Goal: Task Accomplishment & Management: Use online tool/utility

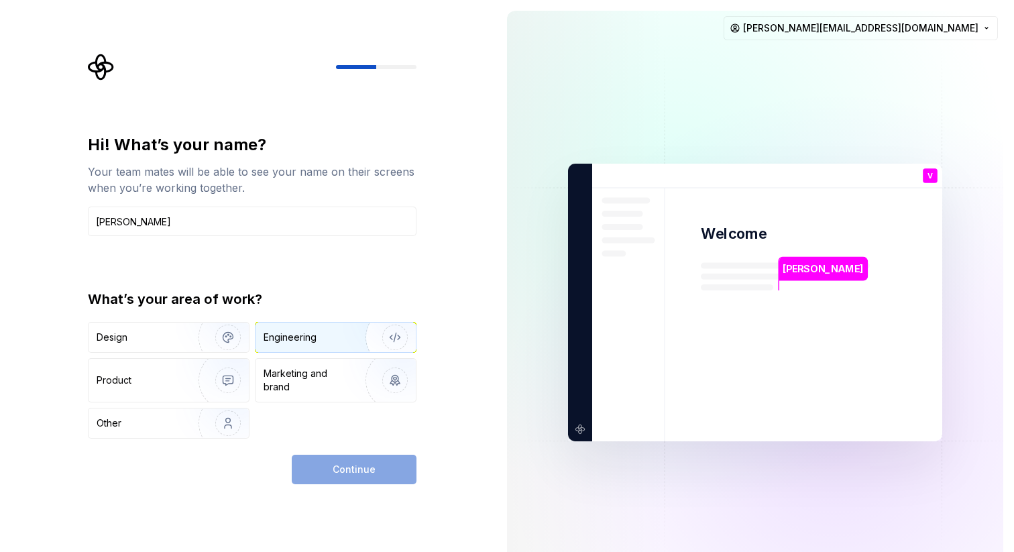
type input "[PERSON_NAME]"
click at [328, 339] on div "Engineering" at bounding box center [317, 337] width 107 height 13
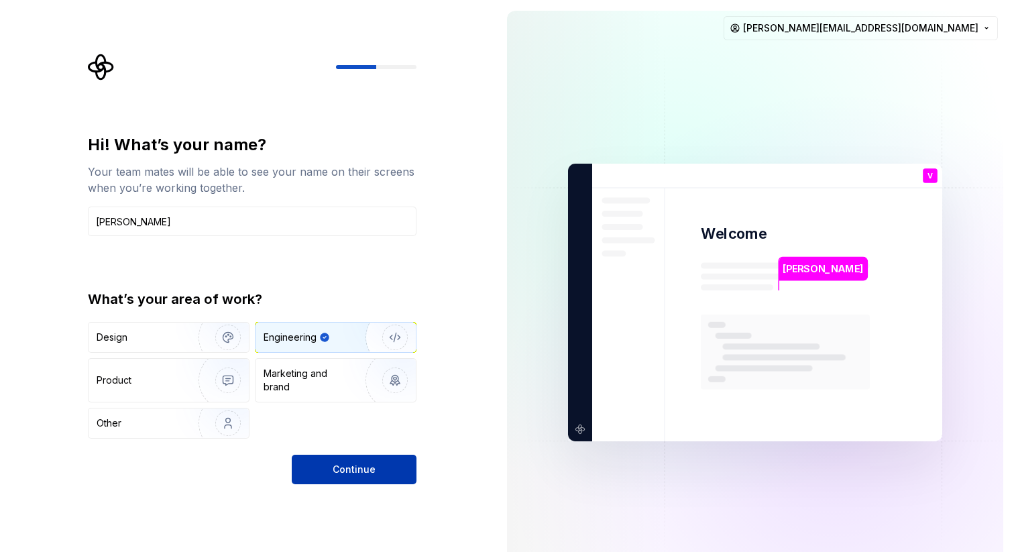
click at [359, 475] on span "Continue" at bounding box center [354, 469] width 43 height 13
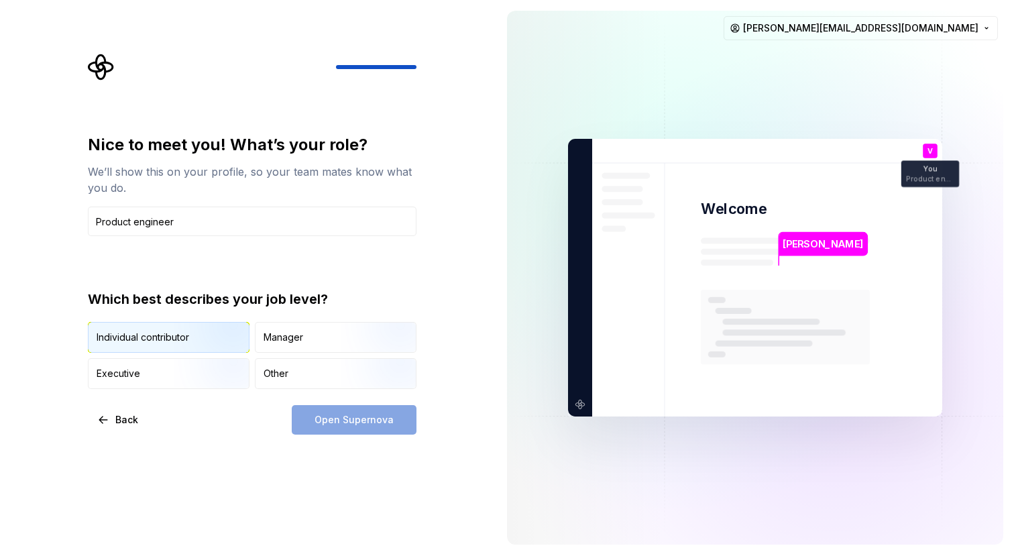
type input "Product engineer"
click at [213, 335] on img "button" at bounding box center [217, 354] width 86 height 90
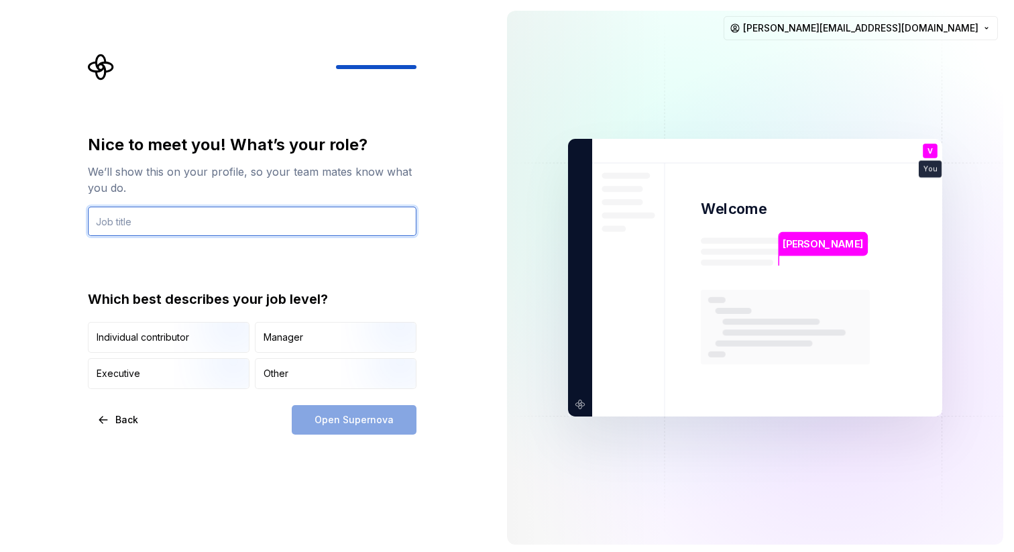
click at [274, 223] on input "text" at bounding box center [252, 222] width 329 height 30
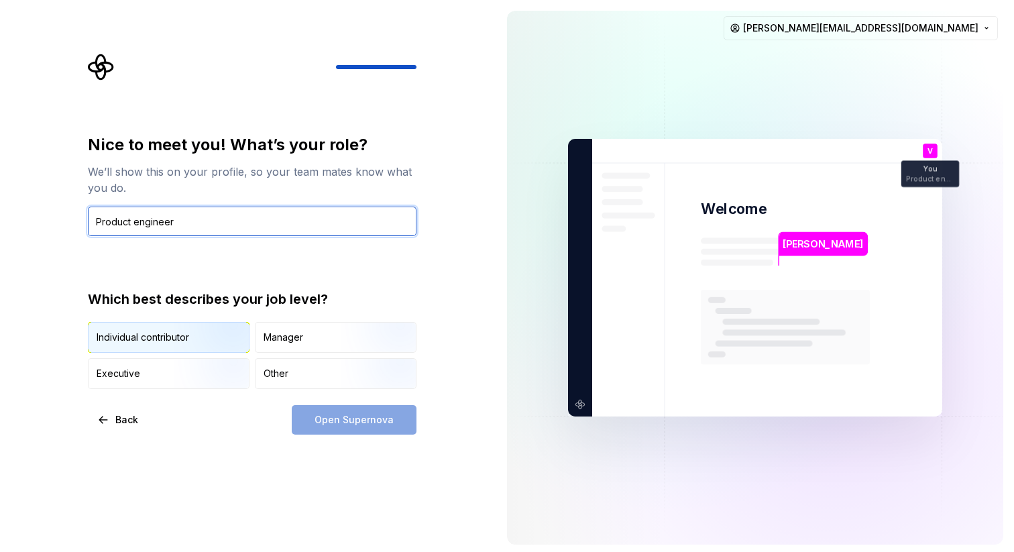
type input "Product engineer"
click at [154, 339] on div "Individual contributor" at bounding box center [143, 337] width 93 height 13
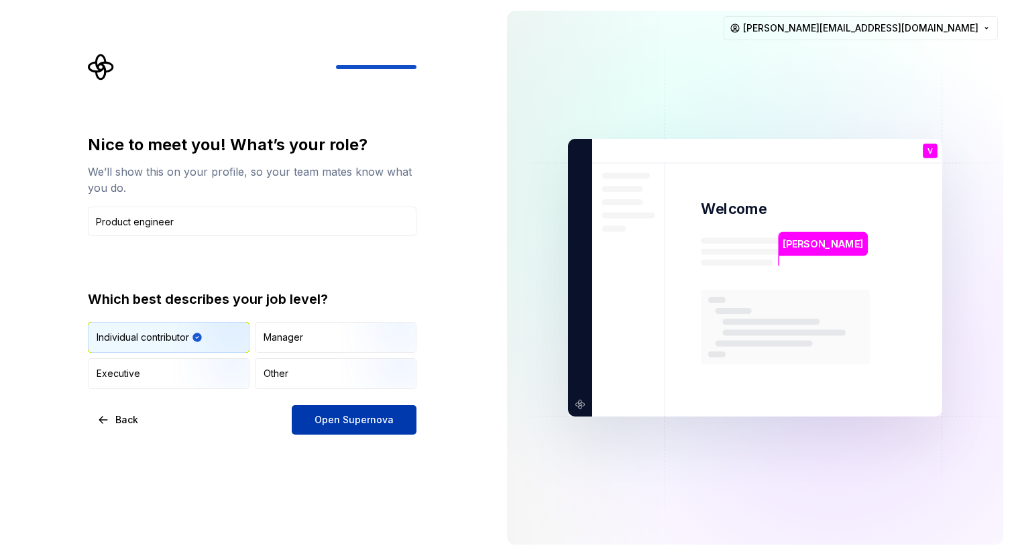
click at [369, 417] on span "Open Supernova" at bounding box center [353, 419] width 79 height 13
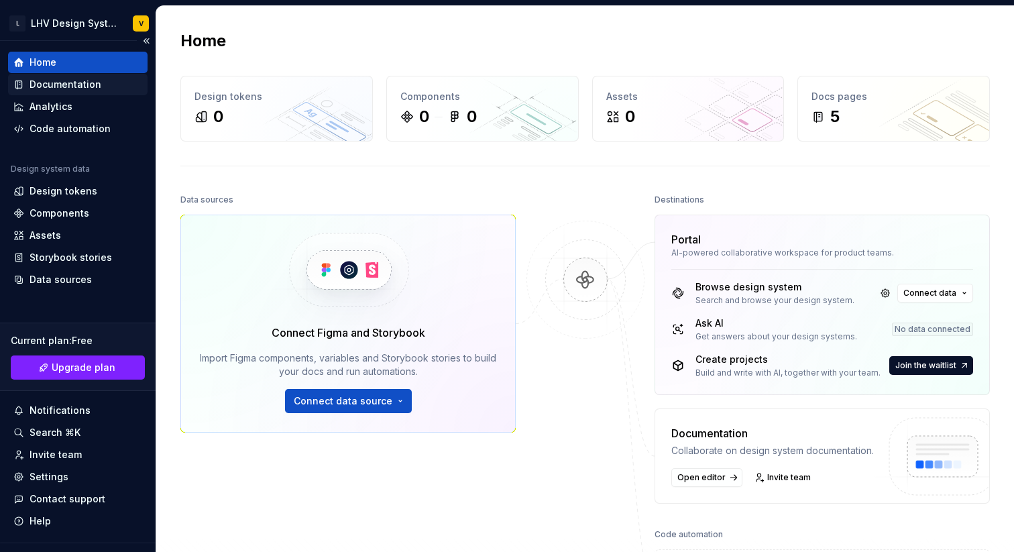
click at [84, 86] on div "Documentation" at bounding box center [66, 84] width 72 height 13
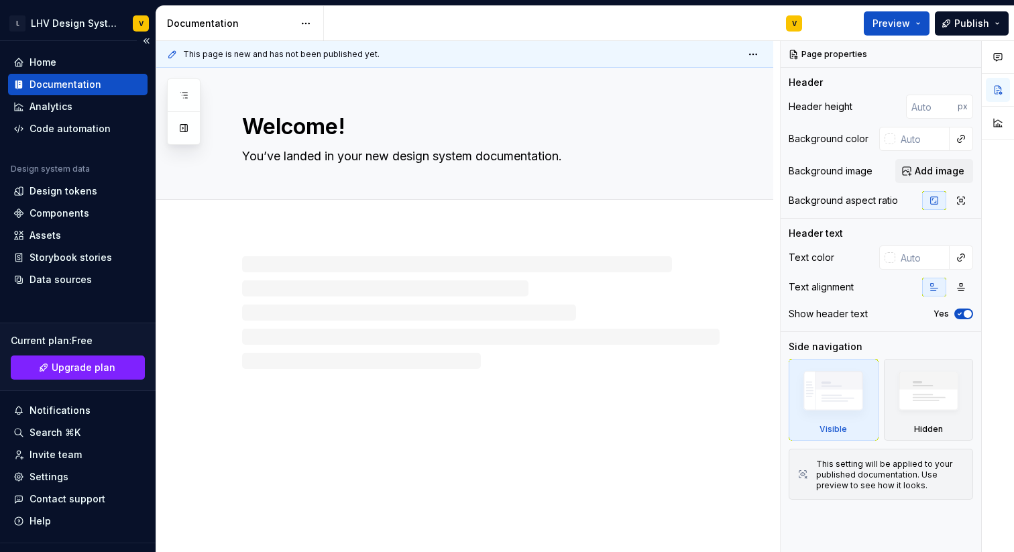
type textarea "*"
click at [65, 62] on div "Home" at bounding box center [77, 62] width 129 height 13
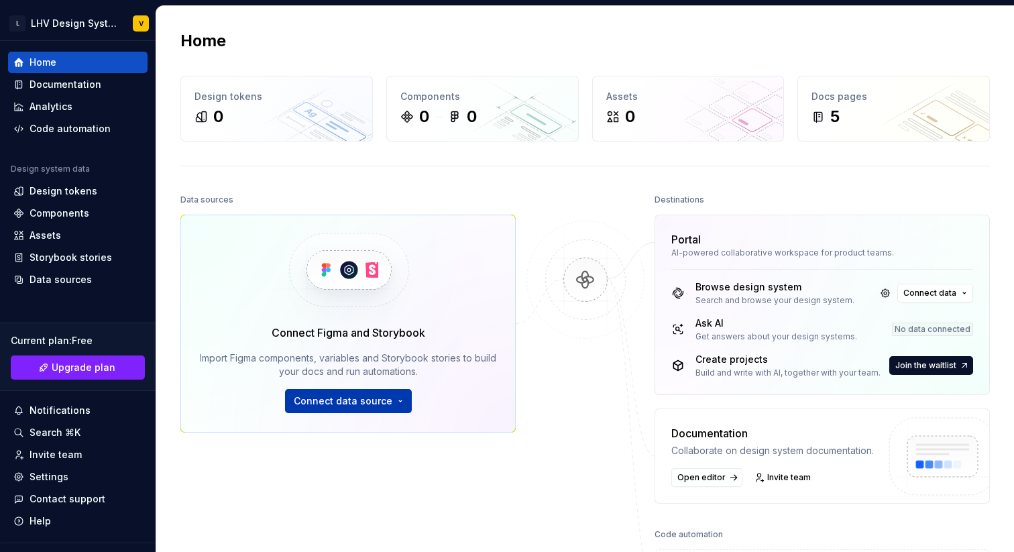
click at [360, 408] on button "Connect data source" at bounding box center [348, 401] width 127 height 24
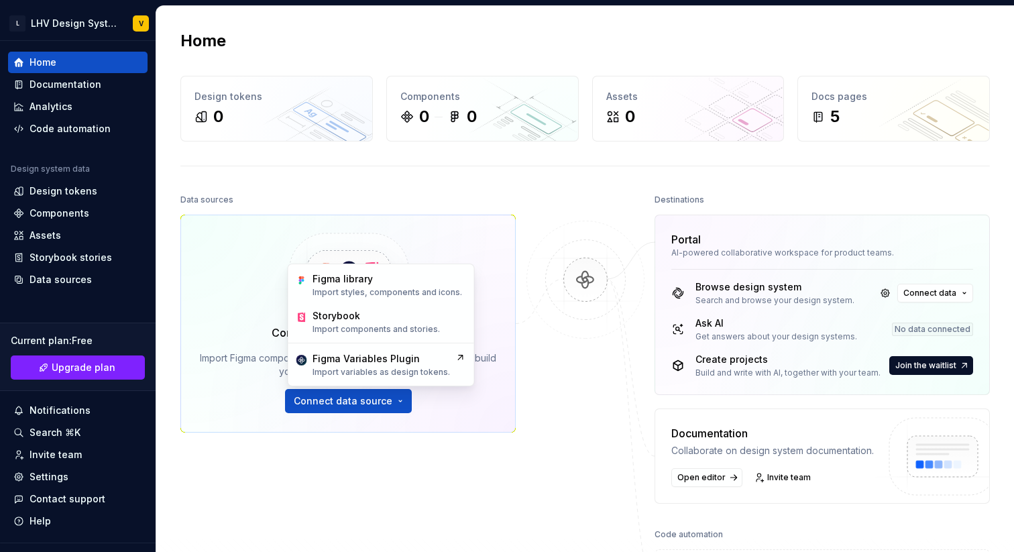
click at [215, 239] on div "Connect Figma and Storybook Import Figma components, variables and Storybook st…" at bounding box center [347, 324] width 335 height 218
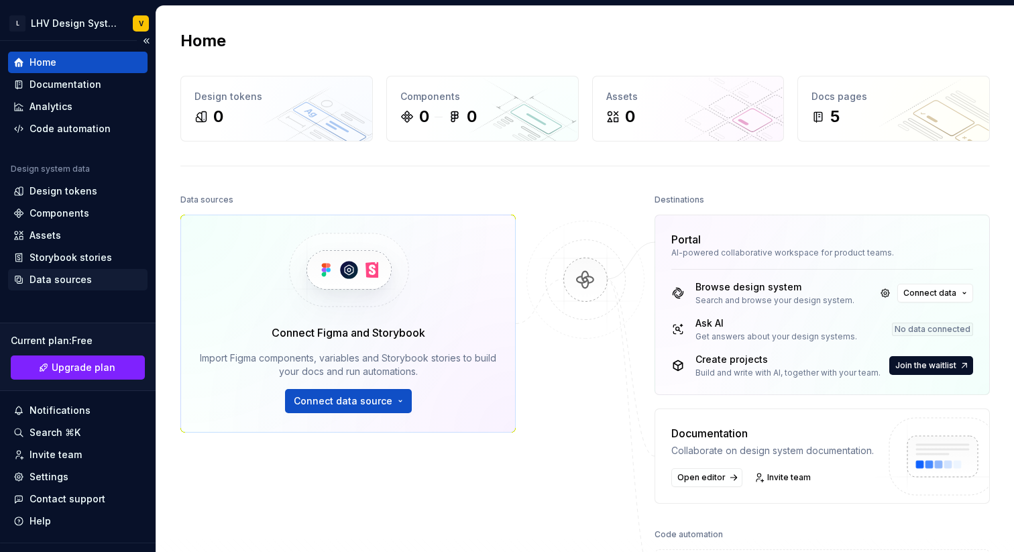
scroll to position [26, 0]
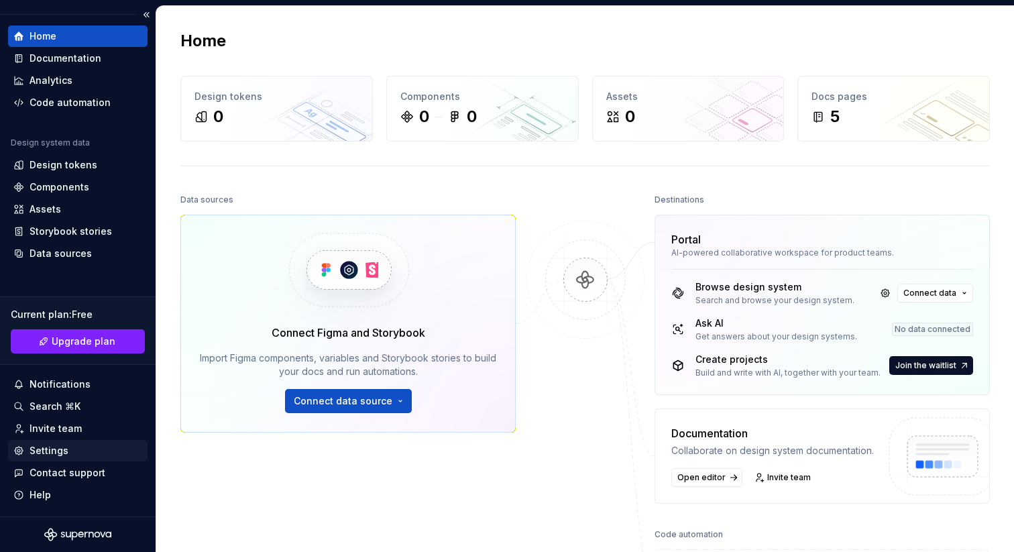
click at [70, 447] on div "Settings" at bounding box center [77, 450] width 129 height 13
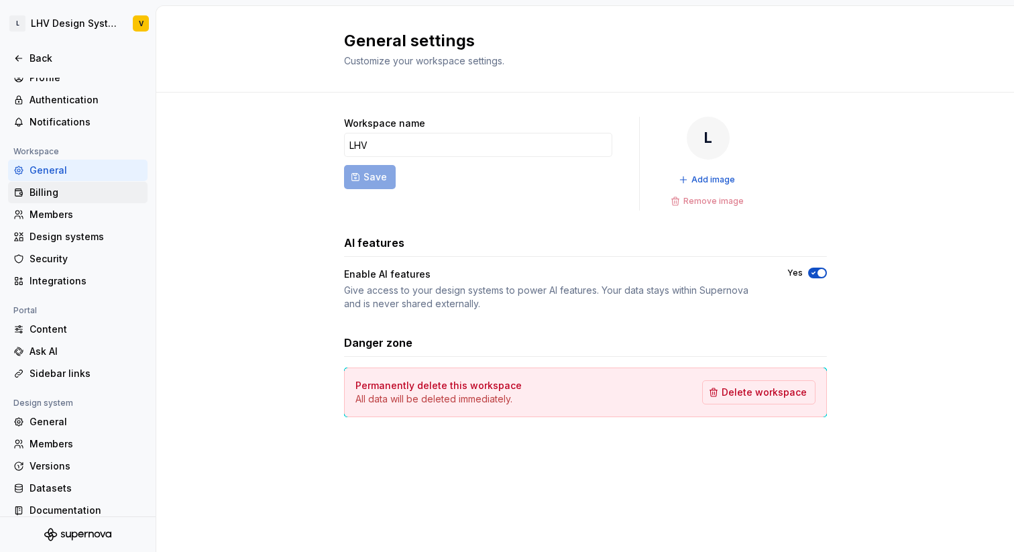
scroll to position [39, 0]
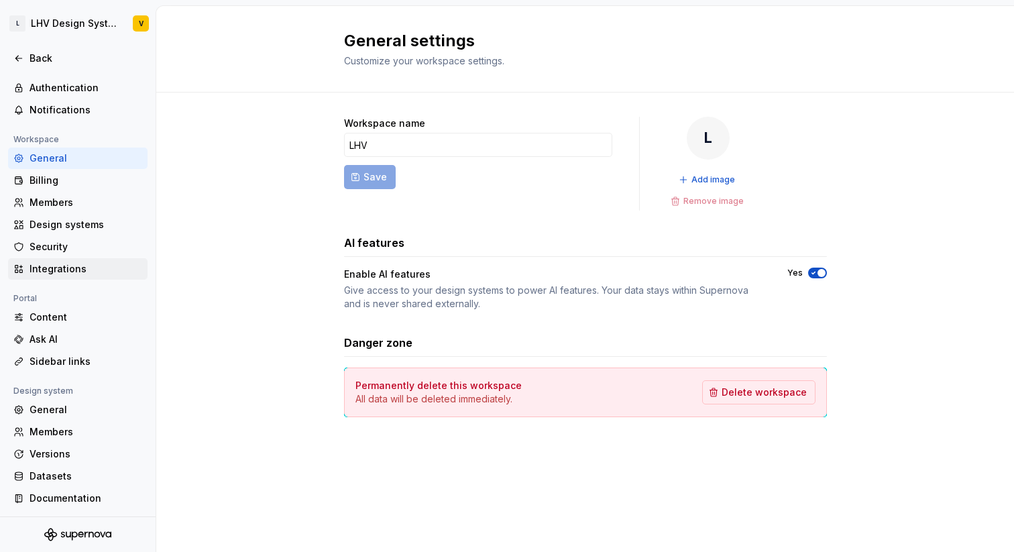
click at [64, 268] on div "Integrations" at bounding box center [86, 268] width 113 height 13
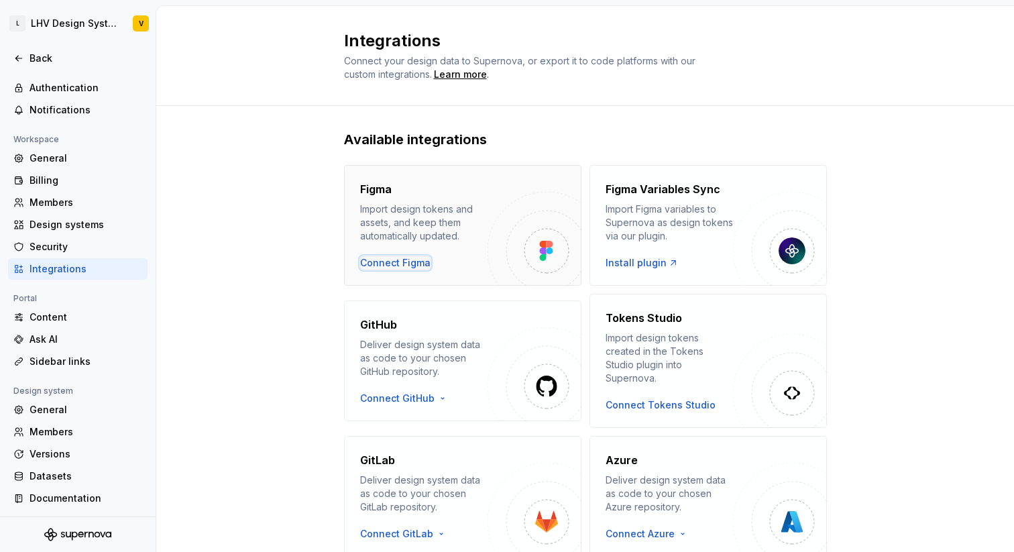
click at [397, 264] on div "Connect Figma" at bounding box center [395, 262] width 70 height 13
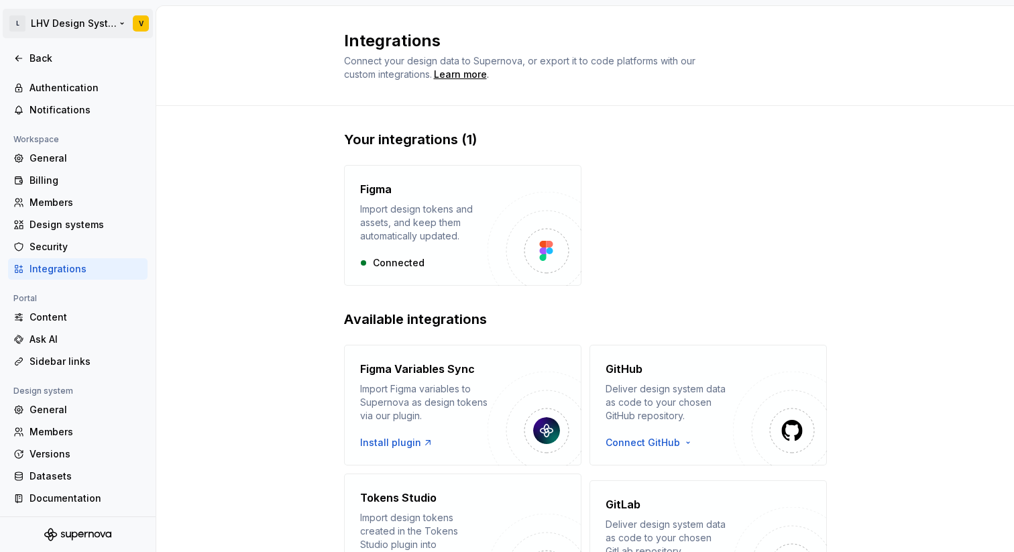
click at [58, 24] on html "L LHV Design System V Back Account Profile Authentication Notifications Workspa…" at bounding box center [507, 276] width 1014 height 552
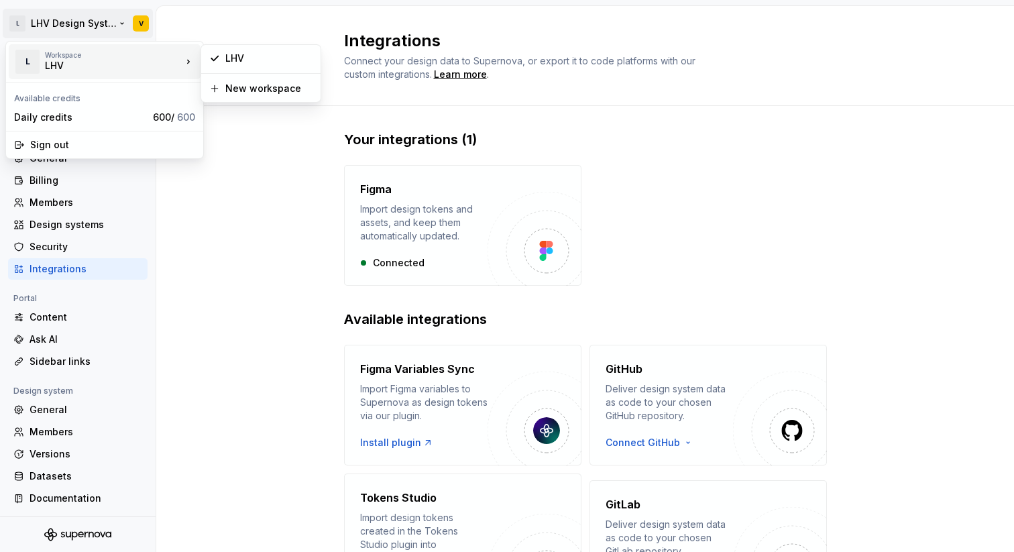
click at [296, 200] on html "L LHV Design System V Back Account Profile Authentication Notifications Workspa…" at bounding box center [507, 276] width 1014 height 552
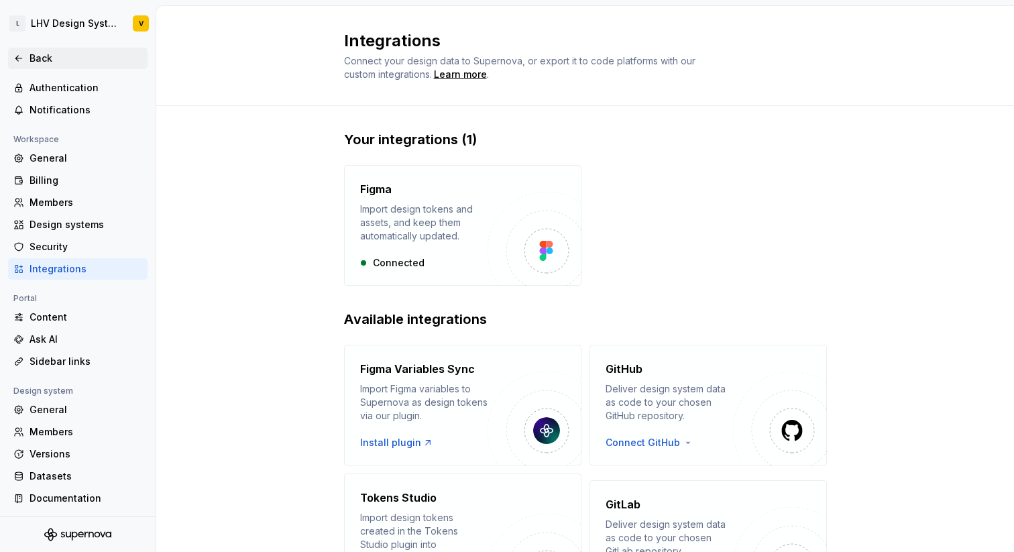
click at [40, 60] on div "Back" at bounding box center [86, 58] width 113 height 13
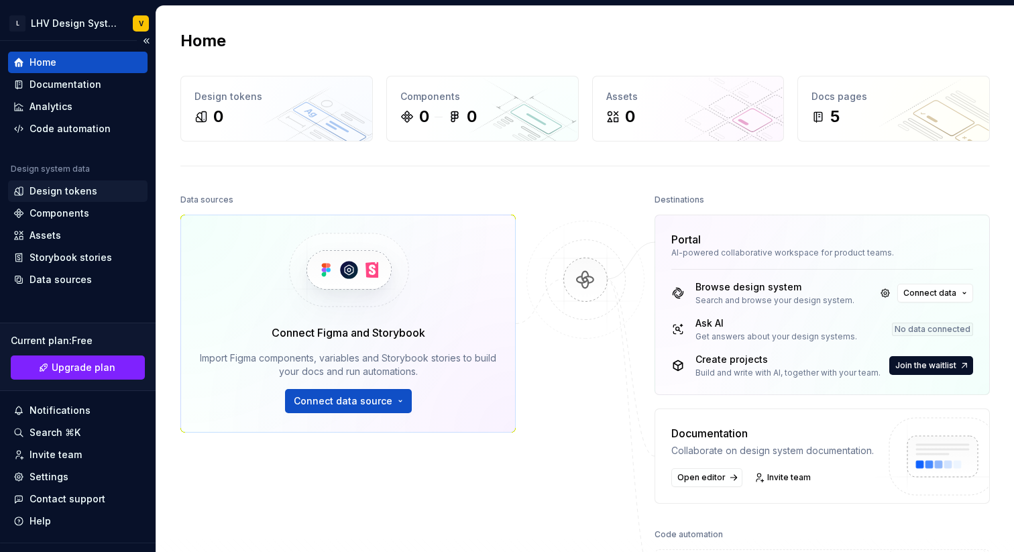
click at [80, 191] on div "Design tokens" at bounding box center [64, 190] width 68 height 13
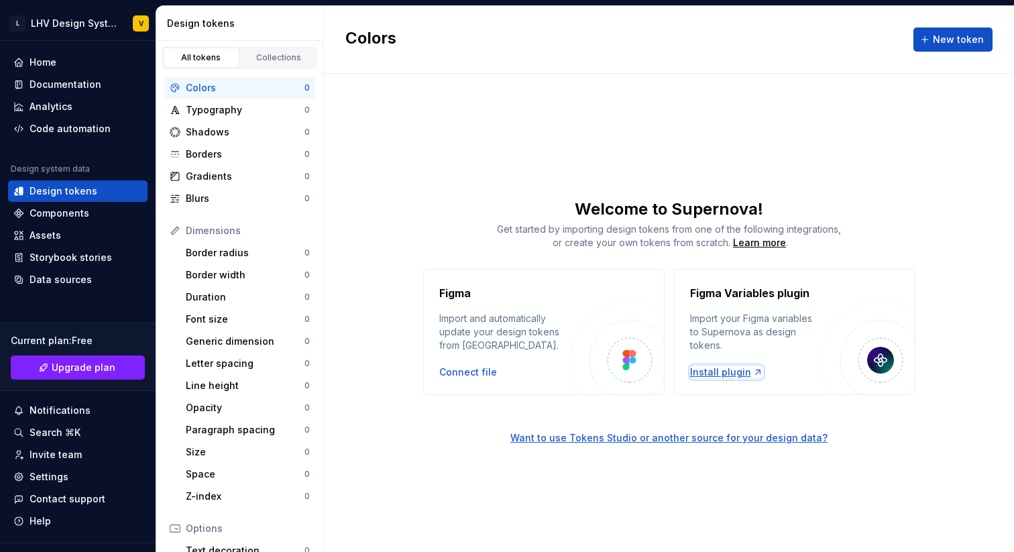
click at [730, 374] on div "Install plugin" at bounding box center [726, 371] width 73 height 13
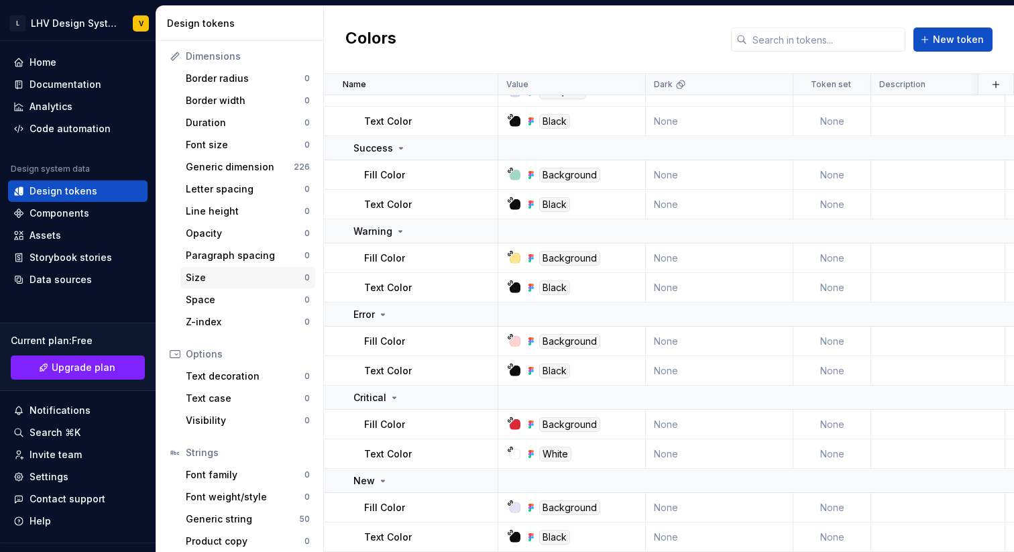
scroll to position [182, 0]
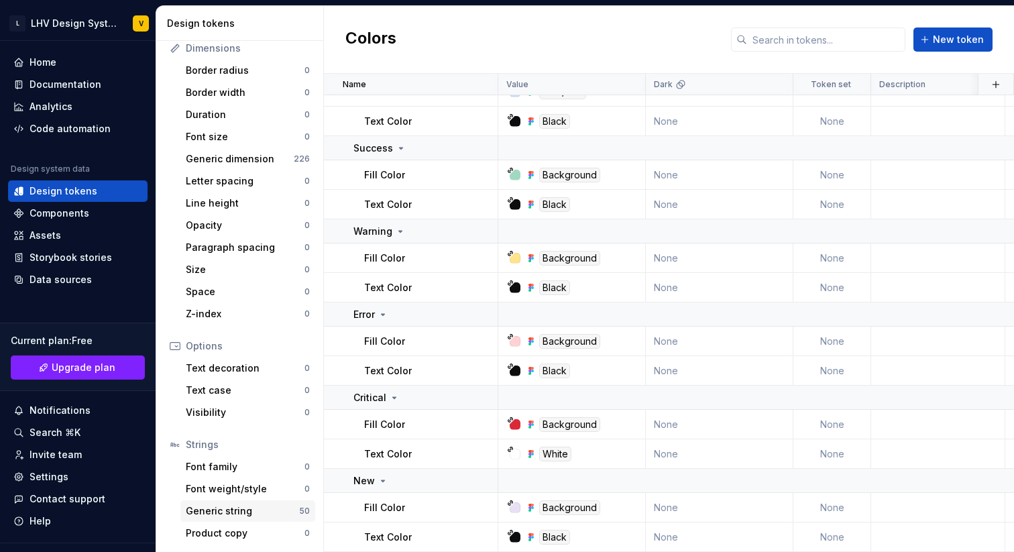
click at [248, 514] on div "Generic string" at bounding box center [242, 510] width 113 height 13
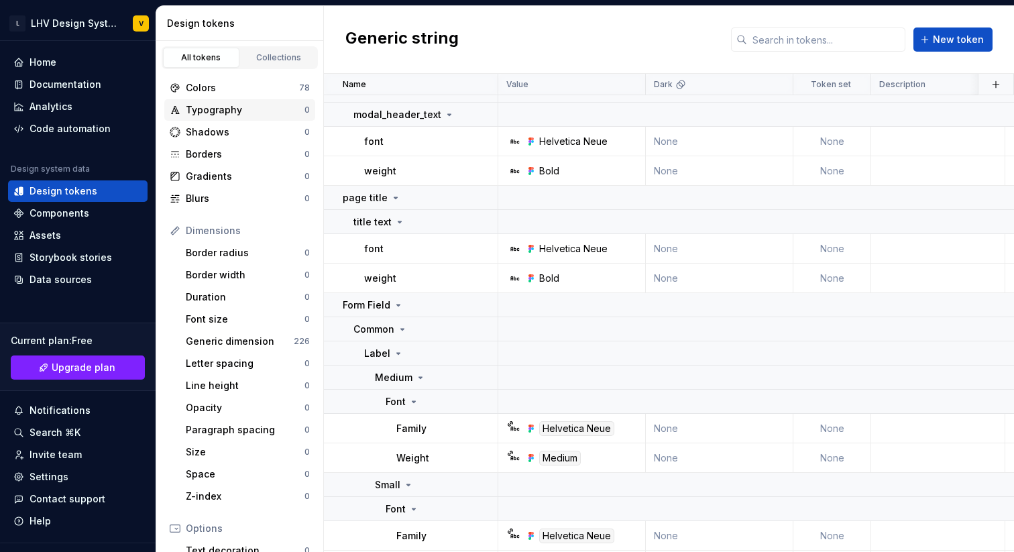
click at [241, 111] on div "Typography" at bounding box center [245, 109] width 119 height 13
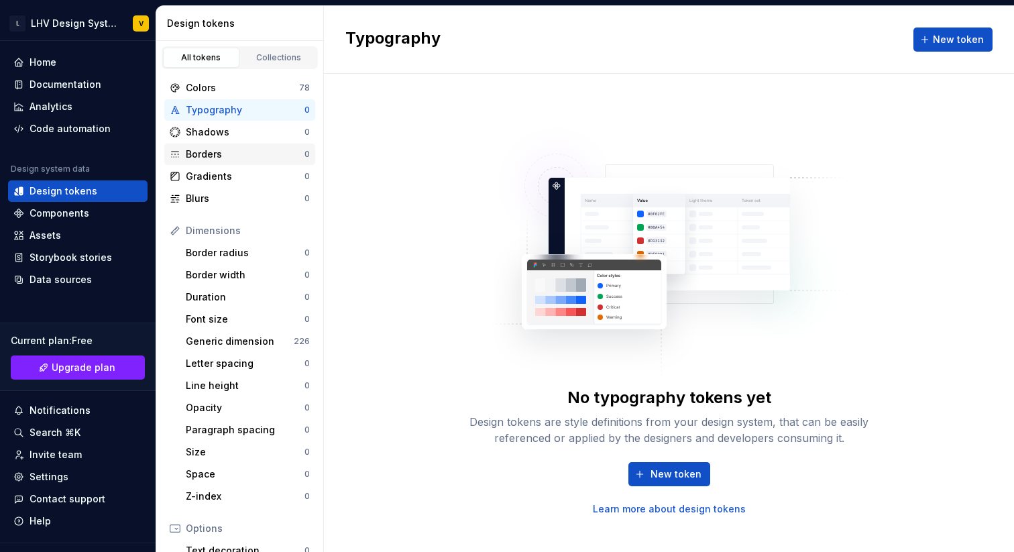
click at [223, 156] on div "Borders" at bounding box center [245, 154] width 119 height 13
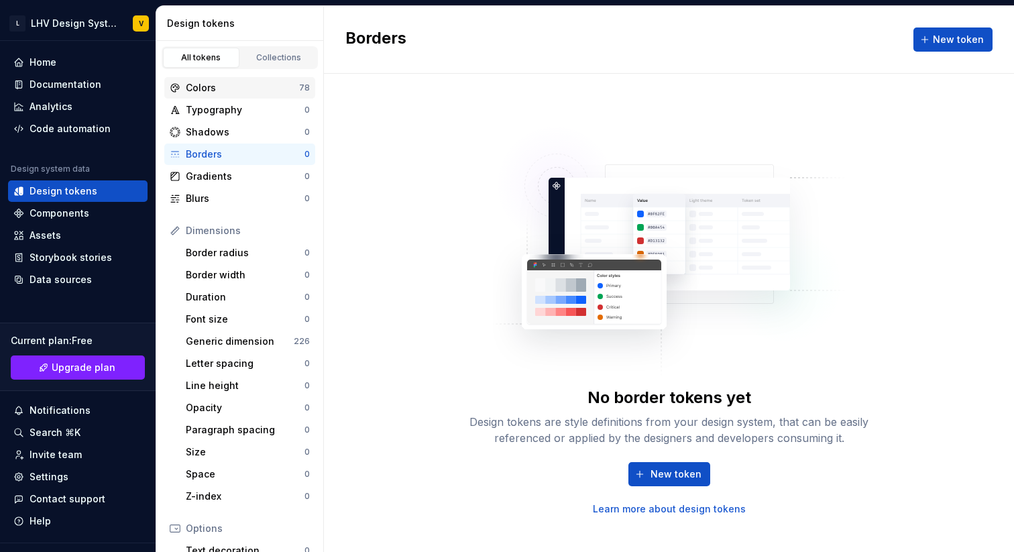
click at [237, 93] on div "Colors" at bounding box center [242, 87] width 113 height 13
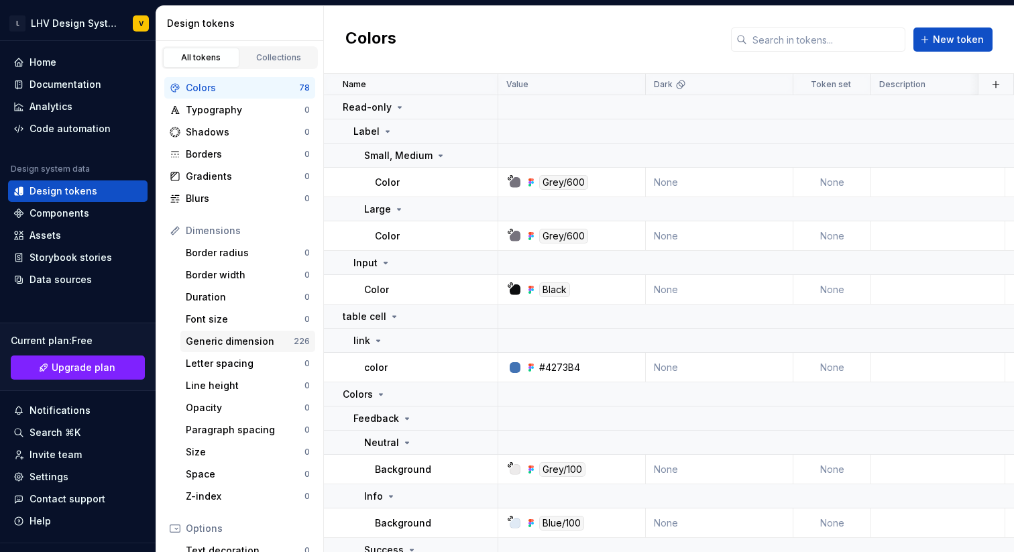
click at [236, 341] on div "Generic dimension" at bounding box center [240, 341] width 108 height 13
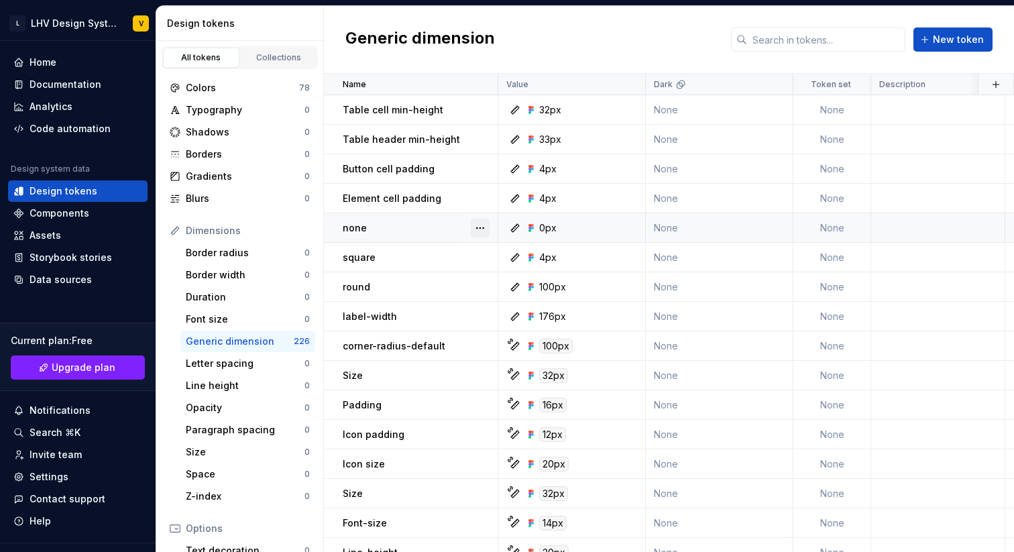
click at [483, 231] on button "button" at bounding box center [480, 228] width 19 height 19
click at [519, 277] on span "Move to group" at bounding box center [528, 275] width 109 height 21
click at [420, 239] on html "L LHV Design System V Home Documentation Analytics Code automation Design syste…" at bounding box center [507, 276] width 1014 height 552
click at [251, 80] on div "Colors 78" at bounding box center [239, 87] width 151 height 21
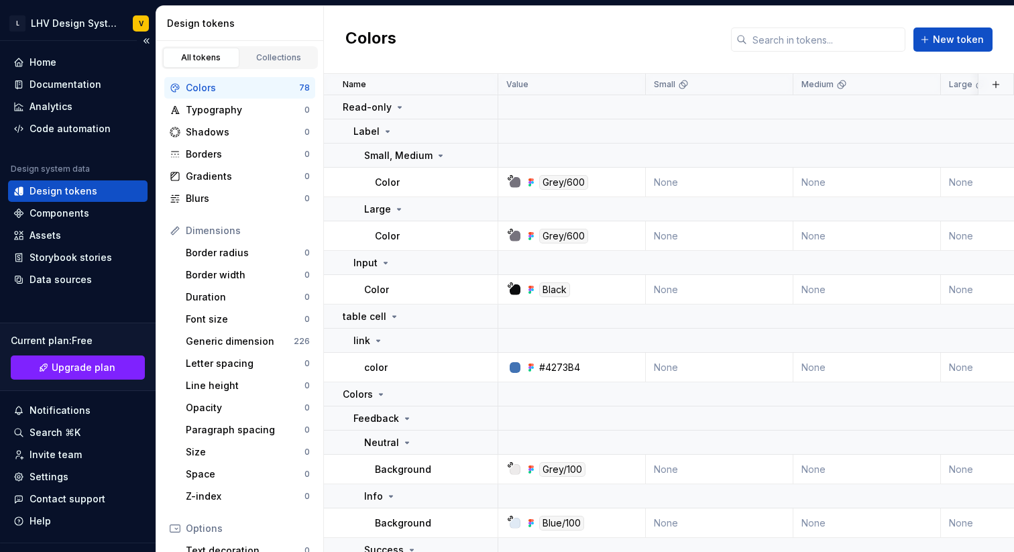
click at [71, 192] on div "Design tokens" at bounding box center [64, 190] width 68 height 13
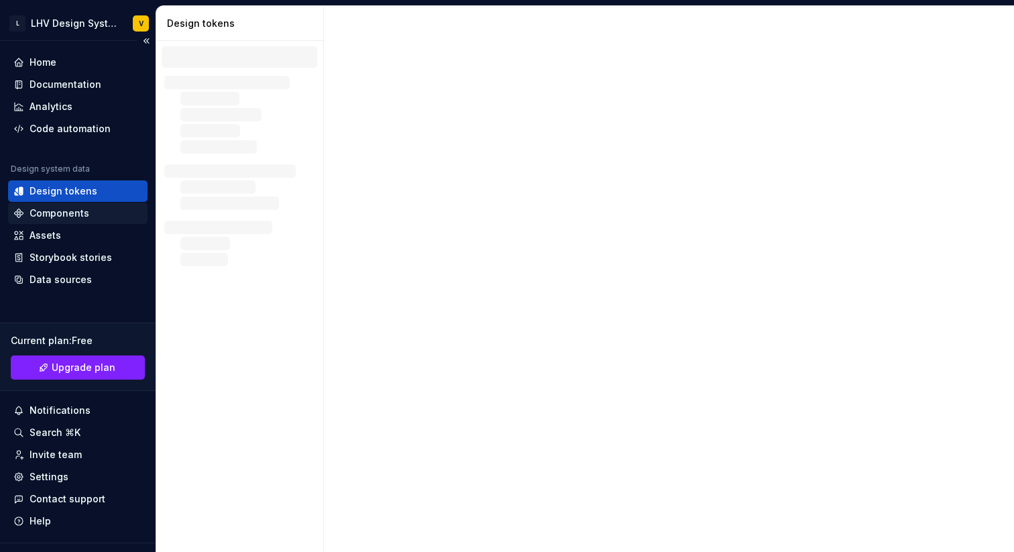
click at [60, 215] on div "Components" at bounding box center [60, 213] width 60 height 13
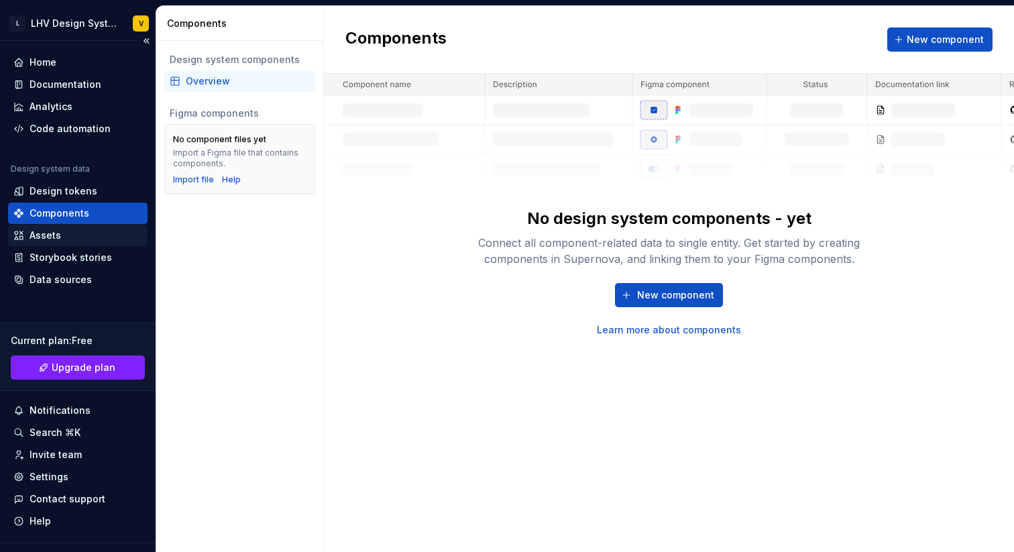
click at [48, 240] on div "Assets" at bounding box center [46, 235] width 32 height 13
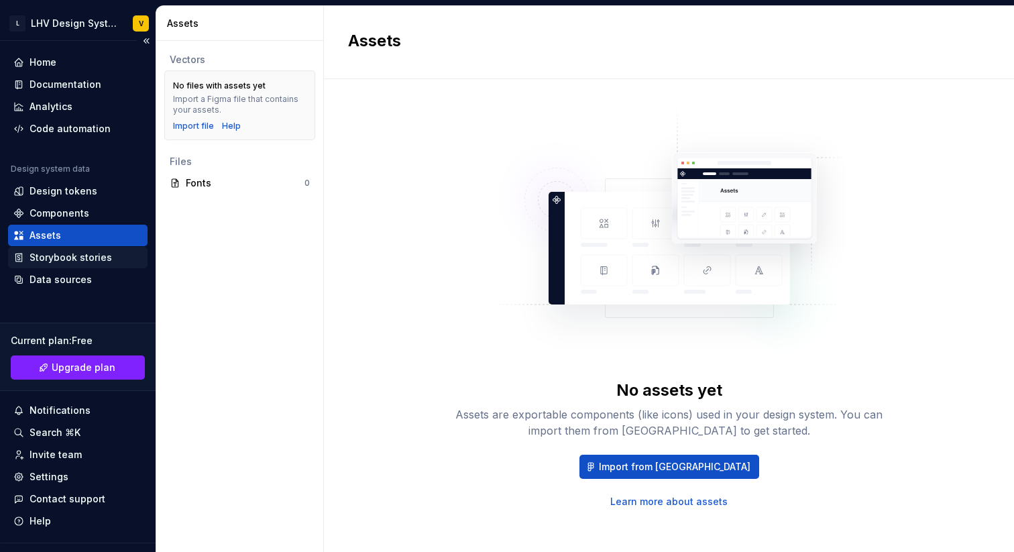
click at [62, 257] on div "Storybook stories" at bounding box center [71, 257] width 82 height 13
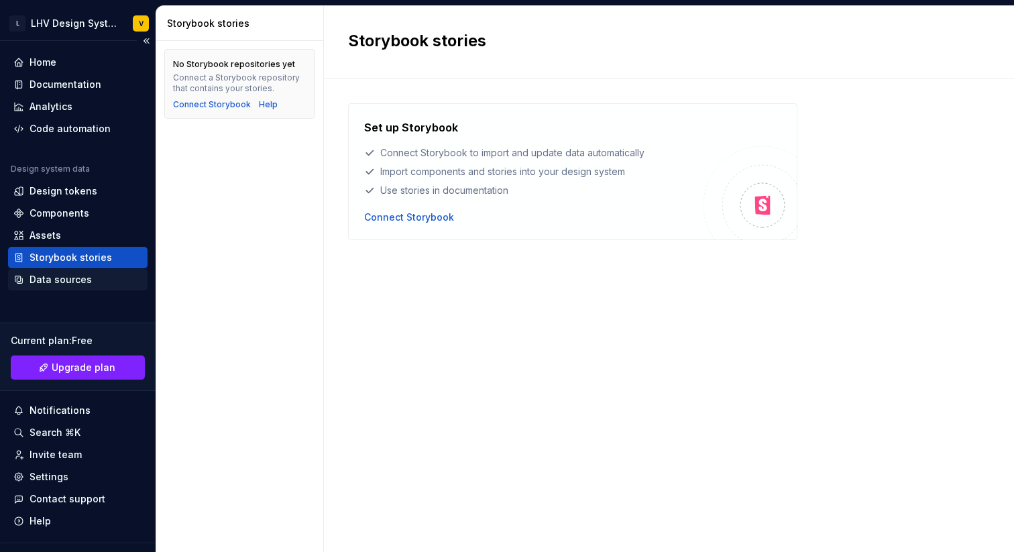
click at [56, 282] on div "Data sources" at bounding box center [61, 279] width 62 height 13
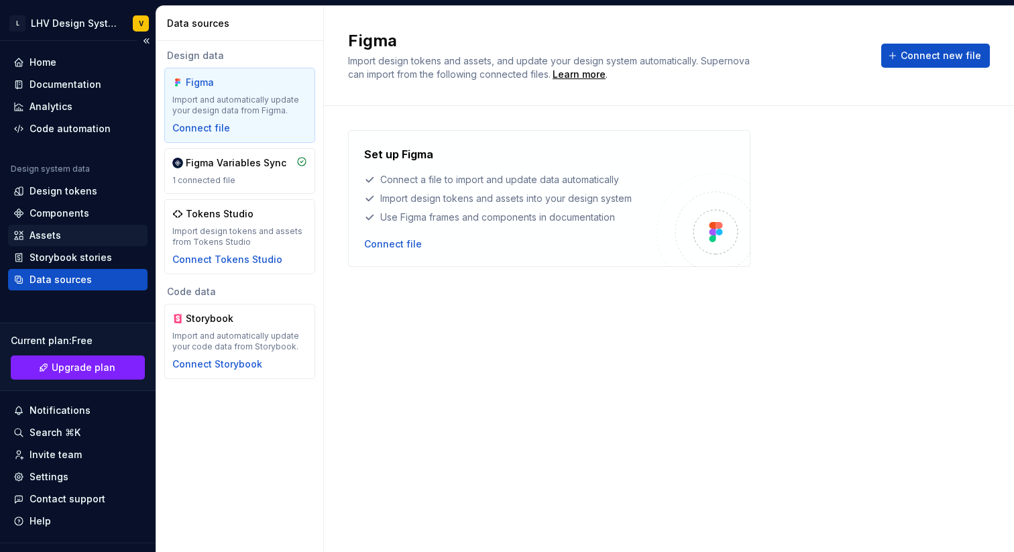
scroll to position [26, 0]
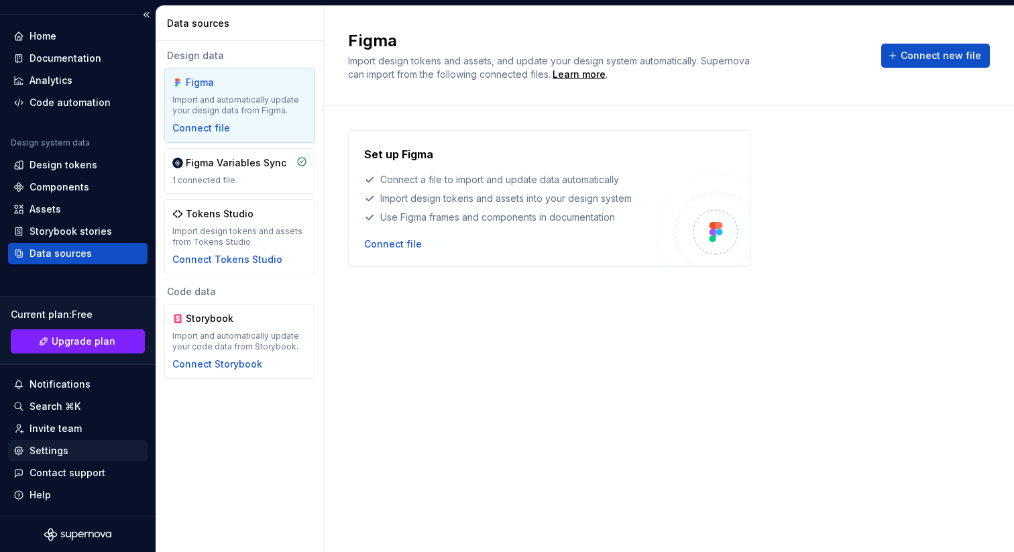
click at [78, 450] on div "Settings" at bounding box center [77, 450] width 129 height 13
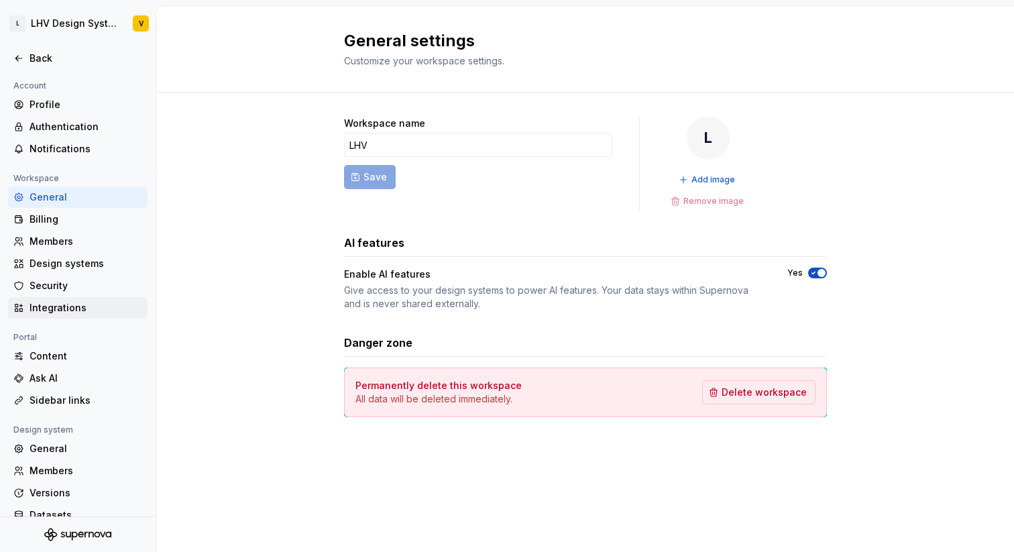
click at [44, 314] on div "Integrations" at bounding box center [77, 307] width 139 height 21
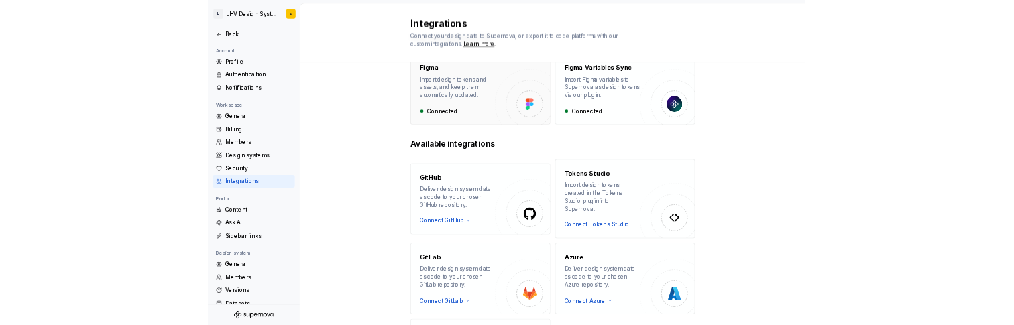
scroll to position [176, 0]
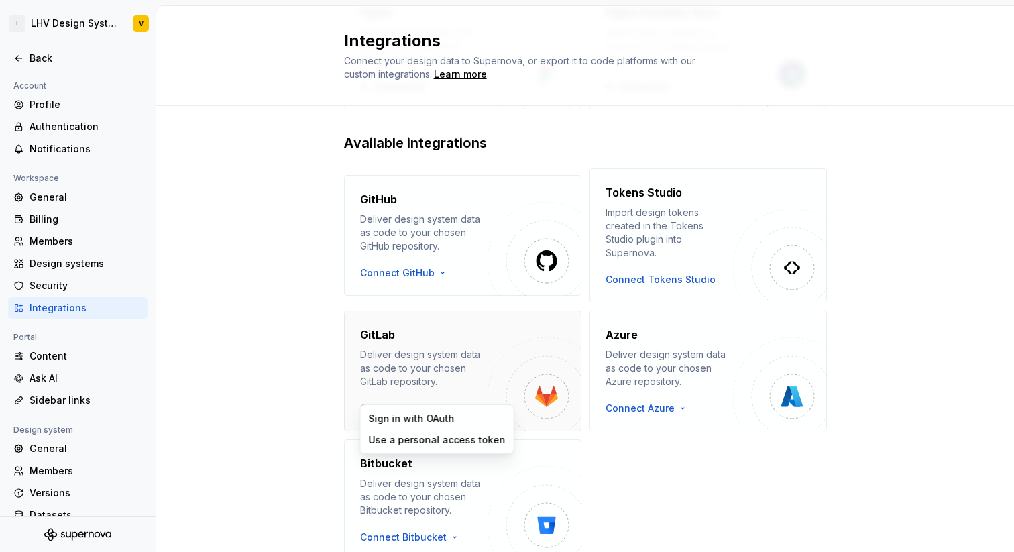
click at [425, 396] on html "L LHV Design System V Back Account Profile Authentication Notifications Workspa…" at bounding box center [507, 276] width 1014 height 552
drag, startPoint x: 422, startPoint y: 436, endPoint x: 436, endPoint y: 383, distance: 54.8
click at [436, 383] on html "L LHV Design System V Back Account Profile Authentication Notifications Workspa…" at bounding box center [507, 276] width 1014 height 552
click at [433, 414] on div "Sign in with OAuth" at bounding box center [437, 418] width 137 height 13
click at [430, 395] on html "L LHV Design System V Back Account Profile Authentication Notifications Workspa…" at bounding box center [507, 276] width 1014 height 552
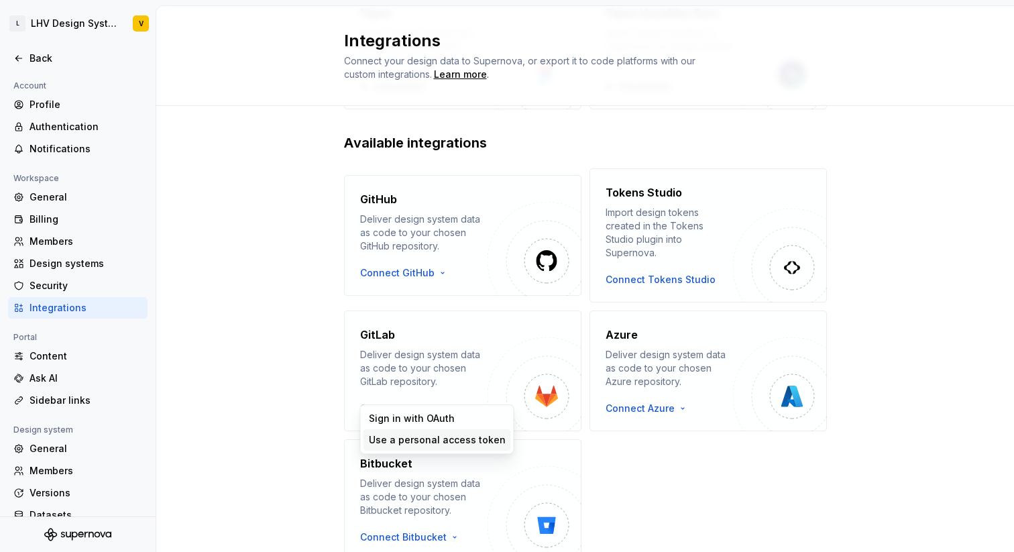
click at [443, 434] on div "Use a personal access token" at bounding box center [437, 439] width 137 height 13
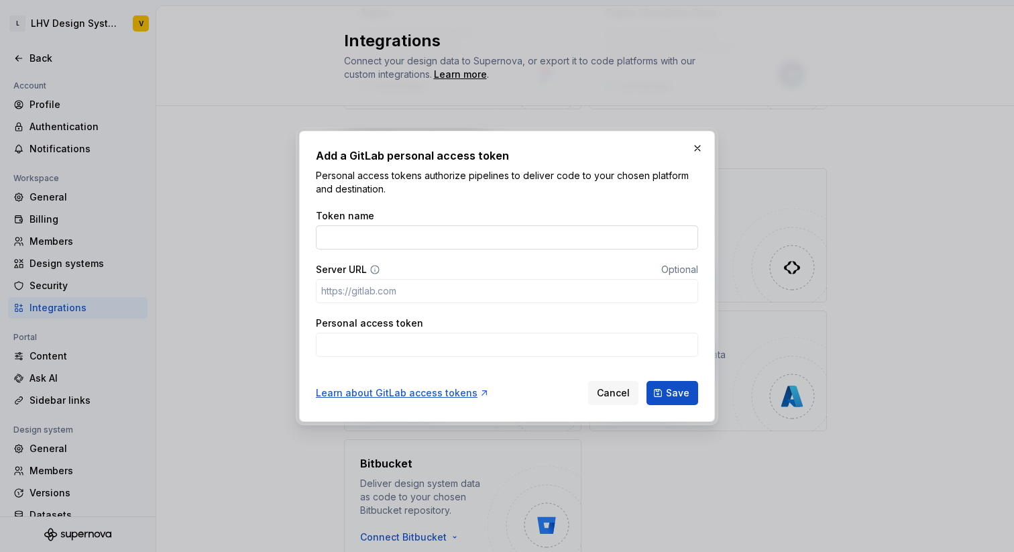
click at [557, 233] on input "Token name" at bounding box center [507, 237] width 382 height 24
click at [439, 390] on div "Learn about GitLab access tokens" at bounding box center [403, 392] width 174 height 13
click at [534, 229] on input "Token name" at bounding box center [507, 237] width 382 height 24
click at [439, 343] on input "Personal access token" at bounding box center [507, 345] width 382 height 24
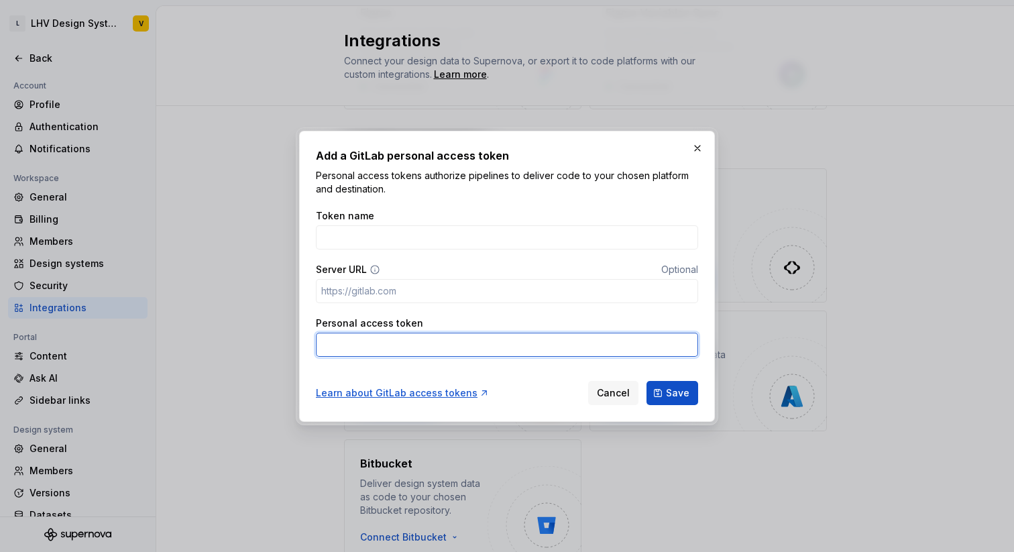
paste input "zpqtu4NxOW0q7WLIpLLmRm86MQp1OjE4dwk.01.0z0wkinvx"
type input "zpqtu4NxOW0q7WLIpLLmRm86MQp1OjE4dwk.01.0z0wkinvx"
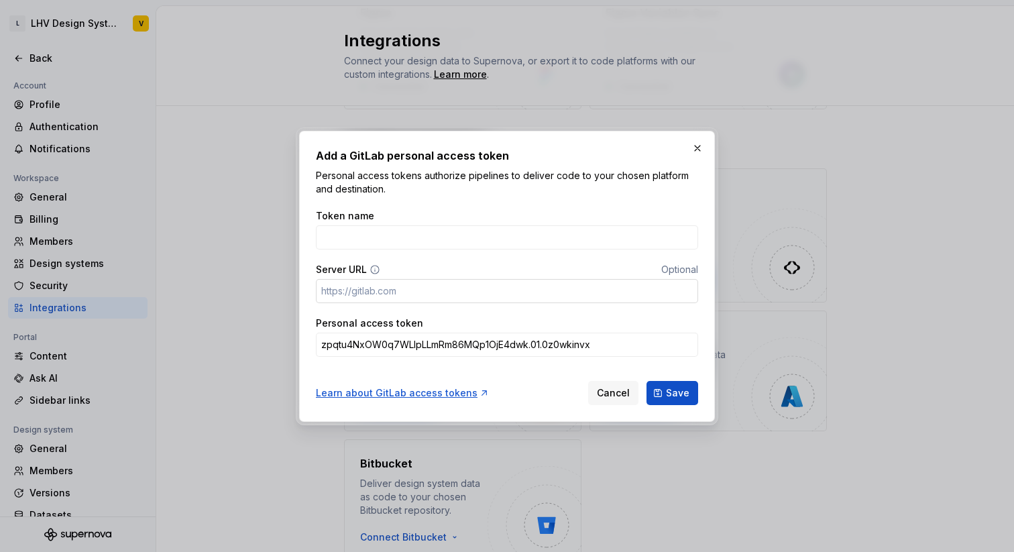
click at [477, 292] on input "Server URL" at bounding box center [507, 291] width 382 height 24
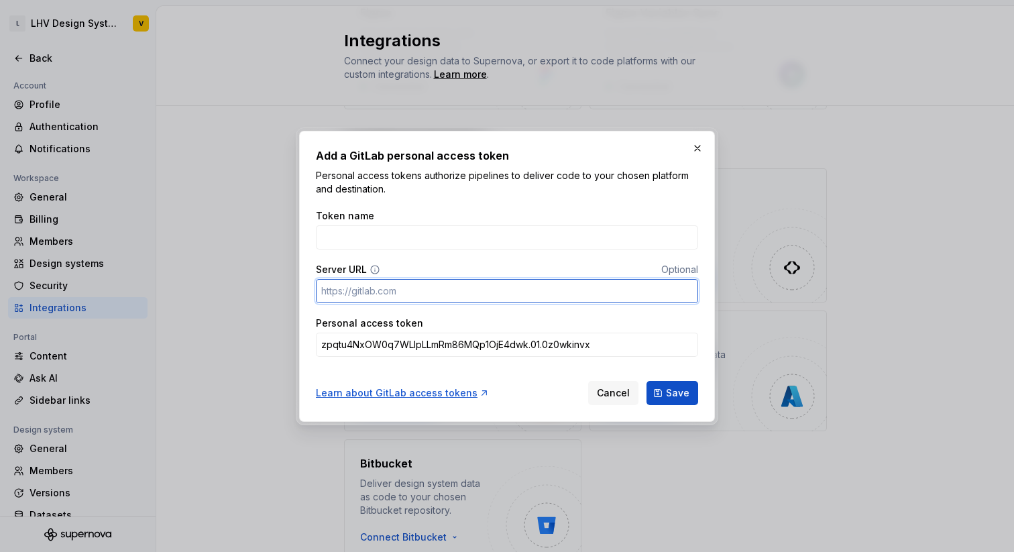
paste input "[URL][DOMAIN_NAME]"
type input "[URL][DOMAIN_NAME]"
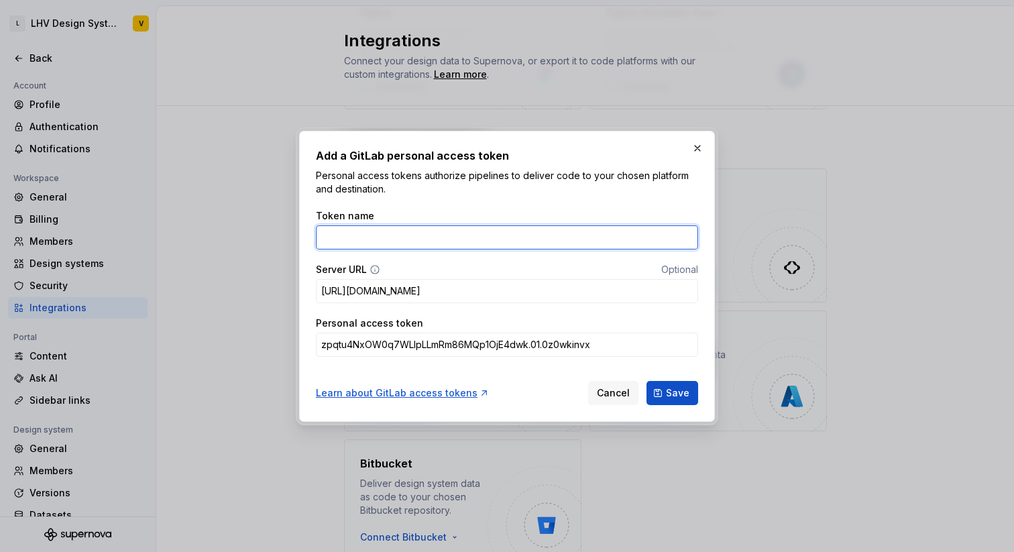
click at [439, 239] on input "Token name" at bounding box center [507, 237] width 382 height 24
type input "t"
type input "Tokens to gitlab"
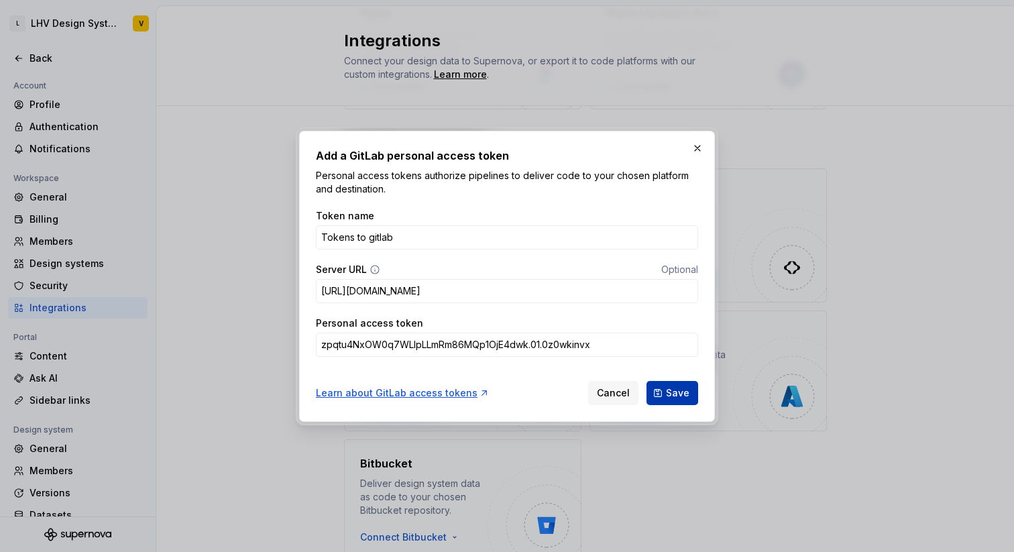
click at [676, 394] on span "Save" at bounding box center [677, 392] width 23 height 13
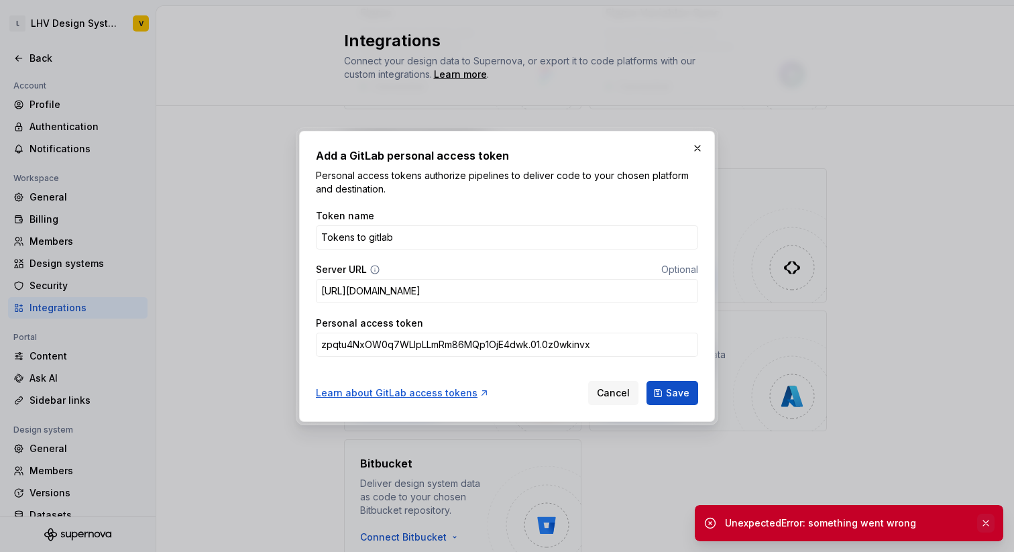
click at [986, 520] on button "button" at bounding box center [985, 523] width 17 height 19
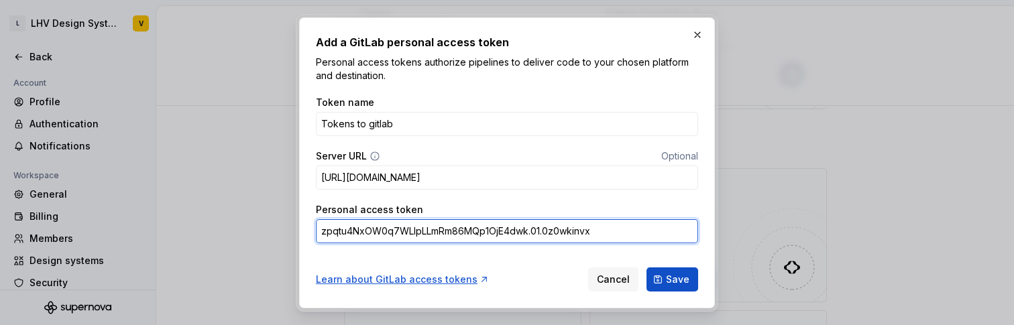
drag, startPoint x: 621, startPoint y: 234, endPoint x: 160, endPoint y: 207, distance: 461.4
click at [160, 207] on div "Add a GitLab personal access token Personal access tokens authorize pipelines t…" at bounding box center [507, 162] width 1014 height 325
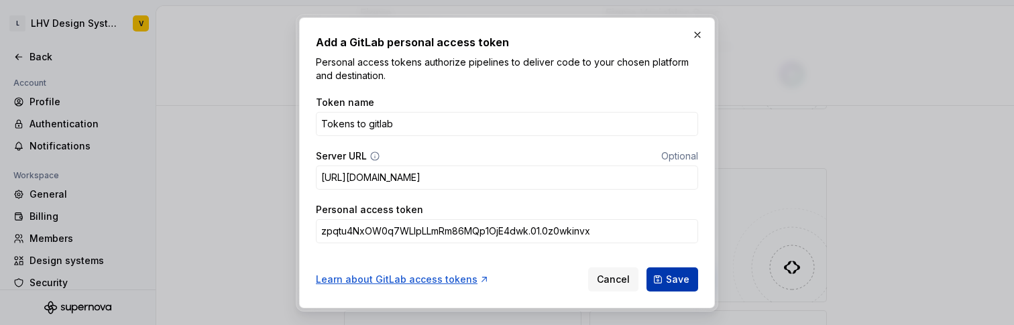
click at [663, 276] on button "Save" at bounding box center [672, 280] width 52 height 24
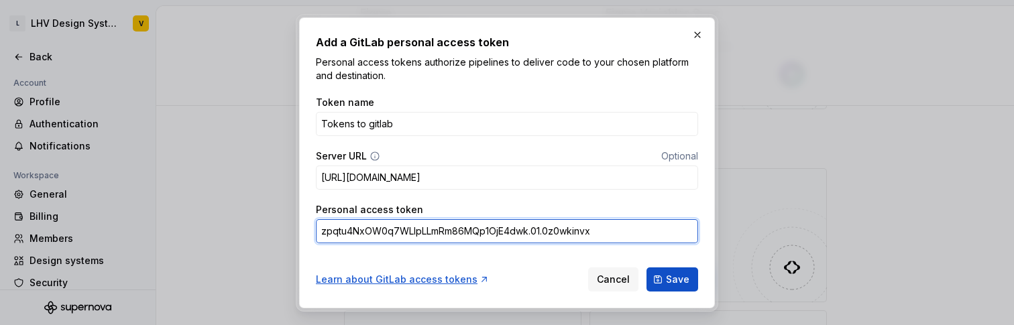
drag, startPoint x: 611, startPoint y: 227, endPoint x: 168, endPoint y: 204, distance: 443.1
click at [168, 204] on div "Add a GitLab personal access token Personal access tokens authorize pipelines t…" at bounding box center [507, 162] width 1014 height 325
paste input "lCguw-PPsIBmwWK8gQ7eAm86MQp1OjE4eAk.01.0z04p8xhc"
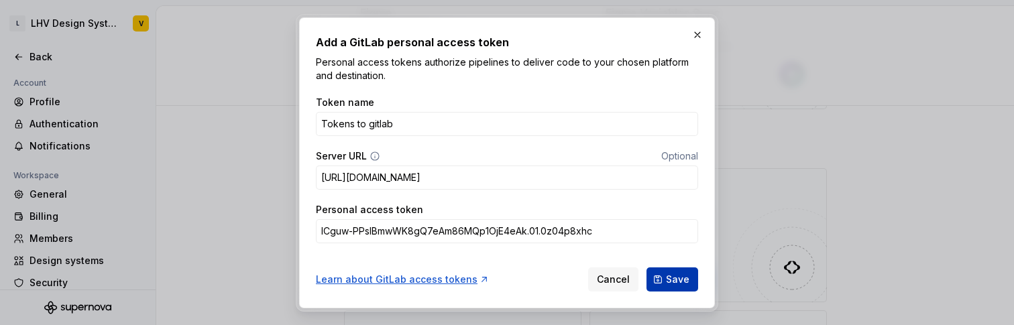
click at [684, 280] on span "Save" at bounding box center [677, 279] width 23 height 13
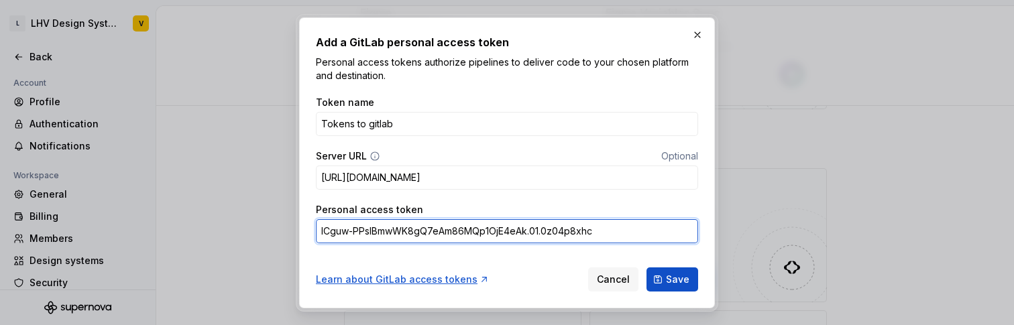
drag, startPoint x: 626, startPoint y: 233, endPoint x: 166, endPoint y: 242, distance: 460.7
click at [166, 241] on div "Add a GitLab personal access token Personal access tokens authorize pipelines t…" at bounding box center [507, 162] width 1014 height 325
paste input "xAoUylrOFY9K3eXdVnzfrW86MQp1OjE4eQk.01.0z1rzzspq"
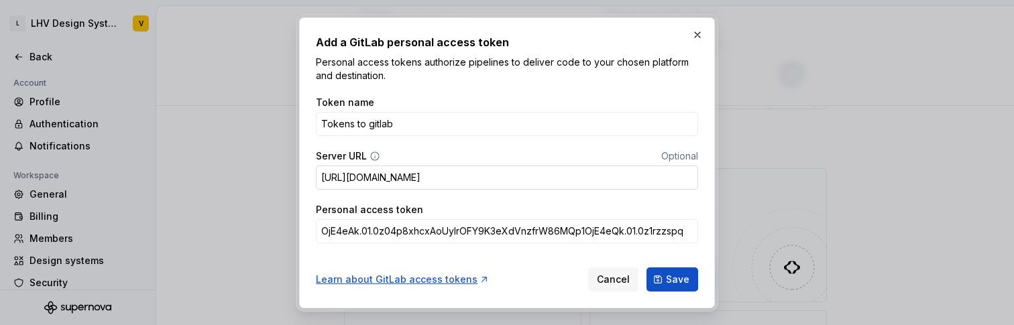
scroll to position [0, 0]
click at [428, 168] on input "[URL][DOMAIN_NAME]" at bounding box center [507, 178] width 382 height 24
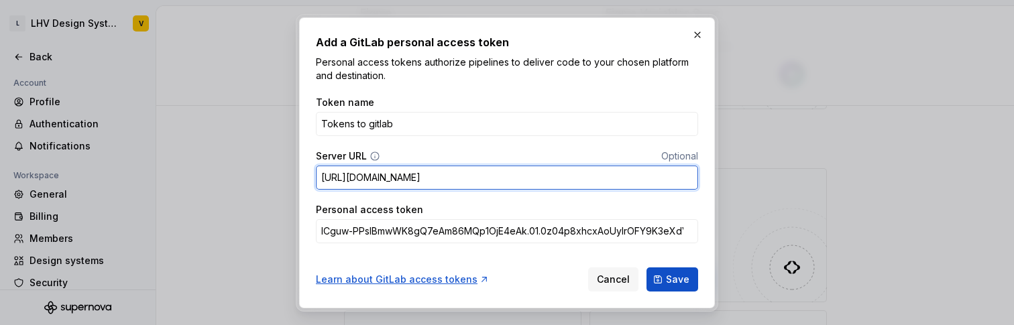
click at [439, 180] on input "[URL][DOMAIN_NAME]" at bounding box center [507, 178] width 382 height 24
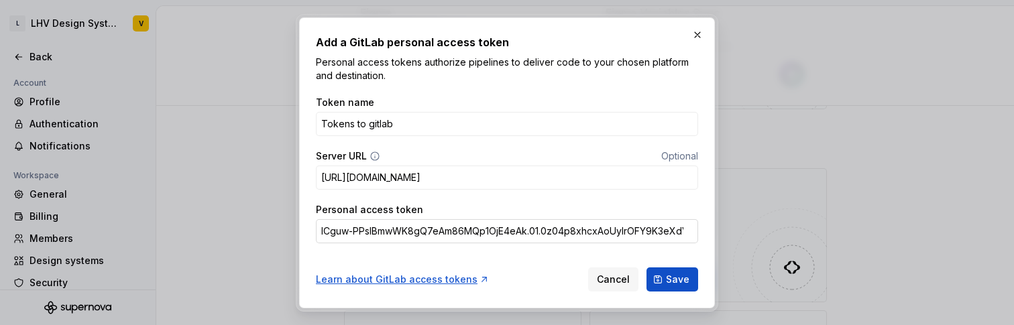
click at [670, 229] on input "lCguw-PPsIBmwWK8gQ7eAm86MQp1OjE4eAk.01.0z04p8xhcxAoUylrOFY9K3eXdVnzfrW86MQp1OjE…" at bounding box center [507, 231] width 382 height 24
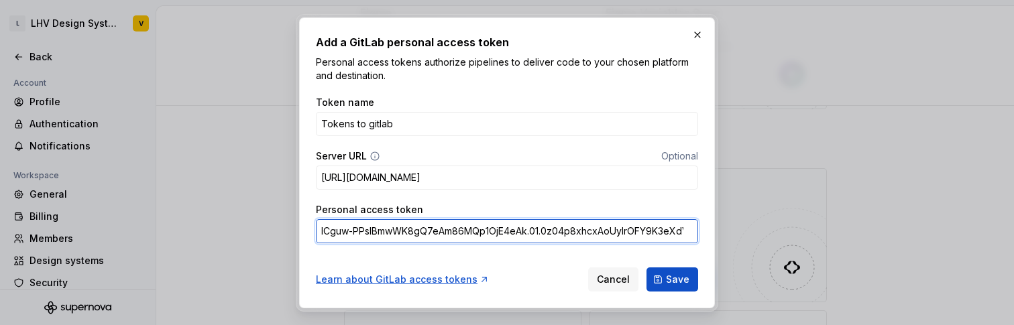
paste input "search"
type input "xAoUylrOFY9K3eXdVnzfrW86MQp1OjE4eQk.01.0z1rzzspq"
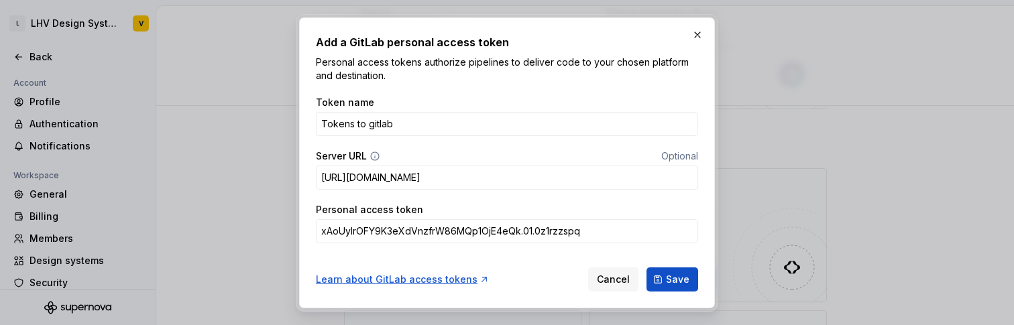
click at [654, 255] on form "Token name Tokens to gitlab Server URL Optional https://gitlab.lhv.eu/ Personal…" at bounding box center [507, 190] width 382 height 204
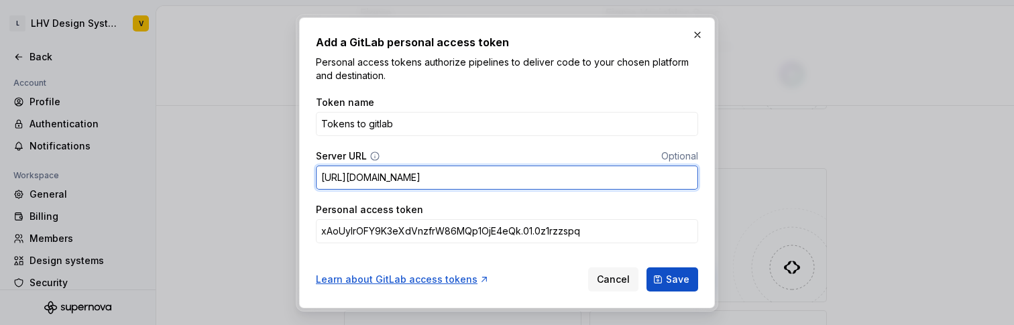
click at [458, 184] on input "[URL][DOMAIN_NAME]" at bounding box center [507, 178] width 382 height 24
type input "[URL][DOMAIN_NAME]"
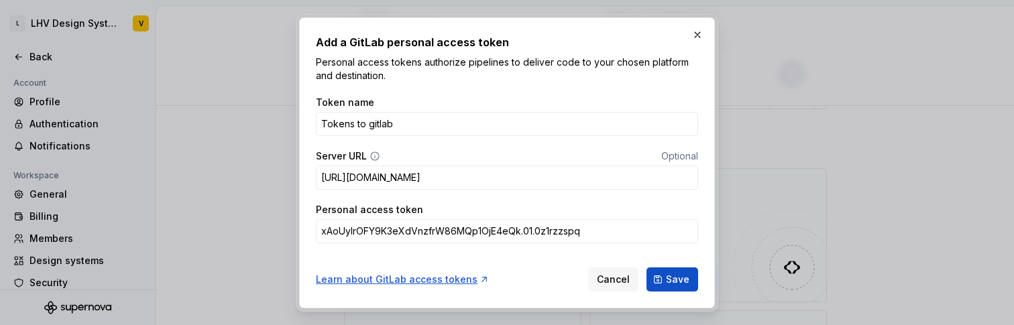
click at [538, 208] on div "Personal access token" at bounding box center [507, 209] width 382 height 13
click at [682, 281] on span "Save" at bounding box center [677, 279] width 23 height 13
click at [693, 38] on button "button" at bounding box center [697, 34] width 19 height 19
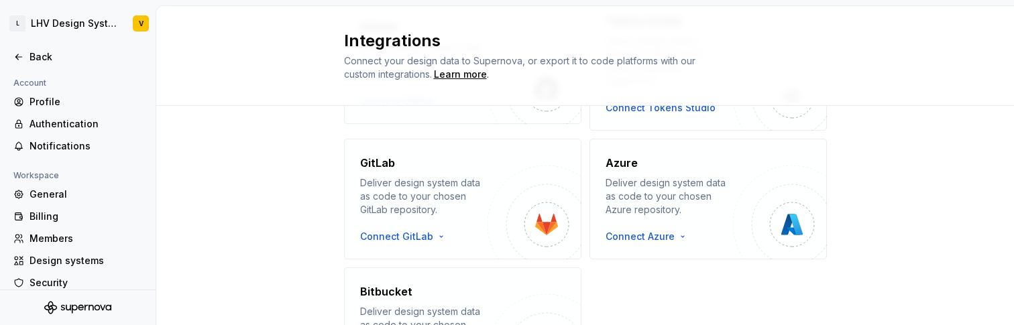
scroll to position [449, 0]
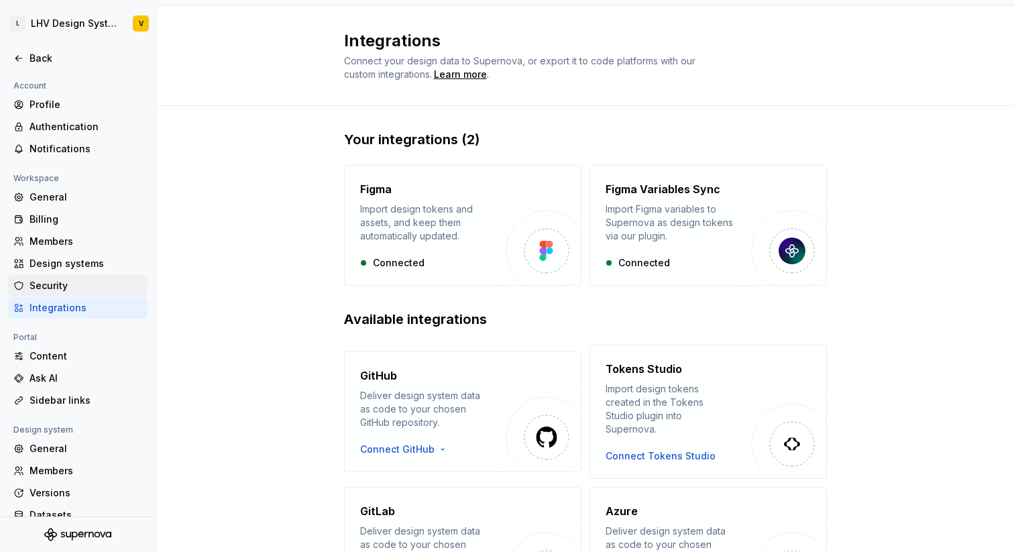
click at [57, 284] on div "Security" at bounding box center [86, 285] width 113 height 13
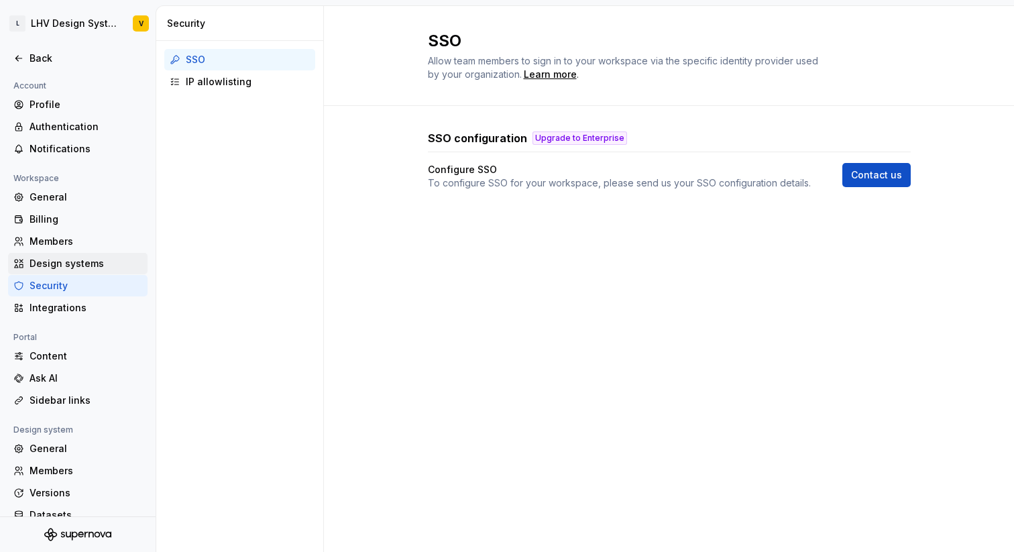
click at [74, 259] on div "Design systems" at bounding box center [86, 263] width 113 height 13
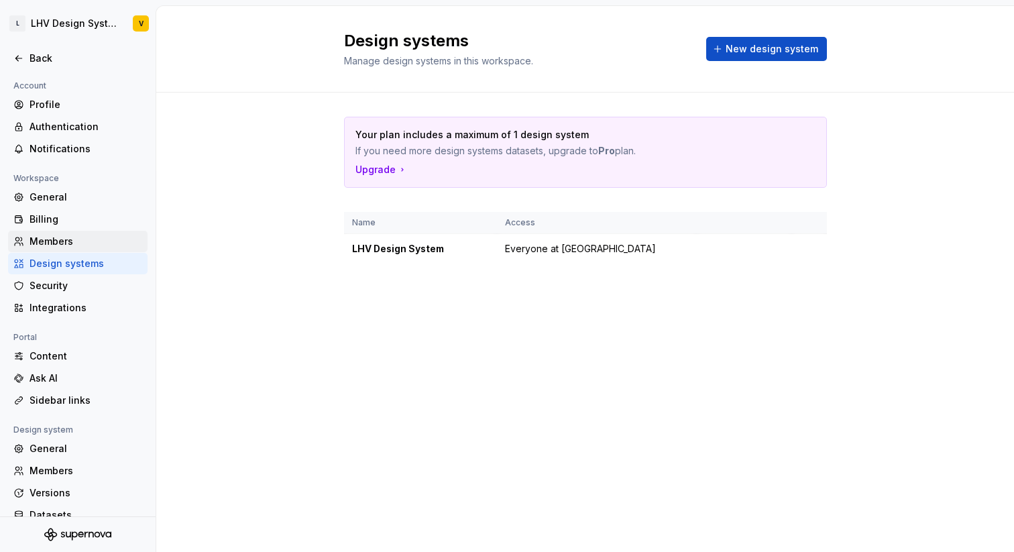
click at [82, 243] on div "Members" at bounding box center [86, 241] width 113 height 13
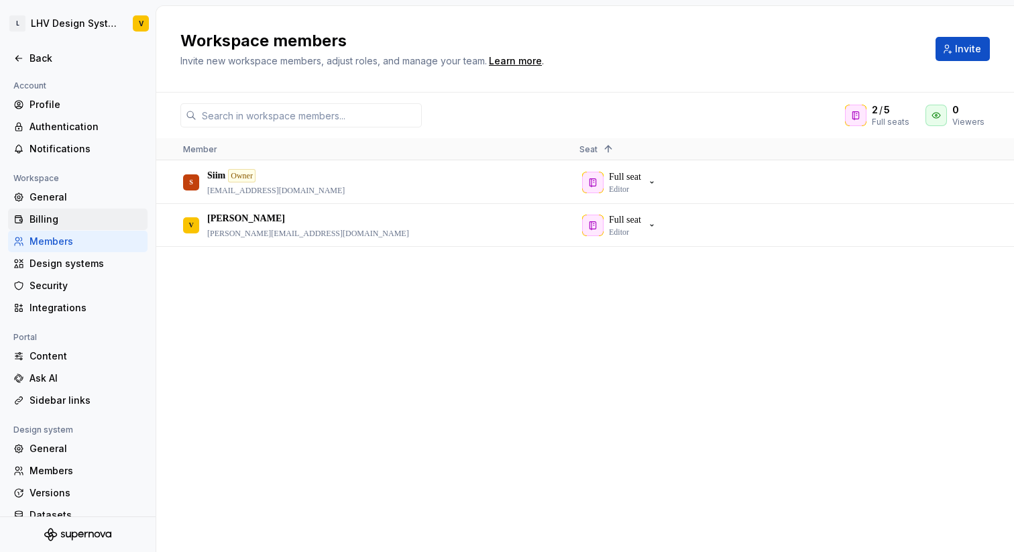
click at [71, 219] on div "Billing" at bounding box center [86, 219] width 113 height 13
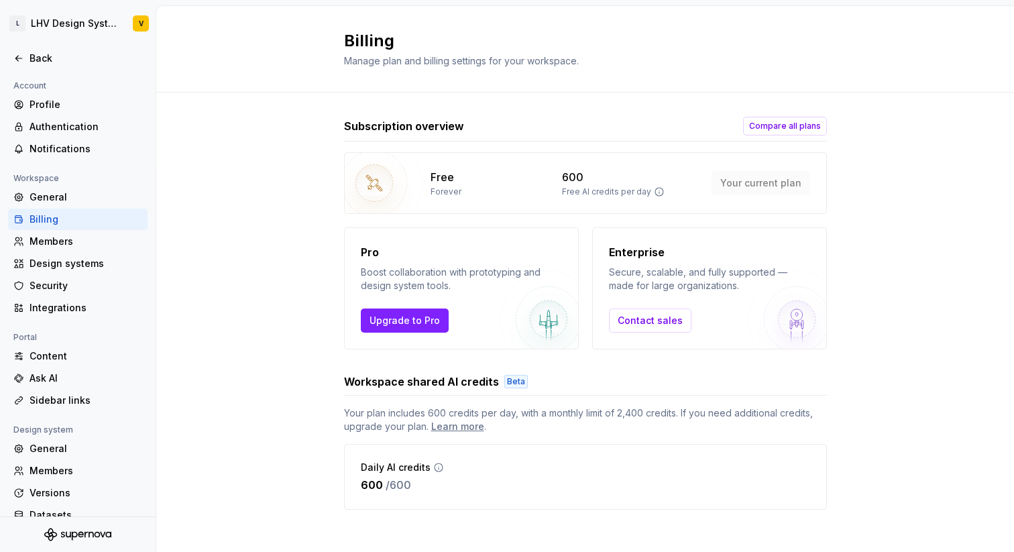
scroll to position [9, 0]
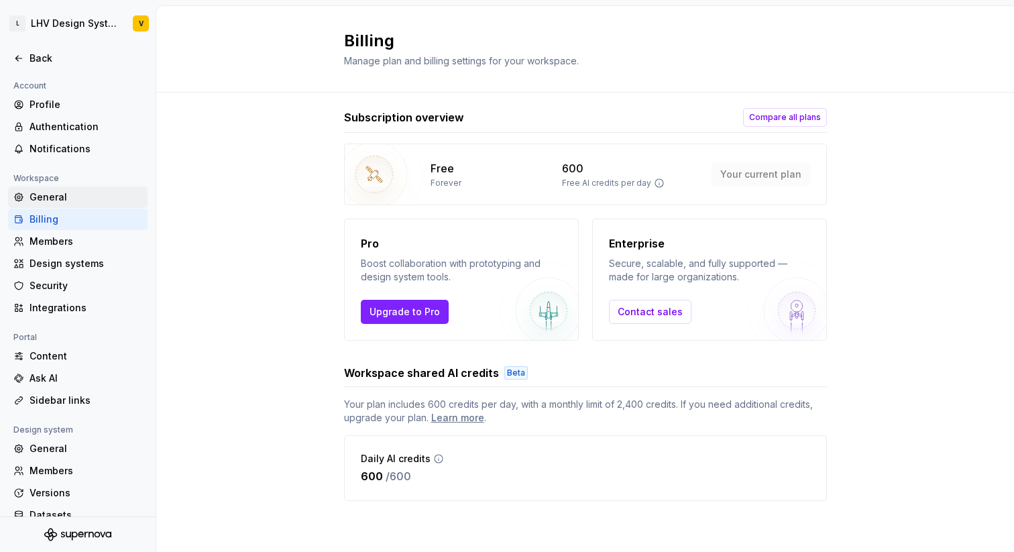
click at [52, 188] on div "General" at bounding box center [77, 196] width 139 height 21
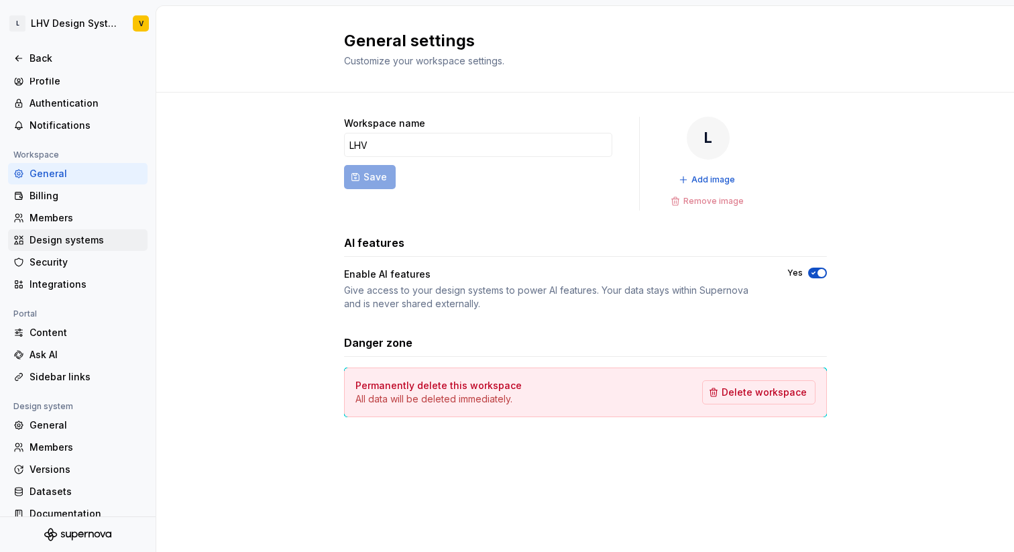
scroll to position [27, 0]
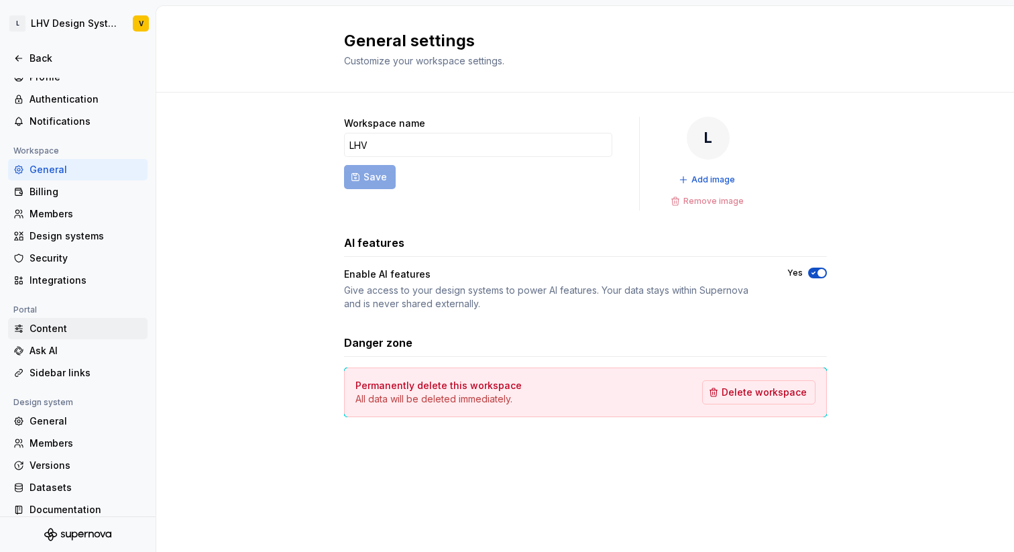
click at [63, 324] on div "Content" at bounding box center [86, 328] width 113 height 13
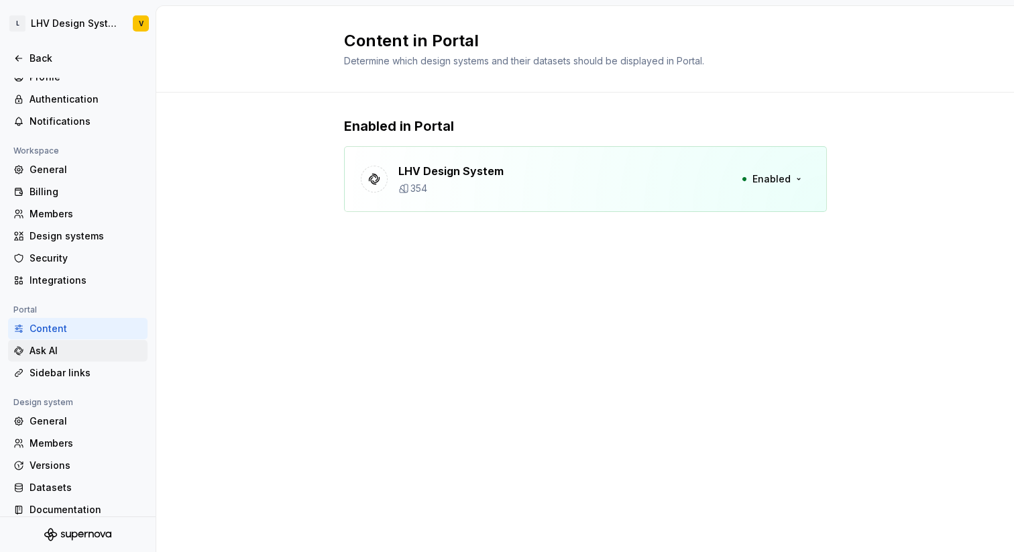
click at [56, 325] on div "Ask AI" at bounding box center [86, 350] width 113 height 13
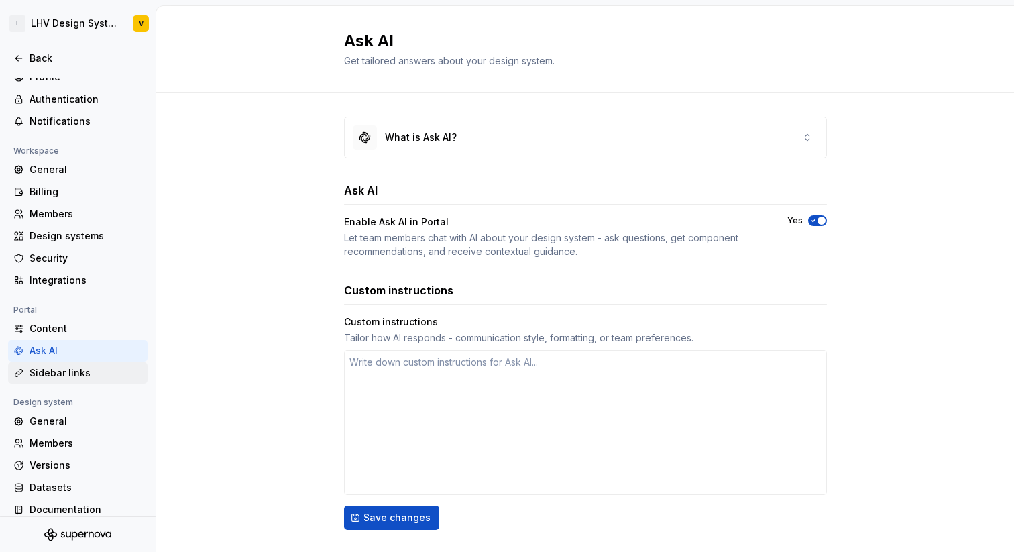
click at [68, 325] on div "Sidebar links" at bounding box center [86, 372] width 113 height 13
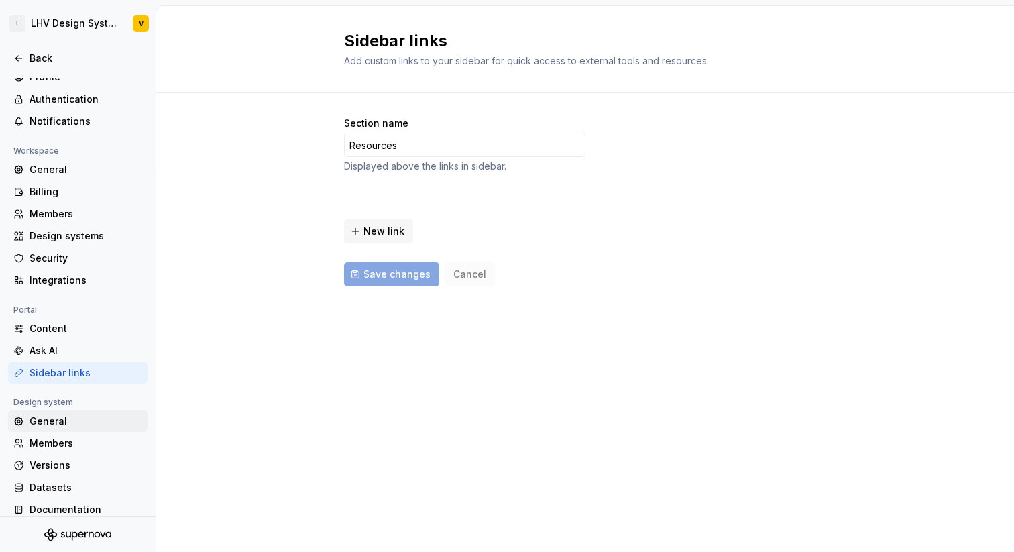
click at [72, 325] on div "General" at bounding box center [86, 420] width 113 height 13
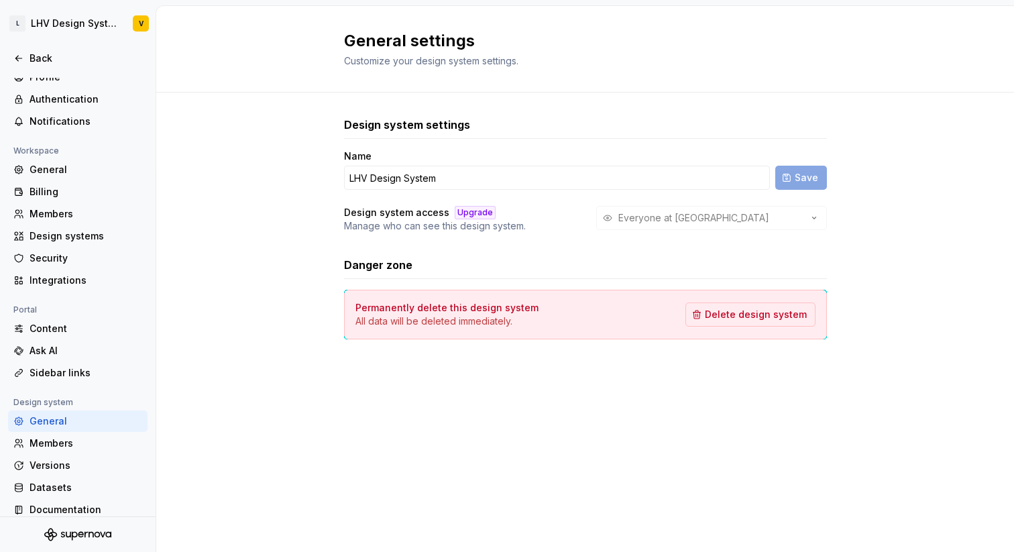
scroll to position [39, 0]
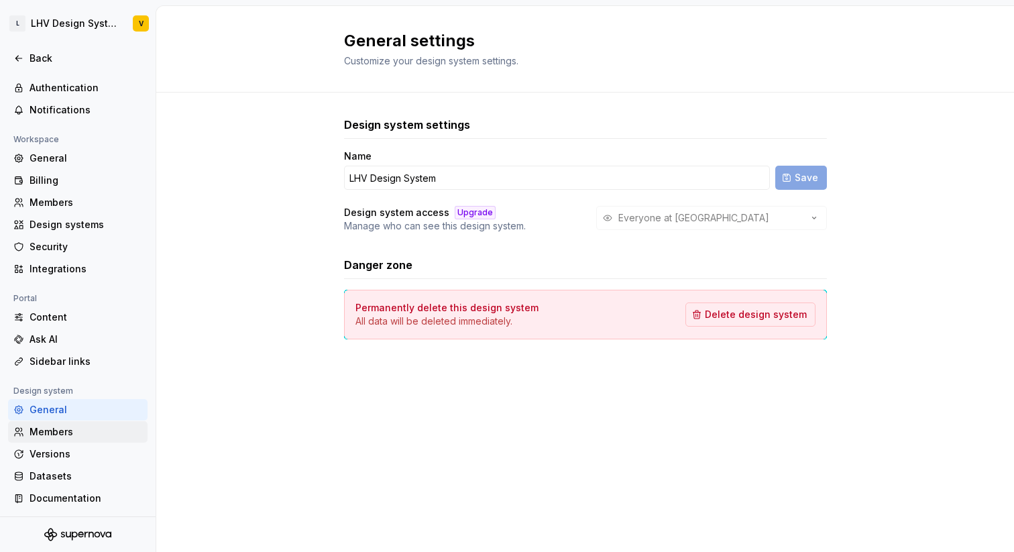
click at [86, 325] on div "Members" at bounding box center [86, 431] width 113 height 13
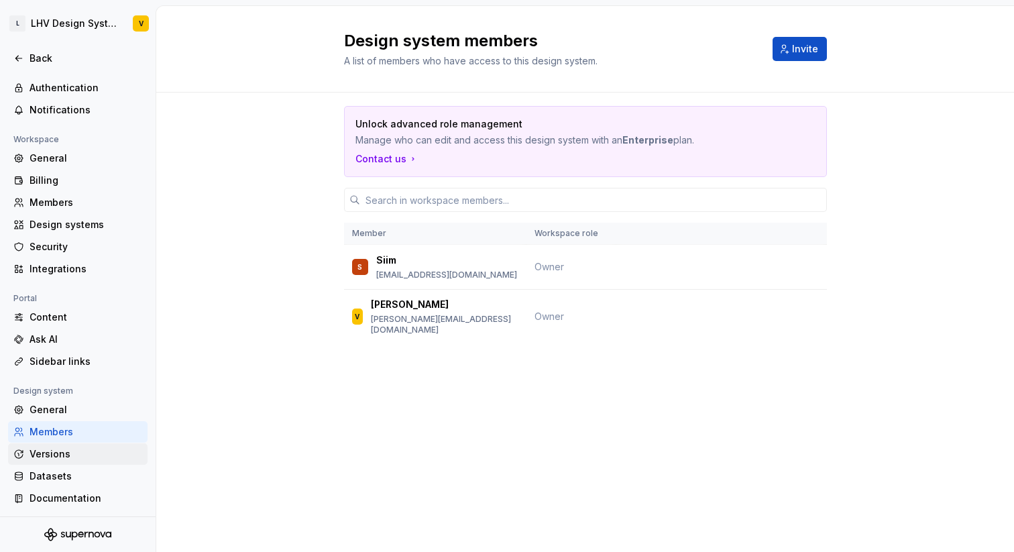
click at [77, 325] on div "Versions" at bounding box center [86, 453] width 113 height 13
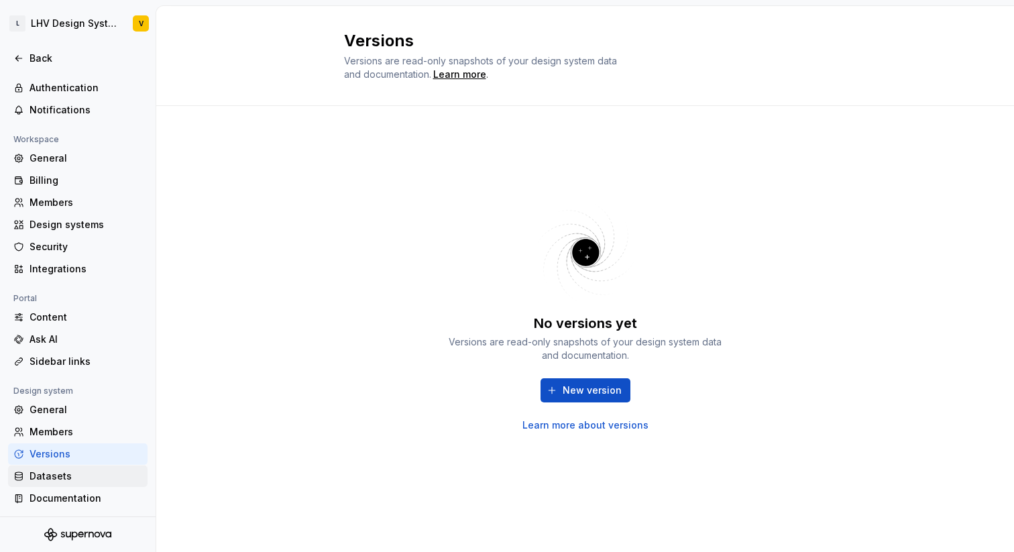
click at [70, 325] on div "Datasets" at bounding box center [77, 475] width 139 height 21
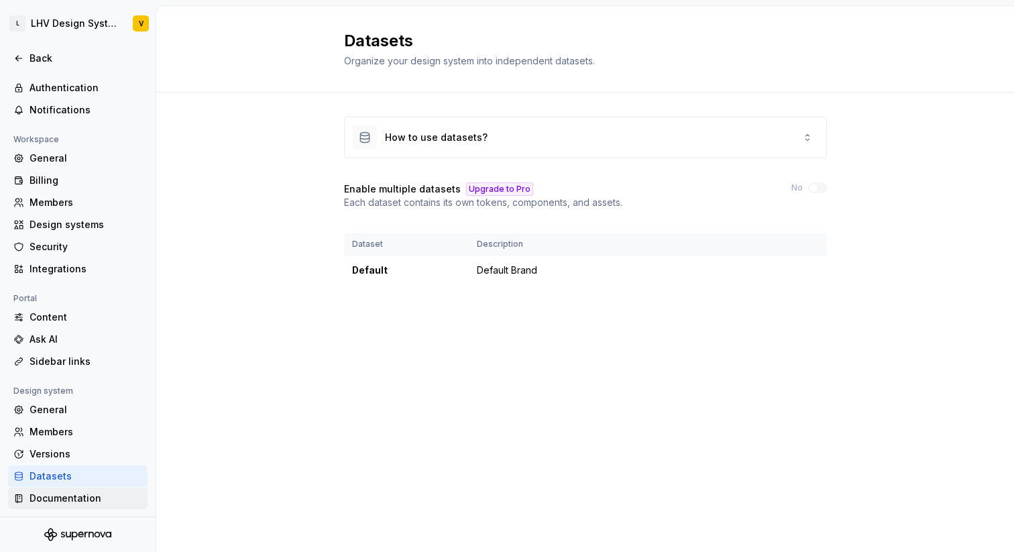
click at [70, 325] on div "Documentation" at bounding box center [86, 497] width 113 height 13
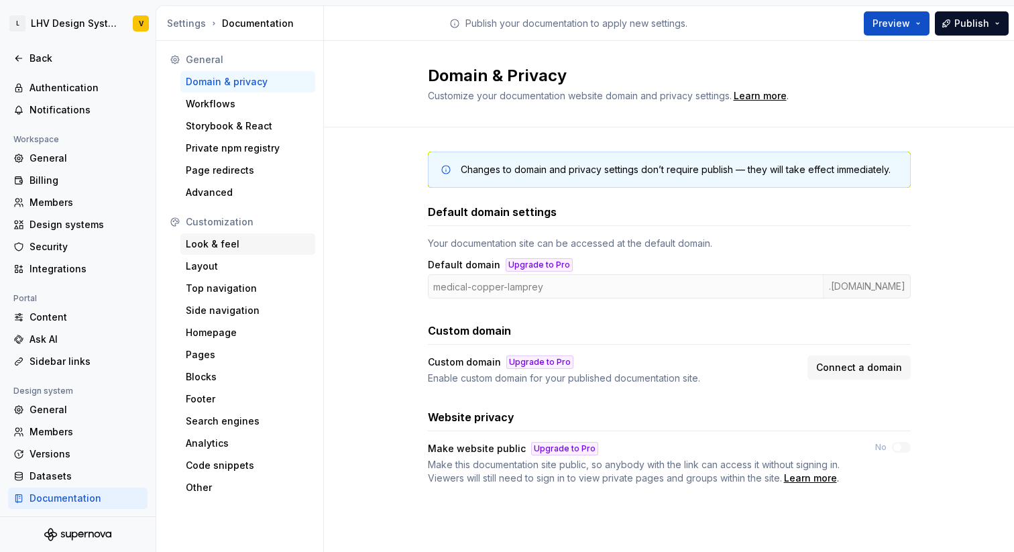
click at [233, 240] on div "Look & feel" at bounding box center [248, 243] width 124 height 13
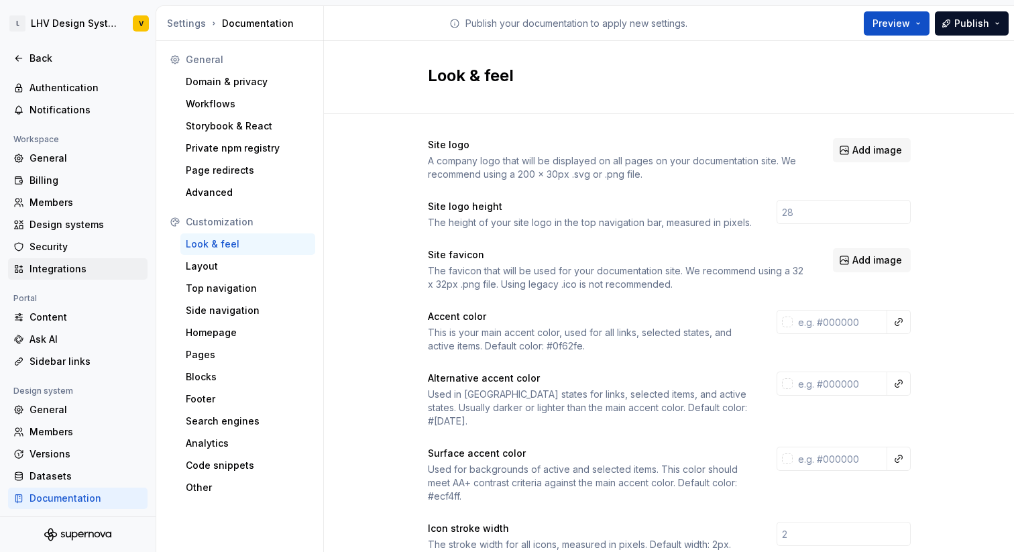
click at [66, 266] on div "Integrations" at bounding box center [86, 268] width 113 height 13
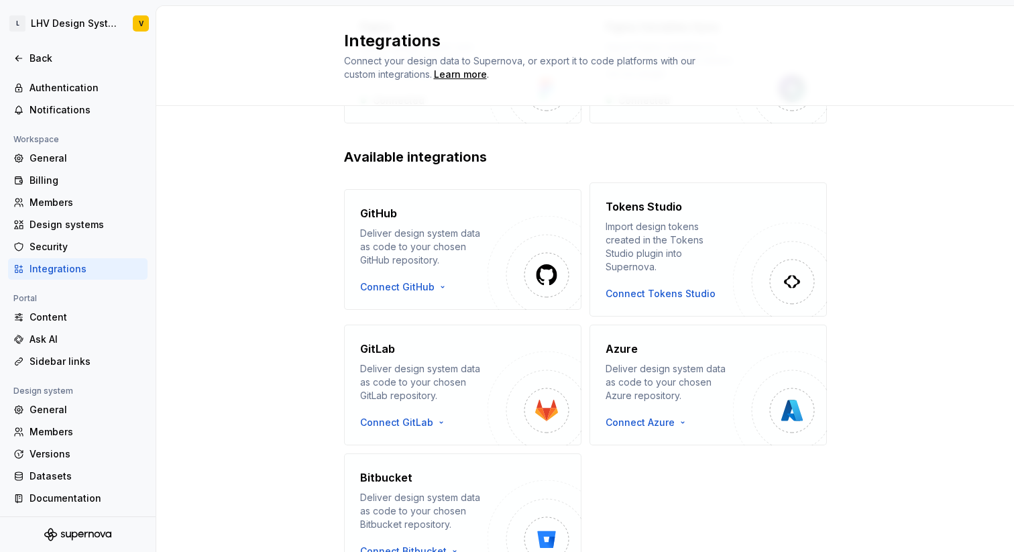
scroll to position [222, 0]
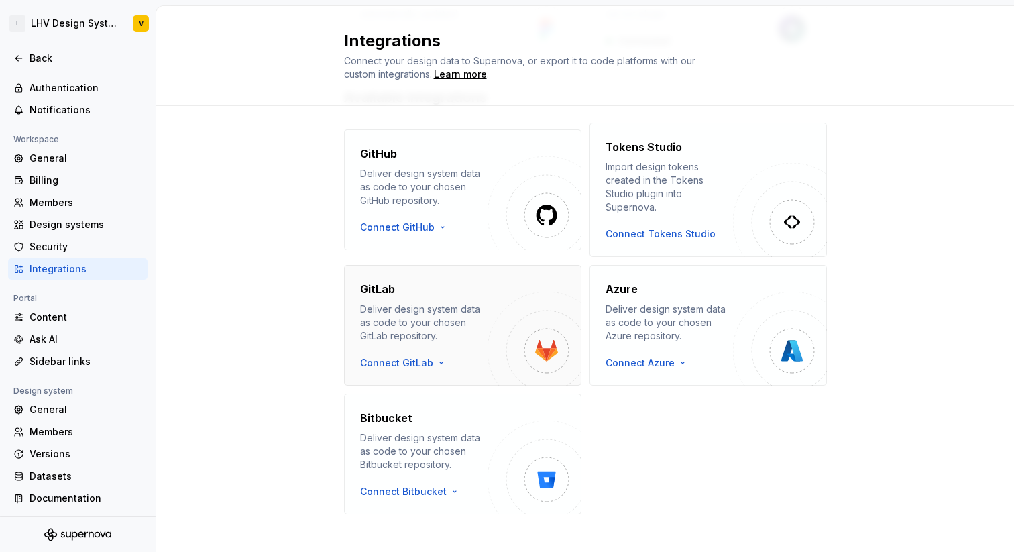
click at [476, 319] on div "Deliver design system data as code to your chosen GitLab repository." at bounding box center [423, 322] width 127 height 40
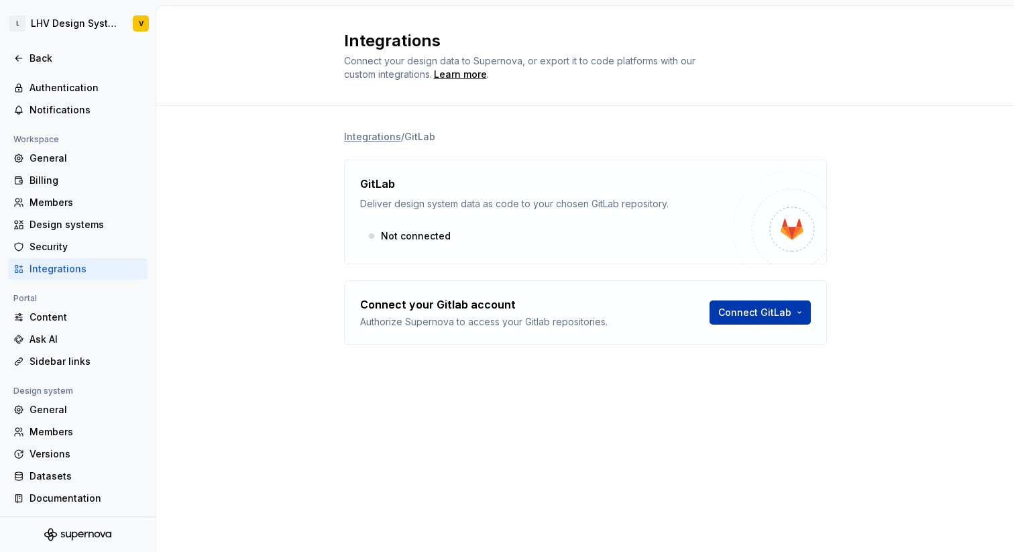
click at [787, 312] on html "L LHV Design System V Back Account Profile Authentication Notifications Workspa…" at bounding box center [507, 276] width 1014 height 552
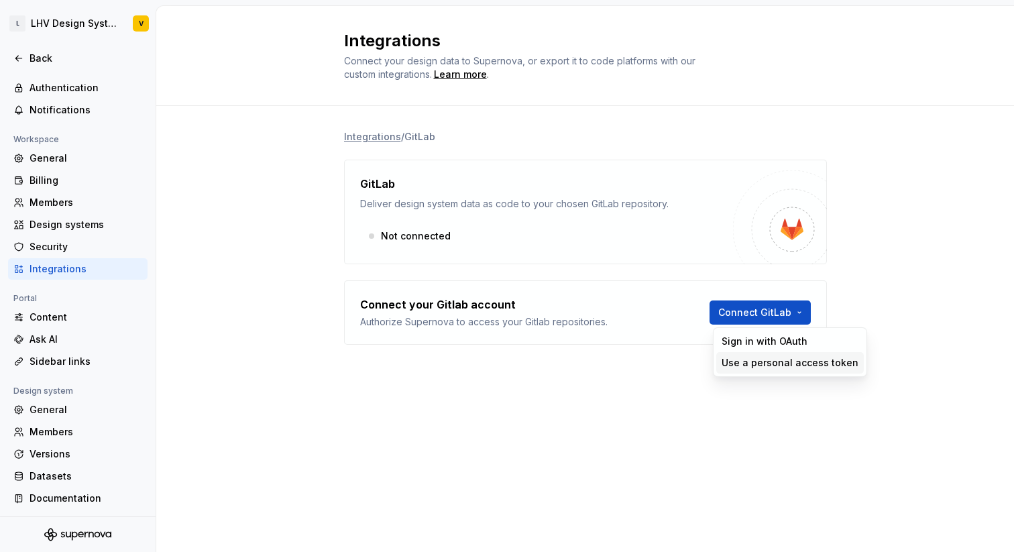
click at [790, 325] on div "Use a personal access token" at bounding box center [789, 362] width 137 height 13
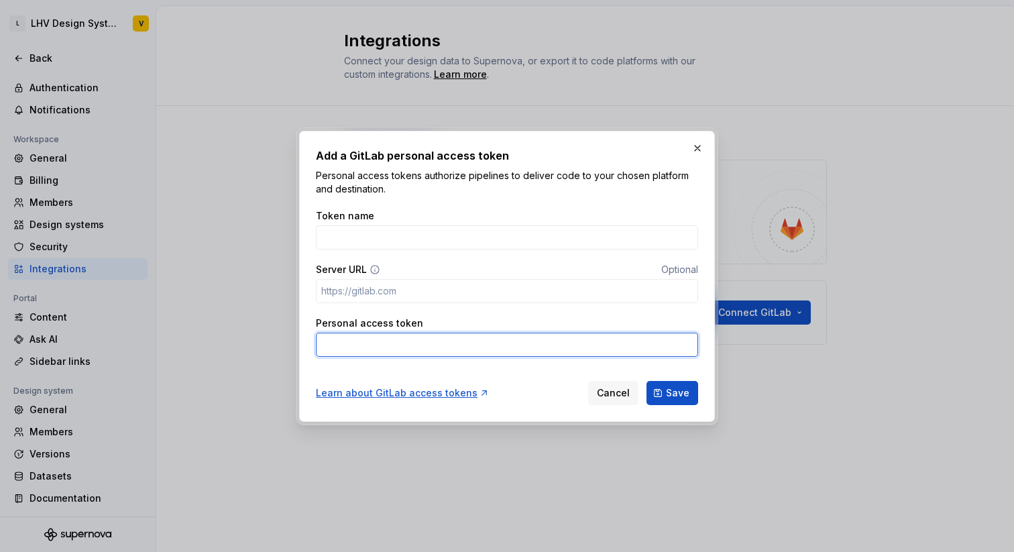
click at [503, 325] on input "Personal access token" at bounding box center [507, 345] width 382 height 24
paste input "N2mKcrnHb4kI7KSHD-O41G86MQp1OjV2CA.01.0y16dgbxs"
type input "N2mKcrnHb4kI7KSHD-O41G86MQp1OjV2CA.01.0y16dgbxs"
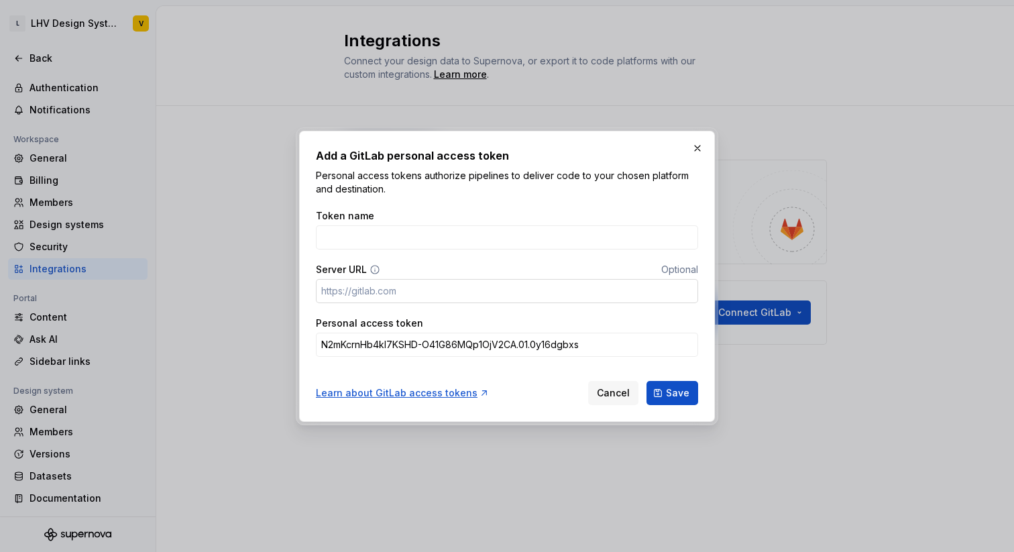
click at [586, 282] on input "Server URL" at bounding box center [507, 291] width 382 height 24
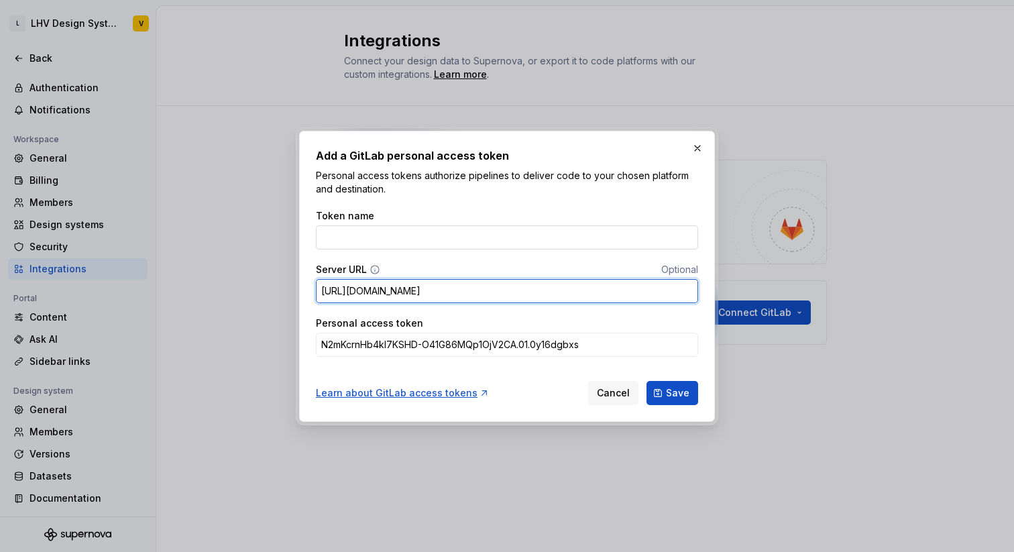
type input "[URL][DOMAIN_NAME]"
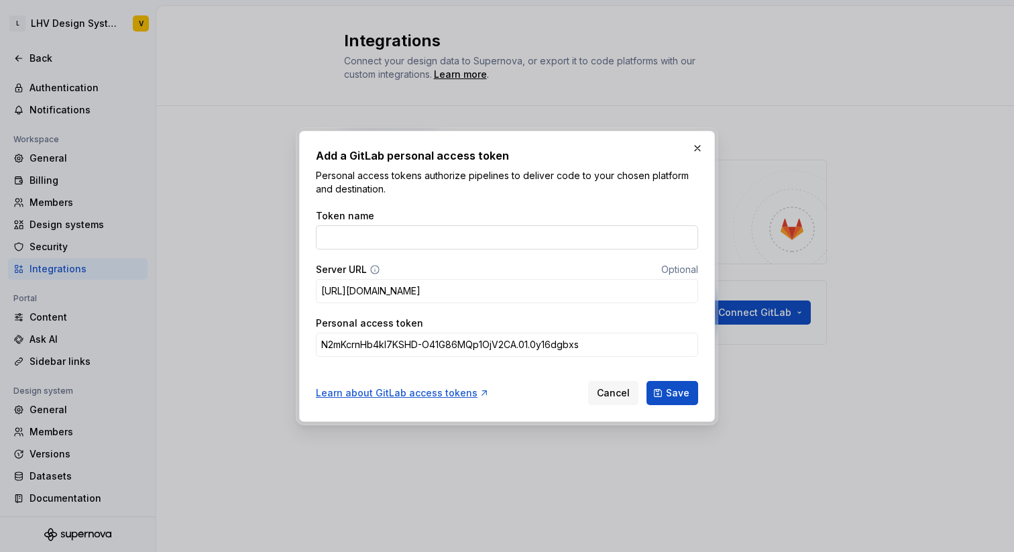
click at [416, 239] on input "Token name" at bounding box center [507, 237] width 382 height 24
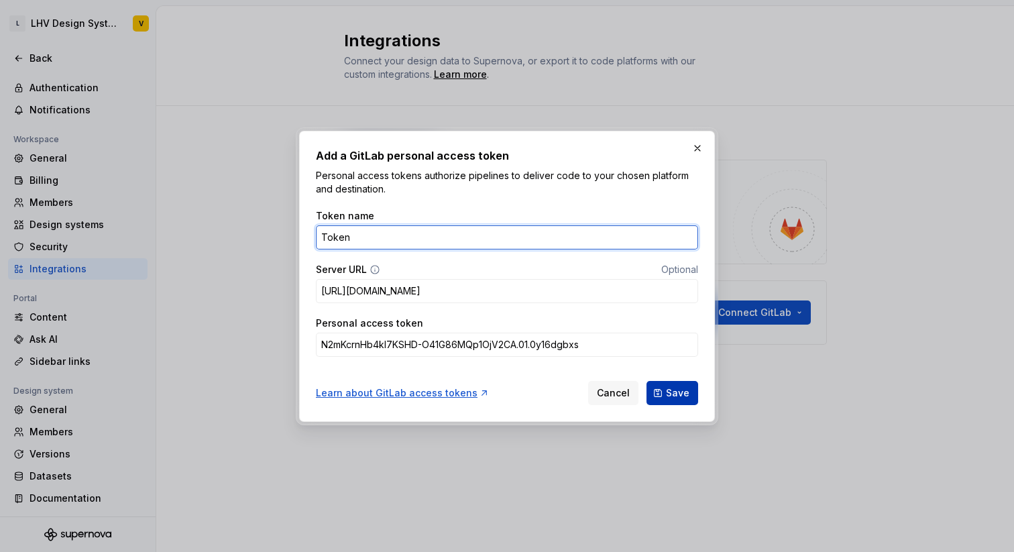
type input "Token"
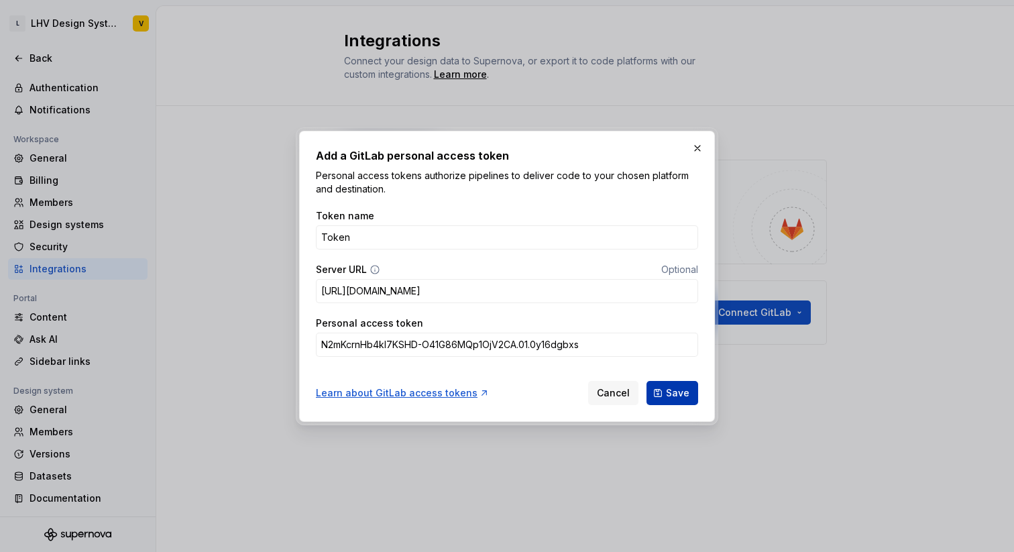
click at [687, 325] on span "Save" at bounding box center [677, 392] width 23 height 13
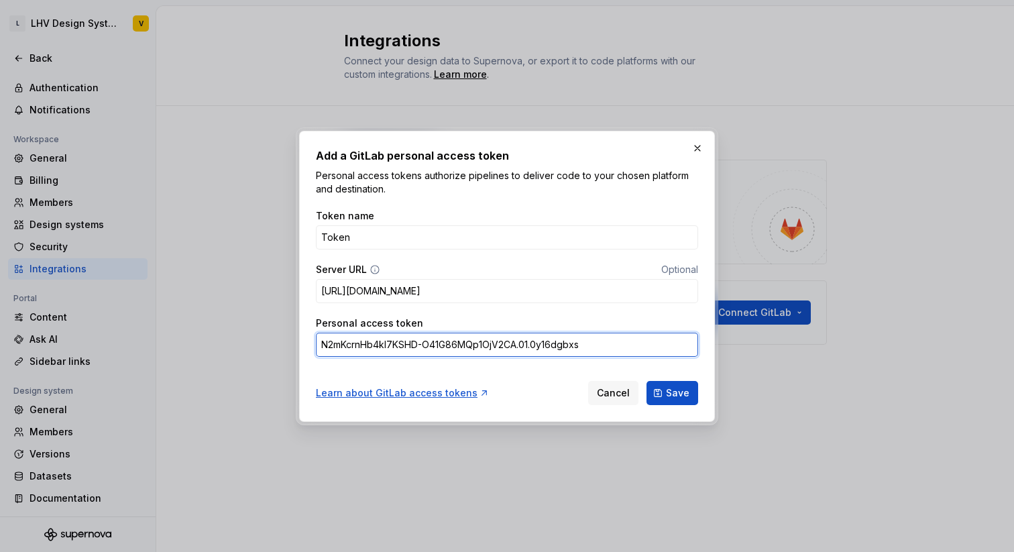
drag, startPoint x: 613, startPoint y: 340, endPoint x: 239, endPoint y: 326, distance: 374.4
click at [239, 325] on div "Add a GitLab personal access token Personal access tokens authorize pipelines t…" at bounding box center [507, 276] width 1014 height 552
paste input "_Szk8maWp9mvveFhYTIqHW86MQp1OjV2CA.01.0y0p37g0d"
click at [652, 325] on input "_Szk8maWp9mvveFhYTIqHW86MQp1OjV2CA.01.0y0p37g0d" at bounding box center [507, 345] width 382 height 24
type input "_Szk8maWp9mvveFhYTIqHW86MQp1OjV2CA.01.0y0p37g0d"
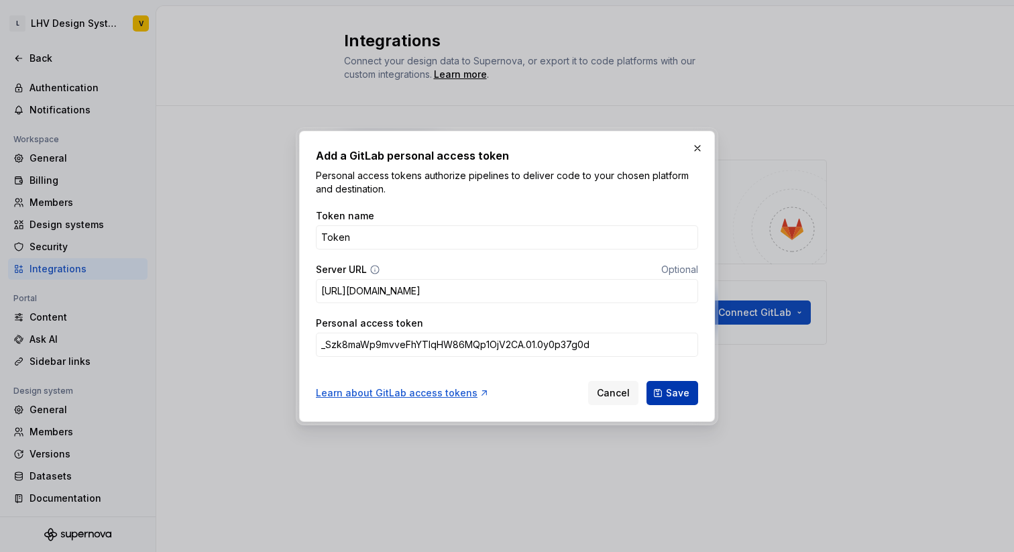
click at [671, 325] on span "Save" at bounding box center [677, 392] width 23 height 13
click at [695, 149] on button "button" at bounding box center [697, 148] width 19 height 19
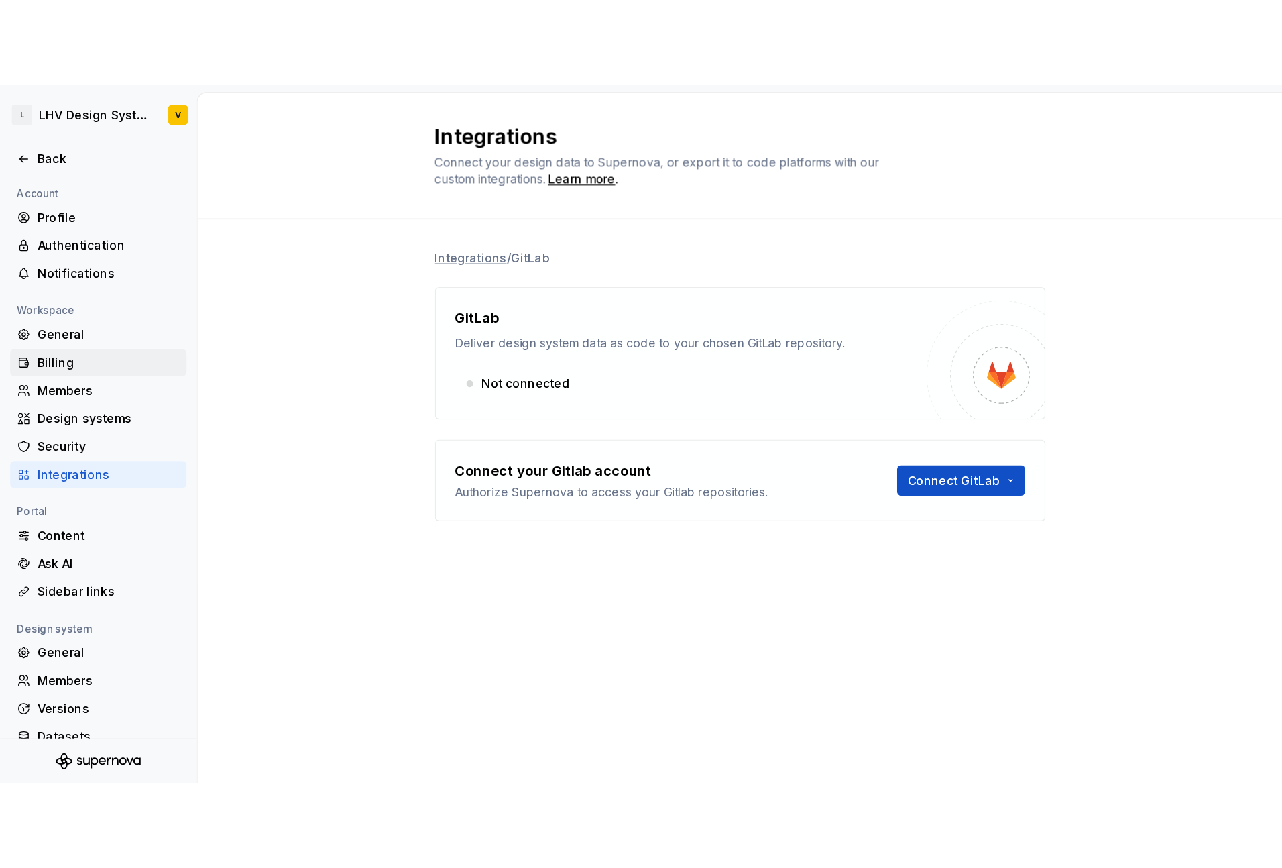
scroll to position [39, 0]
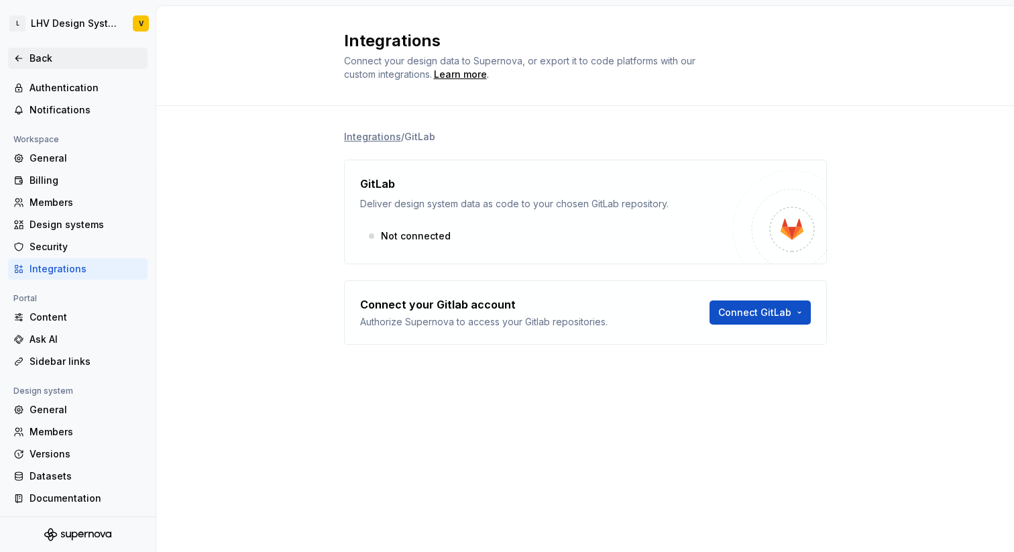
click at [36, 60] on div "Back" at bounding box center [86, 58] width 113 height 13
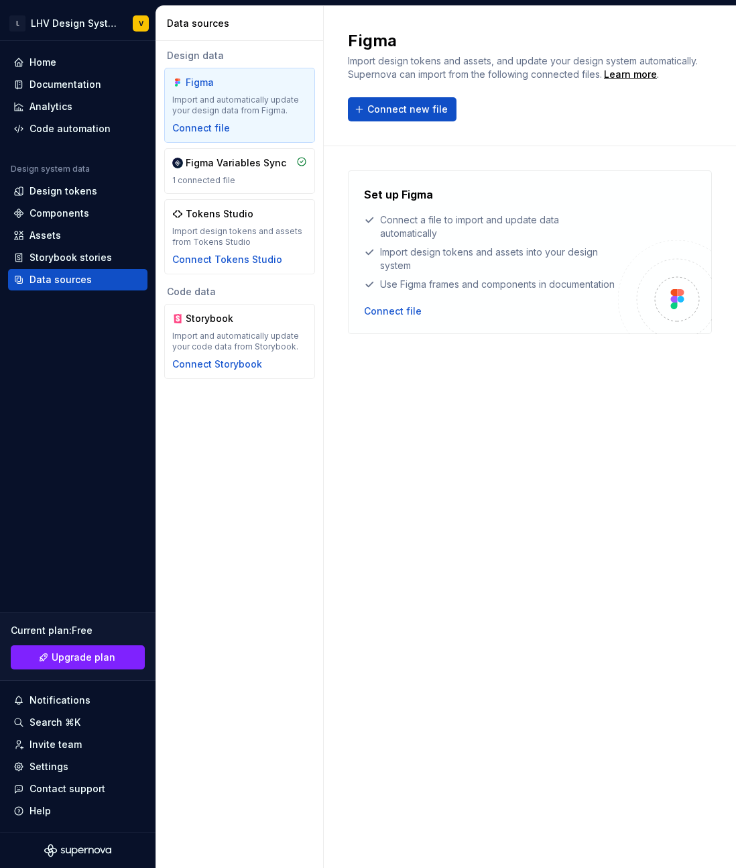
click at [712, 128] on div "Figma Import design tokens and assets, and update your design system automatica…" at bounding box center [530, 76] width 412 height 140
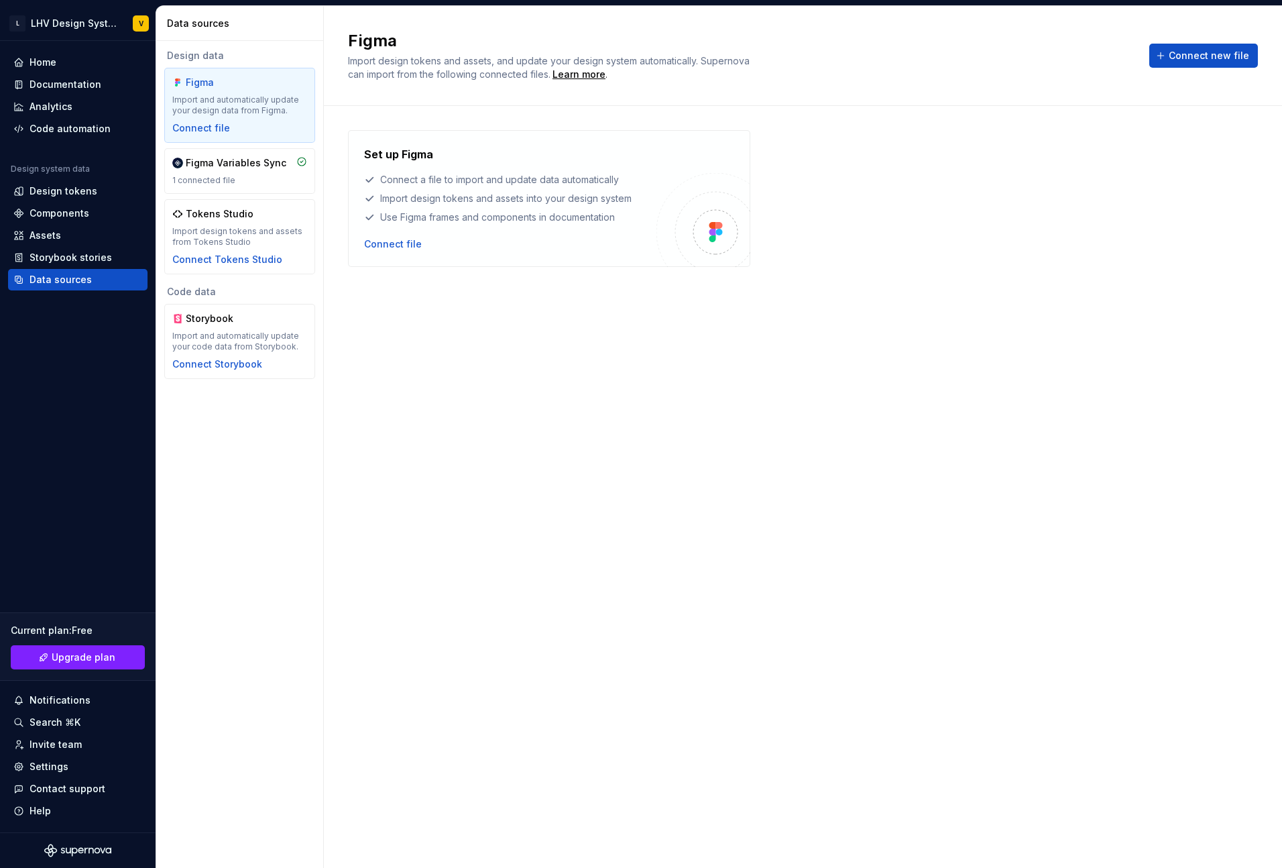
click at [496, 316] on div "Set up Figma Connect a file to import and update data automatically Import desi…" at bounding box center [803, 473] width 910 height 687
click at [38, 125] on div "Code automation" at bounding box center [70, 128] width 81 height 13
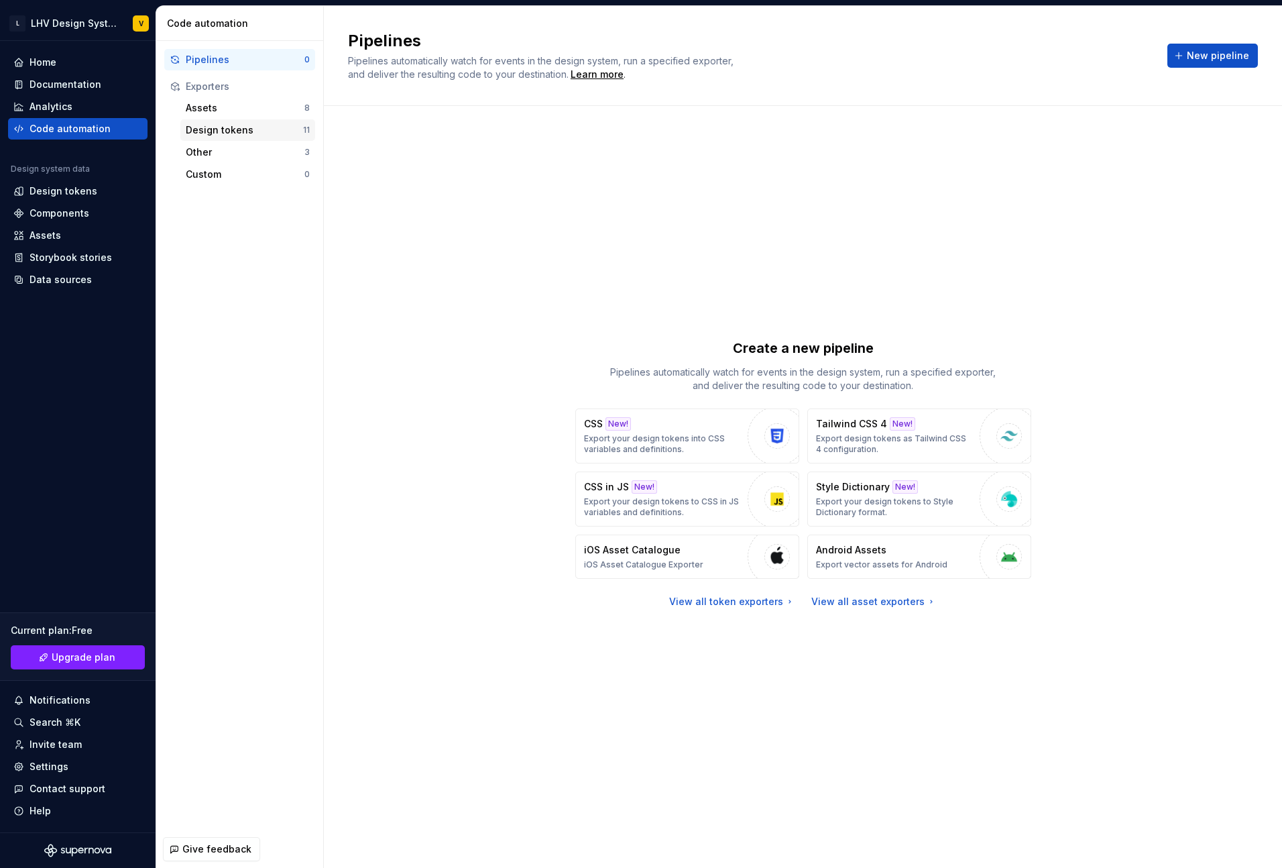
click at [219, 138] on div "Design tokens 11" at bounding box center [247, 129] width 135 height 21
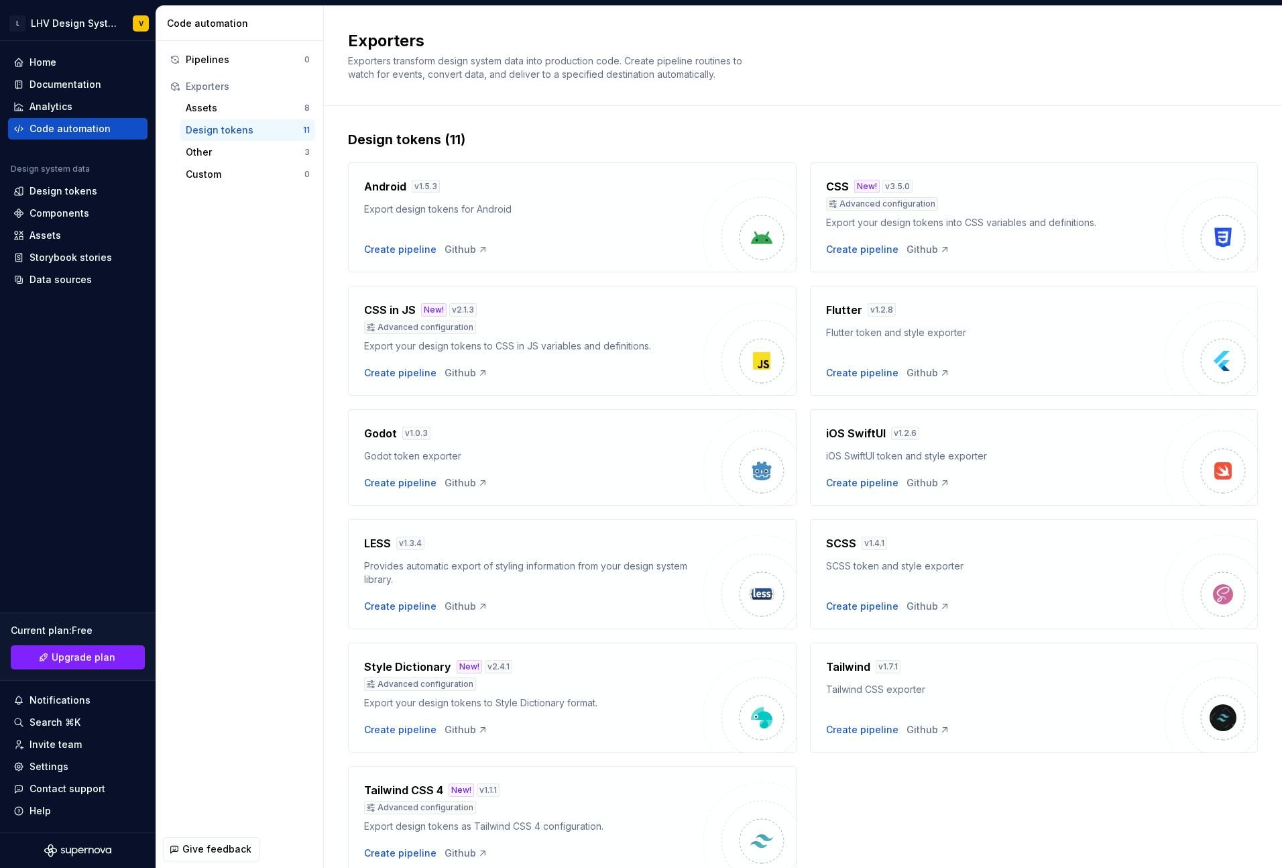
scroll to position [59, 0]
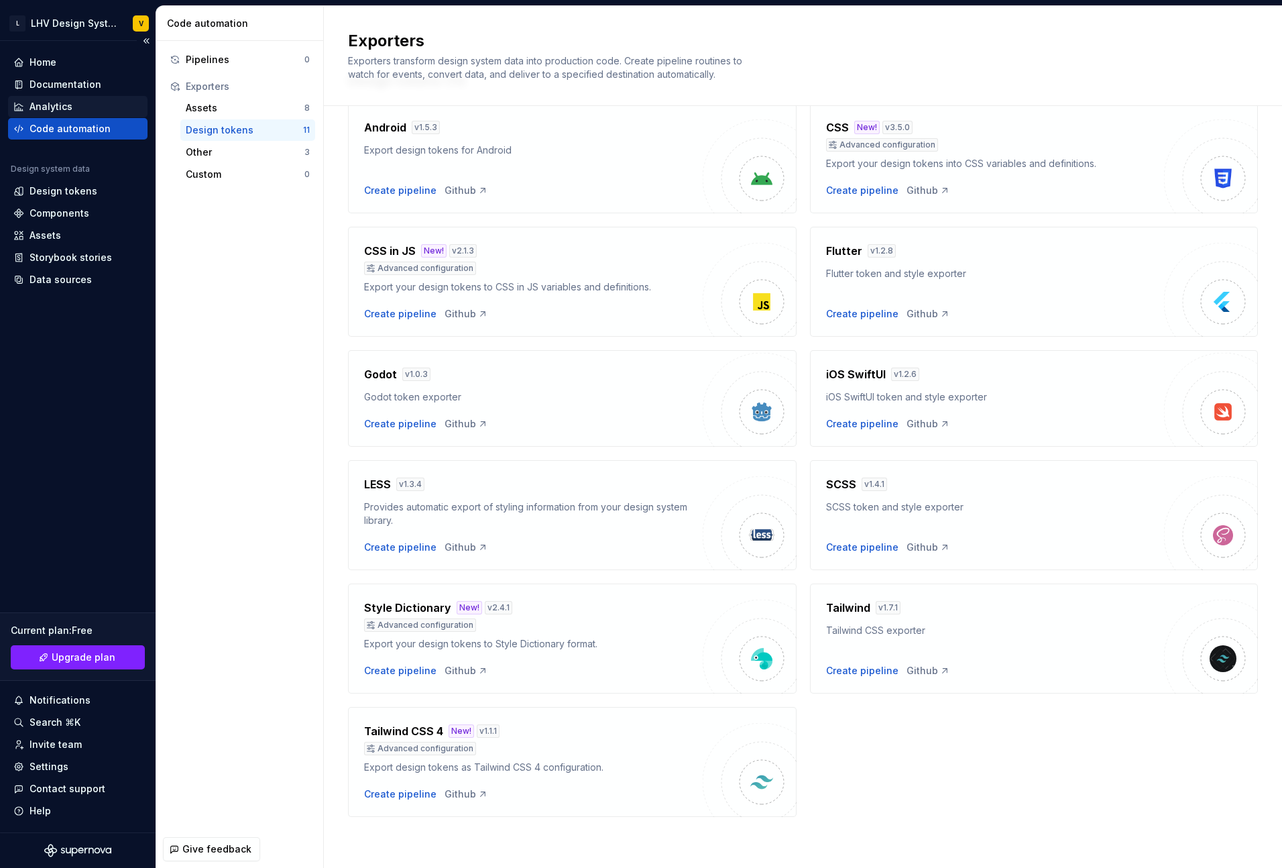
click at [88, 107] on div "Analytics" at bounding box center [77, 106] width 129 height 13
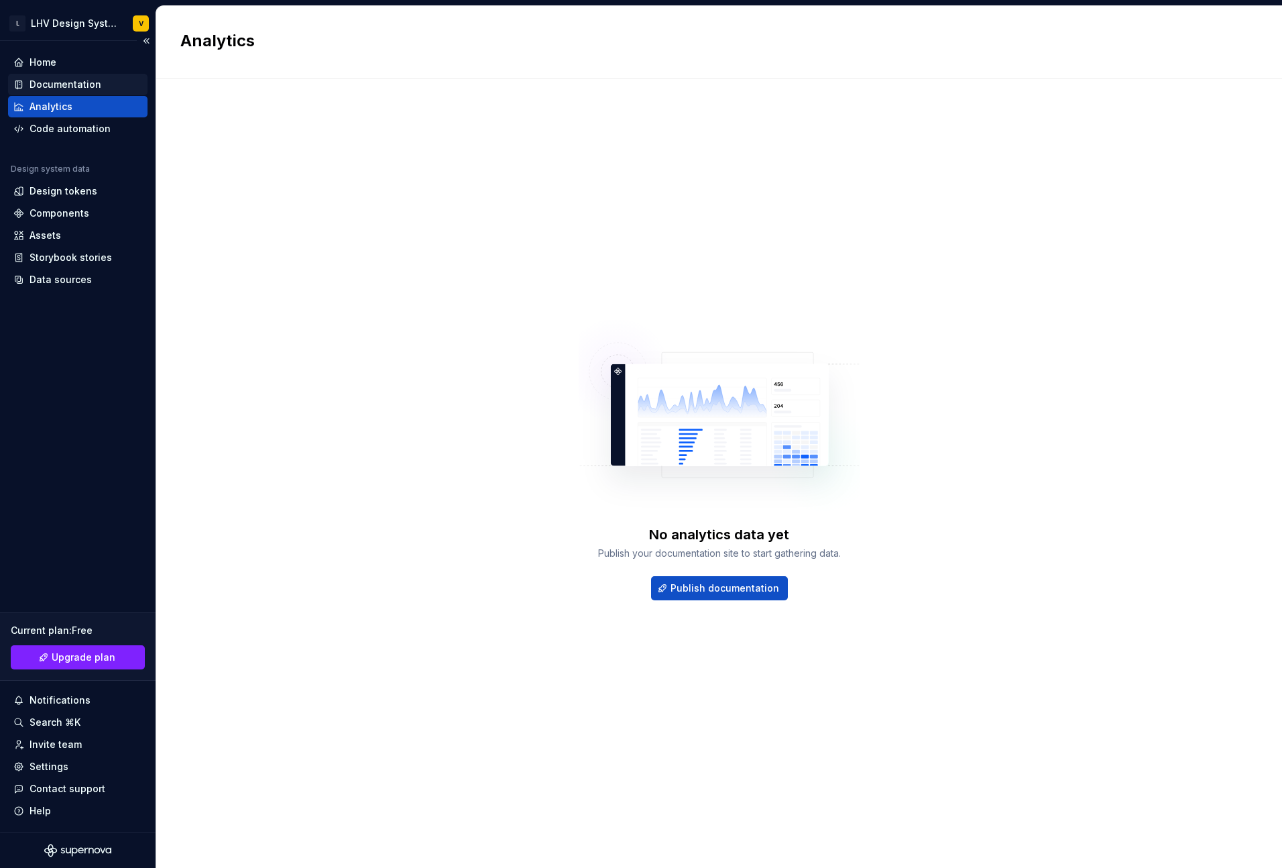
click at [72, 89] on div "Documentation" at bounding box center [66, 84] width 72 height 13
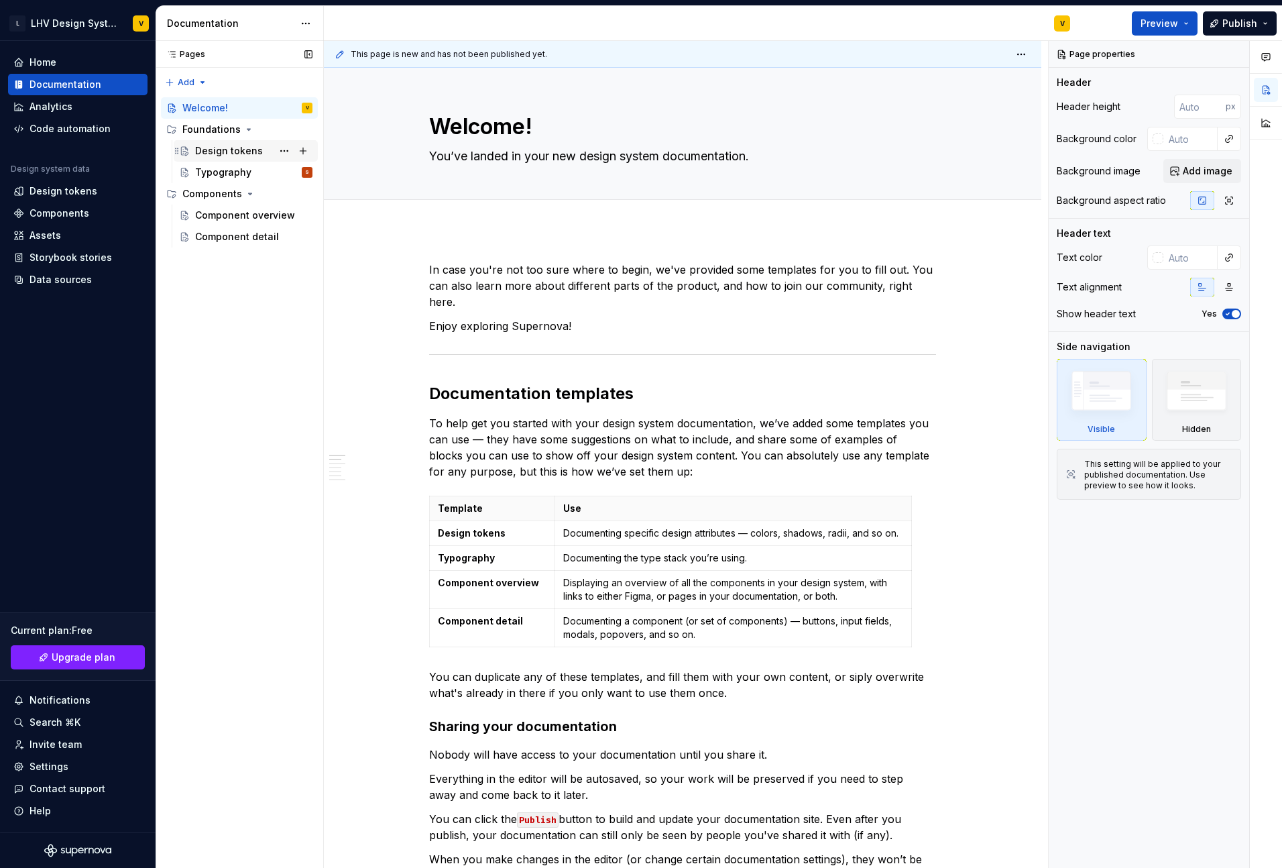
click at [225, 149] on div "Design tokens" at bounding box center [229, 150] width 68 height 13
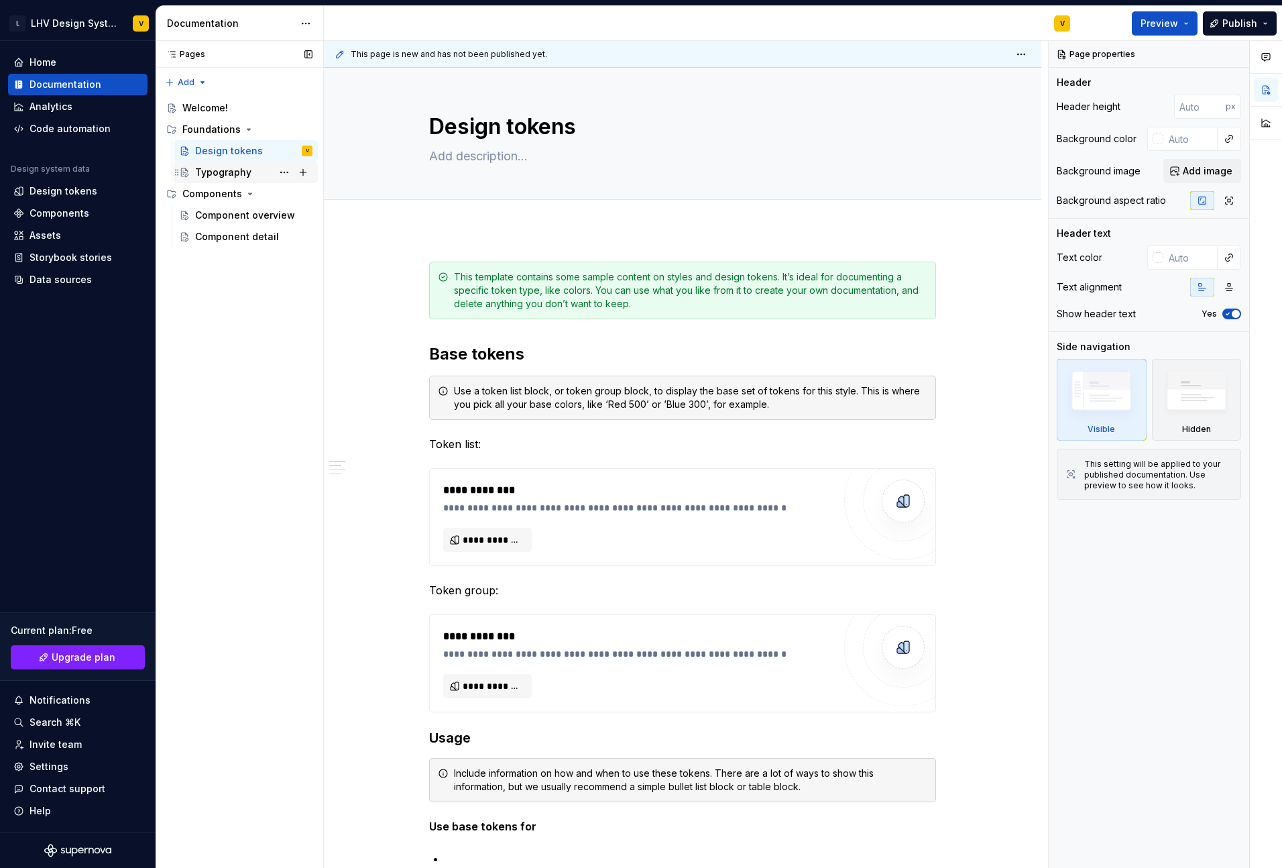
click at [215, 168] on div "Typography" at bounding box center [223, 172] width 56 height 13
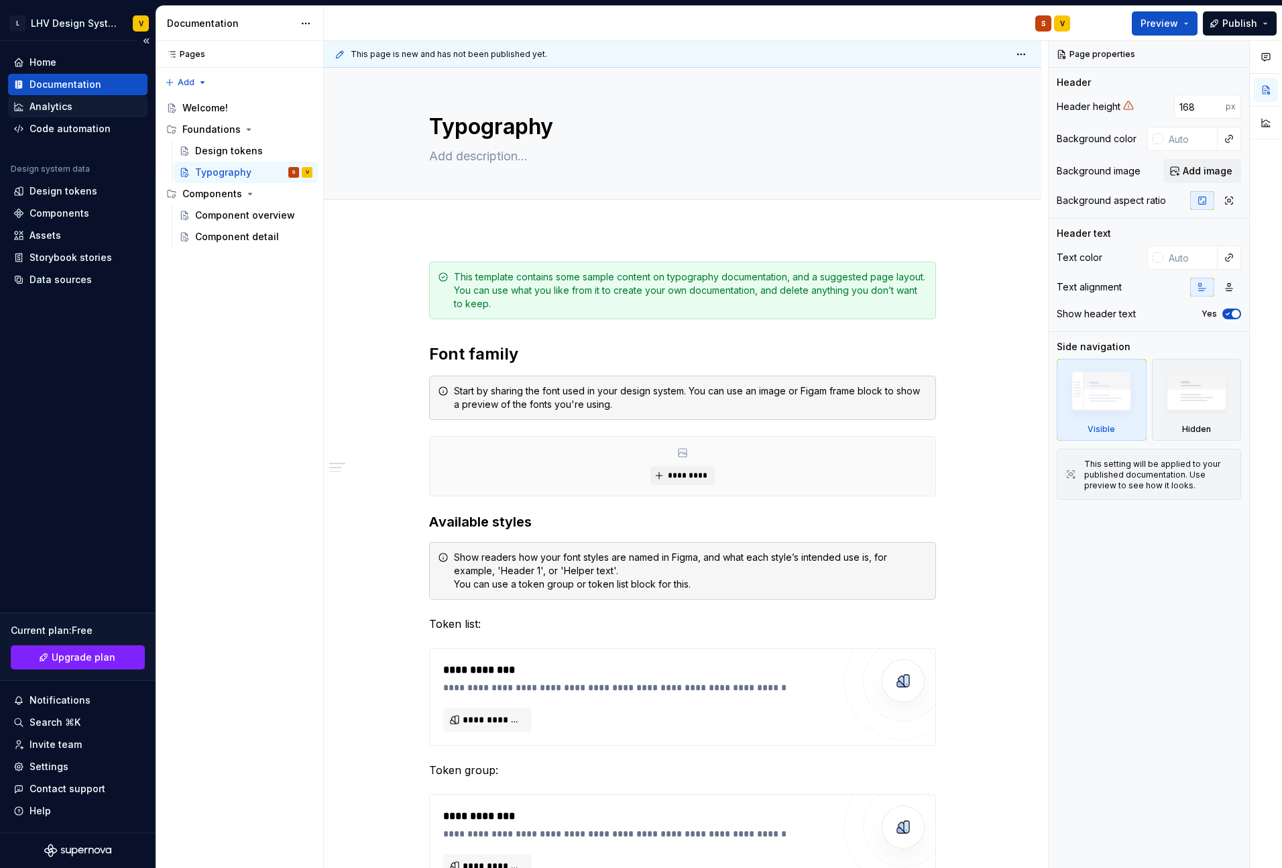
click at [43, 105] on div "Analytics" at bounding box center [51, 106] width 43 height 13
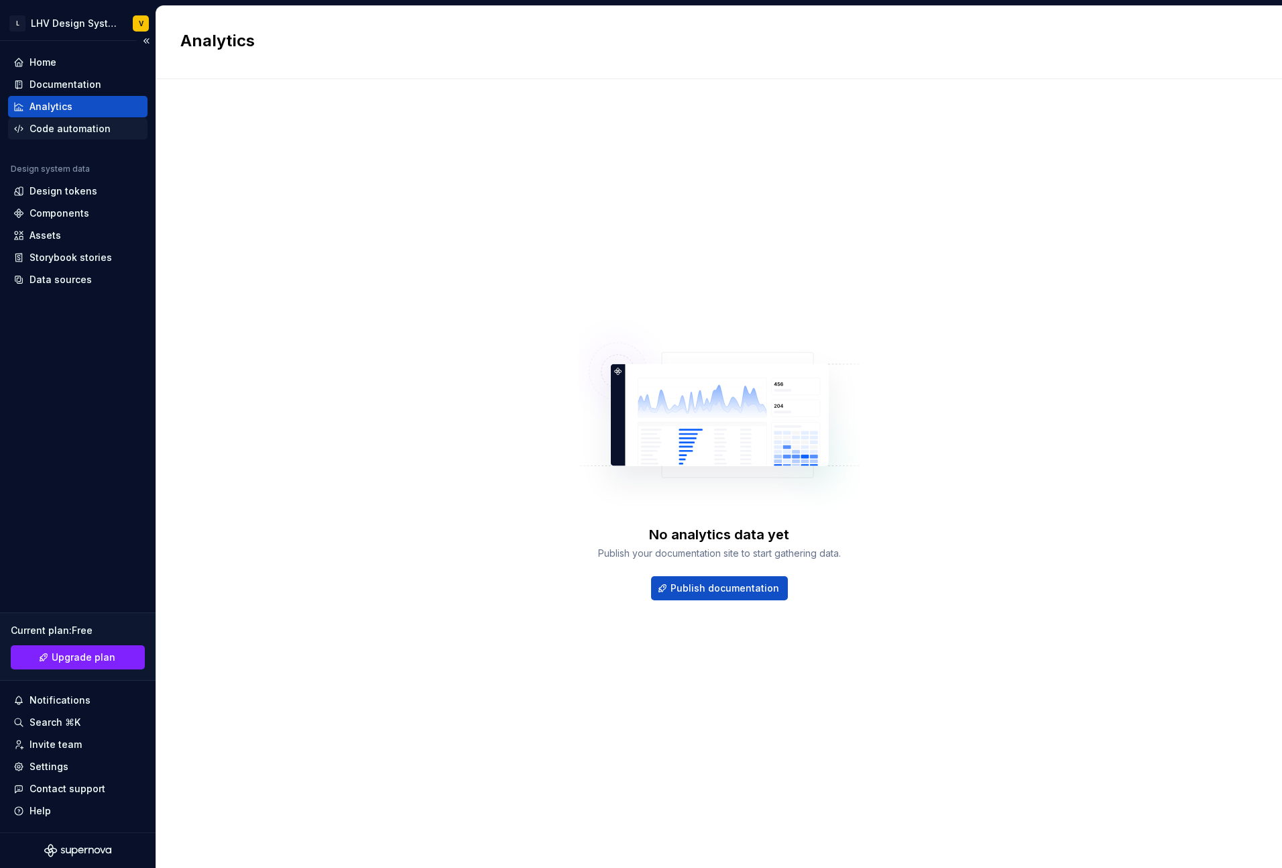
click at [44, 122] on div "Code automation" at bounding box center [70, 128] width 81 height 13
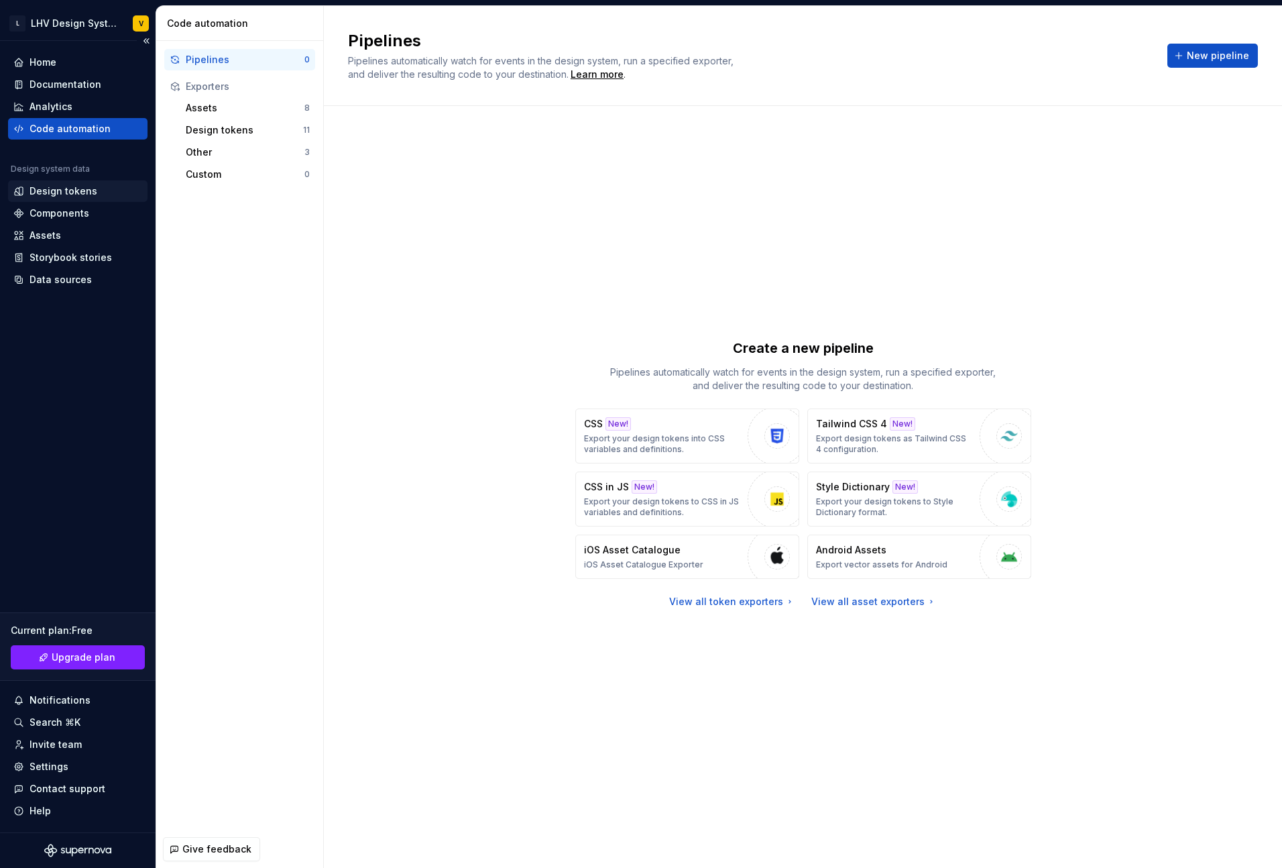
click at [45, 186] on div "Design tokens" at bounding box center [64, 190] width 68 height 13
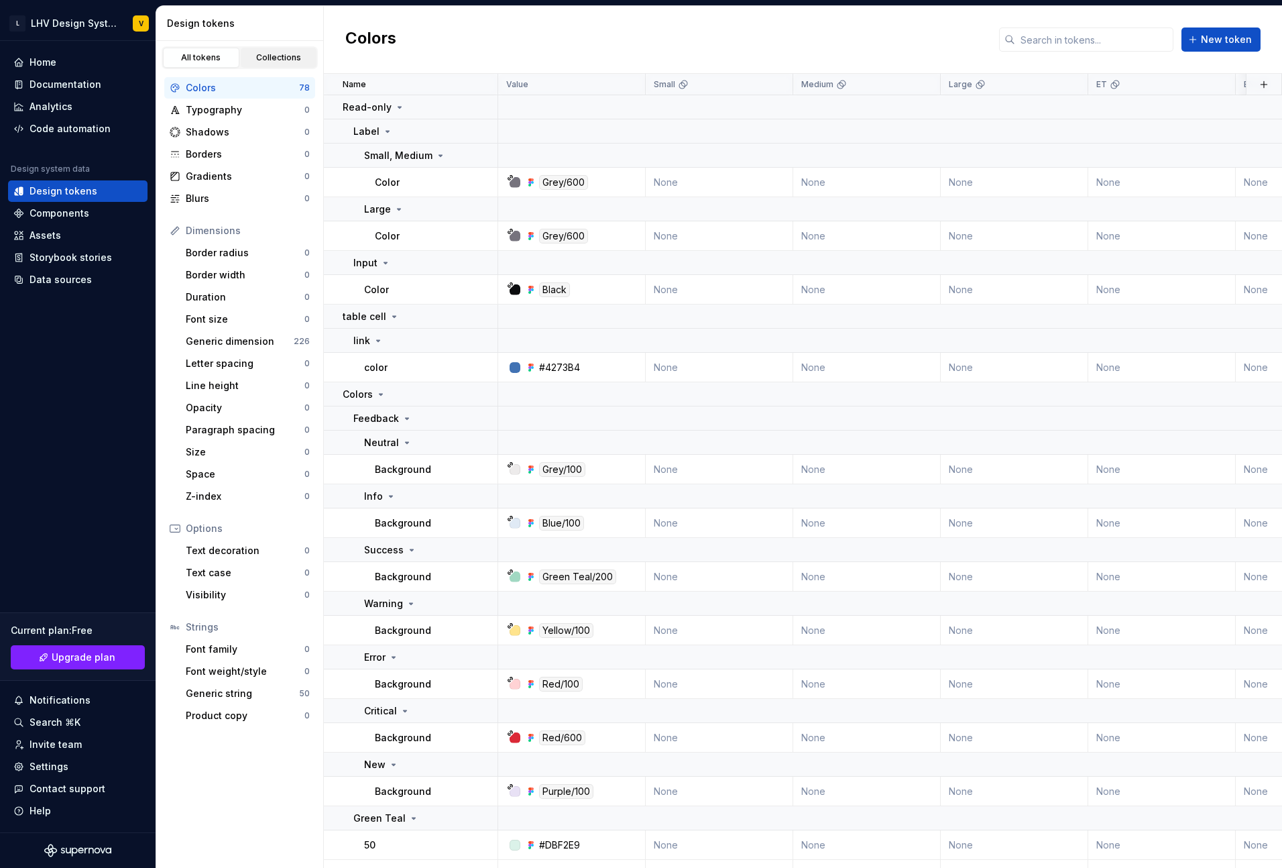
click at [272, 56] on div "Collections" at bounding box center [278, 57] width 67 height 11
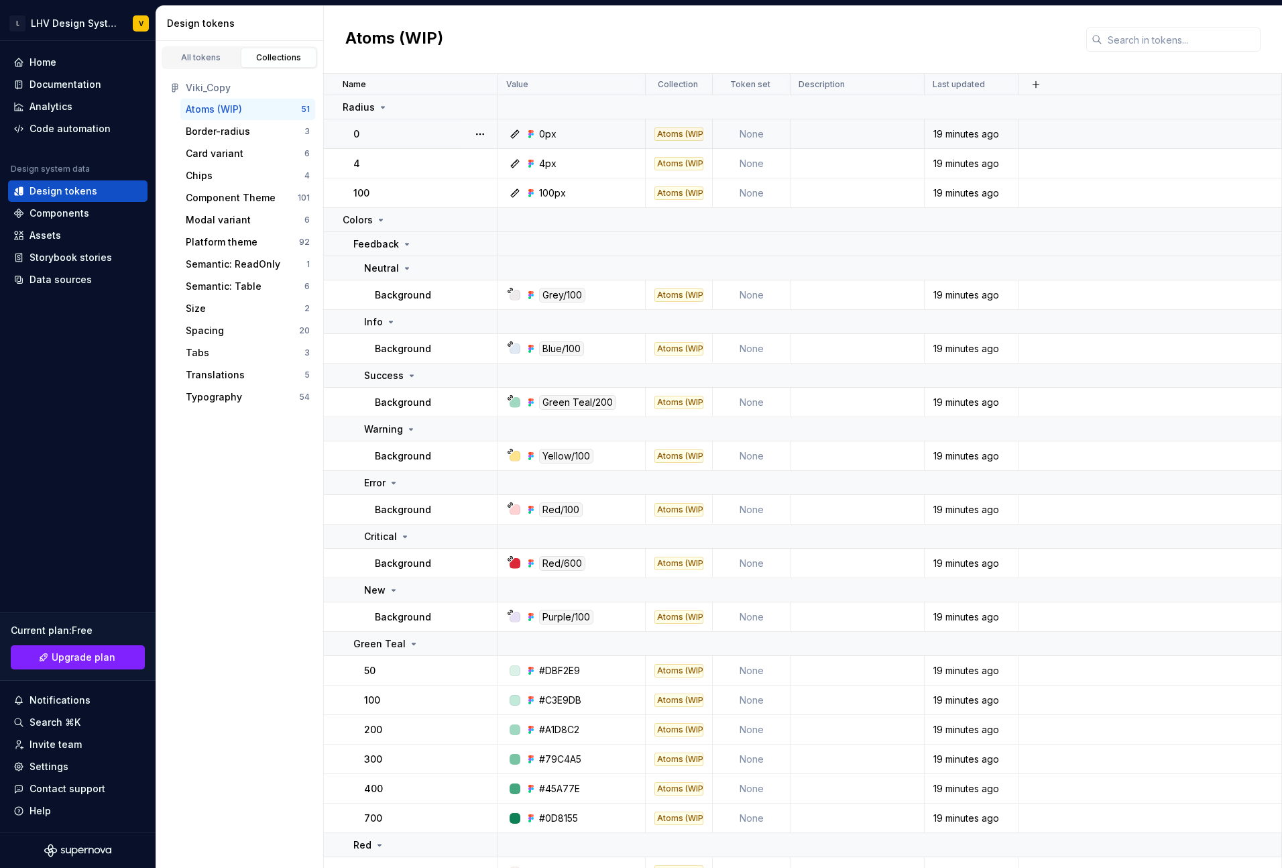
click at [542, 136] on div "0px" at bounding box center [547, 133] width 17 height 13
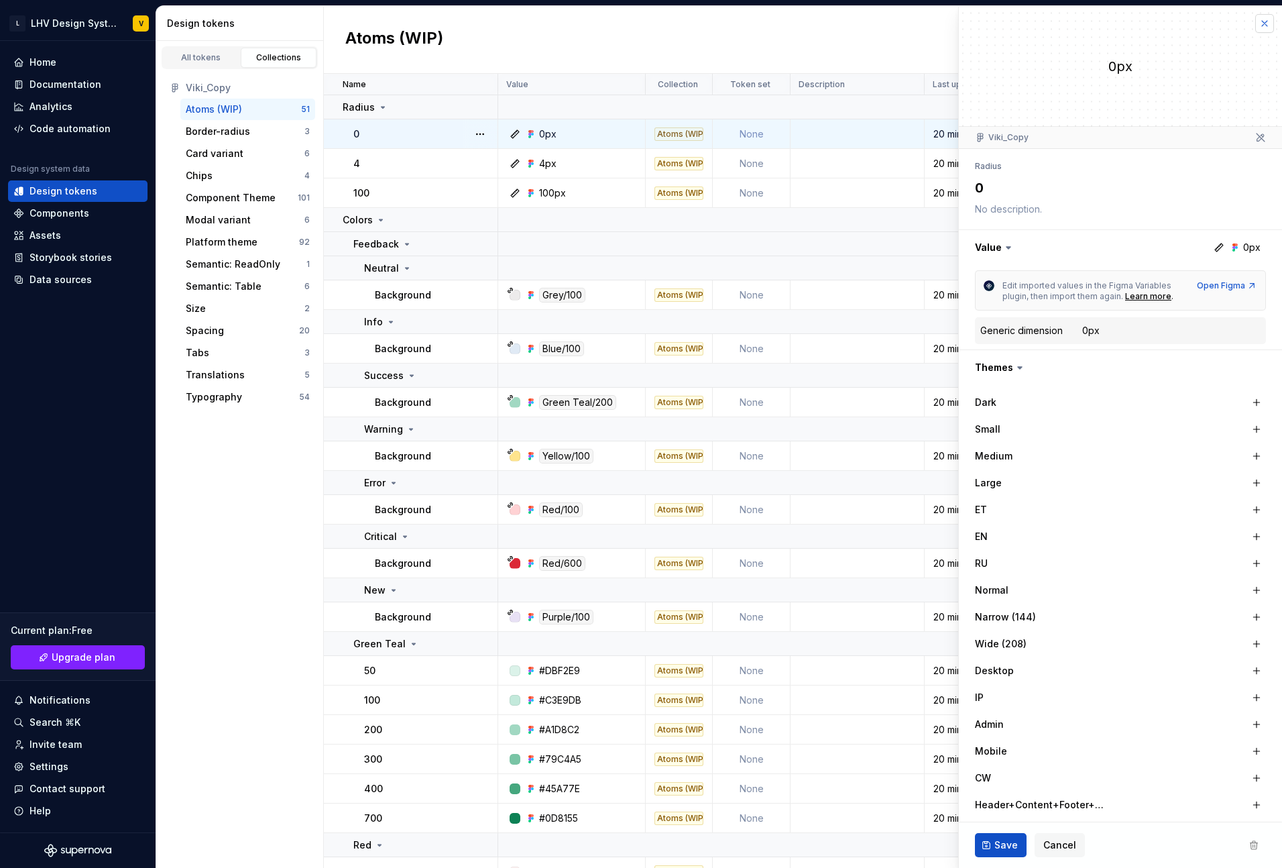
click at [1013, 29] on button "button" at bounding box center [1264, 23] width 19 height 19
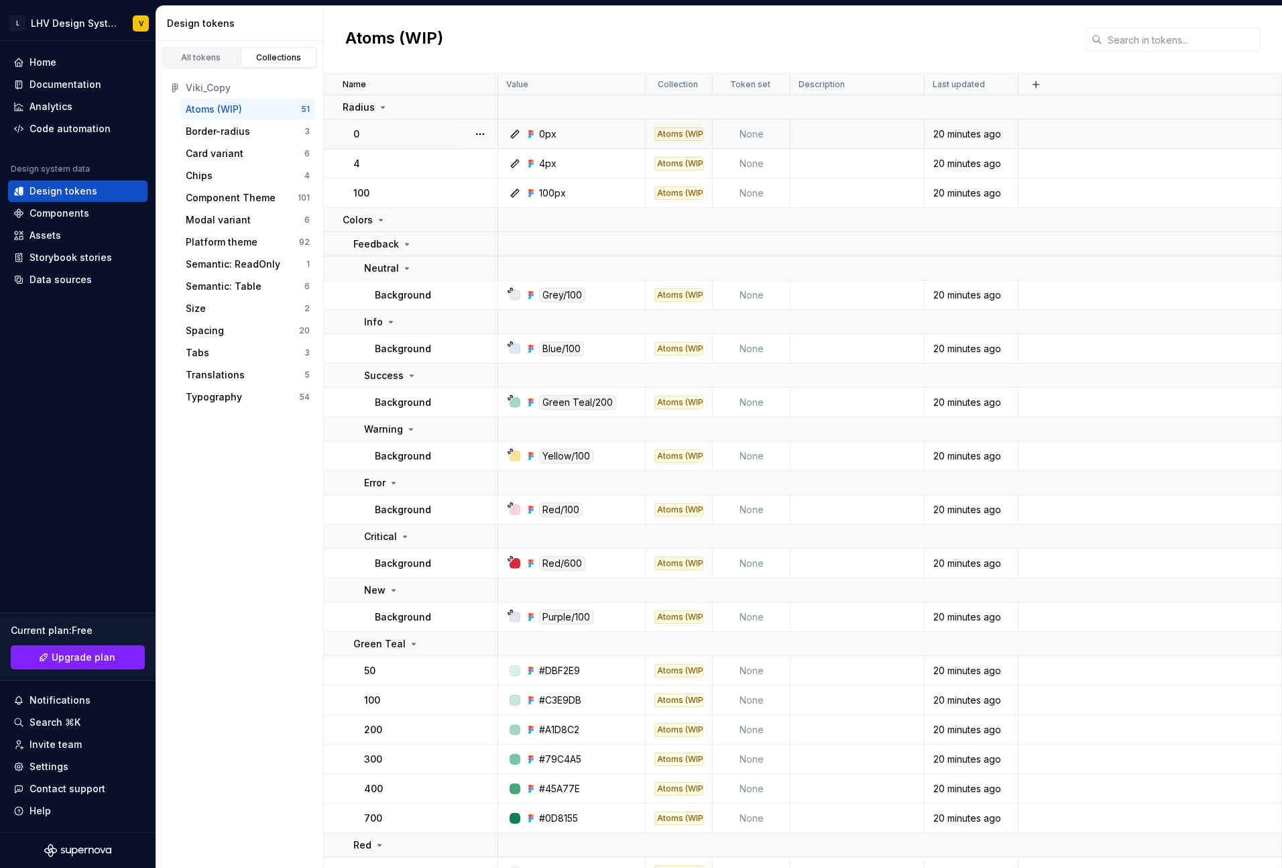
click at [492, 138] on div at bounding box center [480, 133] width 35 height 29
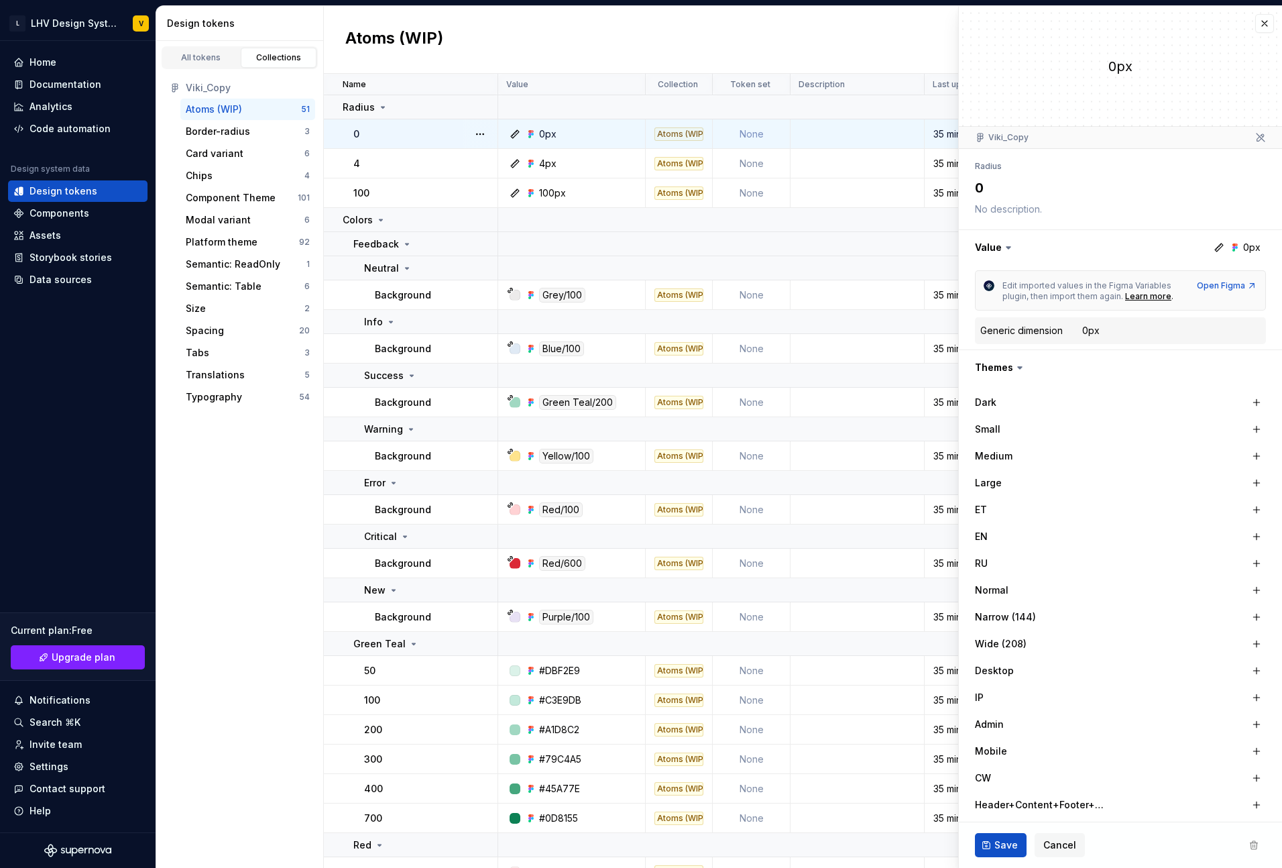
click at [1013, 325] on div "Medium" at bounding box center [1042, 455] width 134 height 13
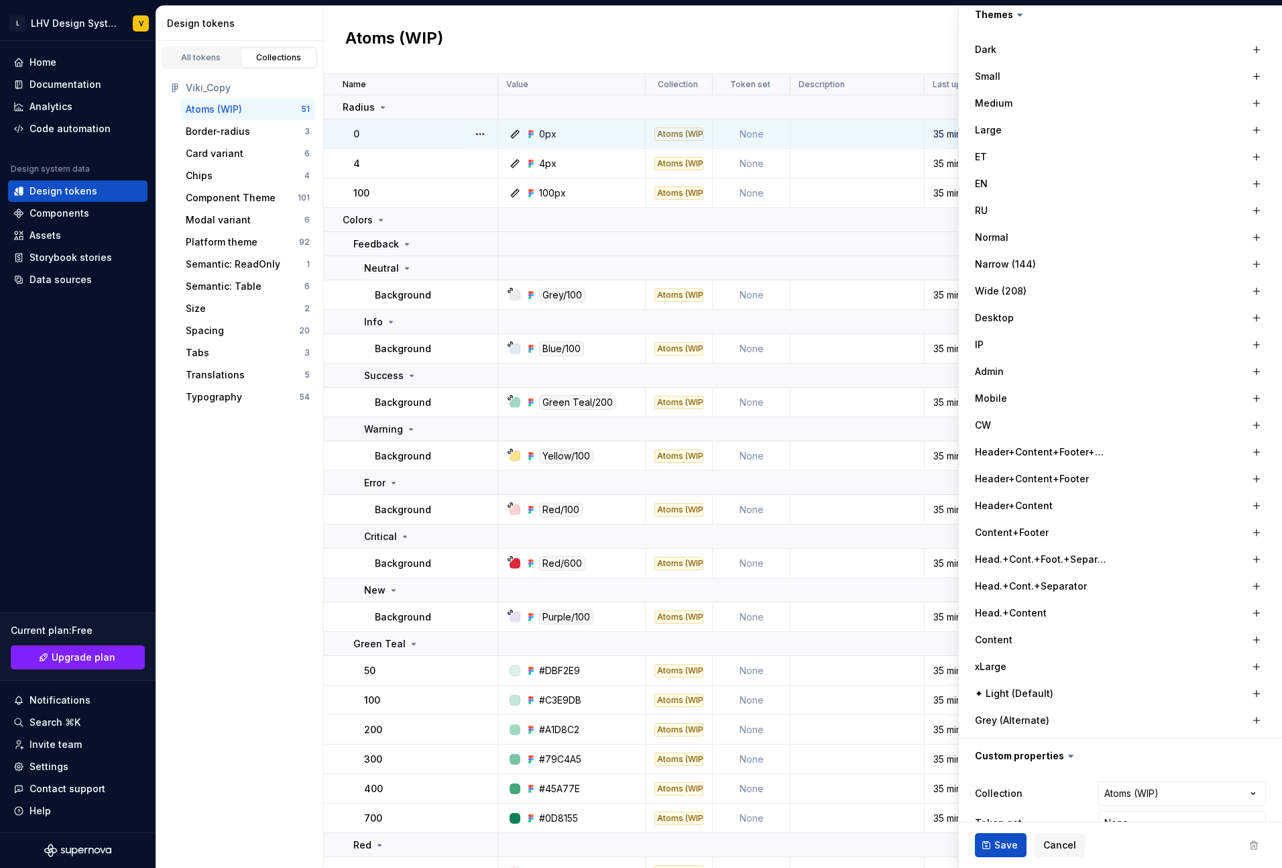
scroll to position [383, 0]
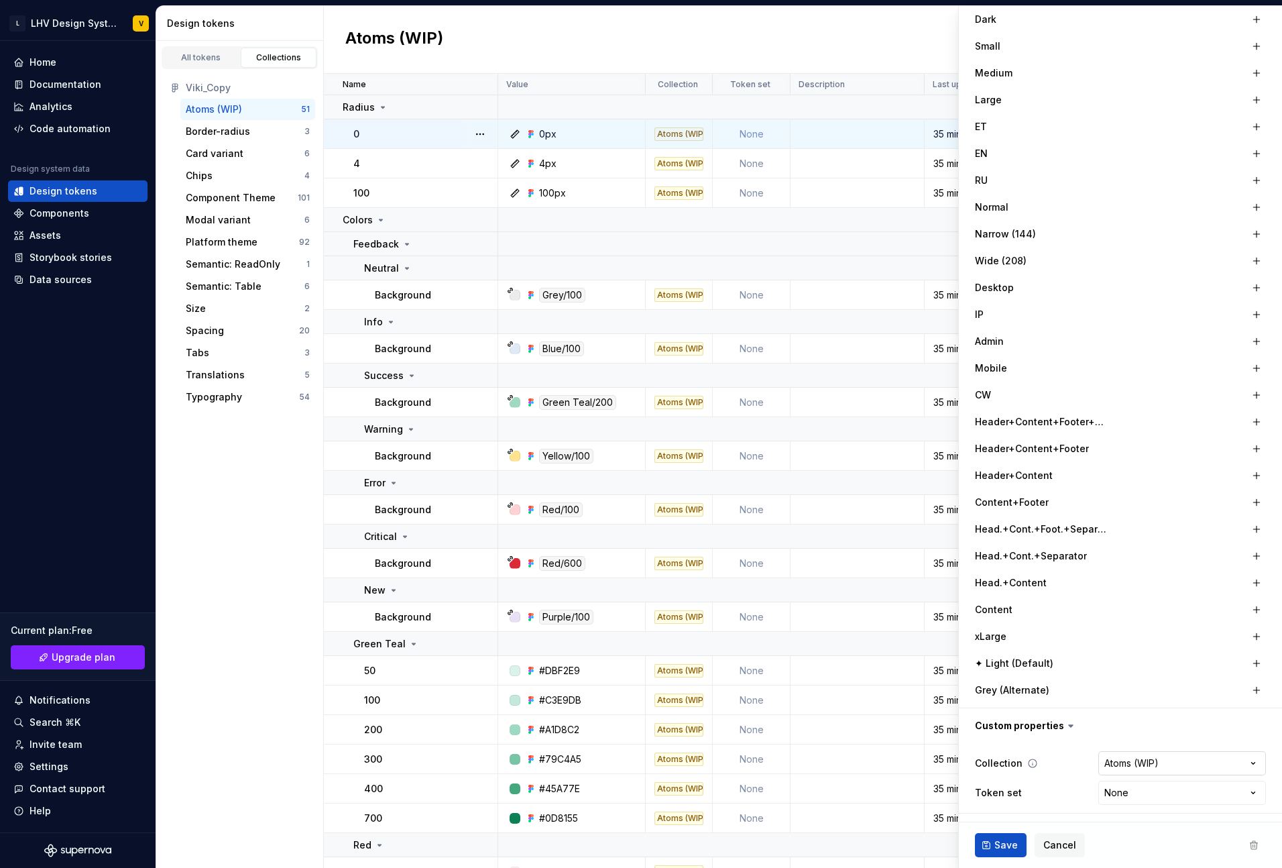
click at [1013, 325] on html "L LHV Design System V Home Documentation Analytics Code automation Design syste…" at bounding box center [641, 434] width 1282 height 868
click at [268, 140] on html "L LHV Design System V Home Documentation Analytics Code automation Design syste…" at bounding box center [641, 434] width 1282 height 868
click at [234, 137] on div "Border-radius" at bounding box center [218, 131] width 64 height 13
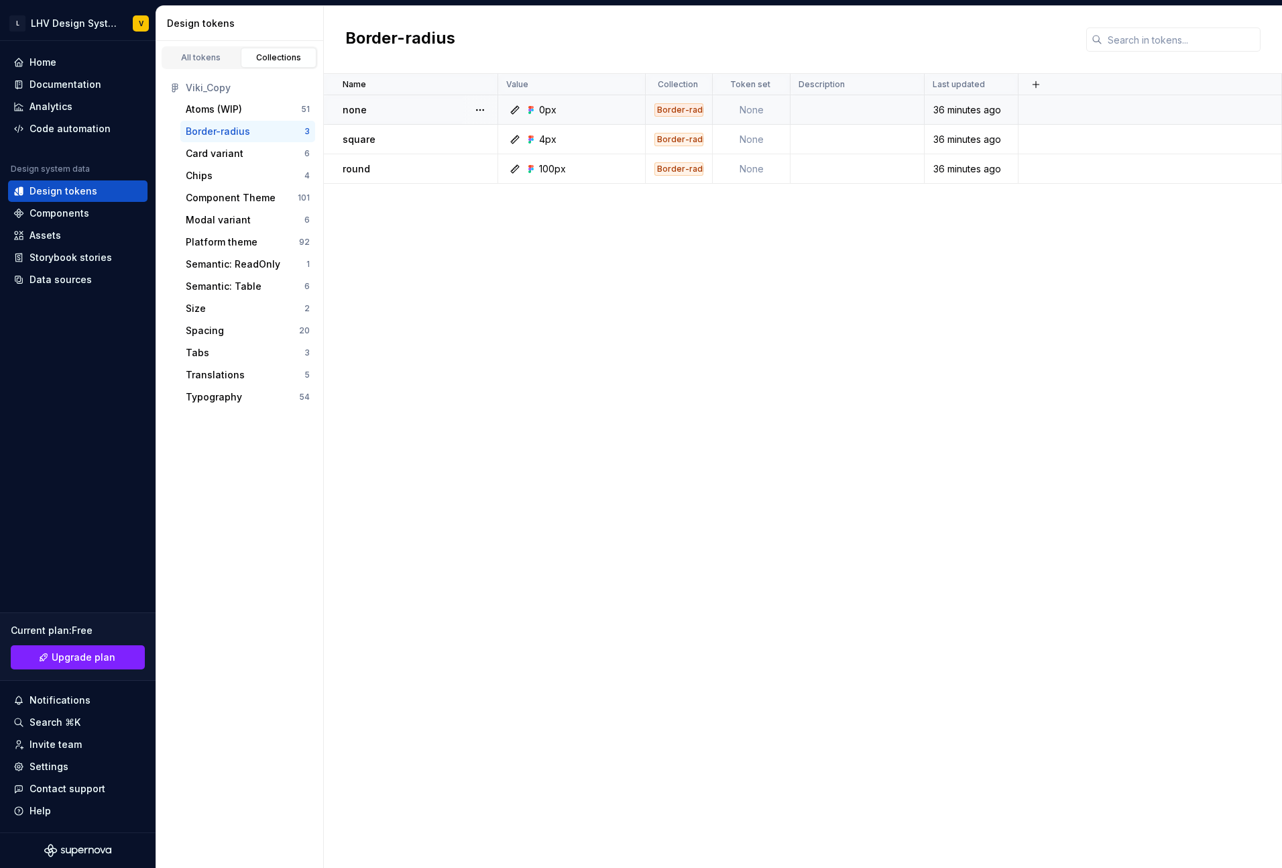
click at [689, 109] on div "Border-radius" at bounding box center [678, 109] width 49 height 13
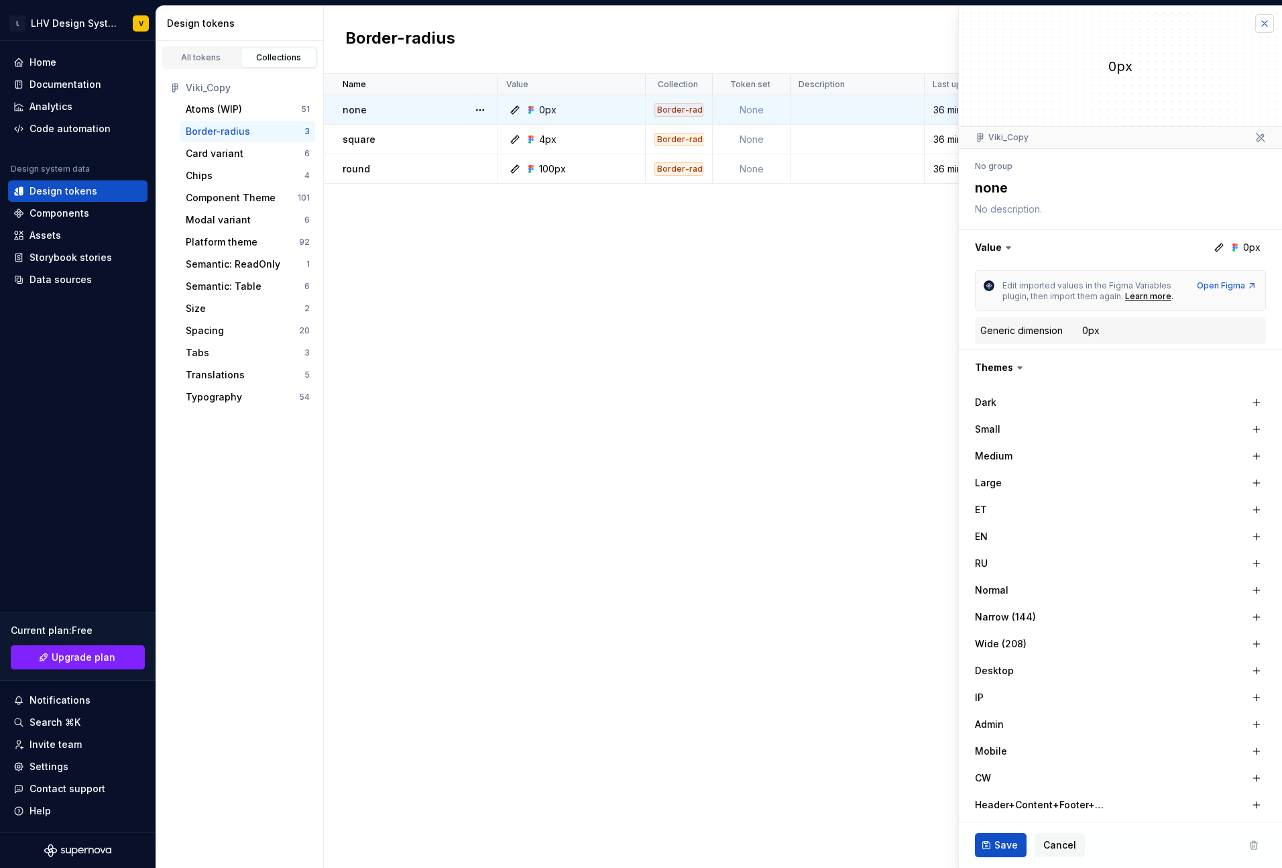
click at [1013, 20] on button "button" at bounding box center [1264, 23] width 19 height 19
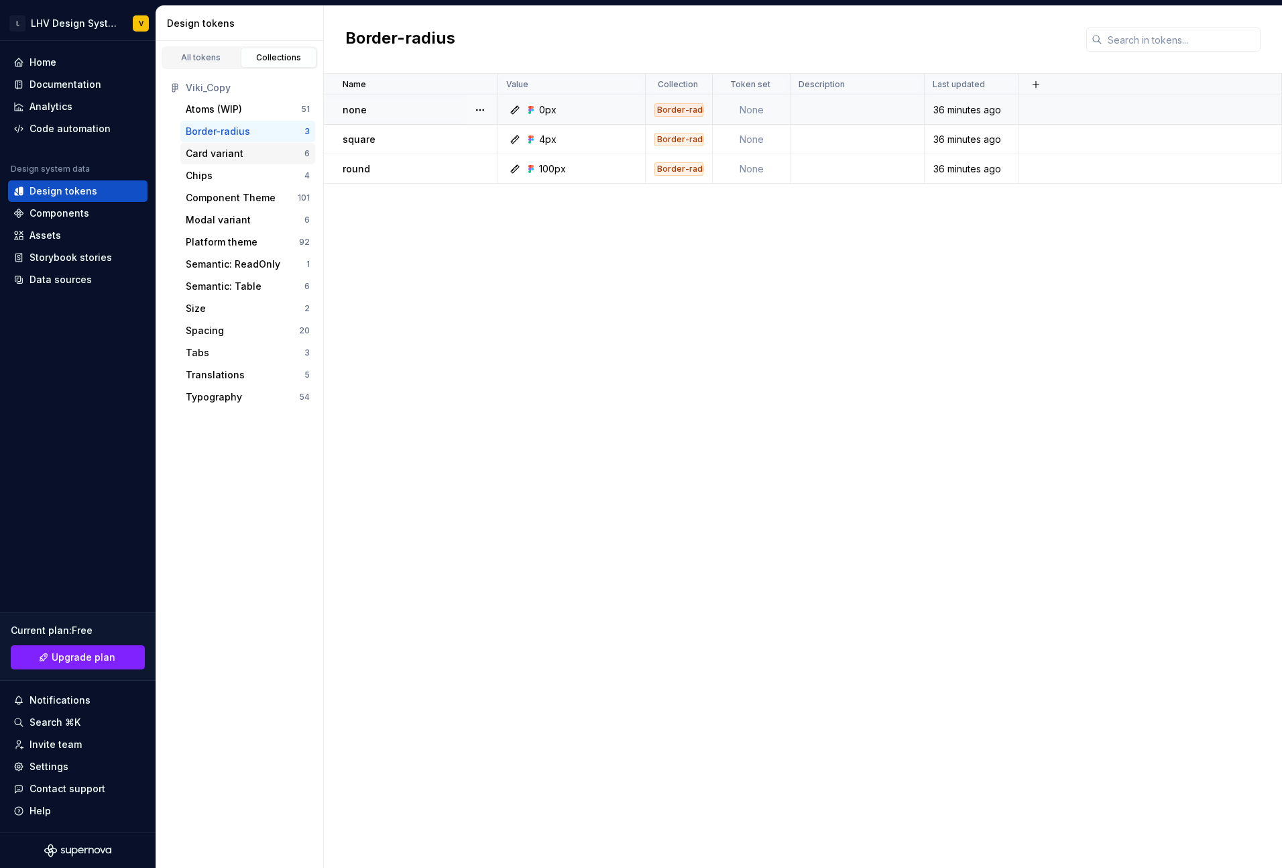
click at [238, 154] on div "Card variant" at bounding box center [215, 153] width 58 height 13
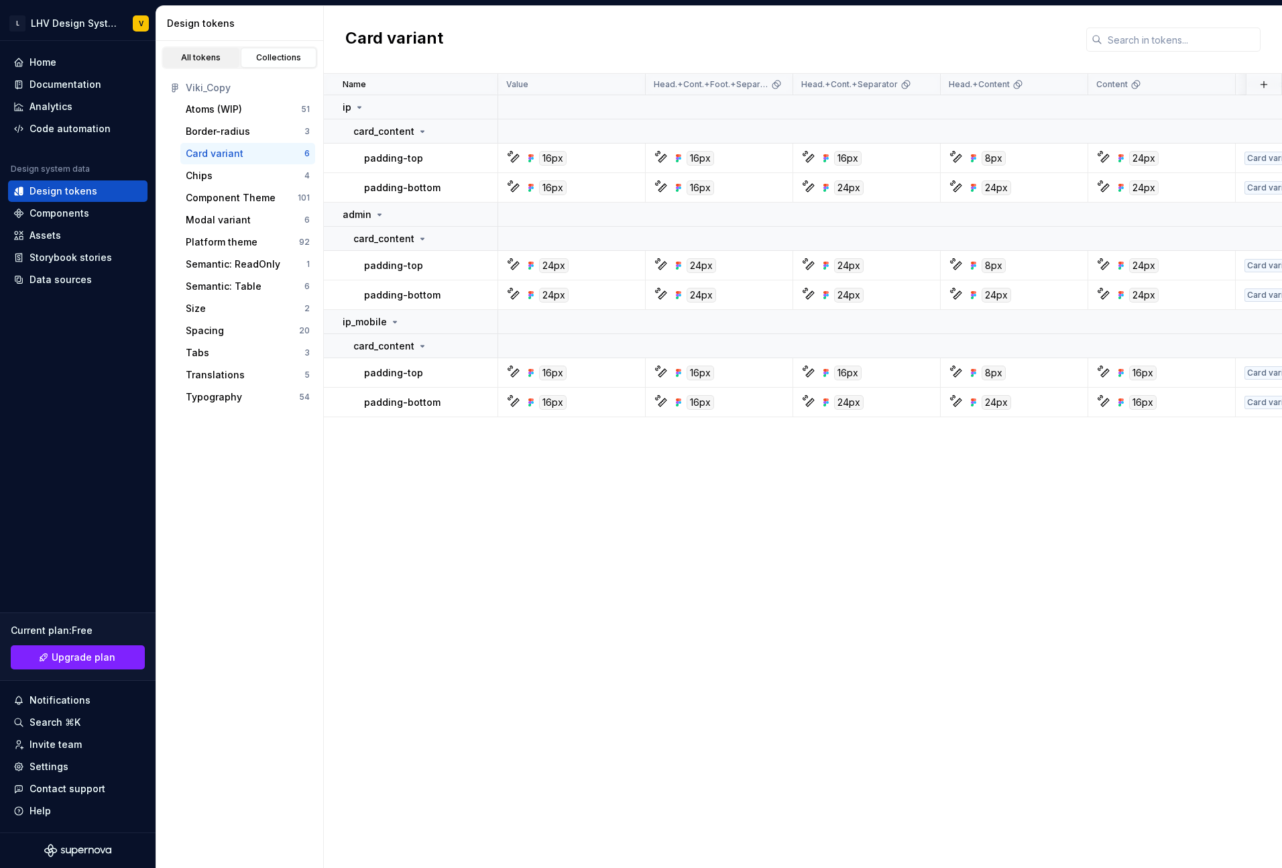
click at [215, 61] on div "All tokens" at bounding box center [201, 57] width 67 height 11
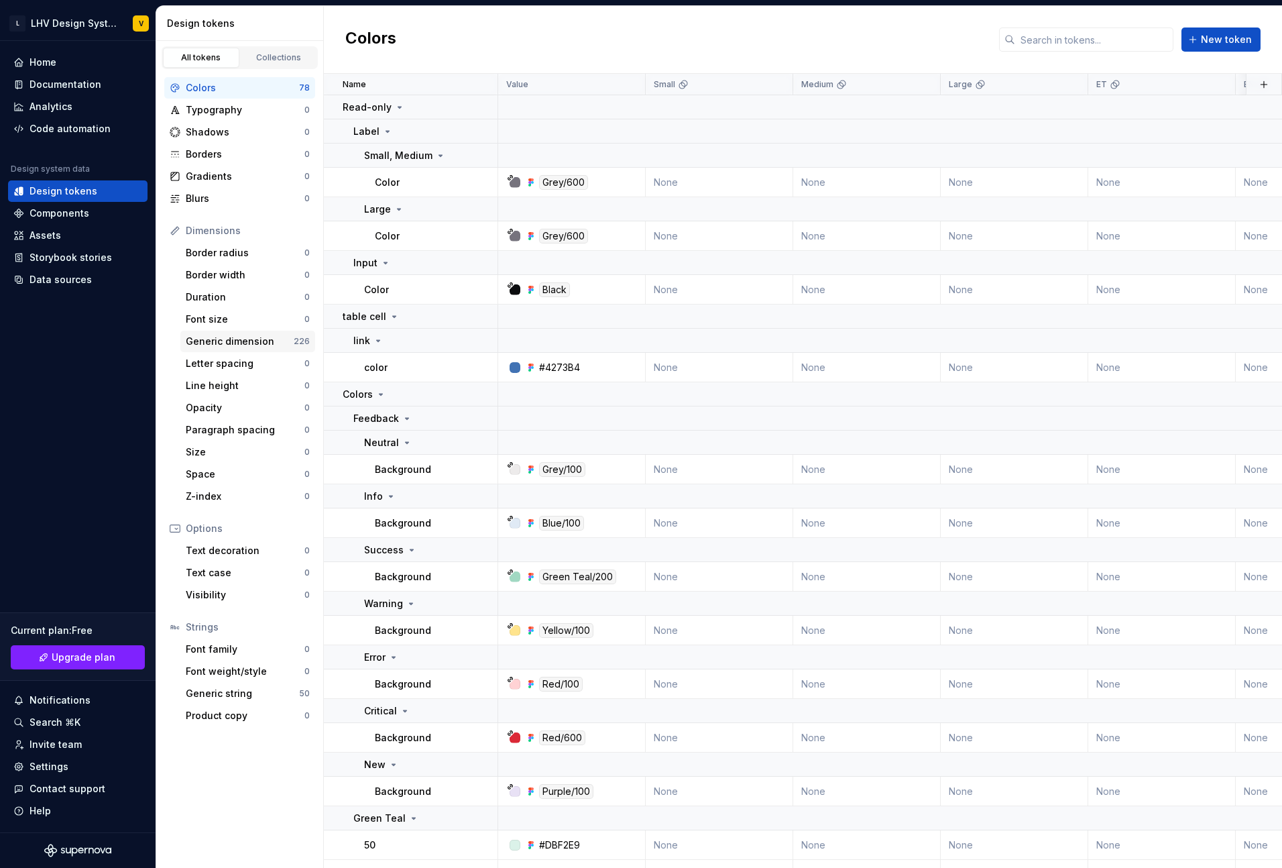
click at [212, 325] on div "Generic dimension" at bounding box center [240, 341] width 108 height 13
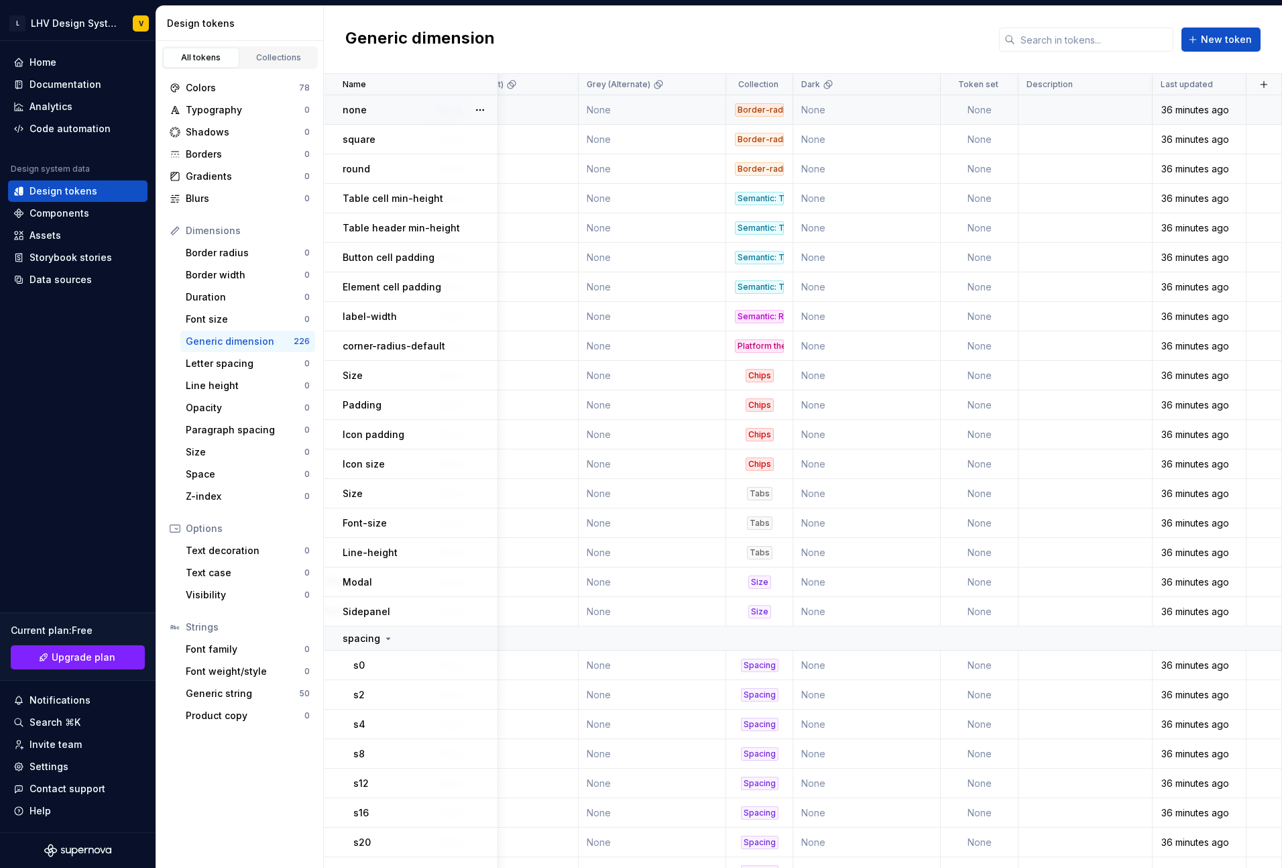
scroll to position [0, 3607]
click at [978, 108] on td "None" at bounding box center [980, 110] width 78 height 30
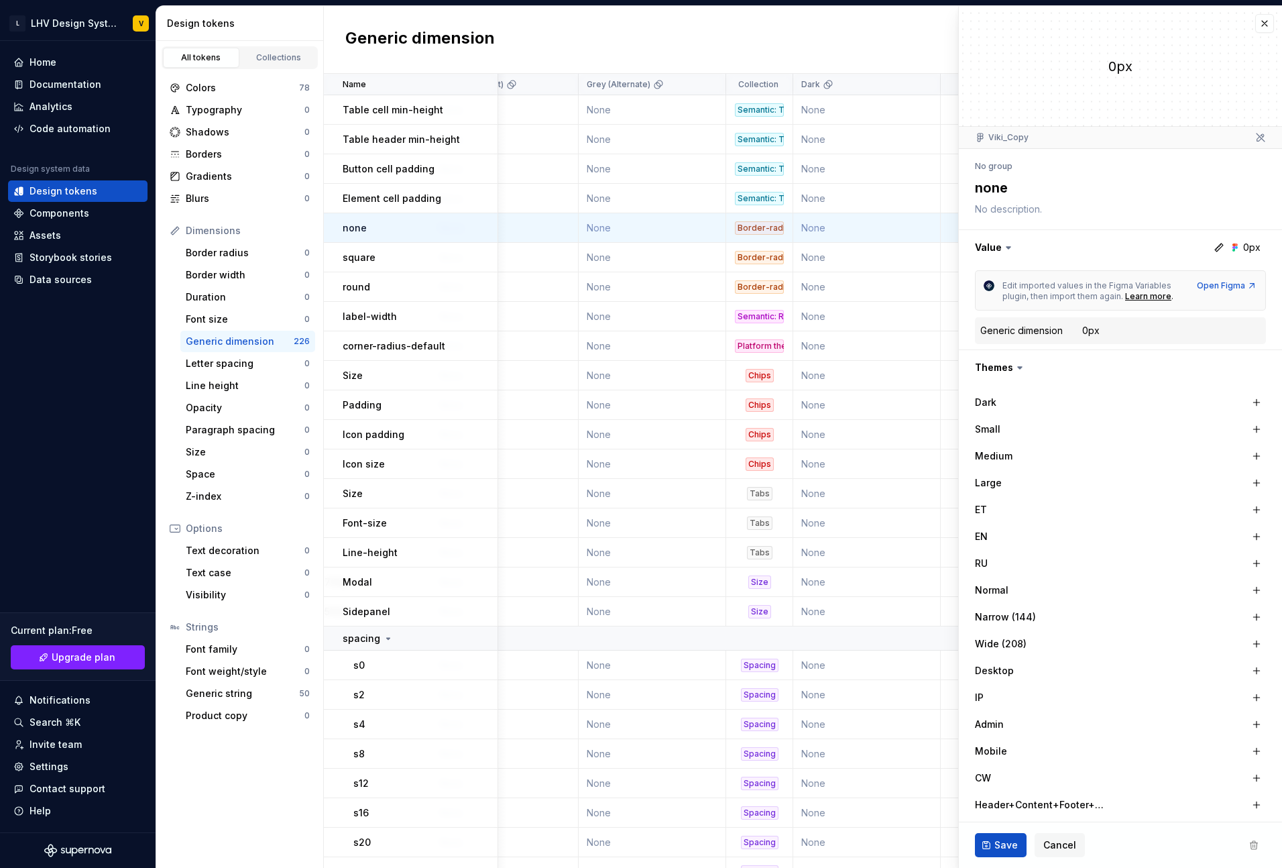
type textarea "*"
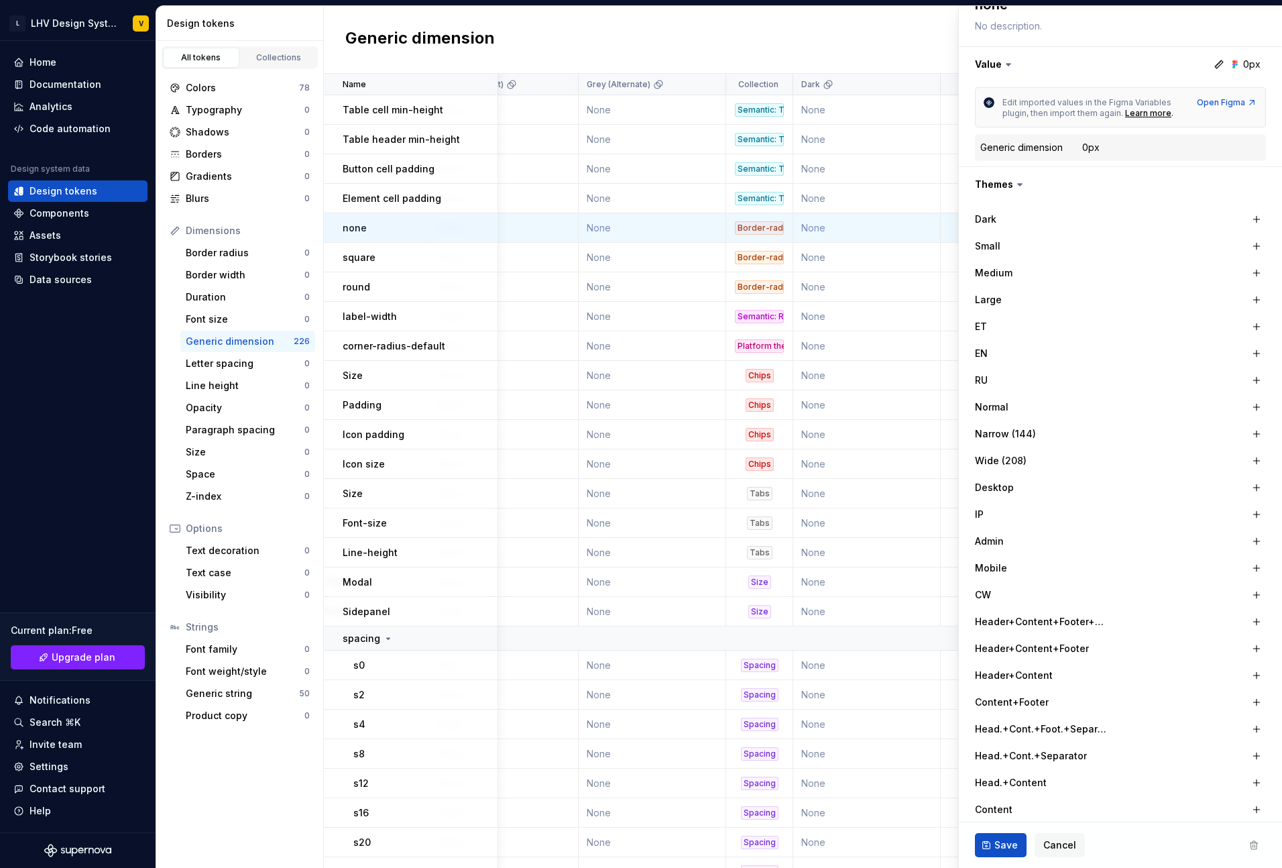
scroll to position [383, 0]
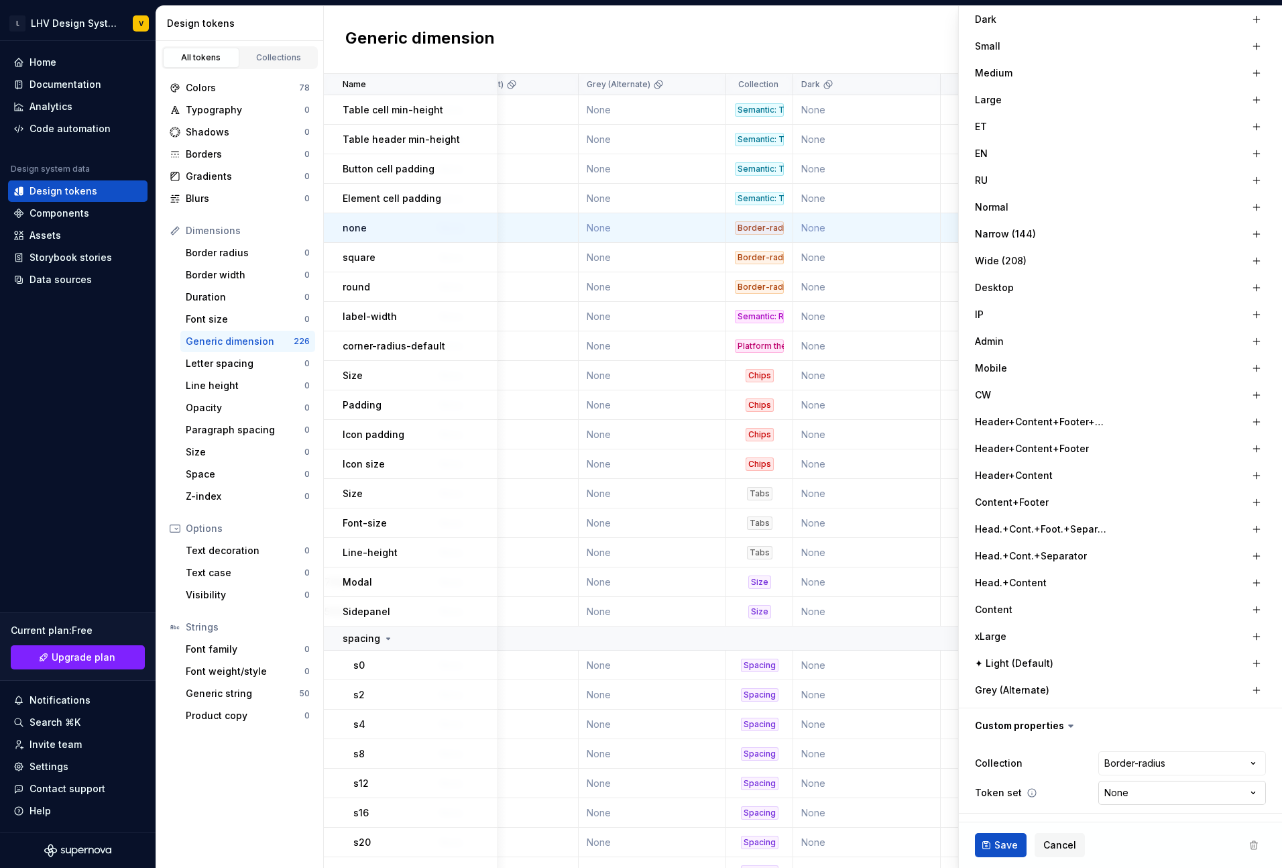
click at [1013, 325] on html "L LHV Design System V Home Documentation Analytics Code automation Design syste…" at bounding box center [641, 434] width 1282 height 868
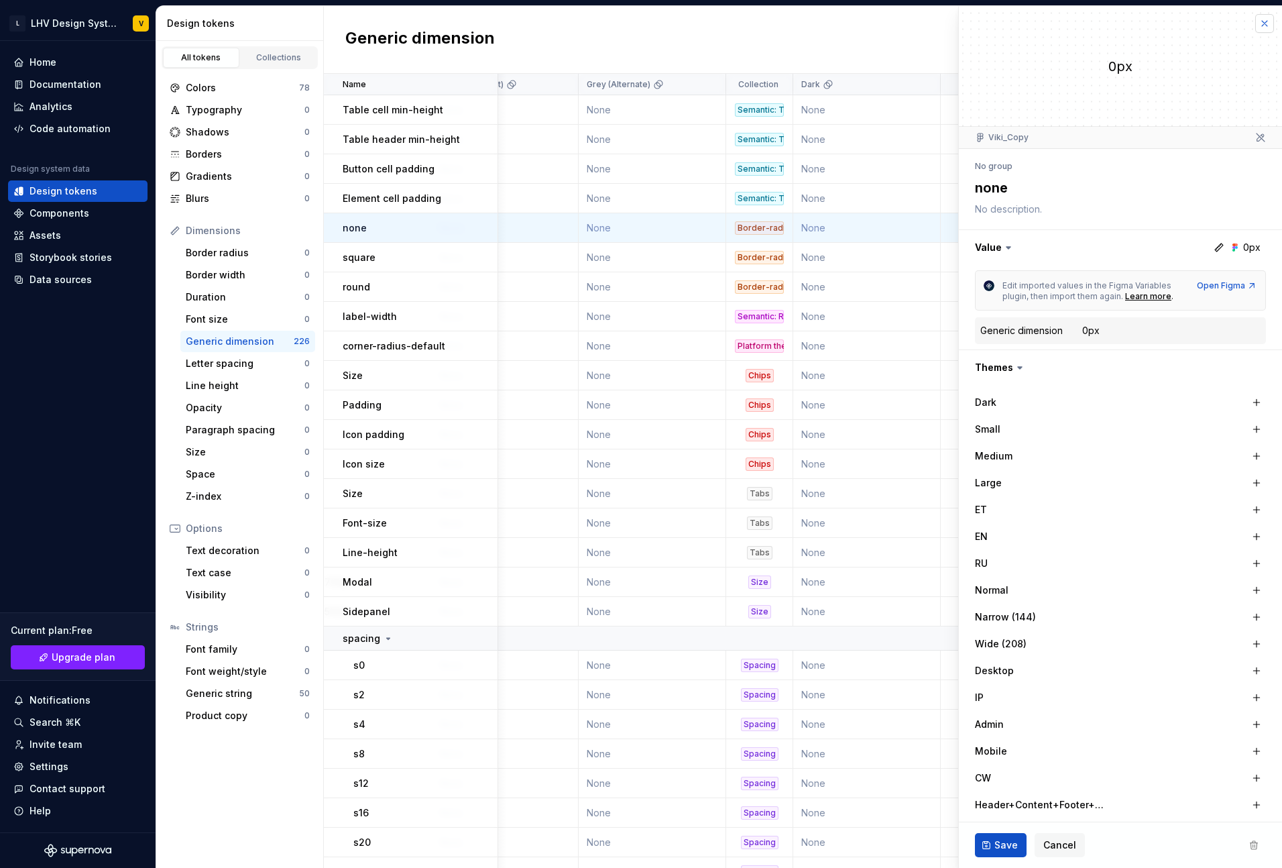
click at [1013, 21] on button "button" at bounding box center [1264, 23] width 19 height 19
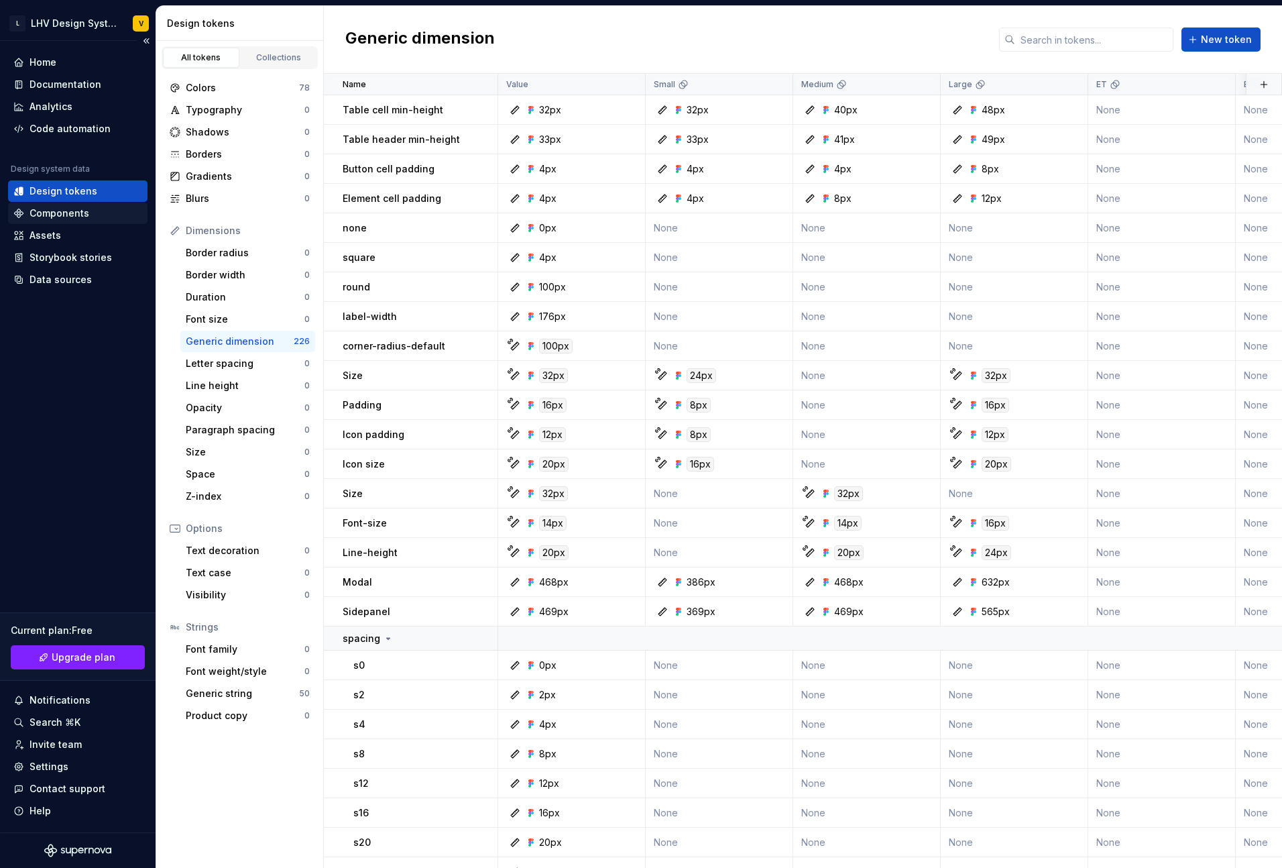
click at [97, 215] on div "Components" at bounding box center [77, 213] width 129 height 13
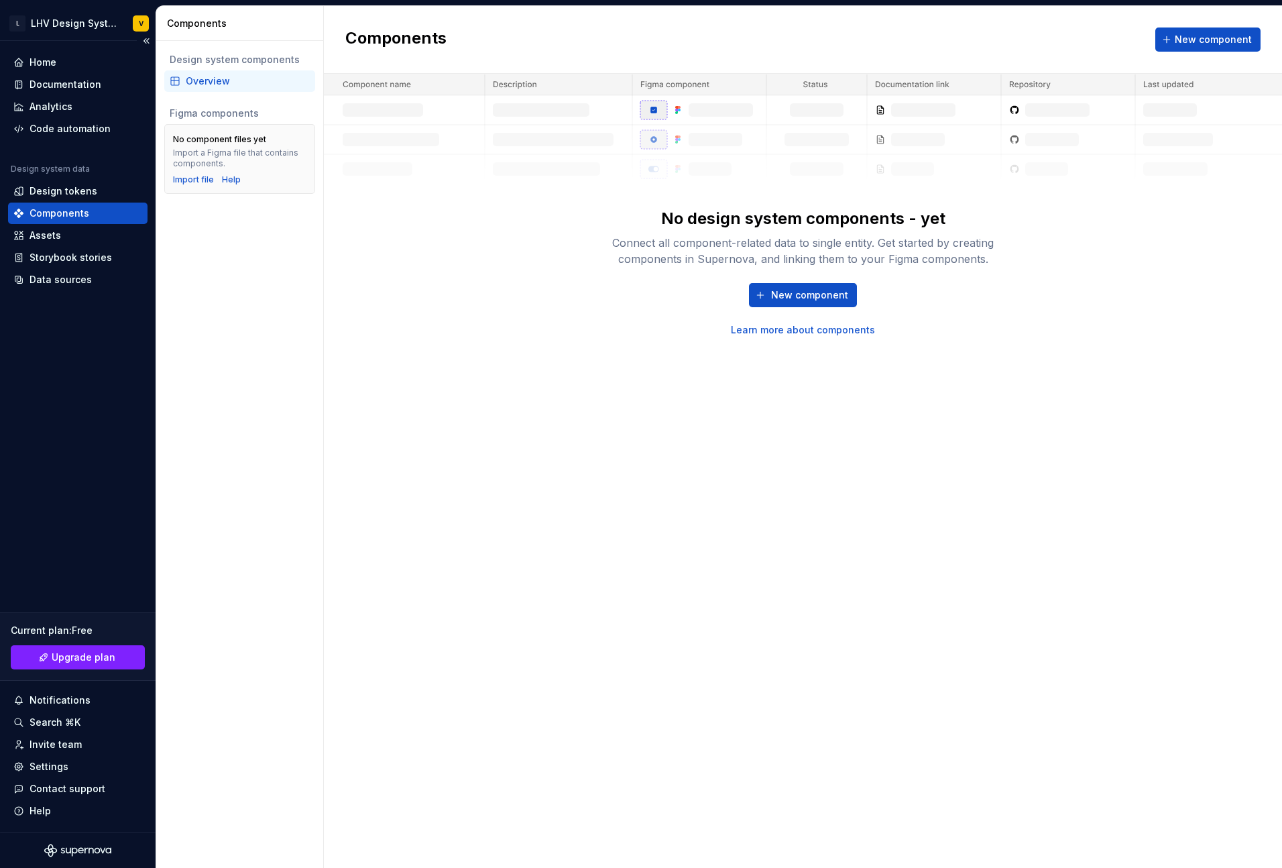
click at [78, 202] on div "Components" at bounding box center [77, 212] width 139 height 21
click at [194, 182] on div "Import file" at bounding box center [193, 179] width 41 height 11
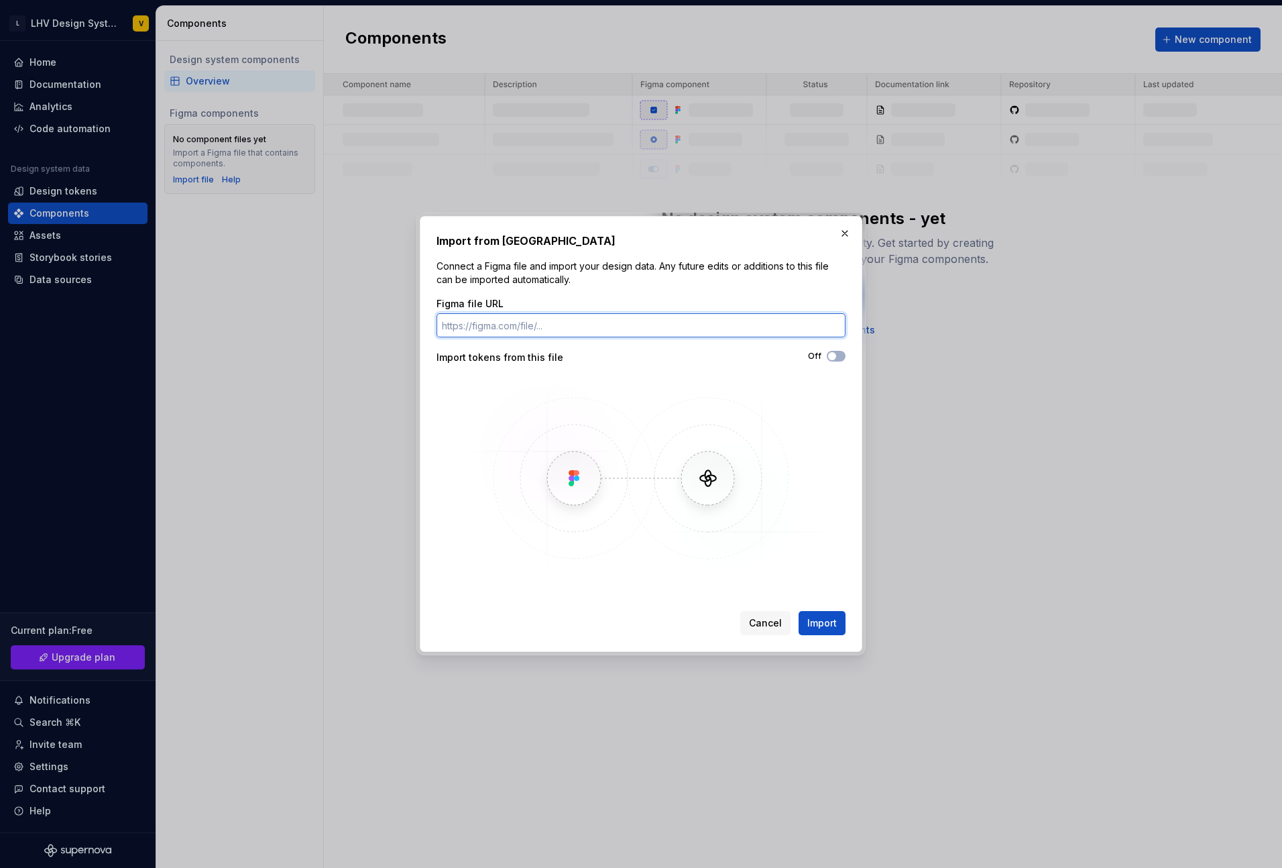
click at [581, 320] on input "Figma file URL" at bounding box center [640, 325] width 409 height 24
paste input "https://www.figma.com/design/1XCUKW4rfhtUiijV95IJsc/Viki_Copy"
type input "https://www.figma.com/design/1XCUKW4rfhtUiijV95IJsc/Viki_Copy"
click at [830, 325] on span "Import" at bounding box center [822, 622] width 30 height 13
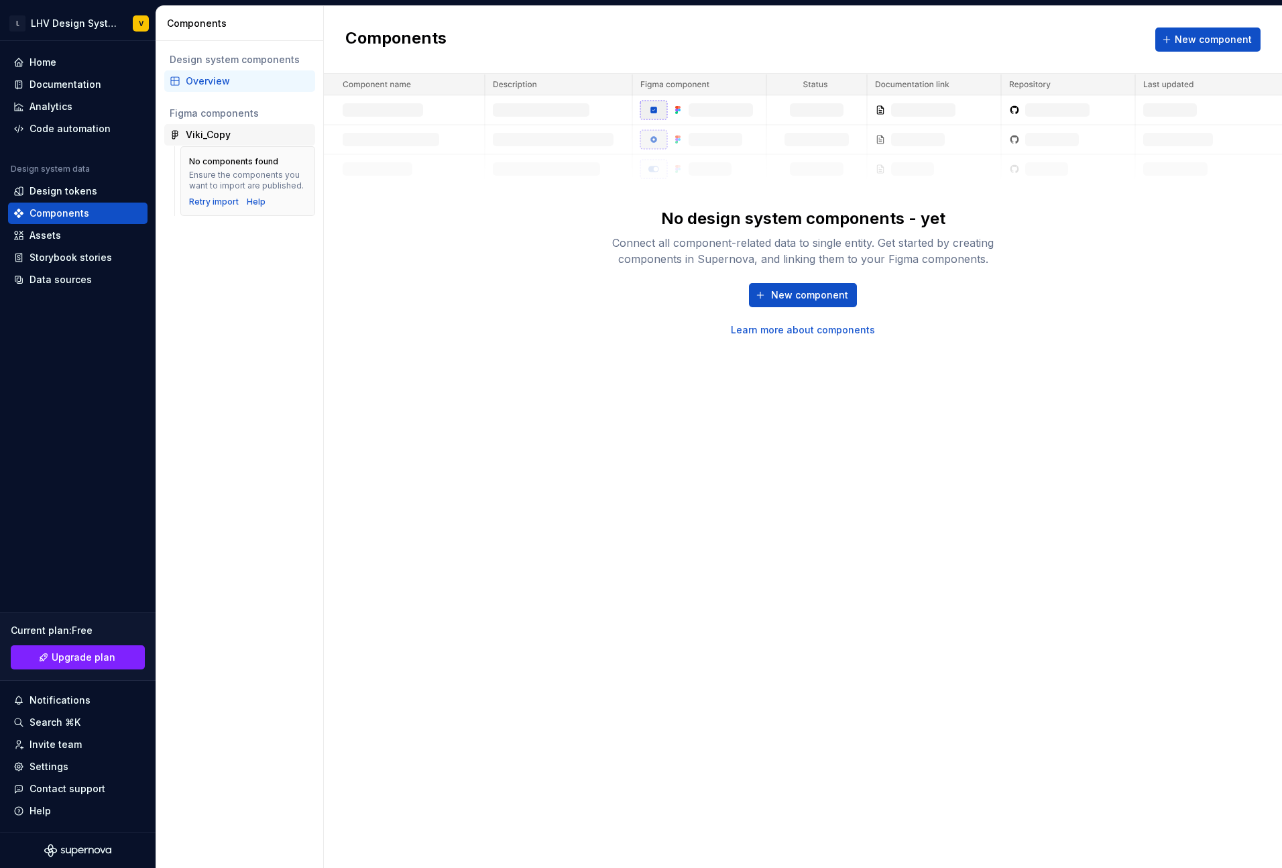
click at [218, 139] on div "Viki_Copy" at bounding box center [208, 134] width 45 height 13
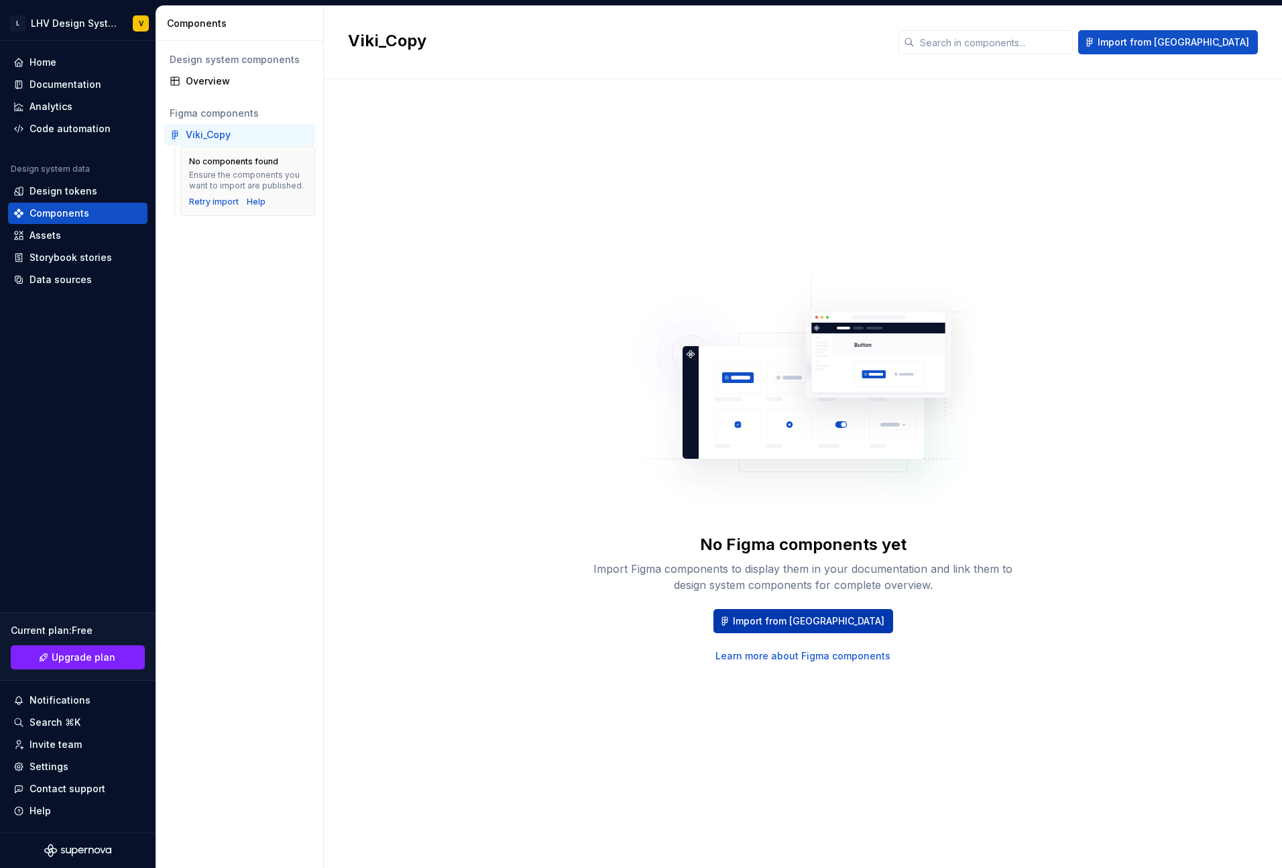
click at [811, 325] on span "Import from [GEOGRAPHIC_DATA]" at bounding box center [809, 620] width 152 height 13
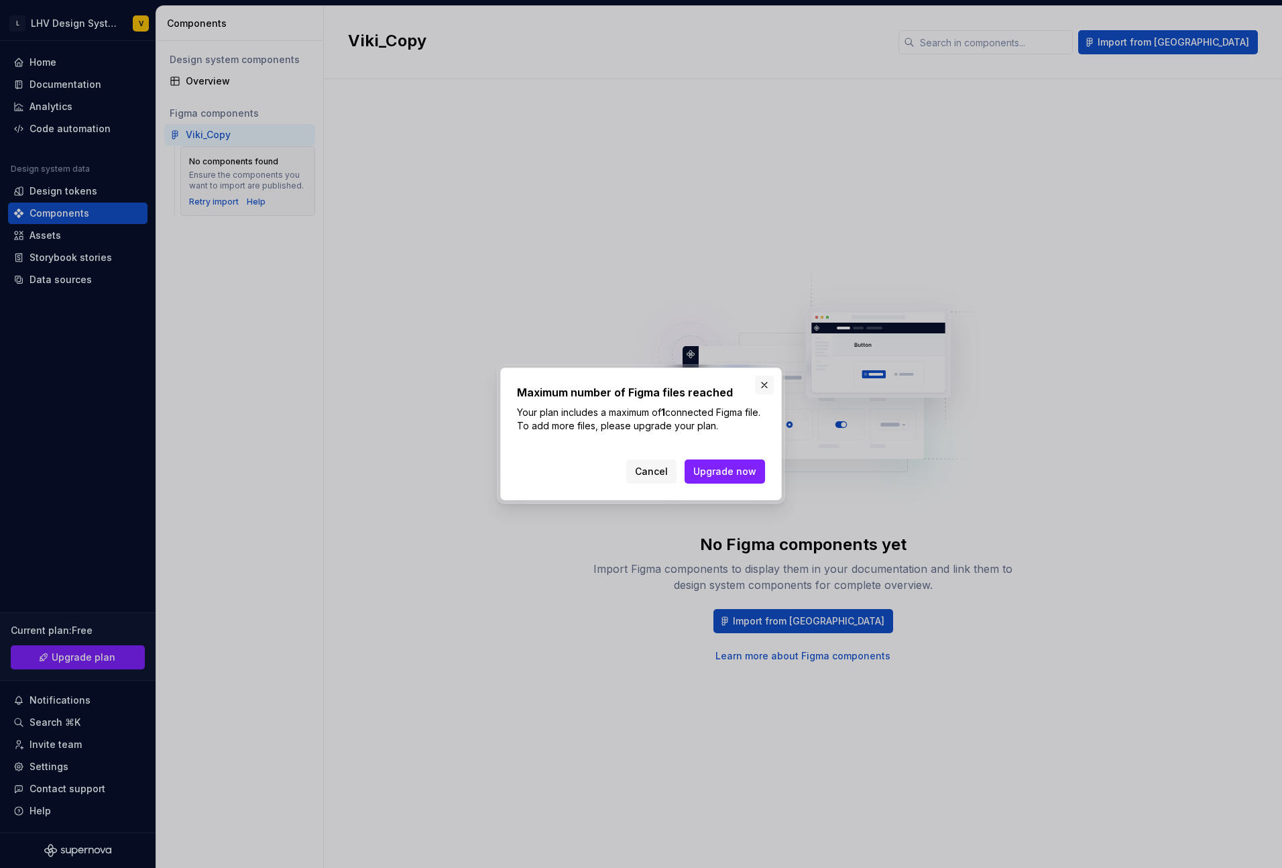
click at [763, 325] on button "button" at bounding box center [764, 384] width 19 height 19
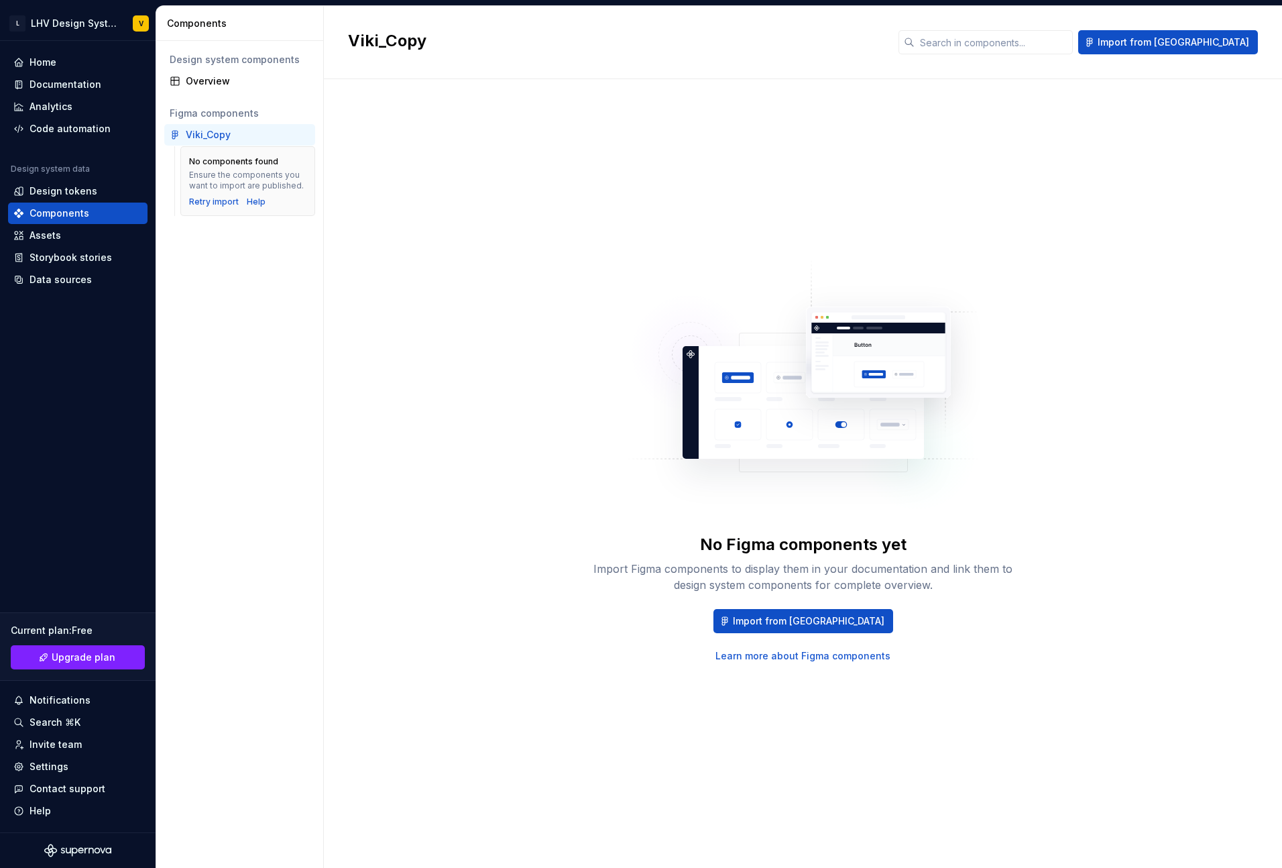
click at [235, 134] on div "Viki_Copy" at bounding box center [248, 134] width 124 height 13
click at [223, 74] on div "Overview" at bounding box center [248, 80] width 124 height 13
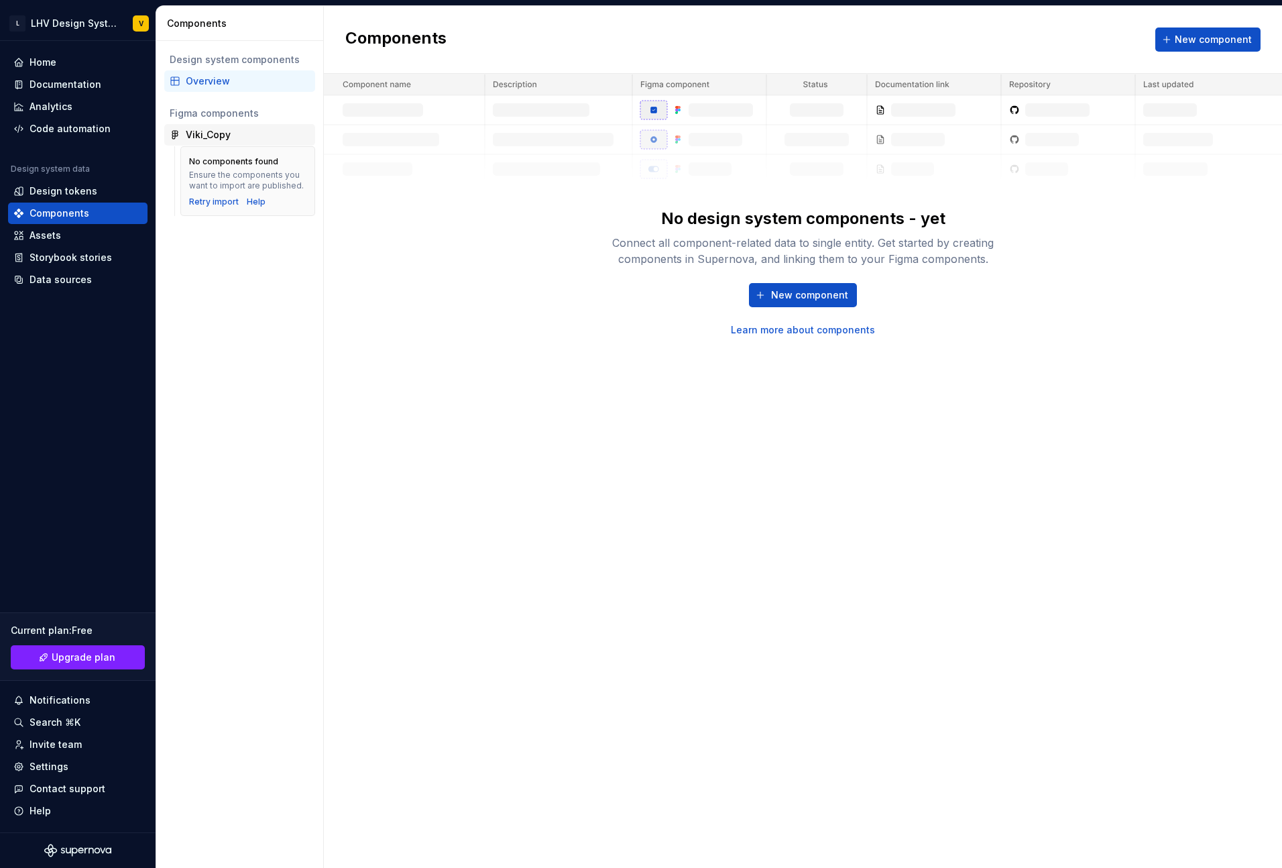
click at [190, 134] on div "Viki_Copy" at bounding box center [208, 134] width 45 height 13
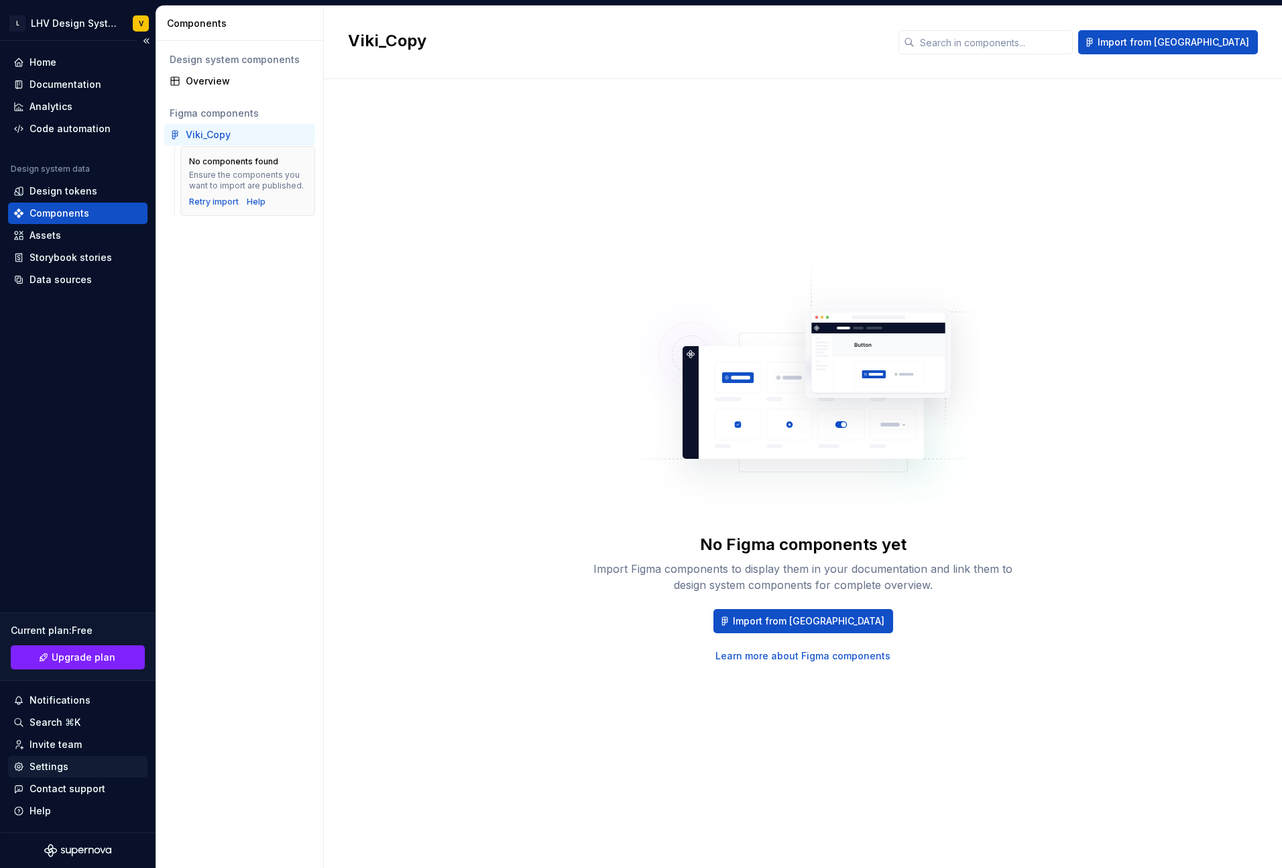
click at [70, 325] on div "Settings" at bounding box center [77, 766] width 129 height 13
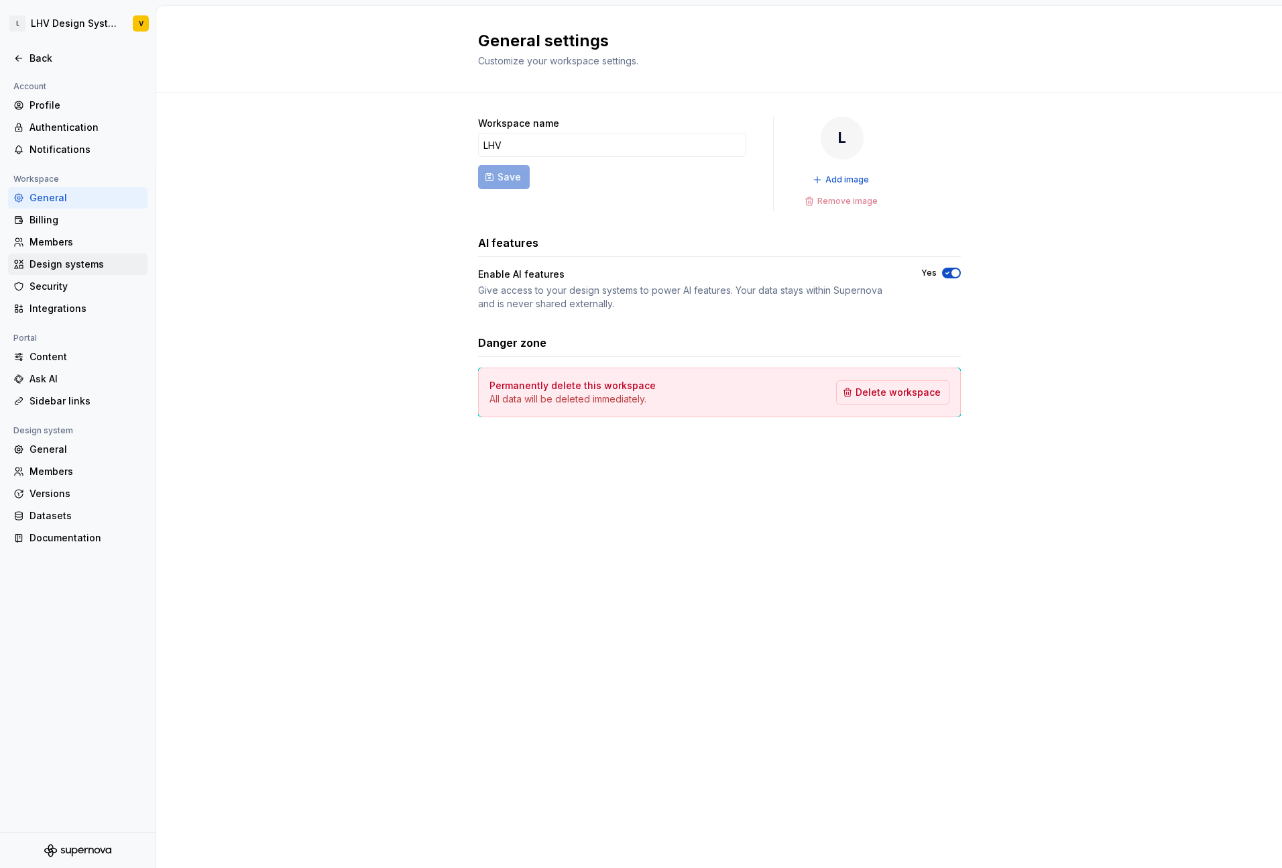
click at [76, 265] on div "Design systems" at bounding box center [86, 263] width 113 height 13
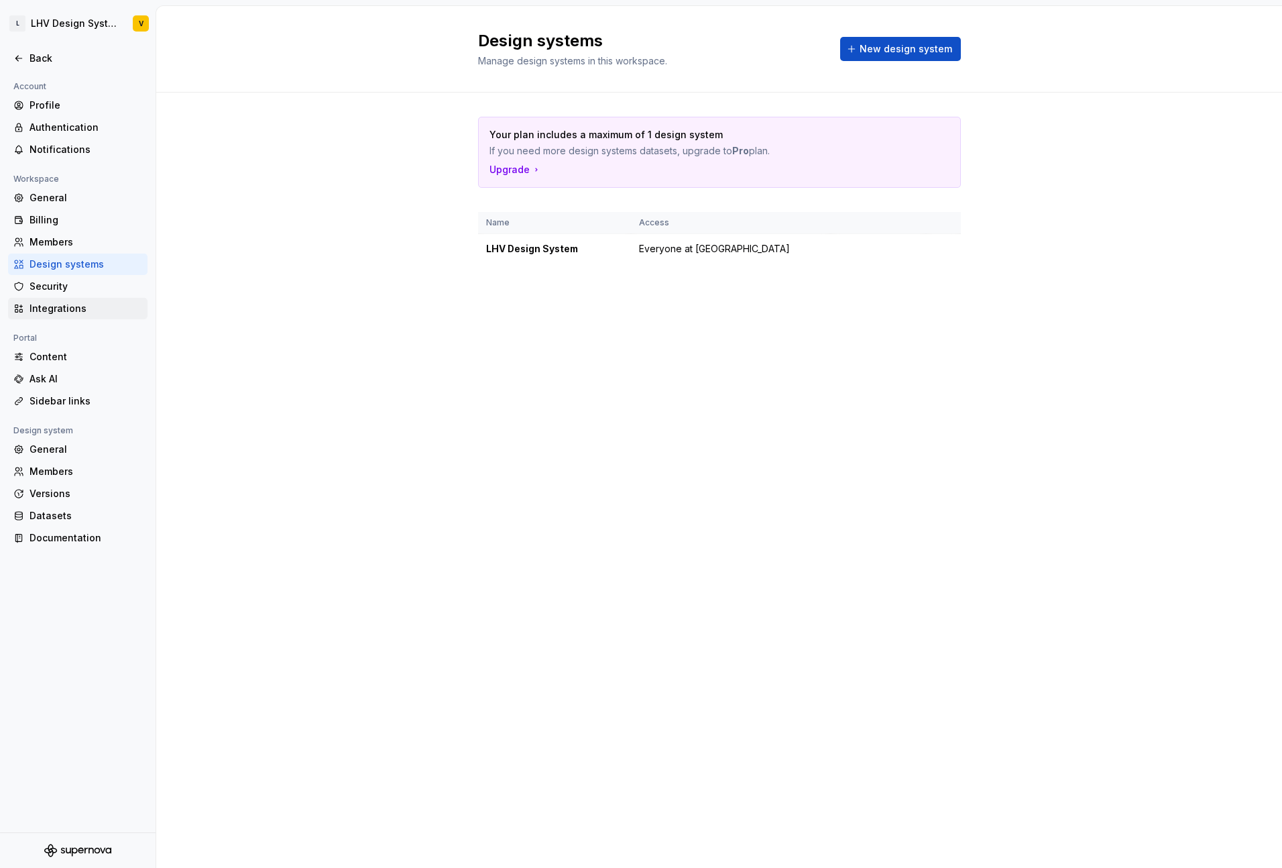
click at [62, 310] on div "Integrations" at bounding box center [86, 308] width 113 height 13
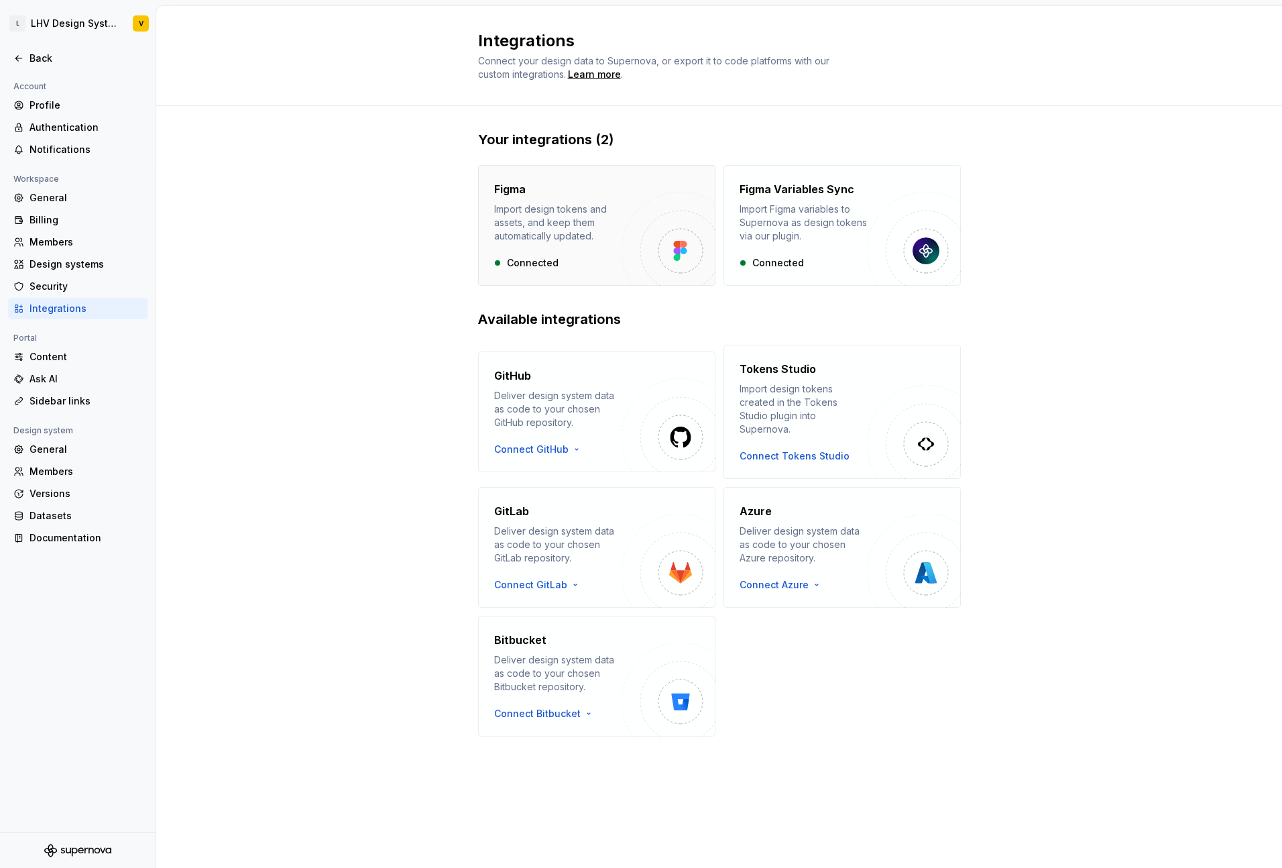
click at [611, 228] on div "Import design tokens and assets, and keep them automatically updated." at bounding box center [557, 222] width 127 height 40
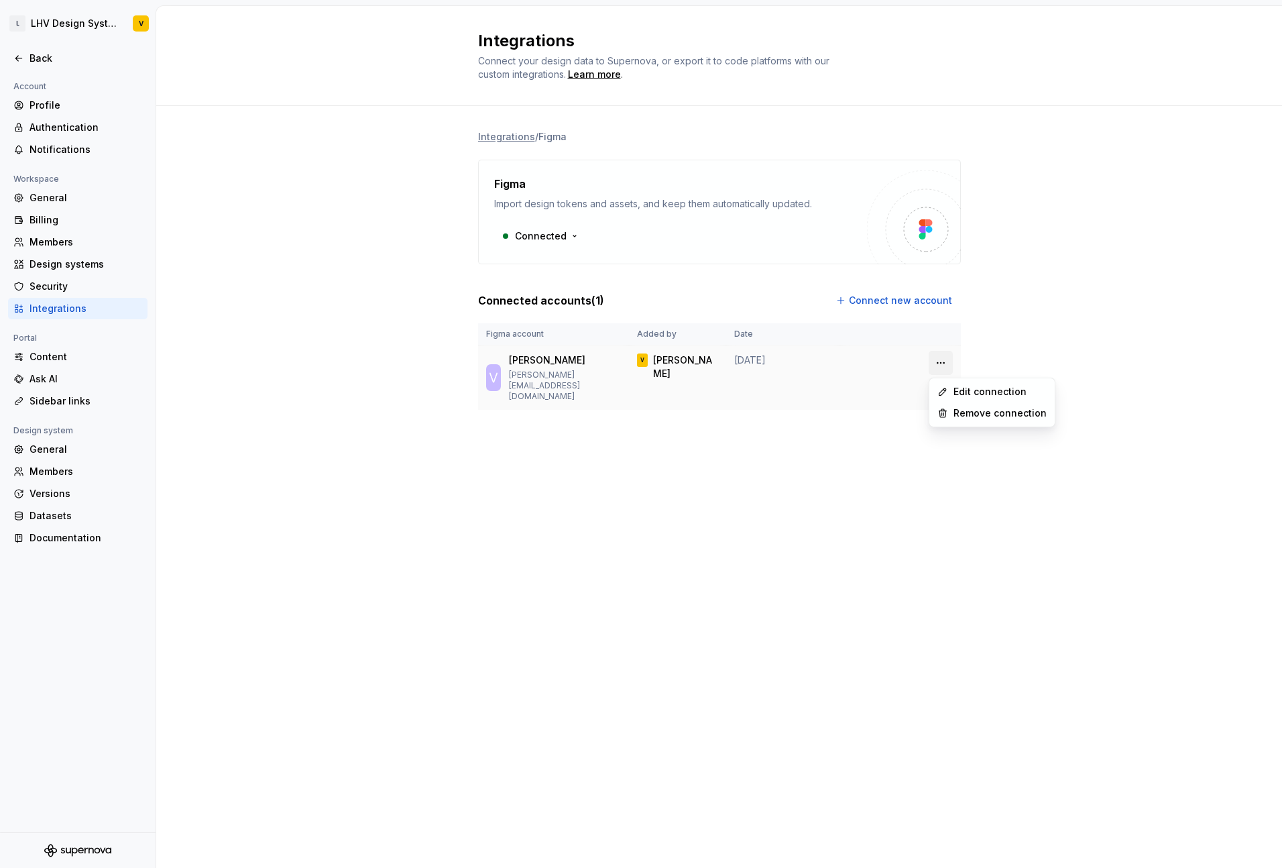
click at [937, 325] on html "L LHV Design System V Back Account Profile Authentication Notifications Workspa…" at bounding box center [641, 434] width 1282 height 868
click at [1013, 325] on html "L LHV Design System V Back Account Profile Authentication Notifications Workspa…" at bounding box center [641, 434] width 1282 height 868
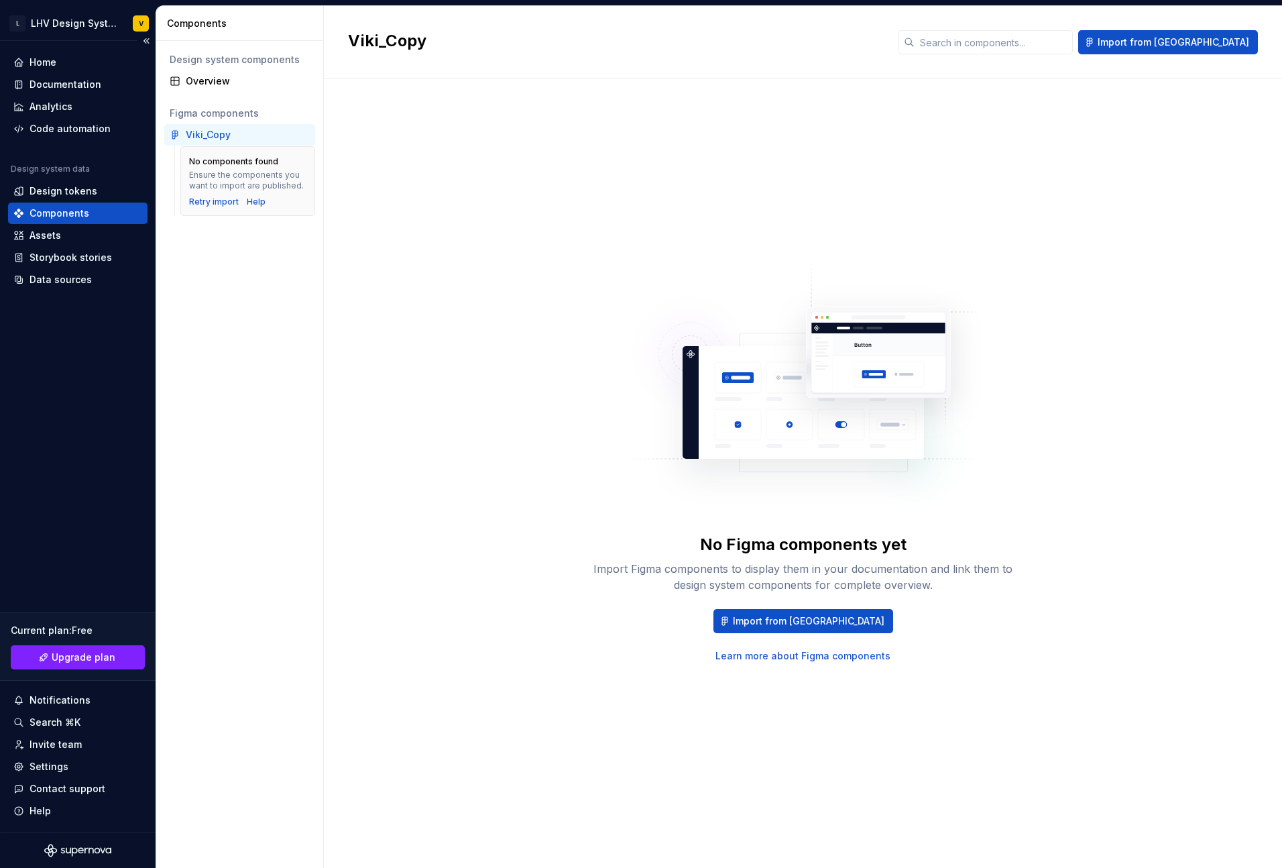
click at [62, 215] on div "Components" at bounding box center [60, 213] width 60 height 13
click at [233, 138] on div "Viki_Copy" at bounding box center [248, 134] width 124 height 13
click at [229, 135] on div "Viki_Copy" at bounding box center [208, 134] width 45 height 13
click at [102, 188] on div "Design tokens" at bounding box center [77, 190] width 129 height 13
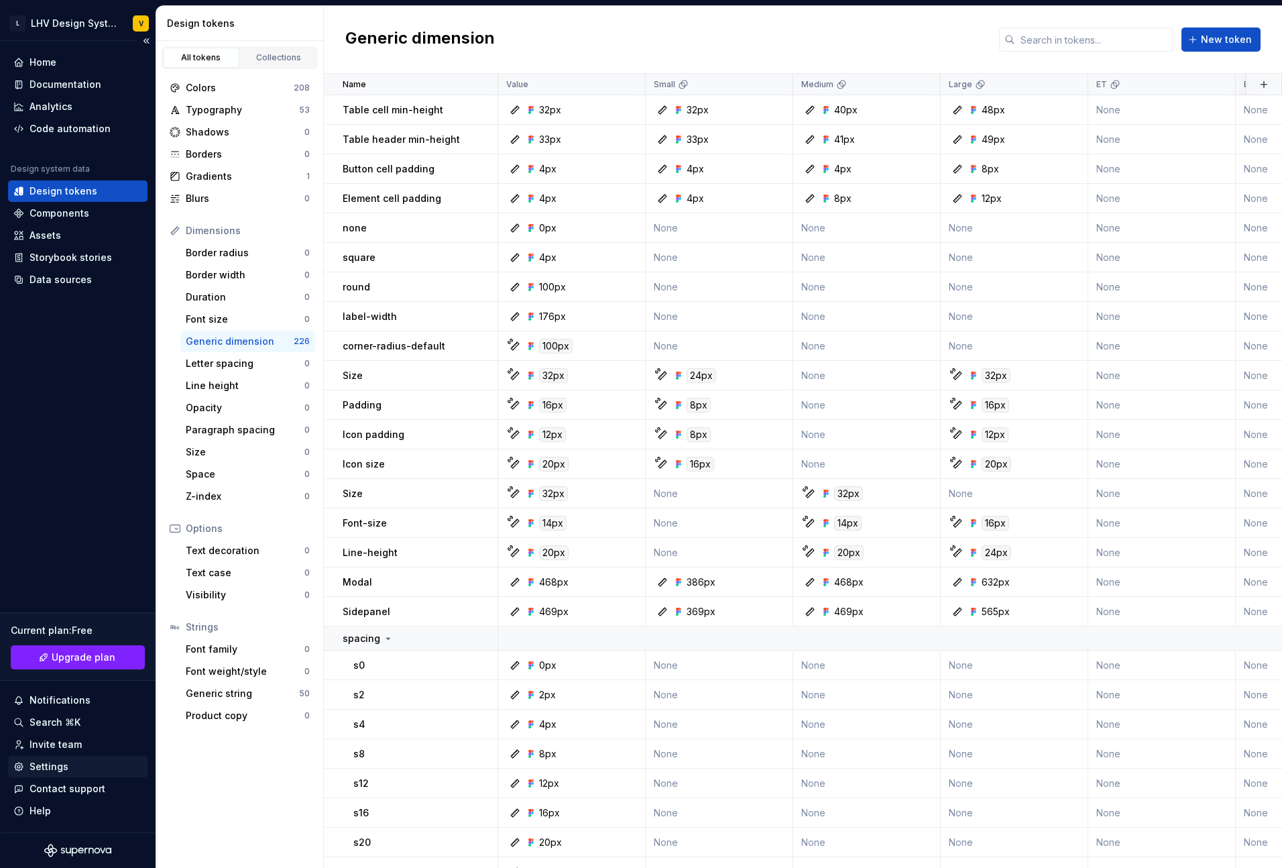
click at [53, 325] on div "Settings" at bounding box center [49, 766] width 39 height 13
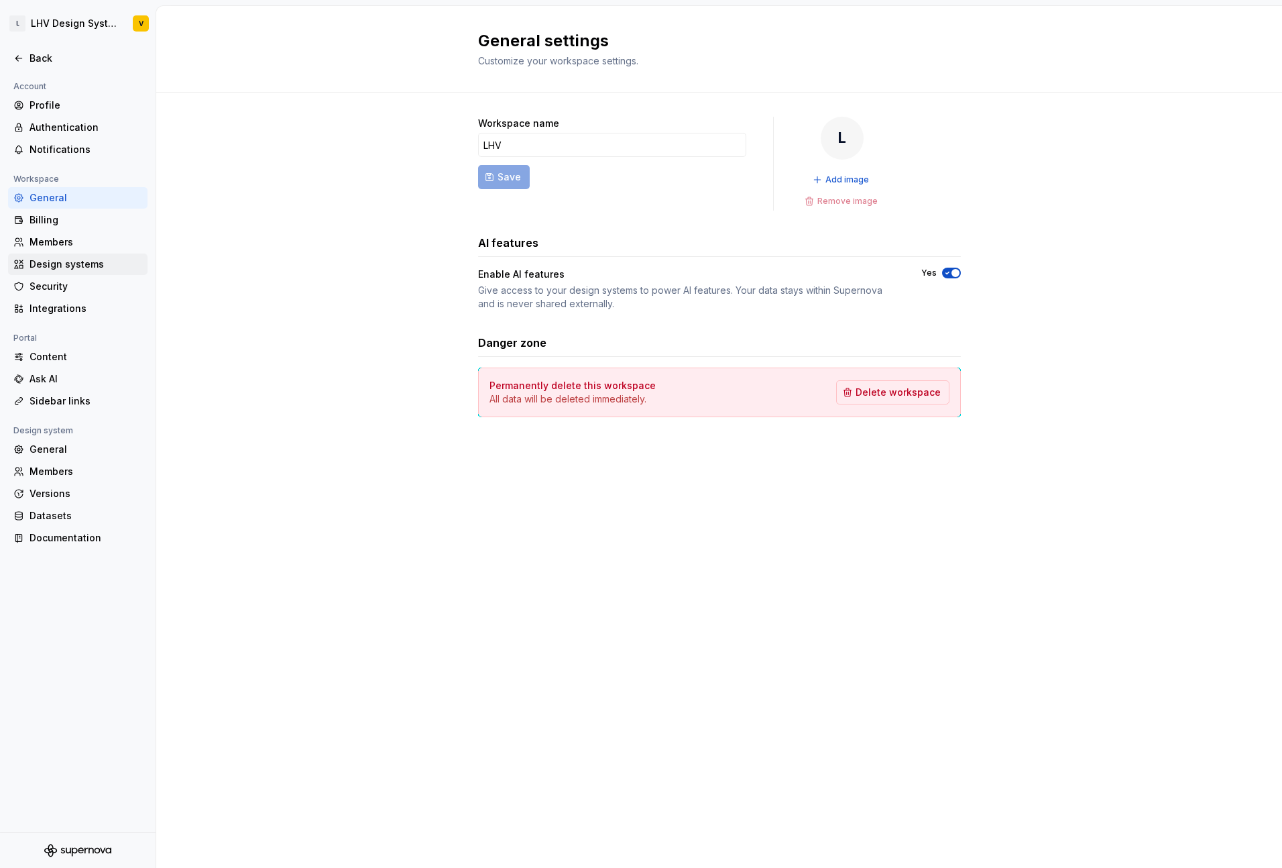
click at [80, 262] on div "Design systems" at bounding box center [86, 263] width 113 height 13
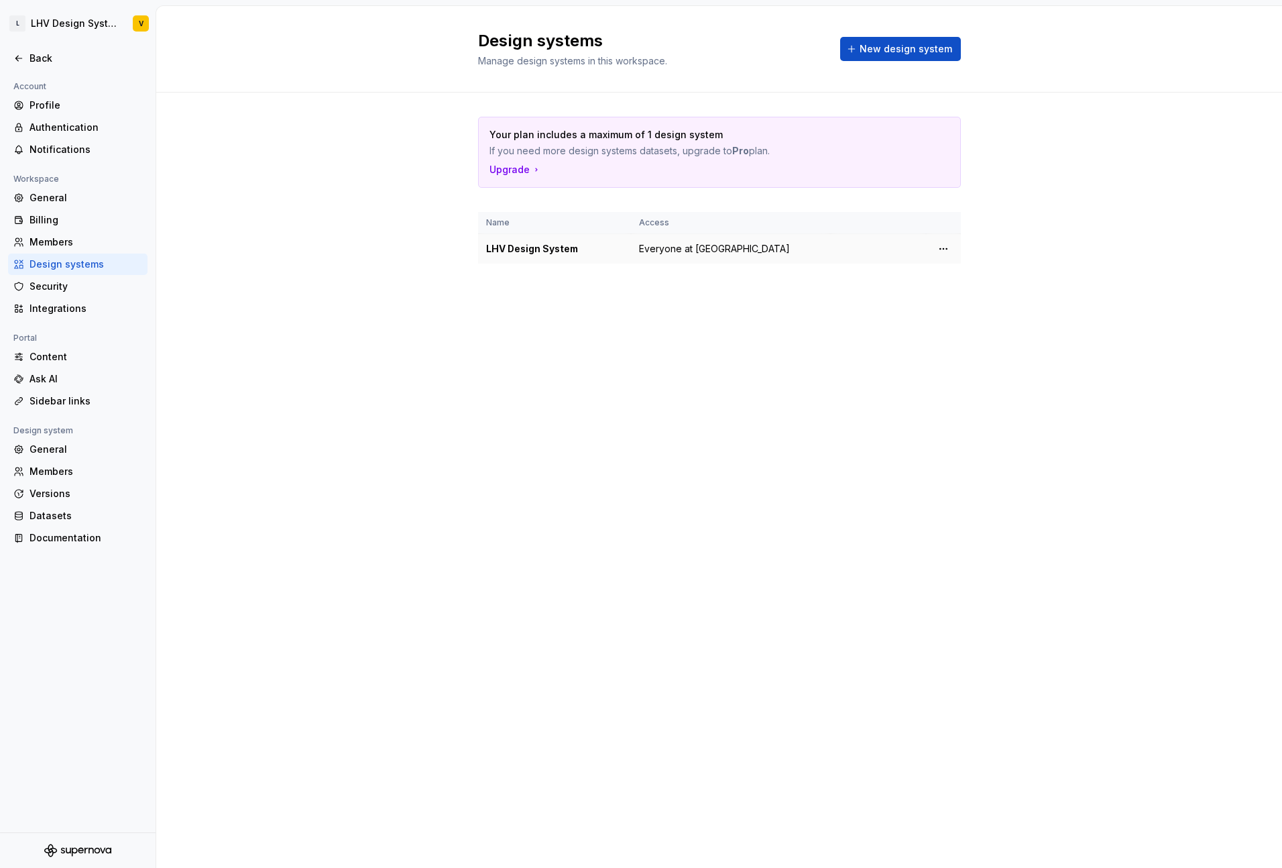
click at [591, 249] on div "LHV Design System" at bounding box center [554, 248] width 137 height 13
click at [550, 249] on div "LHV Design System" at bounding box center [554, 248] width 137 height 13
click at [932, 249] on td at bounding box center [943, 249] width 35 height 30
click at [939, 249] on html "L LHV Design System V Back Account Profile Authentication Notifications Workspa…" at bounding box center [641, 434] width 1282 height 868
click at [1013, 300] on div "Design system settings" at bounding box center [1022, 296] width 127 height 13
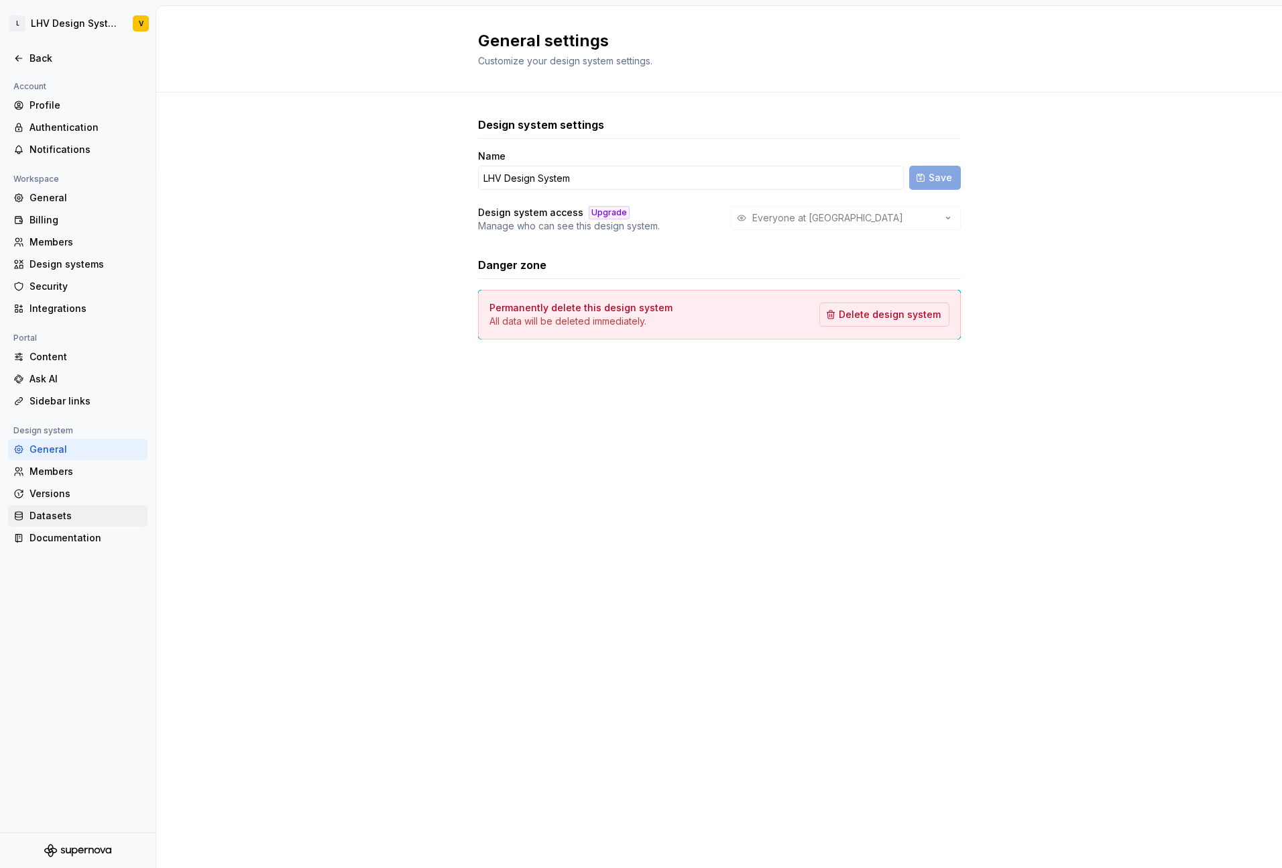
click at [59, 325] on div "Datasets" at bounding box center [86, 515] width 113 height 13
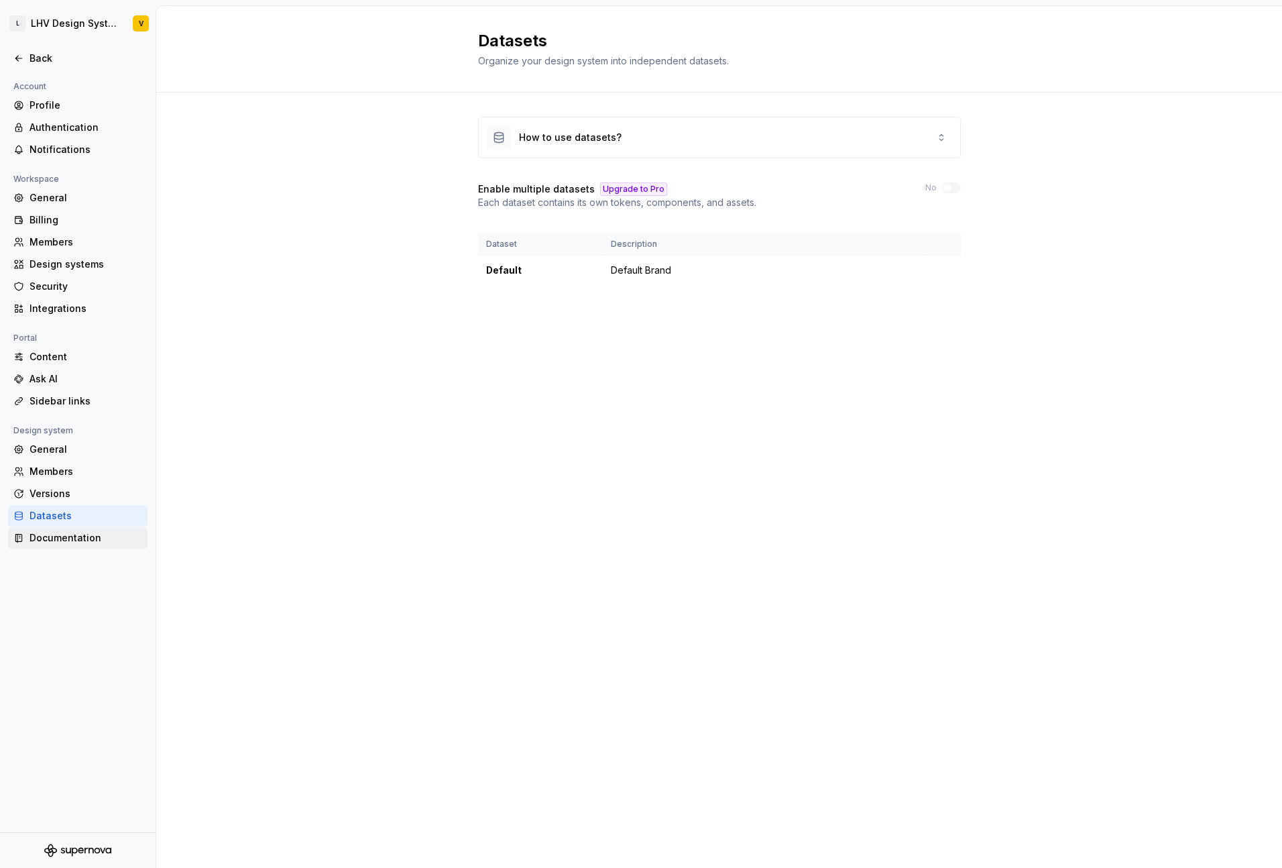
click at [62, 325] on div "Documentation" at bounding box center [86, 537] width 113 height 13
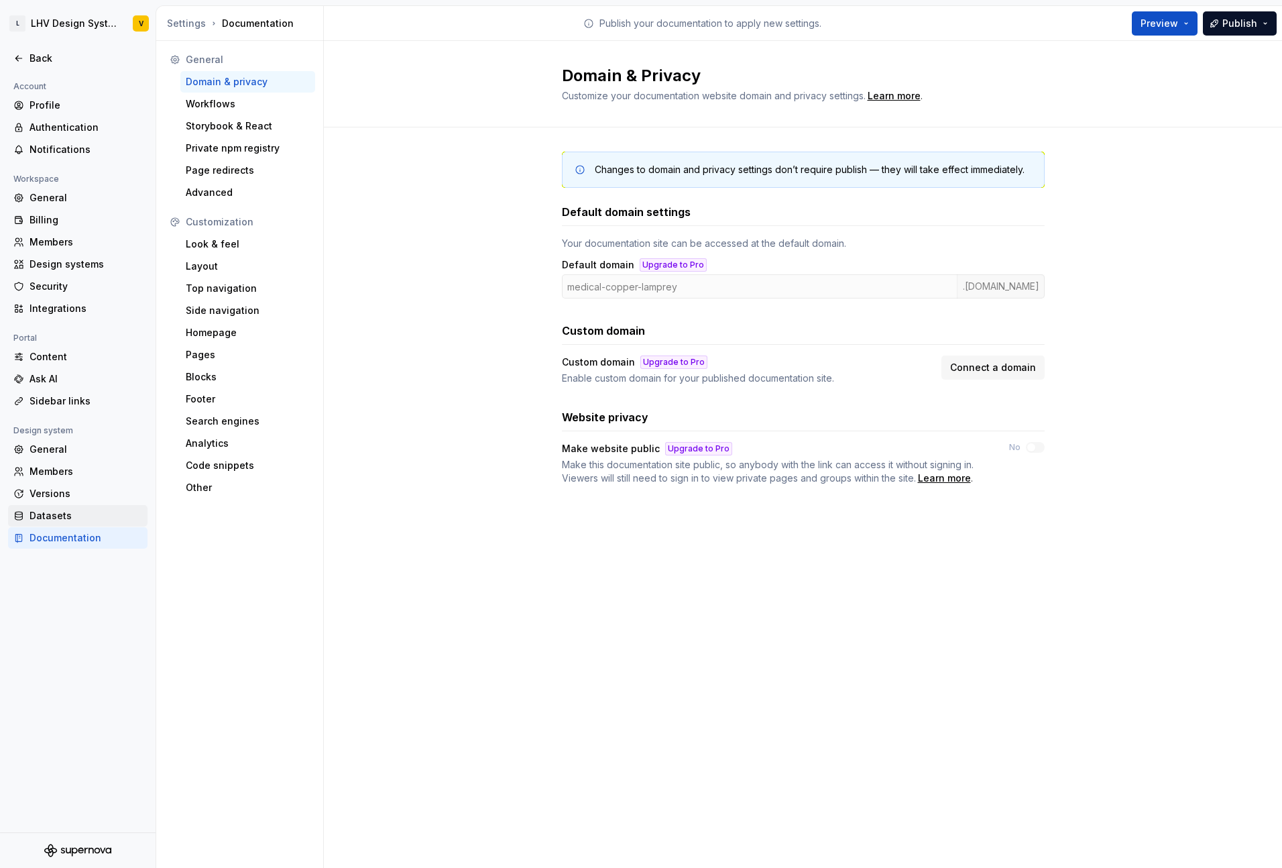
click at [63, 325] on div "Datasets" at bounding box center [86, 515] width 113 height 13
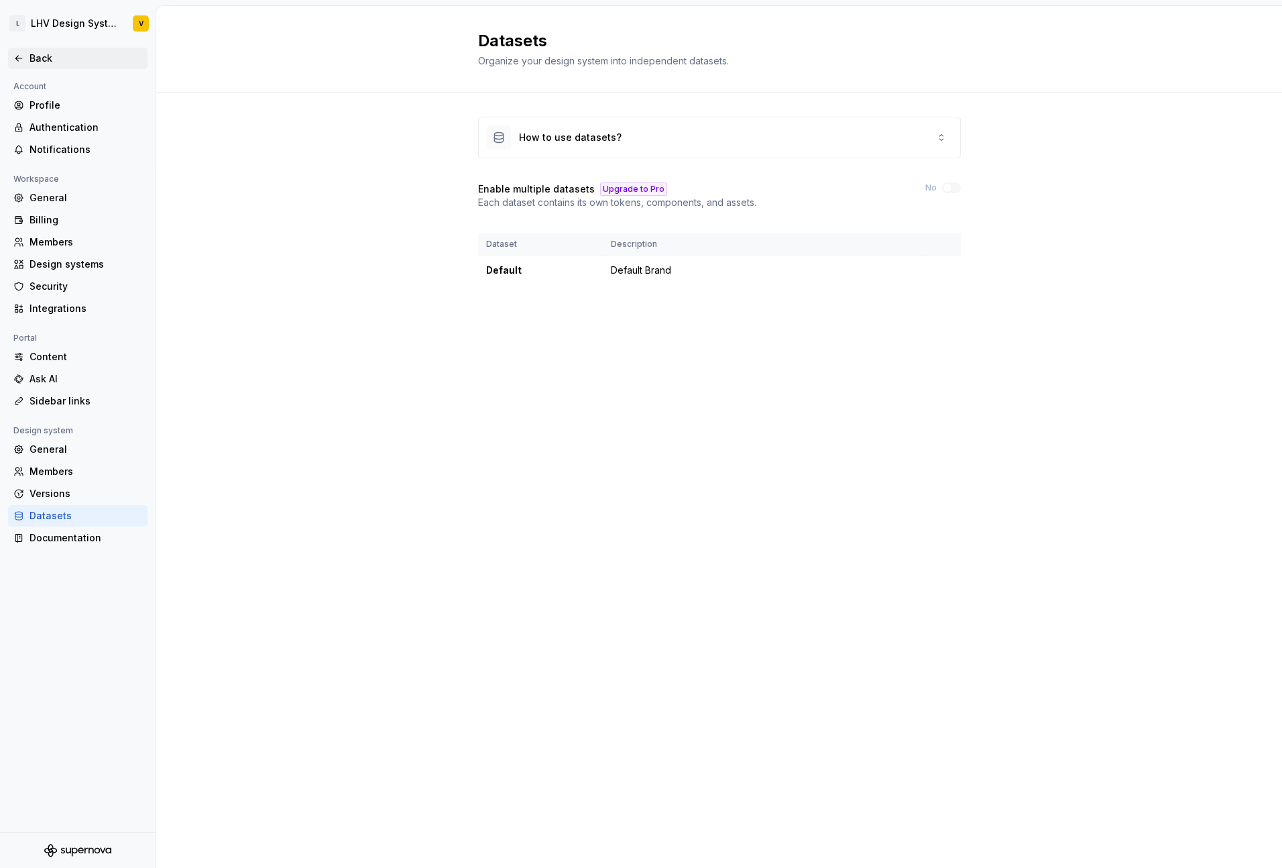
click at [27, 62] on div "Back" at bounding box center [77, 58] width 129 height 13
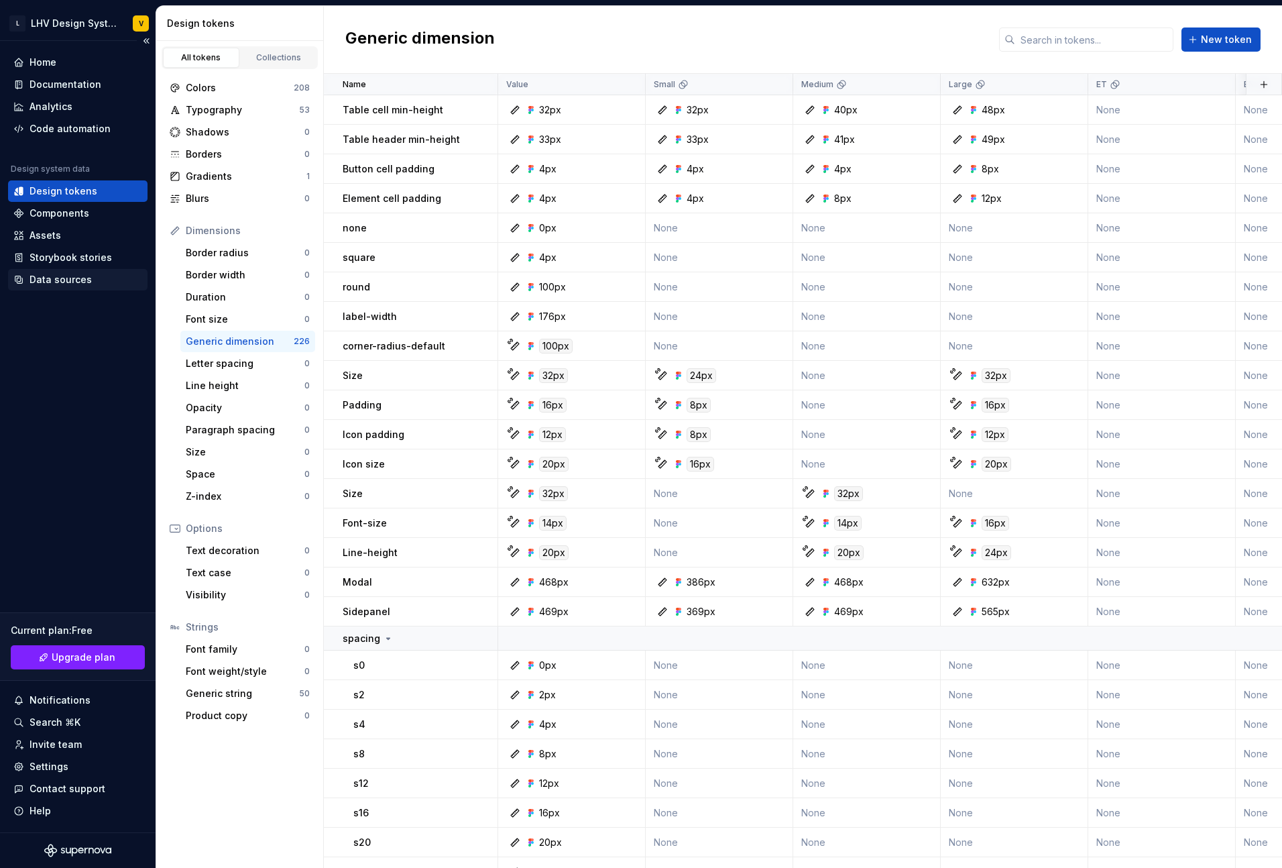
click at [60, 276] on div "Data sources" at bounding box center [61, 279] width 62 height 13
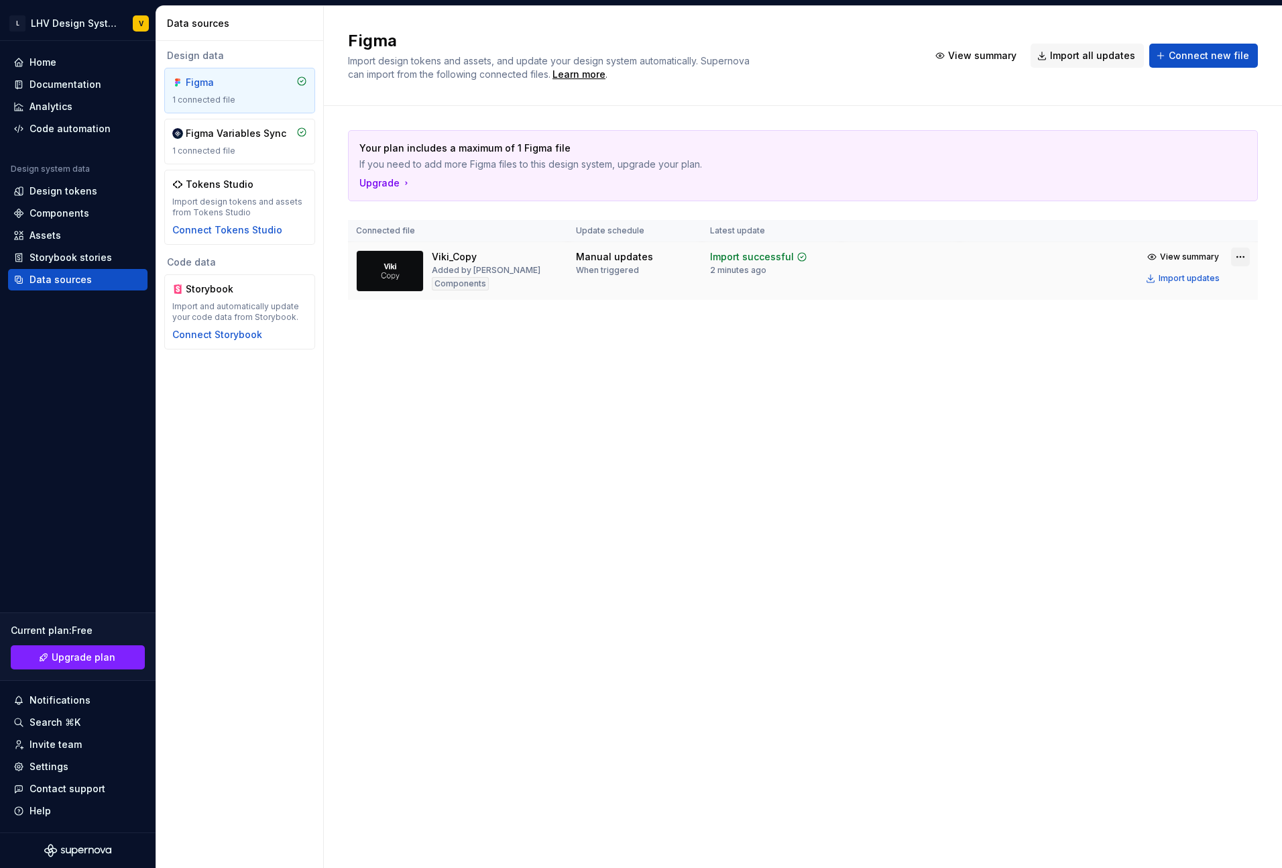
click at [1013, 255] on html "L LHV Design System V Home Documentation Analytics Code automation Design syste…" at bounding box center [641, 434] width 1282 height 868
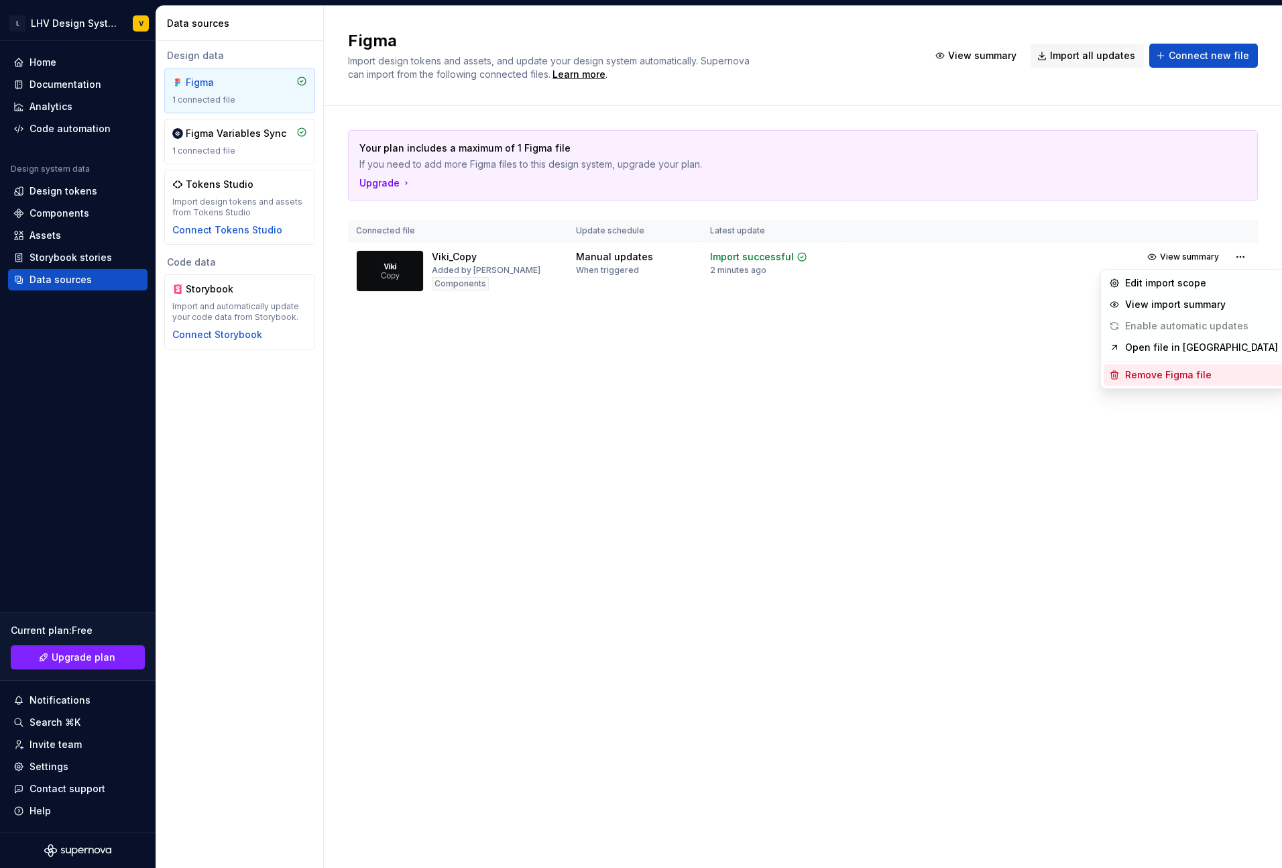
click at [1013, 325] on div "Remove Figma file" at bounding box center [1201, 374] width 153 height 13
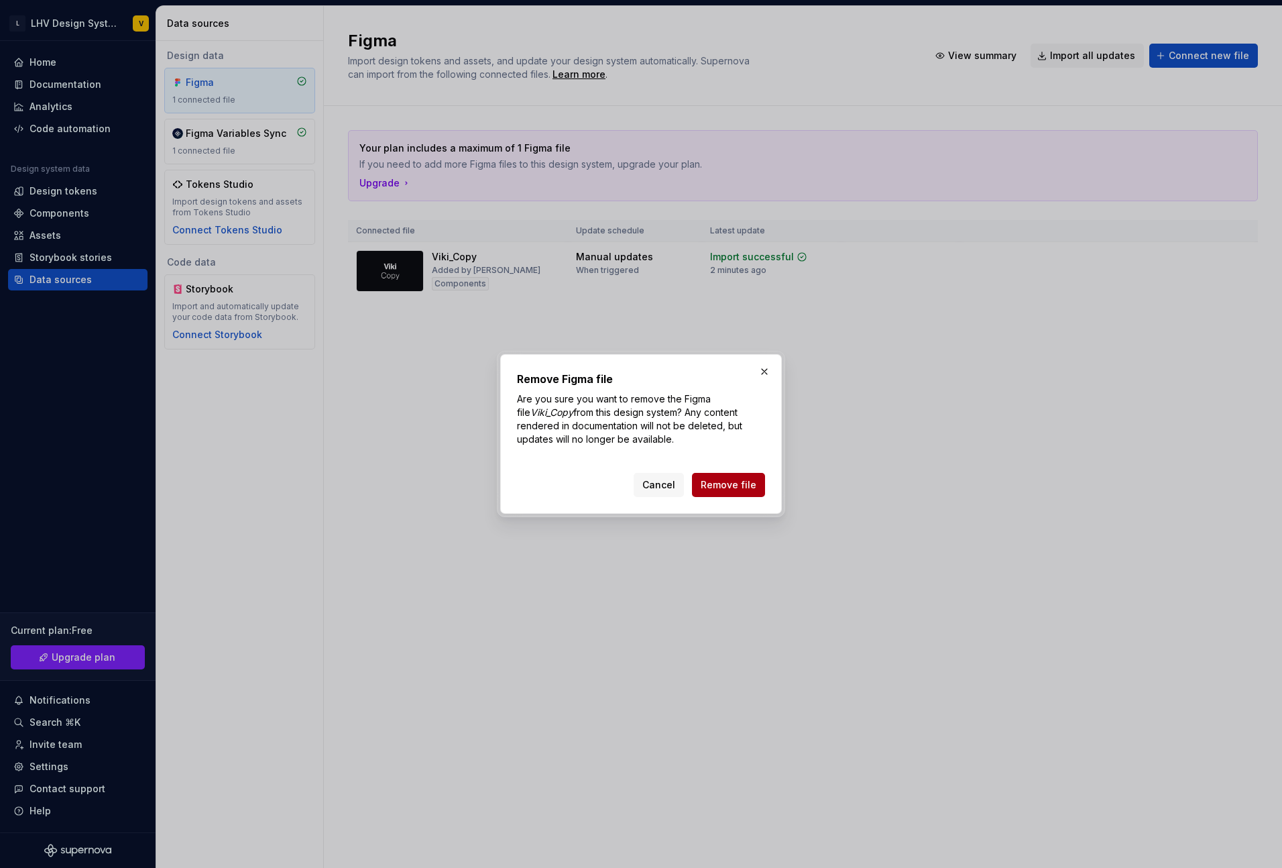
click at [740, 325] on span "Remove file" at bounding box center [729, 484] width 56 height 13
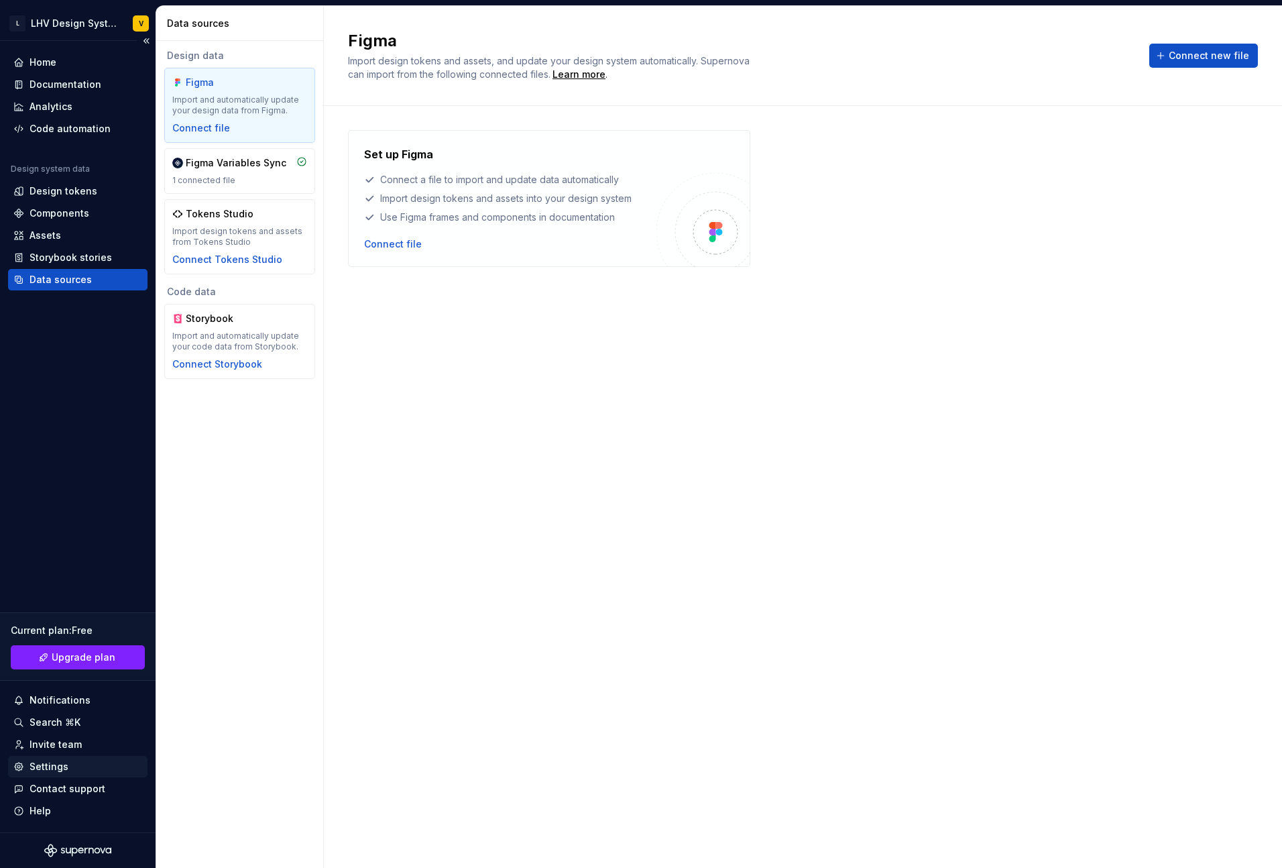
click at [69, 325] on div "Settings" at bounding box center [77, 766] width 129 height 13
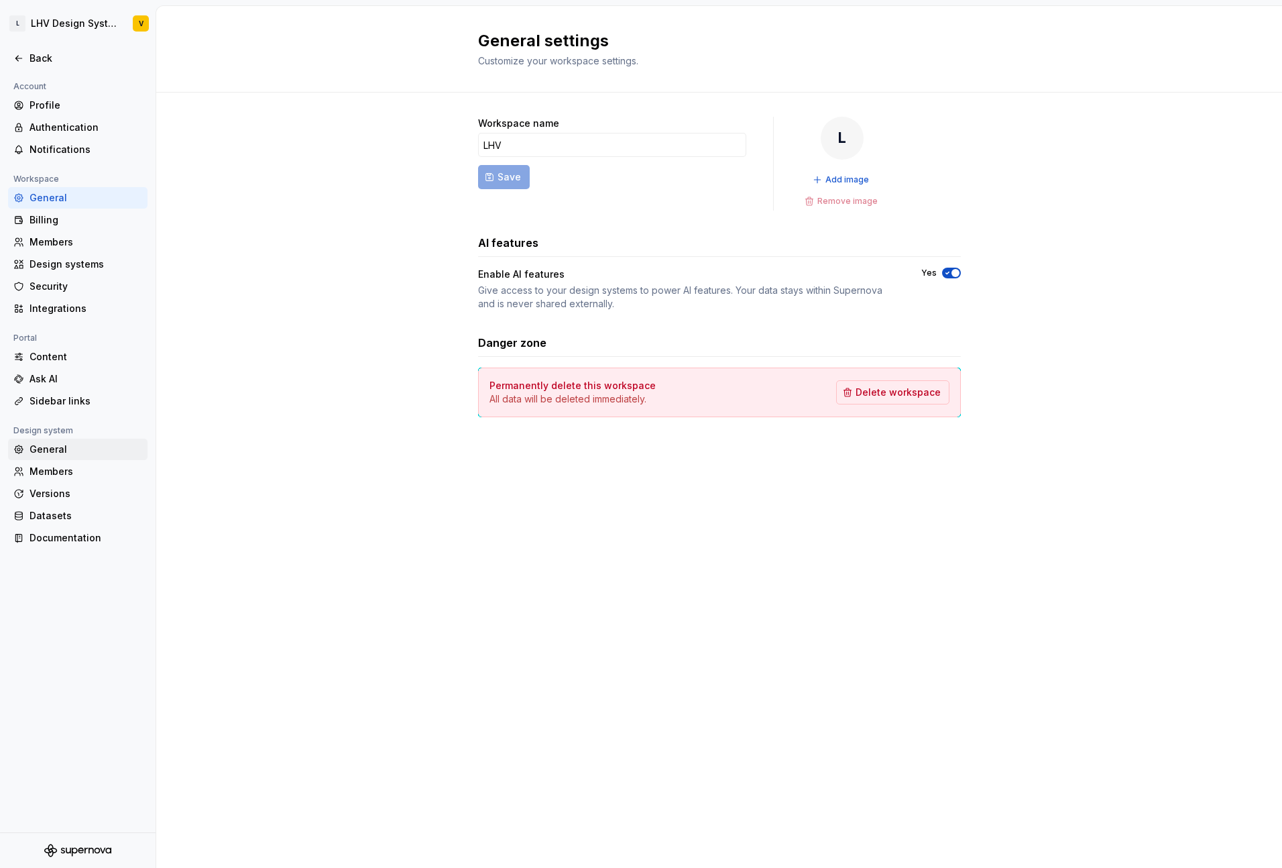
click at [78, 325] on div "General" at bounding box center [86, 449] width 113 height 13
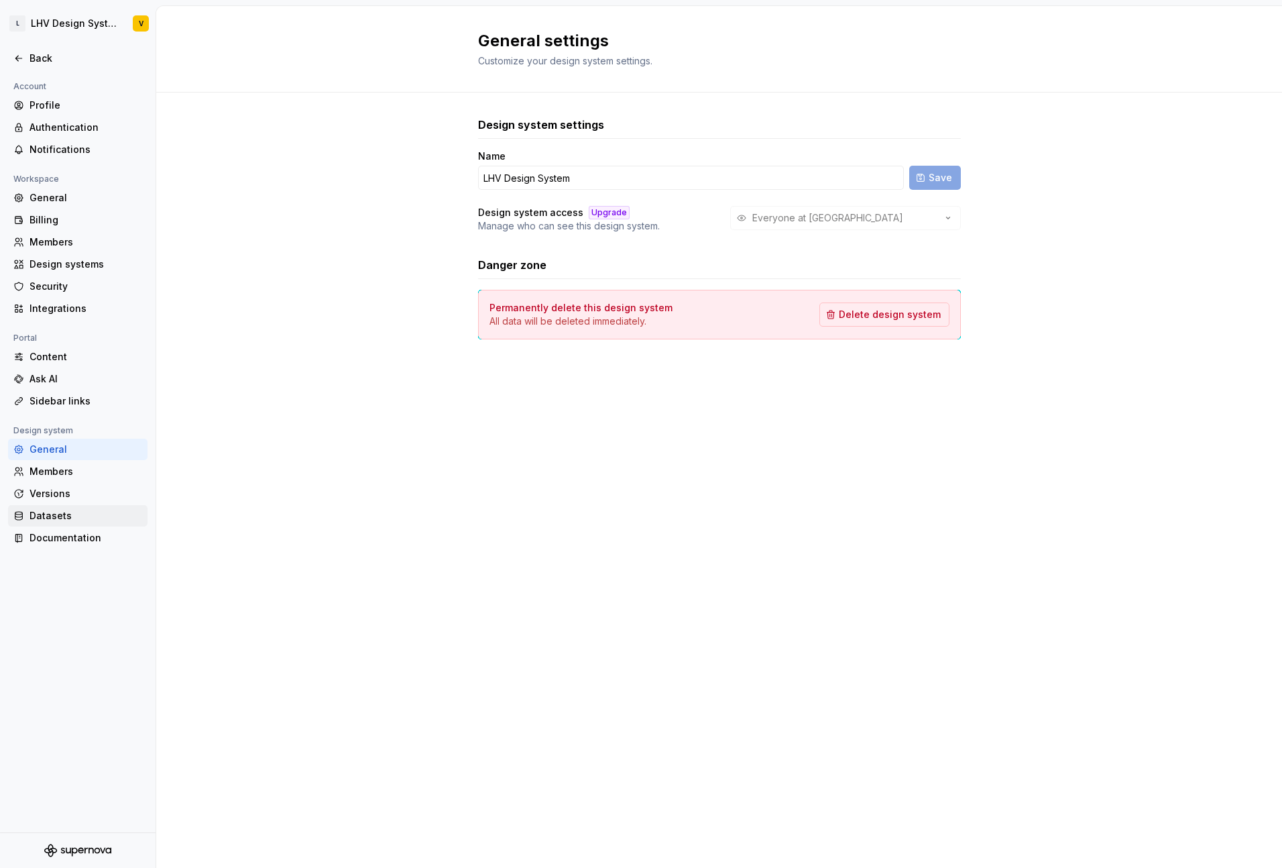
click at [52, 325] on div "Datasets" at bounding box center [86, 515] width 113 height 13
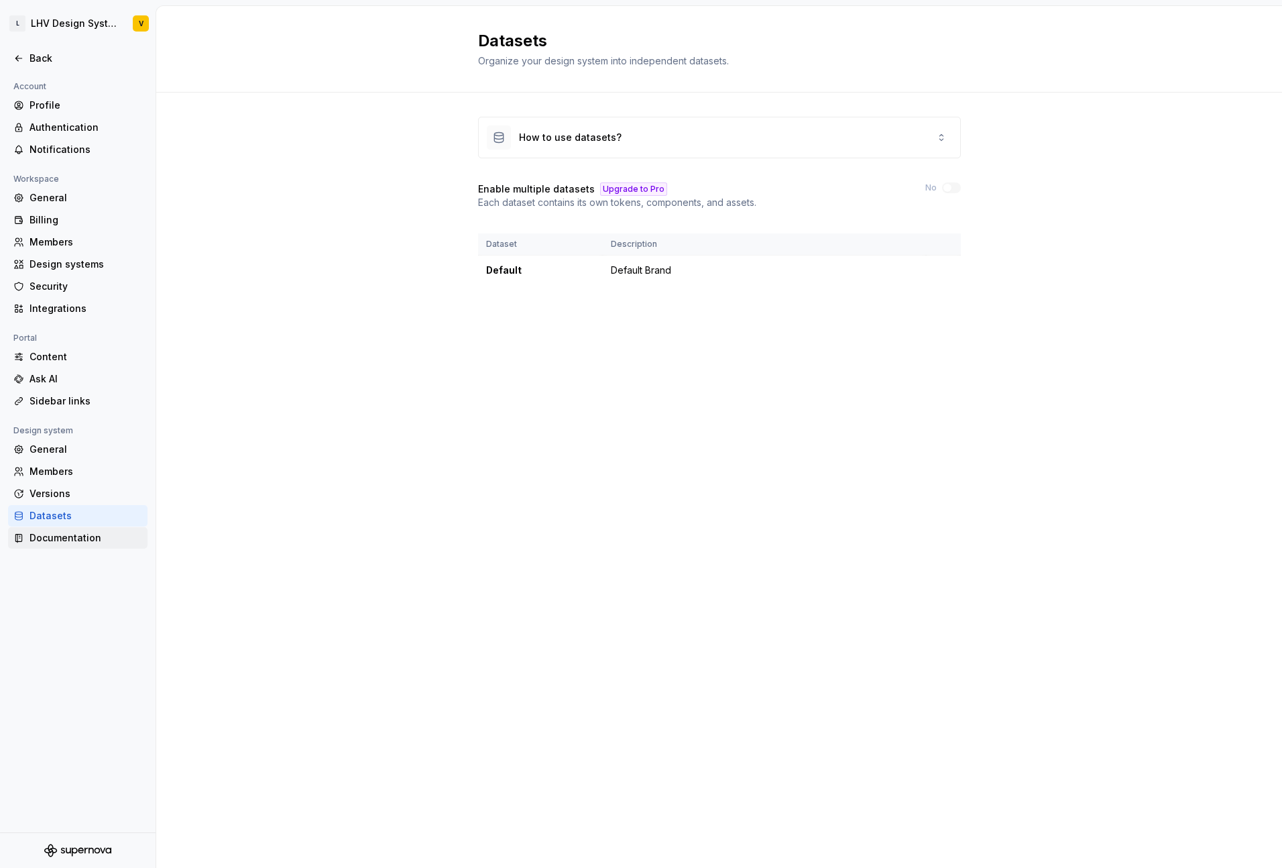
click at [51, 325] on div "Documentation" at bounding box center [86, 537] width 113 height 13
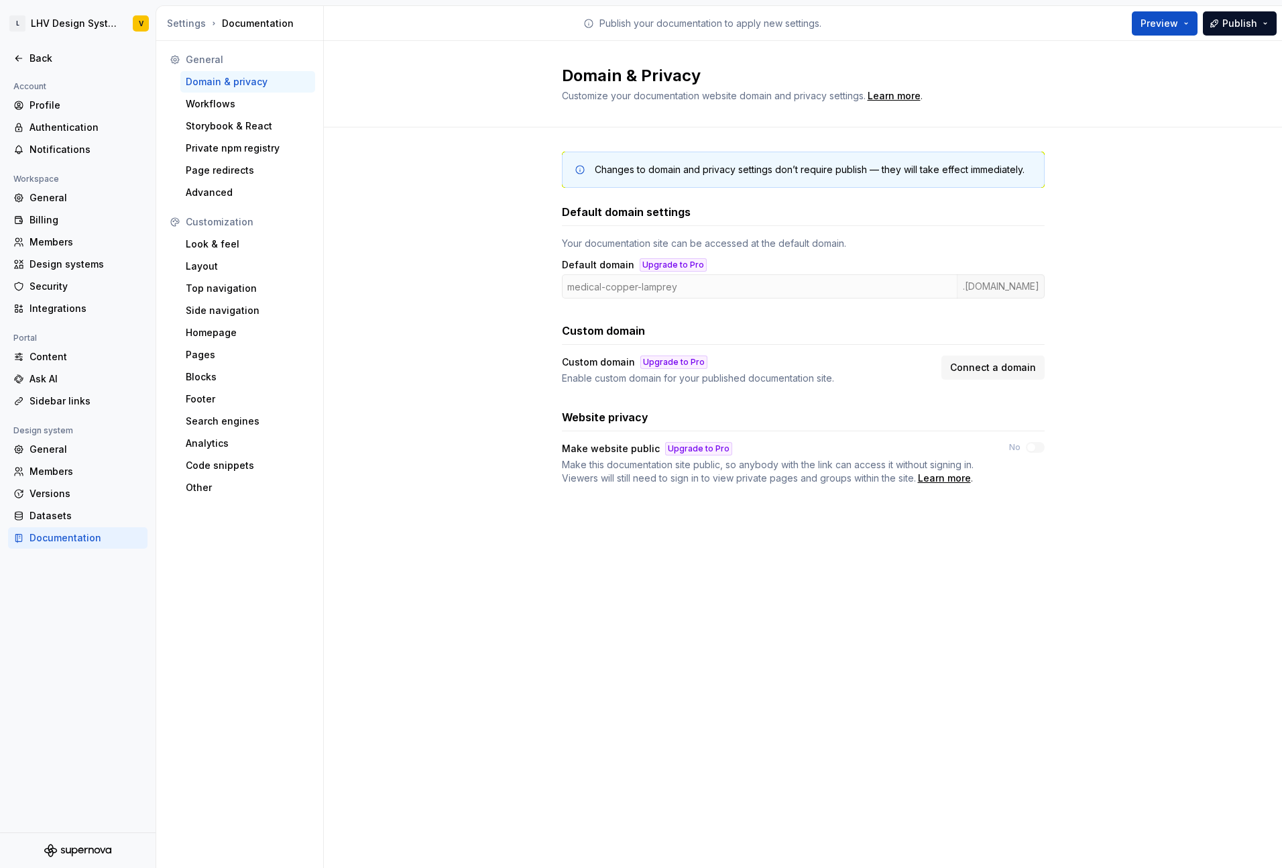
click at [701, 298] on div "Default domain settings Your documentation site can be accessed at the default …" at bounding box center [803, 344] width 483 height 281
click at [676, 279] on div "medical-copper-lamprey .supernova-docs.io" at bounding box center [803, 286] width 483 height 24
drag, startPoint x: 662, startPoint y: 285, endPoint x: 667, endPoint y: 302, distance: 18.1
click at [662, 288] on div "medical-copper-lamprey .supernova-docs.io" at bounding box center [803, 286] width 483 height 24
click at [1013, 280] on div "medical-copper-lamprey .supernova-docs.io" at bounding box center [803, 286] width 483 height 24
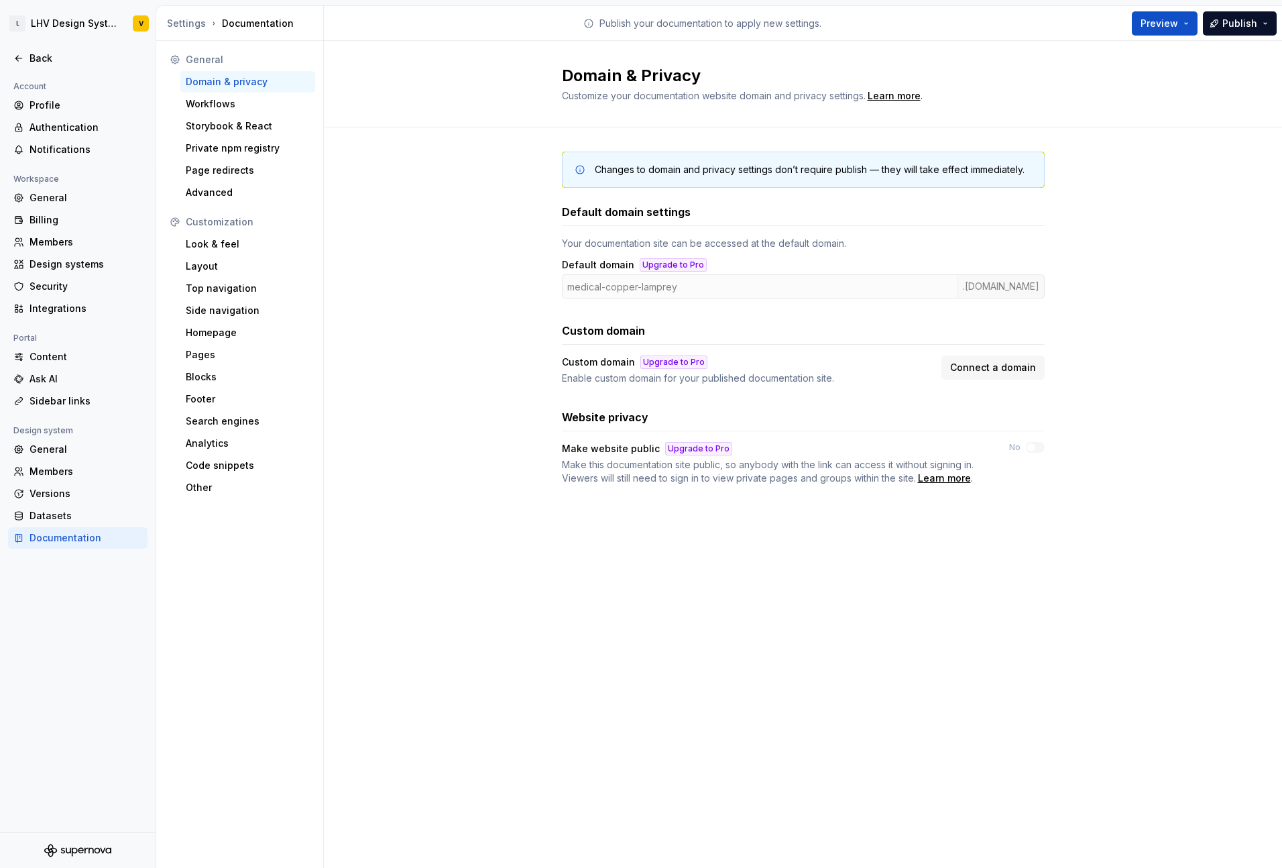
click at [1013, 292] on div "medical-copper-lamprey .supernova-docs.io" at bounding box center [803, 286] width 483 height 24
drag, startPoint x: 1059, startPoint y: 291, endPoint x: 776, endPoint y: 291, distance: 282.3
click at [776, 291] on div "Changes to domain and privacy settings don’t require publish — they will take e…" at bounding box center [803, 331] width 958 height 408
drag, startPoint x: 568, startPoint y: 288, endPoint x: 1029, endPoint y: 304, distance: 461.6
click at [1029, 304] on div "Default domain settings Your documentation site can be accessed at the default …" at bounding box center [803, 344] width 483 height 281
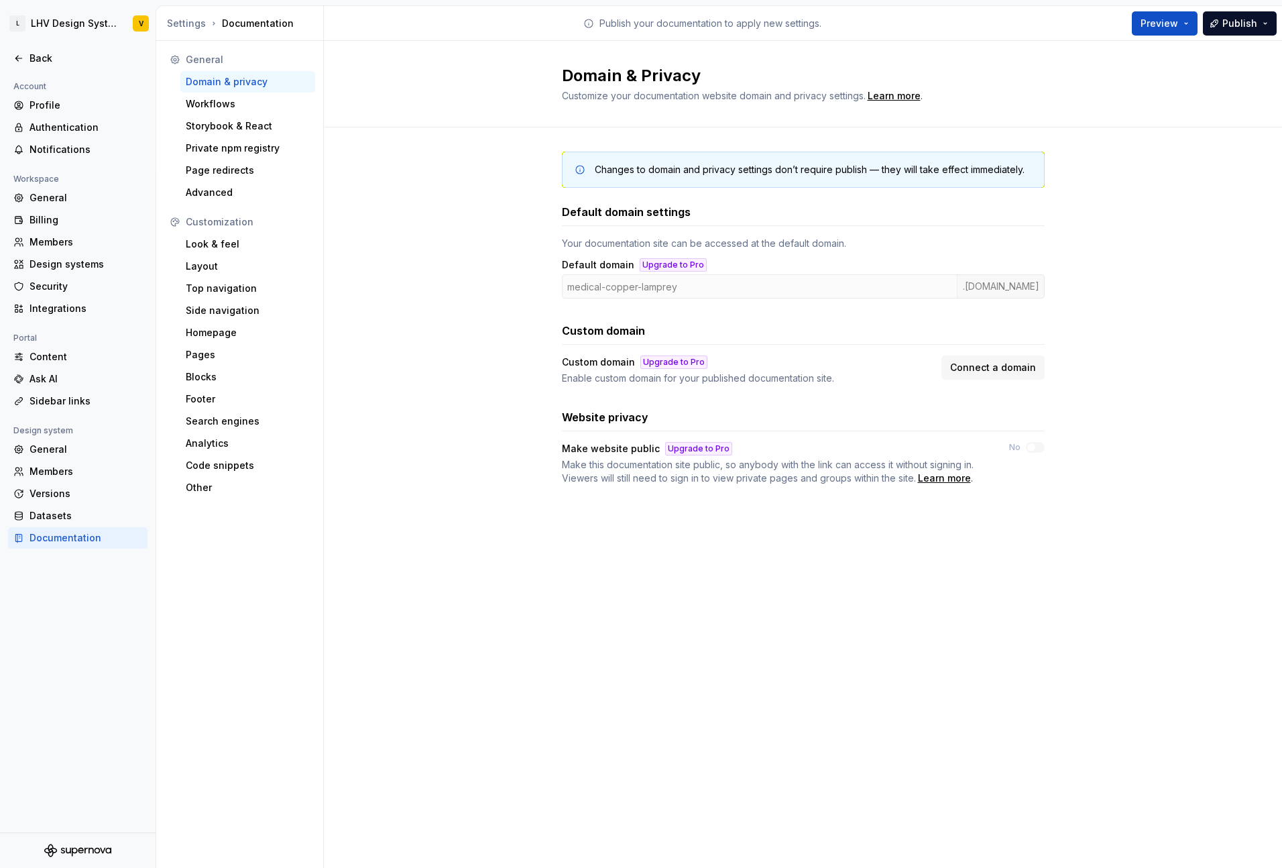
drag, startPoint x: 677, startPoint y: 286, endPoint x: 575, endPoint y: 284, distance: 102.0
click at [575, 286] on div "medical-copper-lamprey .[DOMAIN_NAME]" at bounding box center [803, 286] width 483 height 24
click at [575, 284] on div "medical-copper-lamprey .[DOMAIN_NAME]" at bounding box center [803, 286] width 483 height 24
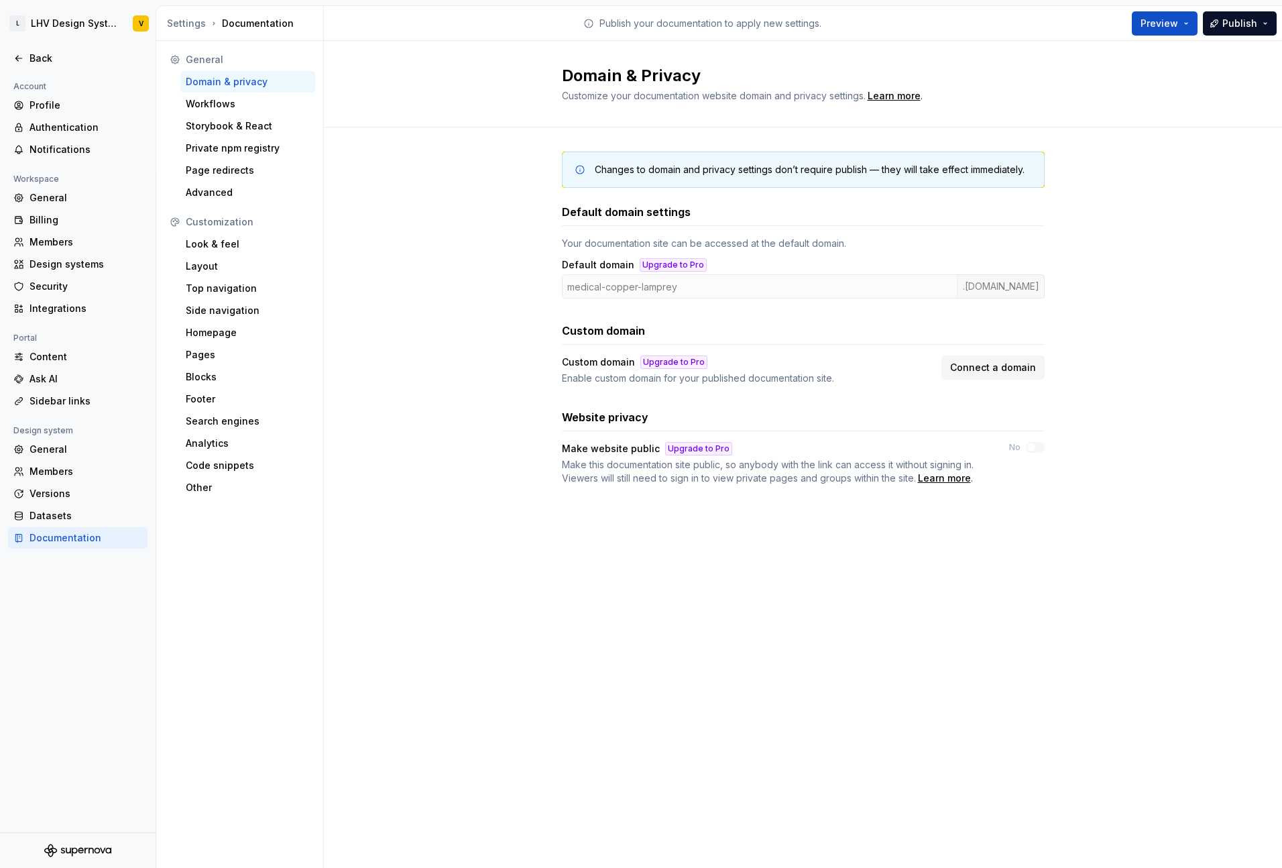
click at [1004, 286] on div "medical-copper-lamprey .[DOMAIN_NAME]" at bounding box center [803, 286] width 483 height 24
copy div ".[DOMAIN_NAME]"
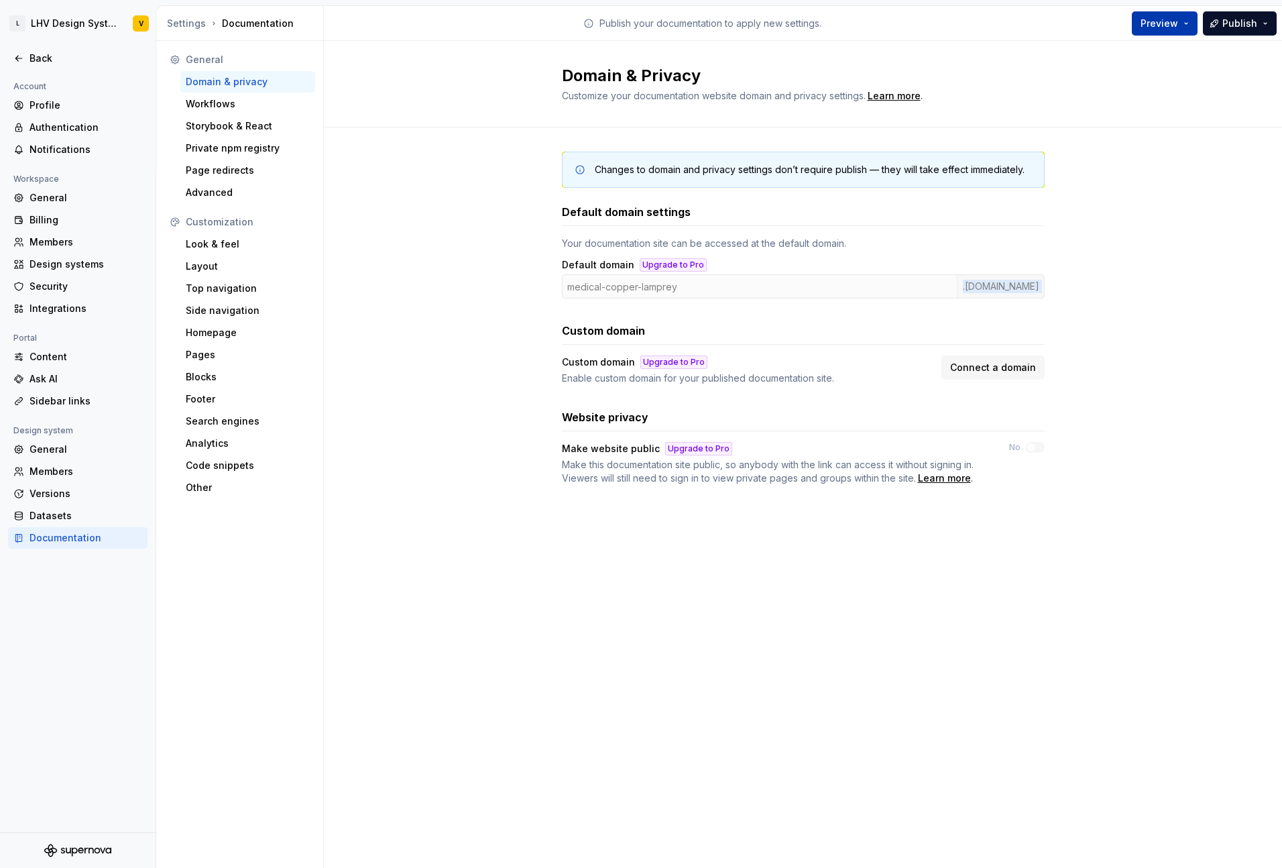
click at [1187, 27] on button "Preview" at bounding box center [1165, 23] width 66 height 24
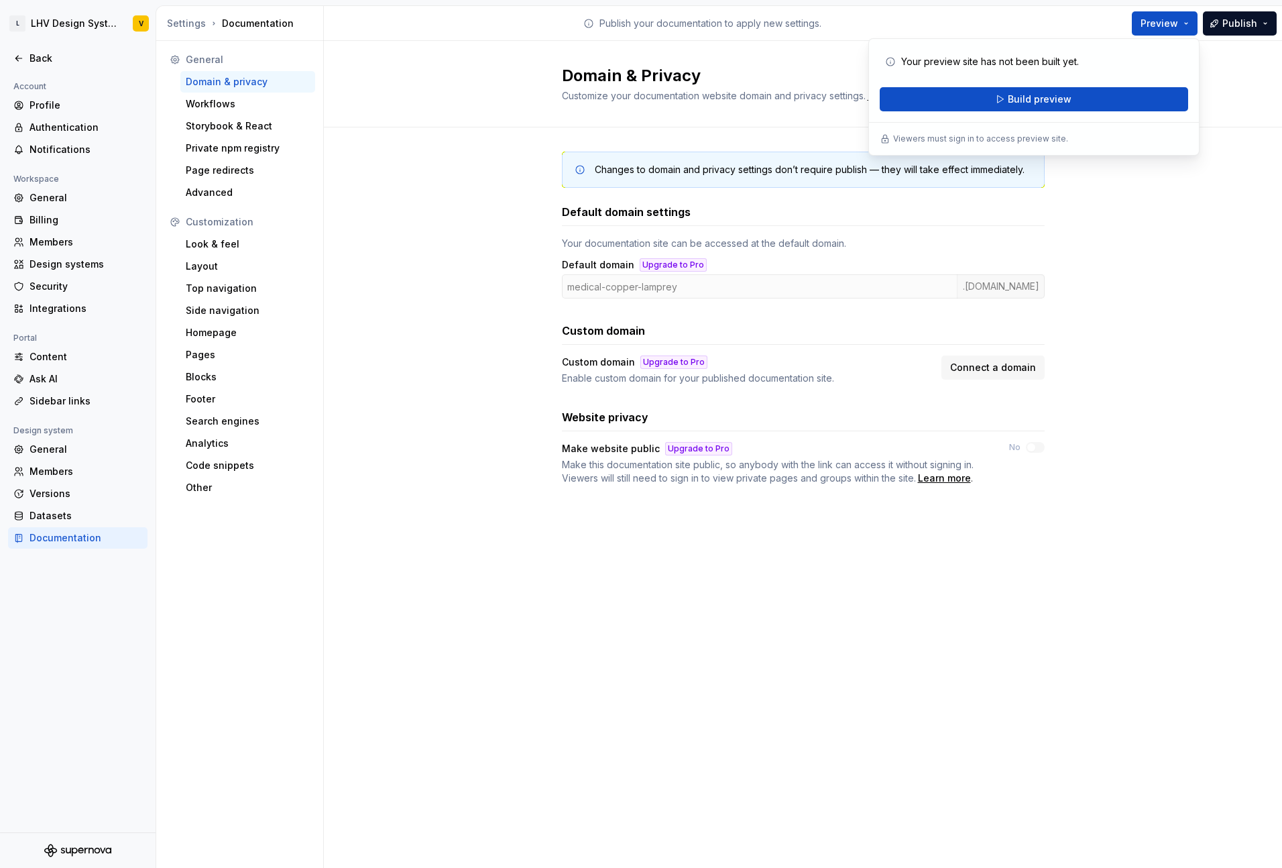
click at [1081, 9] on div "Preview Publish" at bounding box center [1181, 23] width 201 height 34
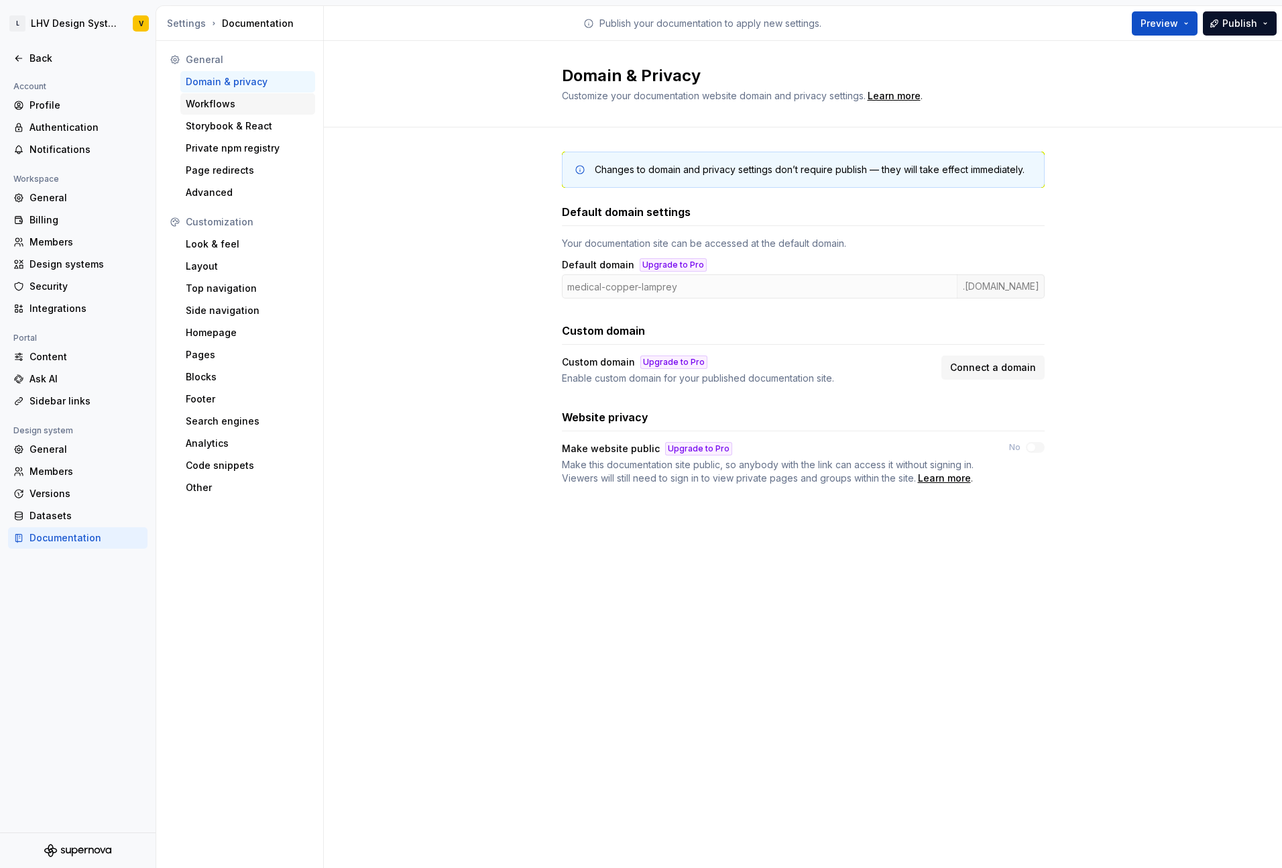
click at [267, 103] on div "Workflows" at bounding box center [248, 103] width 124 height 13
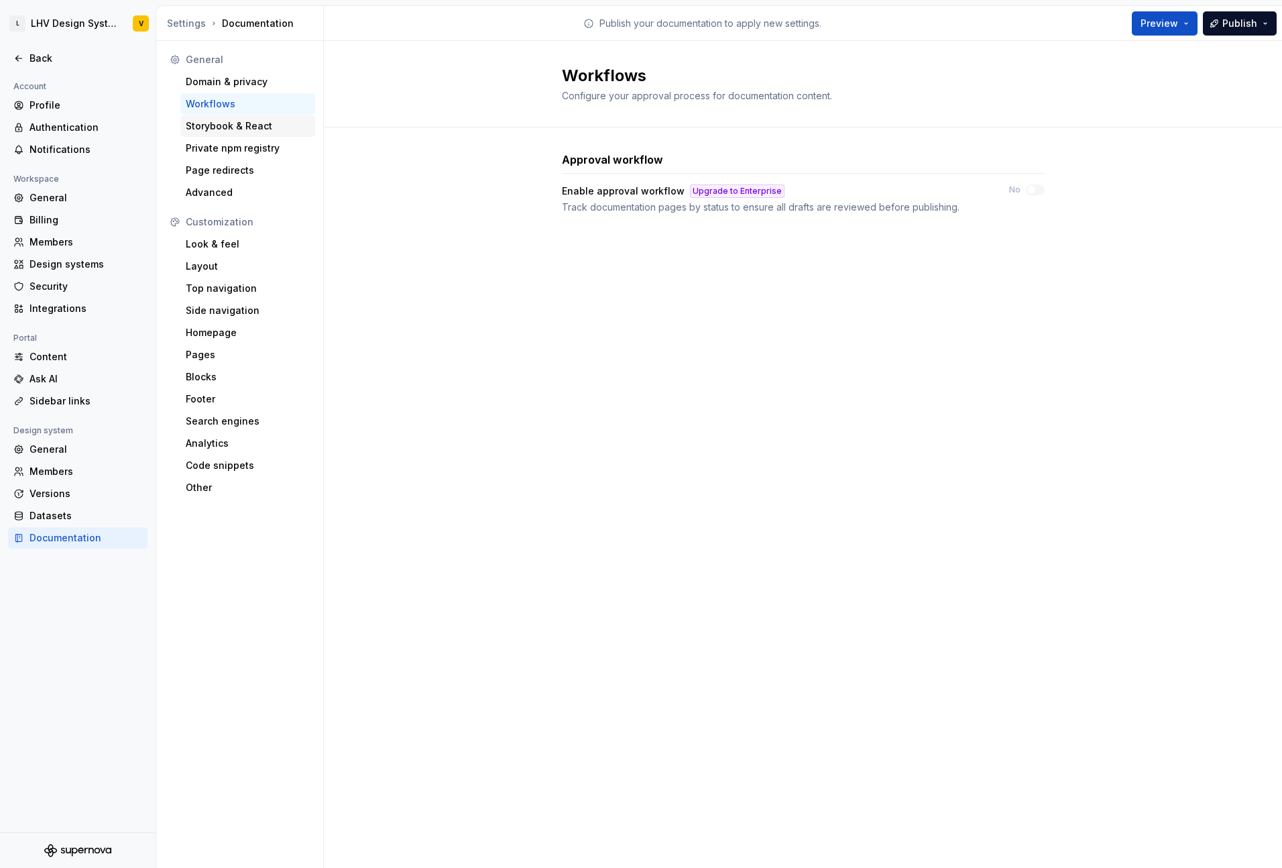
click at [243, 130] on div "Storybook & React" at bounding box center [248, 125] width 124 height 13
type textarea "*"
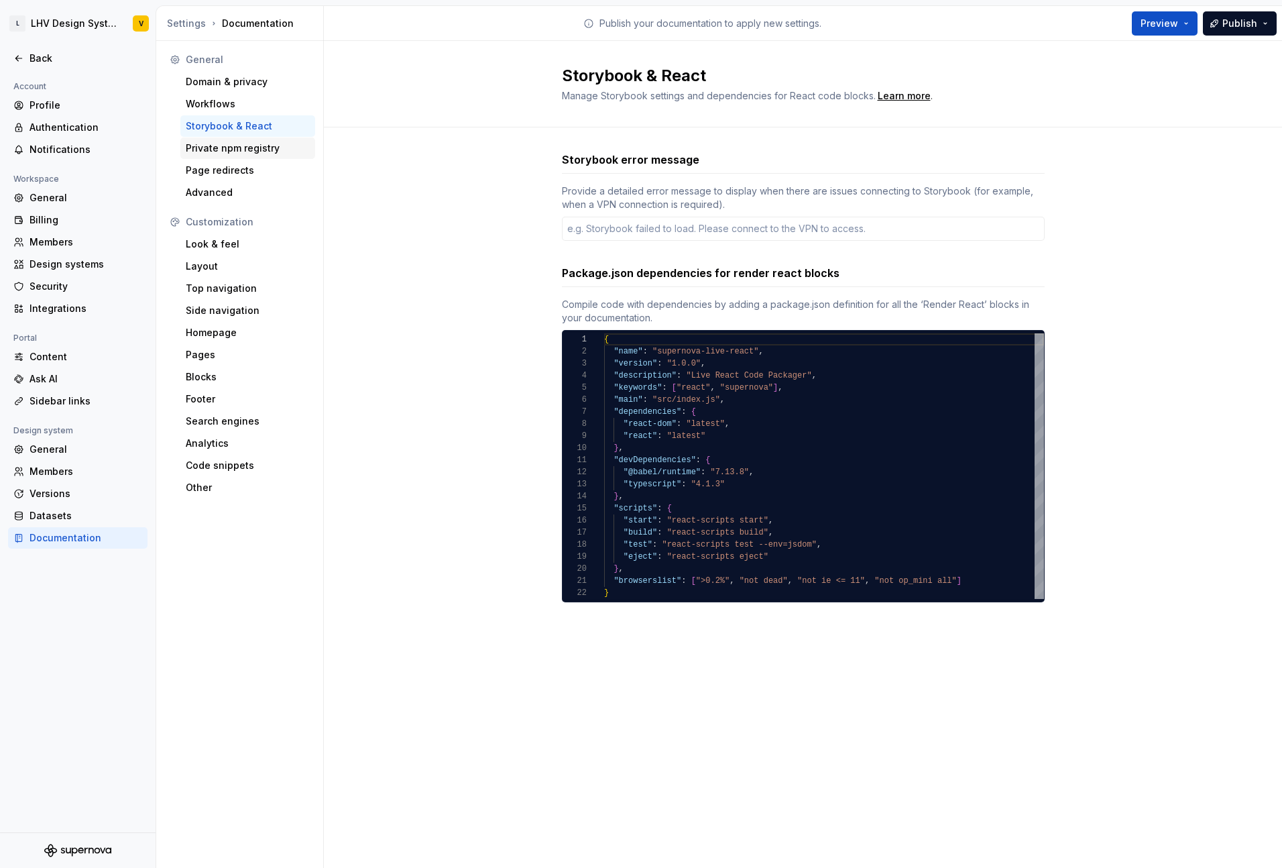
click at [249, 155] on div "Private npm registry" at bounding box center [247, 147] width 135 height 21
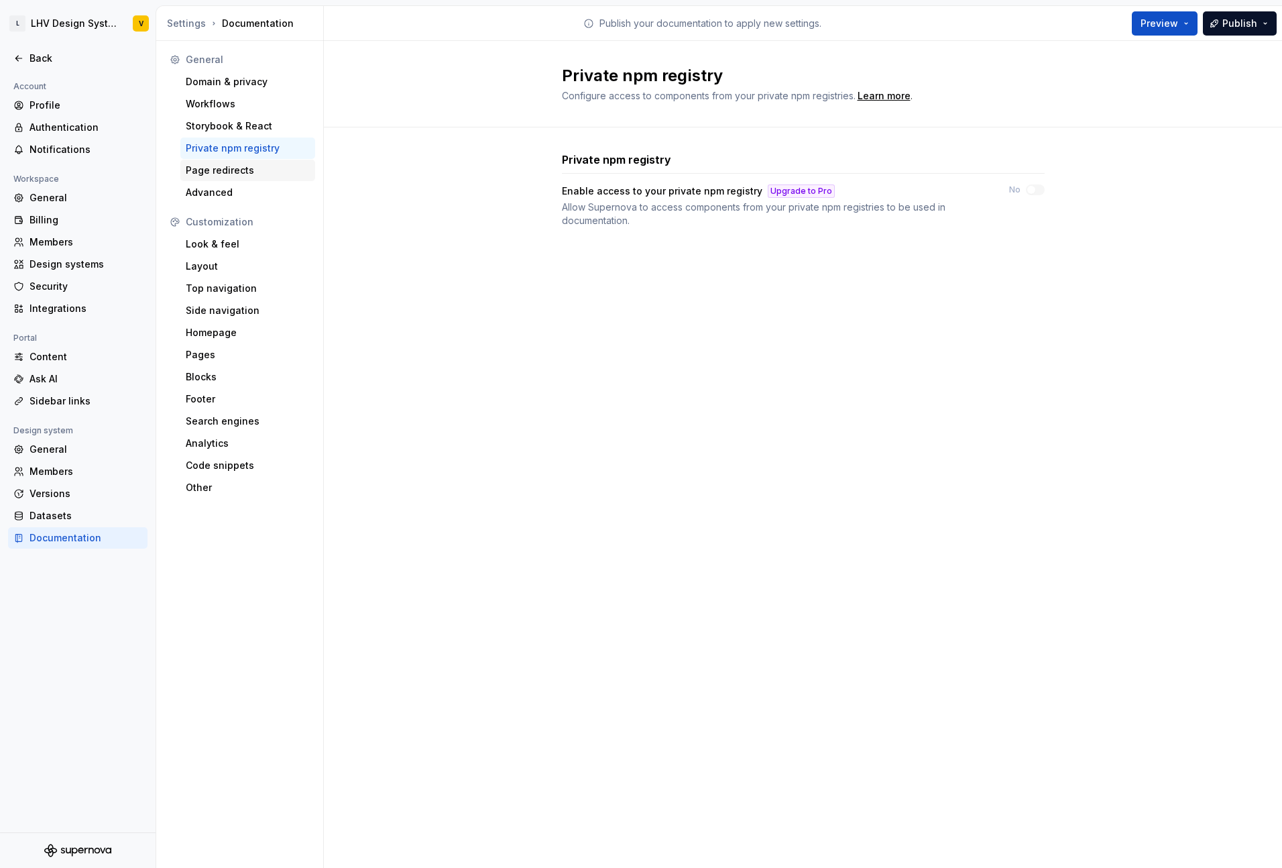
click at [242, 172] on div "Page redirects" at bounding box center [248, 170] width 124 height 13
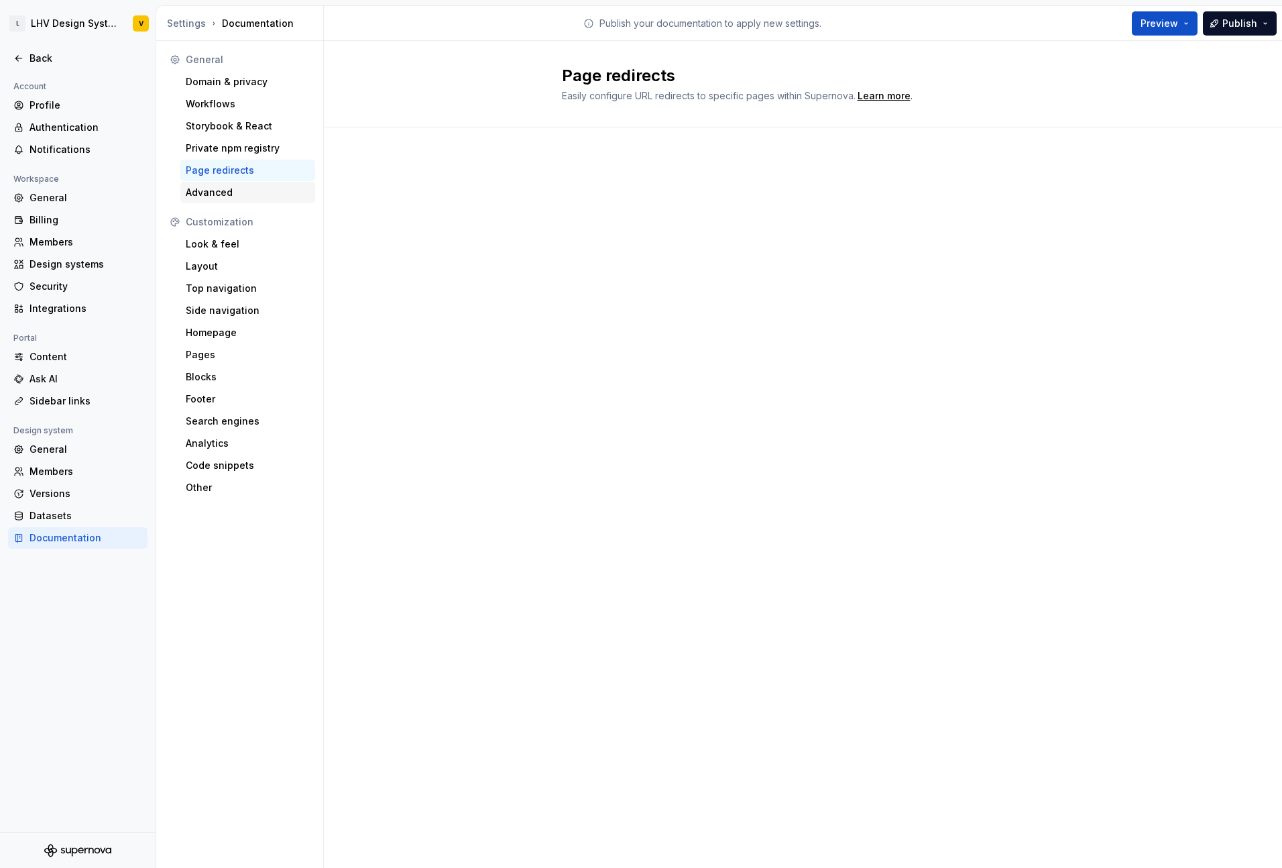
click at [234, 192] on div "Advanced" at bounding box center [248, 192] width 124 height 13
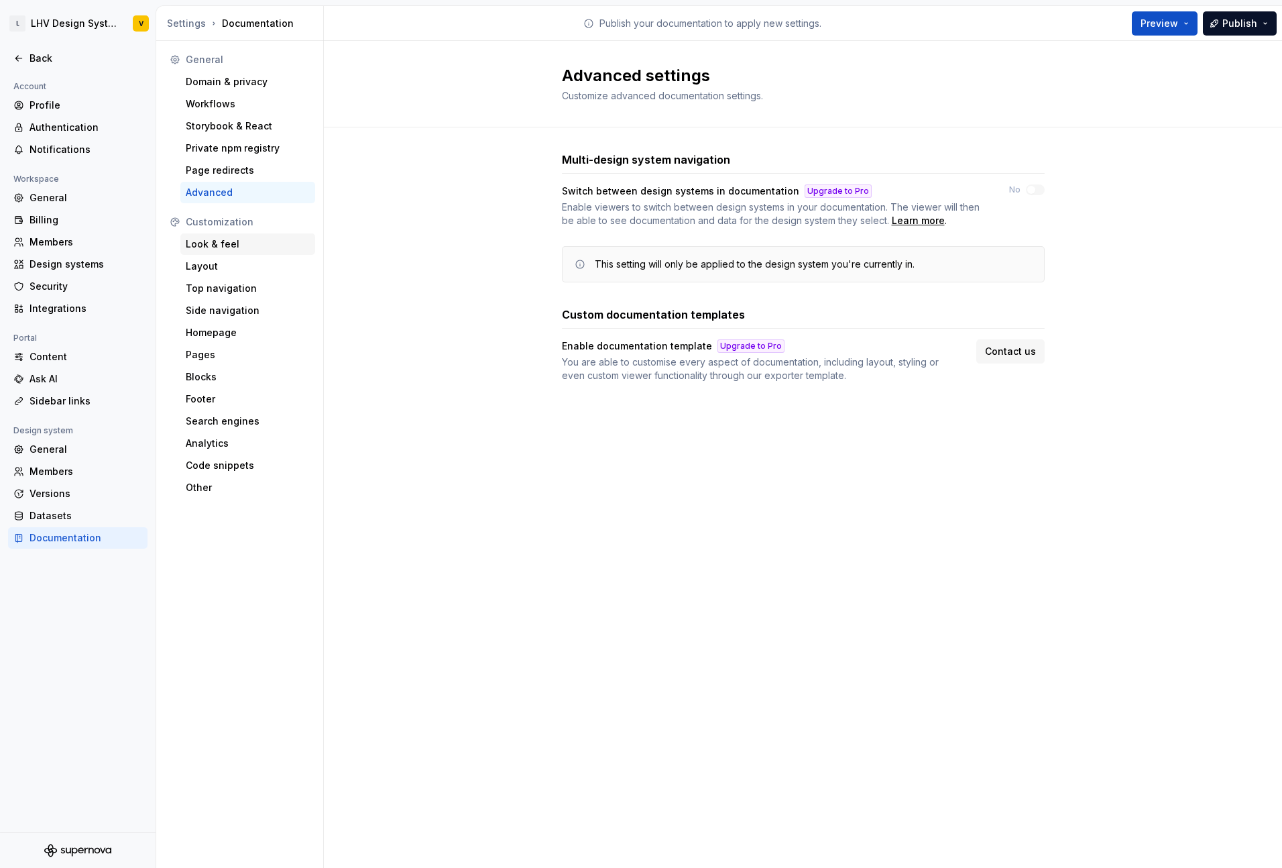
click at [222, 248] on div "Look & feel" at bounding box center [248, 243] width 124 height 13
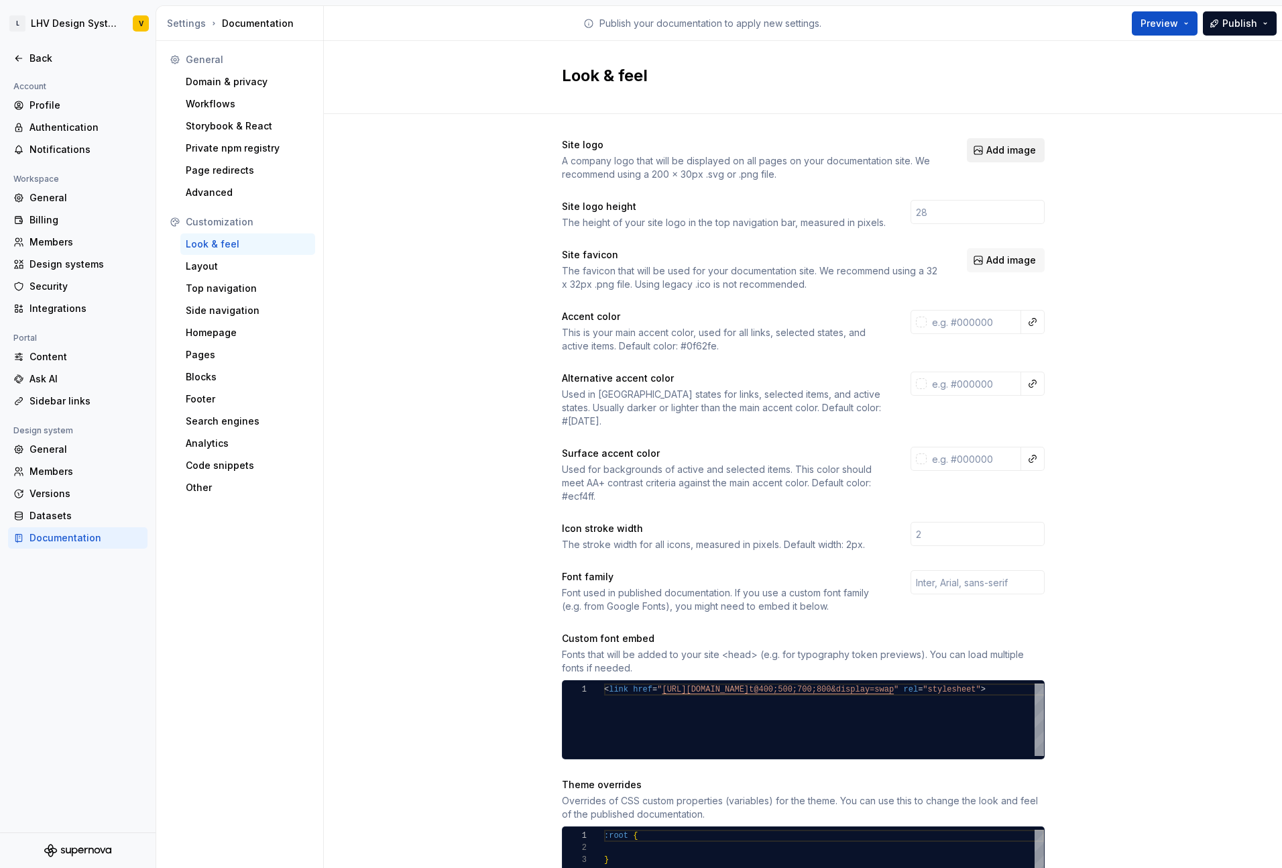
click at [1006, 154] on span "Add image" at bounding box center [1011, 149] width 50 height 13
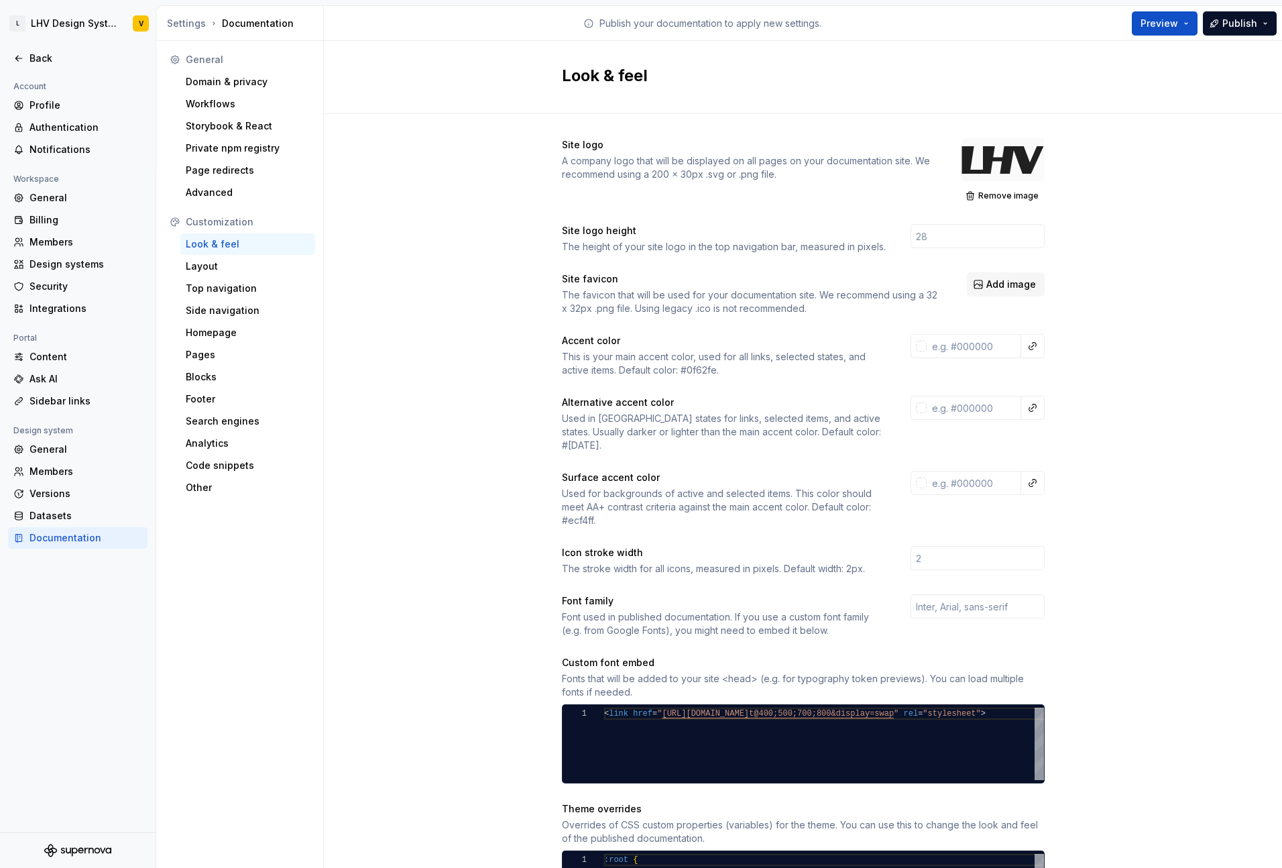
click at [1013, 164] on div at bounding box center [1002, 159] width 83 height 43
click at [1178, 17] on span "Preview" at bounding box center [1160, 23] width 38 height 13
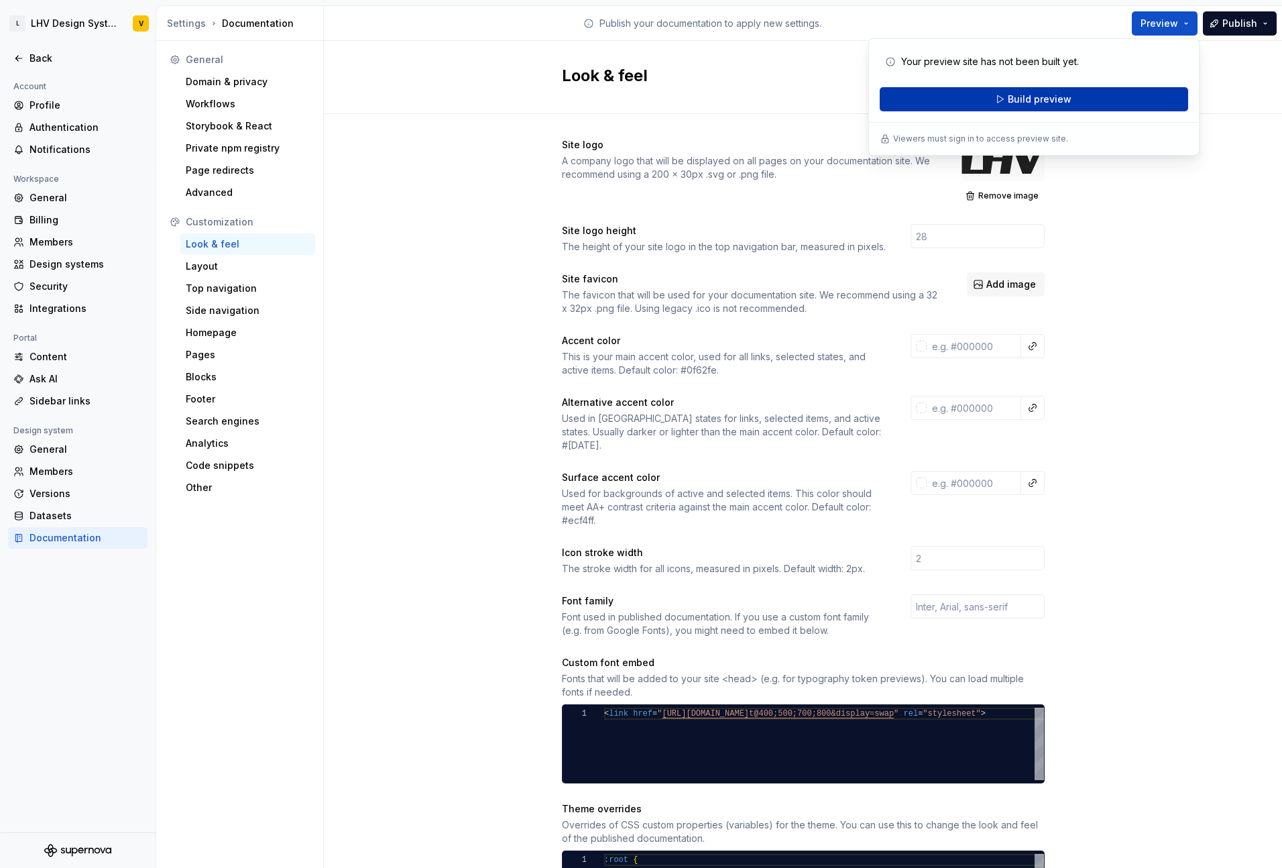
click at [1055, 101] on span "Build preview" at bounding box center [1040, 99] width 64 height 13
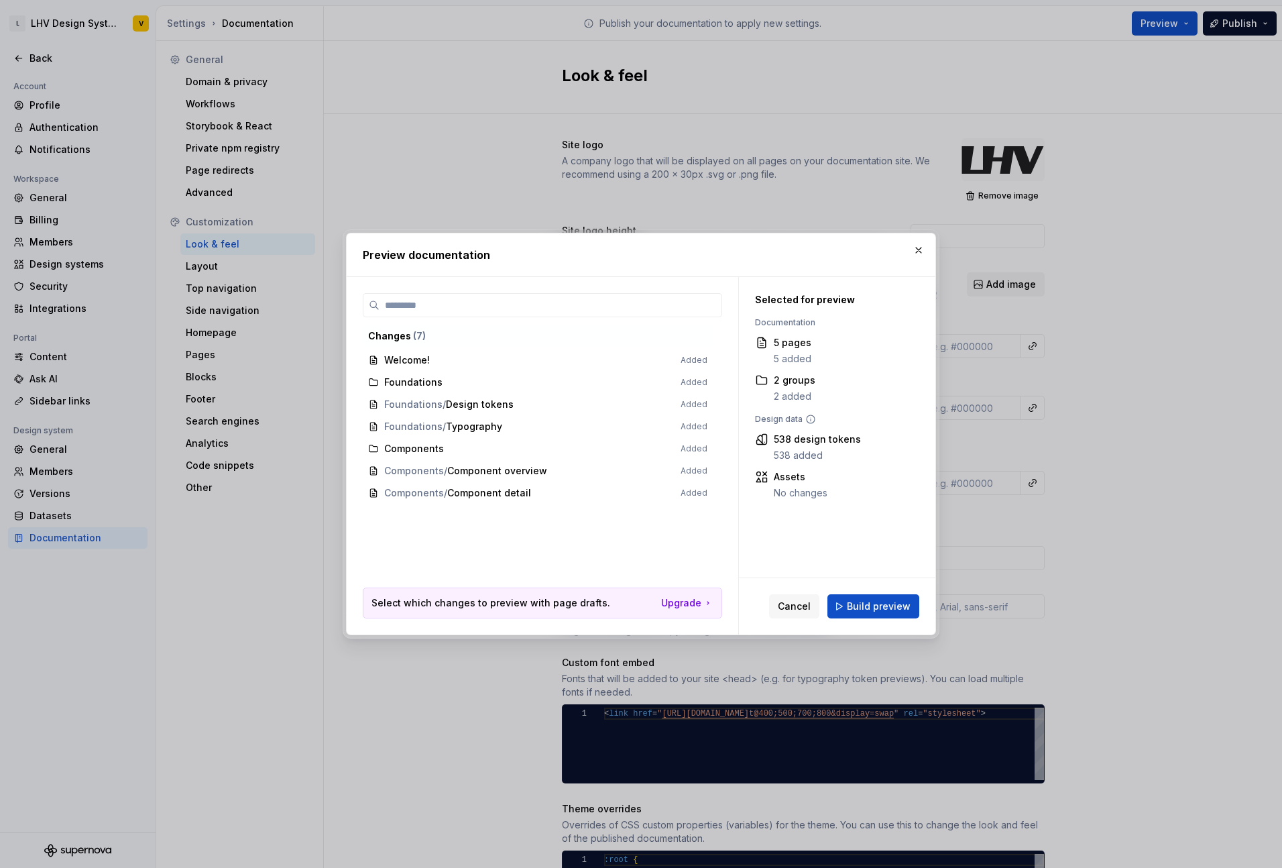
click at [549, 356] on span "Welcome! Added" at bounding box center [538, 360] width 350 height 22
click at [863, 609] on span "Build preview" at bounding box center [879, 605] width 64 height 13
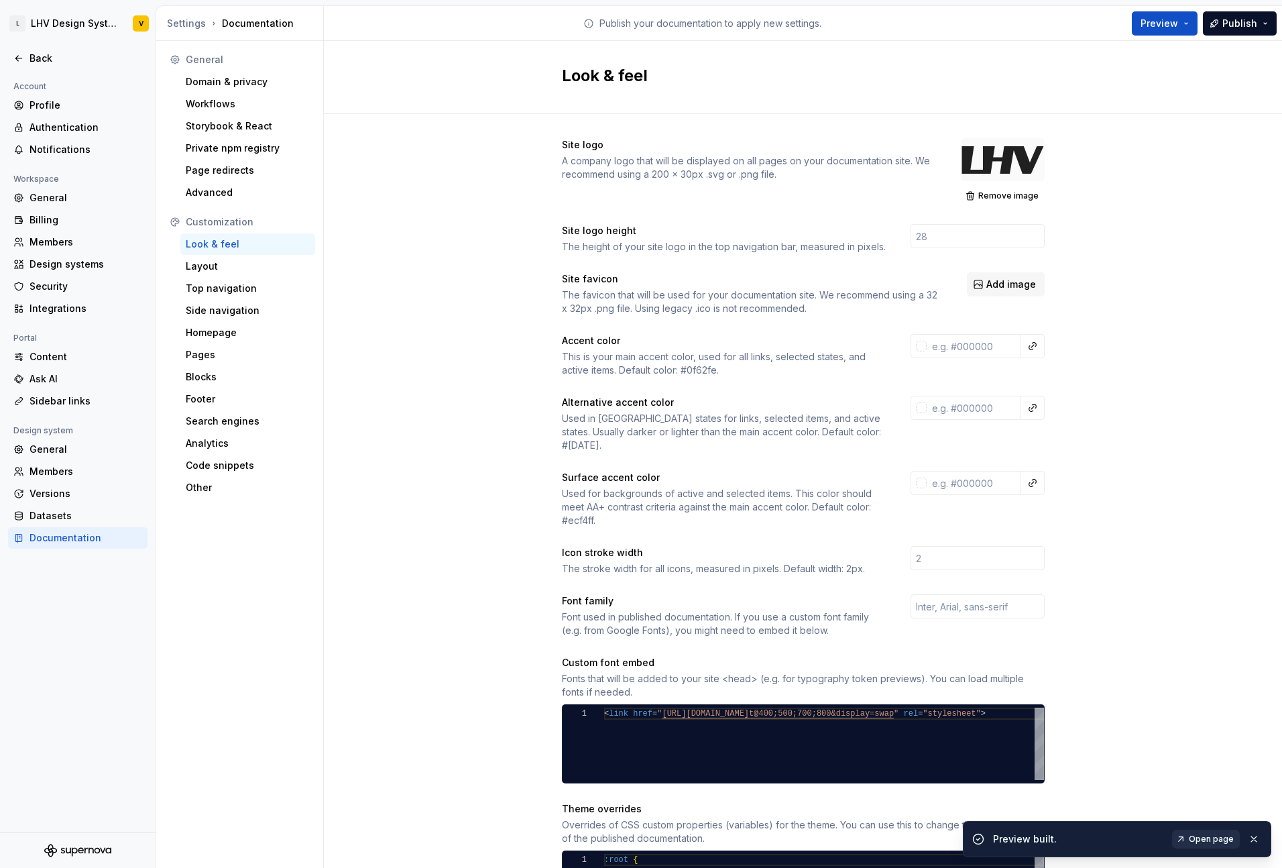
click at [1201, 843] on span "Open page" at bounding box center [1211, 838] width 45 height 11
click at [217, 270] on div "Layout" at bounding box center [248, 265] width 124 height 13
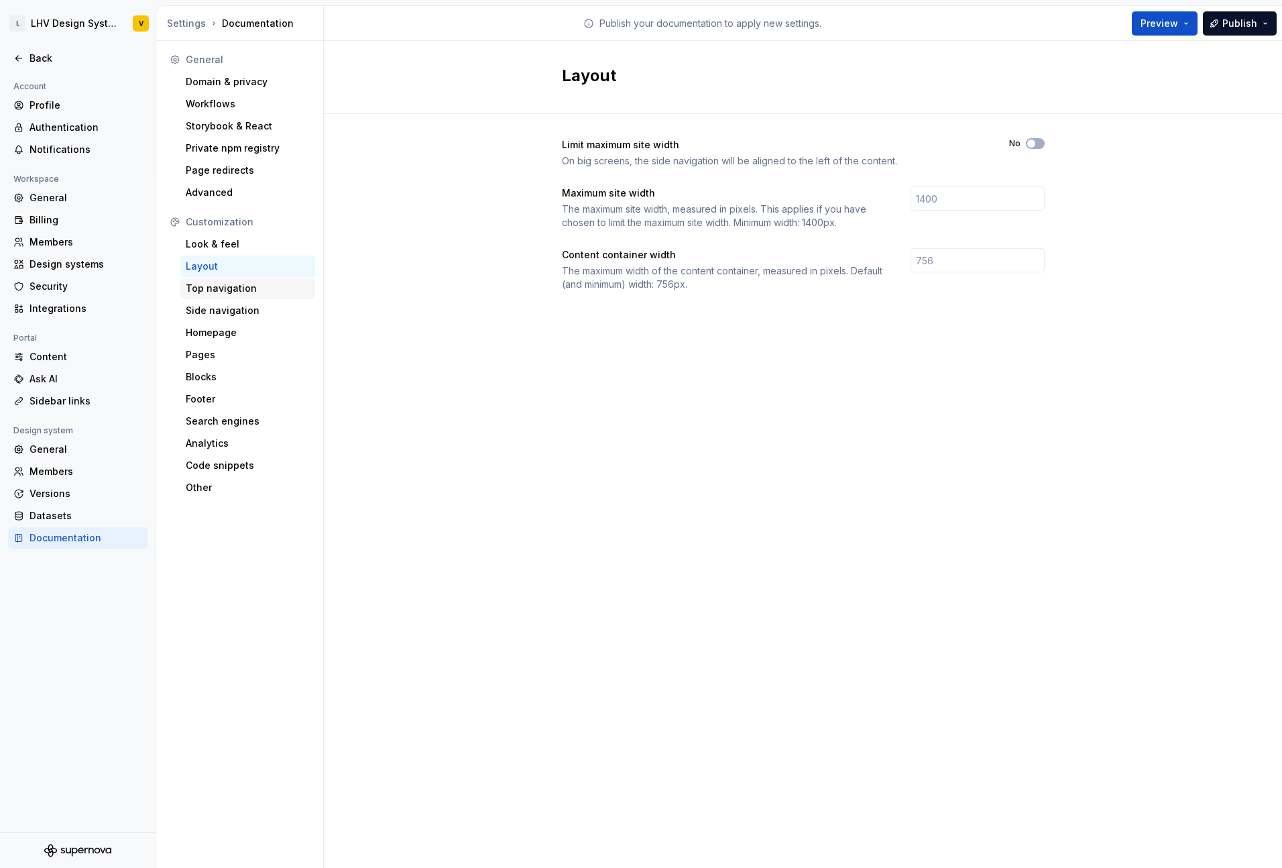
click at [220, 292] on div "Top navigation" at bounding box center [248, 288] width 124 height 13
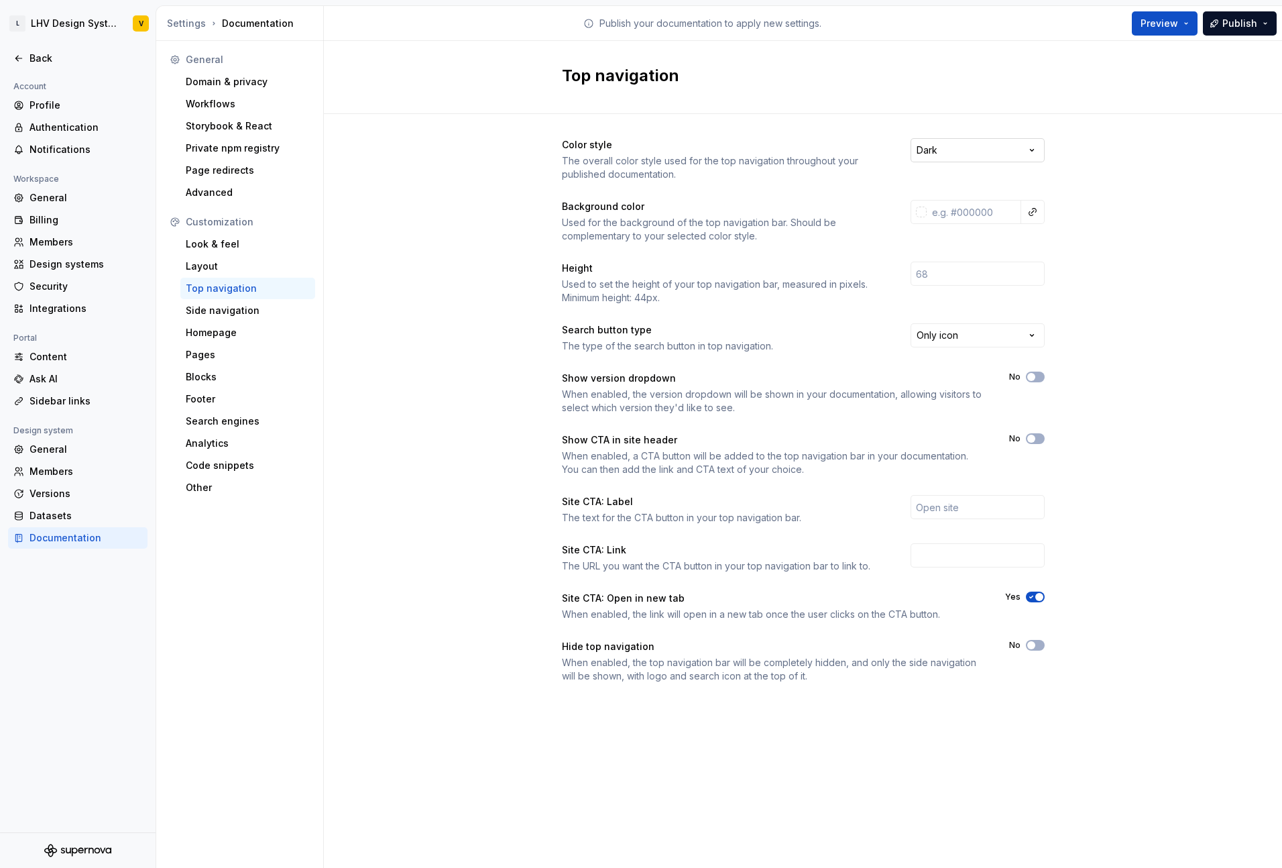
click at [968, 155] on html "L LHV Design System V Back Account Profile Authentication Notifications Workspa…" at bounding box center [641, 434] width 1282 height 868
click at [1178, 21] on span "Preview" at bounding box center [1160, 23] width 38 height 13
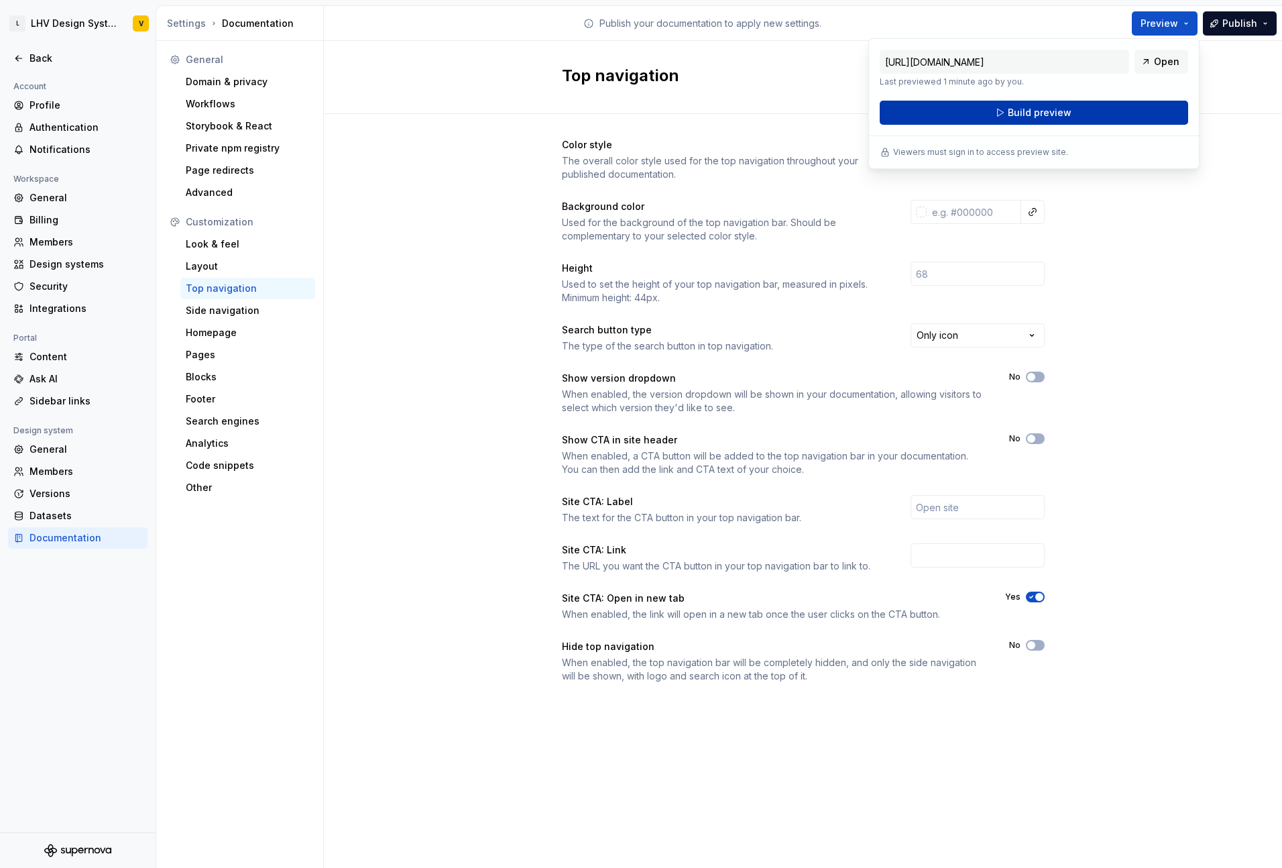
click at [1074, 117] on button "Build preview" at bounding box center [1034, 113] width 308 height 24
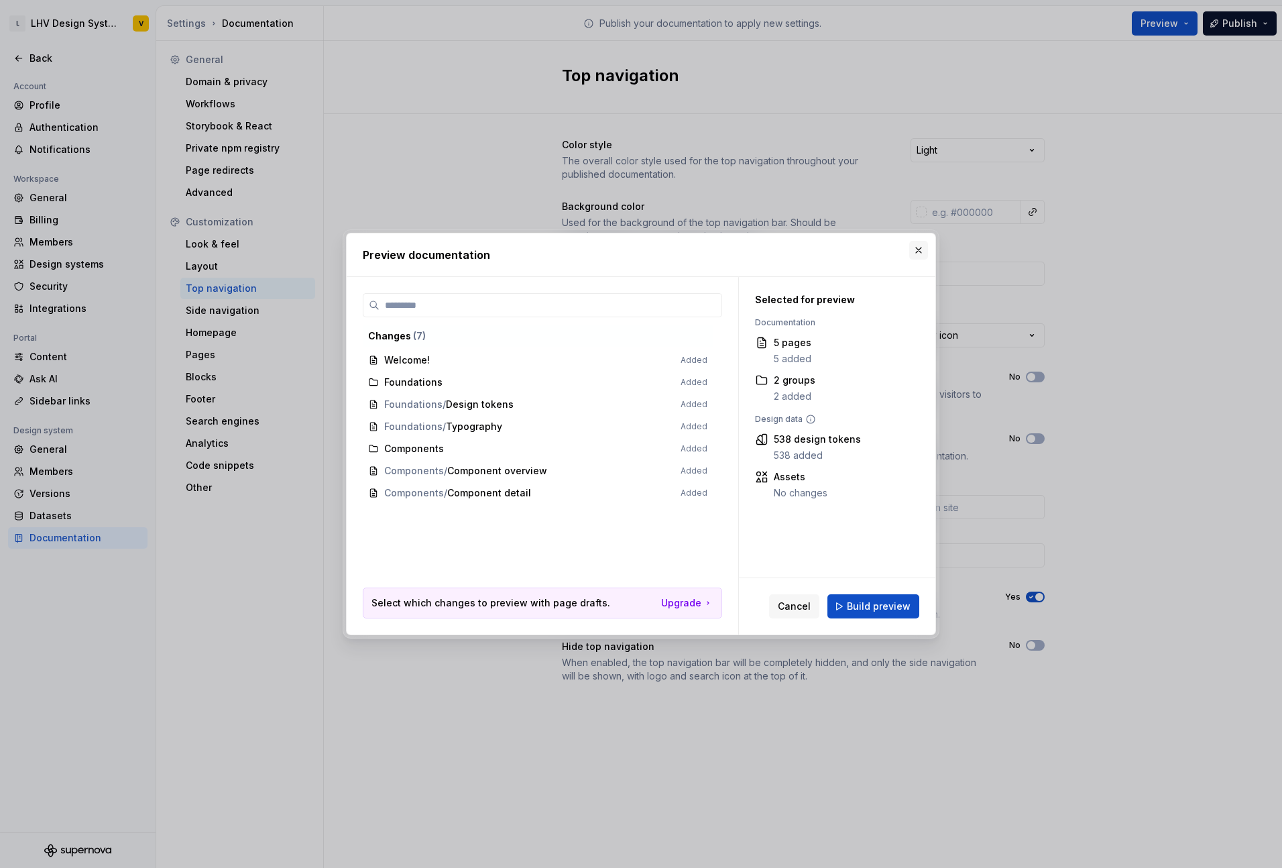
click at [919, 245] on button "button" at bounding box center [918, 250] width 19 height 19
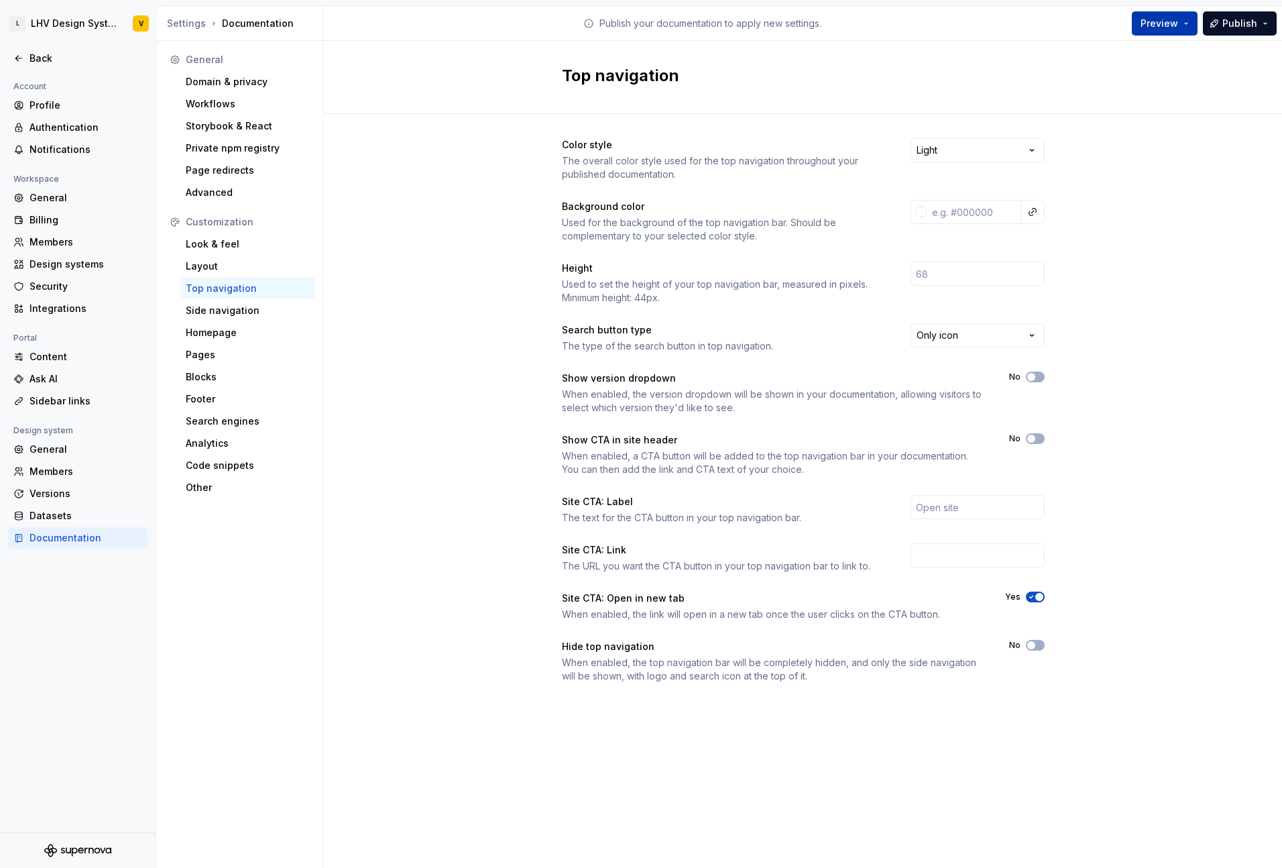
click at [1165, 24] on span "Preview" at bounding box center [1160, 23] width 38 height 13
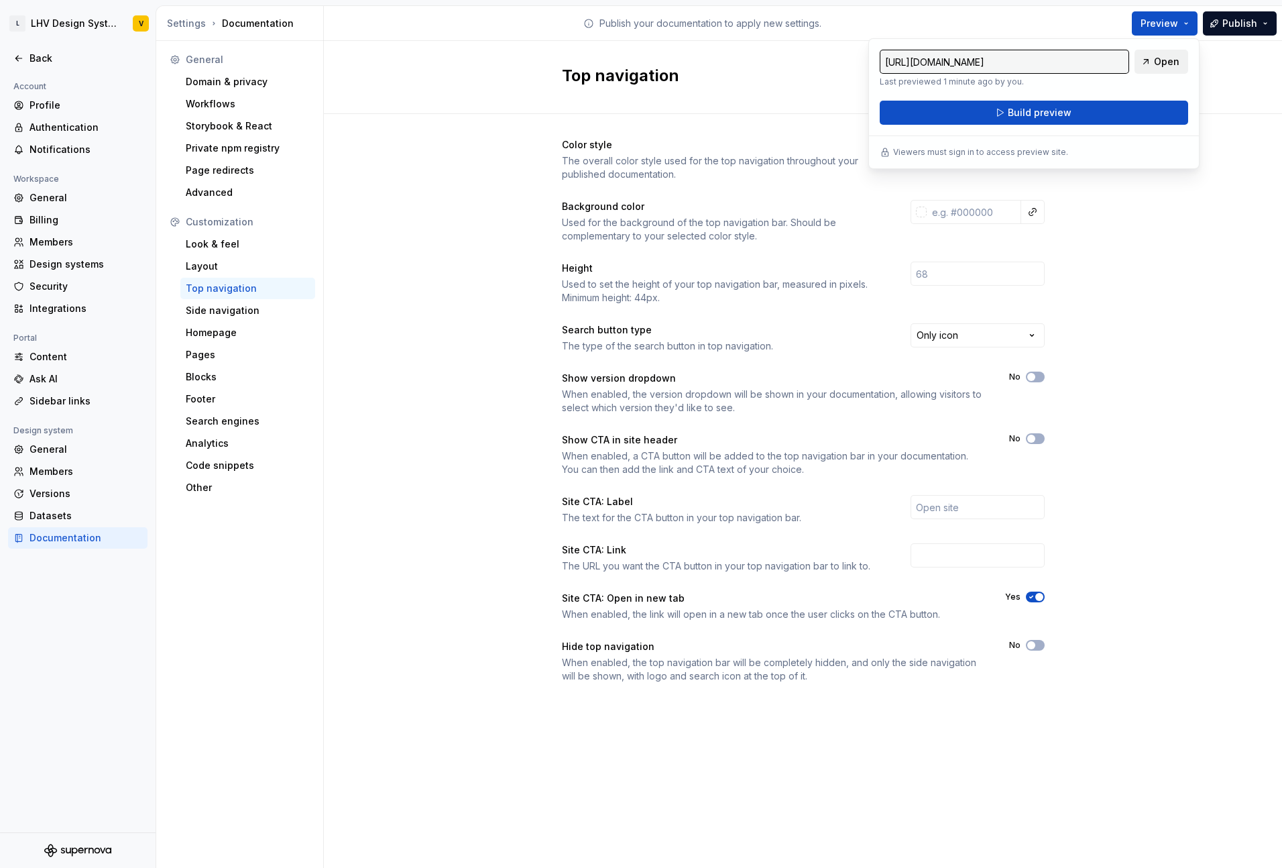
click at [1166, 56] on span "Open" at bounding box center [1166, 61] width 25 height 13
click at [1114, 112] on button "Build preview" at bounding box center [1034, 113] width 308 height 24
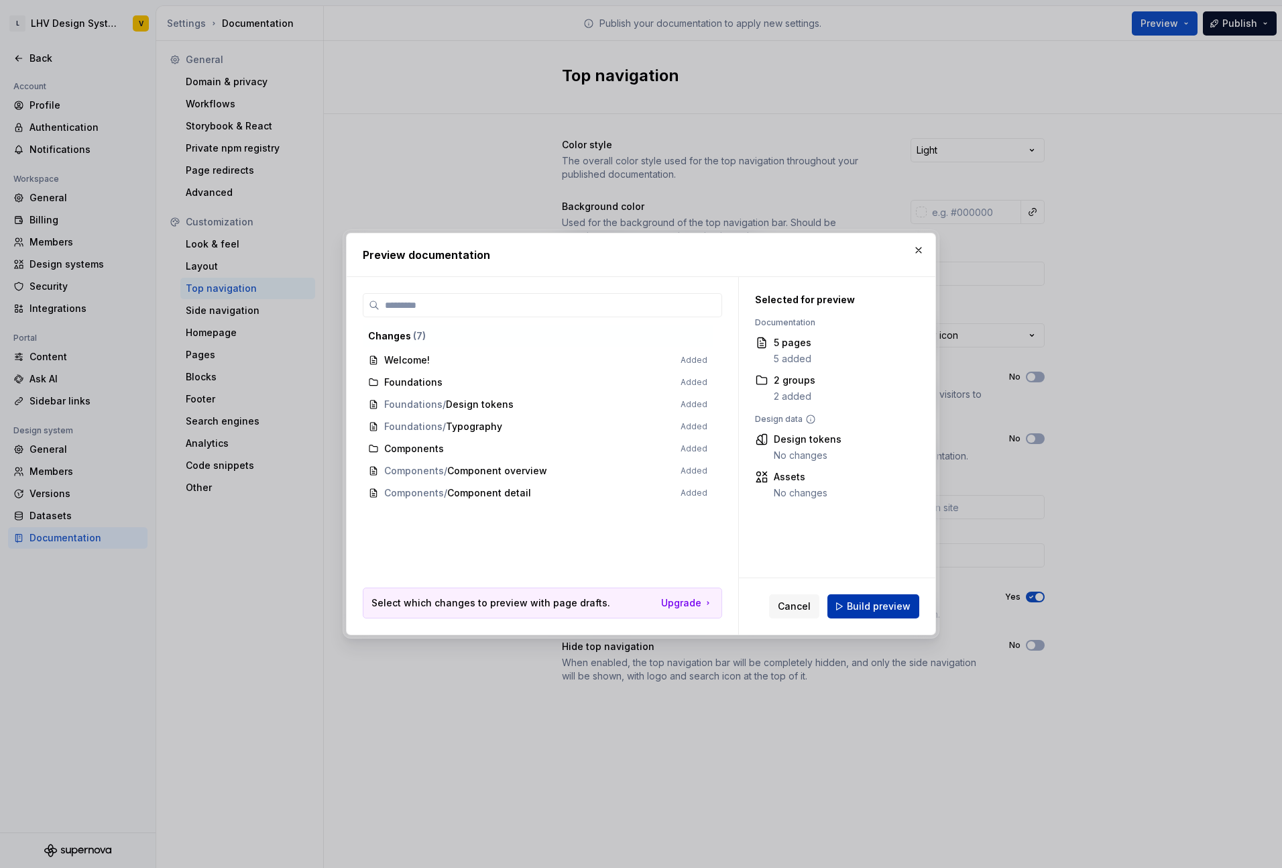
click at [879, 607] on span "Build preview" at bounding box center [879, 605] width 64 height 13
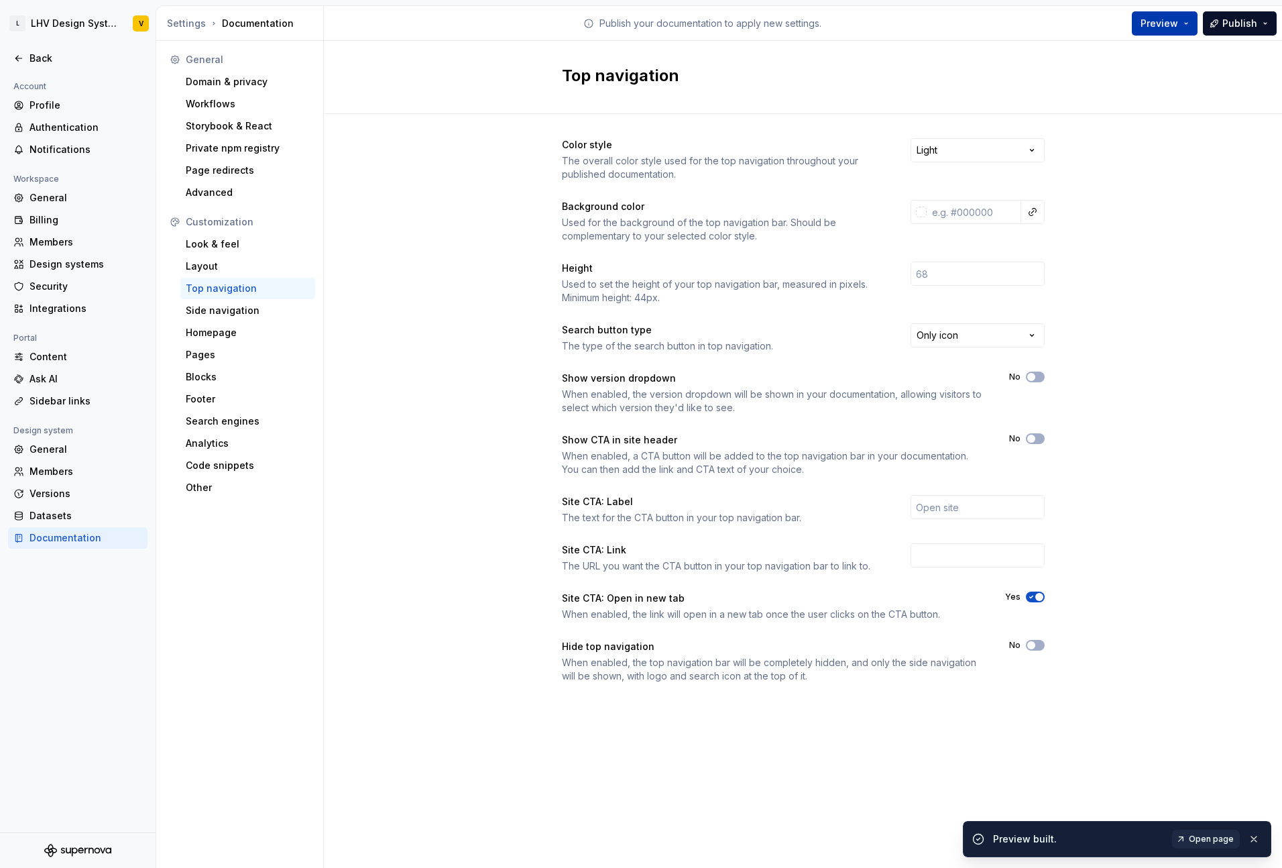
click at [1174, 29] on span "Preview" at bounding box center [1160, 23] width 38 height 13
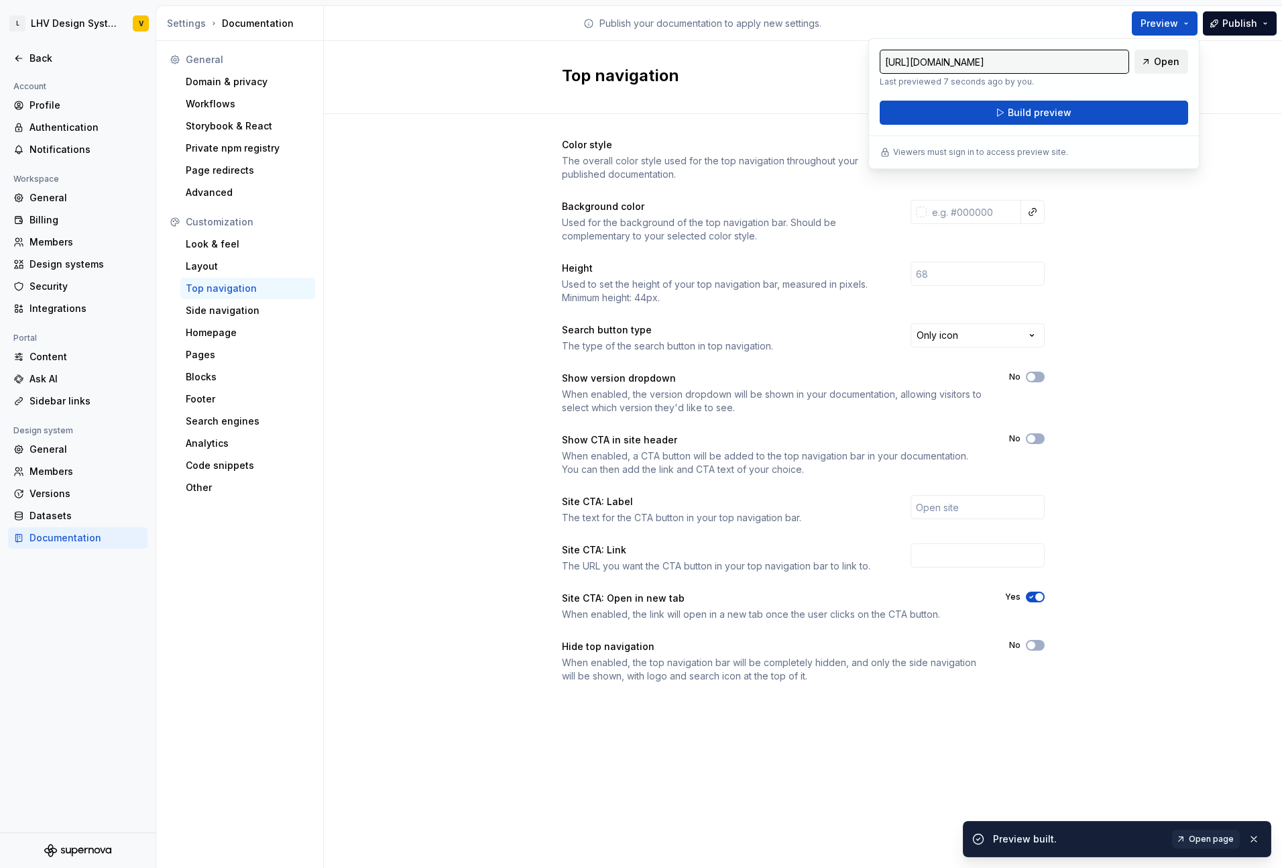
click at [1165, 66] on span "Open" at bounding box center [1166, 61] width 25 height 13
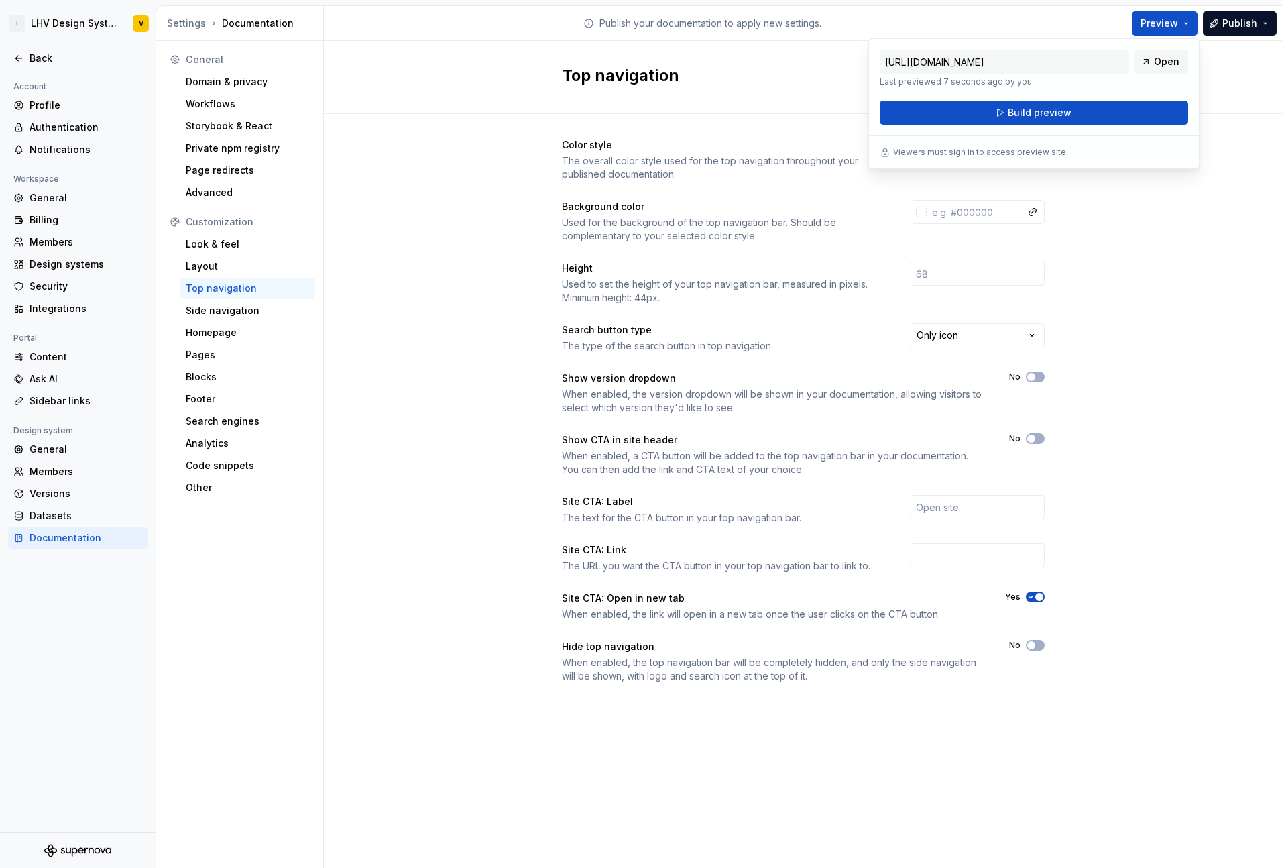
click at [489, 264] on div "Color style The overall color style used for the top navigation throughout your…" at bounding box center [803, 424] width 958 height 620
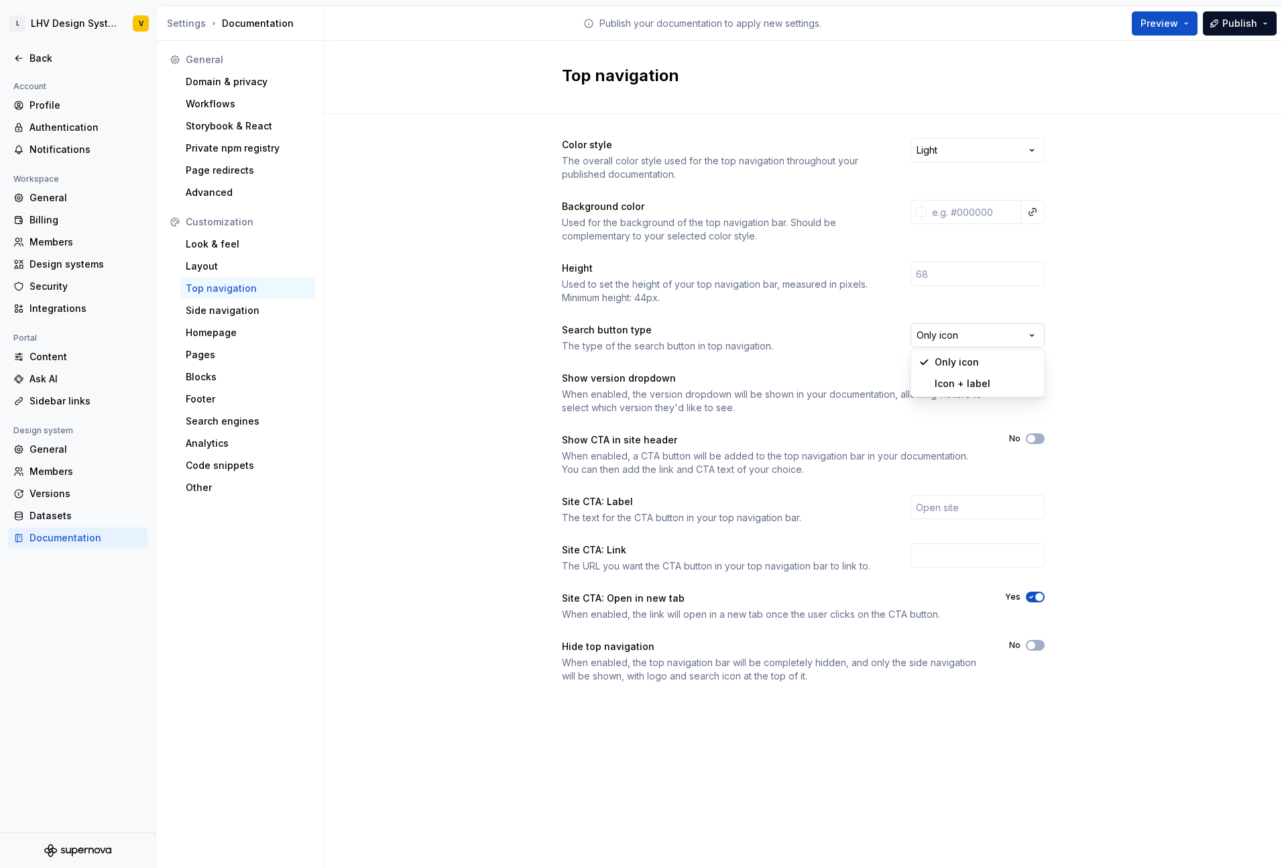
click at [950, 340] on html "L LHV Design System V Back Account Profile Authentication Notifications Workspa…" at bounding box center [641, 434] width 1282 height 868
click at [849, 333] on html "L LHV Design System V Back Account Profile Authentication Notifications Workspa…" at bounding box center [641, 434] width 1282 height 868
click at [933, 503] on input "text" at bounding box center [978, 507] width 134 height 24
click at [245, 313] on div "Side navigation" at bounding box center [248, 310] width 124 height 13
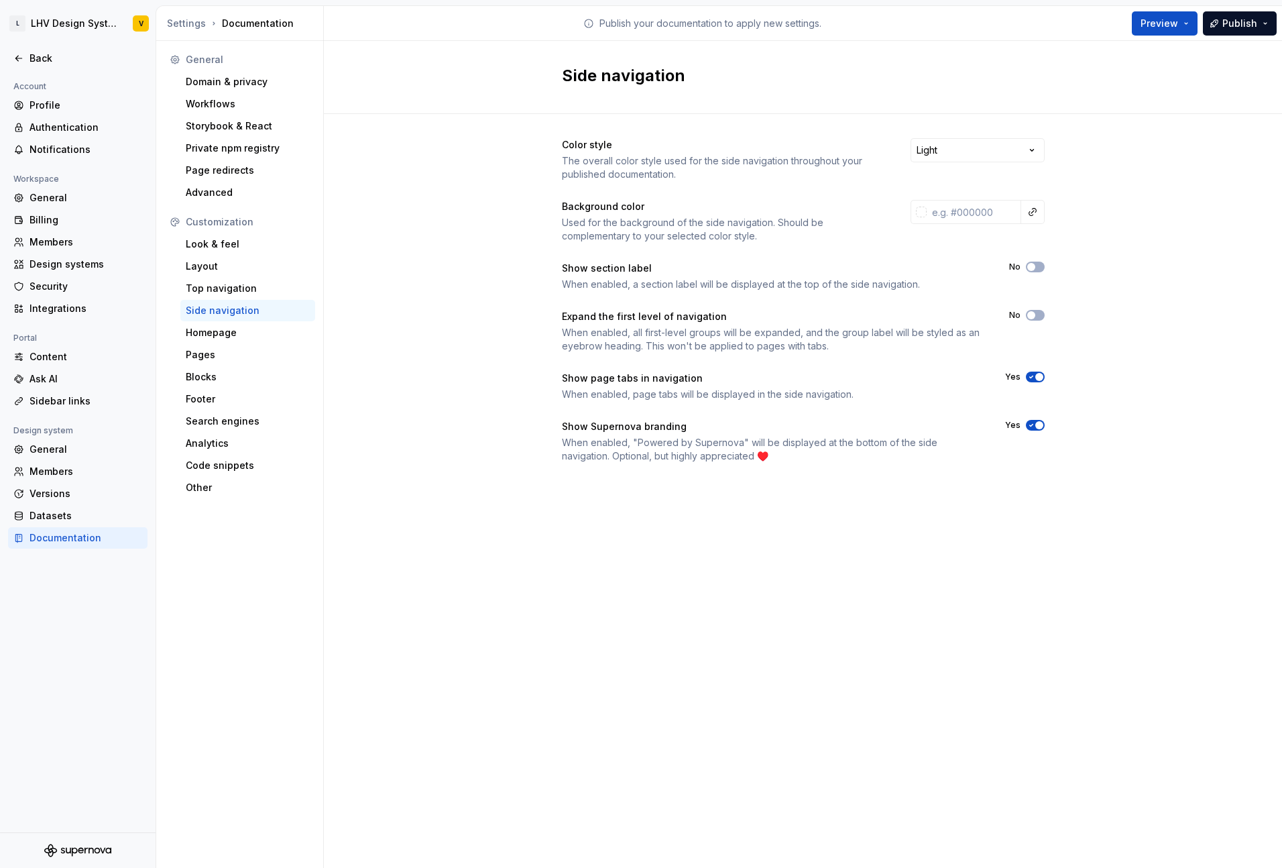
click at [1033, 423] on icon "button" at bounding box center [1031, 425] width 11 height 8
click at [1033, 268] on span "button" at bounding box center [1031, 267] width 8 height 8
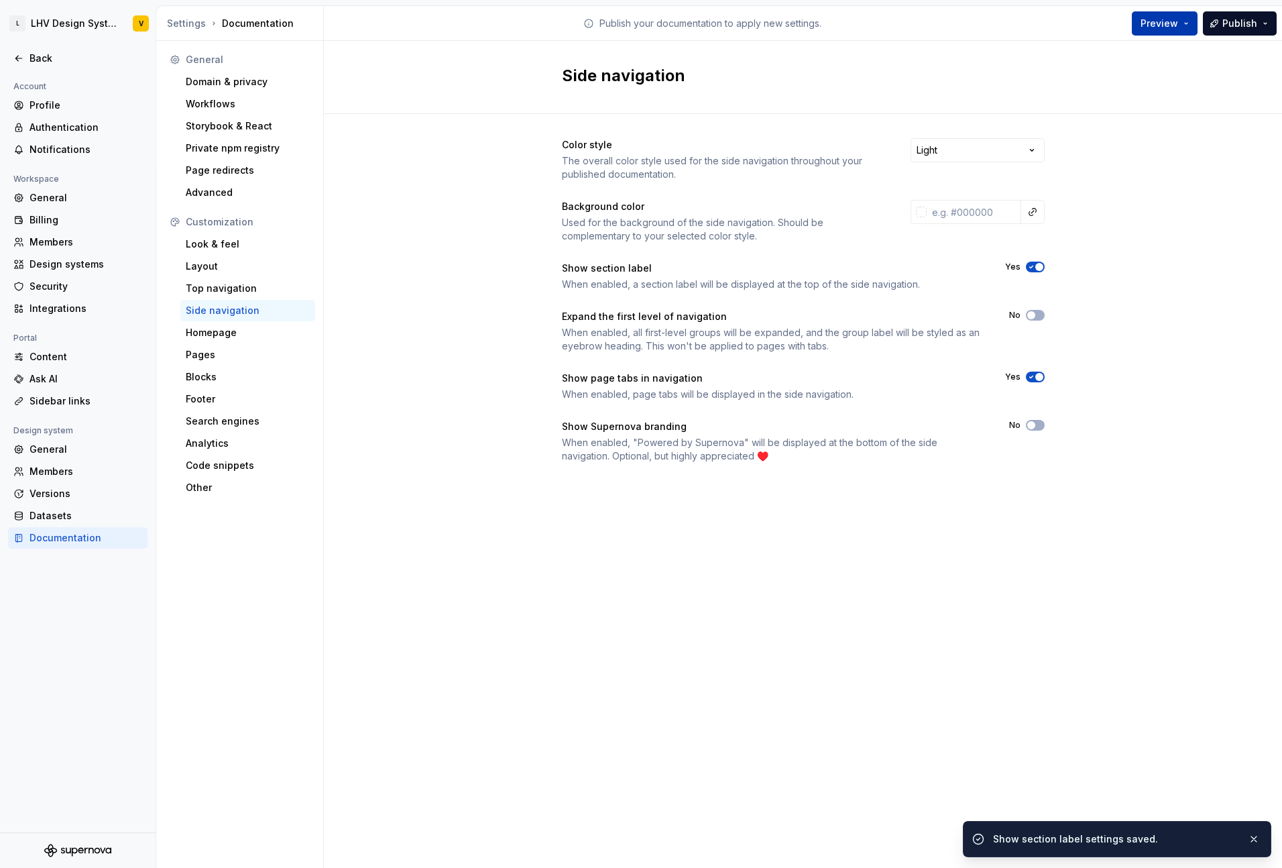
click at [1167, 29] on span "Preview" at bounding box center [1160, 23] width 38 height 13
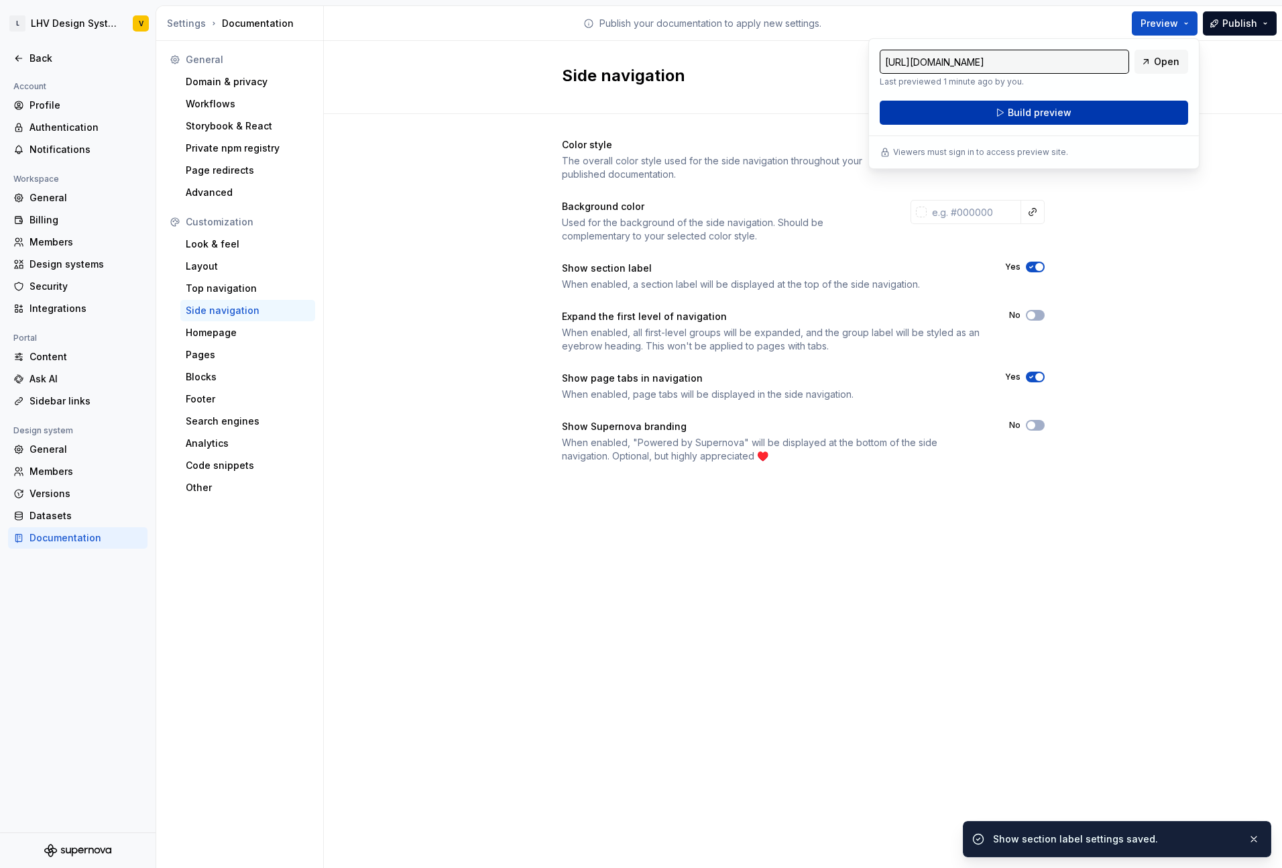
click at [1063, 113] on span "Build preview" at bounding box center [1040, 112] width 64 height 13
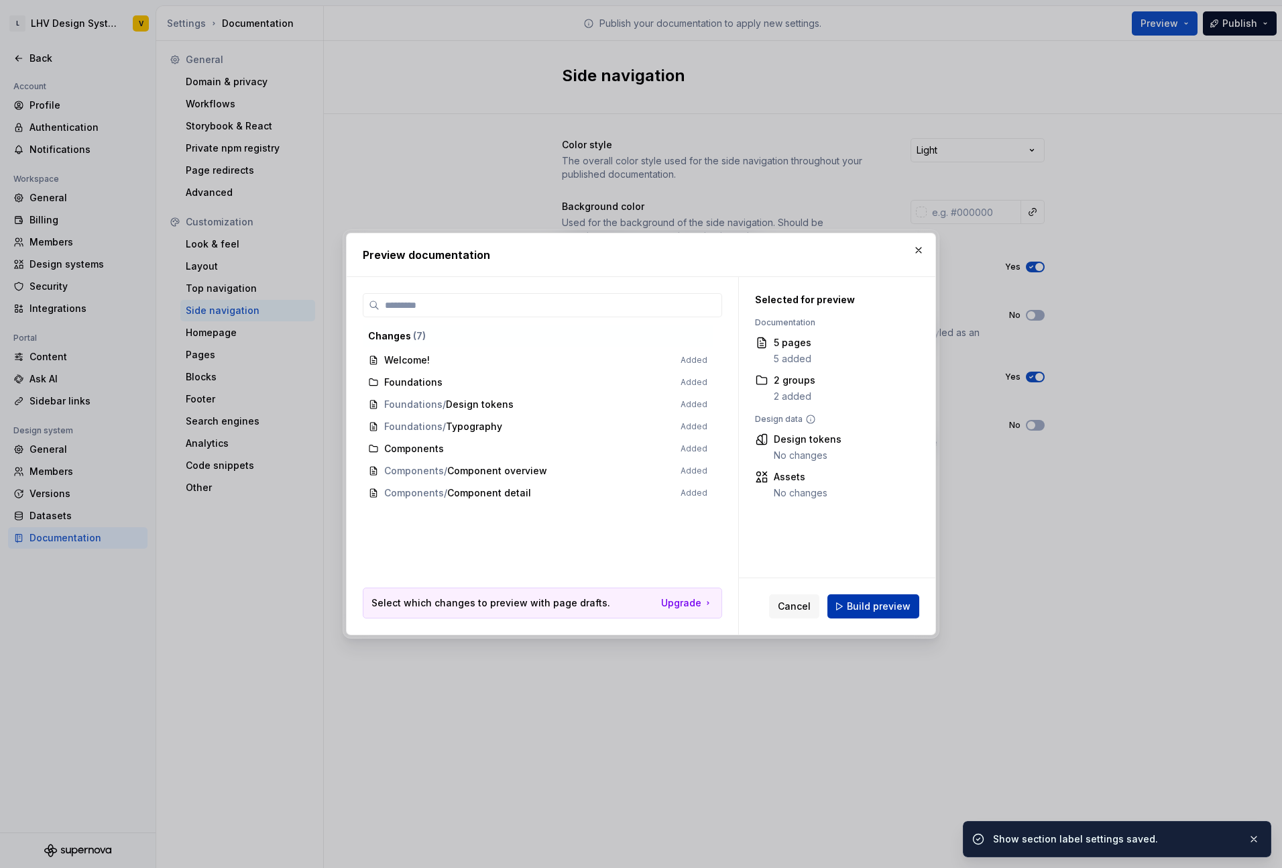
click at [884, 606] on span "Build preview" at bounding box center [879, 605] width 64 height 13
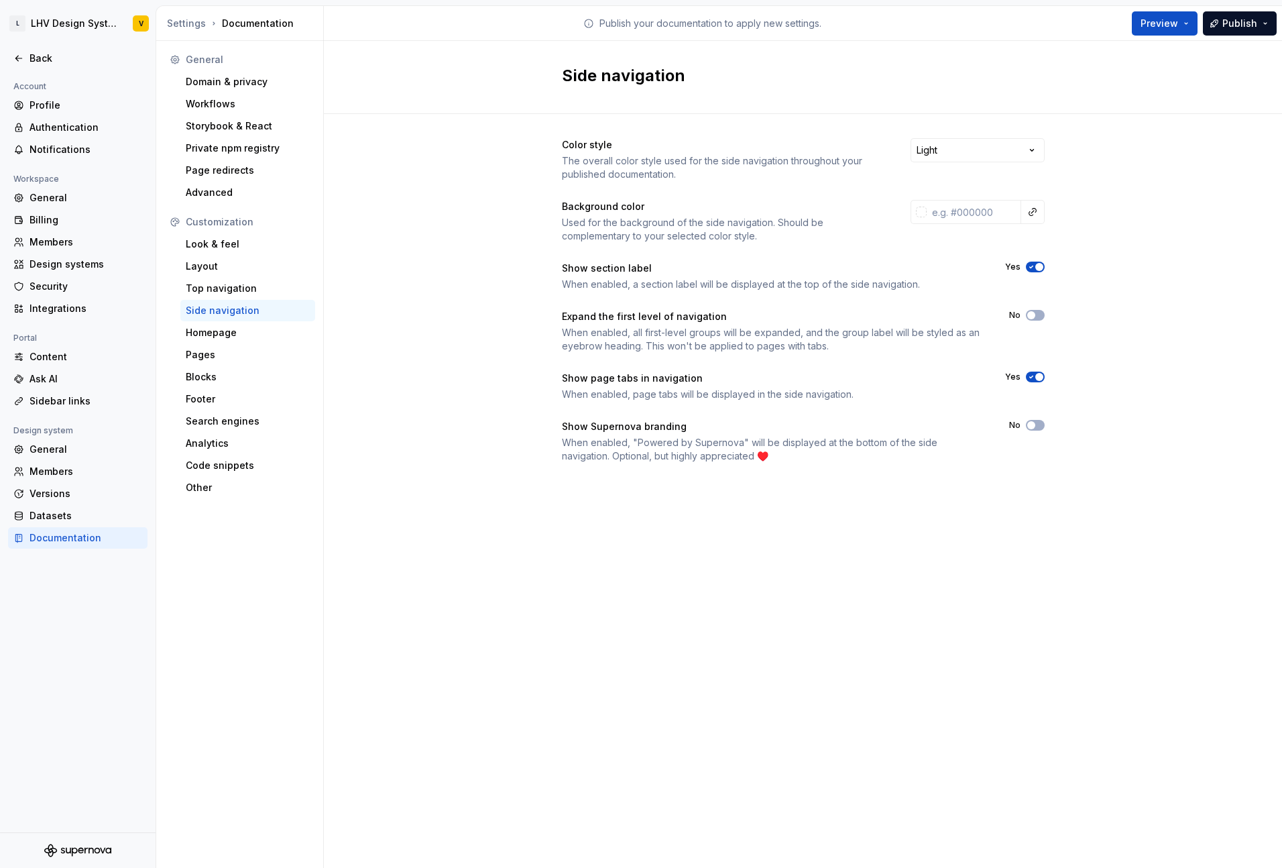
click at [1037, 269] on span "button" at bounding box center [1039, 267] width 8 height 8
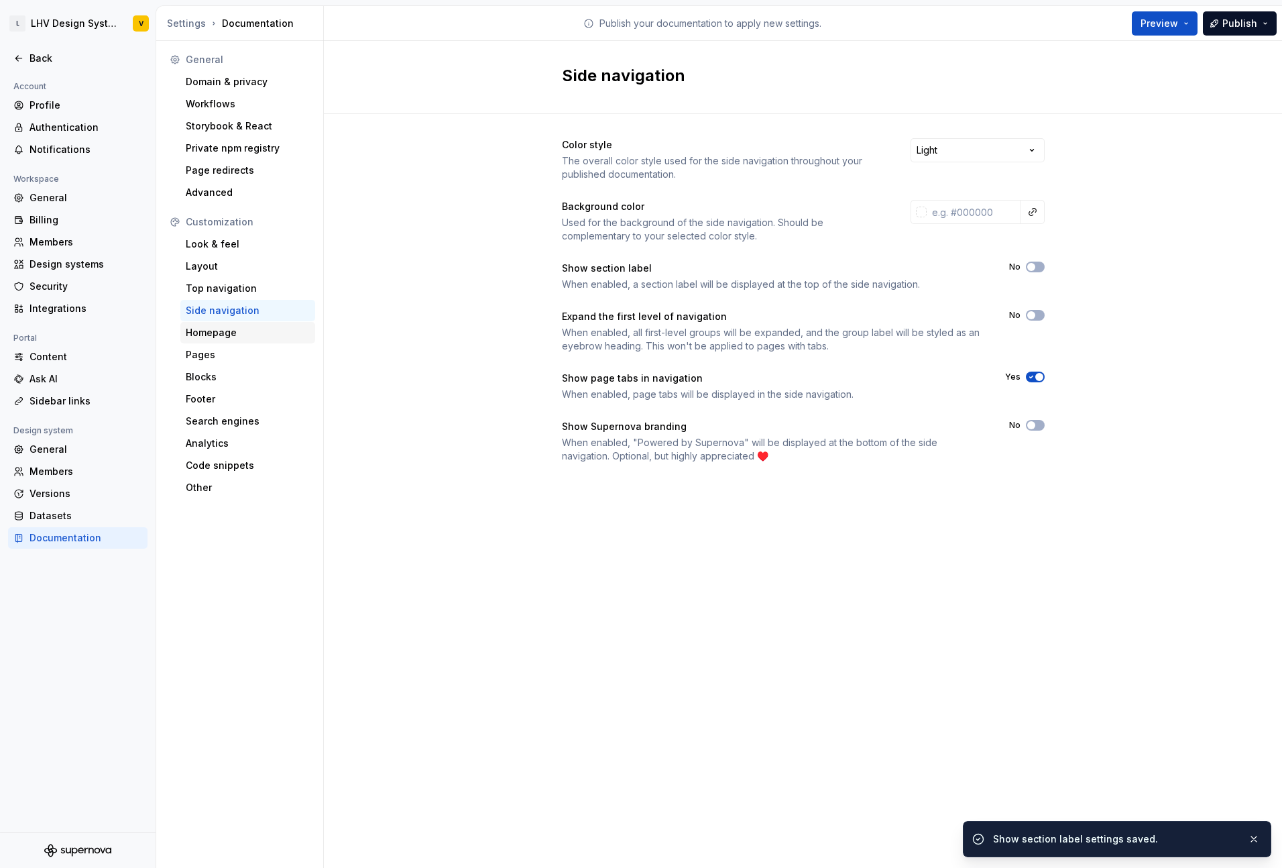
click at [200, 335] on div "Homepage" at bounding box center [248, 332] width 124 height 13
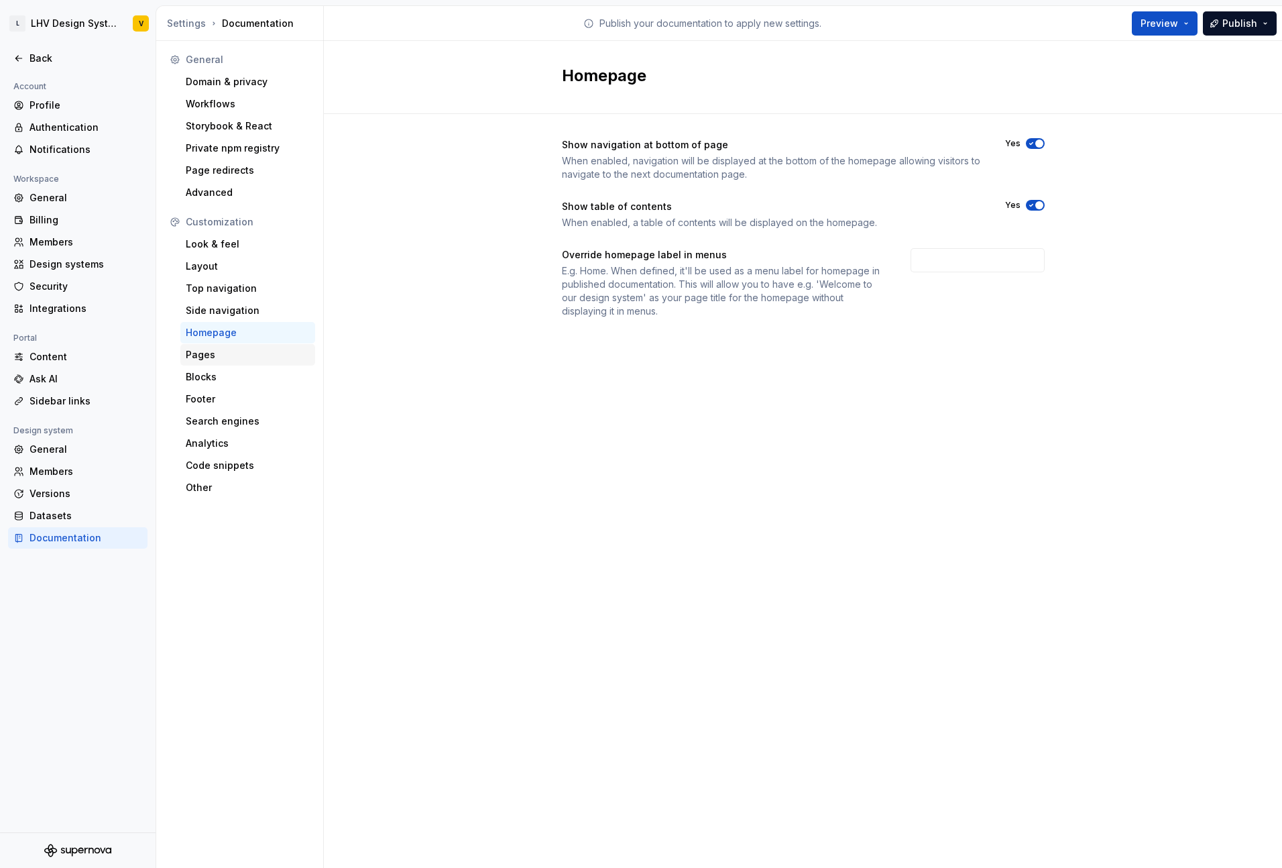
click at [213, 360] on div "Pages" at bounding box center [248, 354] width 124 height 13
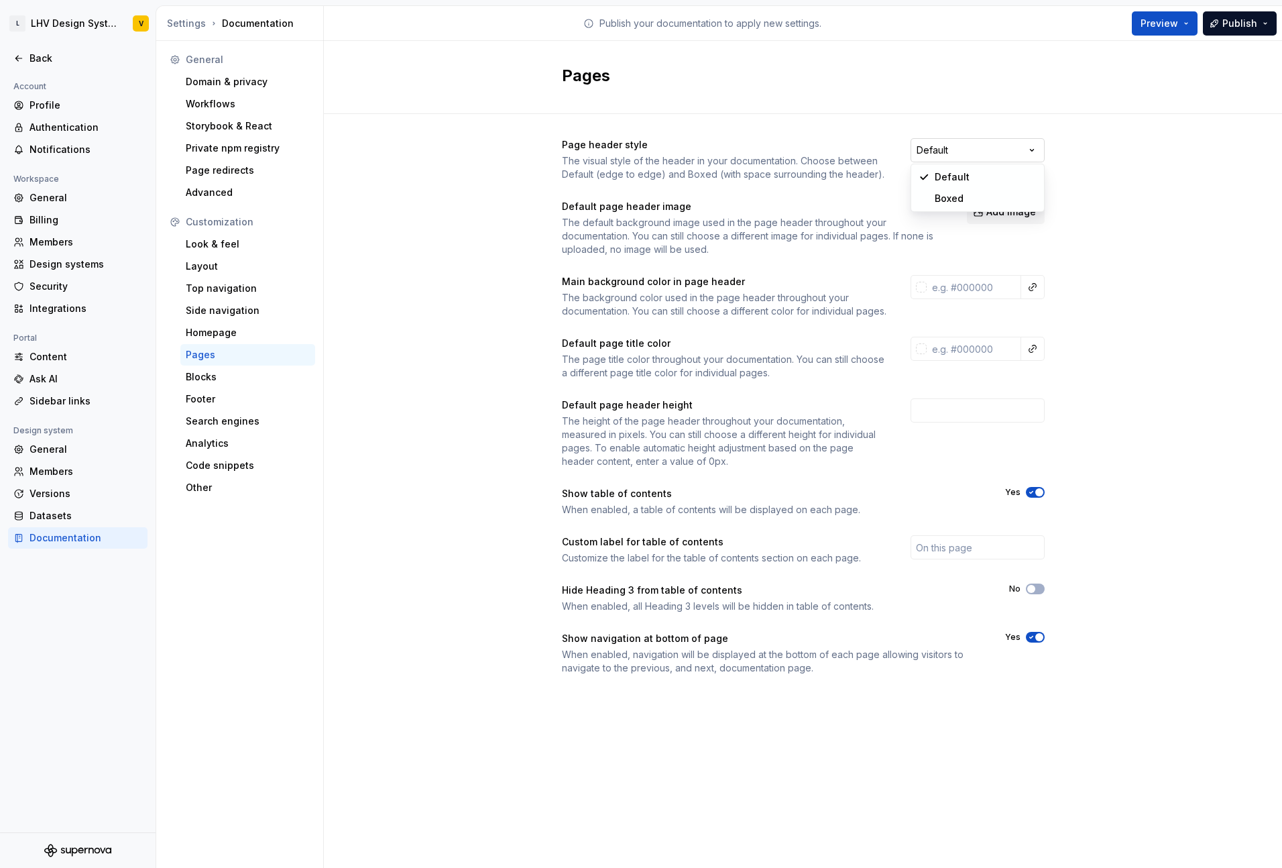
click at [995, 156] on html "L LHV Design System V Back Account Profile Authentication Notifications Workspa…" at bounding box center [641, 434] width 1282 height 868
click at [1122, 172] on html "L LHV Design System V Back Account Profile Authentication Notifications Workspa…" at bounding box center [641, 434] width 1282 height 868
click at [947, 154] on html "L LHV Design System V Back Account Profile Authentication Notifications Workspa…" at bounding box center [641, 434] width 1282 height 868
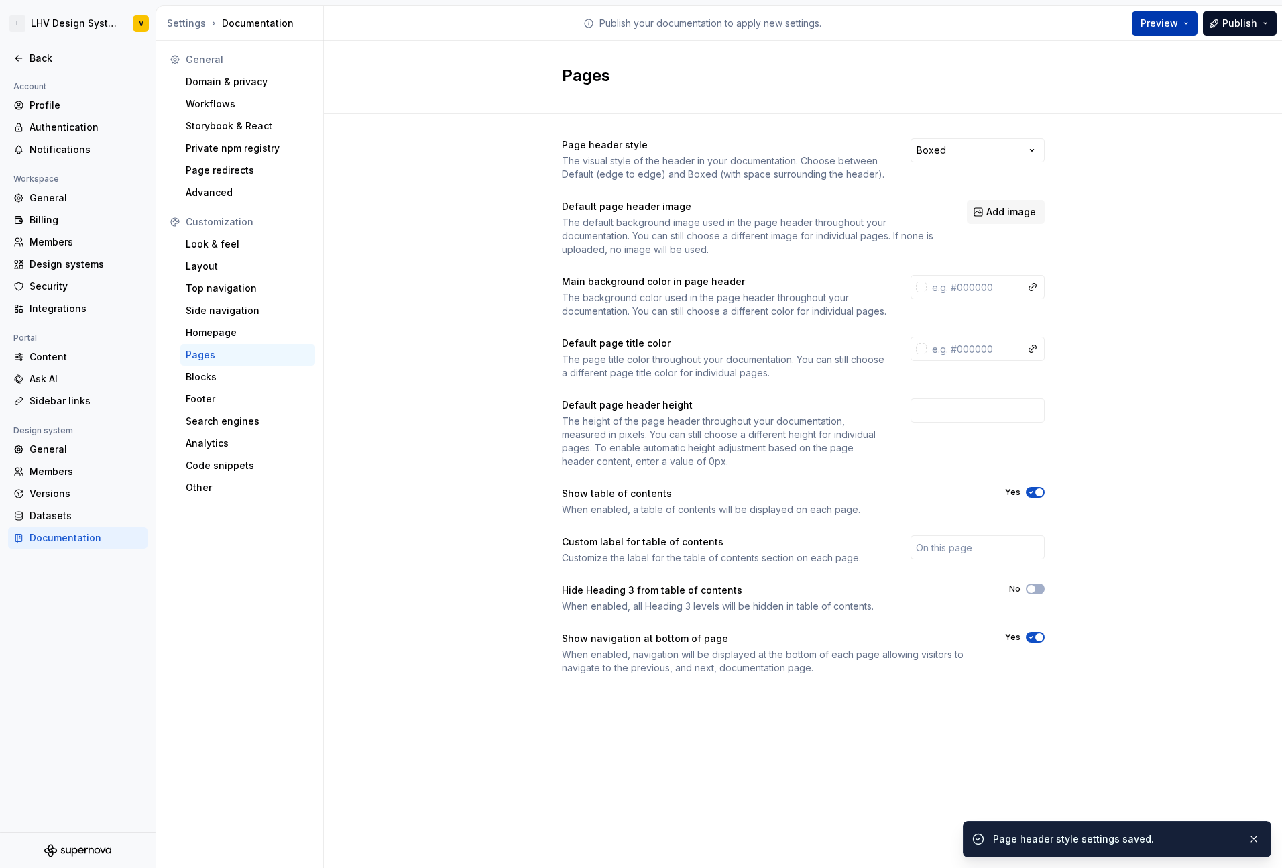
click at [1159, 34] on button "Preview" at bounding box center [1165, 23] width 66 height 24
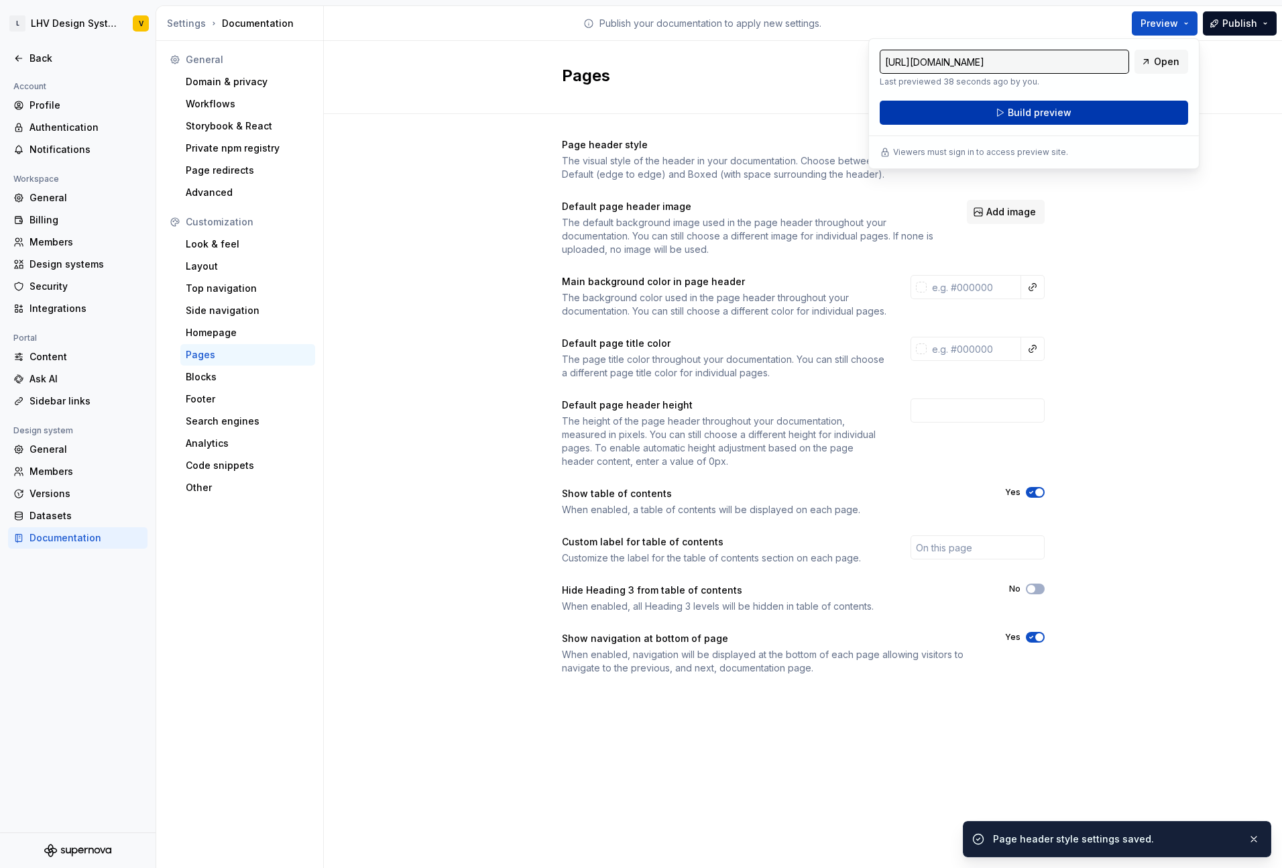
click at [1114, 121] on button "Build preview" at bounding box center [1034, 113] width 308 height 24
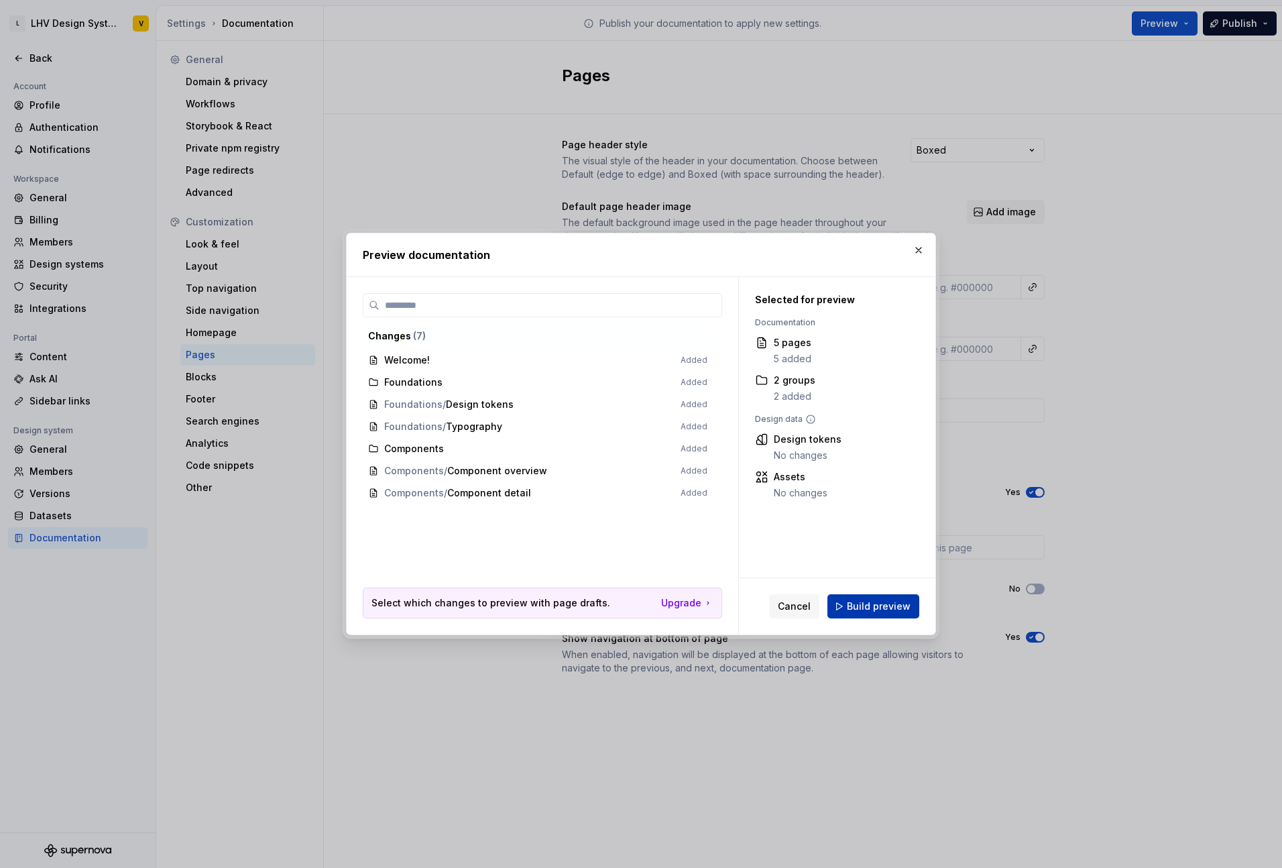
click at [875, 609] on span "Build preview" at bounding box center [879, 605] width 64 height 13
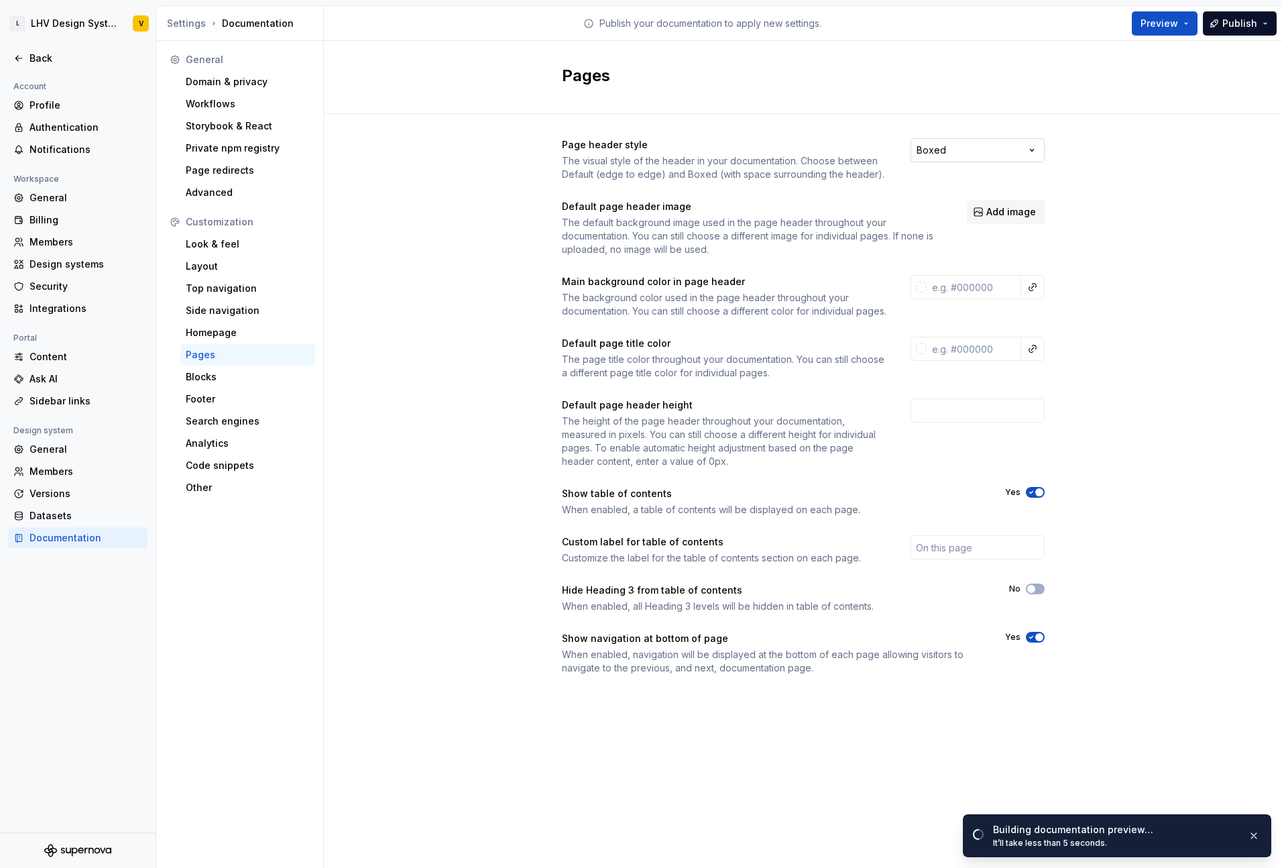
click at [1008, 152] on html "L LHV Design System V Back Account Profile Authentication Notifications Workspa…" at bounding box center [641, 434] width 1282 height 868
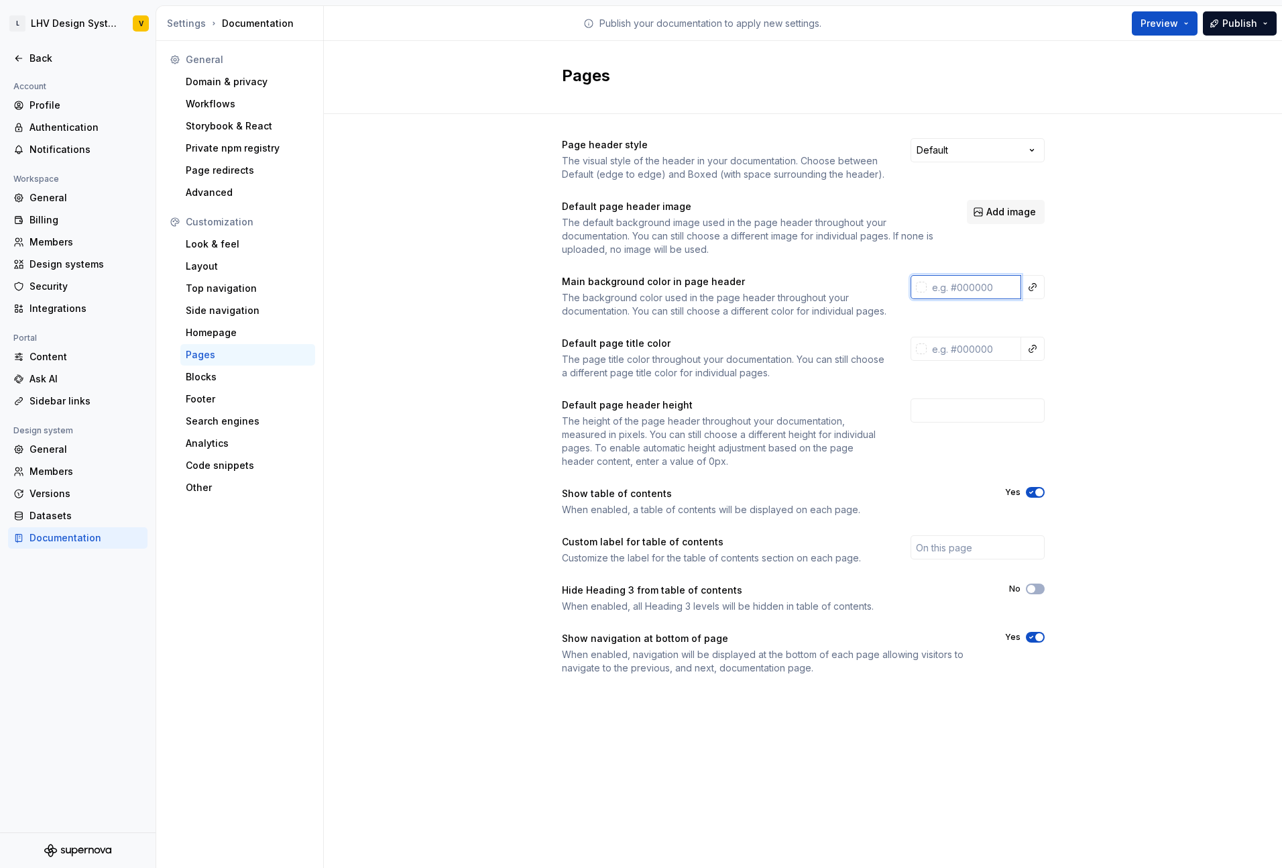
click at [972, 292] on input "text" at bounding box center [974, 287] width 95 height 24
click at [1036, 290] on button "button" at bounding box center [1032, 287] width 19 height 19
click at [1058, 294] on html "L LHV Design System V Back Account Profile Authentication Notifications Workspa…" at bounding box center [641, 434] width 1282 height 868
click at [998, 293] on input "text" at bounding box center [974, 287] width 95 height 24
click at [1038, 292] on button "button" at bounding box center [1032, 287] width 19 height 19
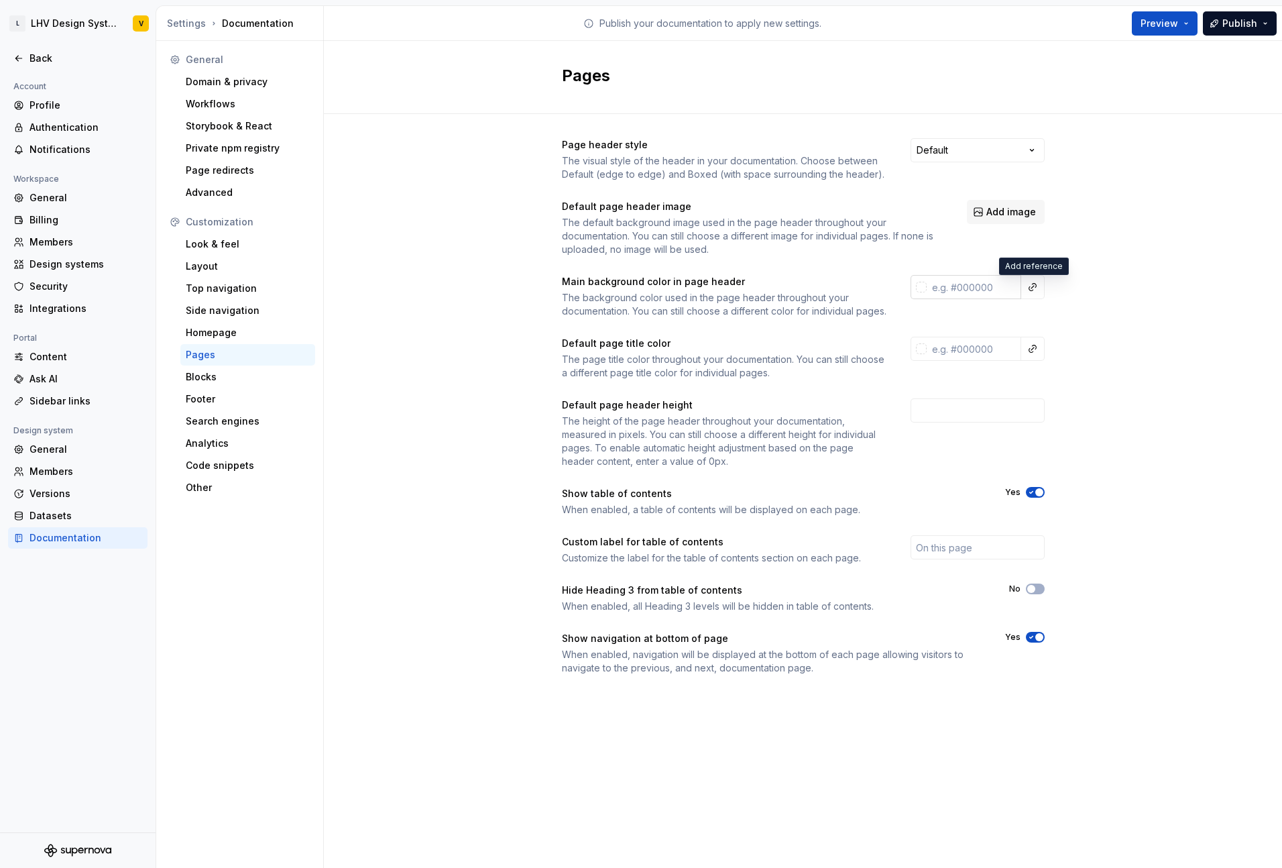
click at [984, 287] on html "L LHV Design System V Back Account Profile Authentication Notifications Workspa…" at bounding box center [641, 434] width 1282 height 868
click at [949, 287] on input "text" at bounding box center [974, 287] width 95 height 24
click at [921, 287] on div at bounding box center [921, 287] width 11 height 11
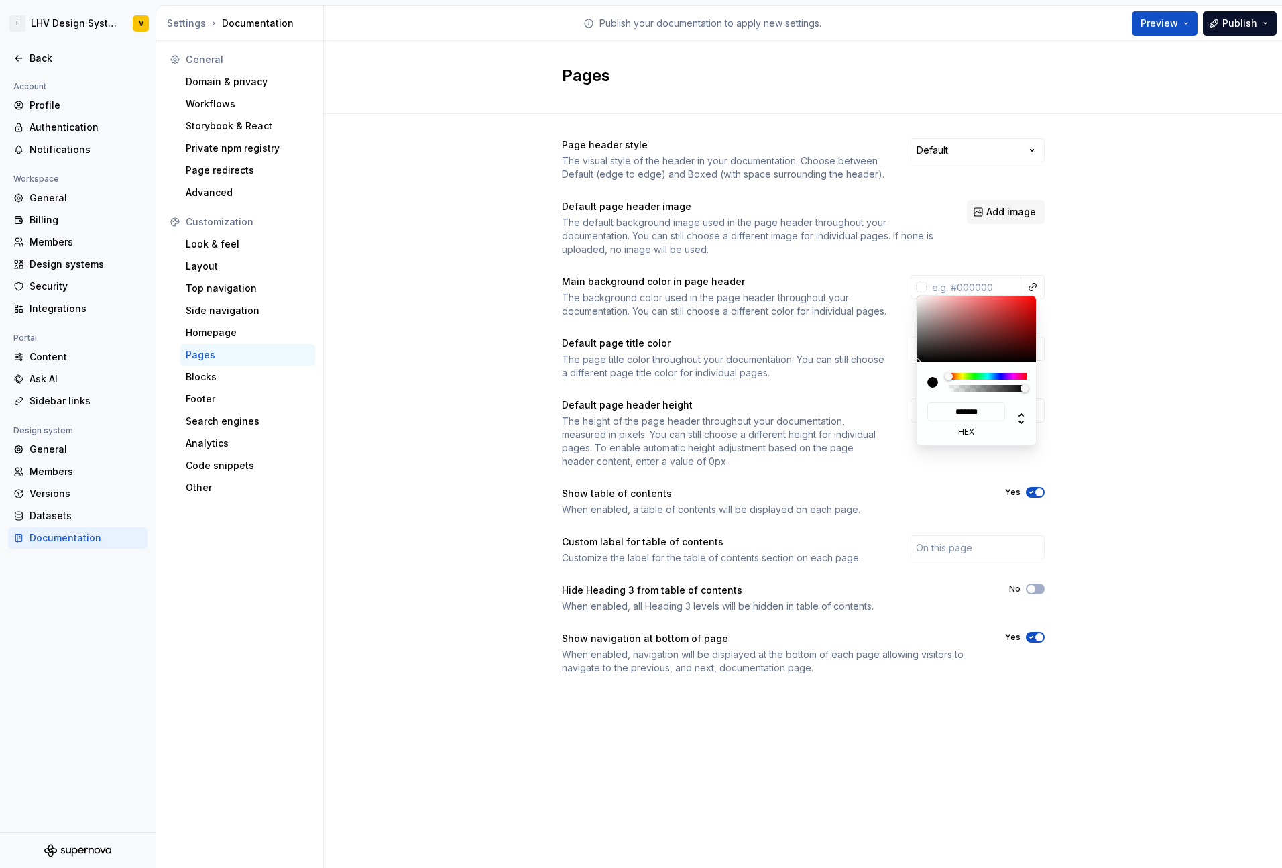
click at [964, 288] on html "L LHV Design System V Back Account Profile Authentication Notifications Workspa…" at bounding box center [641, 434] width 1282 height 868
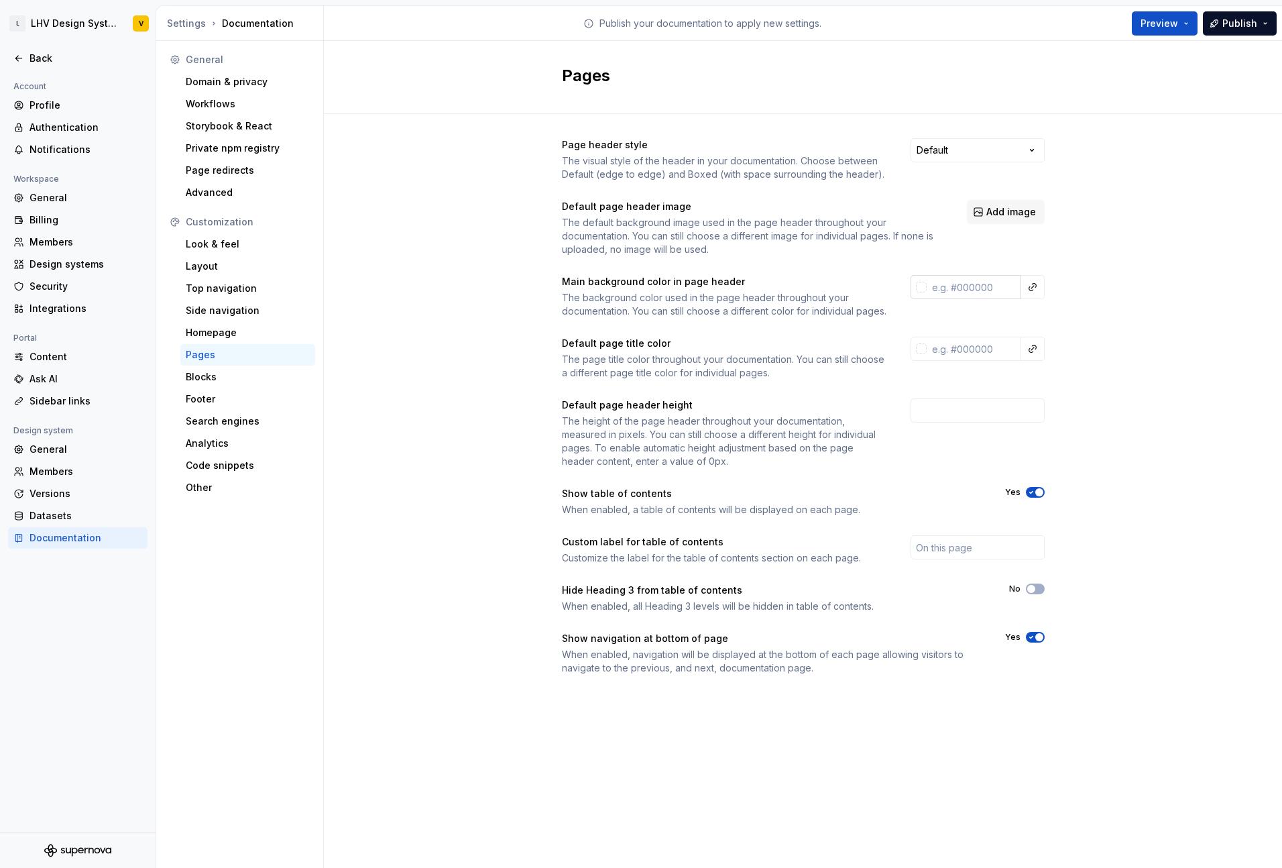
click at [974, 286] on input "text" at bounding box center [974, 287] width 95 height 24
paste input "#262632"
click at [1076, 310] on div "Page header style The visual style of the header in your documentation. Choose …" at bounding box center [803, 419] width 958 height 611
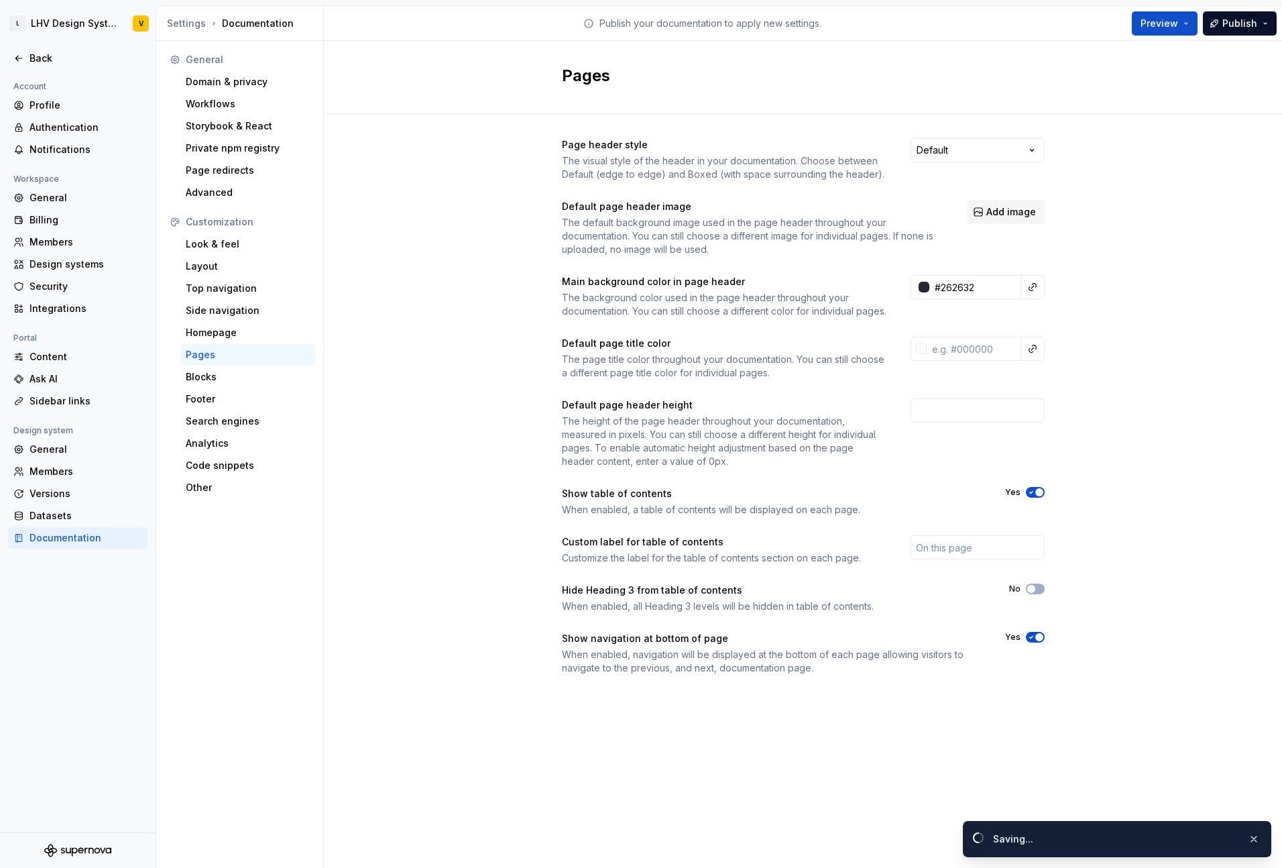
type input "#262632ff"
click at [976, 361] on input "text" at bounding box center [974, 349] width 95 height 24
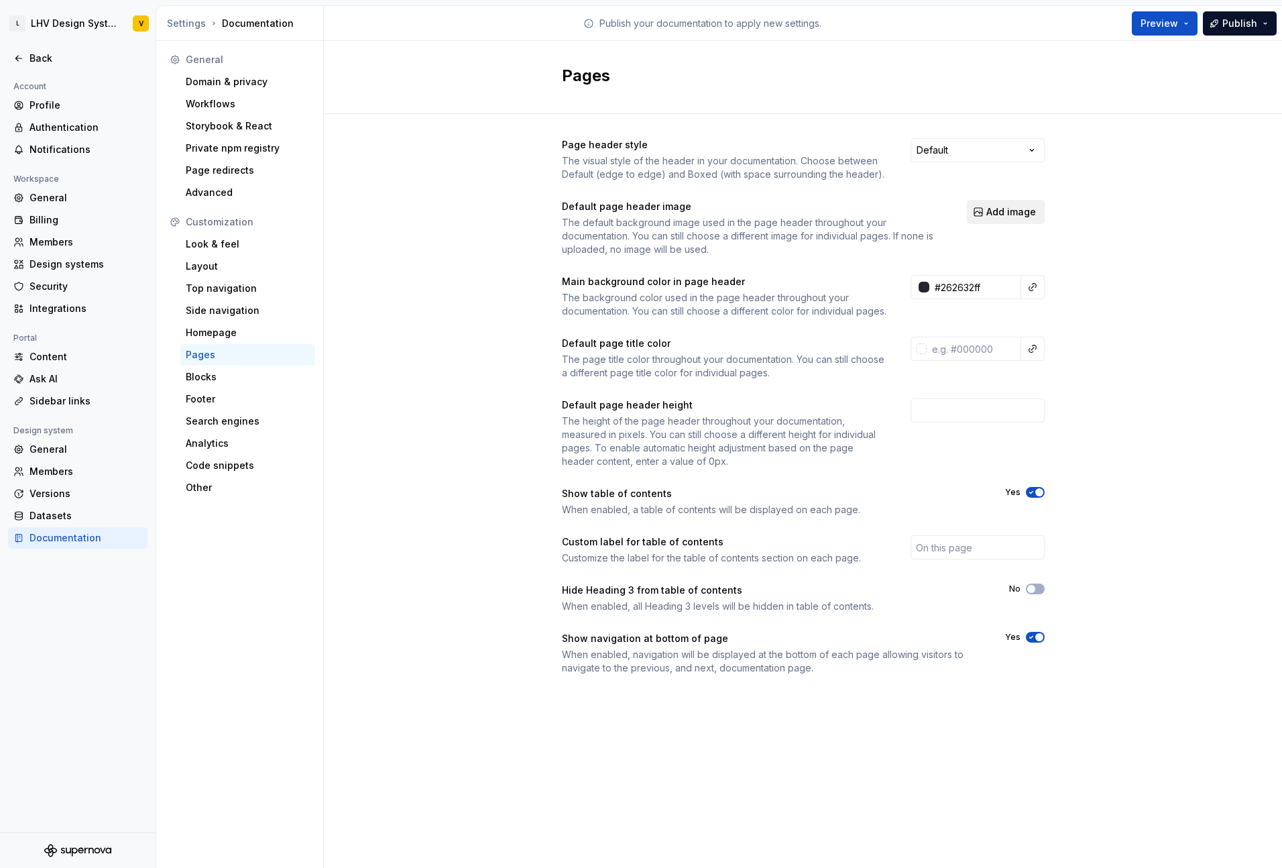
click at [1003, 211] on span "Add image" at bounding box center [1011, 211] width 50 height 13
click at [959, 361] on input "text" at bounding box center [974, 349] width 95 height 24
click at [920, 354] on div at bounding box center [921, 348] width 11 height 11
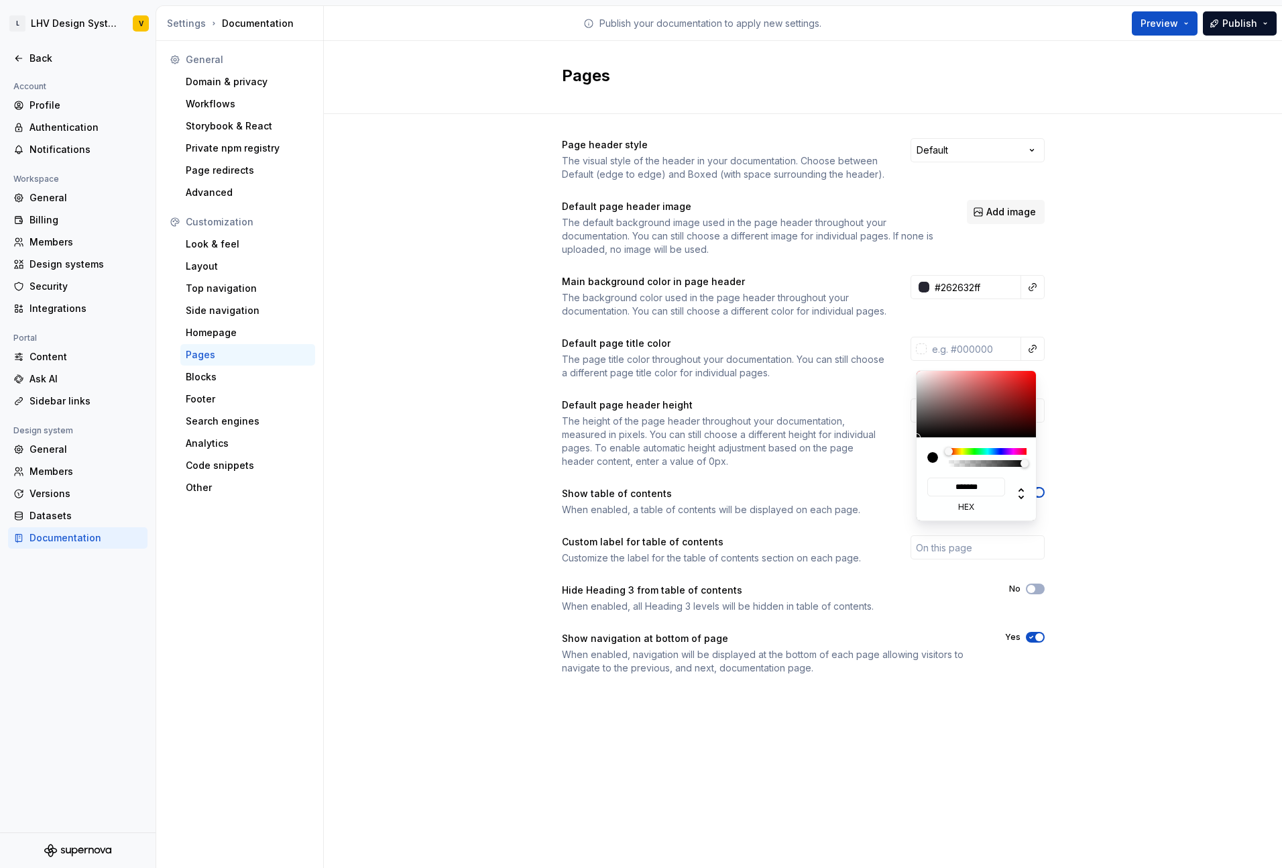
type input "#6C5D5D"
type input "*******"
type input "#7C6C6C"
type input "*******"
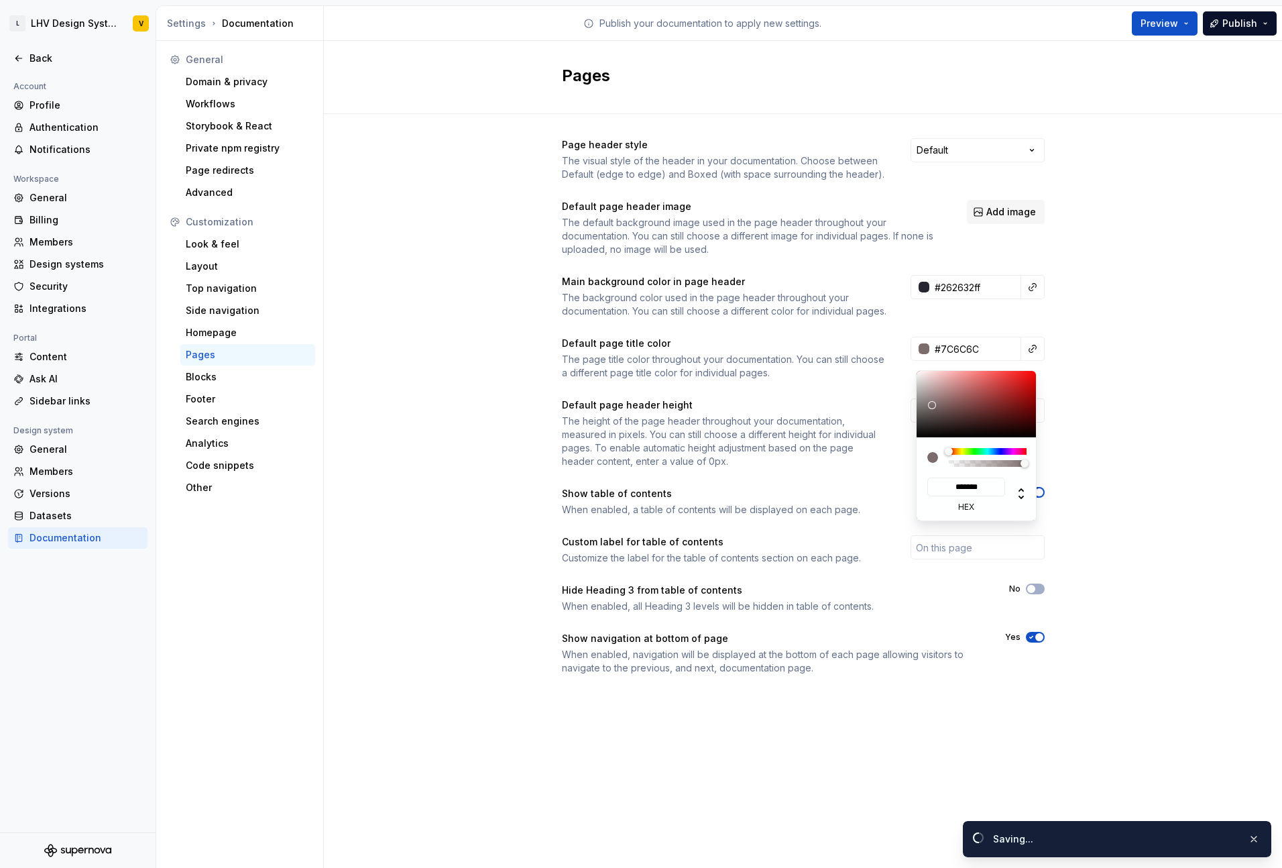
type input "#FFFBFB"
type input "*******"
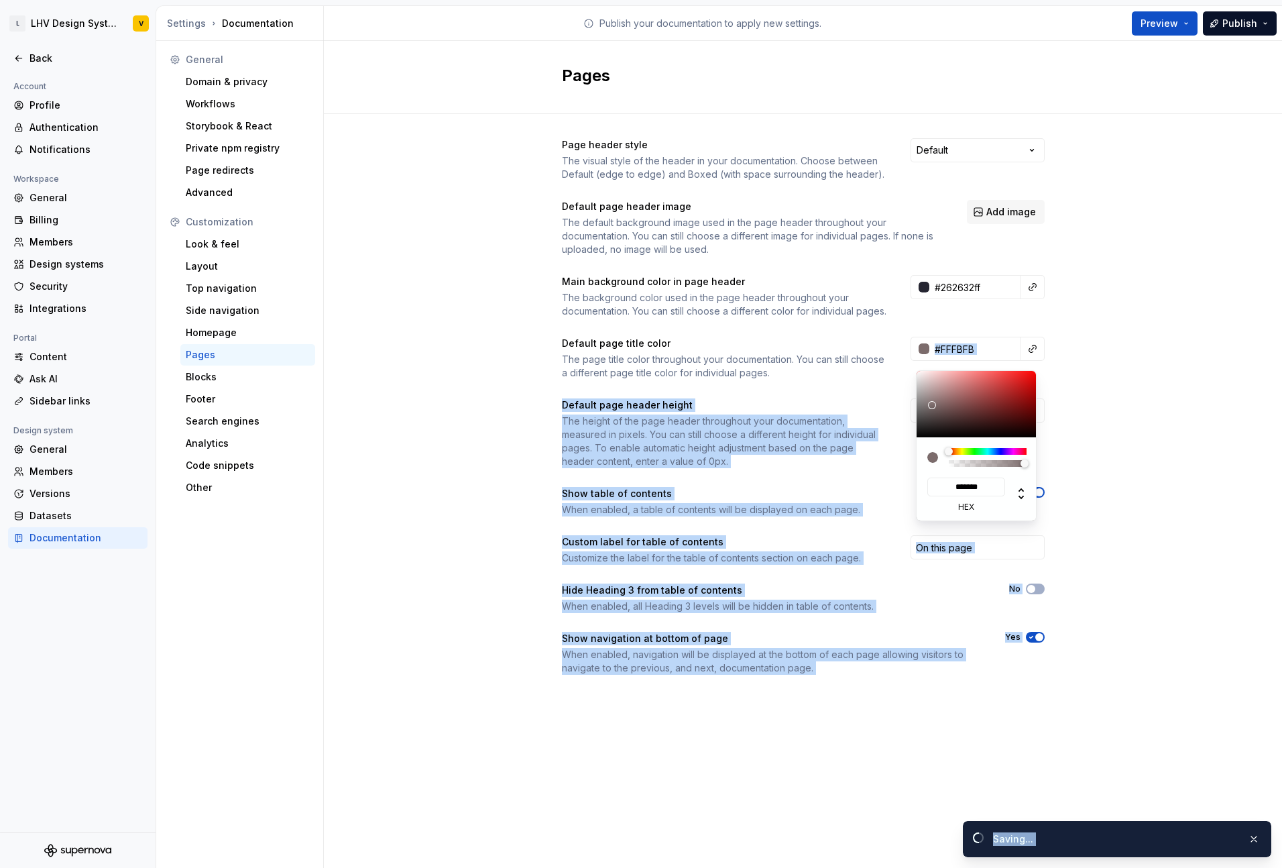
type input "#FFFFFF"
type input "*******"
type input "#DDDDDD"
type input "*******"
type input "#DBDBDB"
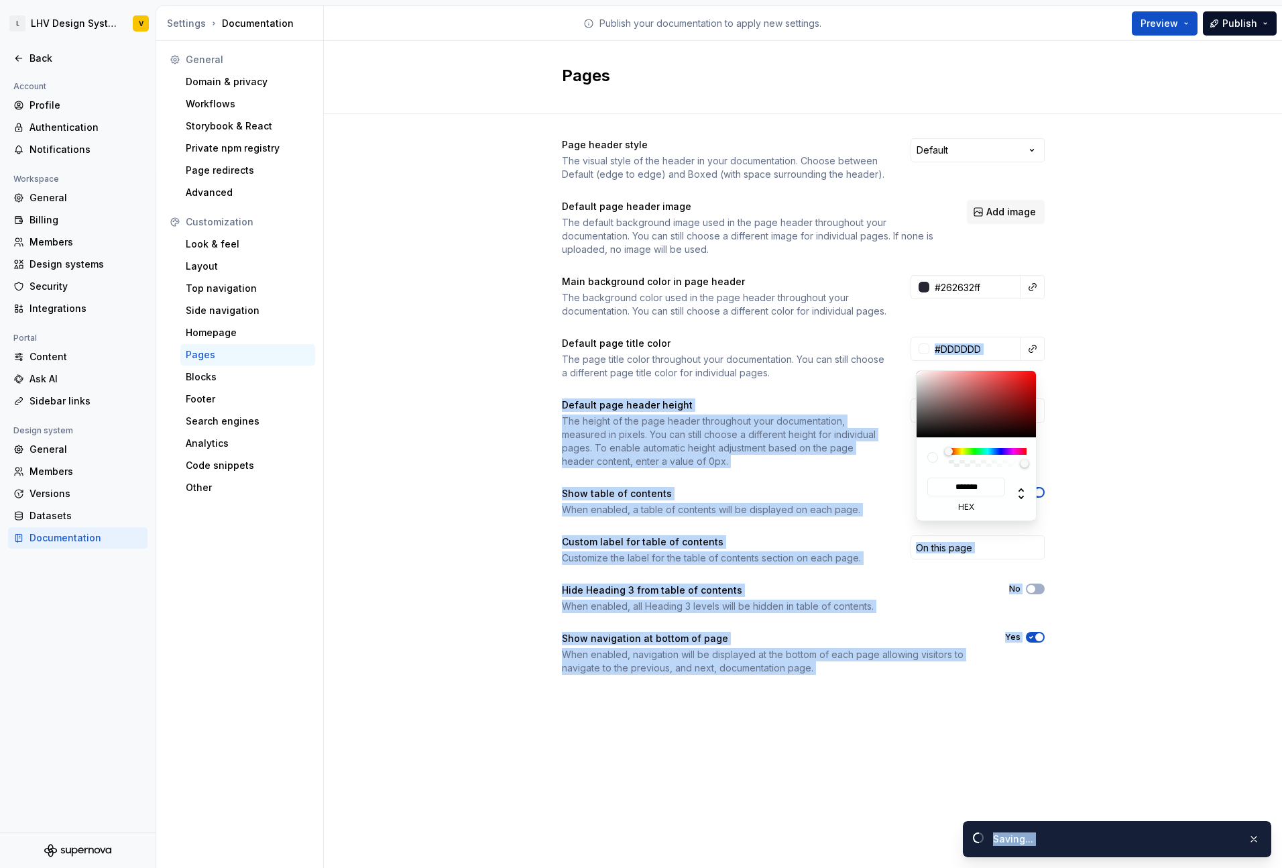
type input "*******"
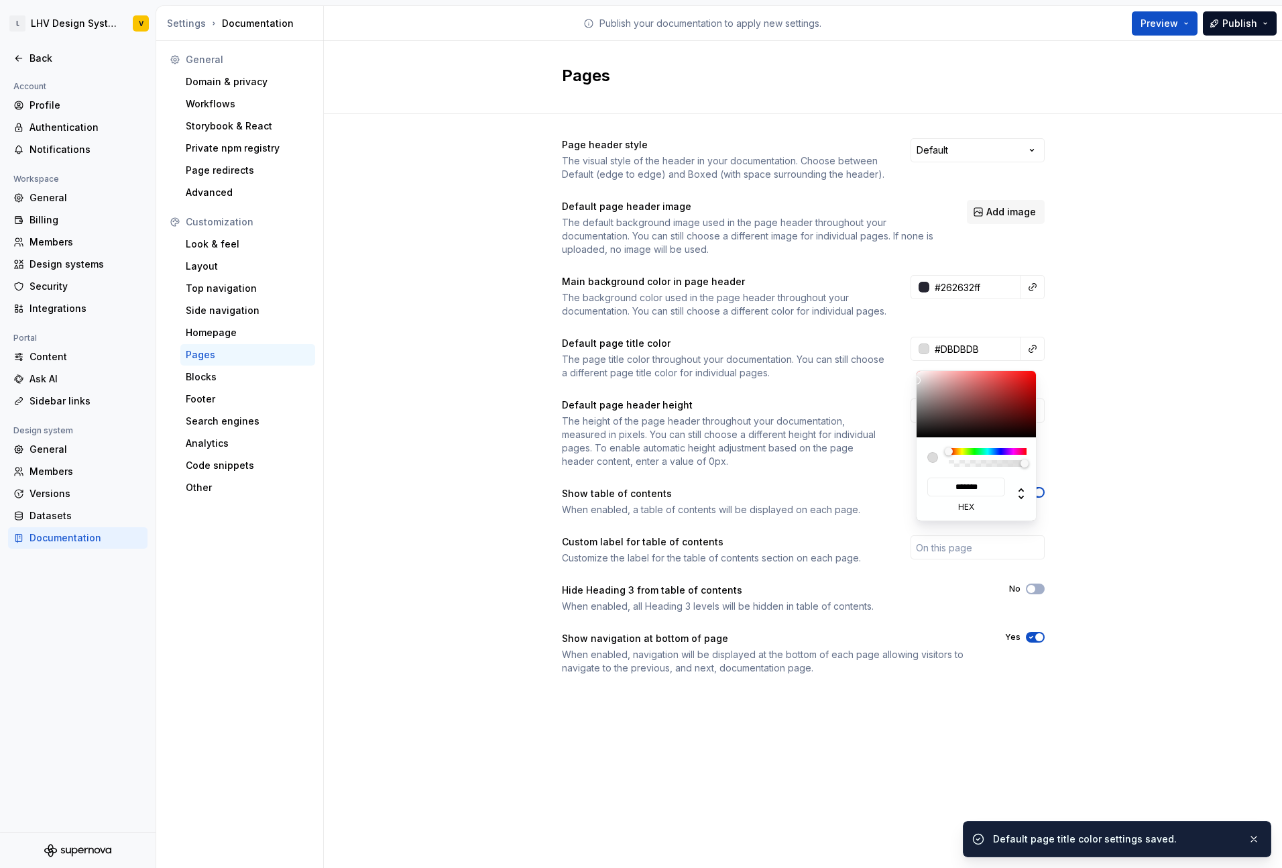
type input "#DBB3B3"
type input "*******"
type input "#DBB0B0"
type input "*******"
type input "#DBB3B3"
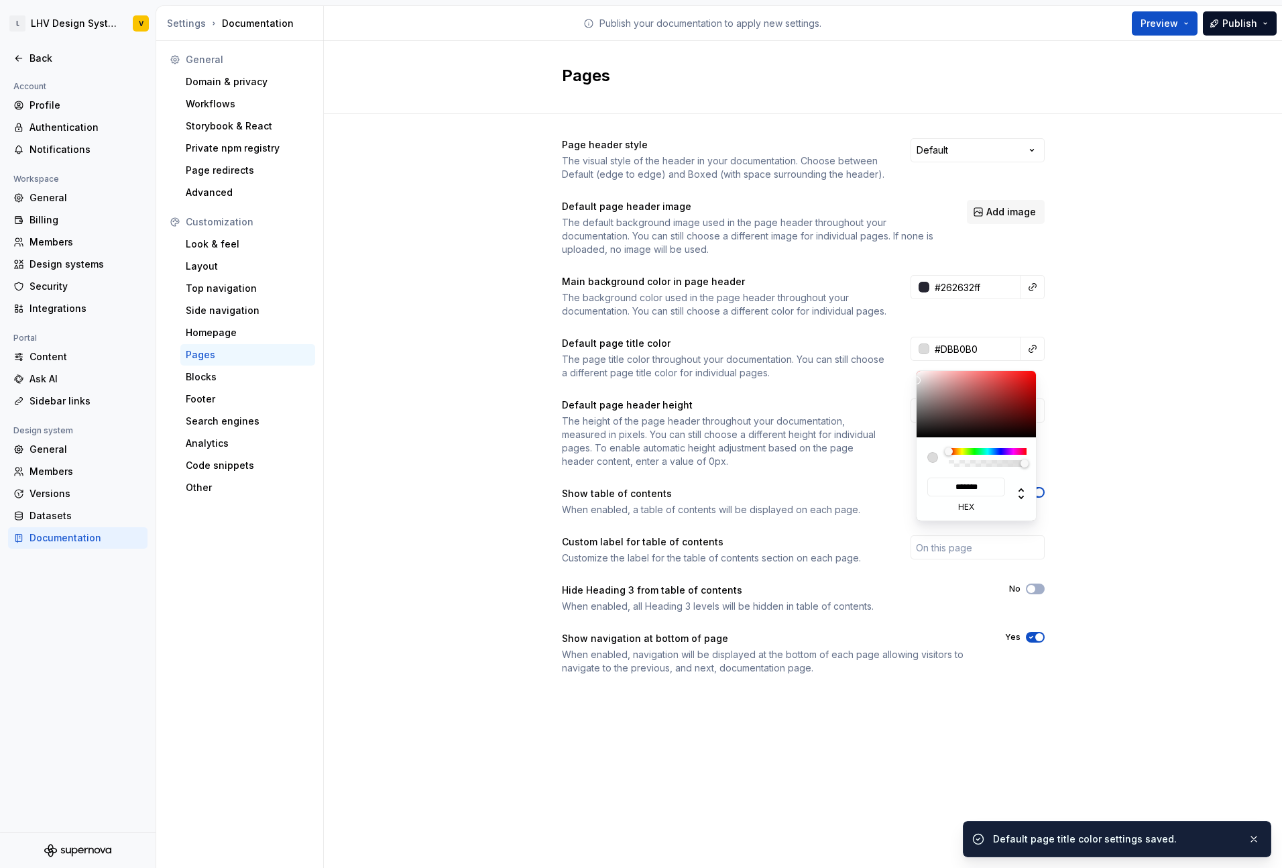
type input "*******"
type input "#E8C9C9"
type input "*******"
type input "#F0DEDE"
type input "*******"
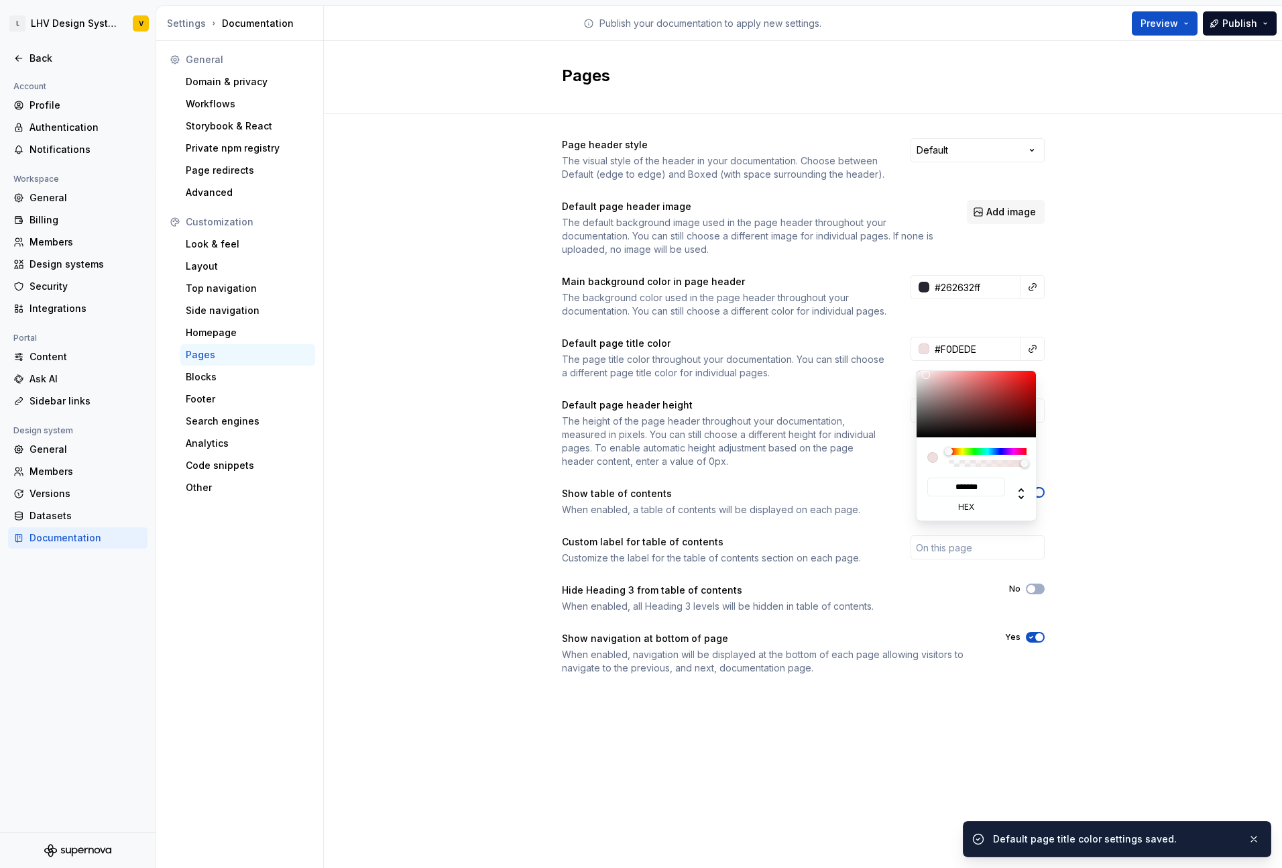
type input "#F2EAEA"
type input "*******"
type input "#F2EDED"
type input "*******"
type input "#F5F1F1"
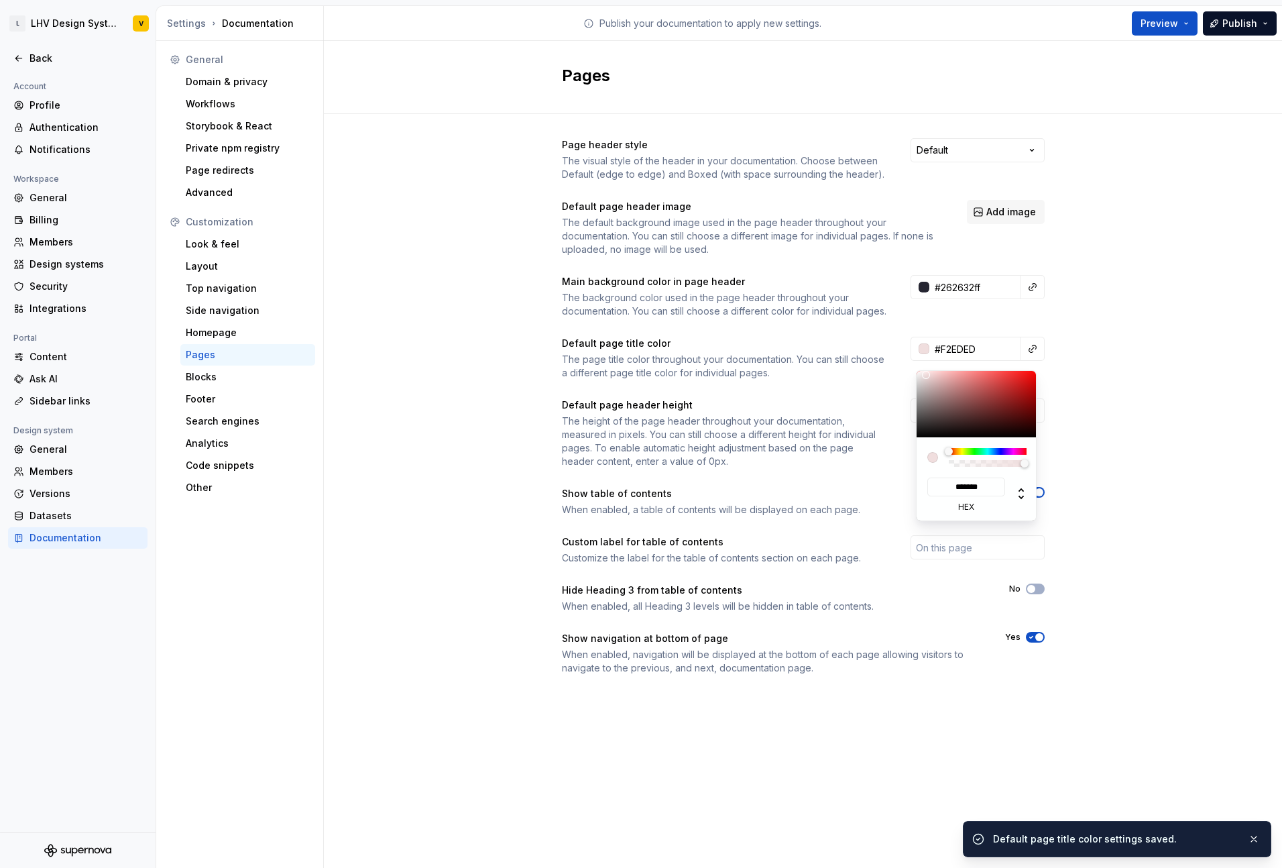
type input "*******"
type input "#FAFAFA"
type input "*******"
type input "#FFFFFF"
type input "*******"
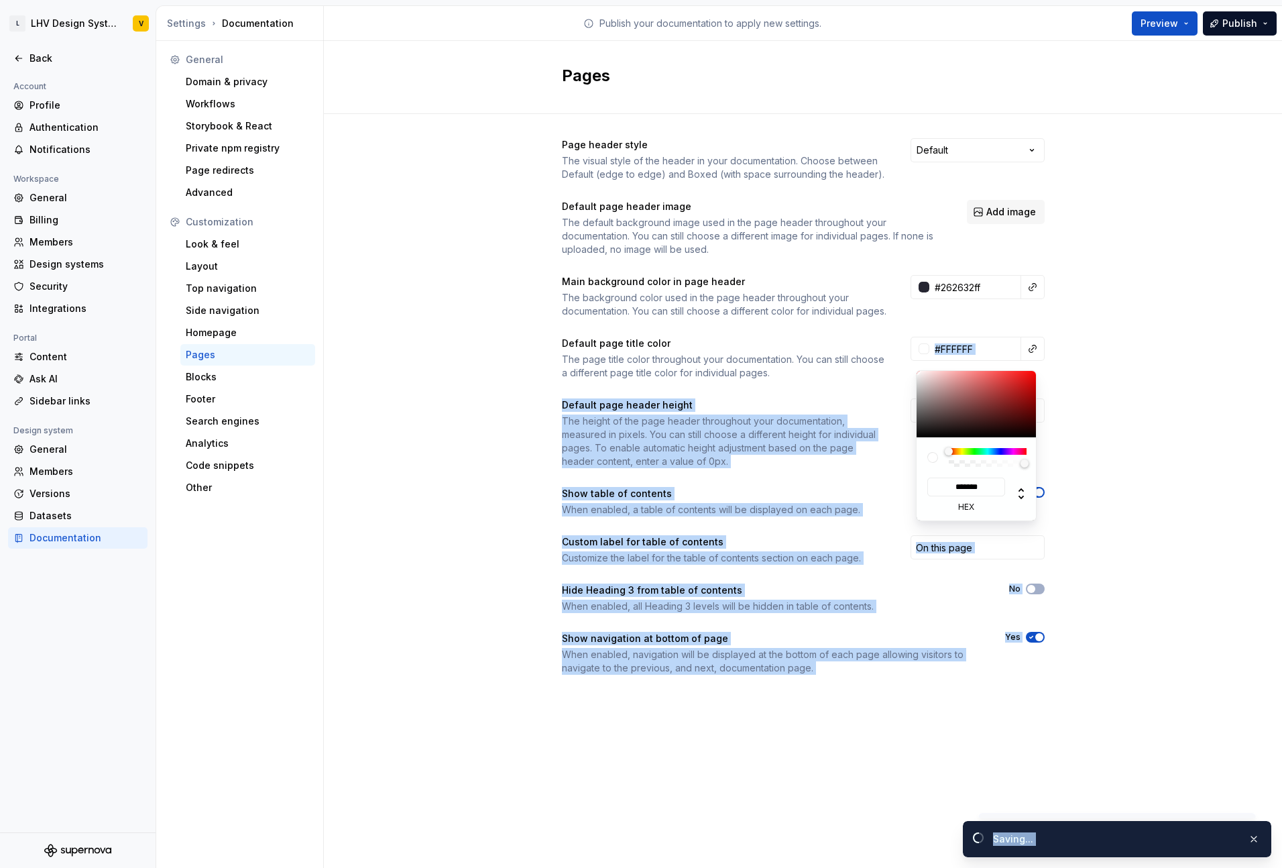
drag, startPoint x: 933, startPoint y: 409, endPoint x: 911, endPoint y: 367, distance: 47.7
click at [911, 367] on html "L LHV Design System V Back Account Profile Authentication Notifications Workspa…" at bounding box center [641, 434] width 1282 height 868
type input "#ffffffff"
click at [1080, 407] on html "L LHV Design System V Back Account Profile Authentication Notifications Workspa…" at bounding box center [641, 434] width 1282 height 868
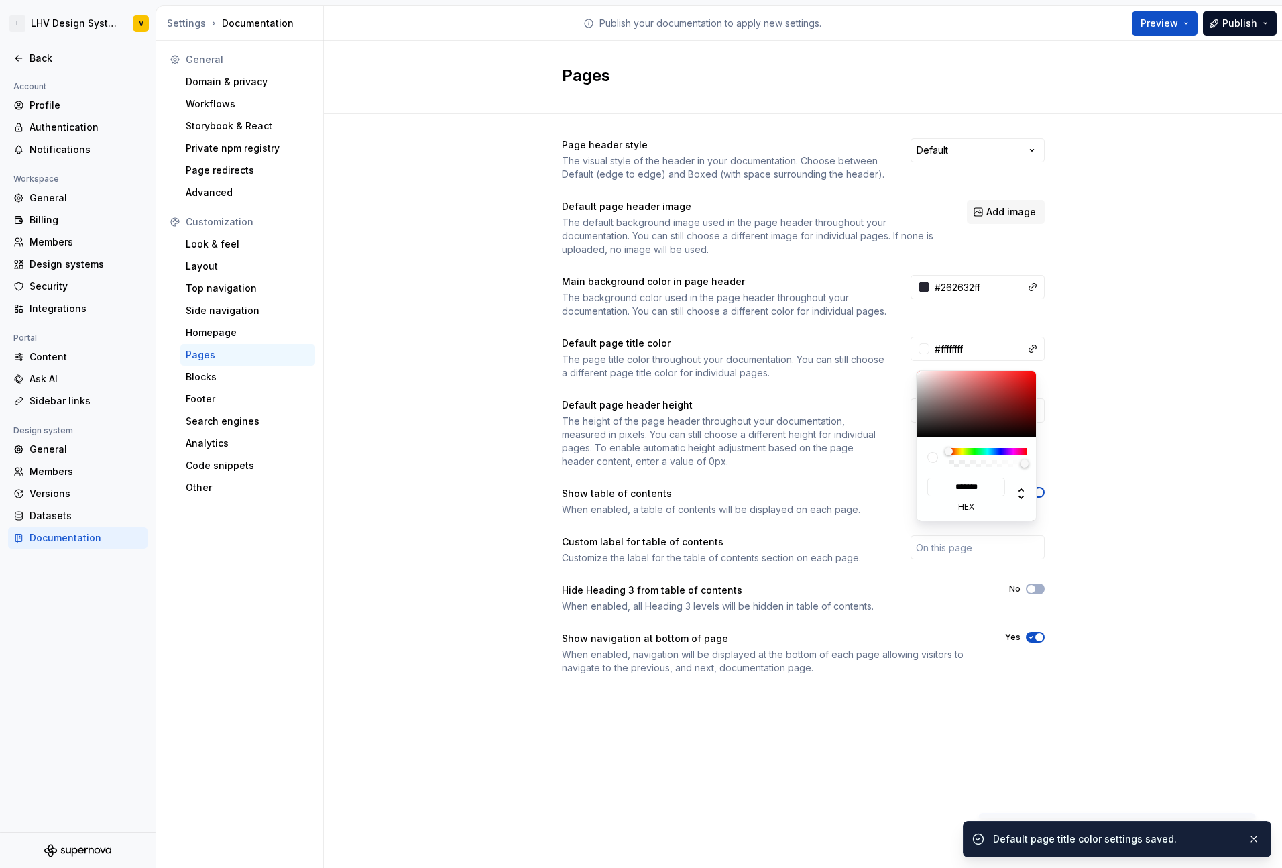
click at [1086, 392] on html "L LHV Design System V Back Account Profile Authentication Notifications Workspa…" at bounding box center [641, 434] width 1282 height 868
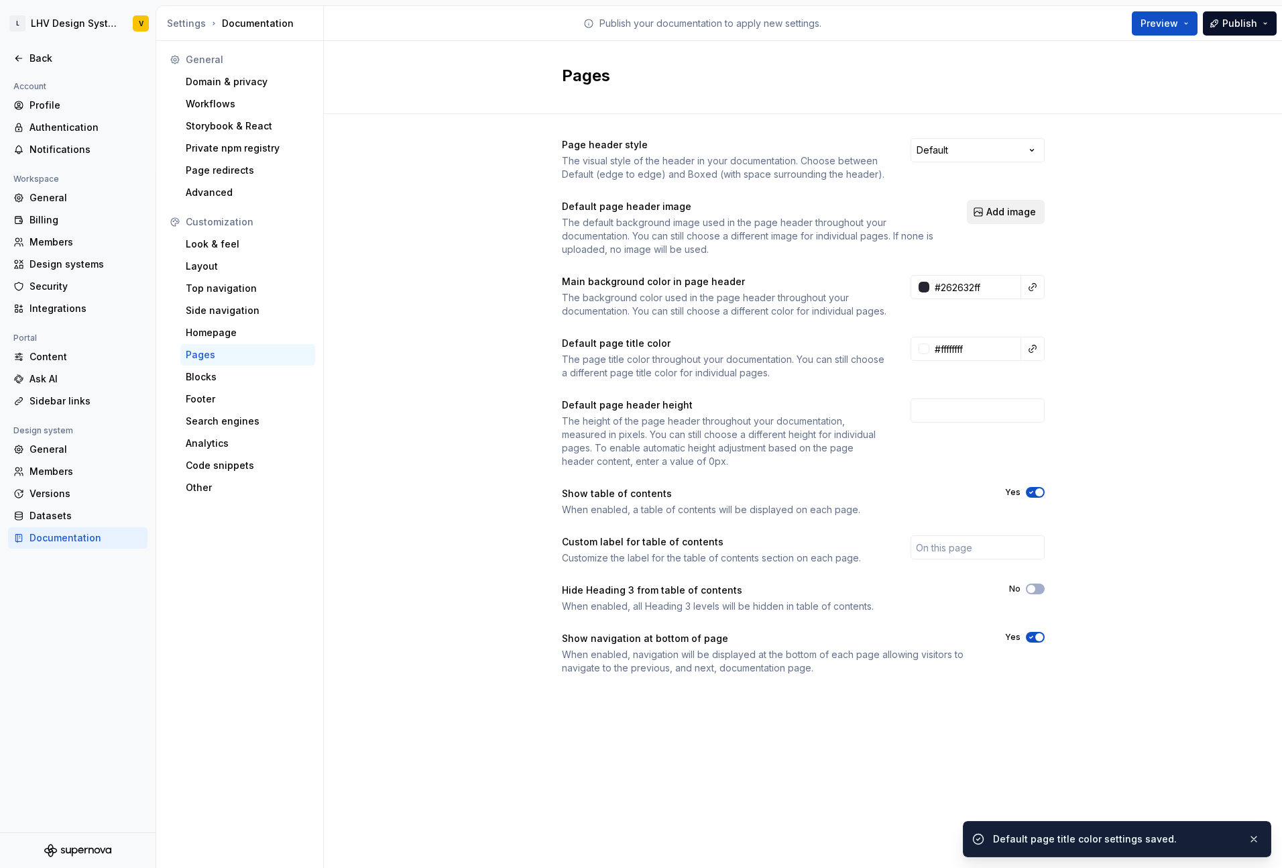
click at [1015, 212] on span "Add image" at bounding box center [1011, 211] width 50 height 13
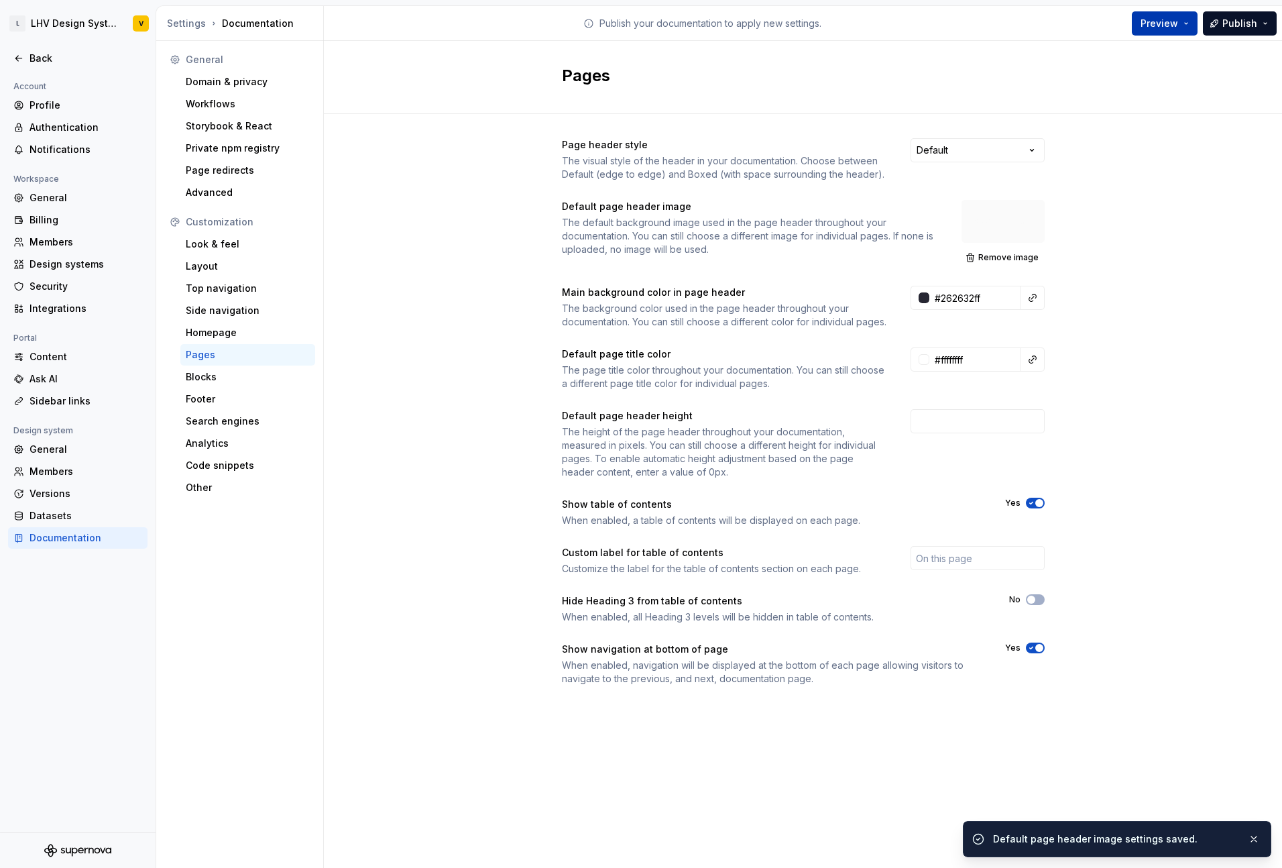
click at [1163, 19] on span "Preview" at bounding box center [1160, 23] width 38 height 13
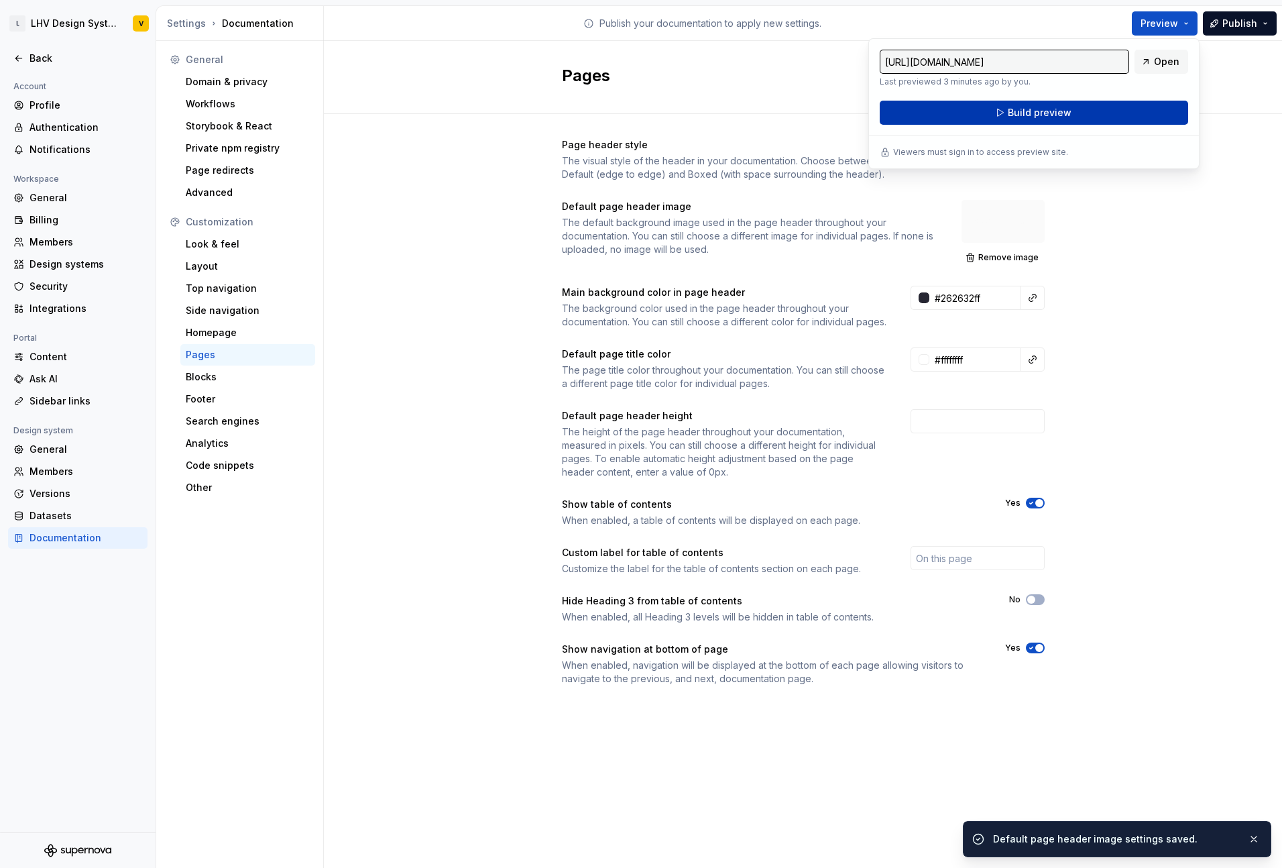
click at [1059, 110] on span "Build preview" at bounding box center [1040, 112] width 64 height 13
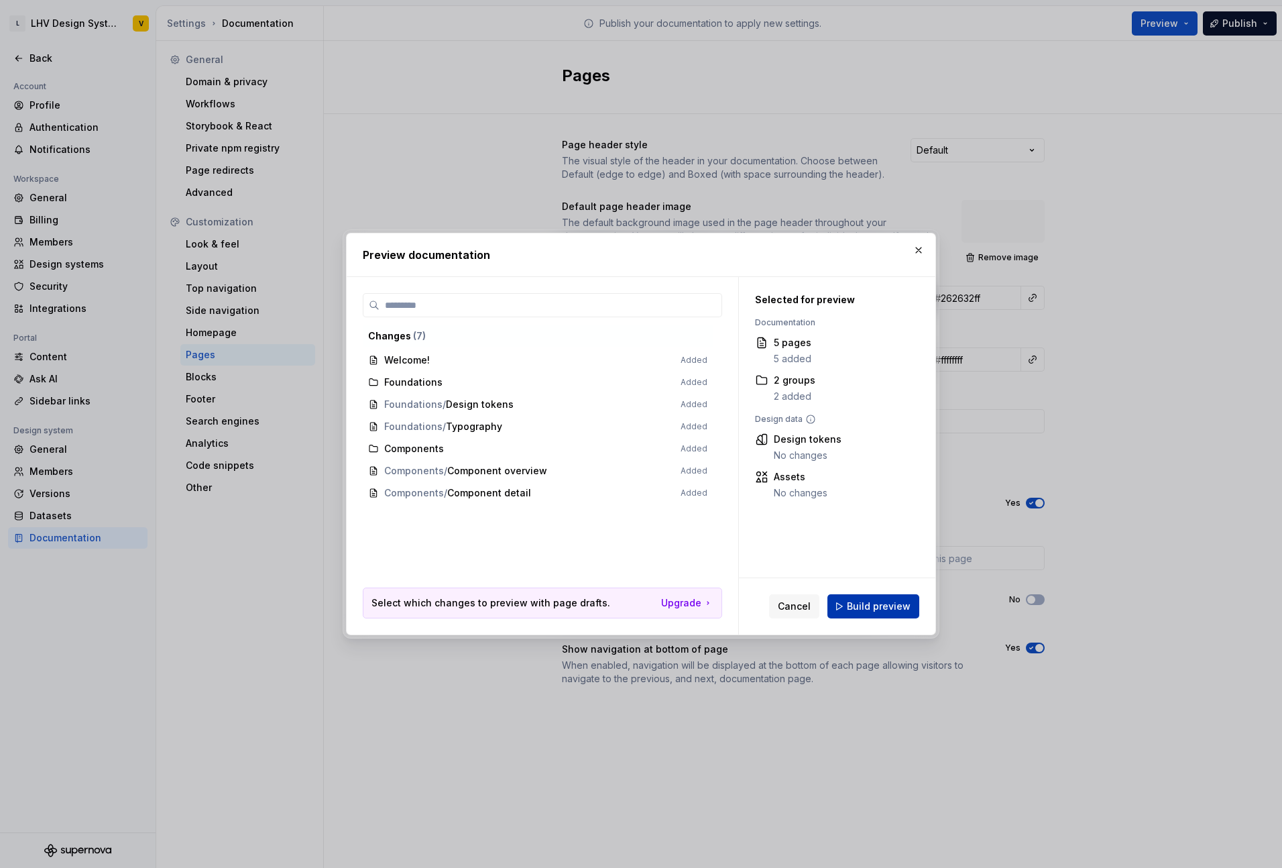
click at [892, 604] on span "Build preview" at bounding box center [879, 605] width 64 height 13
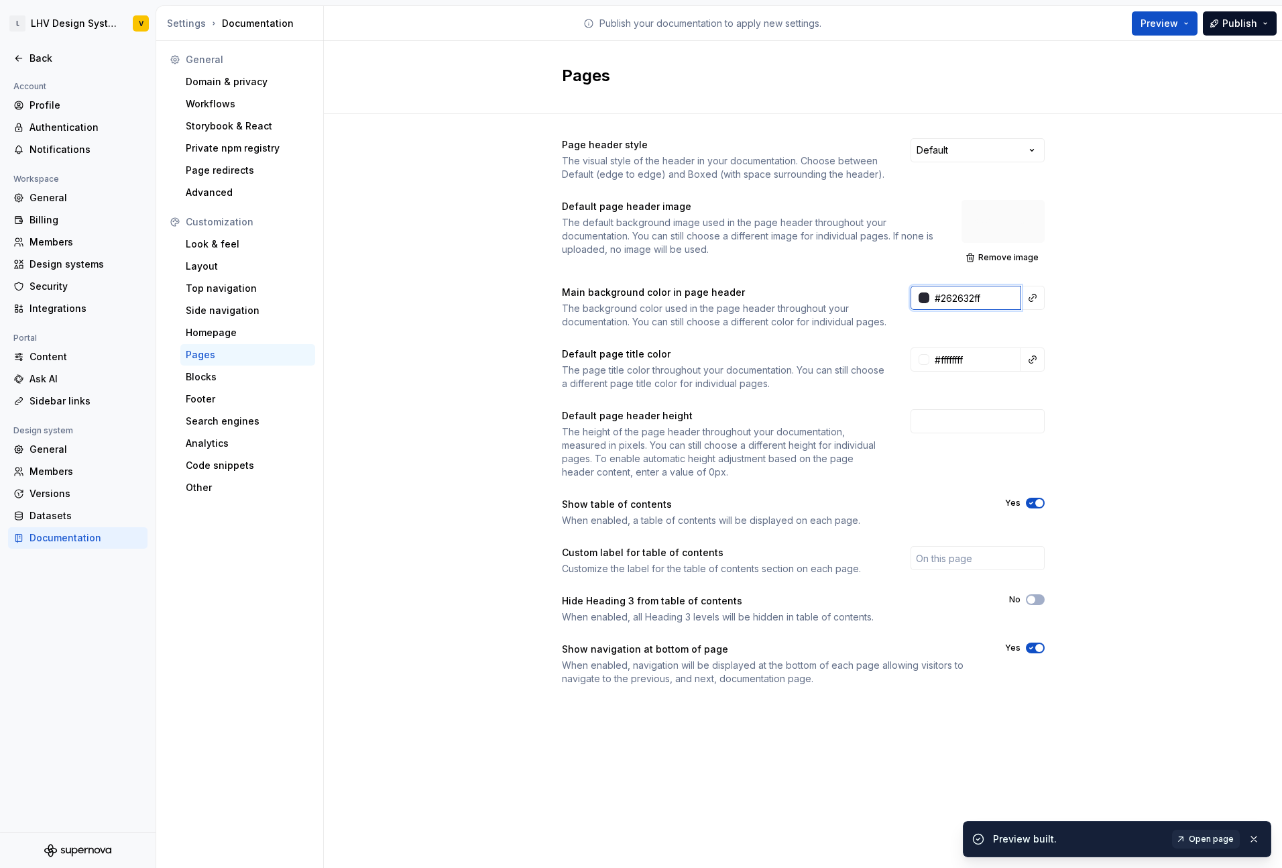
click at [1001, 303] on input "#262632ff" at bounding box center [975, 298] width 92 height 24
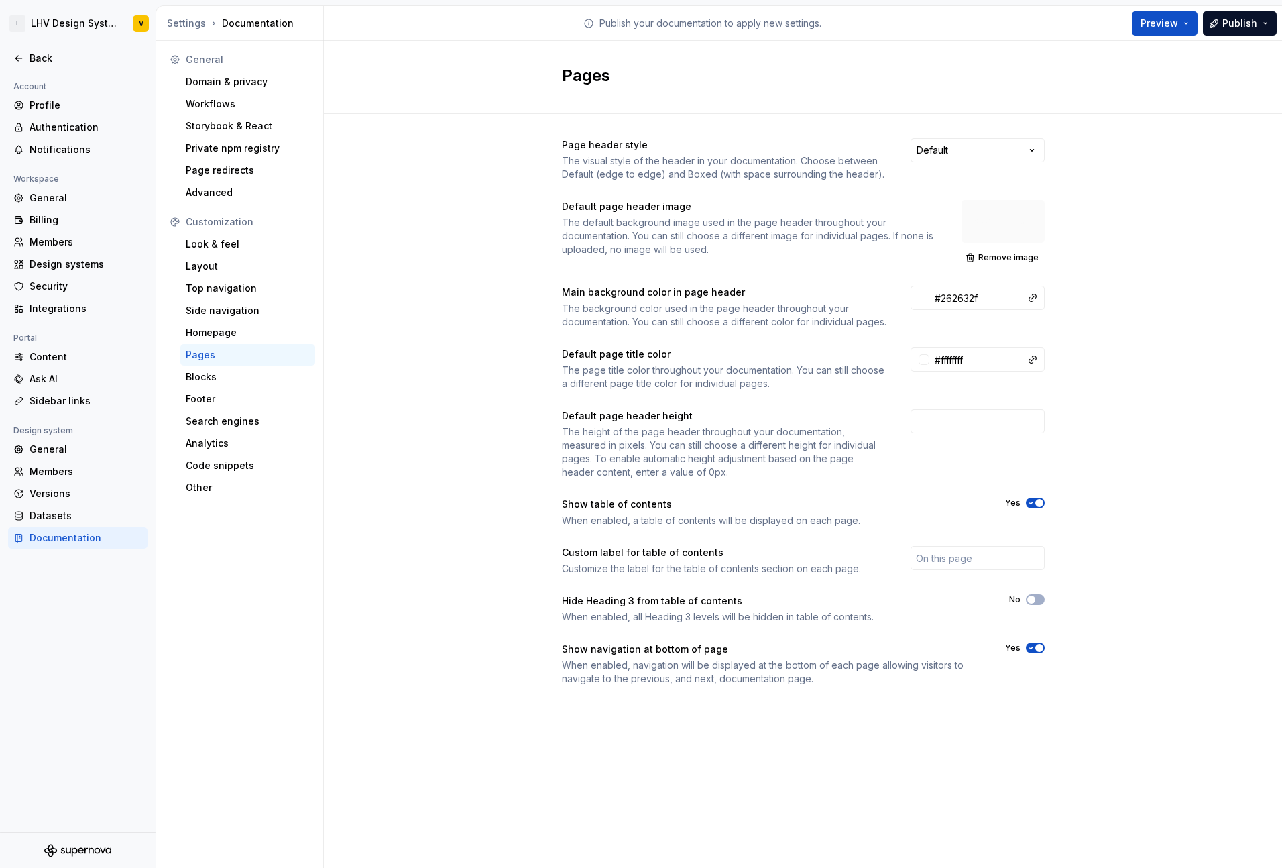
type input "#262632ff"
click at [1071, 302] on div "Page header style The visual style of the header in your documentation. Choose …" at bounding box center [803, 425] width 958 height 622
click at [1023, 259] on span "Remove image" at bounding box center [1008, 257] width 60 height 11
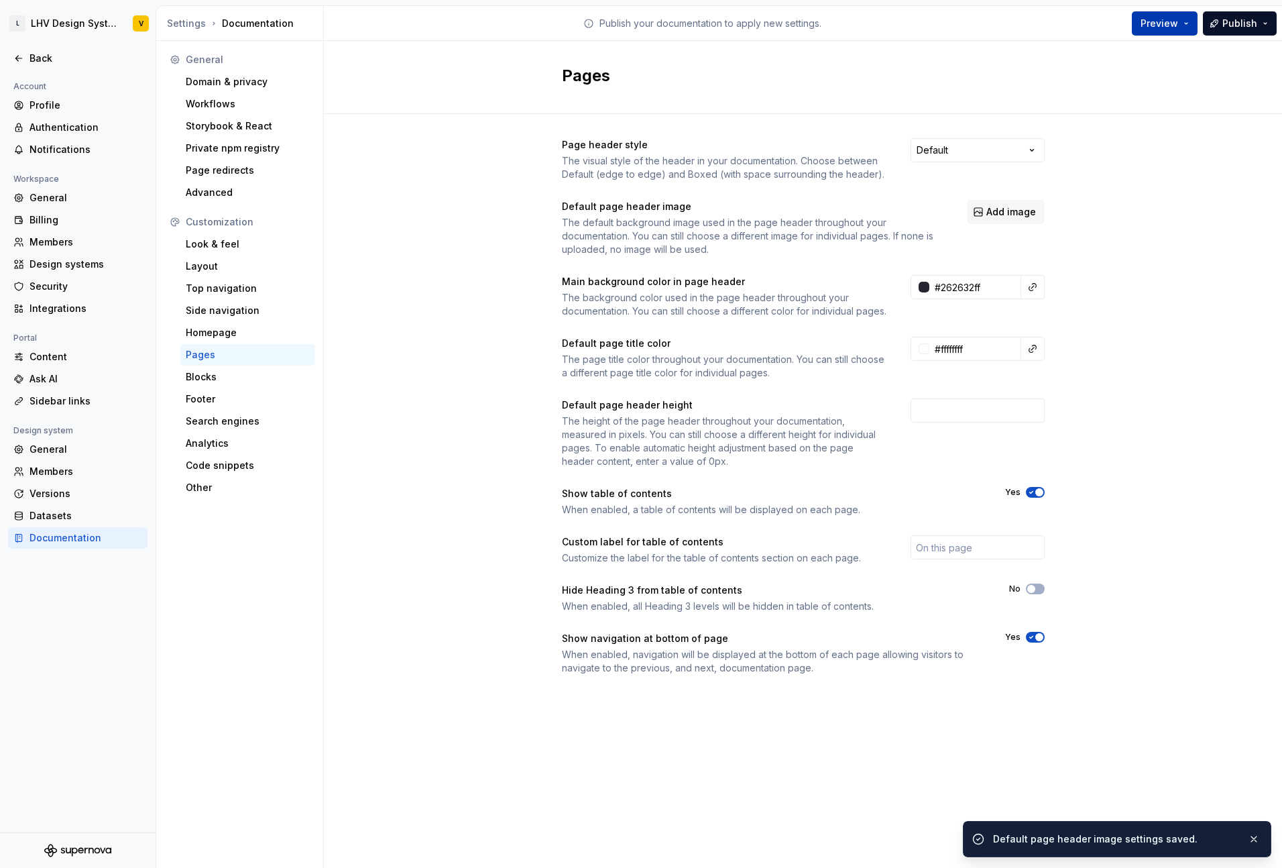
click at [1155, 25] on span "Preview" at bounding box center [1160, 23] width 38 height 13
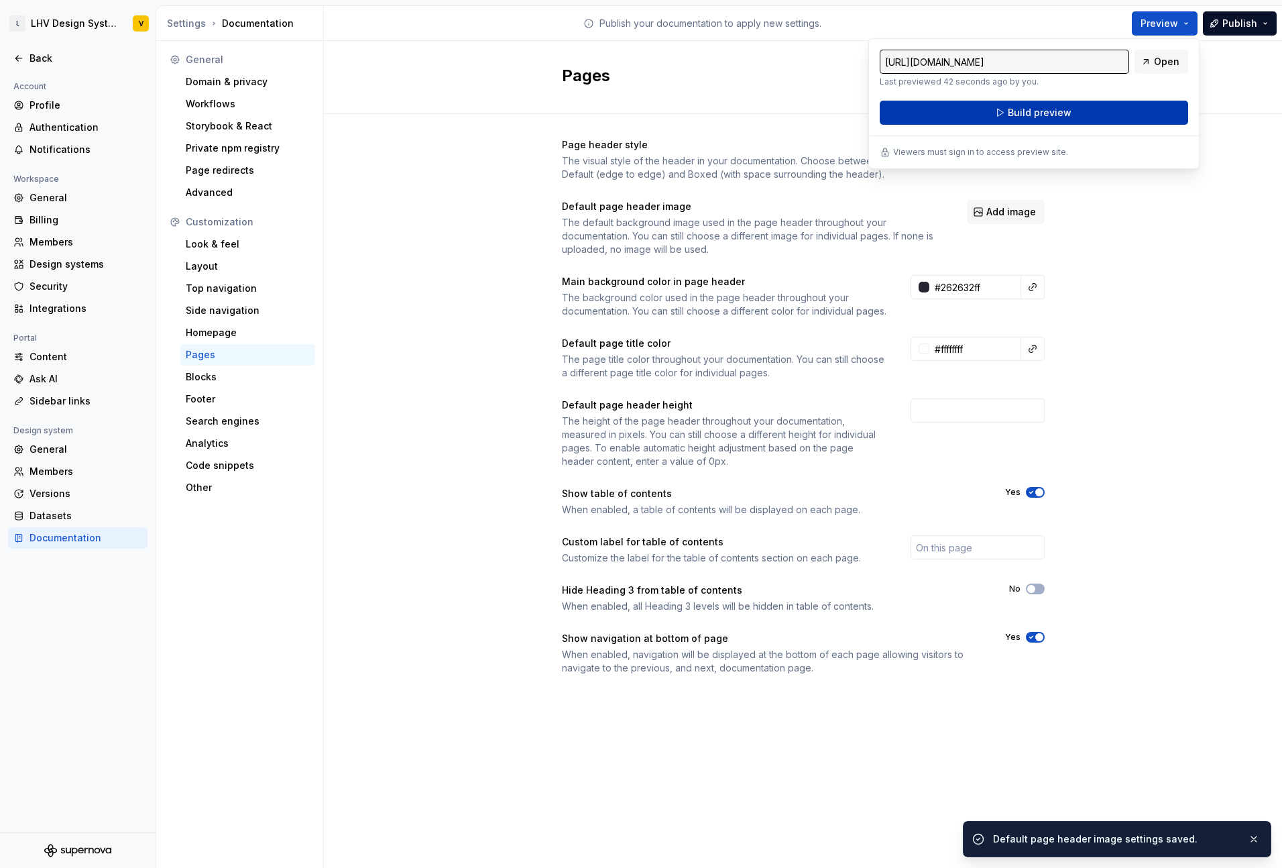
click at [1067, 119] on button "Build preview" at bounding box center [1034, 113] width 308 height 24
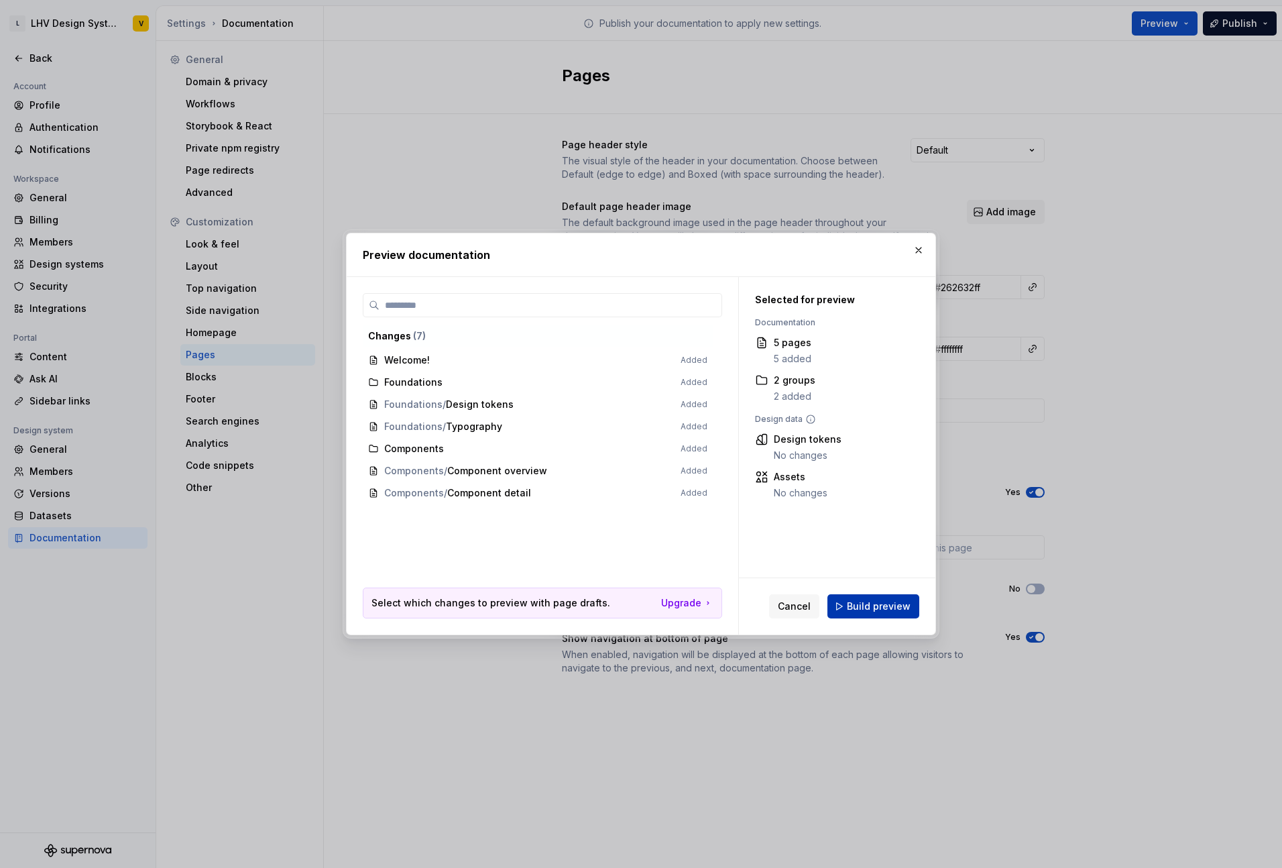
click at [863, 607] on span "Build preview" at bounding box center [879, 605] width 64 height 13
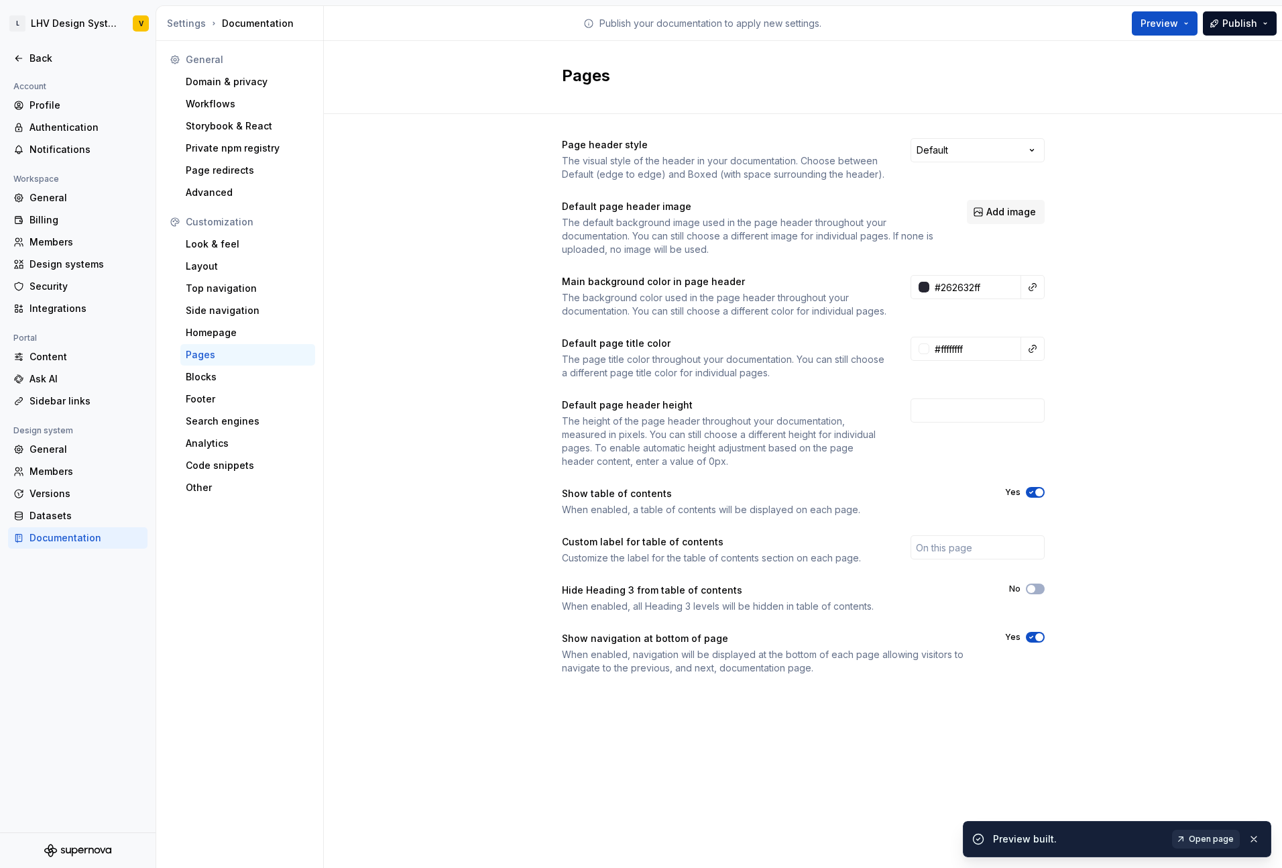
click at [1193, 841] on span "Open page" at bounding box center [1211, 838] width 45 height 11
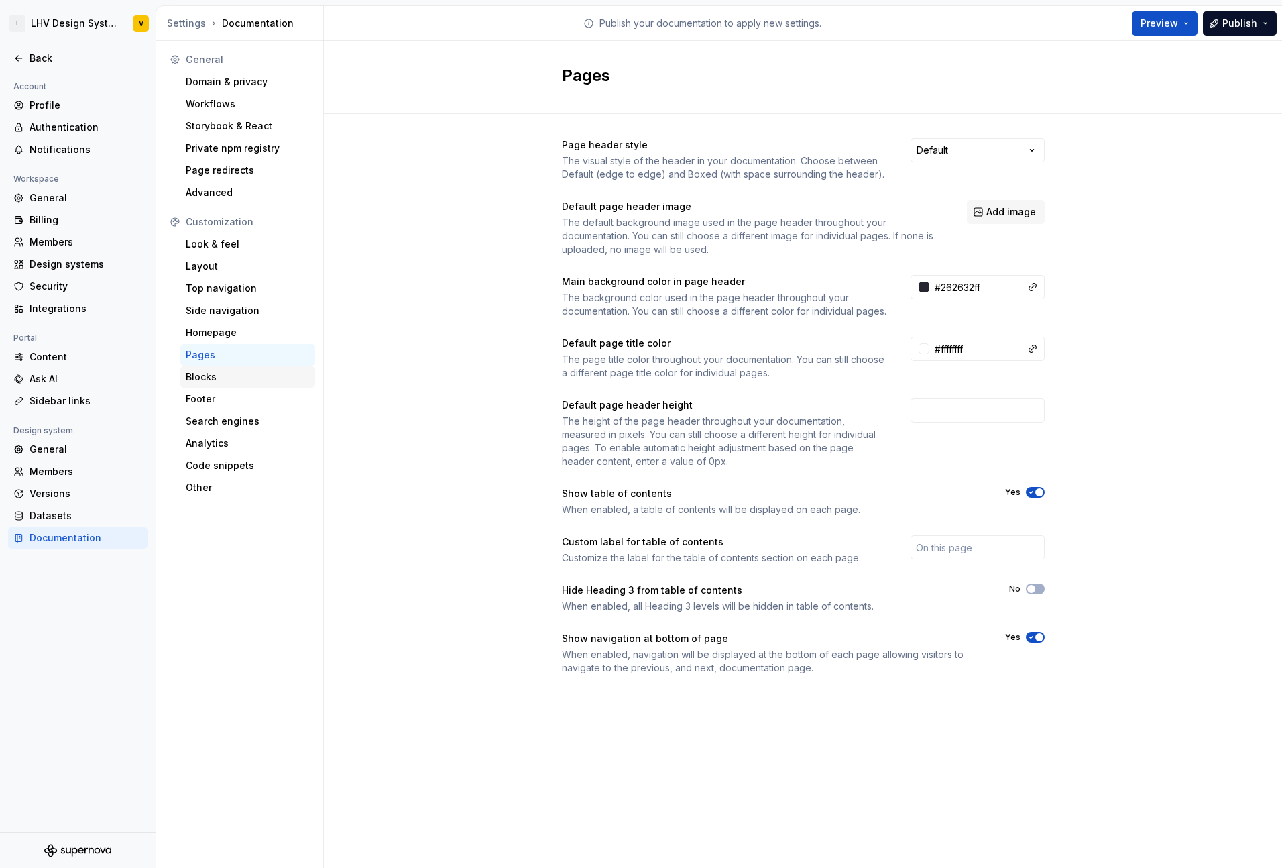
click at [225, 375] on div "Blocks" at bounding box center [248, 376] width 124 height 13
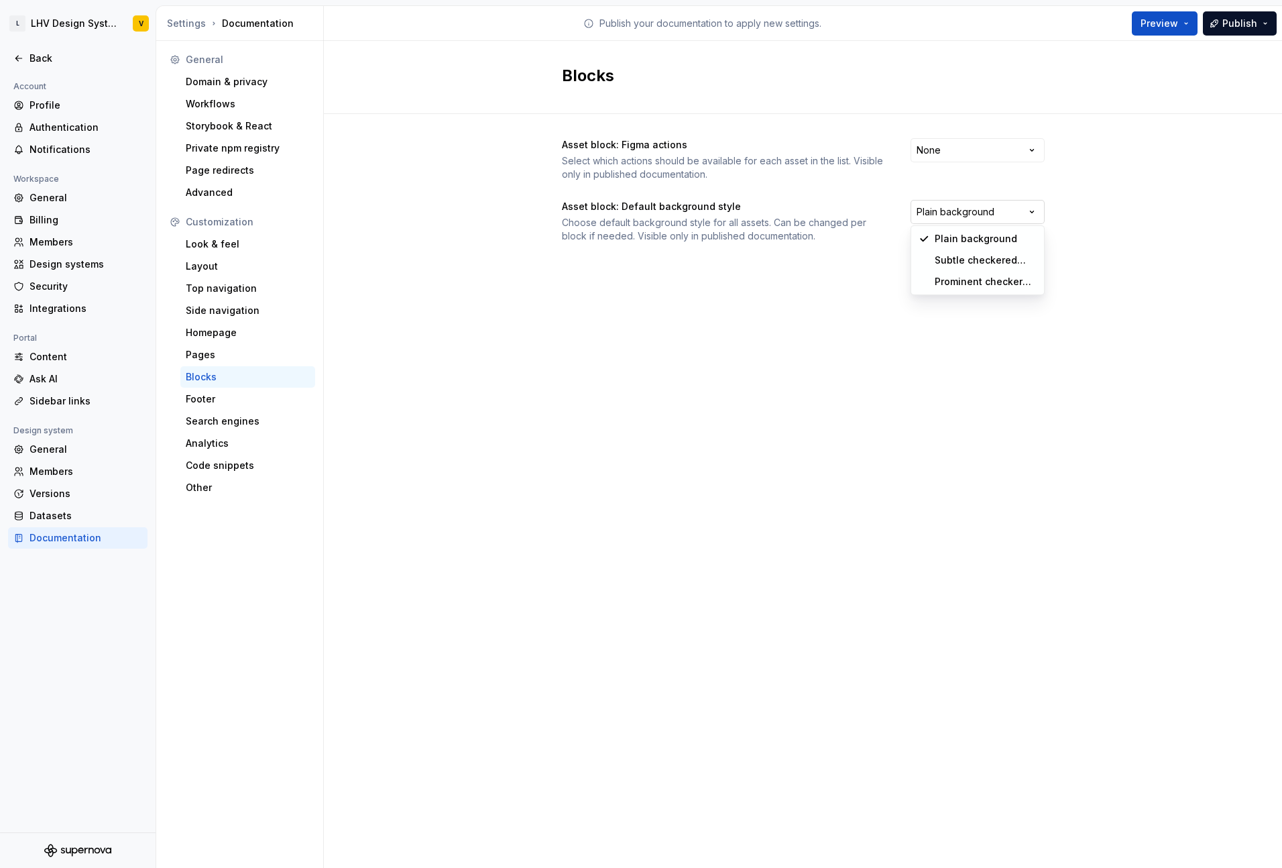
click at [998, 214] on html "L LHV Design System V Back Account Profile Authentication Notifications Workspa…" at bounding box center [641, 434] width 1282 height 868
click at [560, 300] on html "L LHV Design System V Back Account Profile Authentication Notifications Workspa…" at bounding box center [641, 434] width 1282 height 868
click at [240, 397] on div "Footer" at bounding box center [248, 398] width 124 height 13
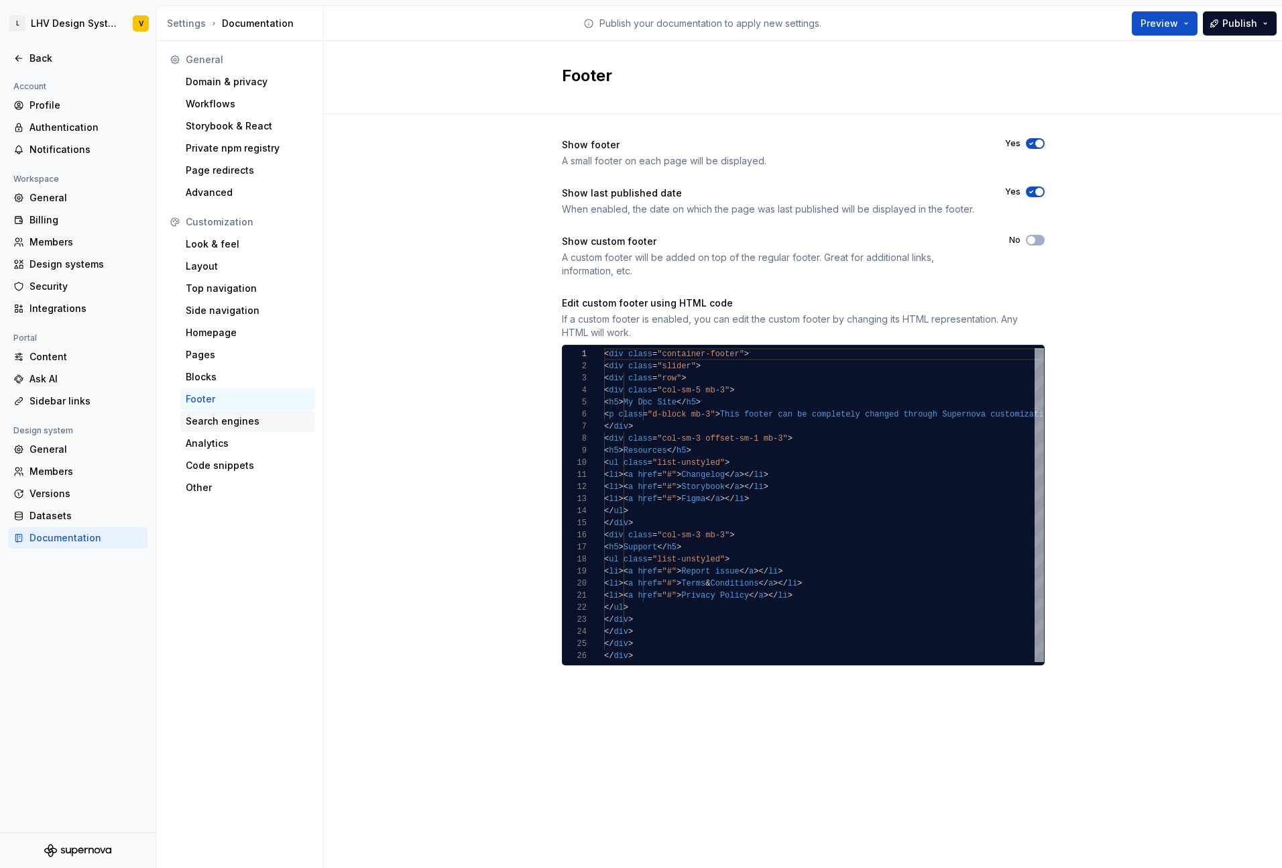
click at [227, 421] on div "Search engines" at bounding box center [248, 420] width 124 height 13
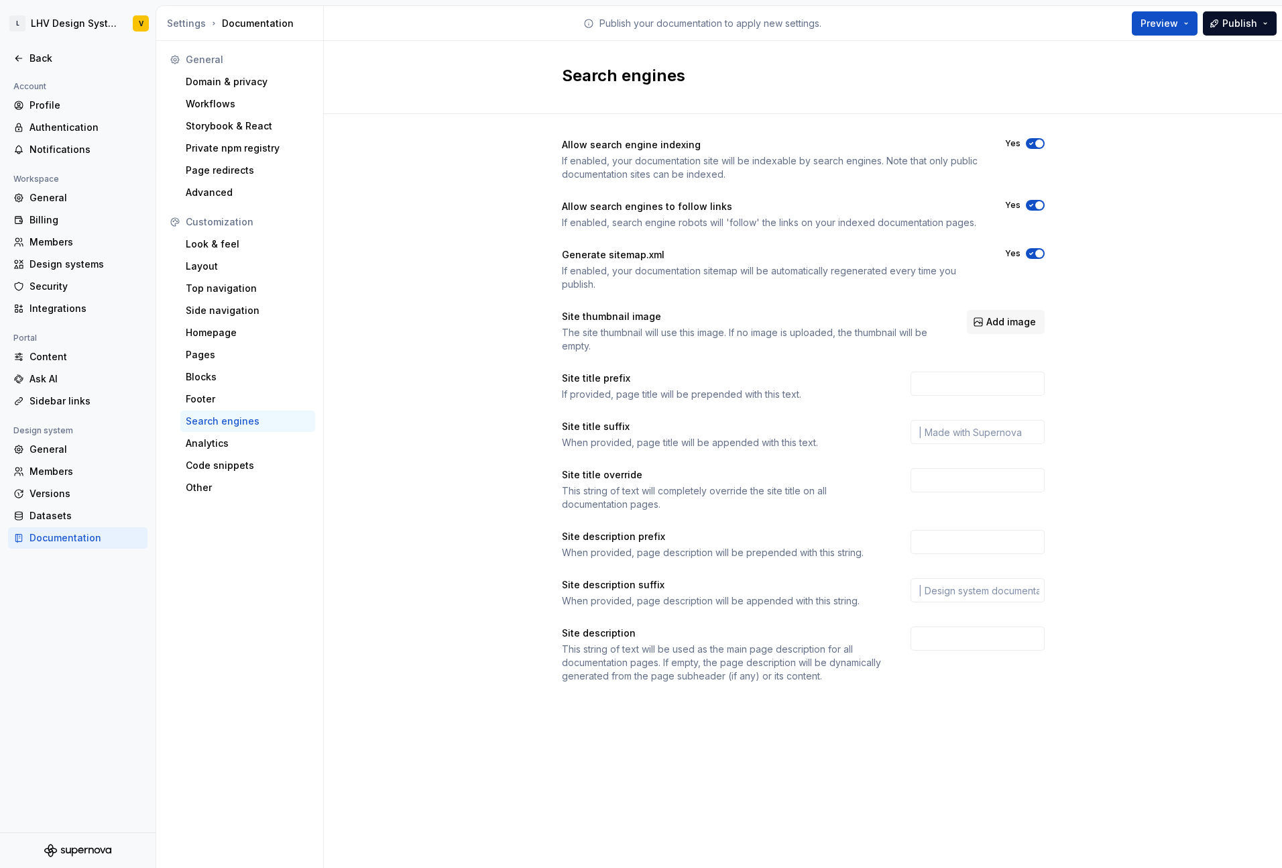
click at [1037, 144] on span "button" at bounding box center [1039, 143] width 8 height 8
click at [1037, 205] on span "button" at bounding box center [1039, 205] width 8 height 8
click at [982, 436] on input "text" at bounding box center [978, 432] width 134 height 24
click at [1126, 436] on div "Allow search engine indexing If enabled, your documentation site will be indexa…" at bounding box center [803, 424] width 958 height 620
click at [233, 448] on div "Analytics" at bounding box center [248, 442] width 124 height 13
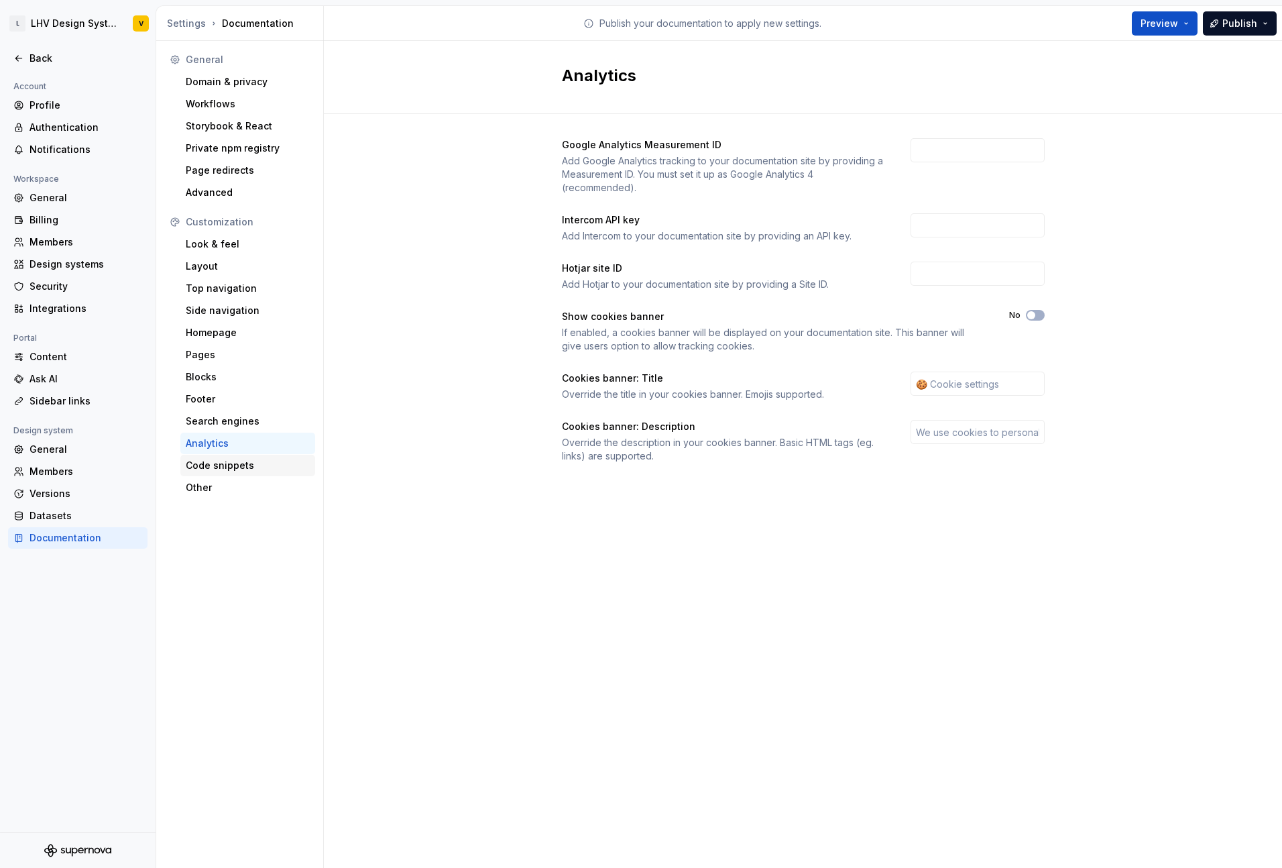
click at [228, 469] on div "Code snippets" at bounding box center [248, 465] width 124 height 13
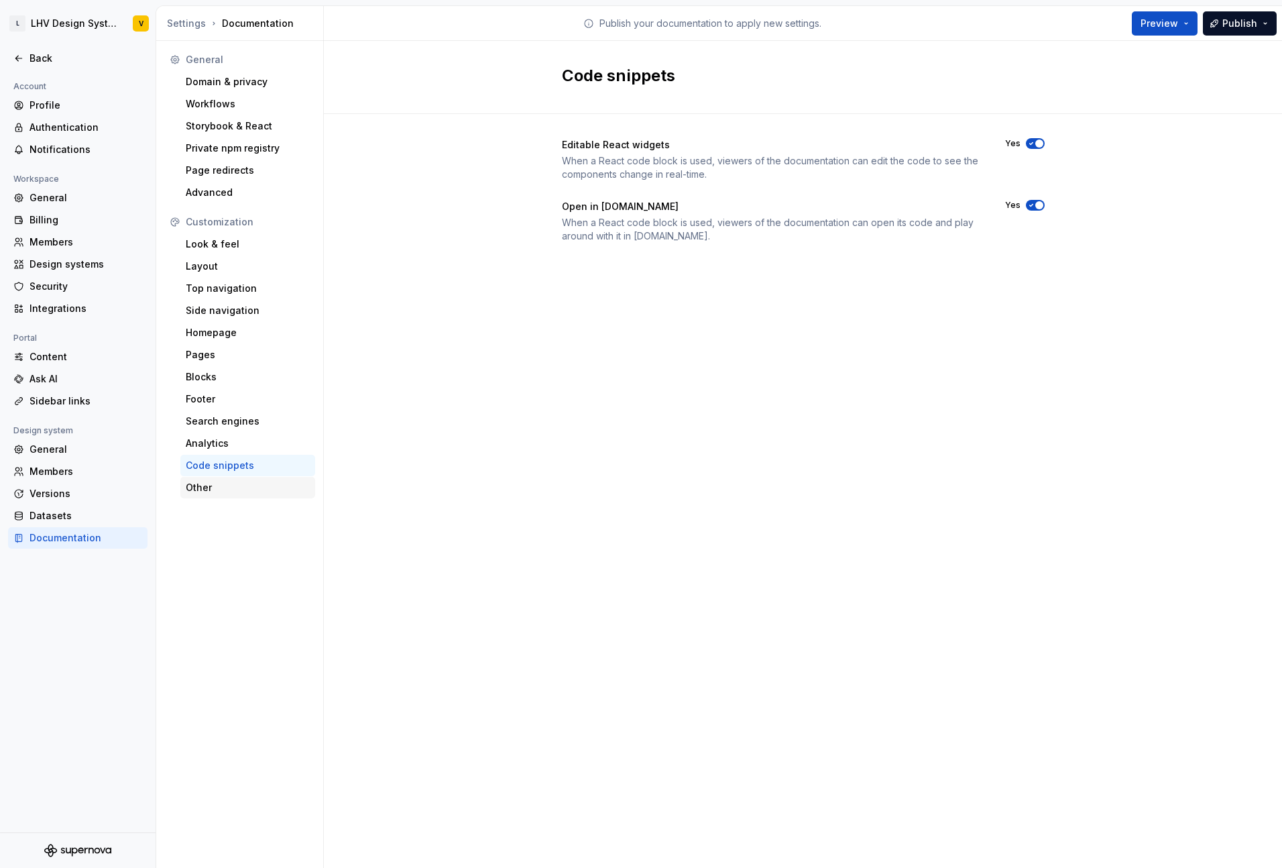
click at [220, 488] on div "Other" at bounding box center [248, 487] width 124 height 13
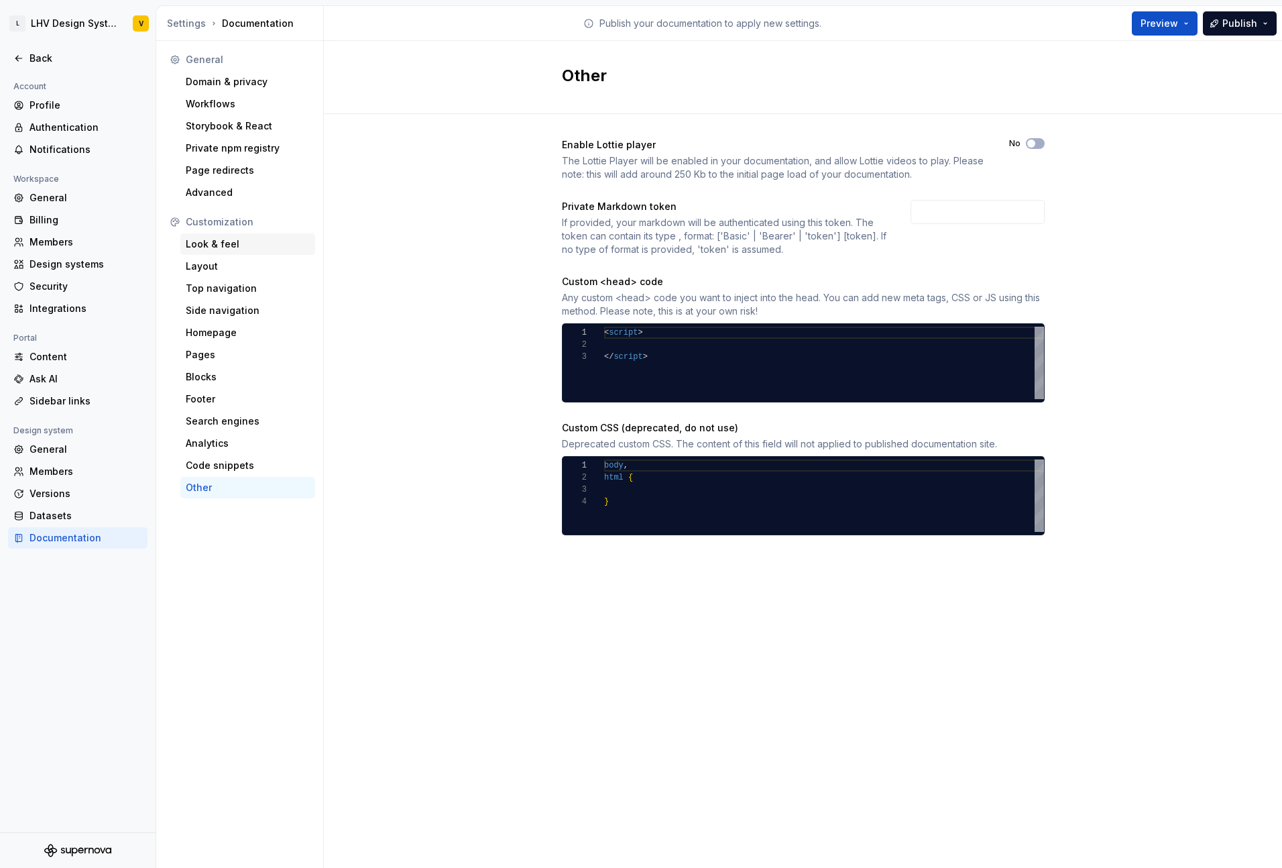
click at [221, 249] on div "Look & feel" at bounding box center [248, 243] width 124 height 13
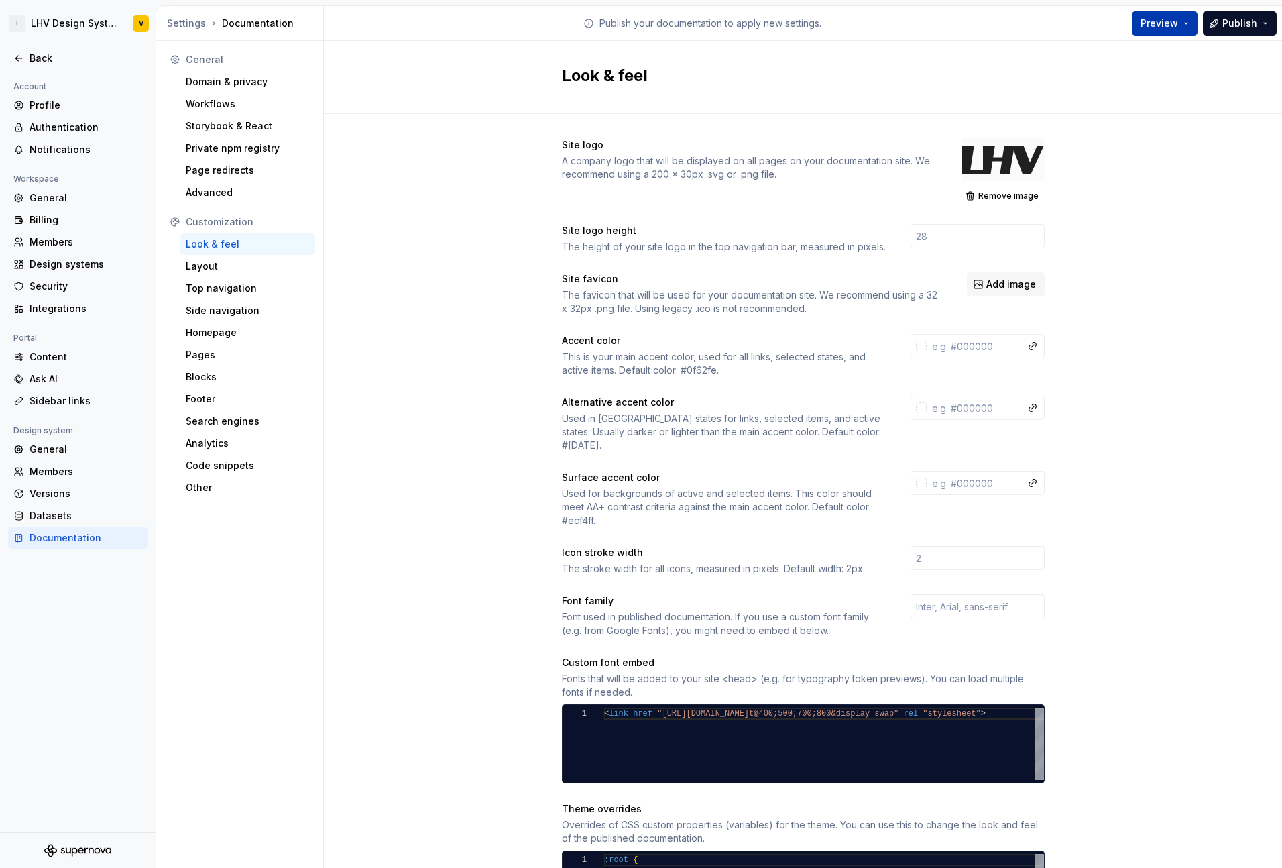
click at [1157, 24] on span "Preview" at bounding box center [1160, 23] width 38 height 13
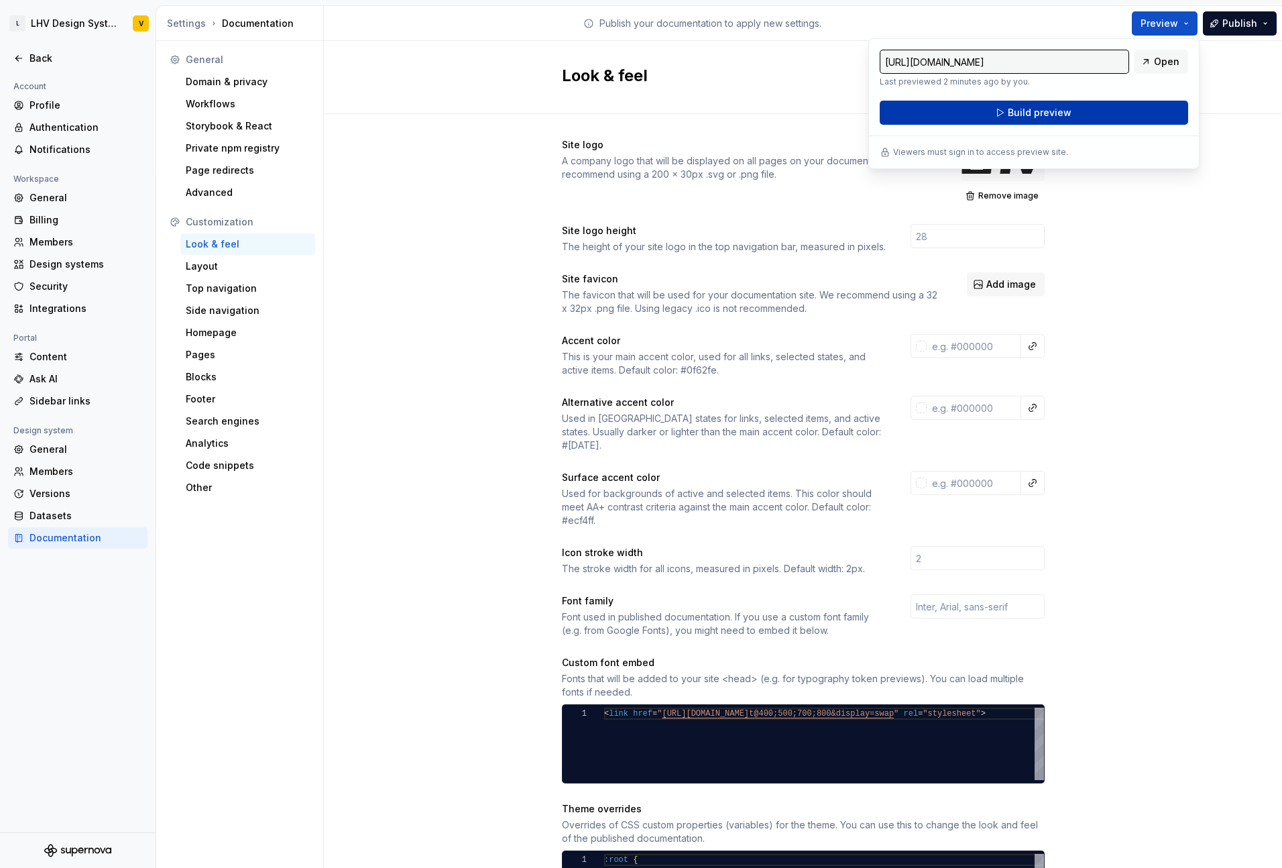
click at [1071, 117] on button "Build preview" at bounding box center [1034, 113] width 308 height 24
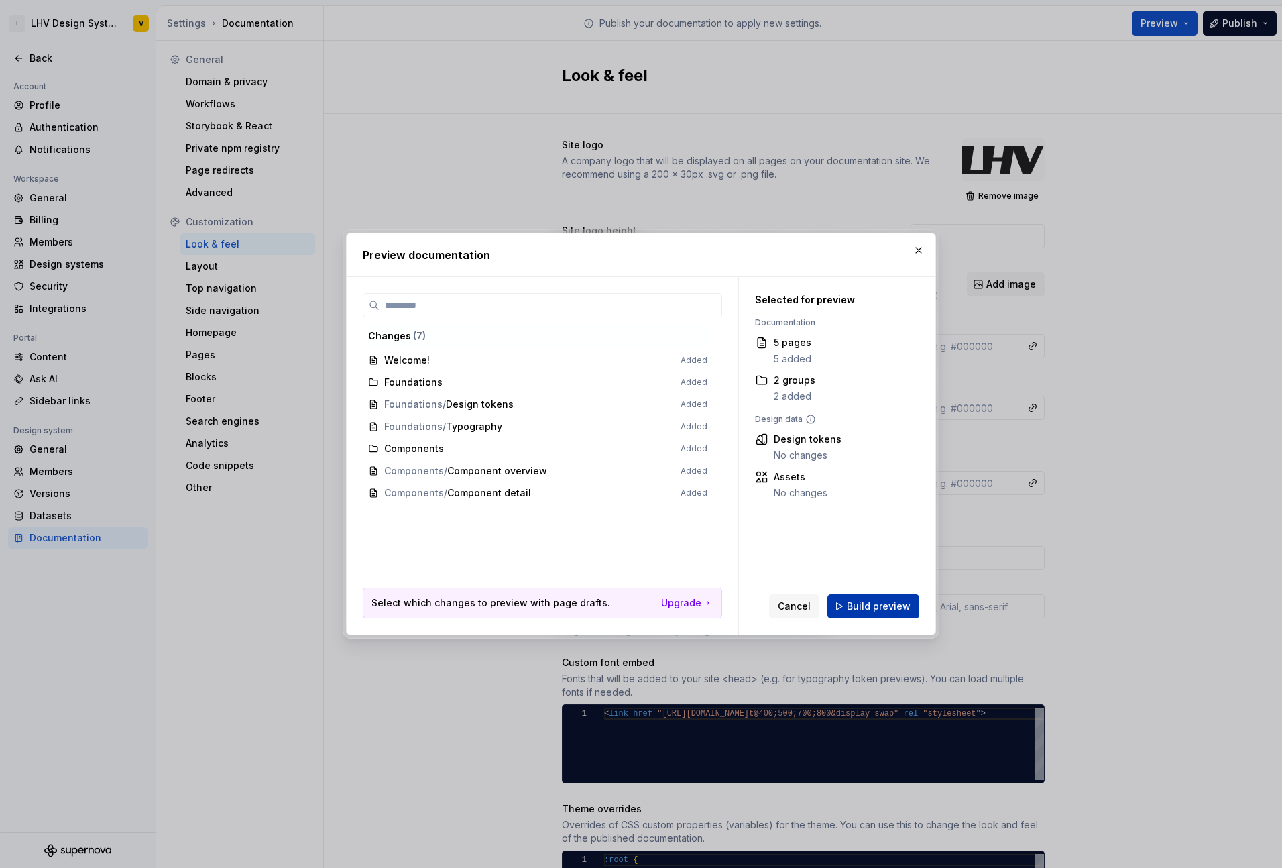
click at [882, 603] on span "Build preview" at bounding box center [879, 605] width 64 height 13
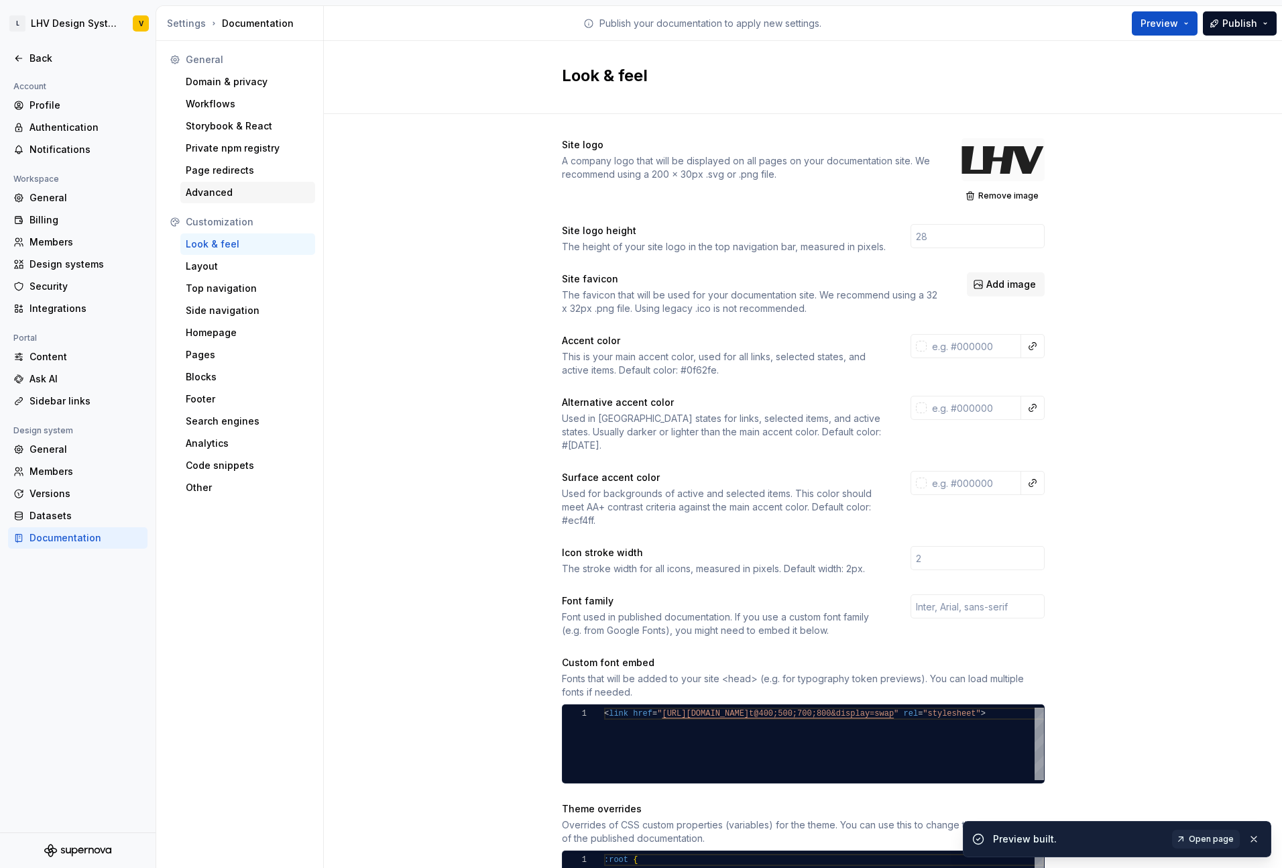
click at [233, 194] on div "Advanced" at bounding box center [248, 192] width 124 height 13
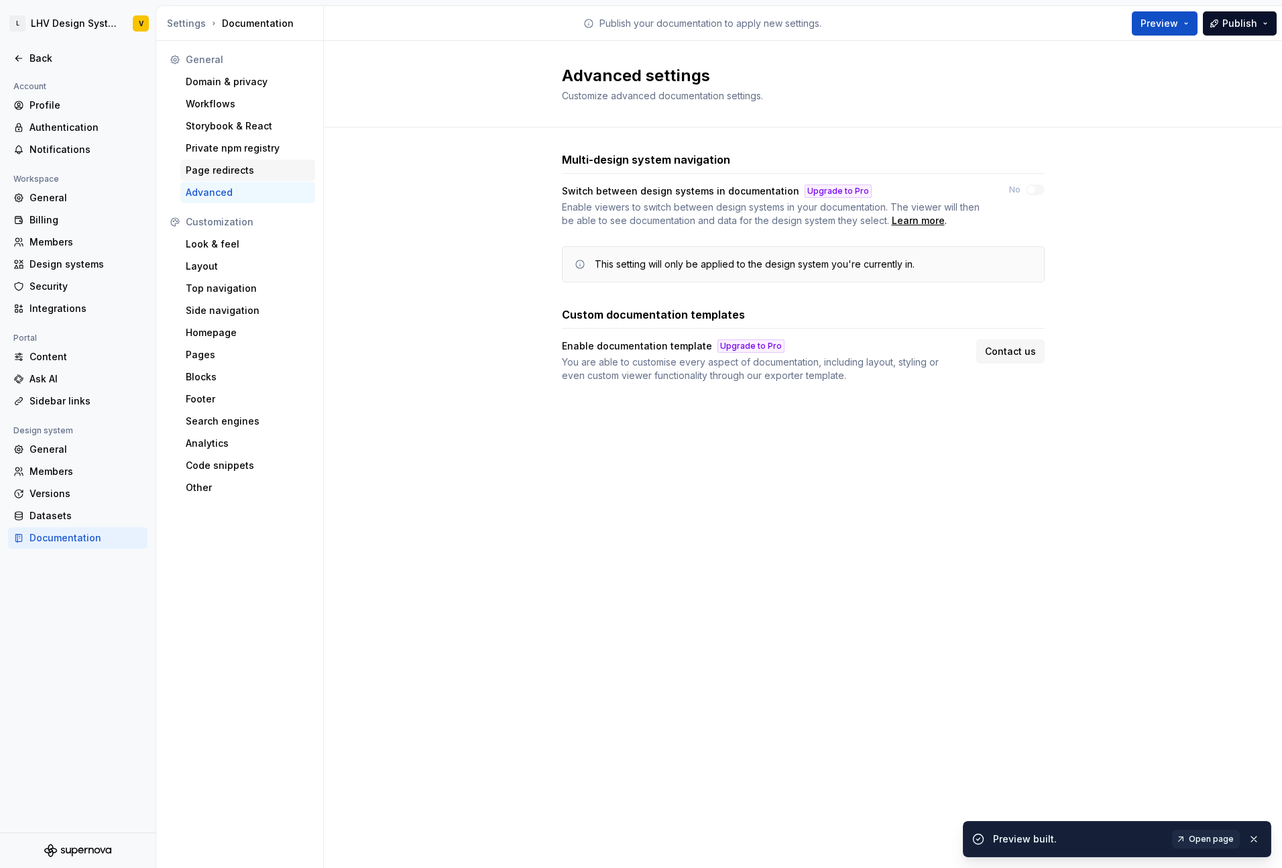
click at [229, 176] on div "Page redirects" at bounding box center [248, 170] width 124 height 13
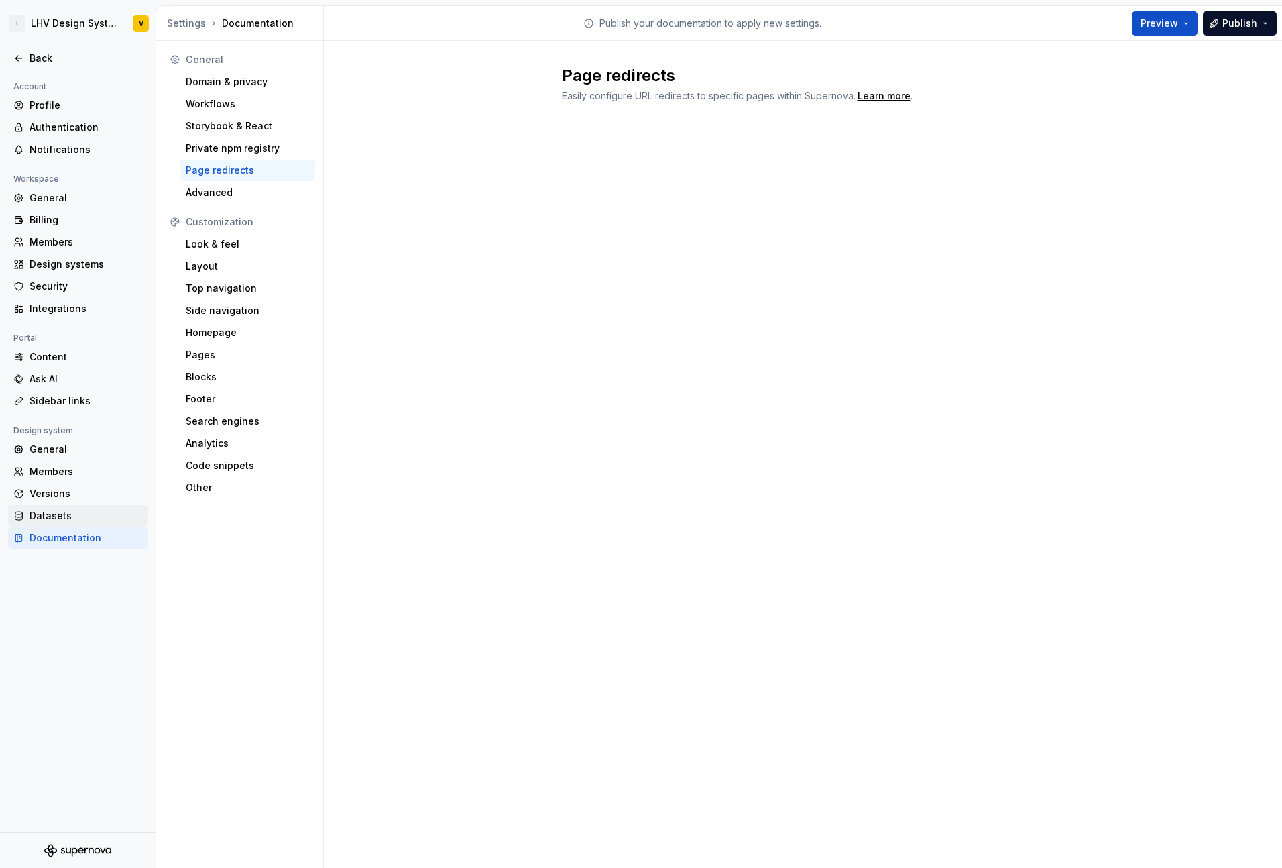
click at [51, 505] on div "Datasets" at bounding box center [77, 515] width 139 height 21
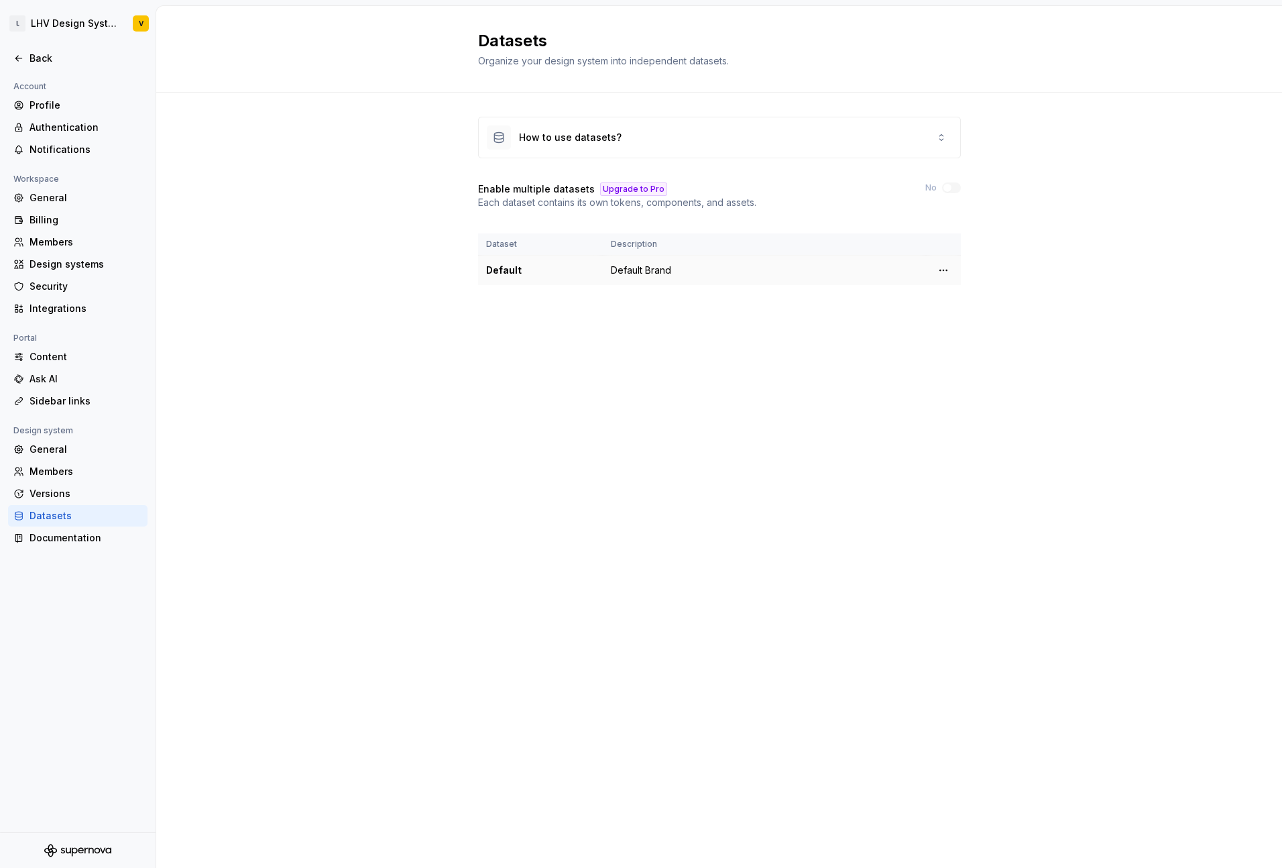
click at [727, 276] on td "Default Brand" at bounding box center [764, 270] width 323 height 30
click at [930, 267] on td at bounding box center [943, 270] width 35 height 30
click at [933, 268] on html "L LHV Design System V Back Account Profile Authentication Notifications Workspa…" at bounding box center [641, 434] width 1282 height 868
click at [703, 369] on html "L LHV Design System V Back Account Profile Authentication Notifications Workspa…" at bounding box center [641, 434] width 1282 height 868
click at [74, 492] on div "Versions" at bounding box center [86, 493] width 113 height 13
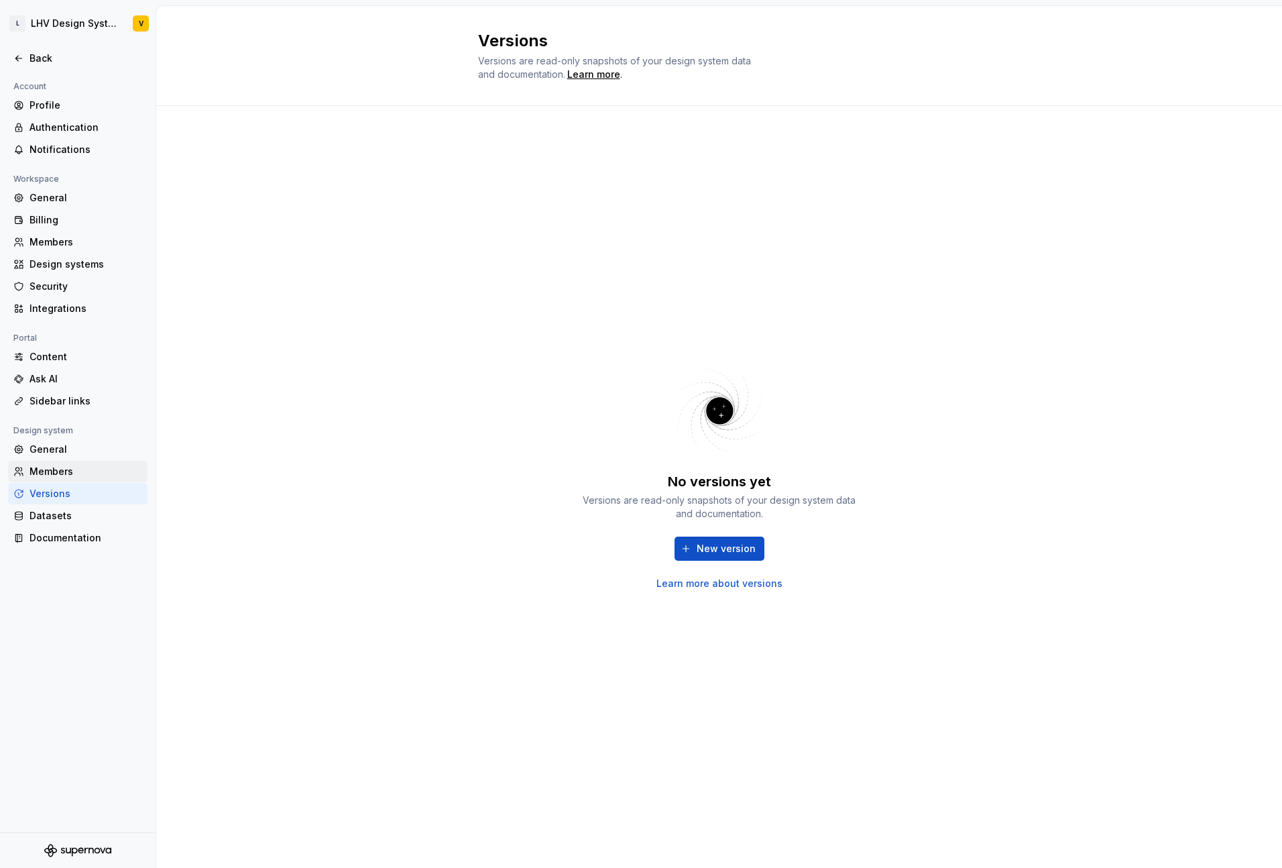
click at [71, 469] on div "Members" at bounding box center [86, 471] width 113 height 13
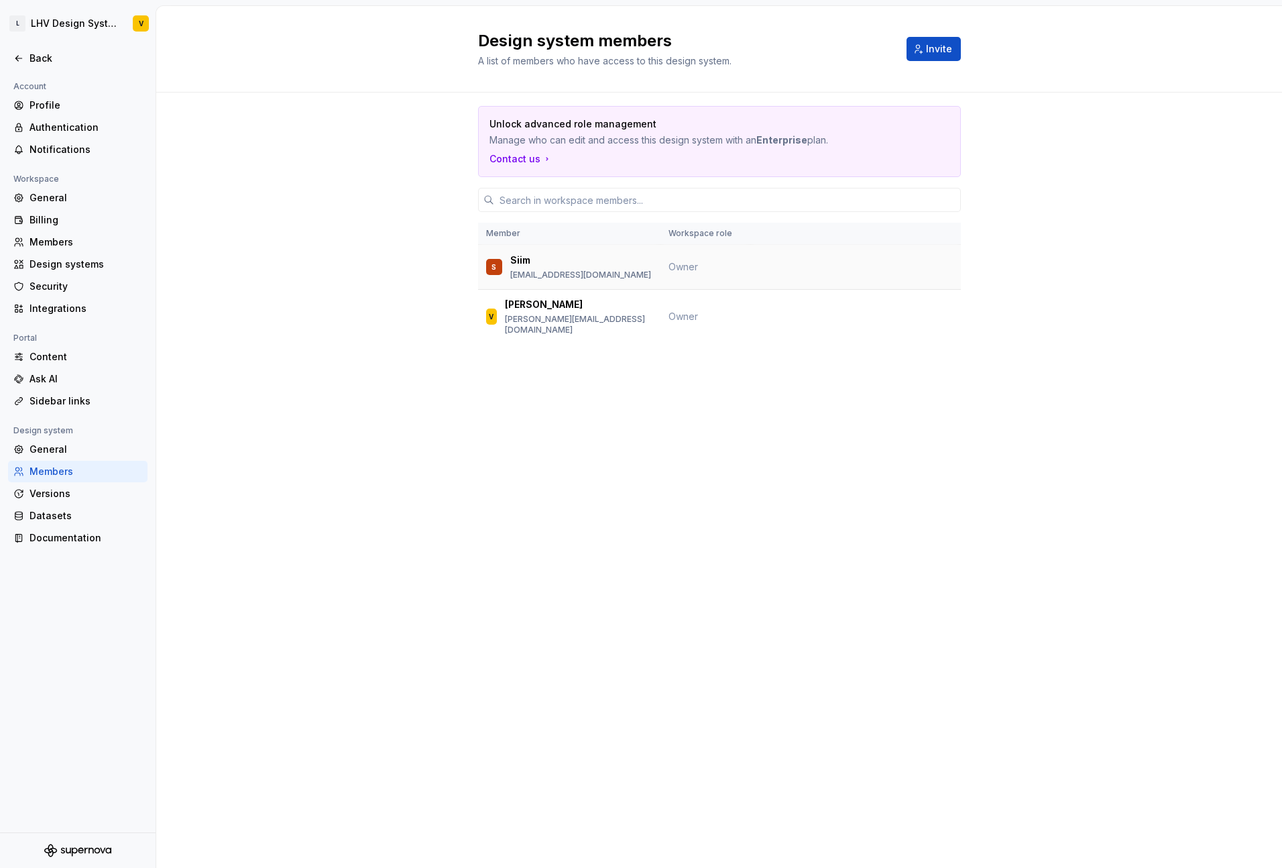
click at [692, 270] on span "Owner" at bounding box center [683, 266] width 30 height 11
click at [675, 310] on span "Owner" at bounding box center [683, 315] width 30 height 11
click at [529, 306] on p "Viktoria" at bounding box center [544, 304] width 78 height 13
click at [52, 456] on div "General" at bounding box center [86, 449] width 113 height 13
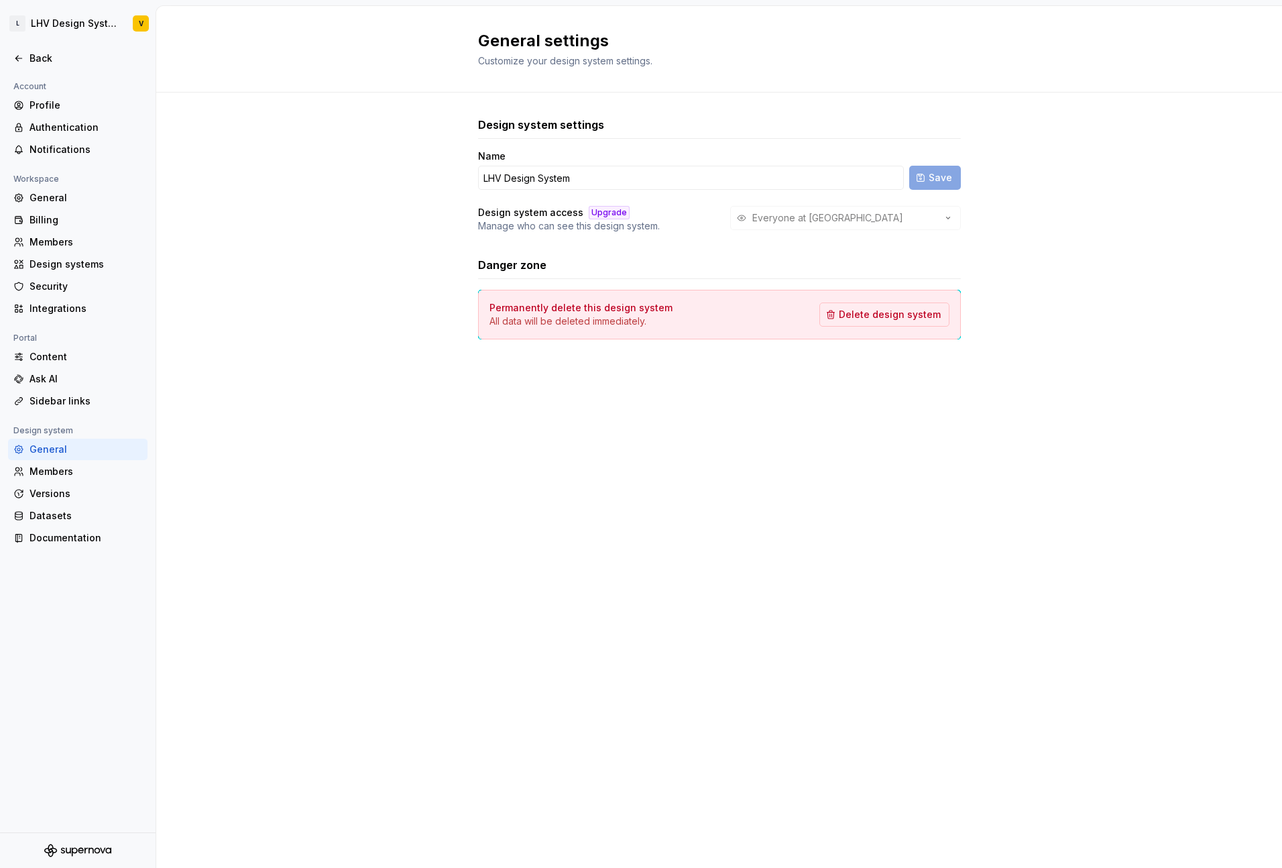
click at [811, 217] on div "Everyone at LHV" at bounding box center [845, 218] width 231 height 24
click at [51, 401] on div "Sidebar links" at bounding box center [86, 400] width 113 height 13
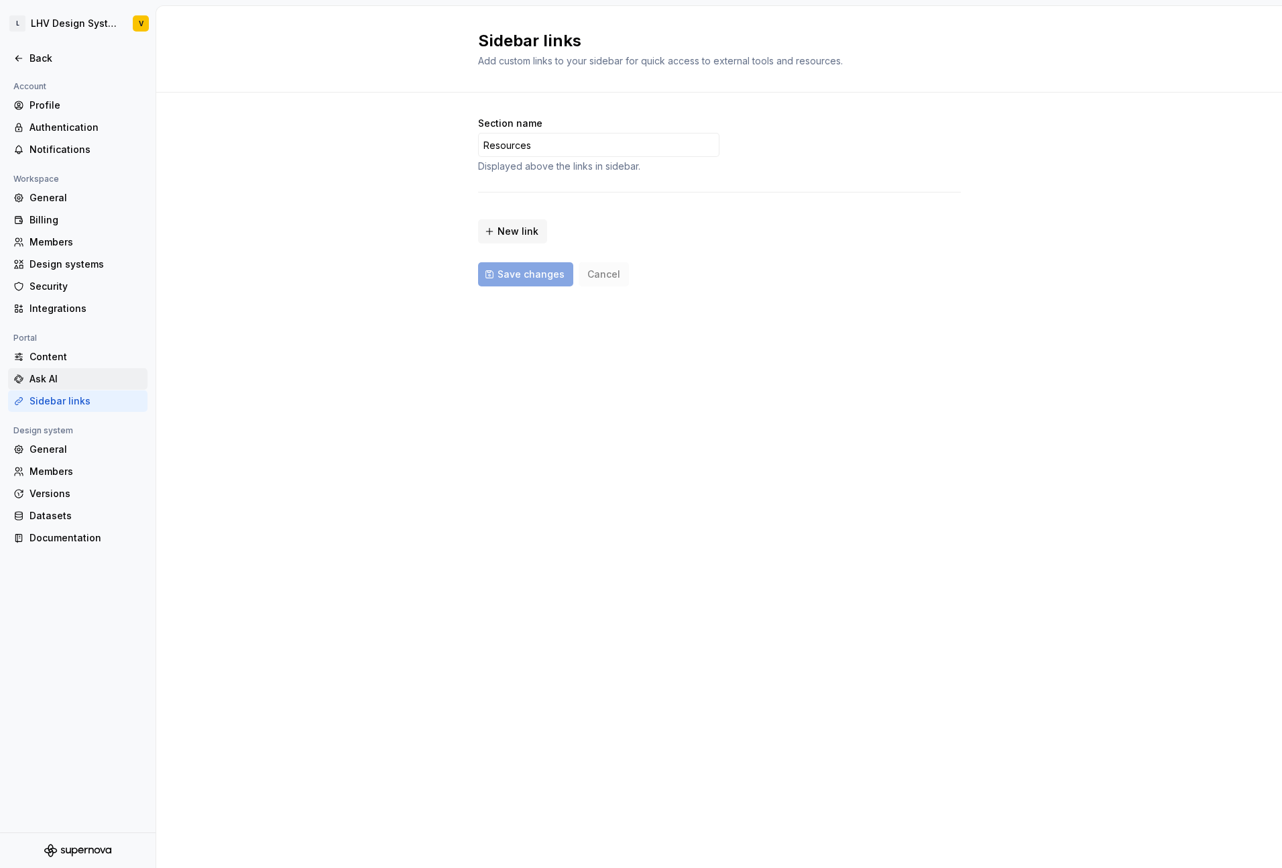
click at [60, 377] on div "Ask AI" at bounding box center [86, 378] width 113 height 13
type textarea "*"
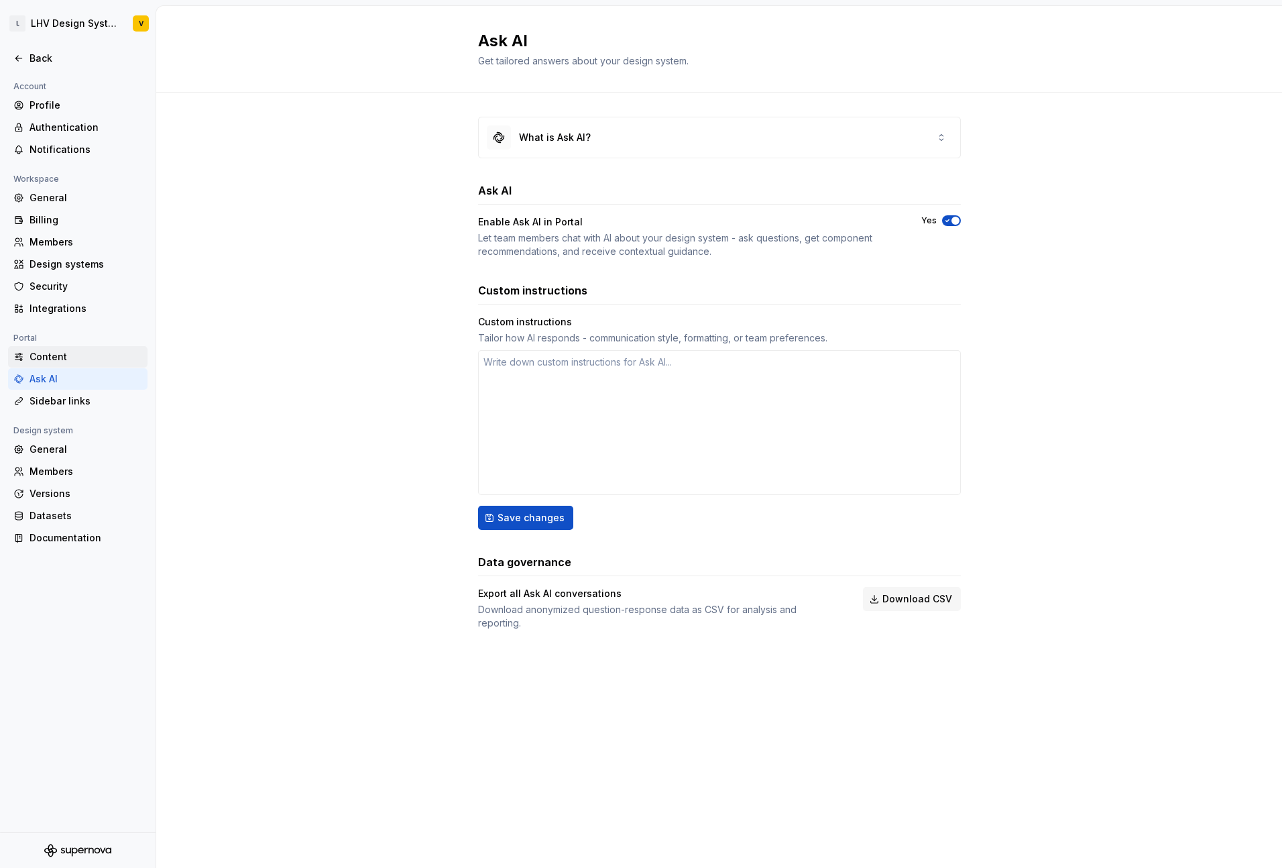
click at [61, 360] on div "Content" at bounding box center [86, 356] width 113 height 13
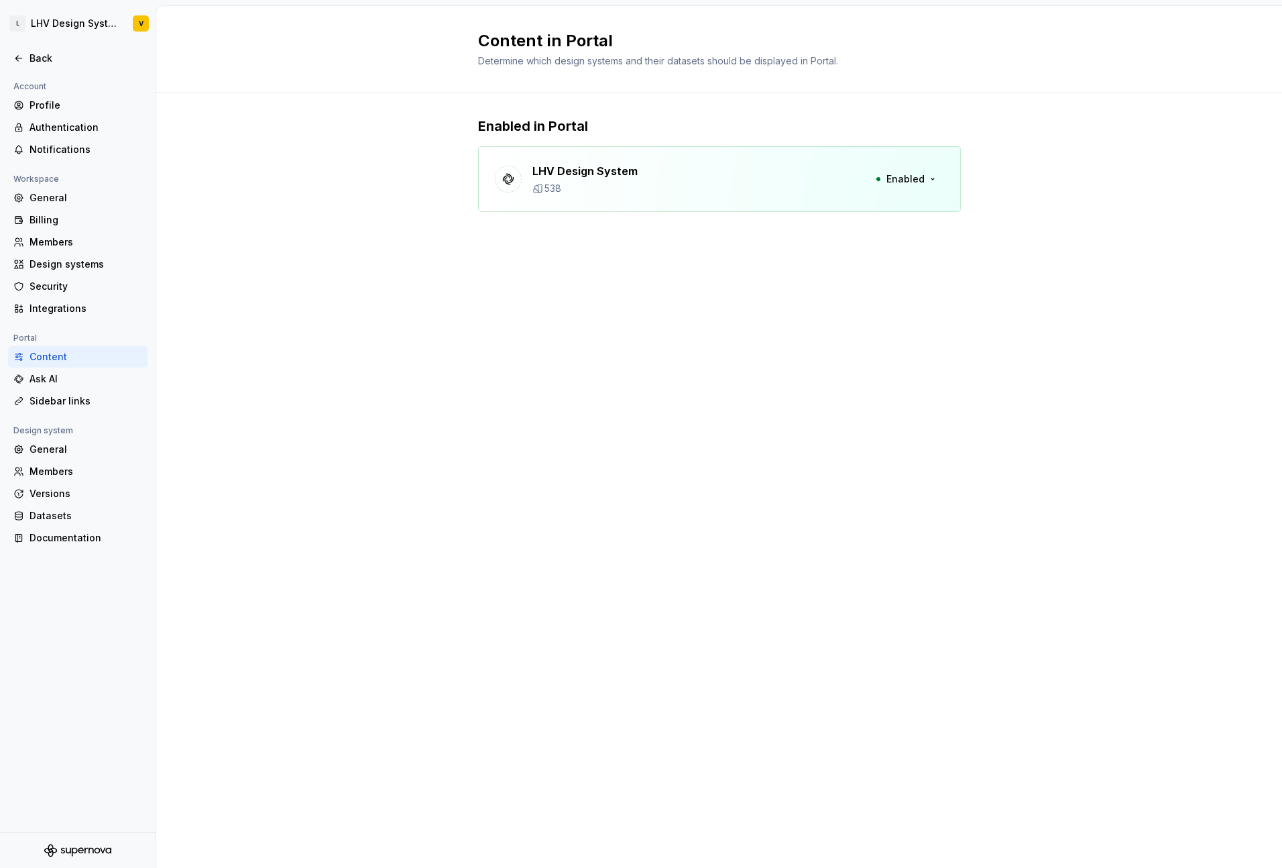
click at [754, 190] on div "LHV Design System 538 Enabled" at bounding box center [719, 179] width 483 height 66
click at [966, 190] on div "Enabled in Portal LHV Design System 538 Enabled" at bounding box center [719, 178] width 1126 height 170
click at [937, 190] on button "Enabled" at bounding box center [905, 179] width 77 height 24
click at [687, 170] on div "LHV Design System 538 Enabled" at bounding box center [719, 179] width 483 height 66
click at [70, 310] on div "Integrations" at bounding box center [86, 308] width 113 height 13
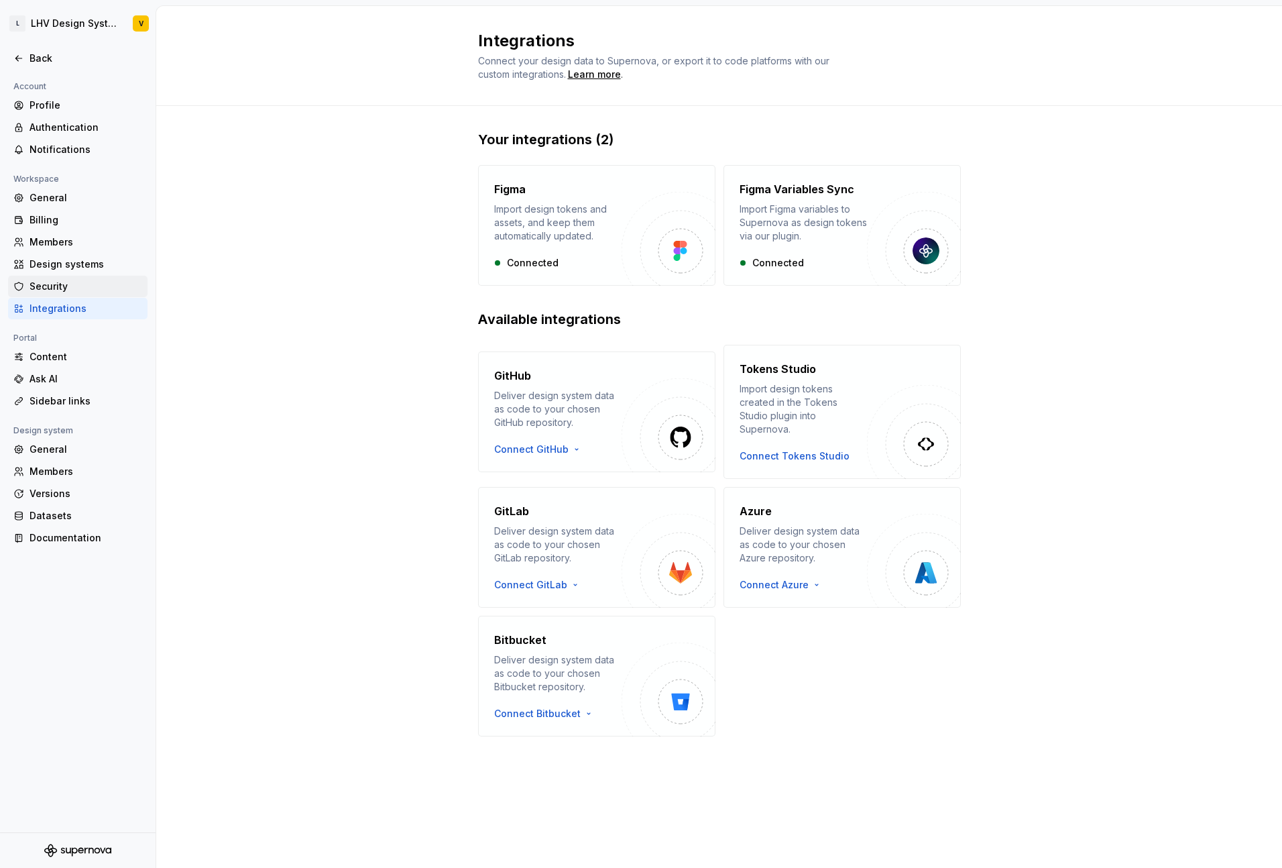
click at [68, 285] on div "Security" at bounding box center [86, 286] width 113 height 13
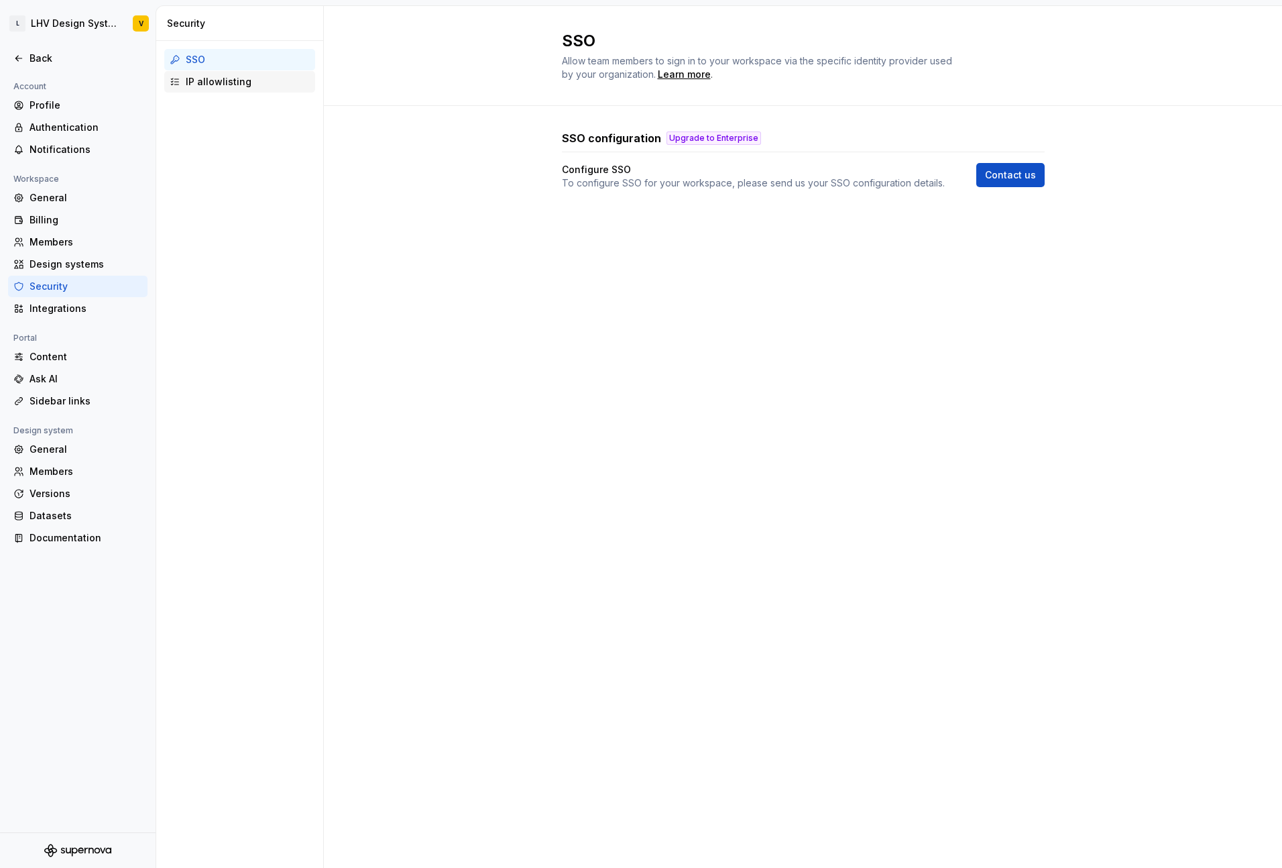
click at [279, 82] on div "IP allowlisting" at bounding box center [248, 81] width 124 height 13
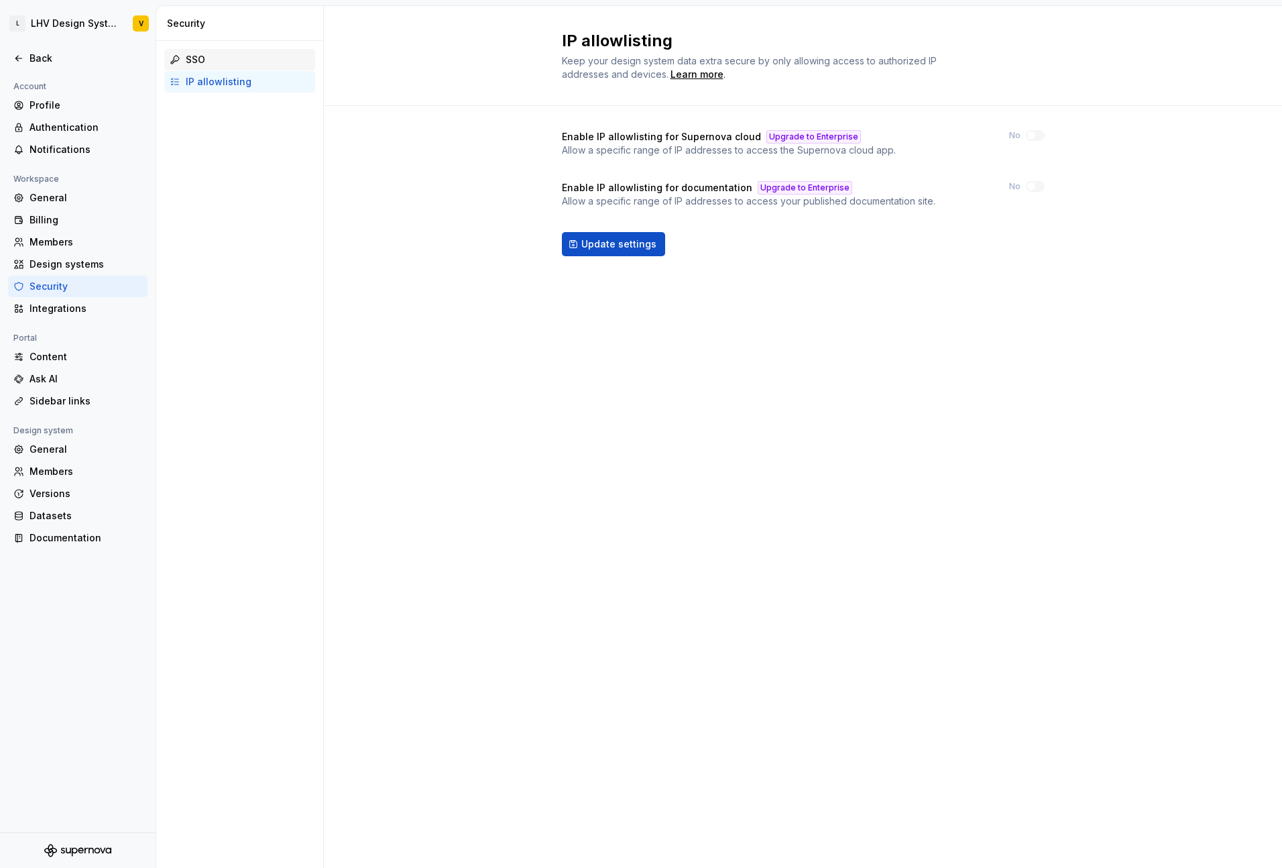
click at [246, 60] on div "SSO" at bounding box center [248, 59] width 124 height 13
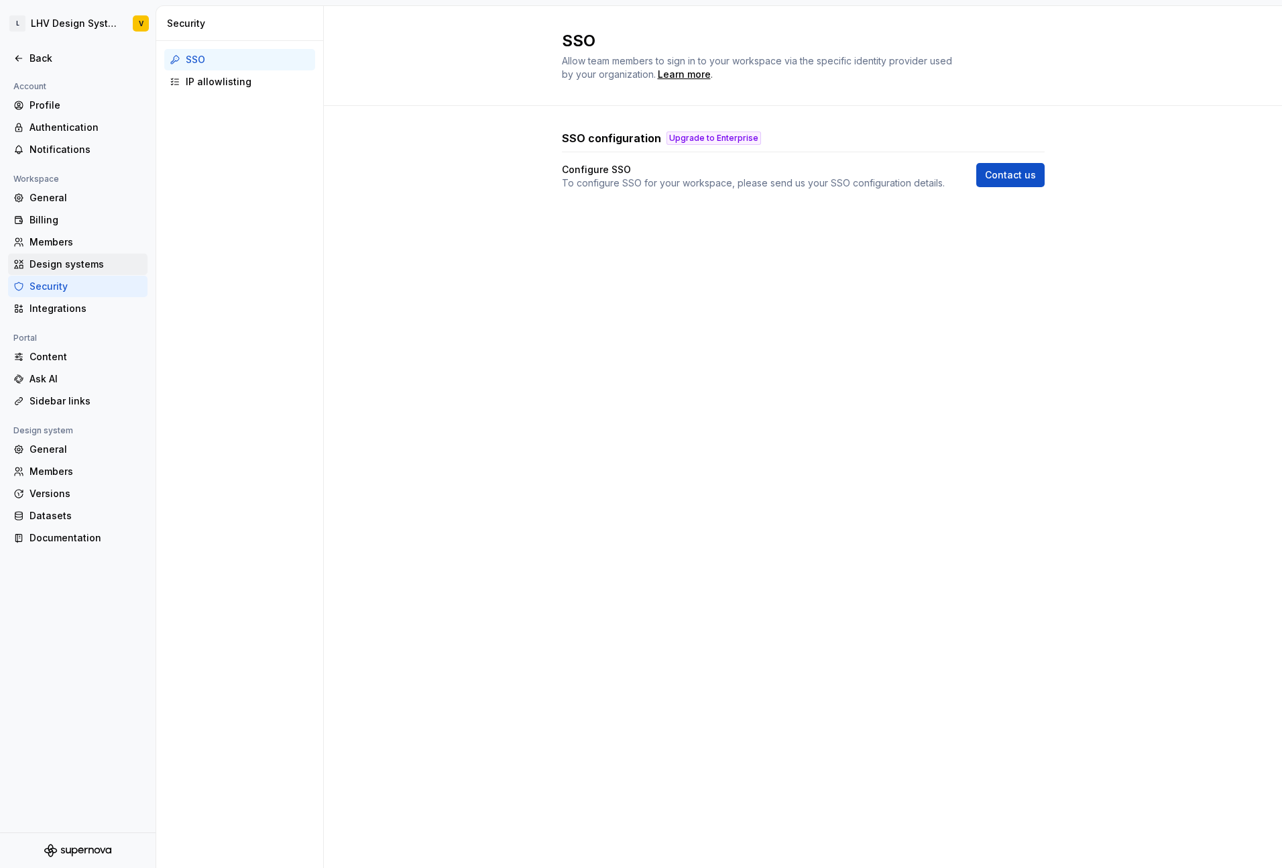
click at [59, 264] on div "Design systems" at bounding box center [86, 263] width 113 height 13
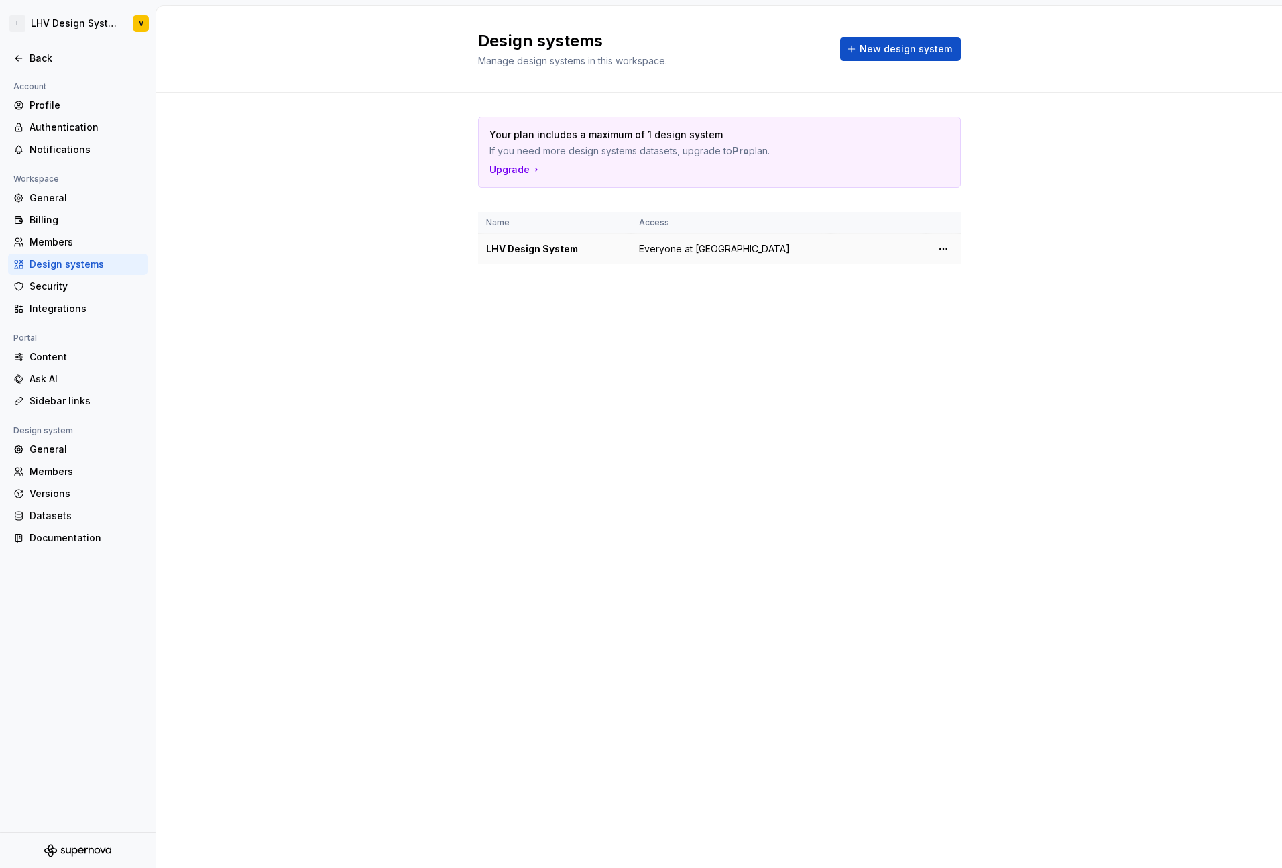
click at [634, 259] on td "Everyone at LHV" at bounding box center [731, 249] width 200 height 30
click at [69, 245] on div "Members" at bounding box center [86, 241] width 113 height 13
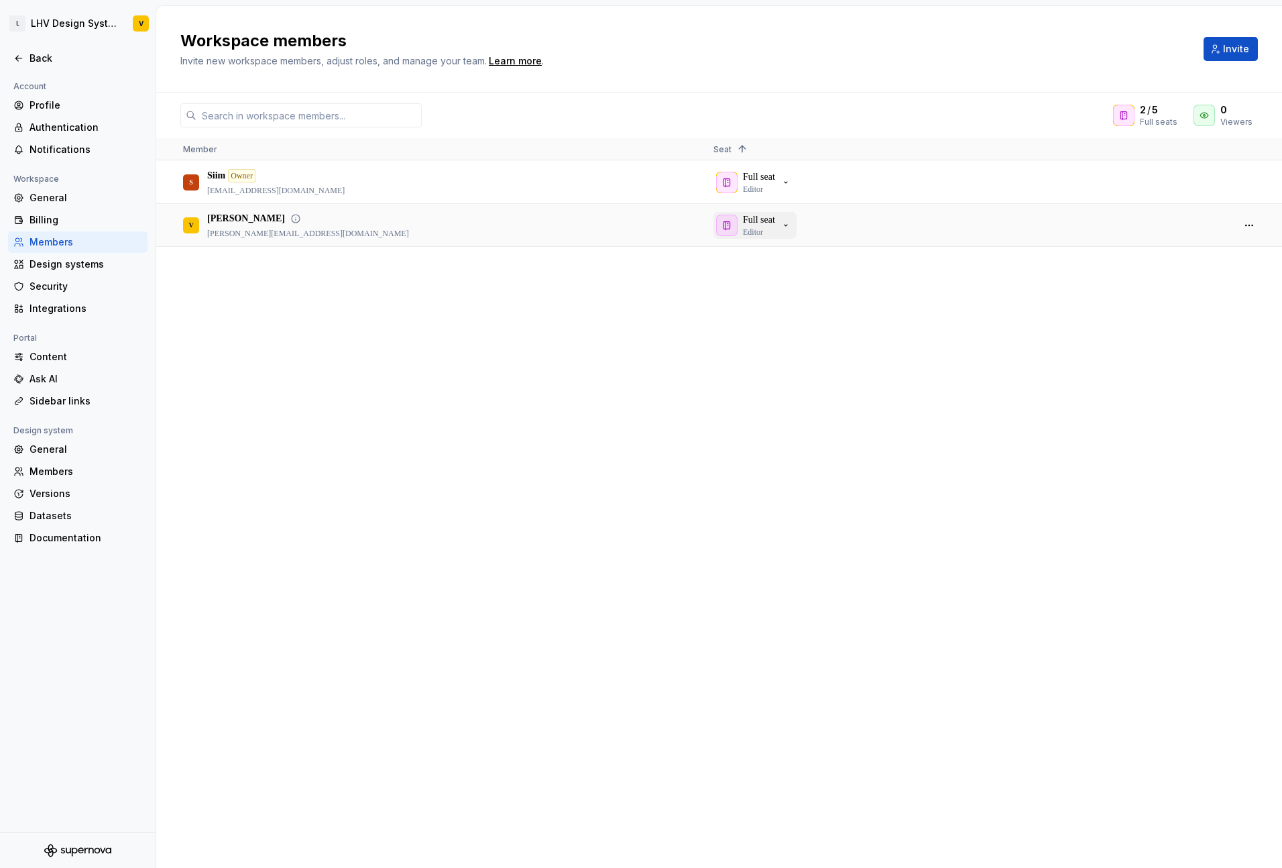
click at [791, 224] on icon "button" at bounding box center [785, 225] width 11 height 11
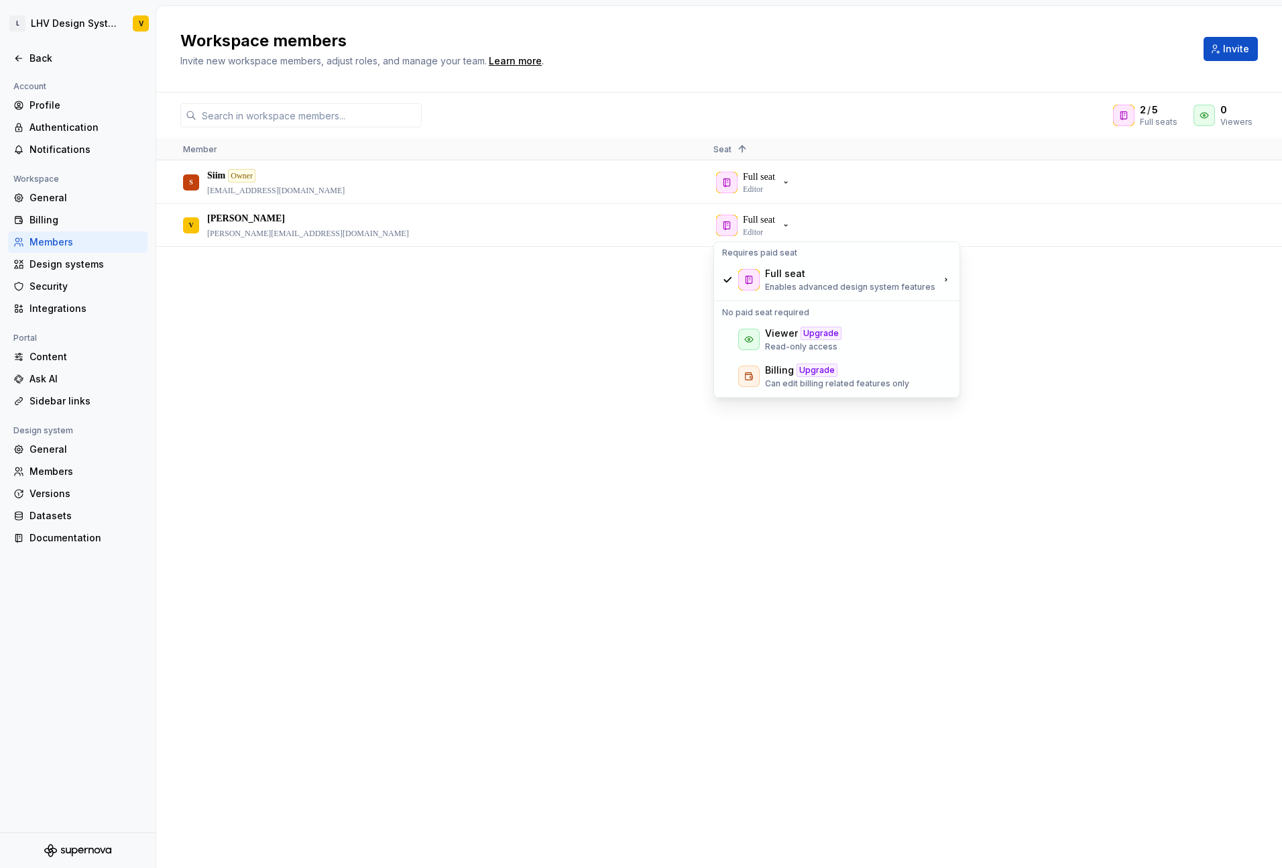
click at [457, 343] on div "S Siim Owner siim.veskilt@lhv.ee Full seat Editor V Viktoria viktoria.plemakova…" at bounding box center [719, 514] width 1126 height 706
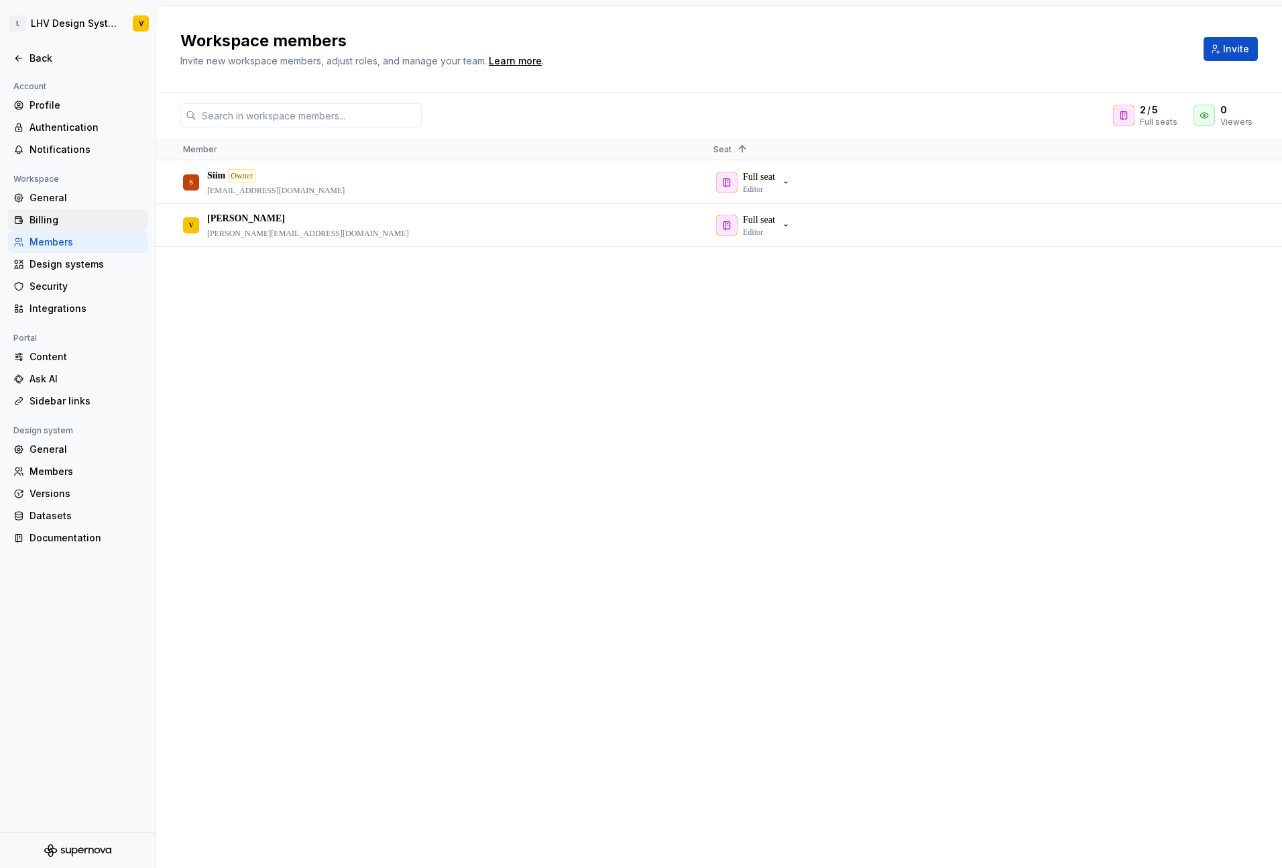
click at [54, 219] on div "Billing" at bounding box center [86, 219] width 113 height 13
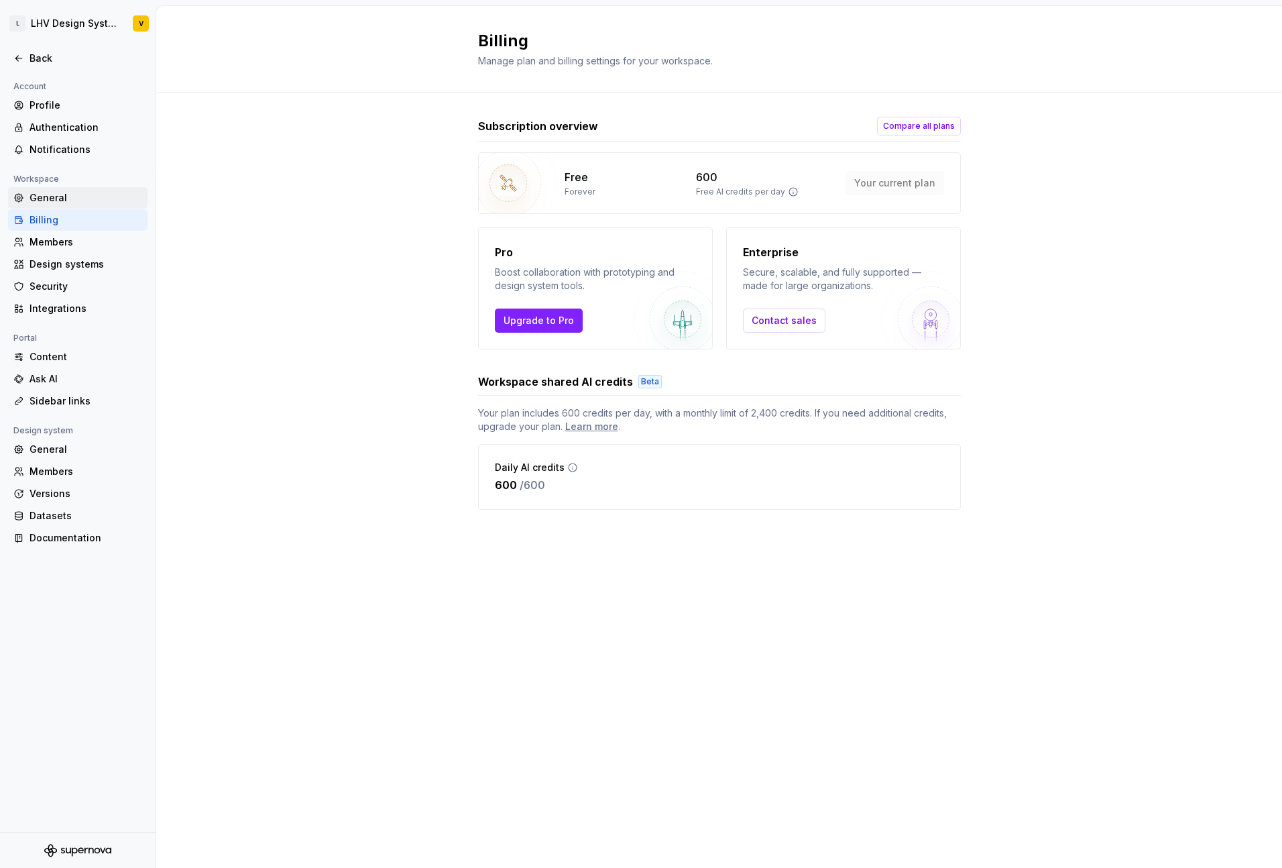
click at [60, 200] on div "General" at bounding box center [86, 197] width 113 height 13
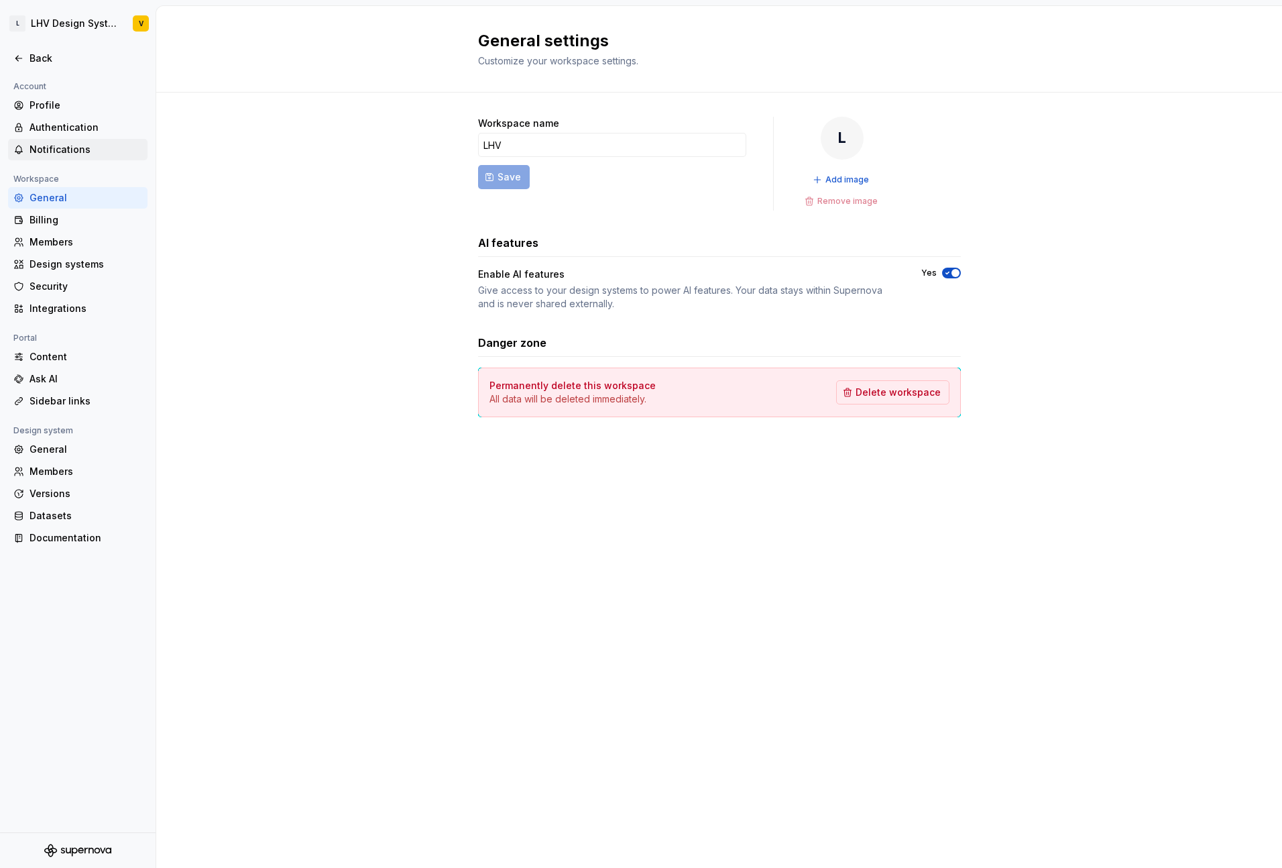
click at [70, 148] on div "Notifications" at bounding box center [86, 149] width 113 height 13
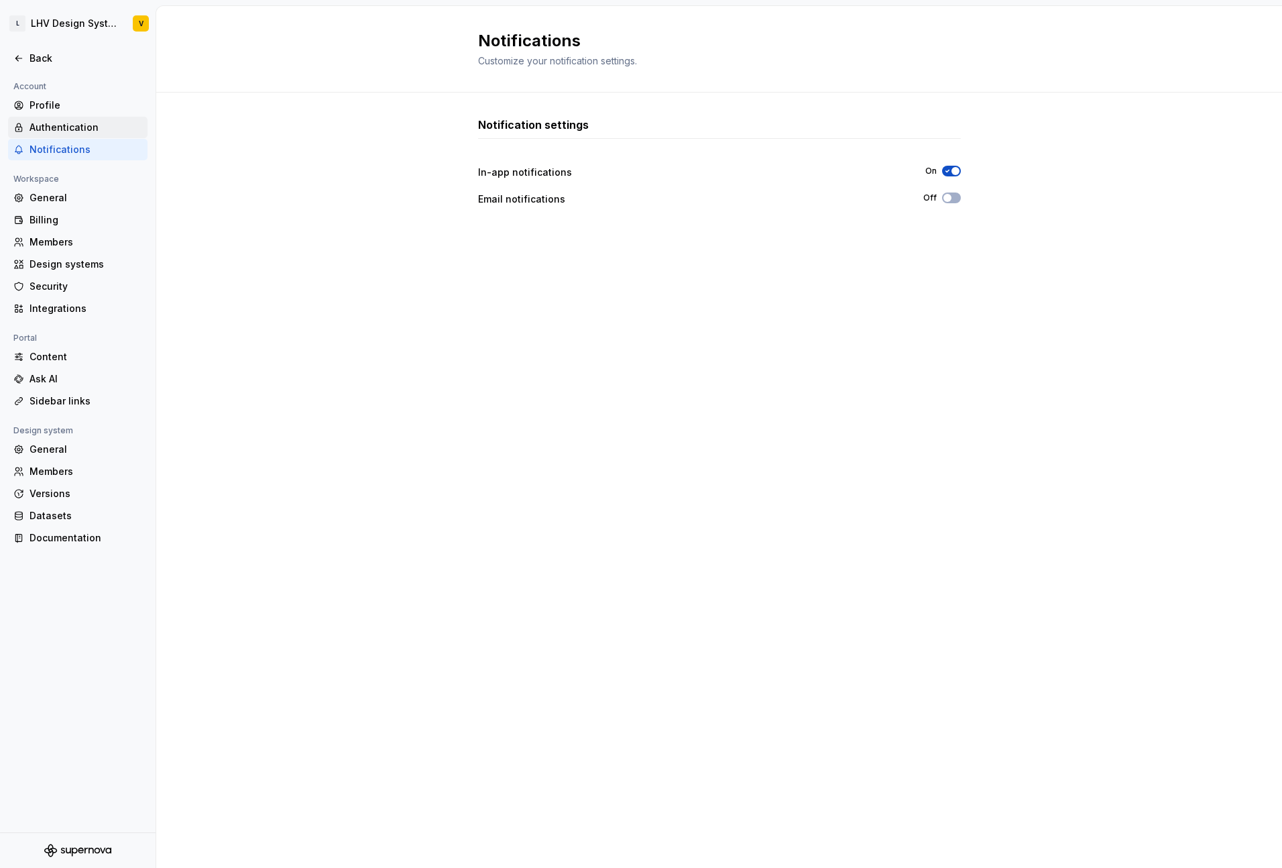
click at [72, 130] on div "Authentication" at bounding box center [86, 127] width 113 height 13
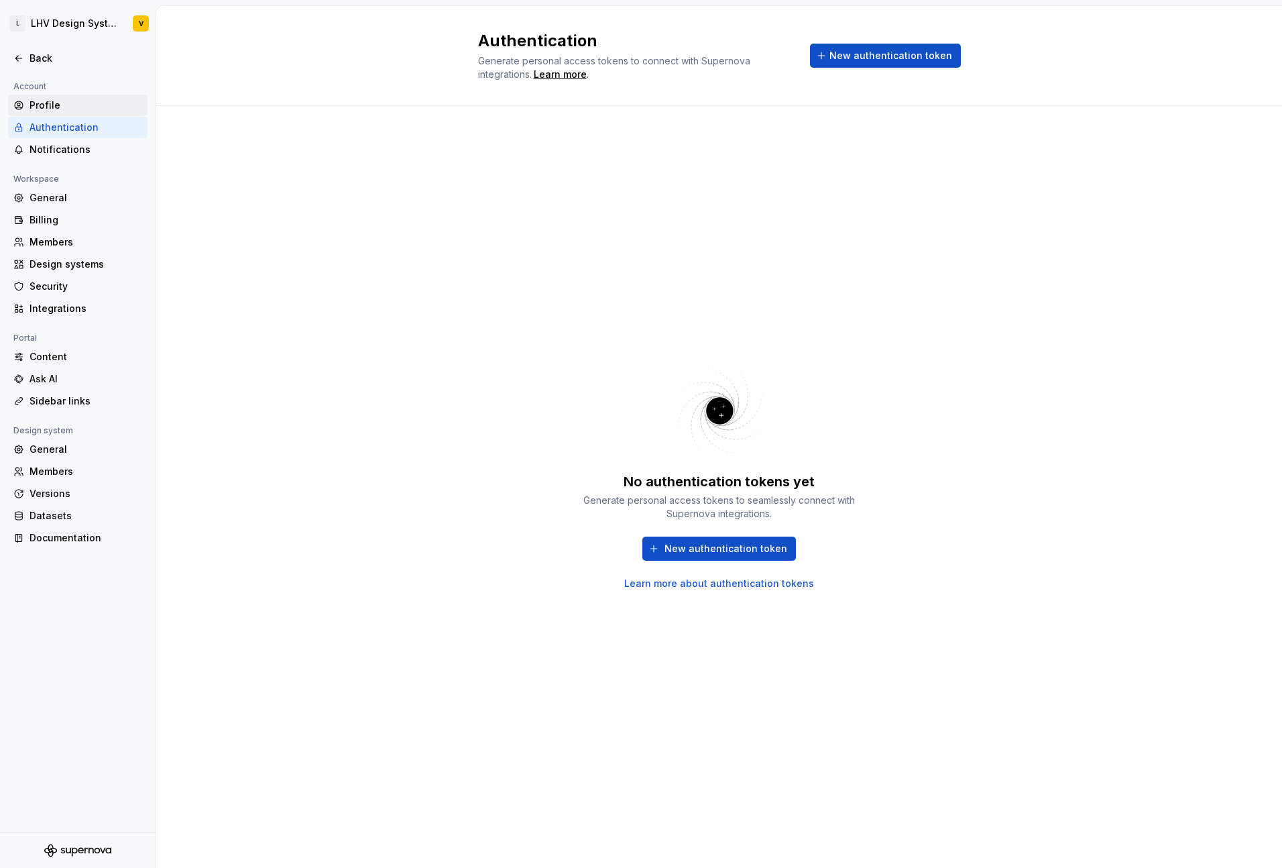
click at [52, 103] on div "Profile" at bounding box center [86, 105] width 113 height 13
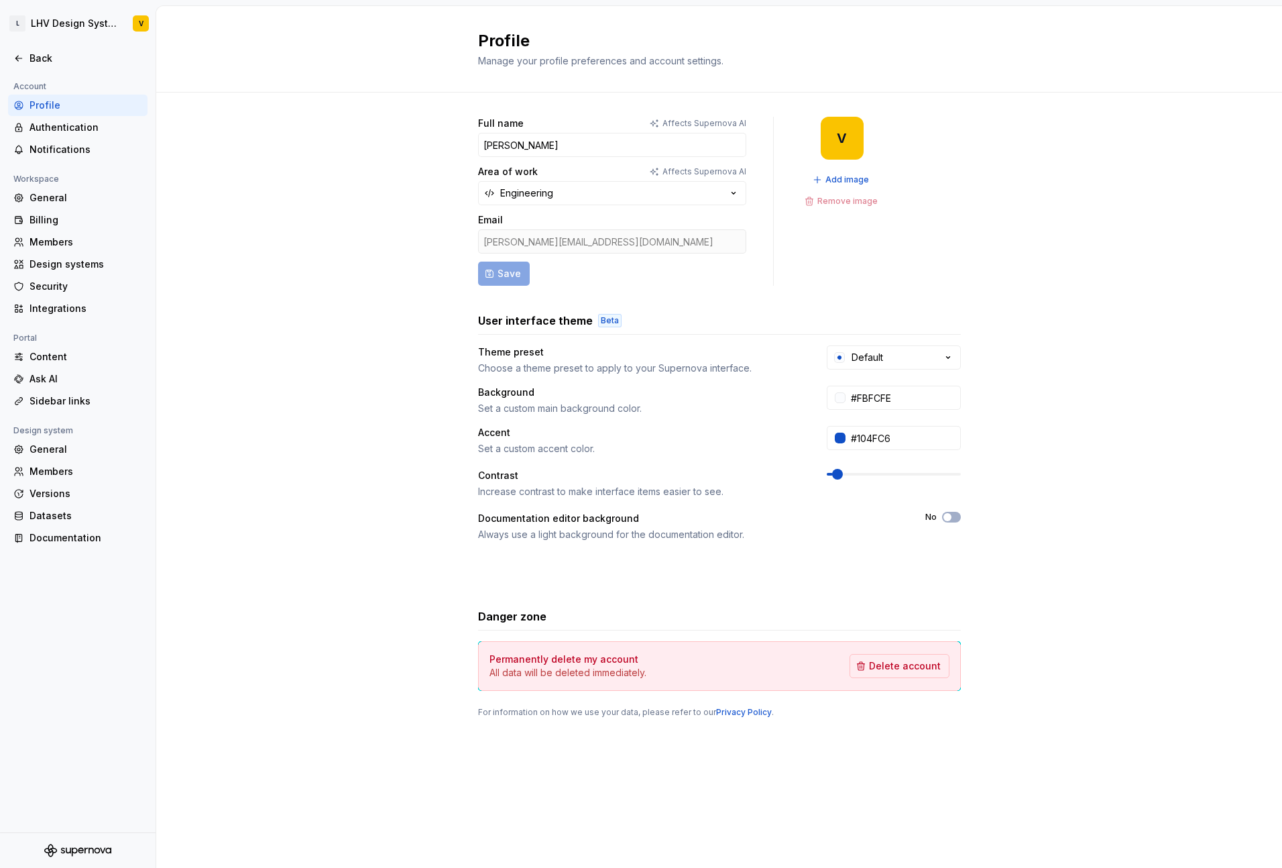
click at [863, 369] on div "Theme preset Choose a theme preset to apply to your Supernova interface. Default" at bounding box center [719, 360] width 483 height 30
click at [865, 359] on div "Default" at bounding box center [868, 357] width 32 height 13
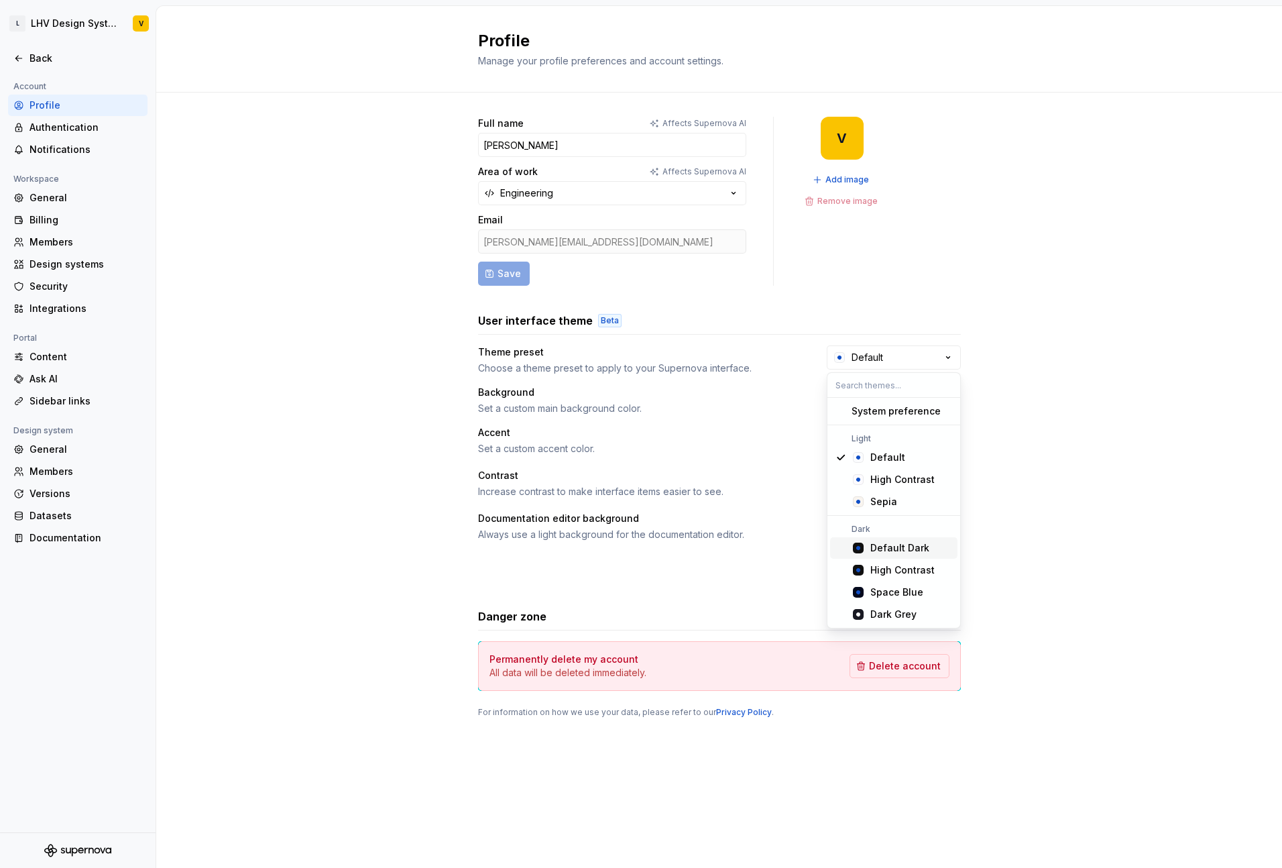
click at [896, 541] on div "Default Dark" at bounding box center [899, 547] width 59 height 13
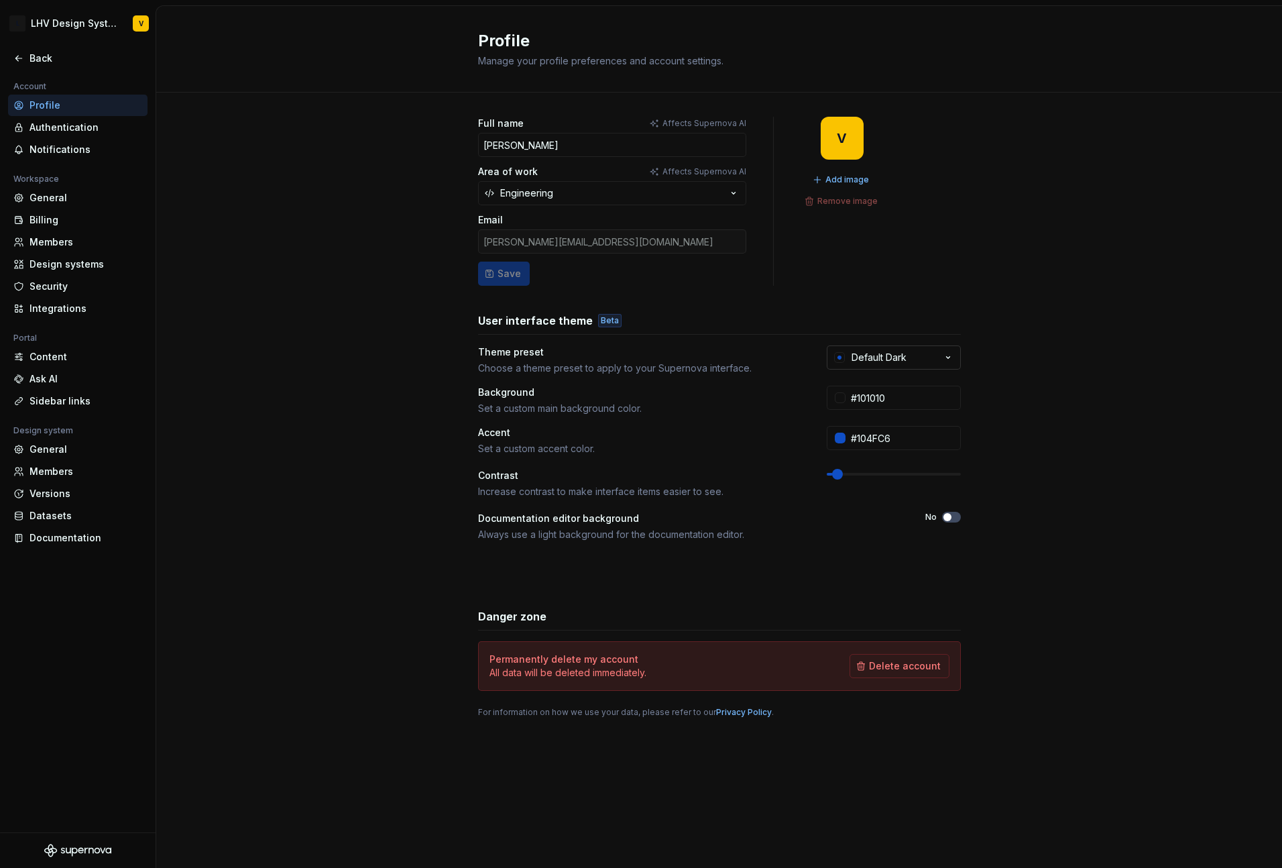
click at [889, 367] on button "Default Dark" at bounding box center [894, 357] width 134 height 24
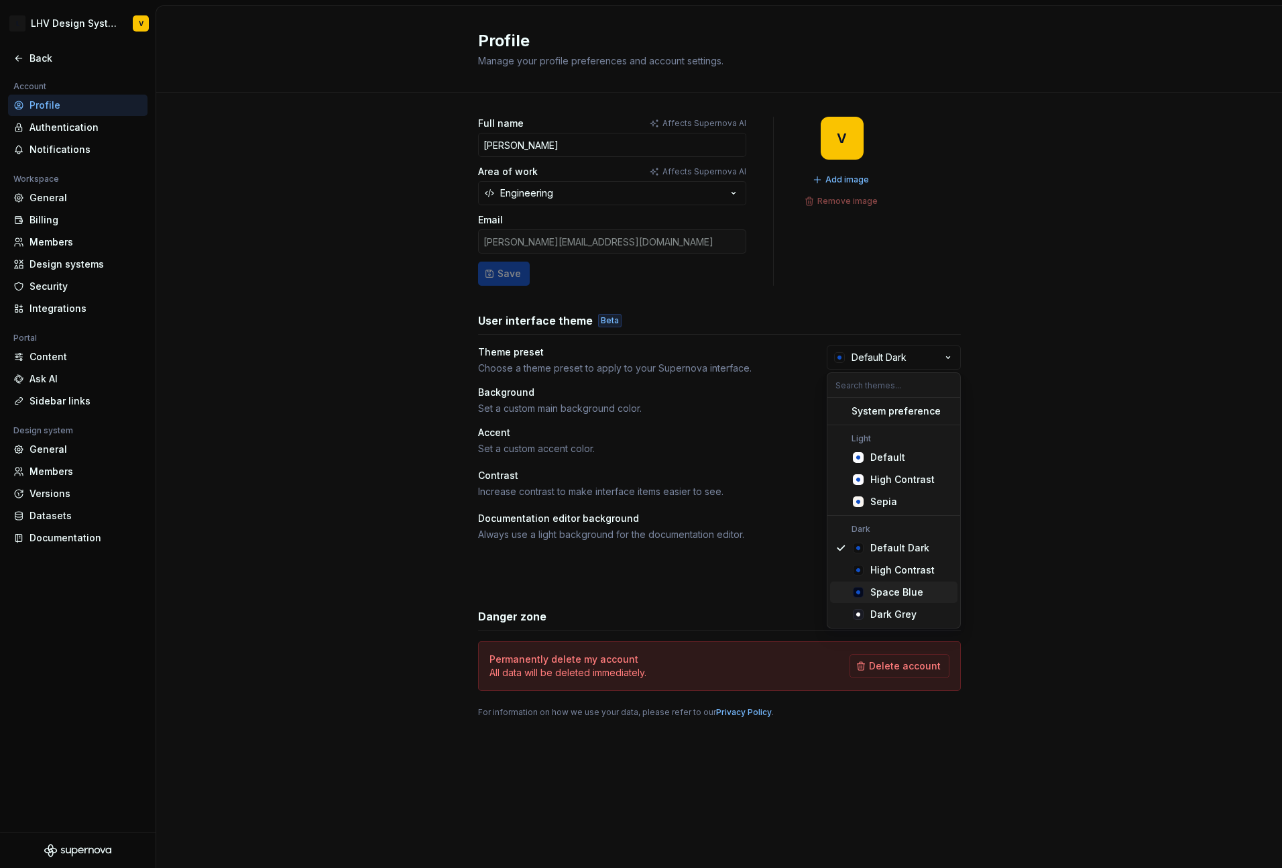
click at [900, 579] on span "High Contrast" at bounding box center [893, 569] width 127 height 21
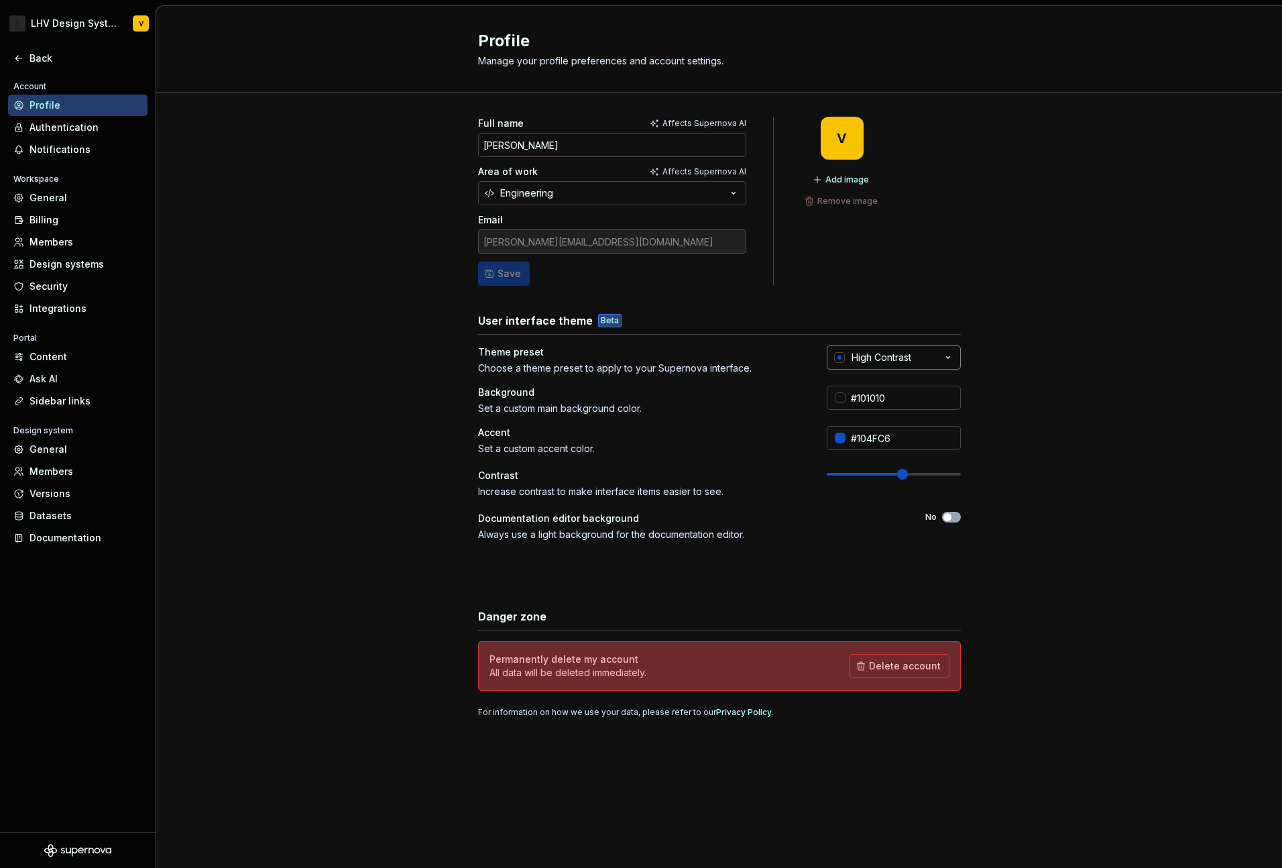
click at [916, 363] on button "High Contrast" at bounding box center [894, 357] width 134 height 24
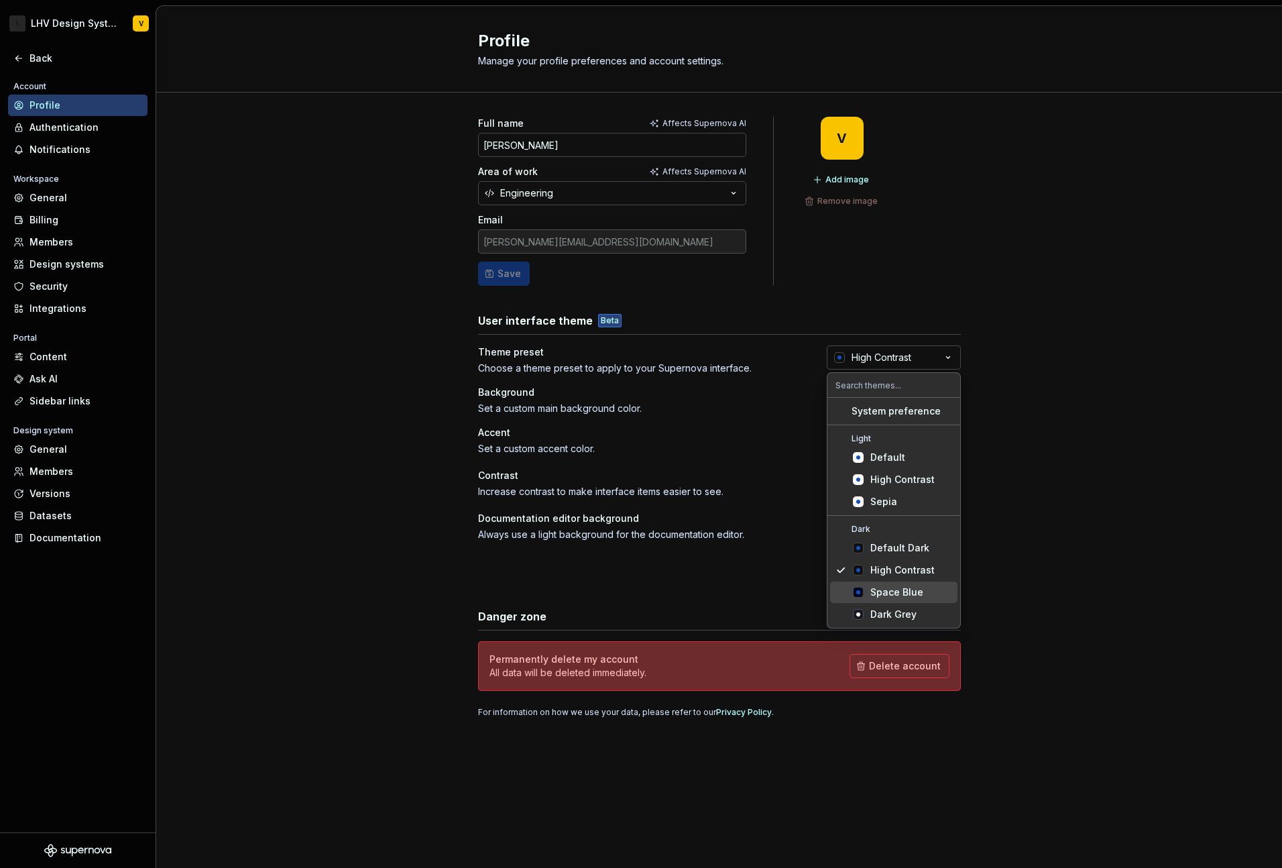
click at [910, 596] on div "Space Blue" at bounding box center [896, 591] width 53 height 13
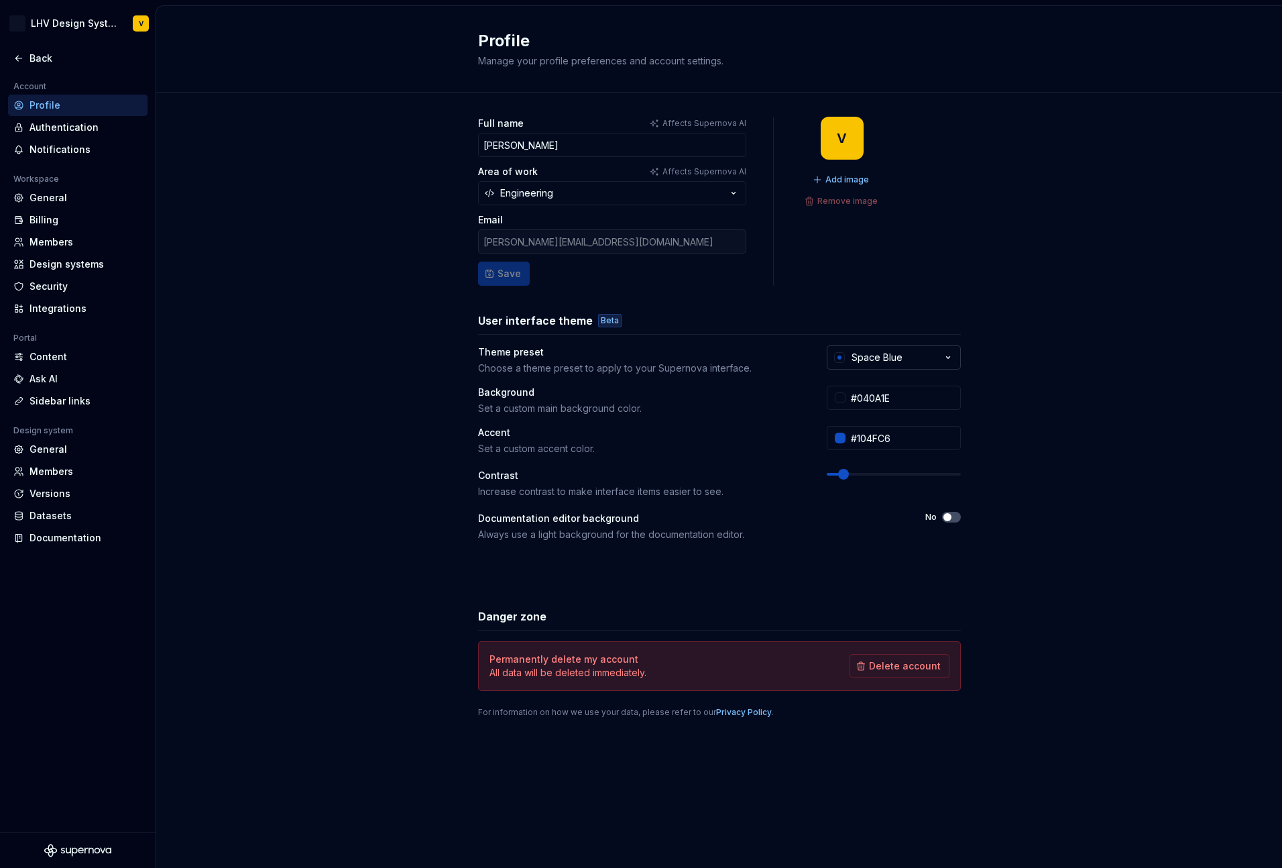
click at [918, 357] on button "Space Blue" at bounding box center [894, 357] width 134 height 24
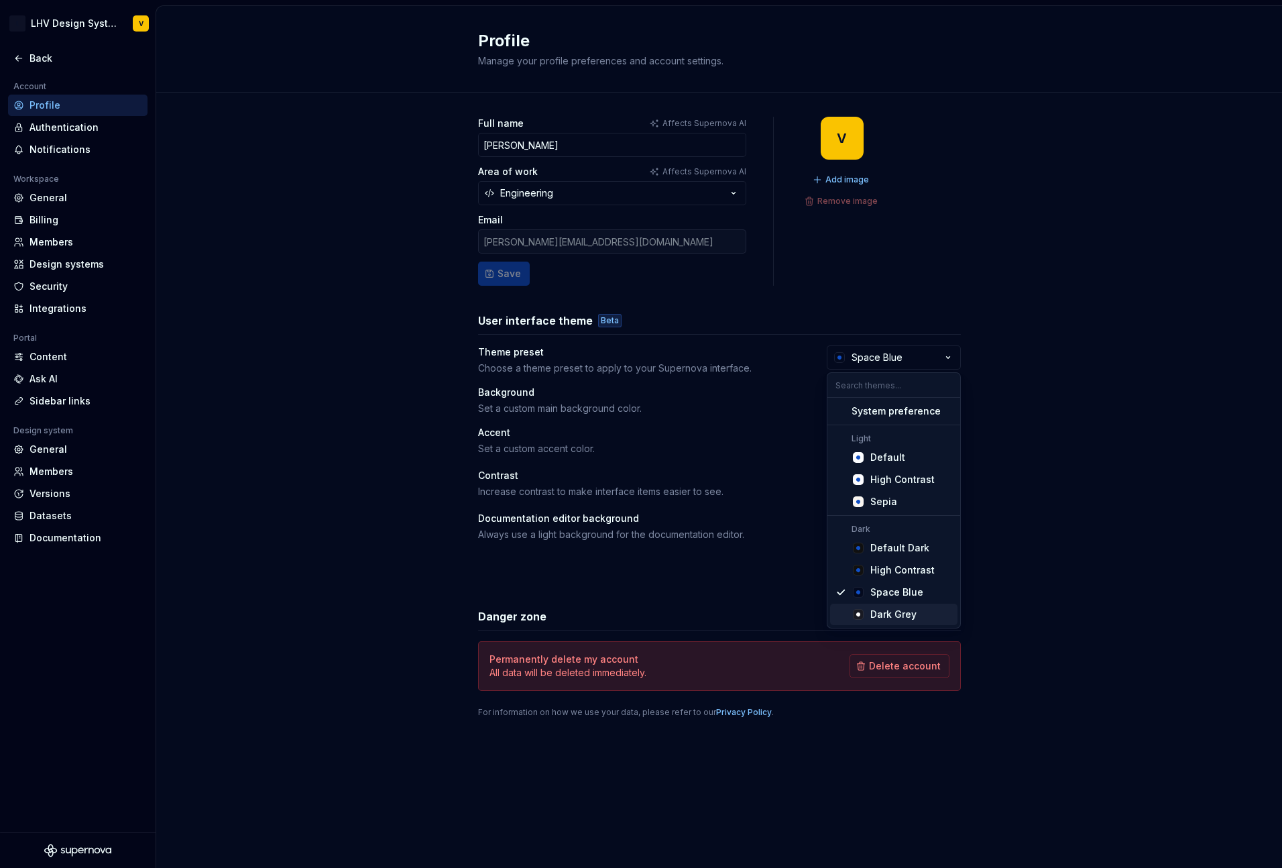
click at [893, 619] on div "Dark Grey" at bounding box center [893, 613] width 46 height 13
type input "#191A23"
type input "#FFFFFF"
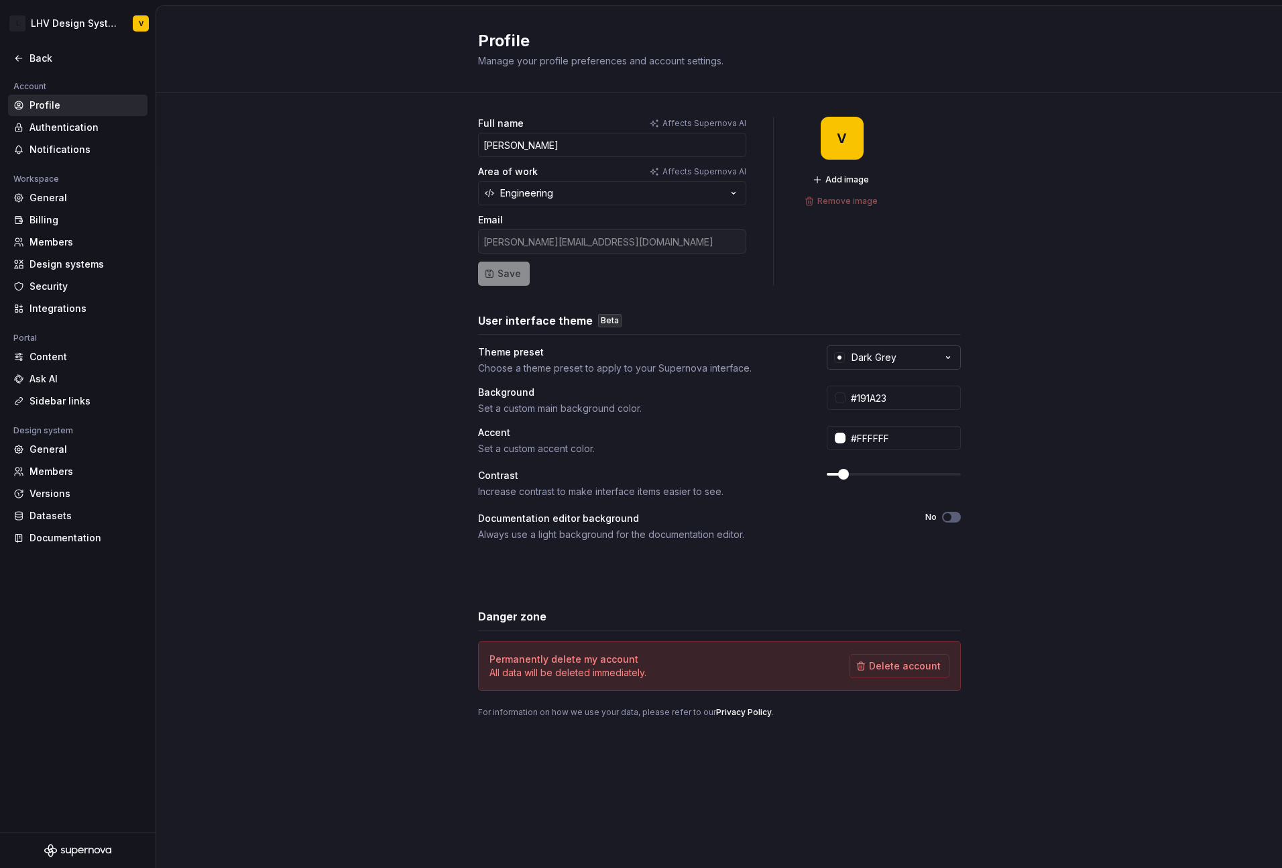
click at [905, 357] on button "Dark Grey" at bounding box center [894, 357] width 134 height 24
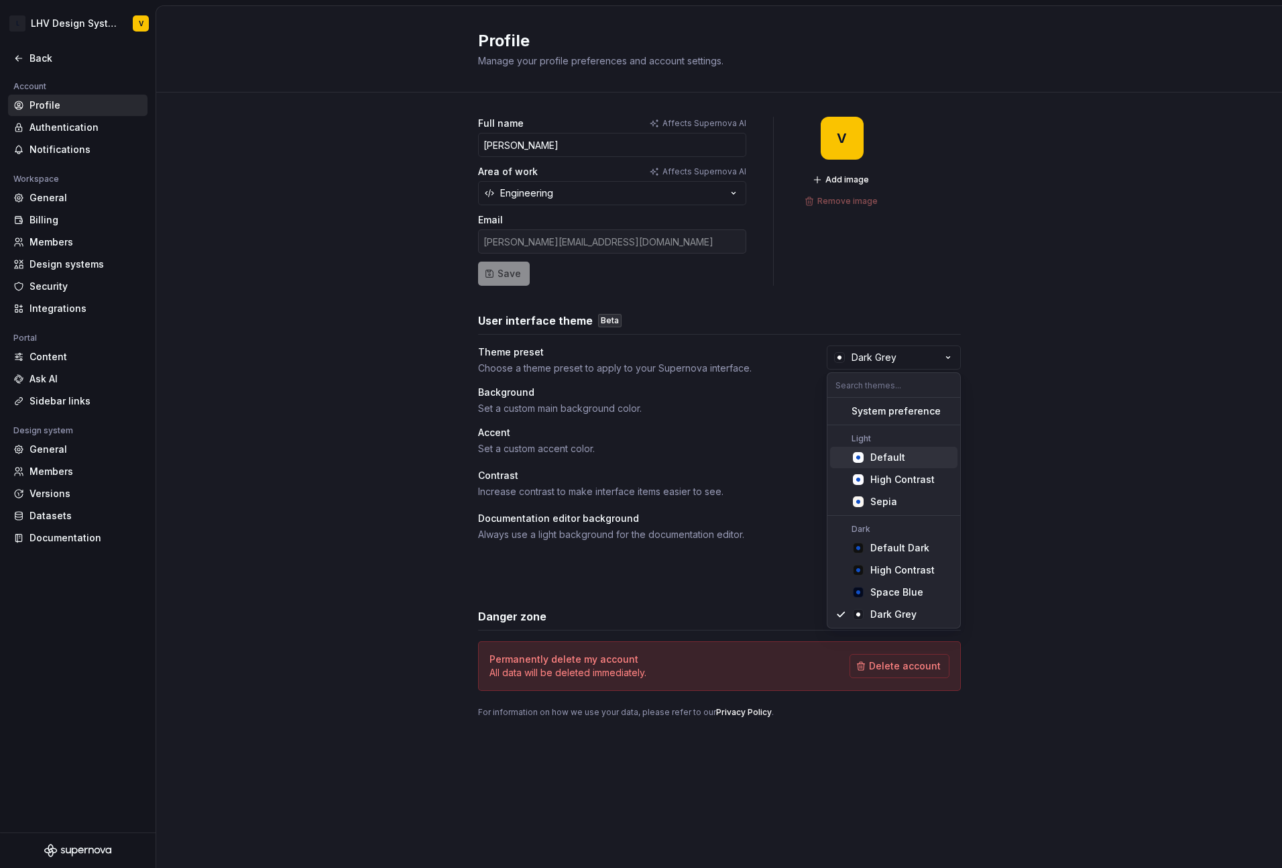
click at [883, 462] on div "Default" at bounding box center [887, 457] width 35 height 13
type input "#FBFCFE"
type input "#104FC6"
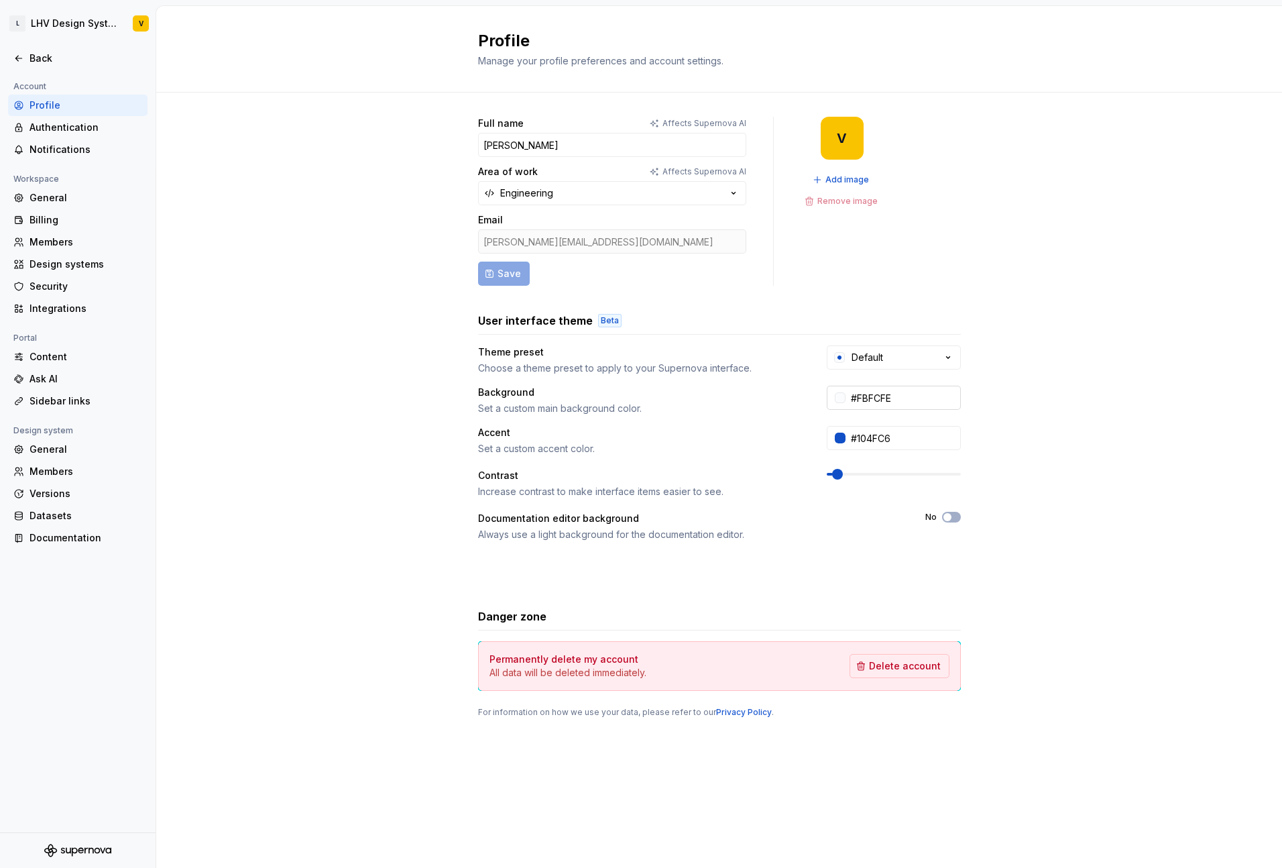
click at [870, 403] on input "#FBFCFE" at bounding box center [902, 398] width 115 height 24
click at [737, 414] on div "Set a custom main background color." at bounding box center [640, 408] width 325 height 13
click at [48, 68] on div "Back" at bounding box center [77, 58] width 139 height 21
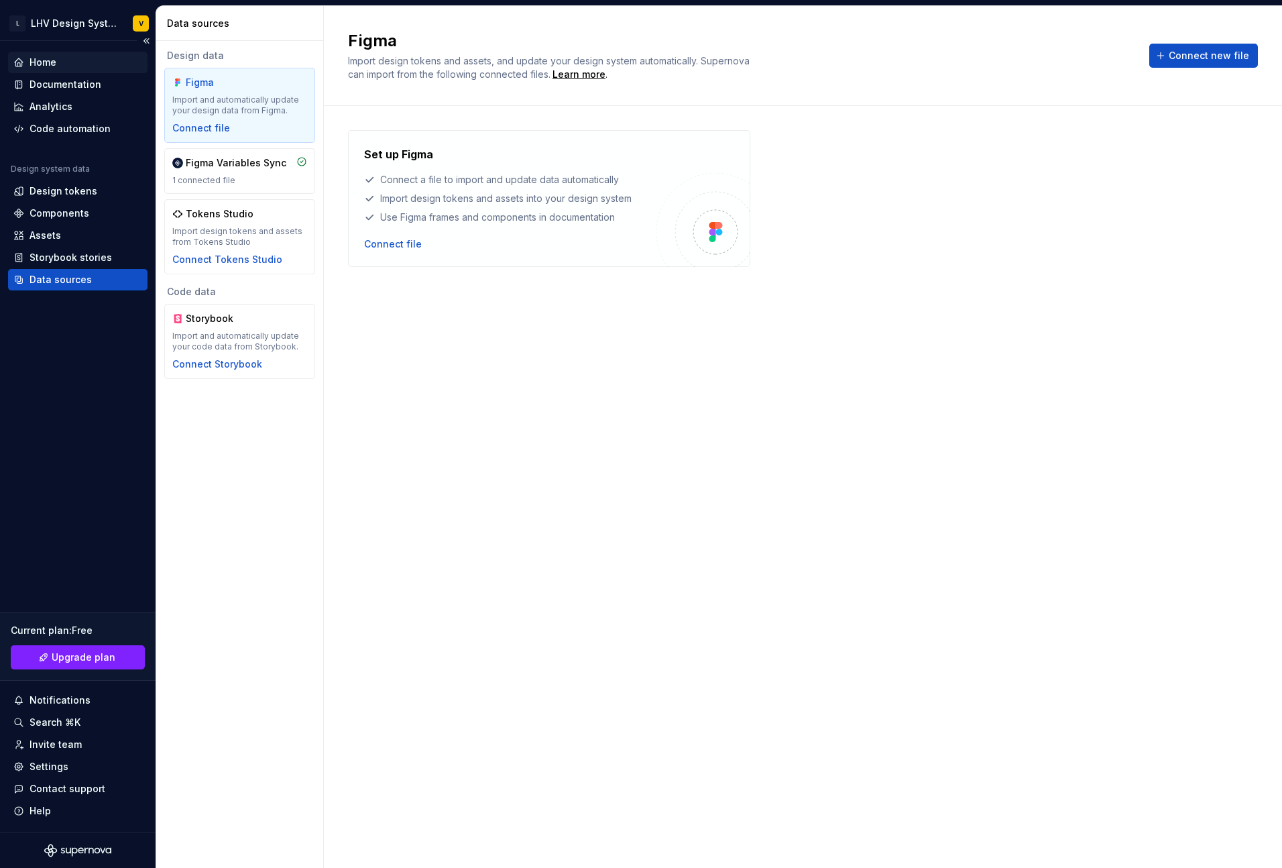
click at [50, 62] on div "Home" at bounding box center [43, 62] width 27 height 13
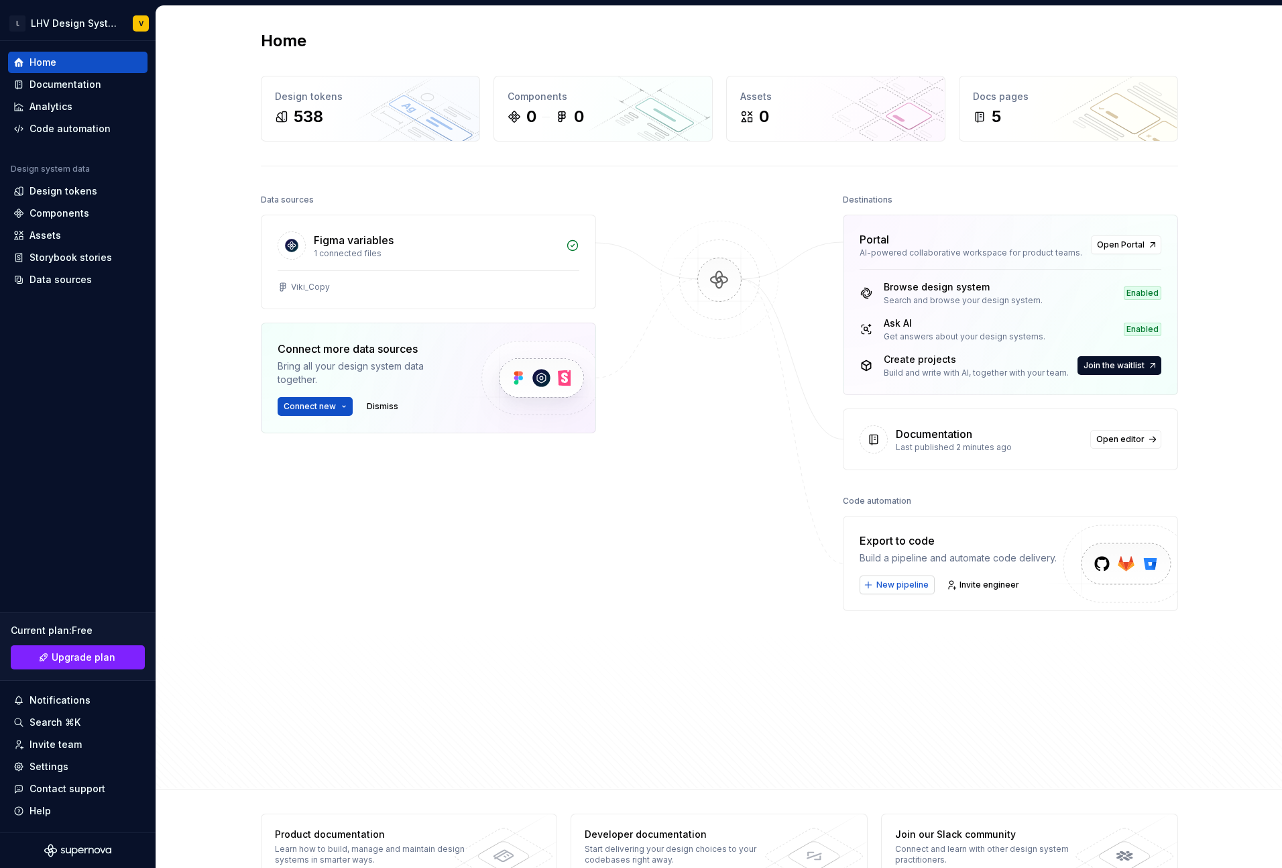
click at [892, 584] on span "New pipeline" at bounding box center [902, 584] width 52 height 11
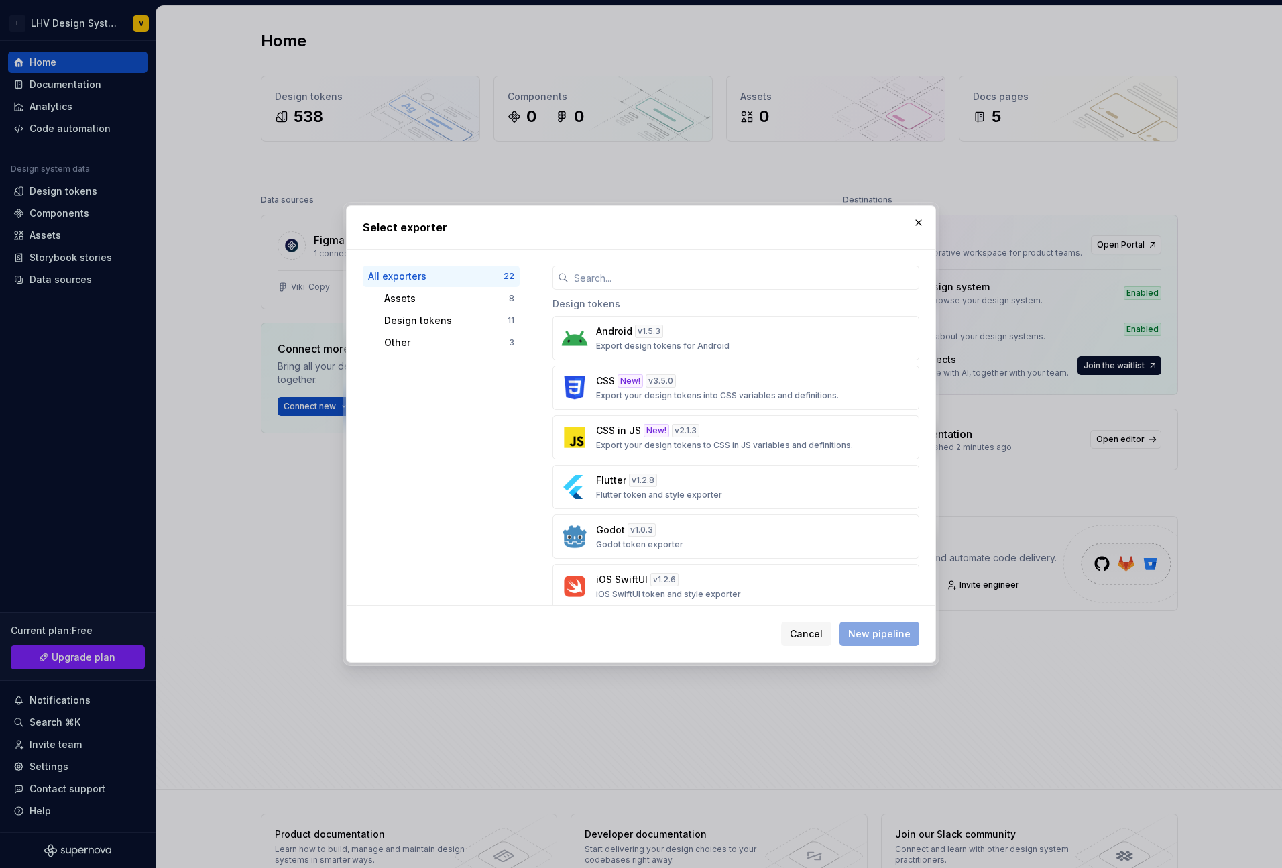
scroll to position [437, 0]
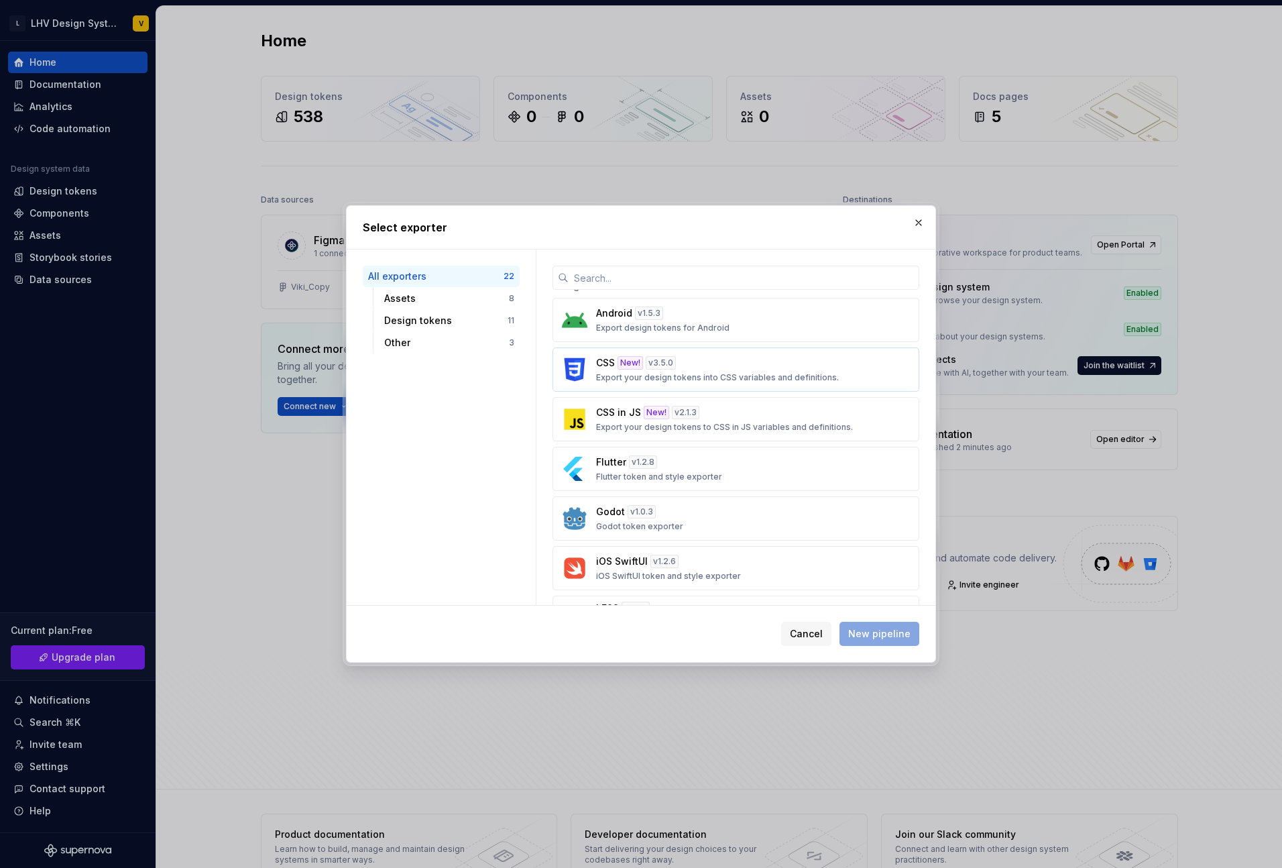
click at [786, 379] on p "Export your design tokens into CSS variables and definitions." at bounding box center [717, 377] width 243 height 11
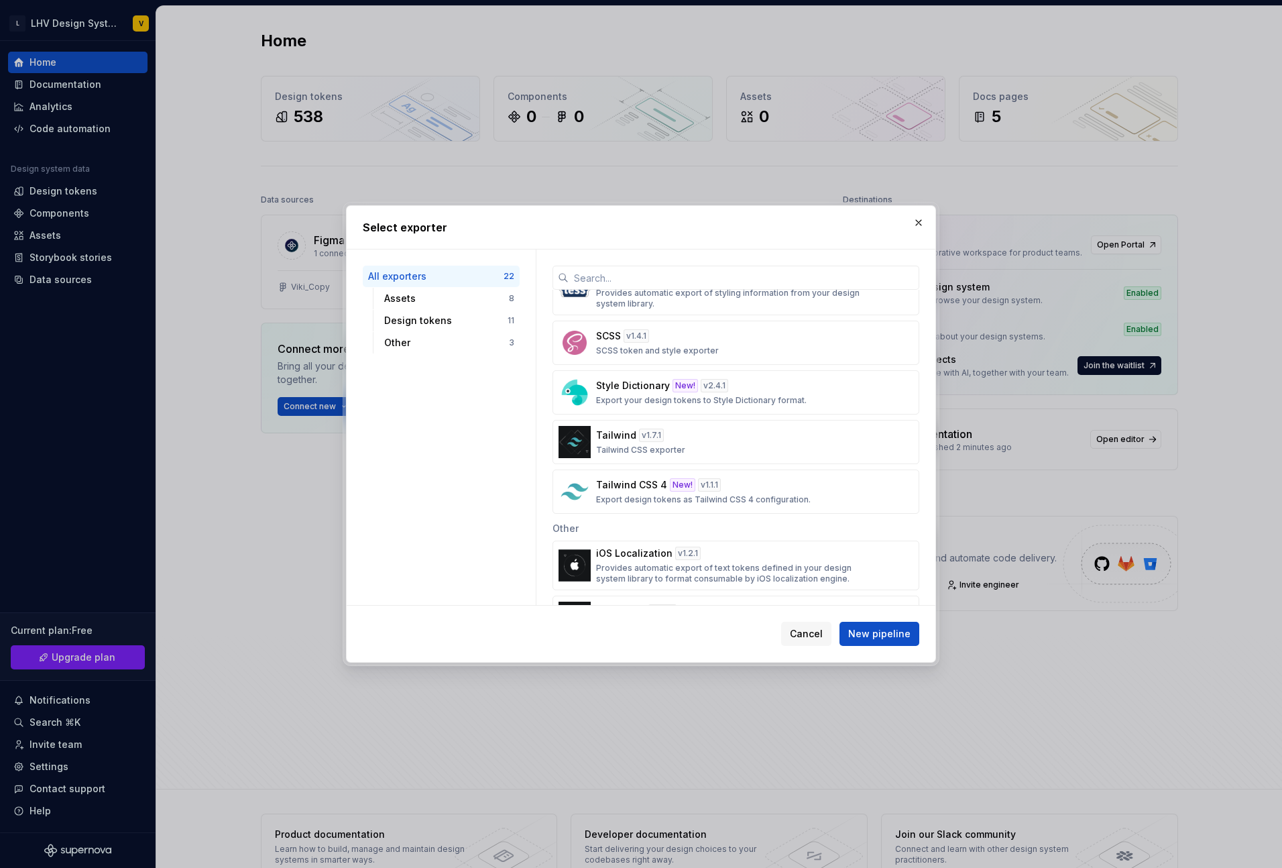
scroll to position [768, 0]
click at [743, 347] on div "SCSS v 1.4.1 SCSS token and style exporter" at bounding box center [732, 341] width 272 height 27
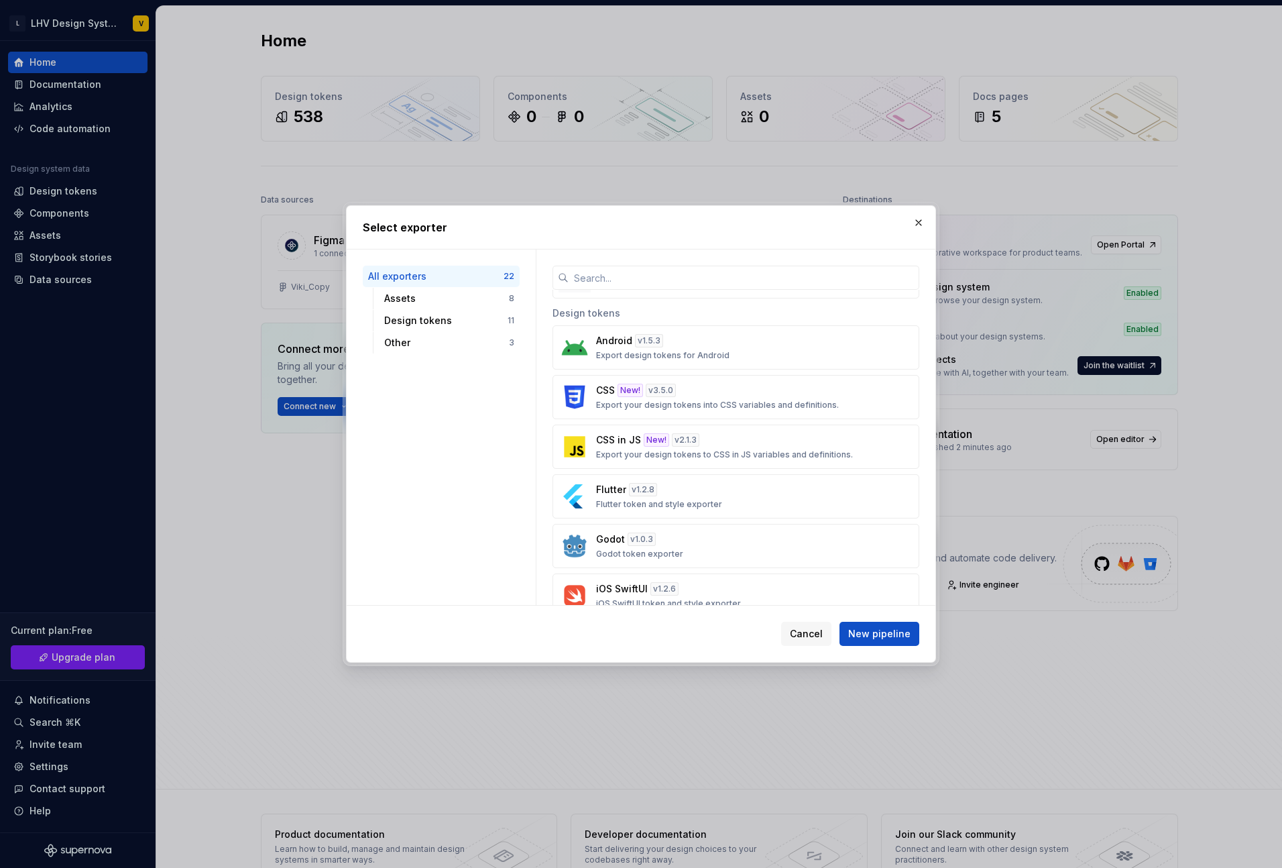
scroll to position [388, 0]
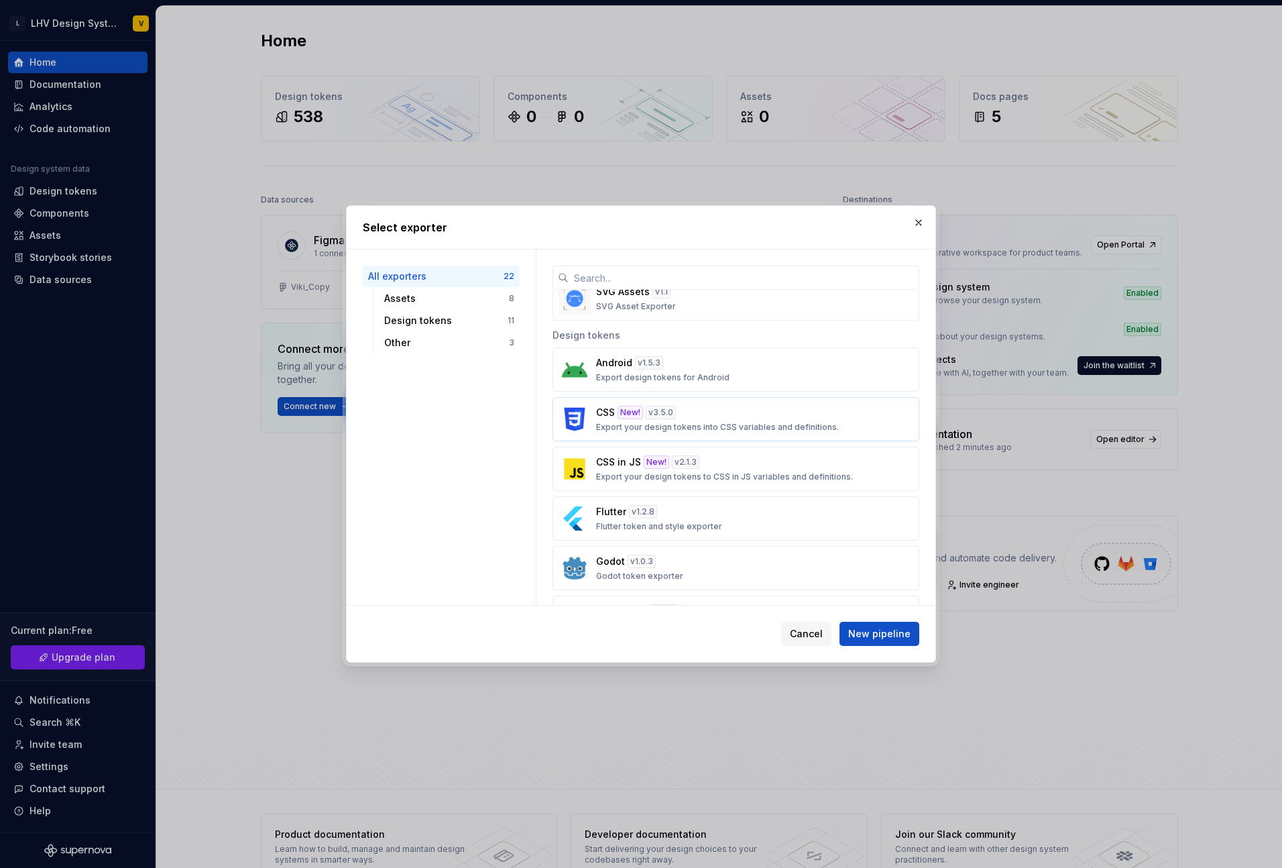
click at [724, 410] on div "CSS New! v 3.5.0 Export your design tokens into CSS variables and definitions." at bounding box center [732, 419] width 272 height 27
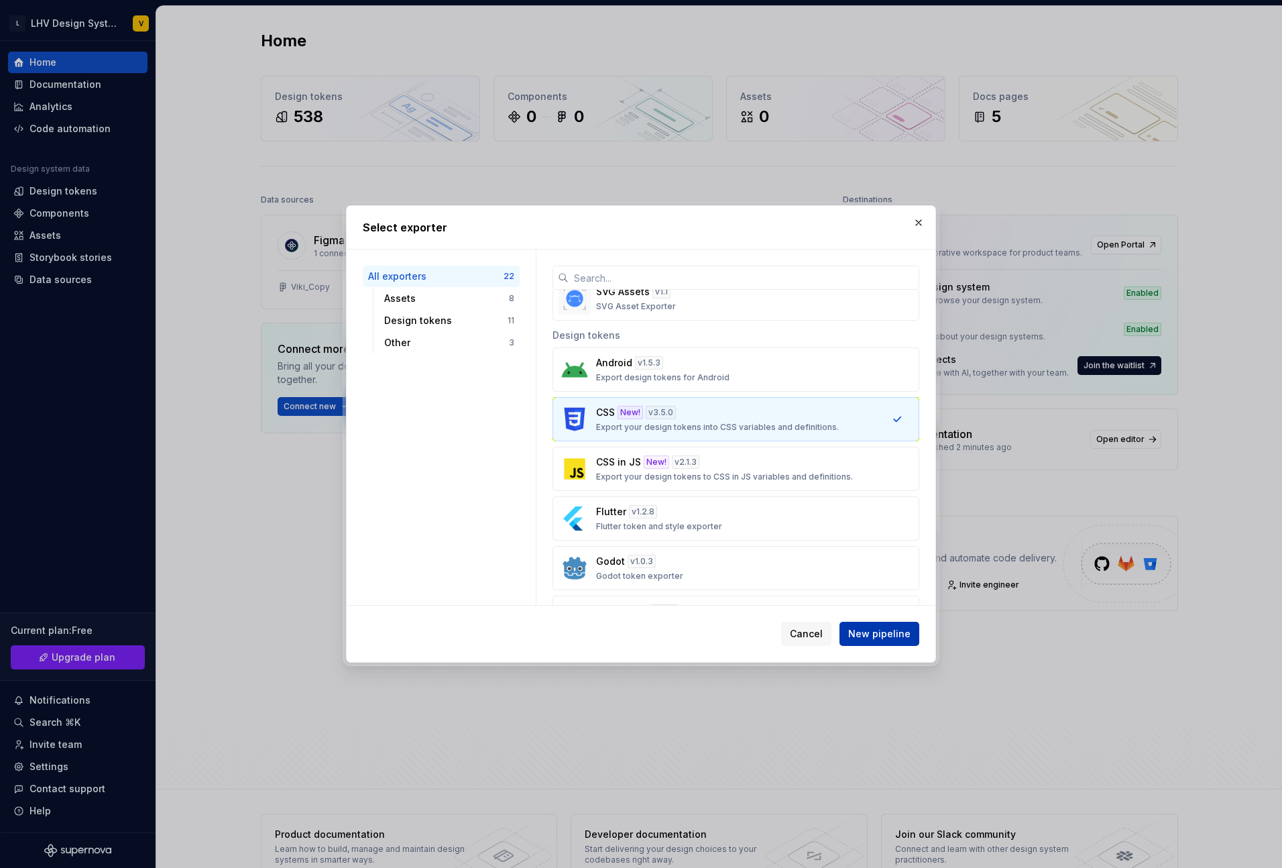
click at [871, 639] on span "New pipeline" at bounding box center [879, 633] width 62 height 13
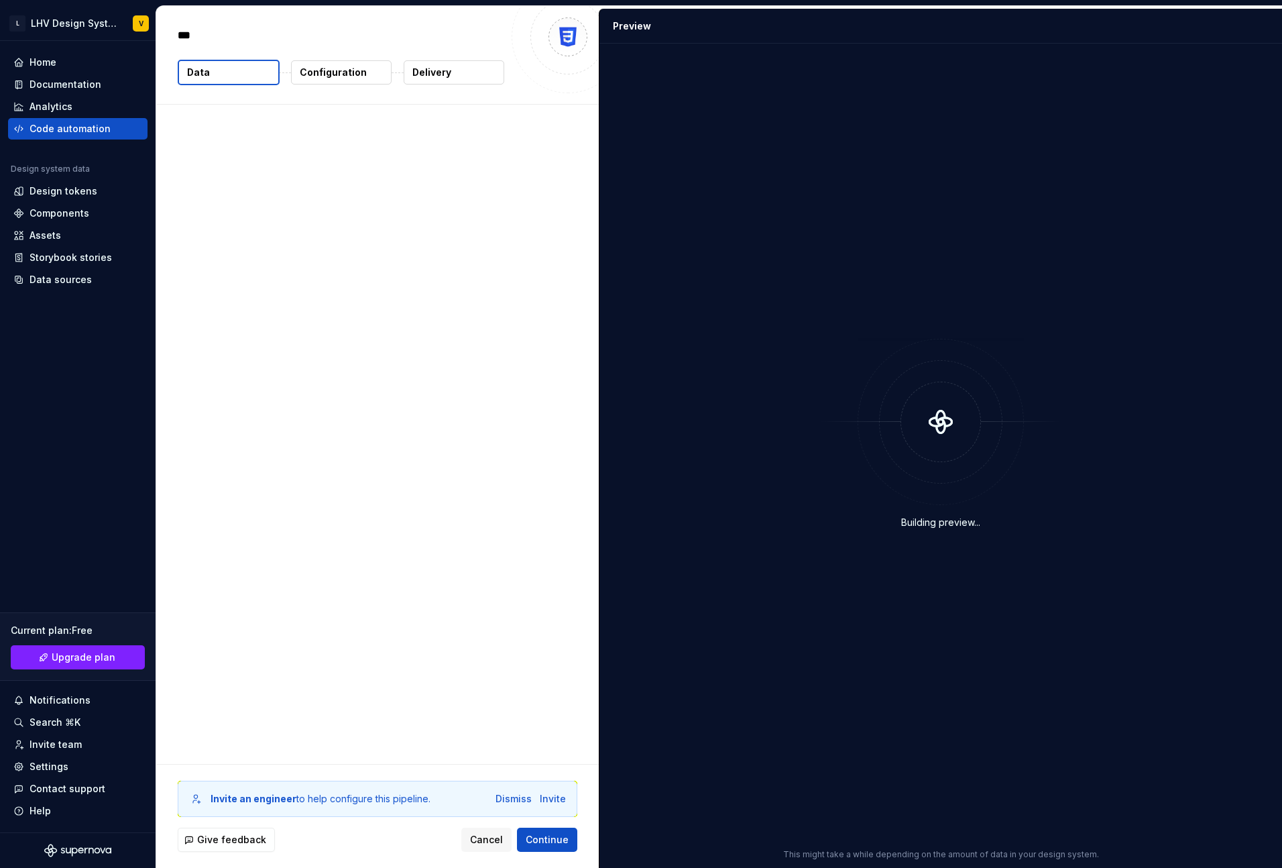
type textarea "*"
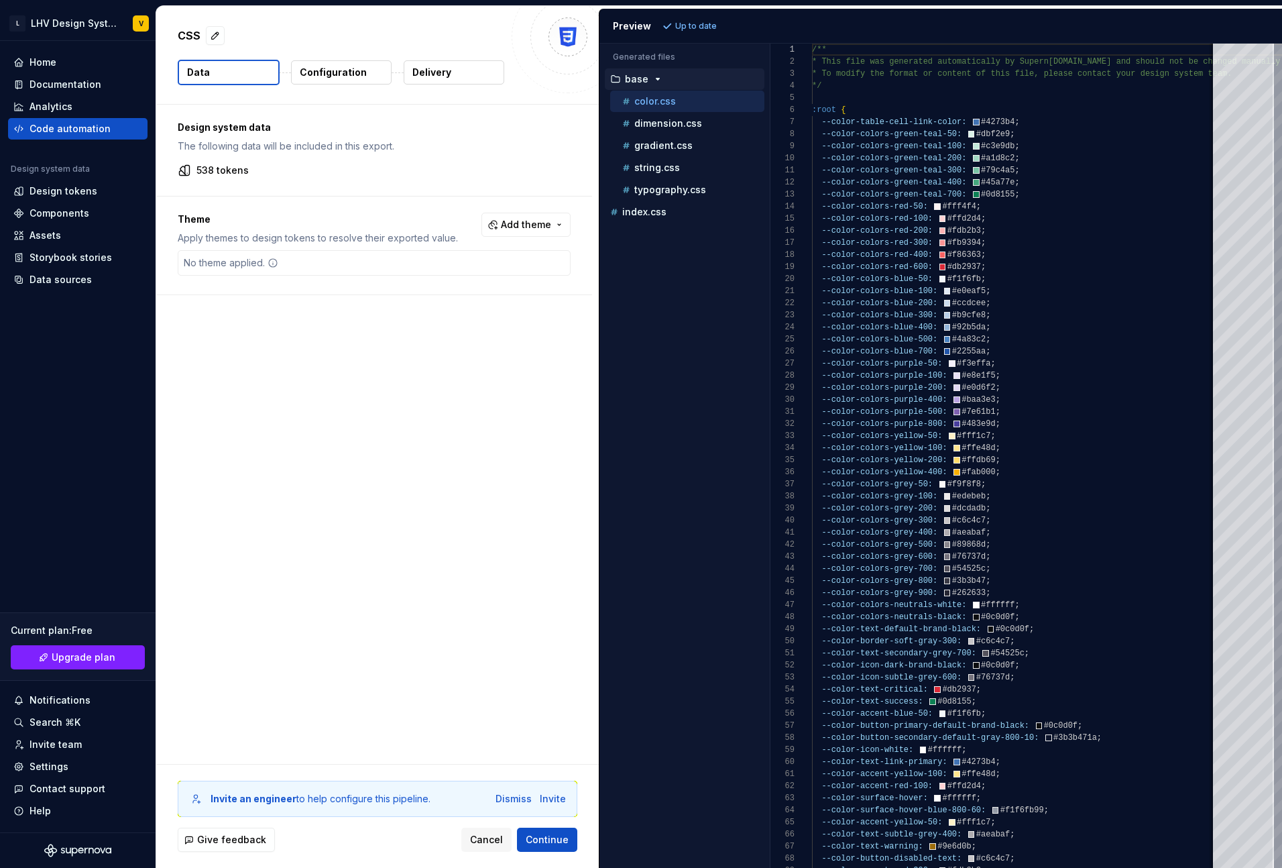
click at [229, 72] on button "Data" at bounding box center [229, 72] width 102 height 25
click at [233, 168] on p "538 tokens" at bounding box center [222, 170] width 52 height 13
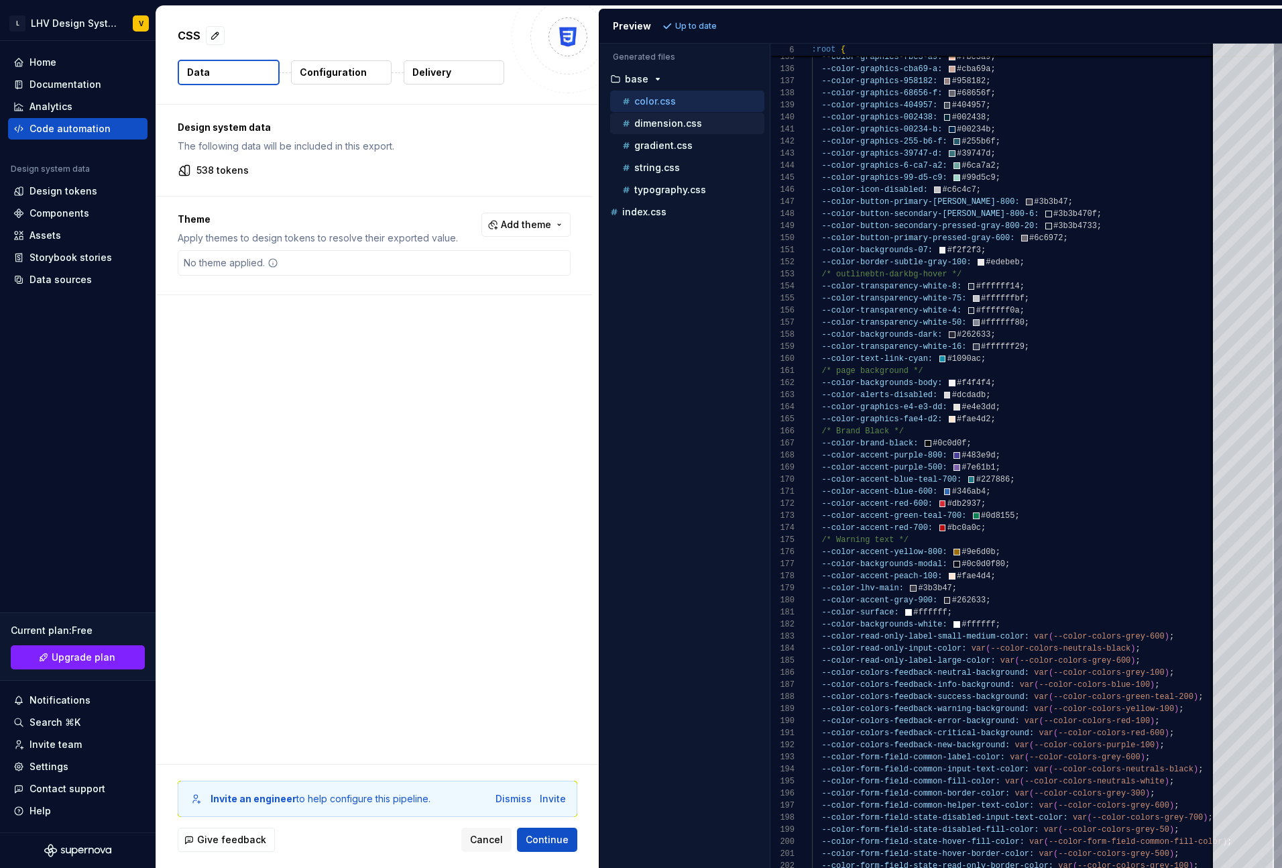
click at [680, 126] on p "dimension.css" at bounding box center [668, 123] width 68 height 11
type textarea "**********"
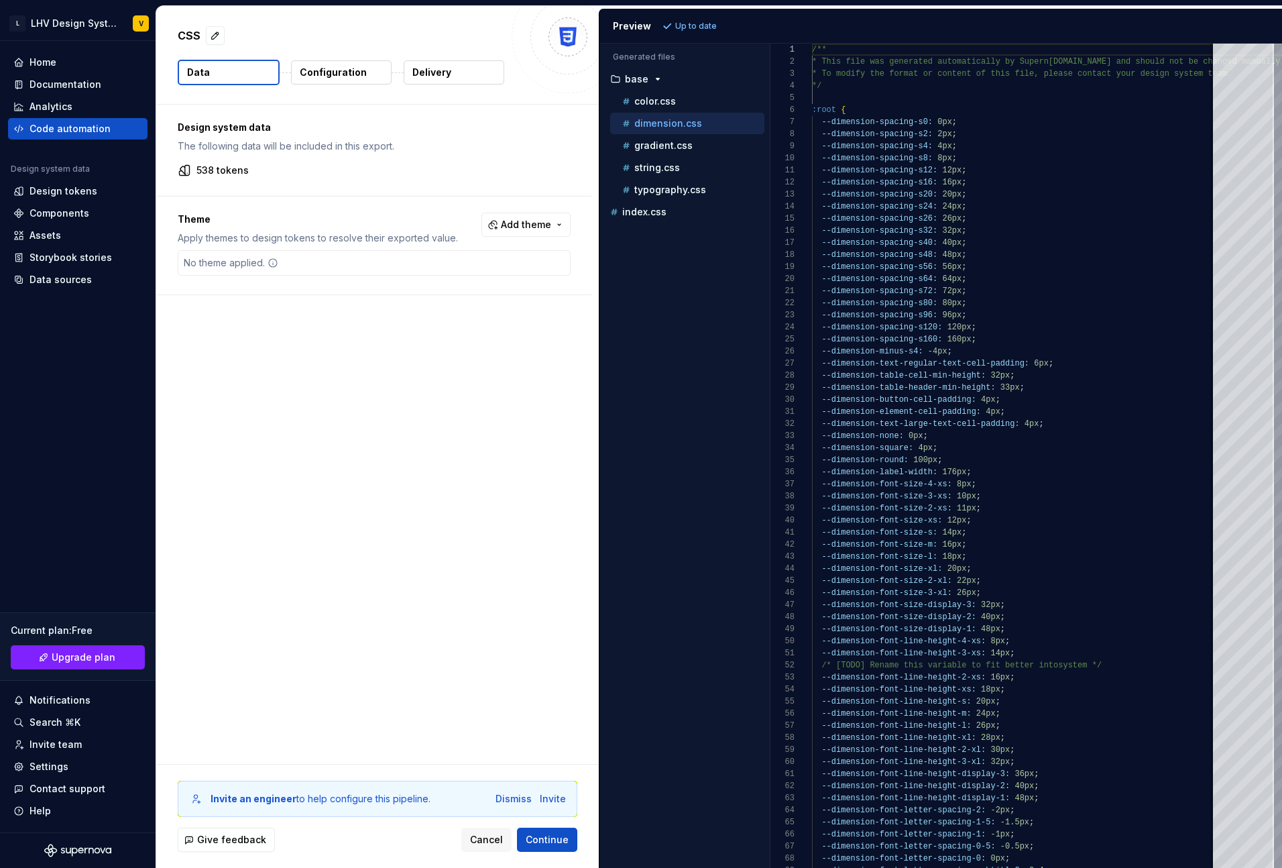
click at [205, 159] on div "Design system data The following data will be included in this export. 538 toke…" at bounding box center [374, 150] width 436 height 91
click at [215, 174] on p "538 tokens" at bounding box center [222, 170] width 52 height 13
click at [367, 69] on button "Configuration" at bounding box center [341, 72] width 101 height 24
click at [238, 68] on button "Data" at bounding box center [229, 72] width 102 height 25
click at [249, 259] on div "No theme applied." at bounding box center [230, 263] width 105 height 24
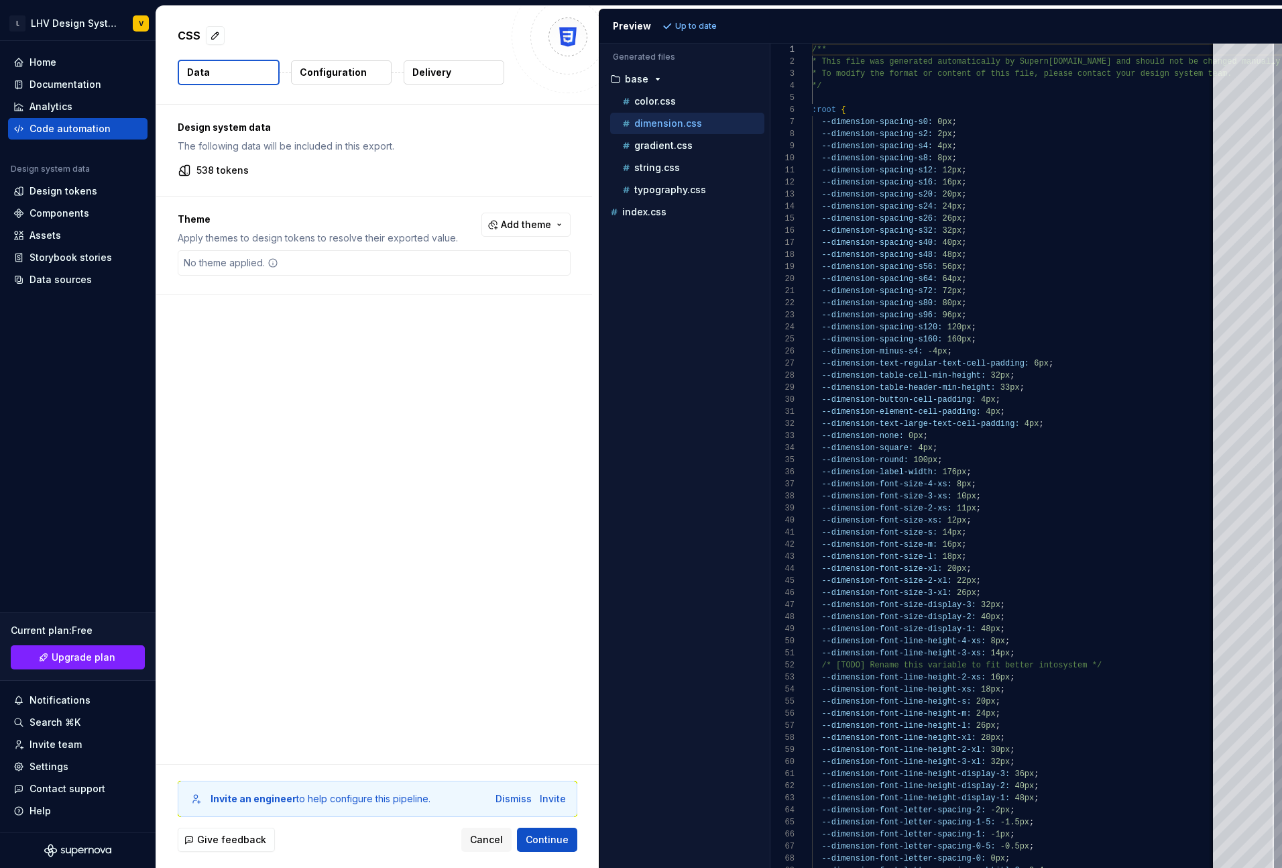
click at [277, 266] on icon at bounding box center [273, 262] width 11 height 11
click at [514, 234] on button "Add theme" at bounding box center [525, 225] width 89 height 24
click at [447, 210] on html "L LHV Design System V Home Documentation Analytics Code automation Design syste…" at bounding box center [641, 434] width 1282 height 868
click at [225, 259] on div "No theme applied." at bounding box center [230, 263] width 105 height 24
click at [550, 841] on span "Continue" at bounding box center [547, 839] width 43 height 13
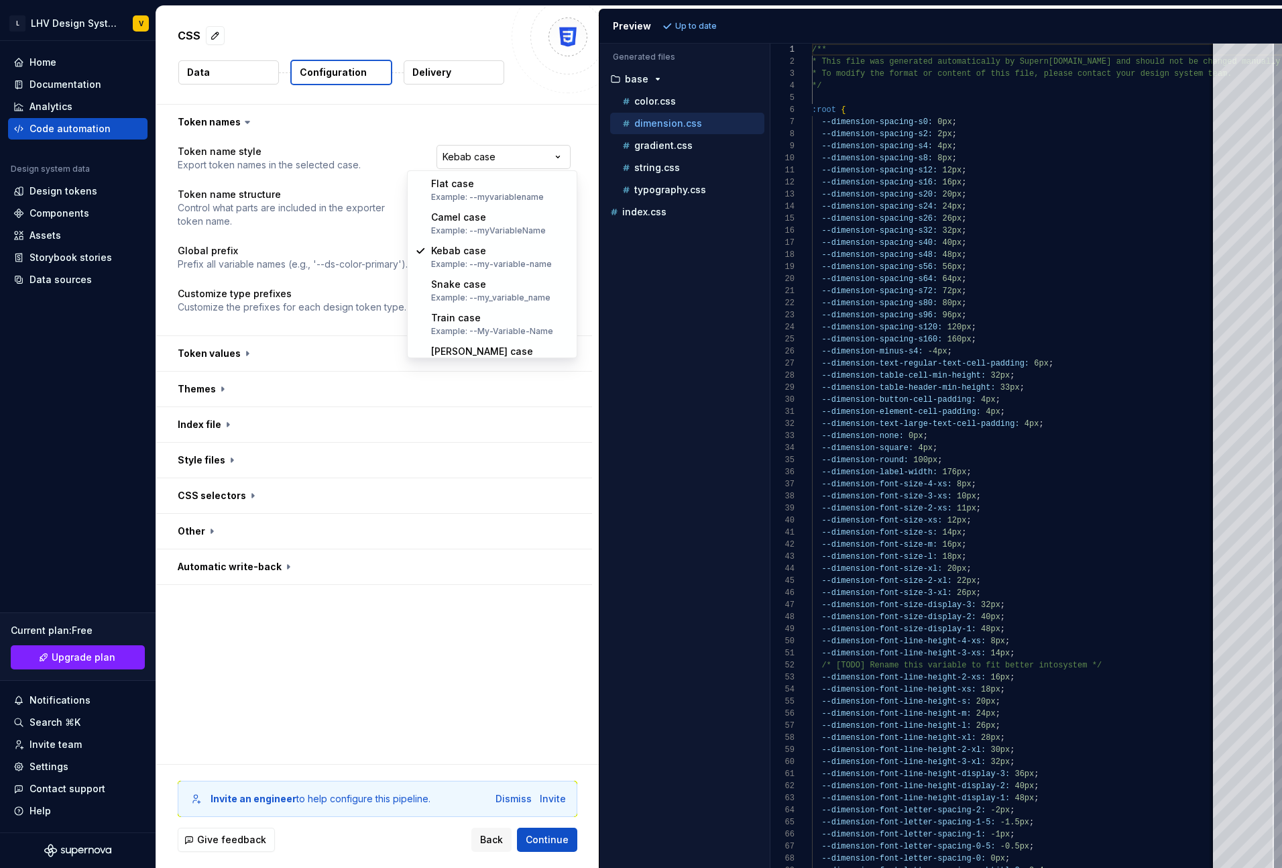
click at [512, 164] on html "**********" at bounding box center [641, 434] width 1282 height 868
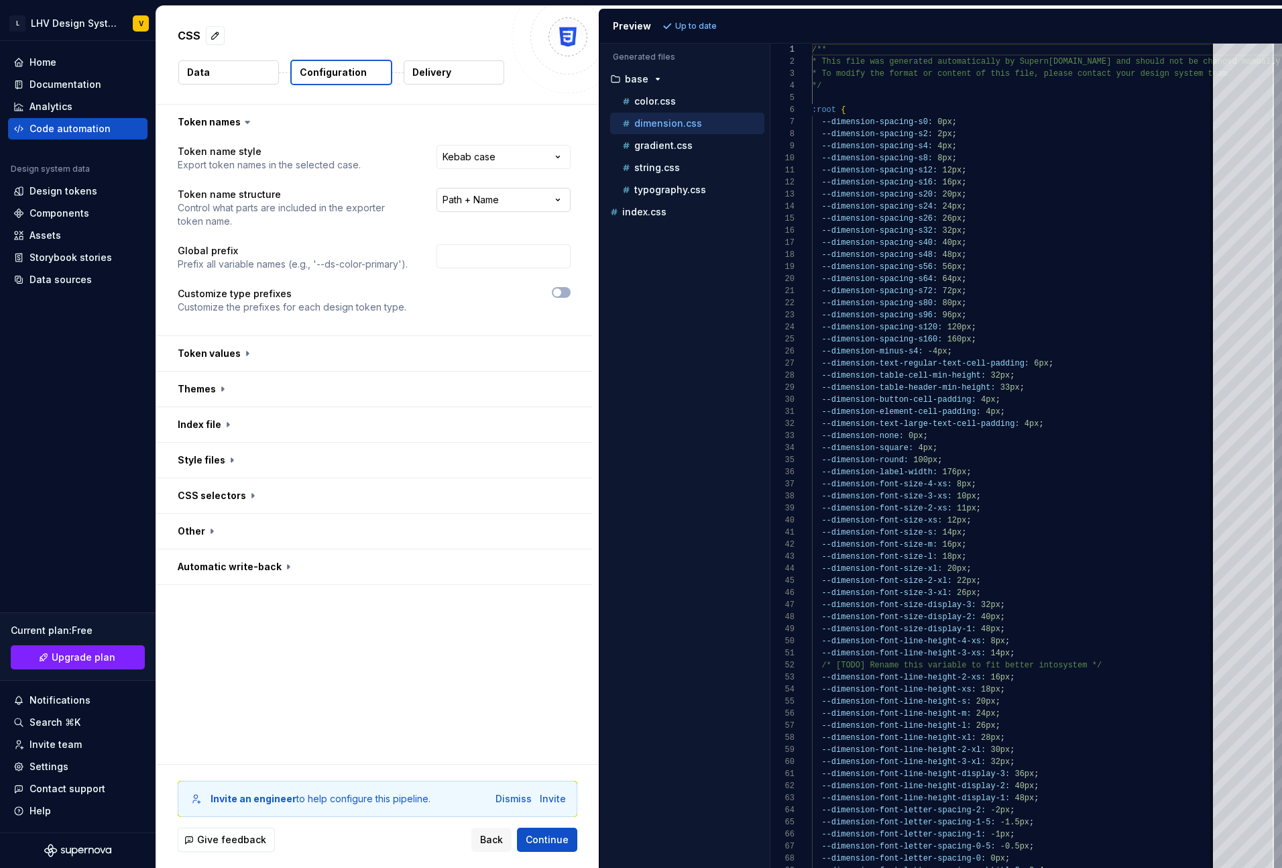
click at [488, 198] on html "**********" at bounding box center [641, 434] width 1282 height 868
click at [705, 30] on button "Refresh preview" at bounding box center [704, 26] width 90 height 19
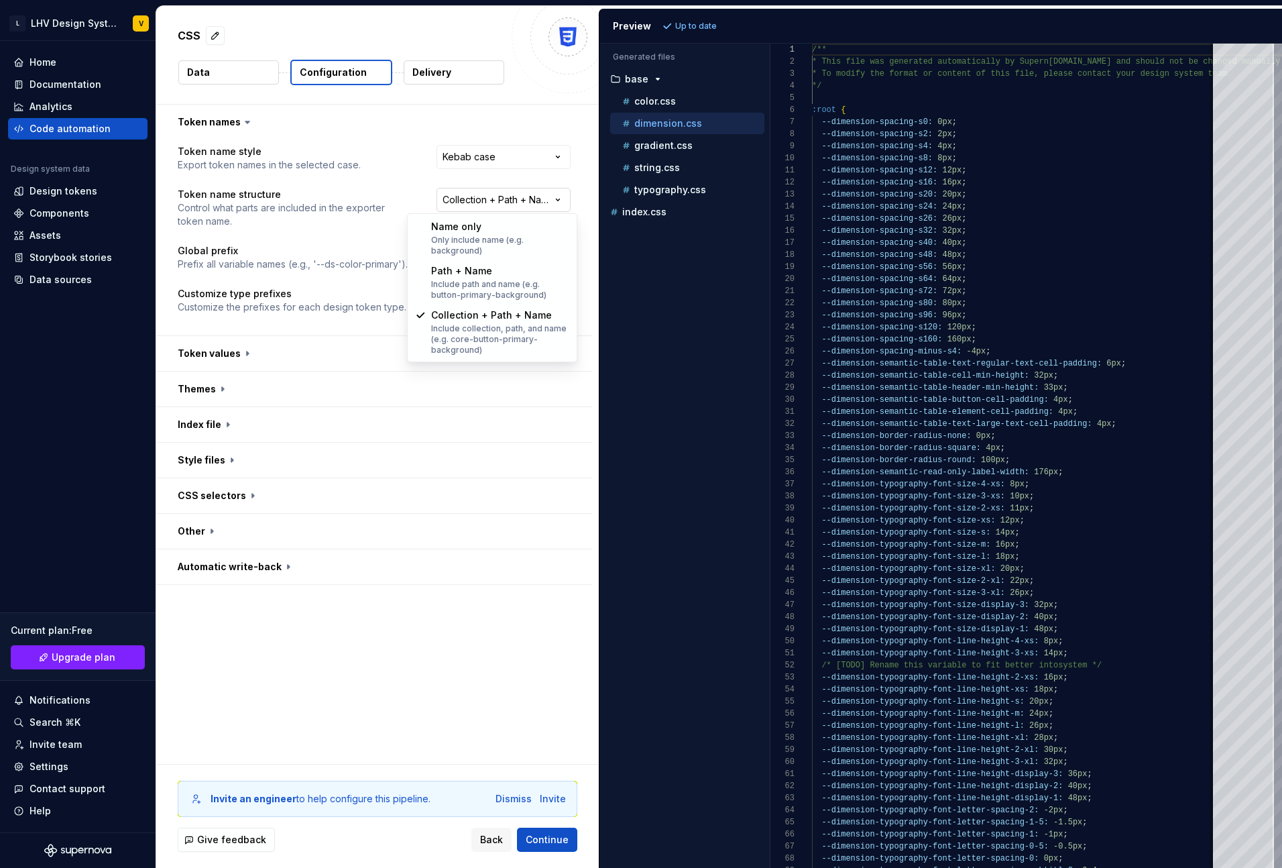
click at [521, 199] on html "**********" at bounding box center [641, 434] width 1282 height 868
select select "**********"
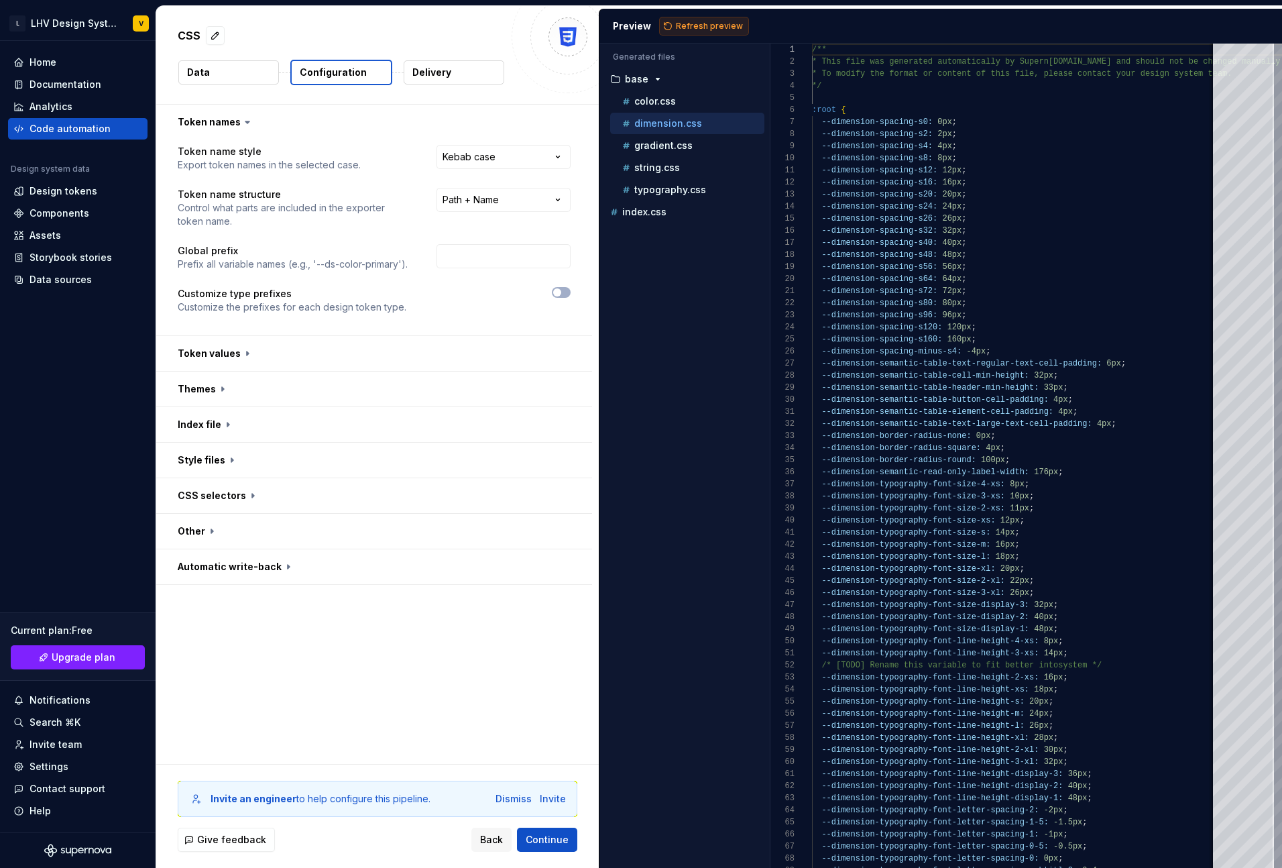
click at [686, 21] on span "Refresh preview" at bounding box center [709, 26] width 67 height 11
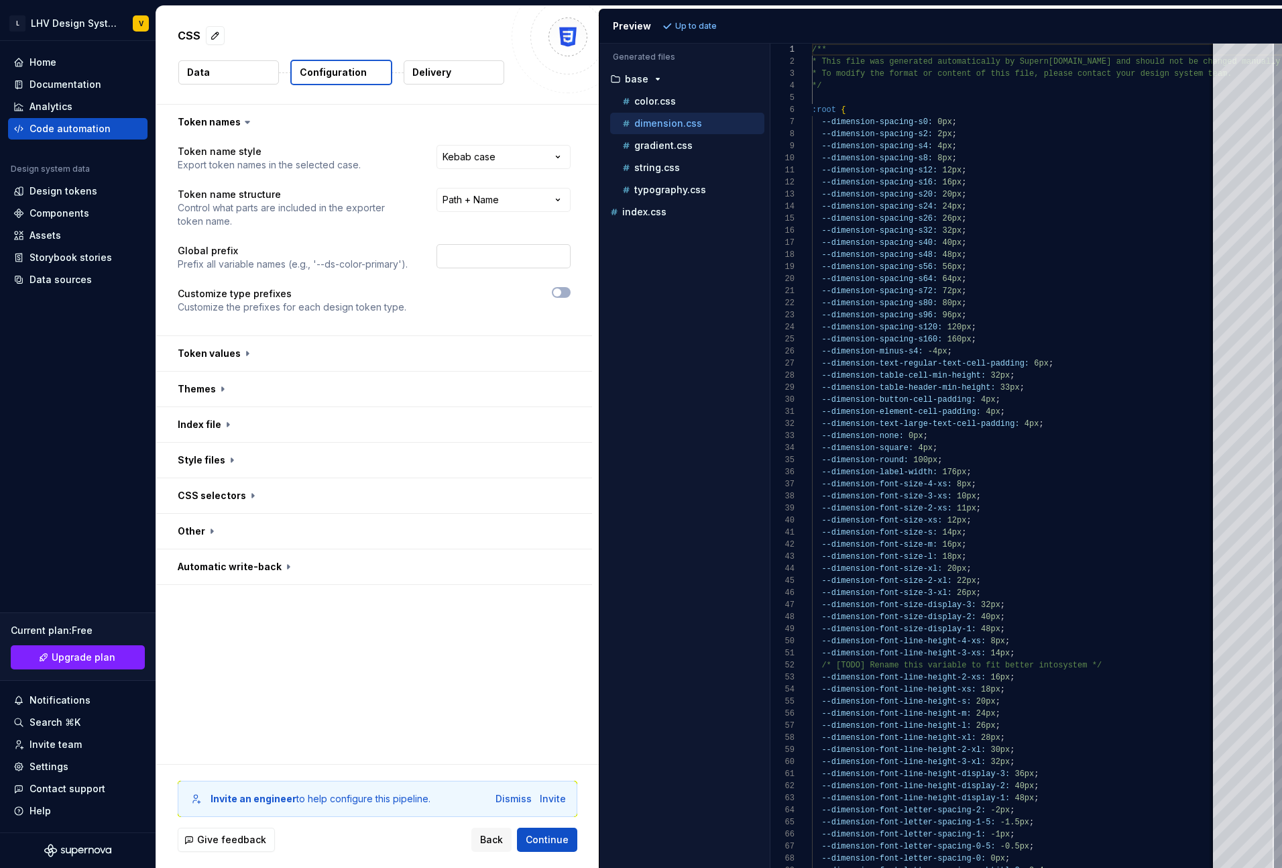
click at [462, 260] on input "text" at bounding box center [503, 256] width 134 height 24
type input "lhv"
click at [693, 34] on button "Refresh preview" at bounding box center [704, 26] width 90 height 19
type textarea "**********"
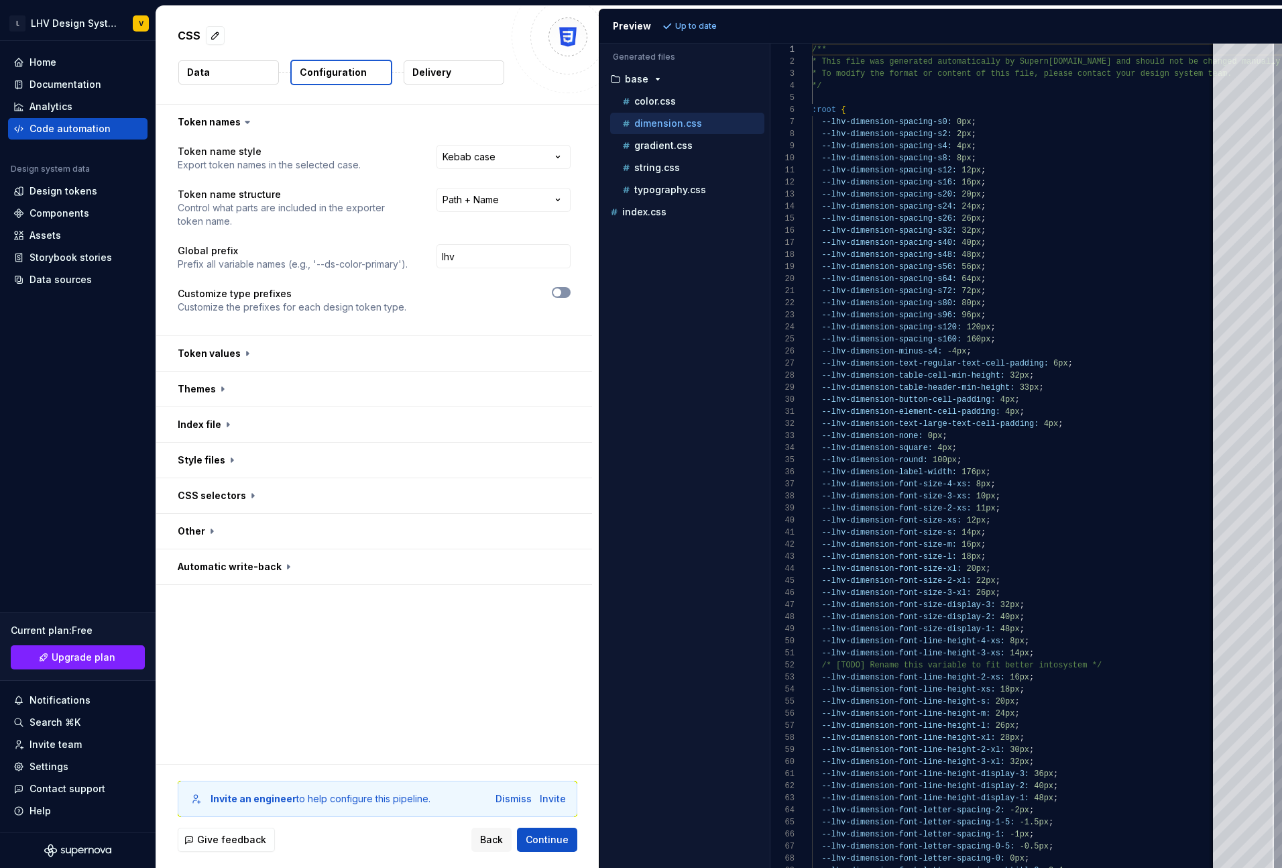
click at [569, 294] on button "button" at bounding box center [561, 292] width 19 height 11
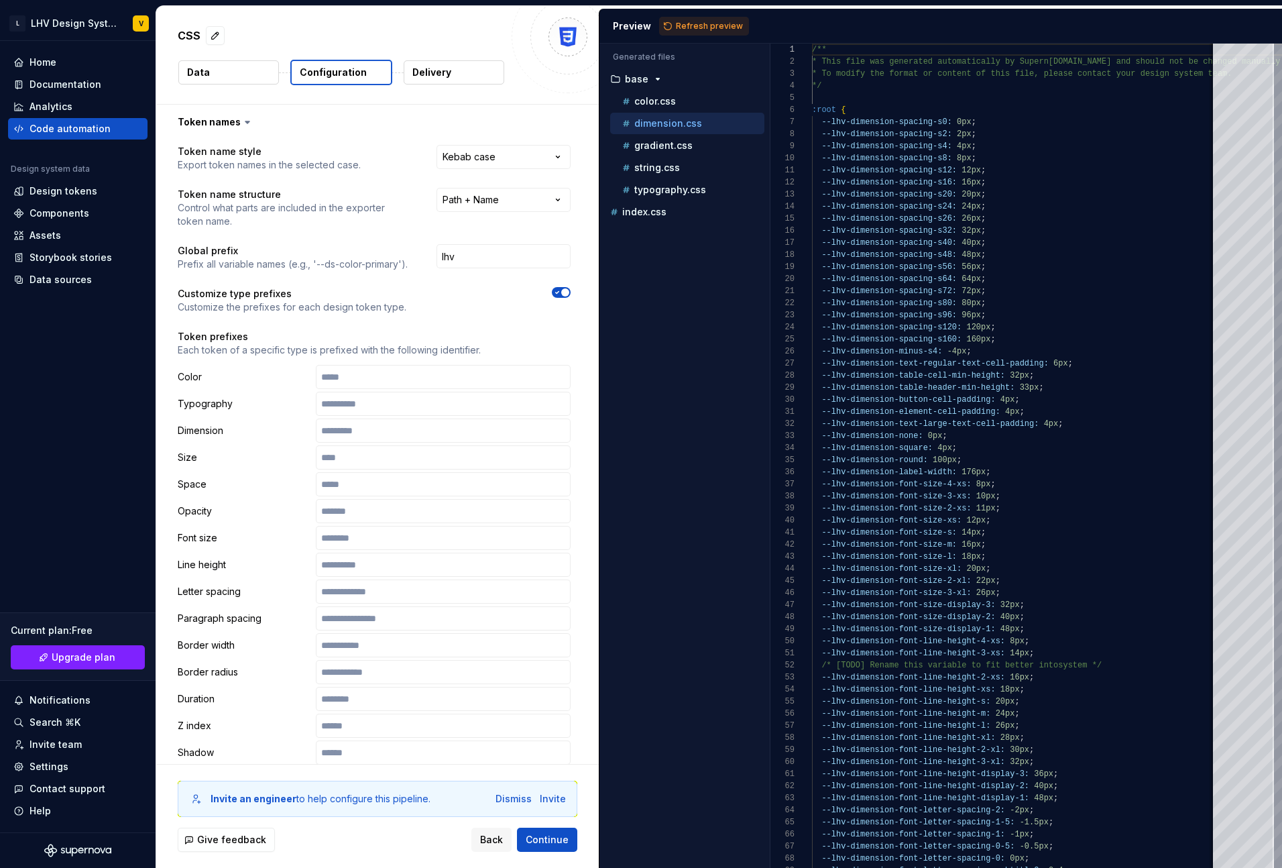
click at [569, 294] on span "button" at bounding box center [565, 292] width 8 height 8
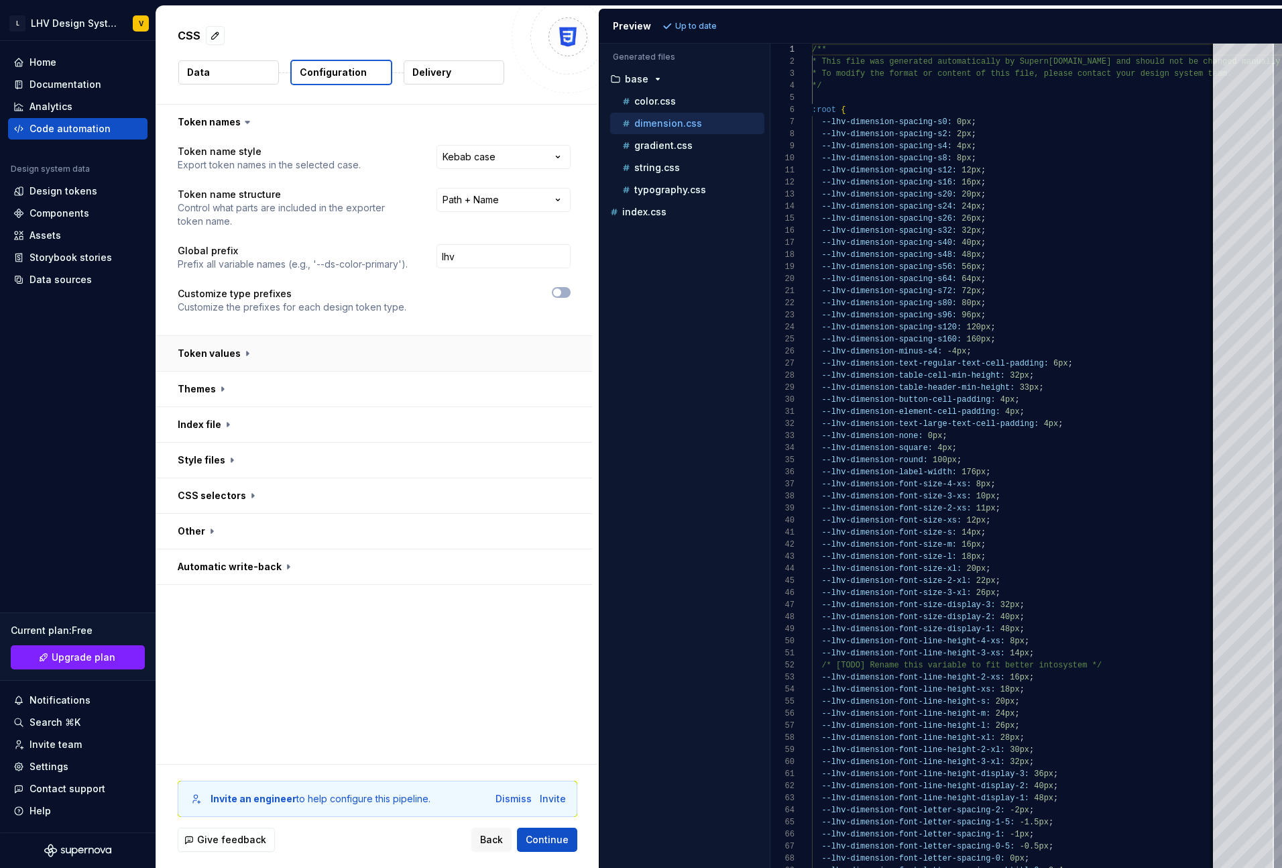
click at [353, 345] on button "button" at bounding box center [374, 353] width 436 height 35
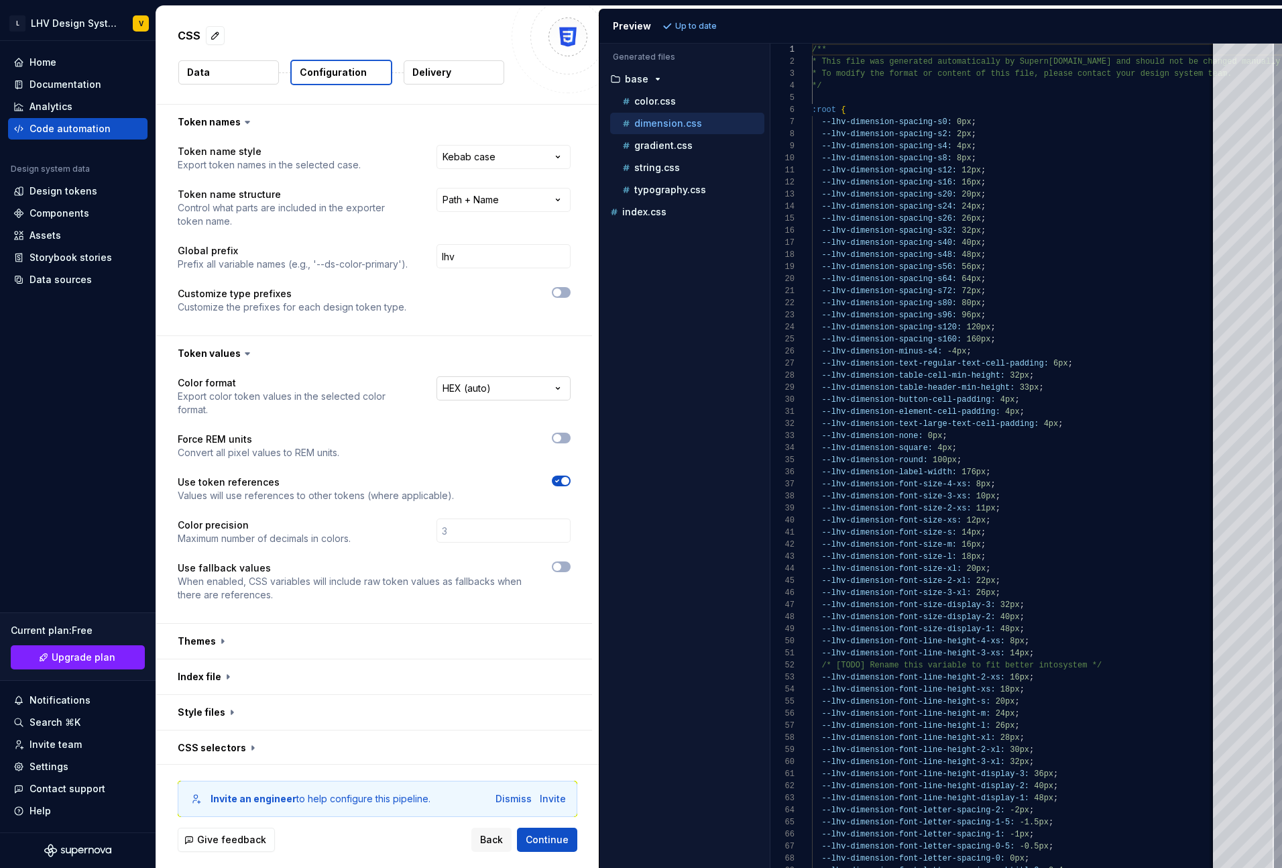
click at [489, 394] on html "**********" at bounding box center [641, 434] width 1282 height 868
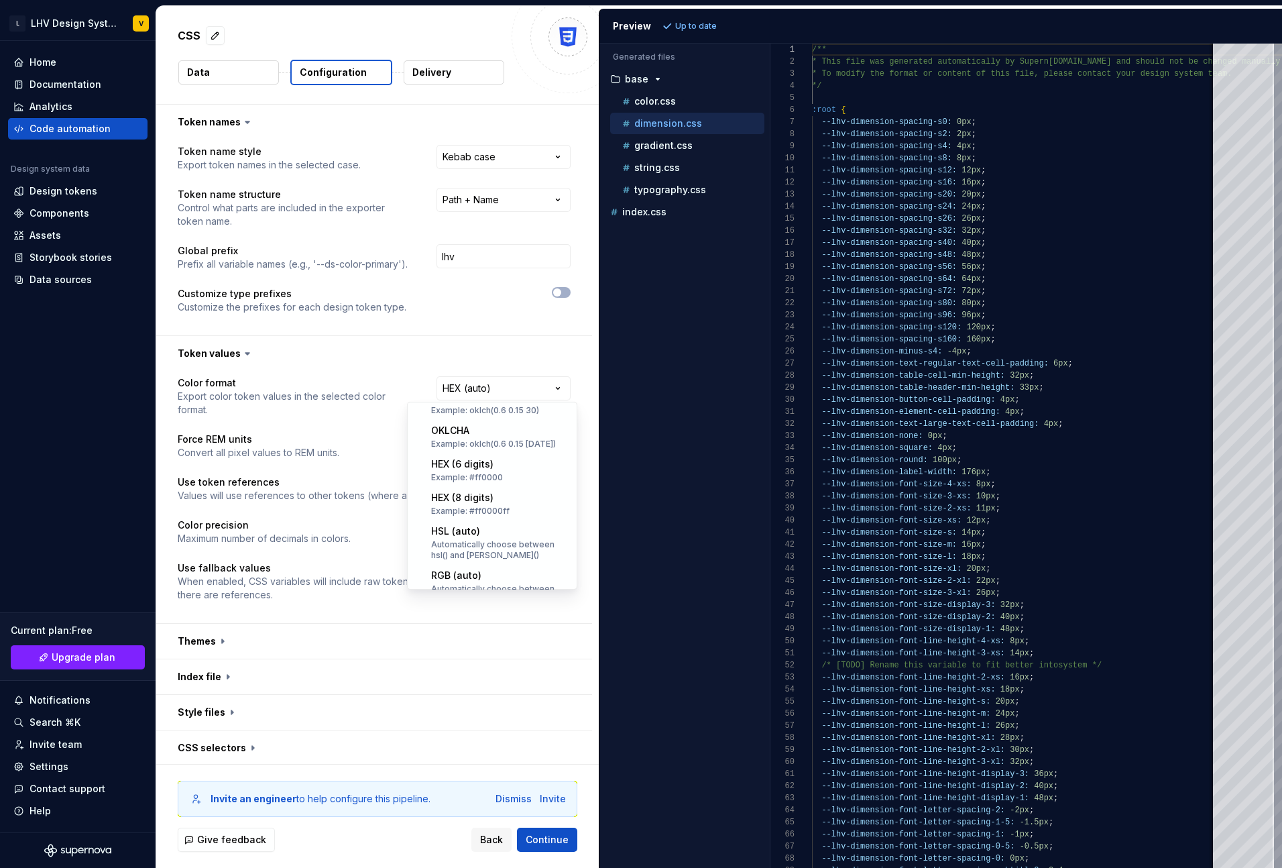
scroll to position [263, 0]
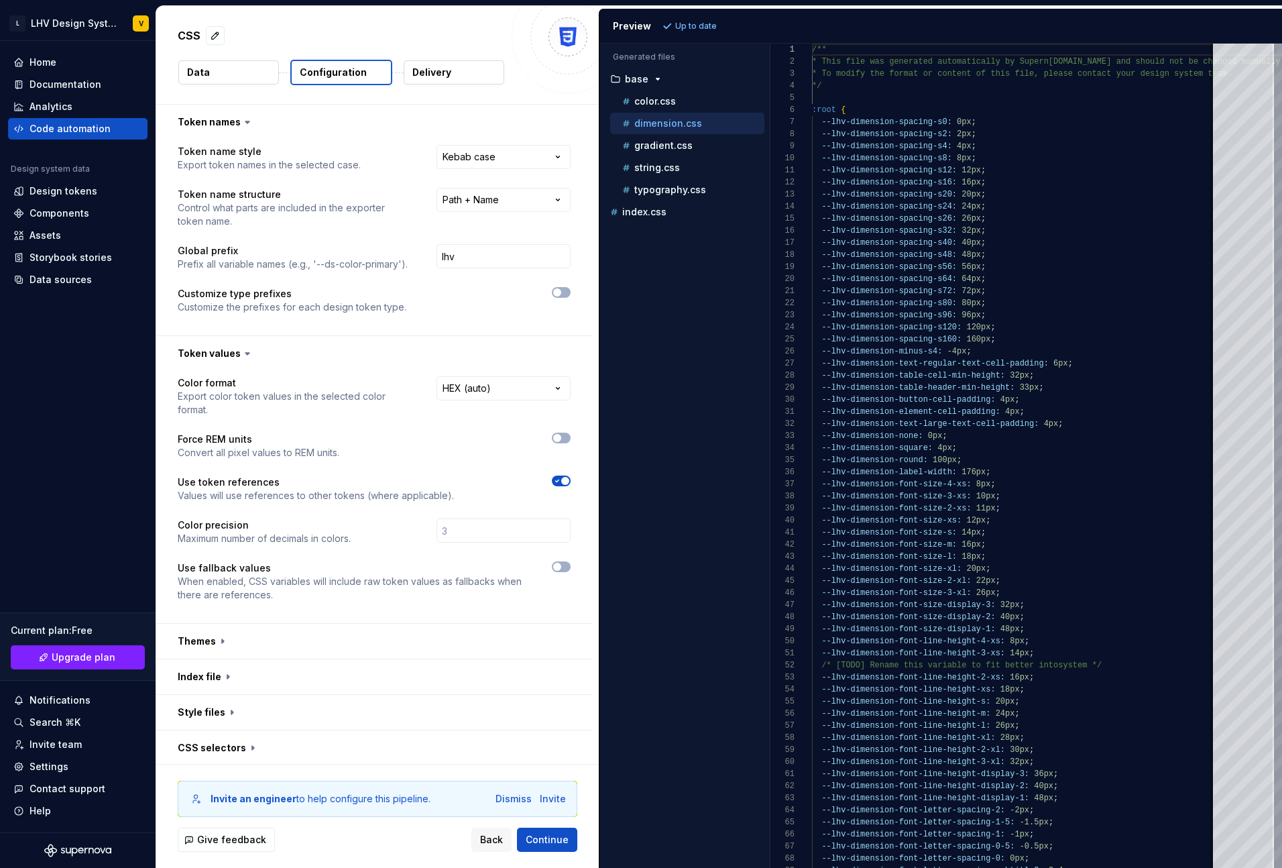
click at [395, 361] on html "**********" at bounding box center [641, 434] width 1282 height 868
click at [571, 432] on button "button" at bounding box center [561, 437] width 19 height 11
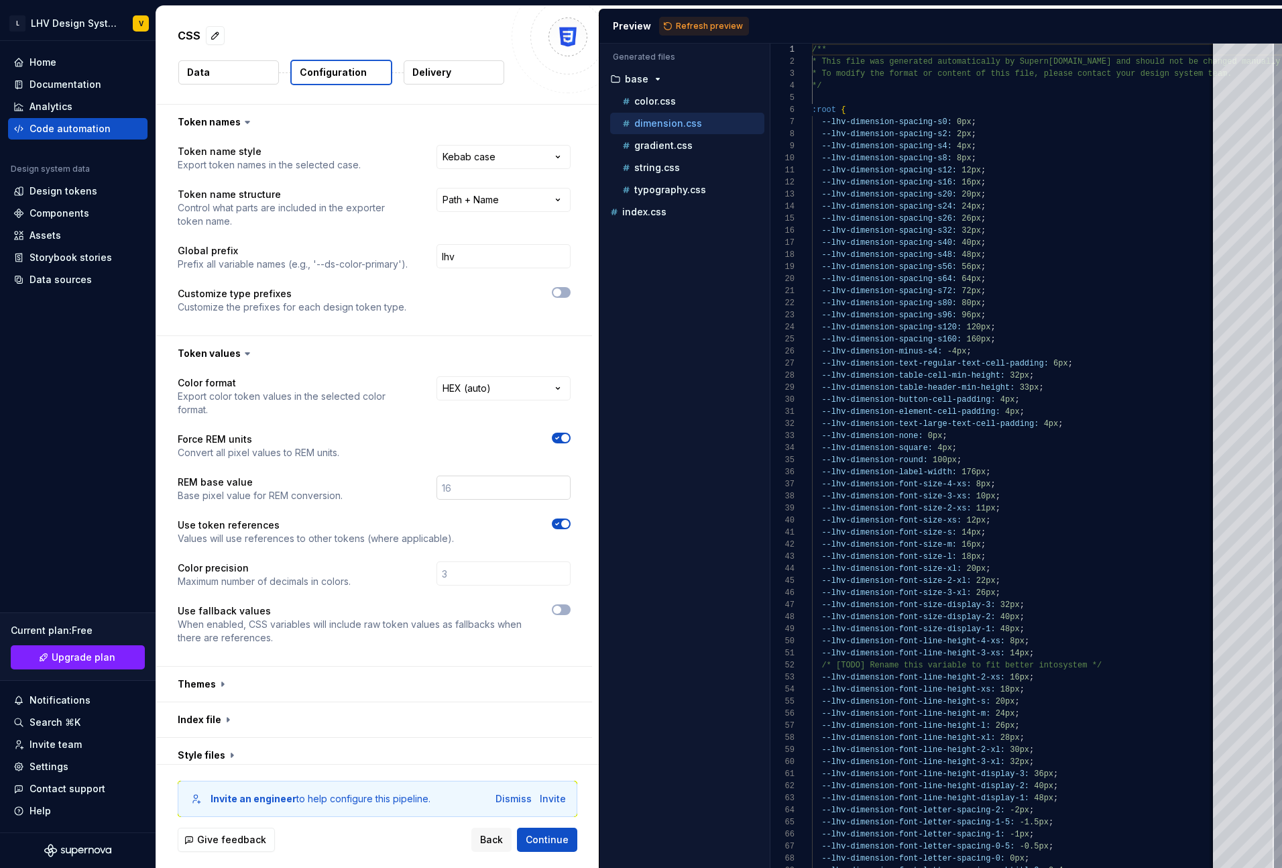
click at [491, 475] on input "number" at bounding box center [503, 487] width 134 height 24
type input "16"
click at [449, 518] on p "Use token references" at bounding box center [316, 524] width 276 height 13
click at [724, 26] on span "Refresh preview" at bounding box center [709, 26] width 67 height 11
type textarea "**********"
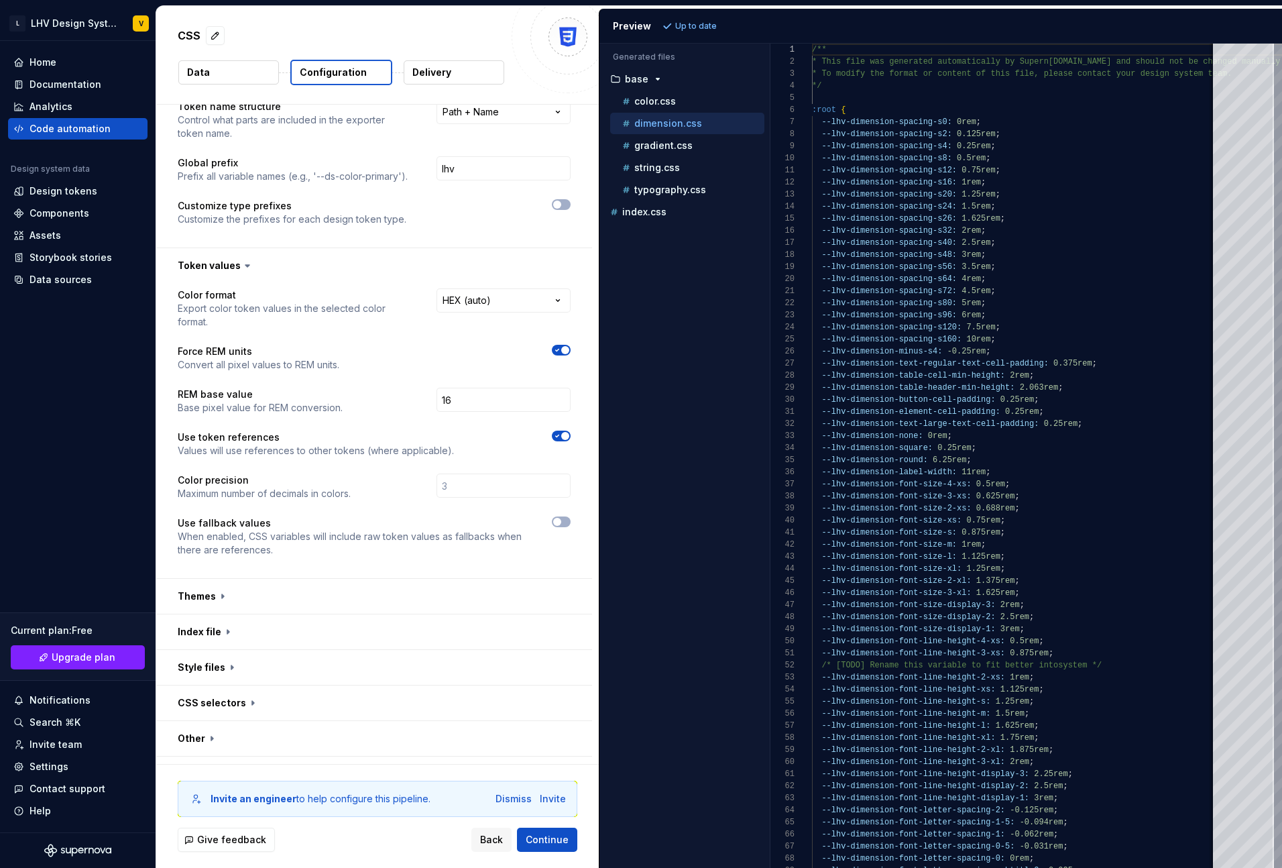
scroll to position [89, 0]
click at [554, 516] on div "Use fallback values When enabled, CSS variables will include raw token values a…" at bounding box center [374, 536] width 393 height 40
click at [561, 517] on span "button" at bounding box center [557, 521] width 8 height 8
click at [702, 25] on span "Refresh preview" at bounding box center [709, 26] width 67 height 11
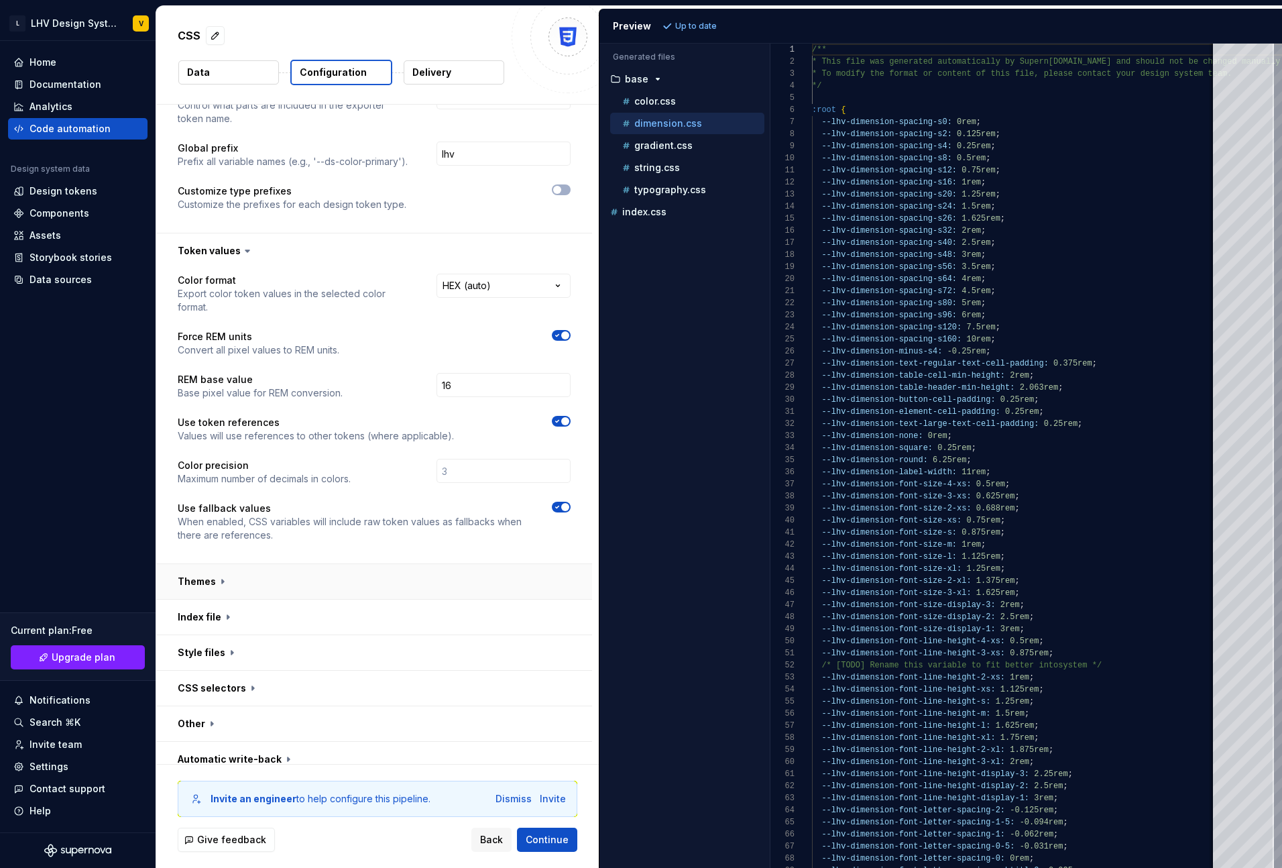
click at [198, 569] on button "button" at bounding box center [374, 581] width 436 height 35
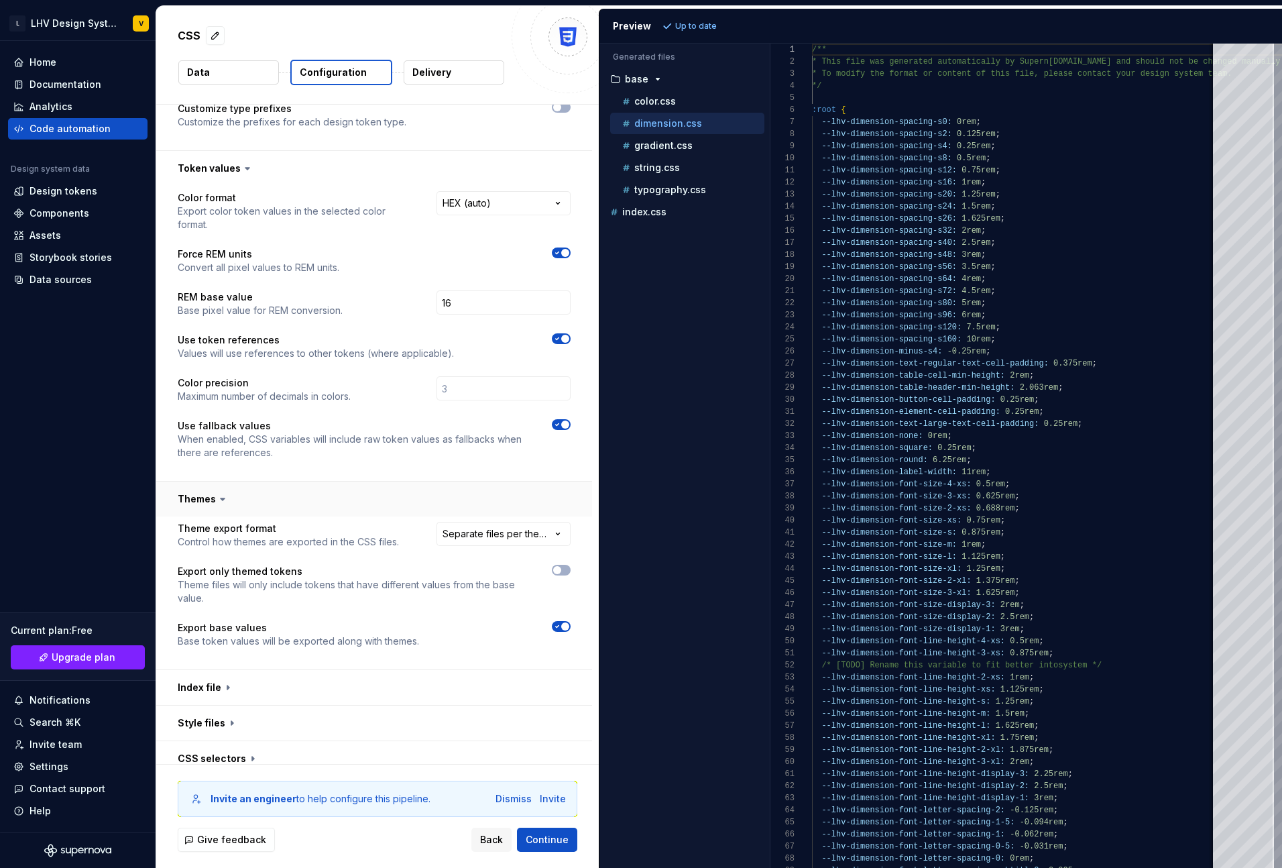
scroll to position [229, 0]
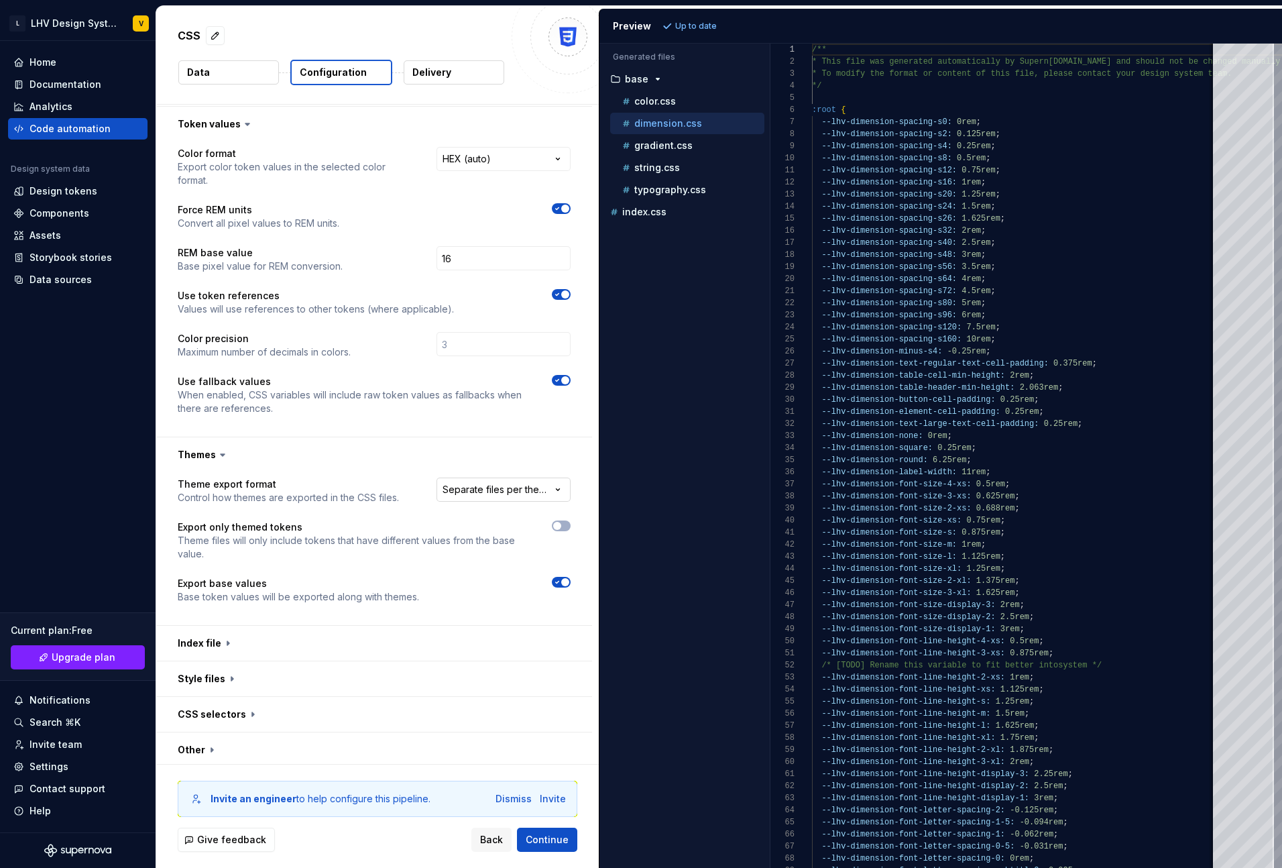
click at [485, 475] on html "**********" at bounding box center [641, 434] width 1282 height 868
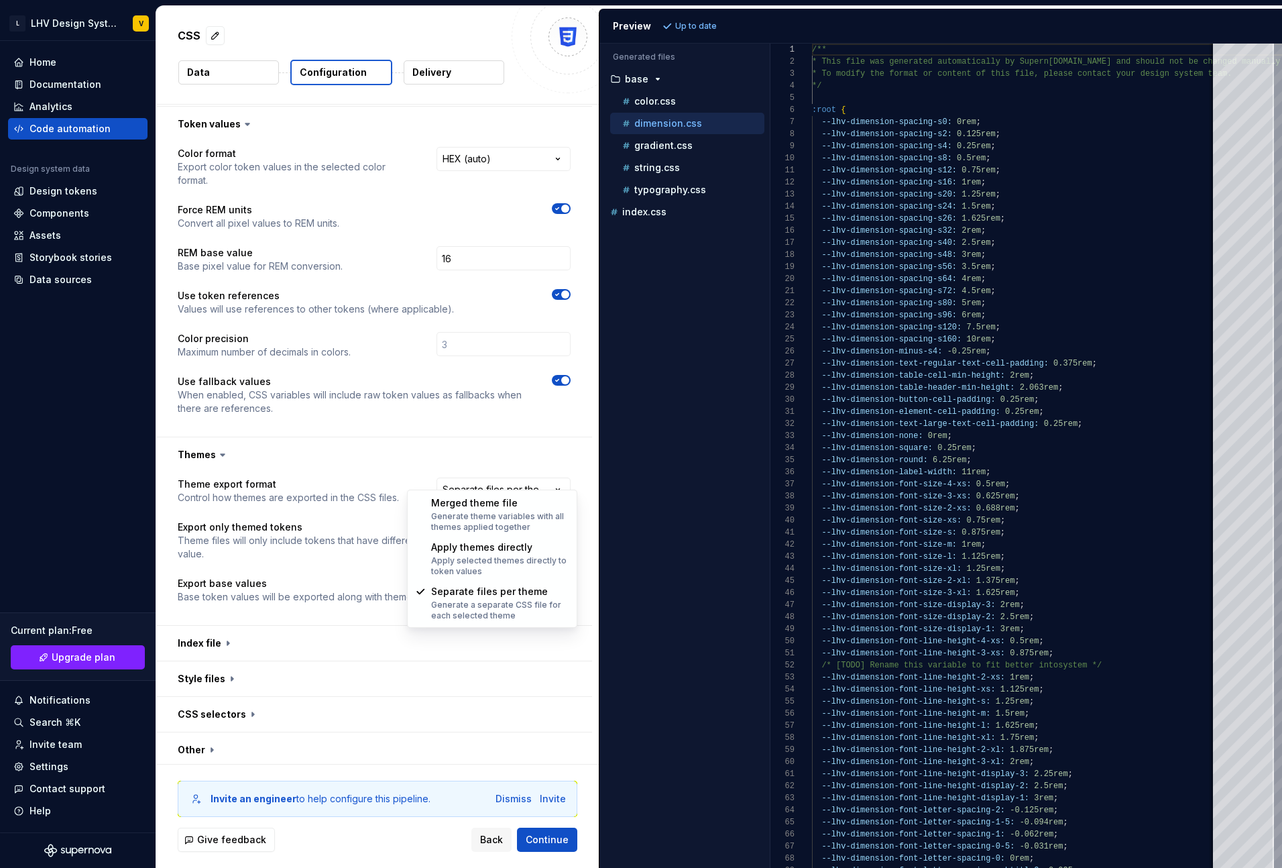
click at [392, 487] on html "**********" at bounding box center [641, 434] width 1282 height 868
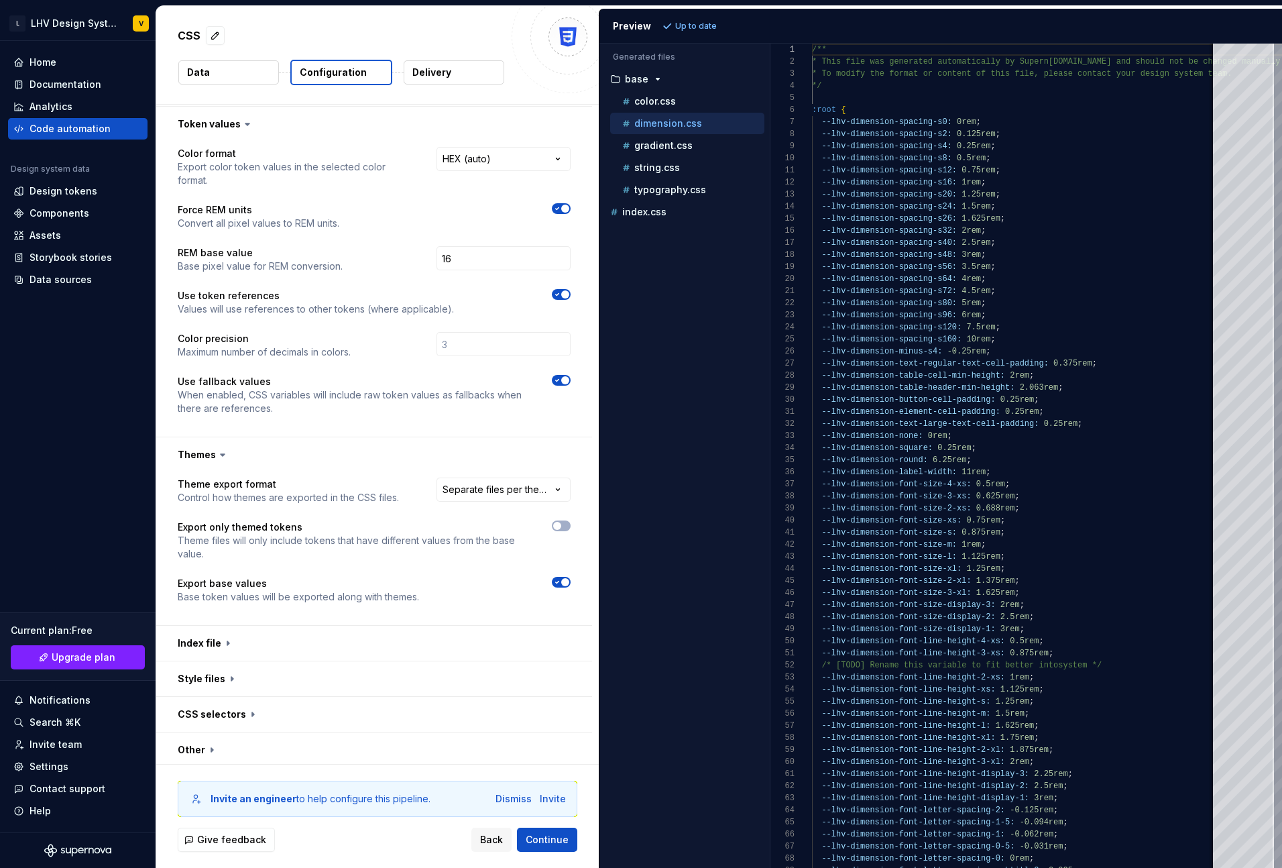
scroll to position [255, 0]
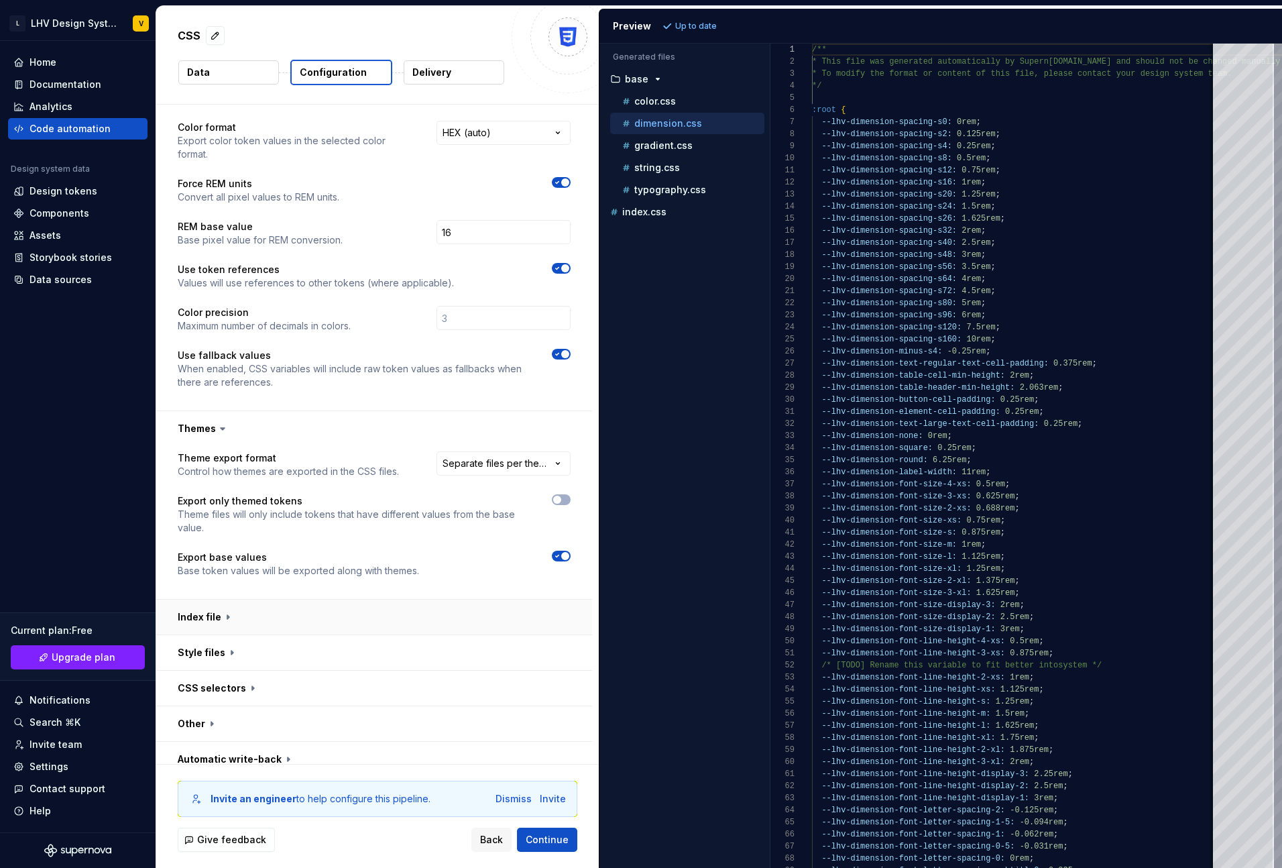
click at [259, 602] on button "button" at bounding box center [374, 616] width 436 height 35
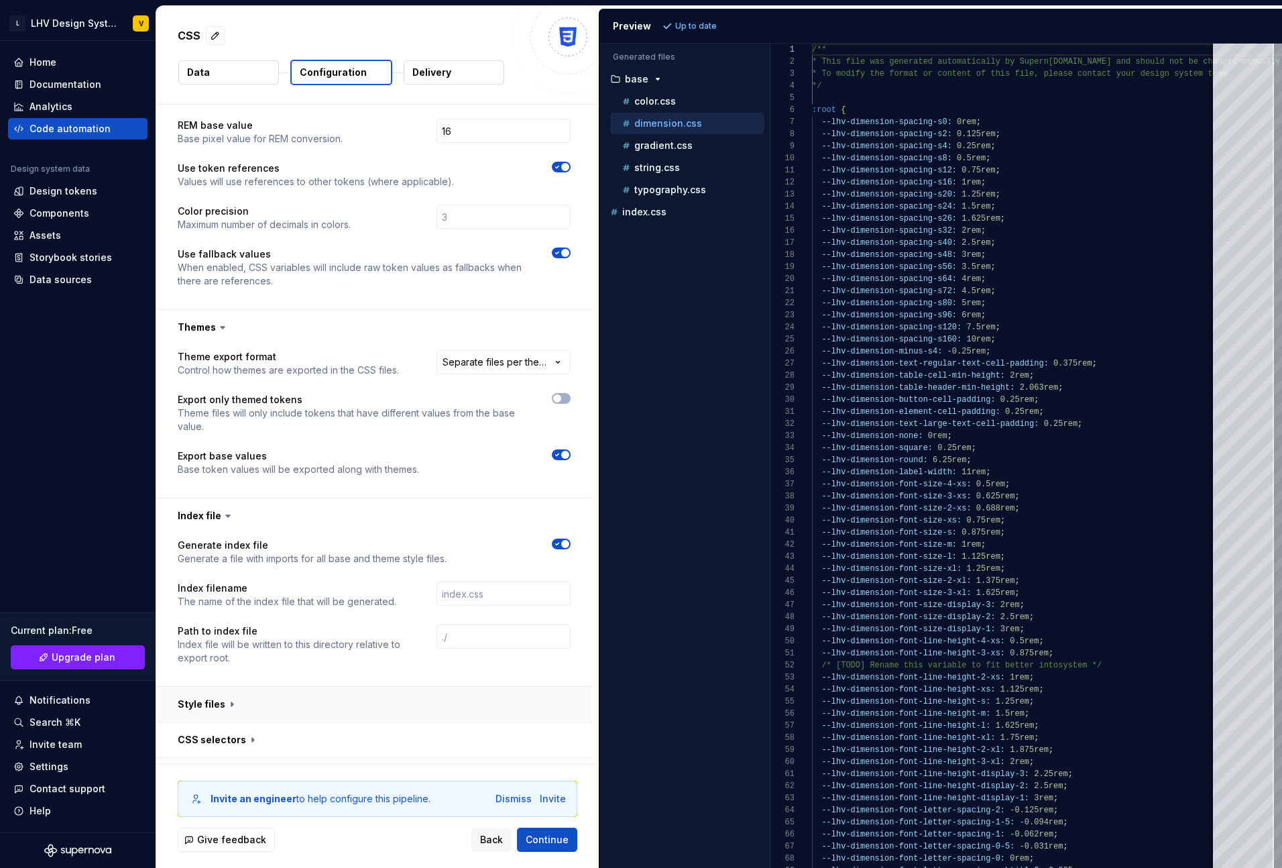
click at [225, 691] on button "button" at bounding box center [374, 704] width 436 height 35
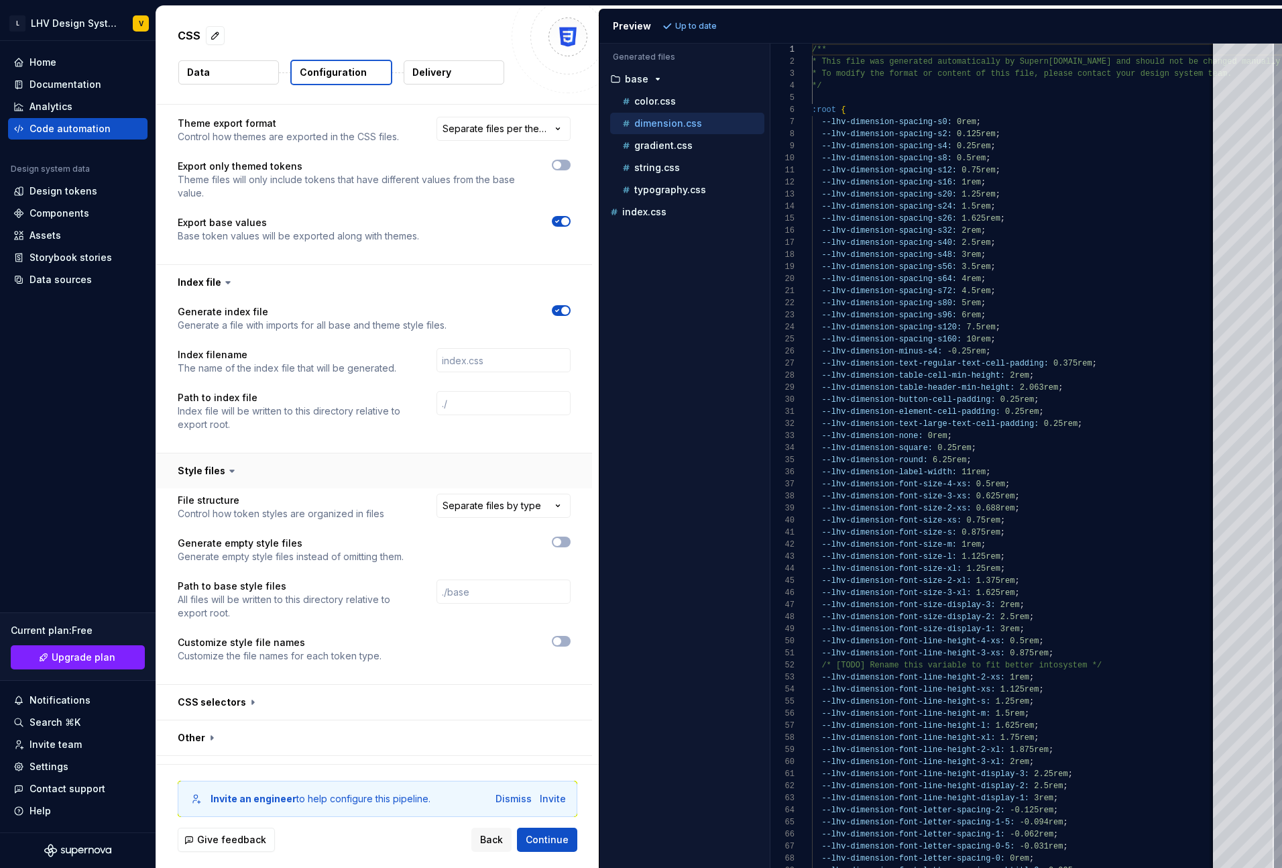
scroll to position [604, 0]
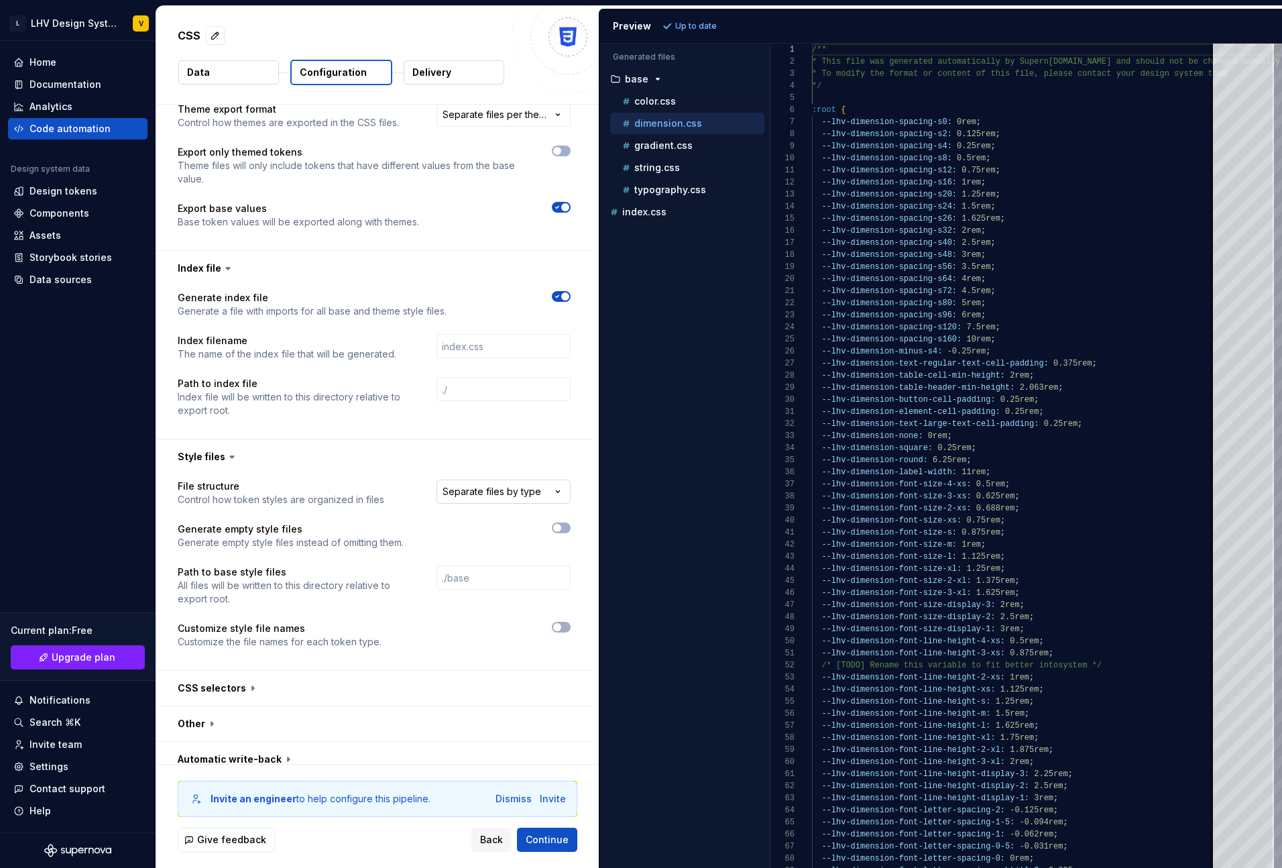
click at [544, 481] on html "**********" at bounding box center [641, 434] width 1282 height 868
click at [398, 443] on html "**********" at bounding box center [641, 434] width 1282 height 868
click at [229, 670] on button "button" at bounding box center [374, 687] width 436 height 35
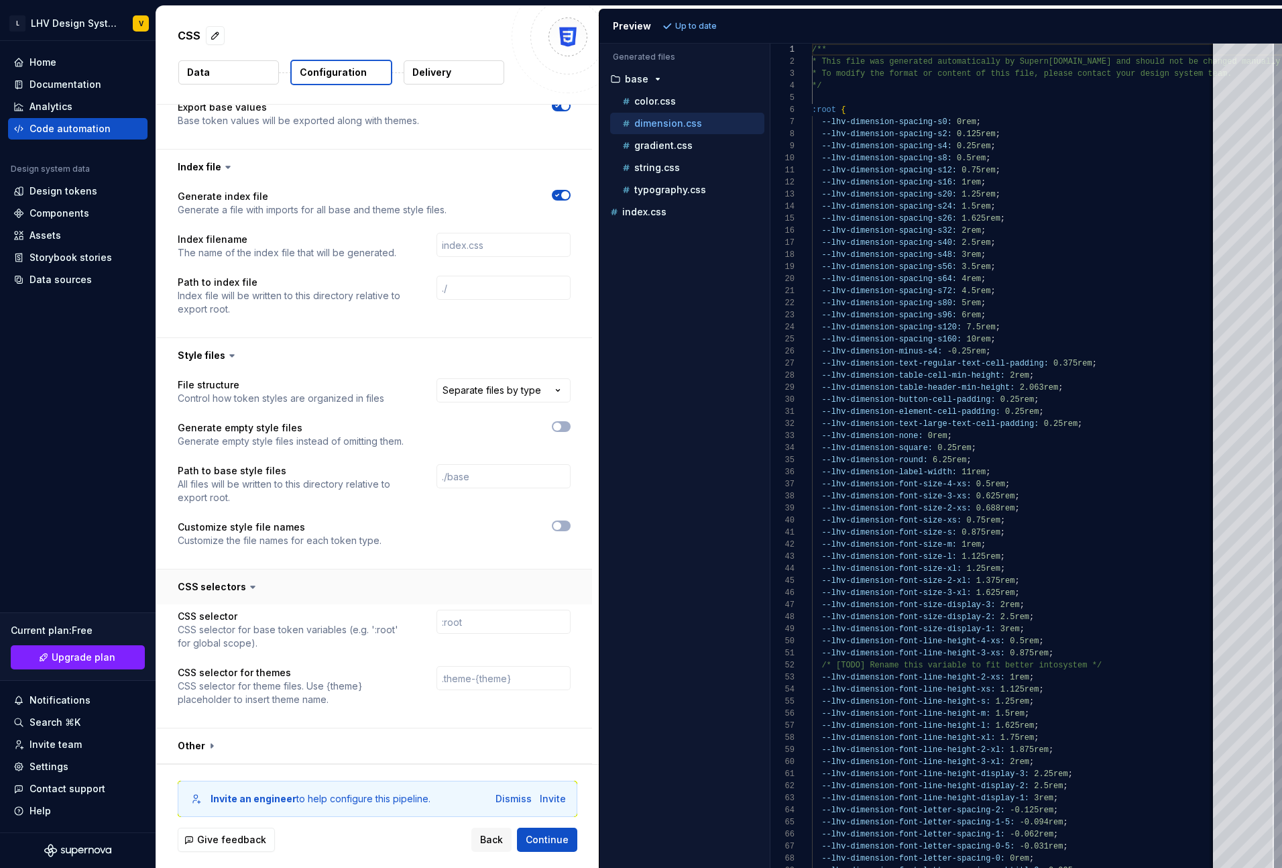
scroll to position [727, 0]
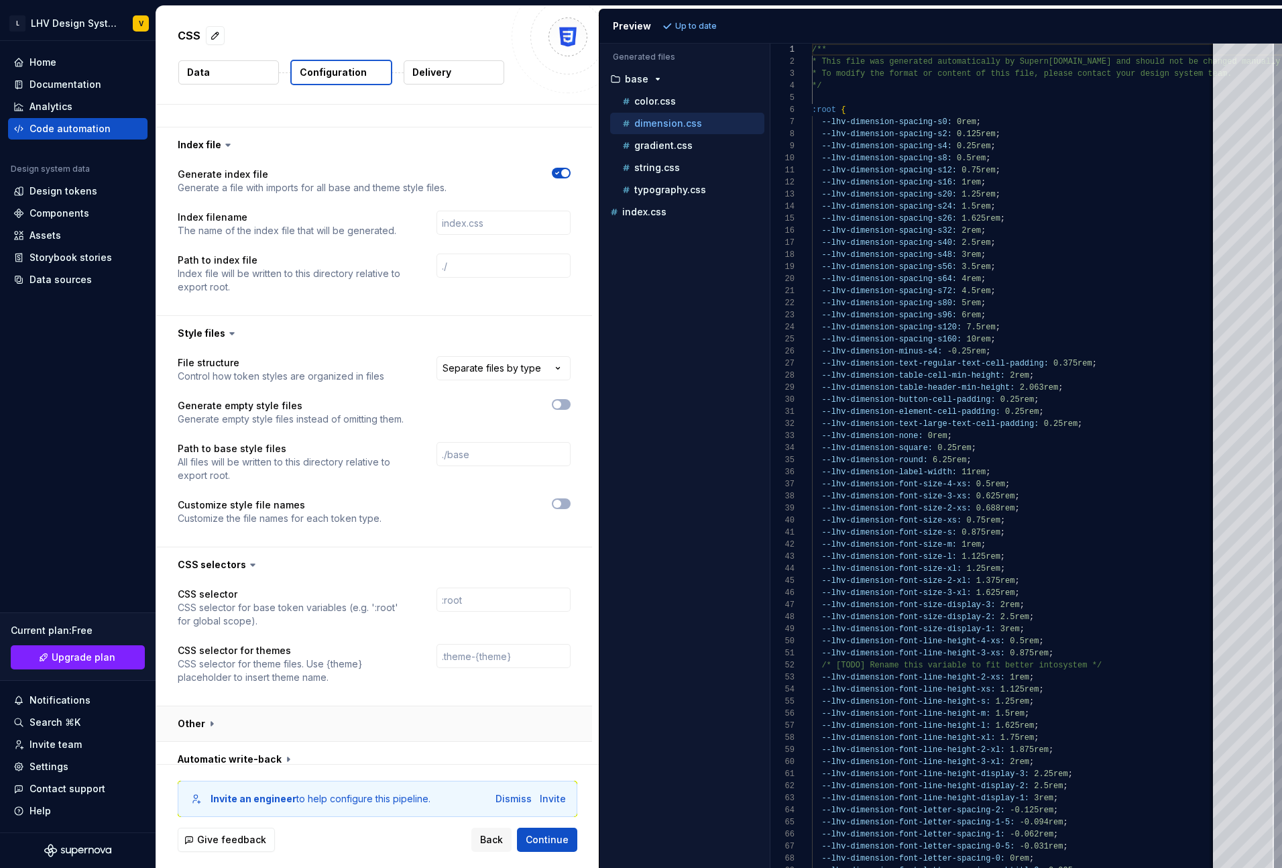
click at [219, 706] on button "button" at bounding box center [374, 723] width 436 height 35
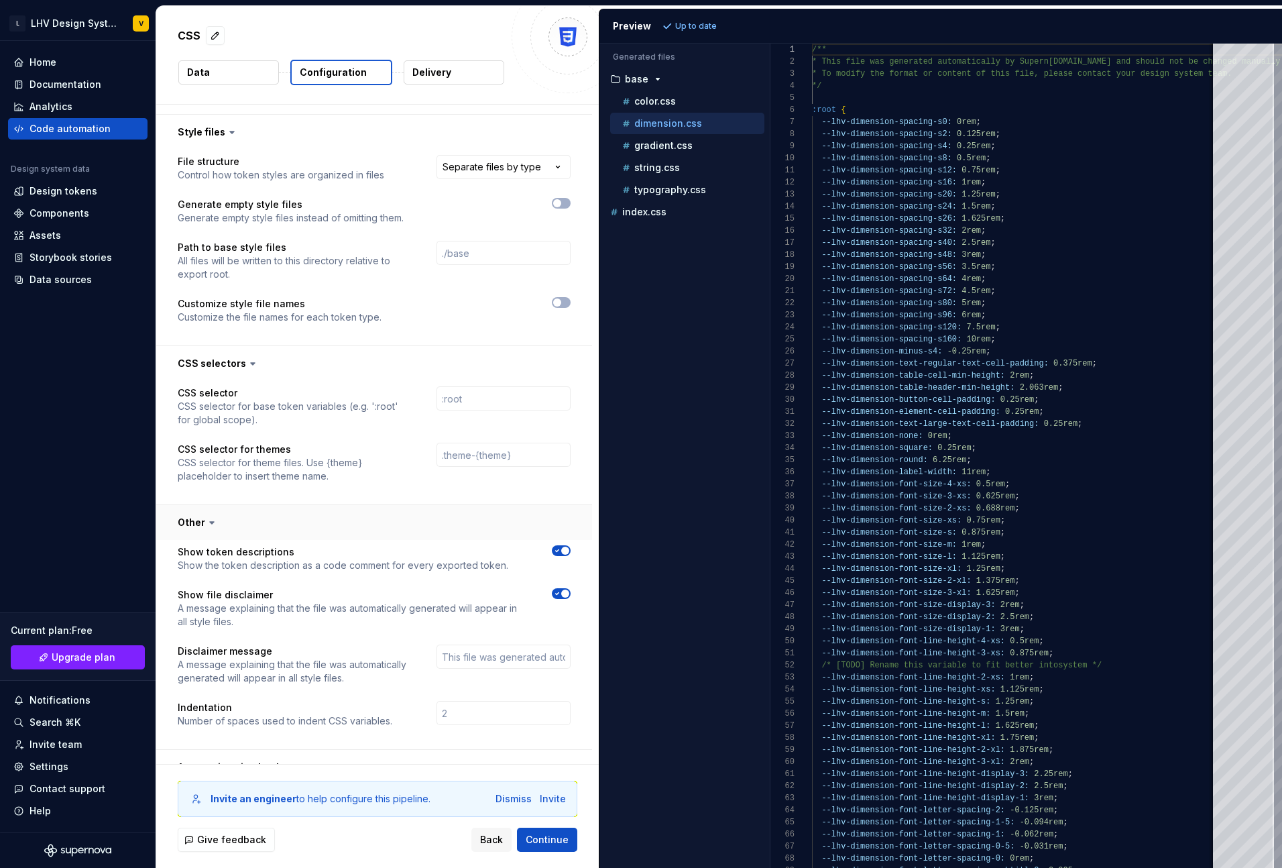
scroll to position [937, 0]
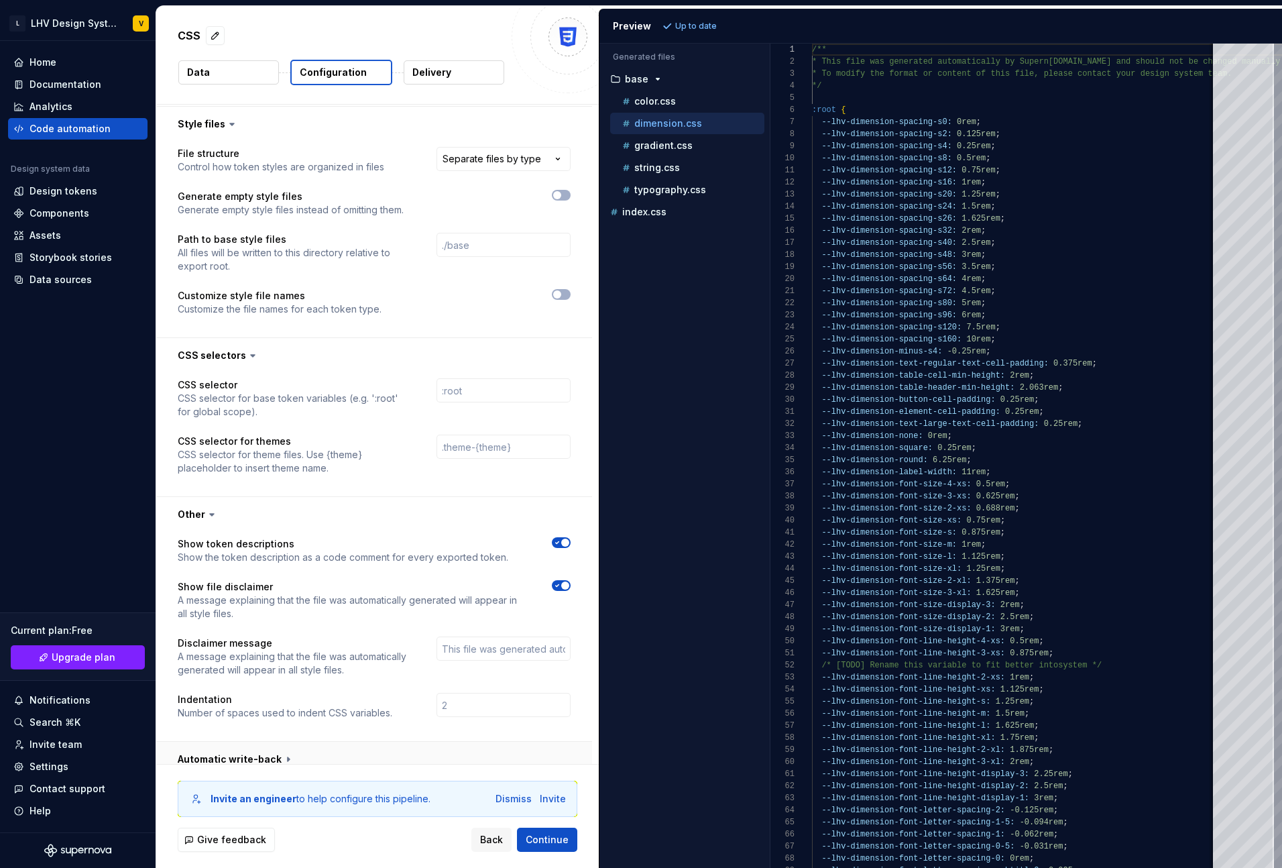
click at [239, 742] on button "button" at bounding box center [374, 759] width 436 height 35
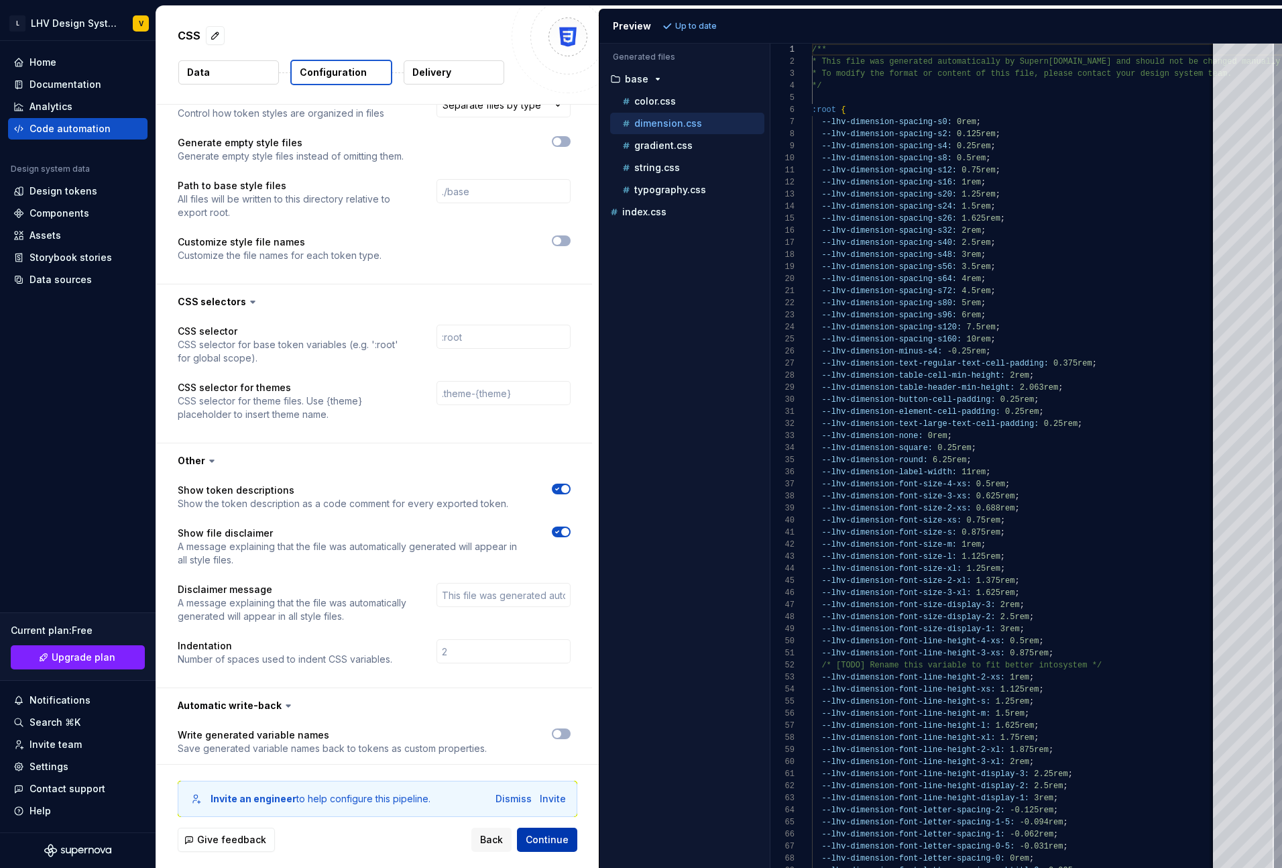
click at [546, 845] on span "Continue" at bounding box center [547, 839] width 43 height 13
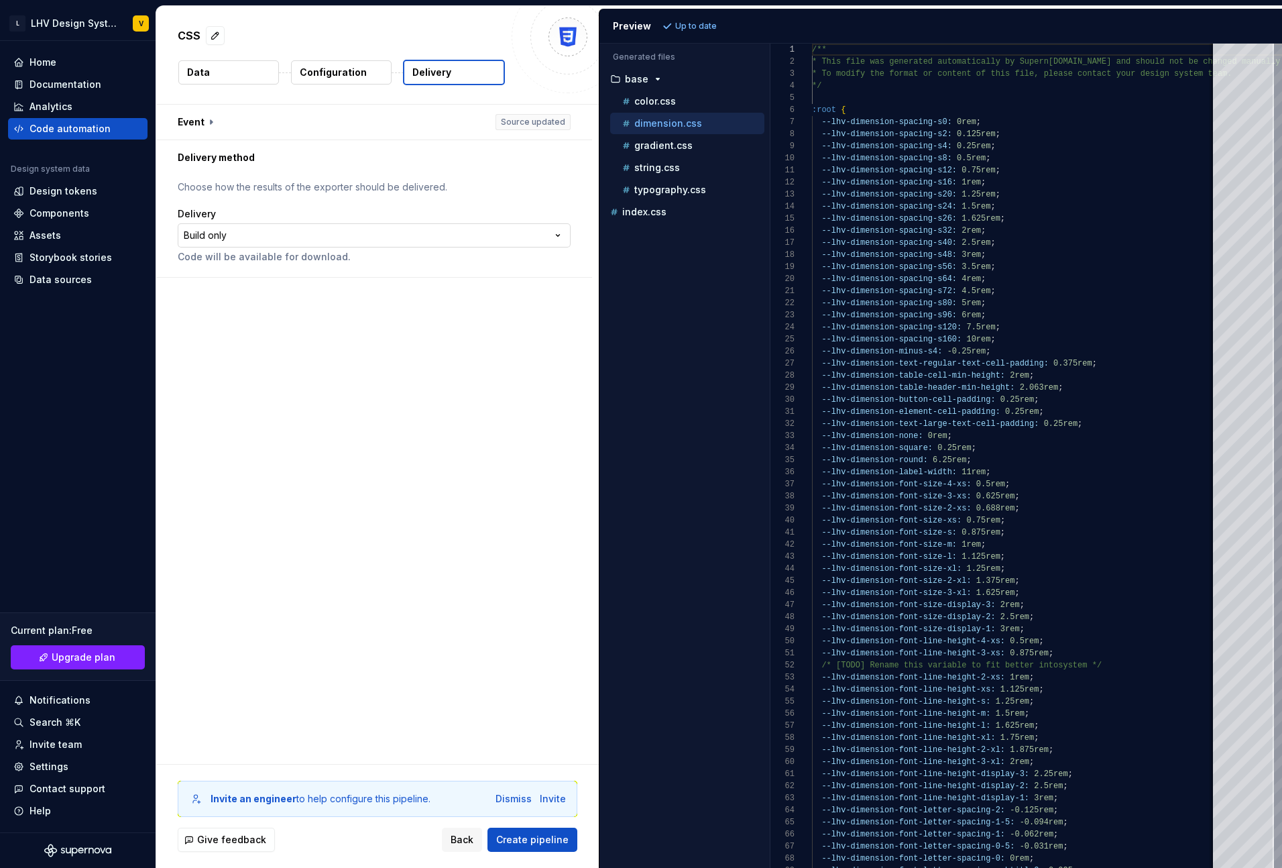
click at [238, 236] on html "**********" at bounding box center [641, 434] width 1282 height 868
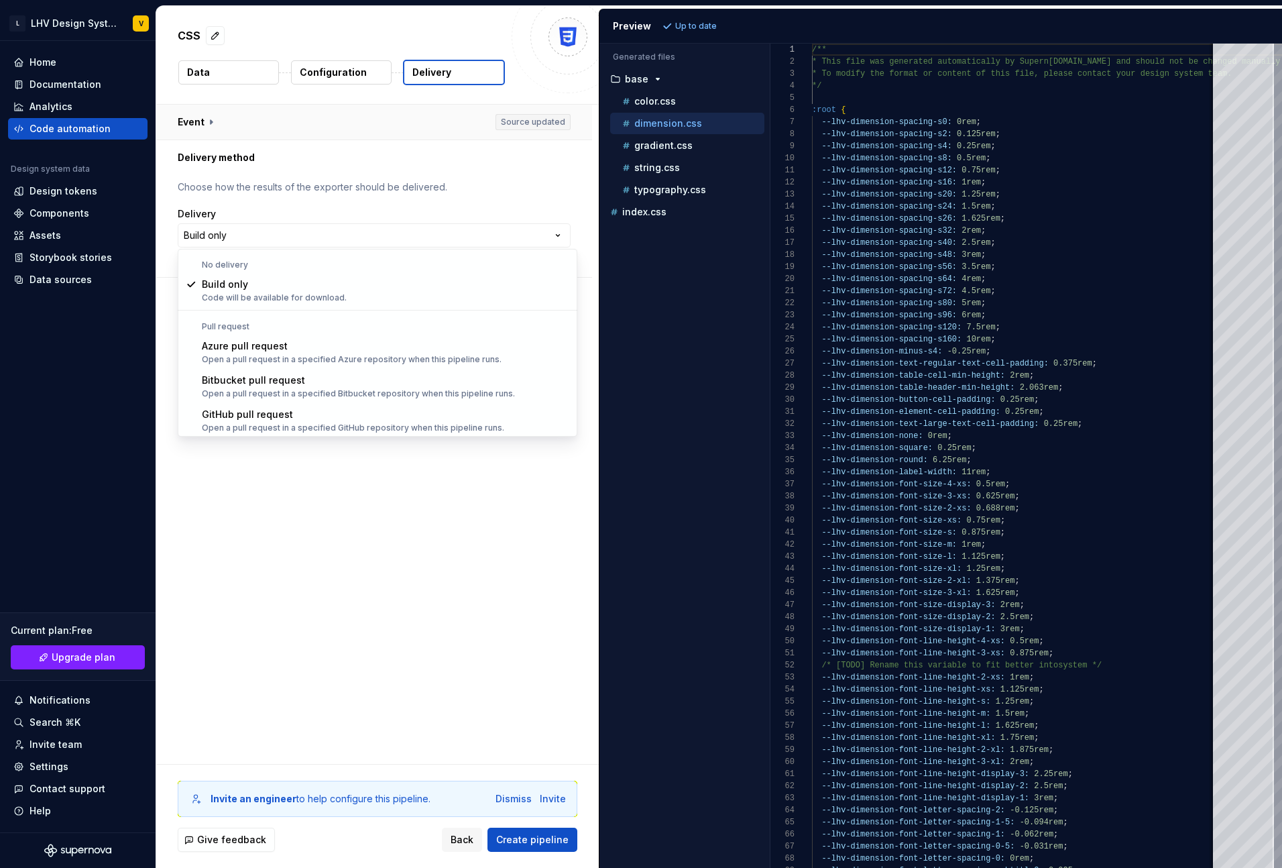
click at [294, 127] on html "**********" at bounding box center [641, 434] width 1282 height 868
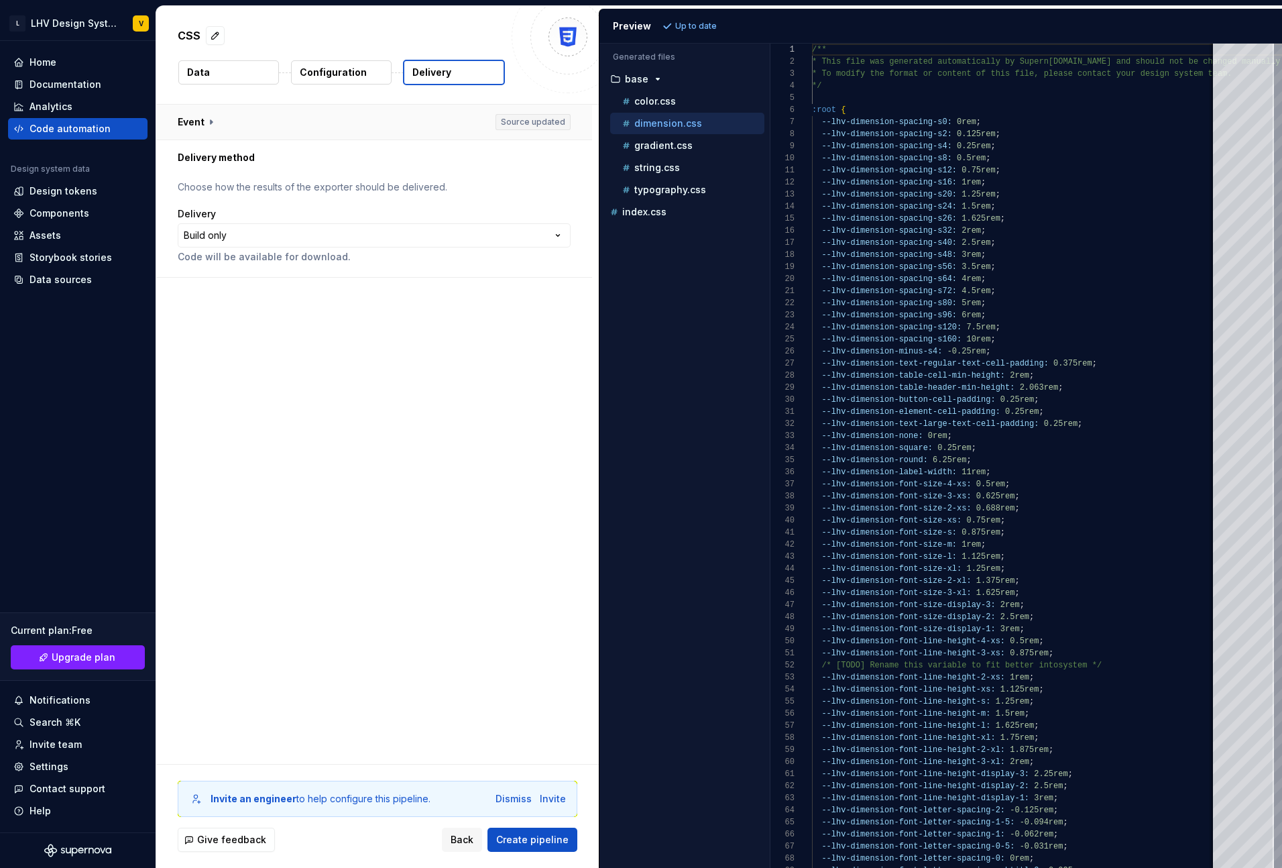
click at [213, 119] on button "button" at bounding box center [374, 122] width 436 height 35
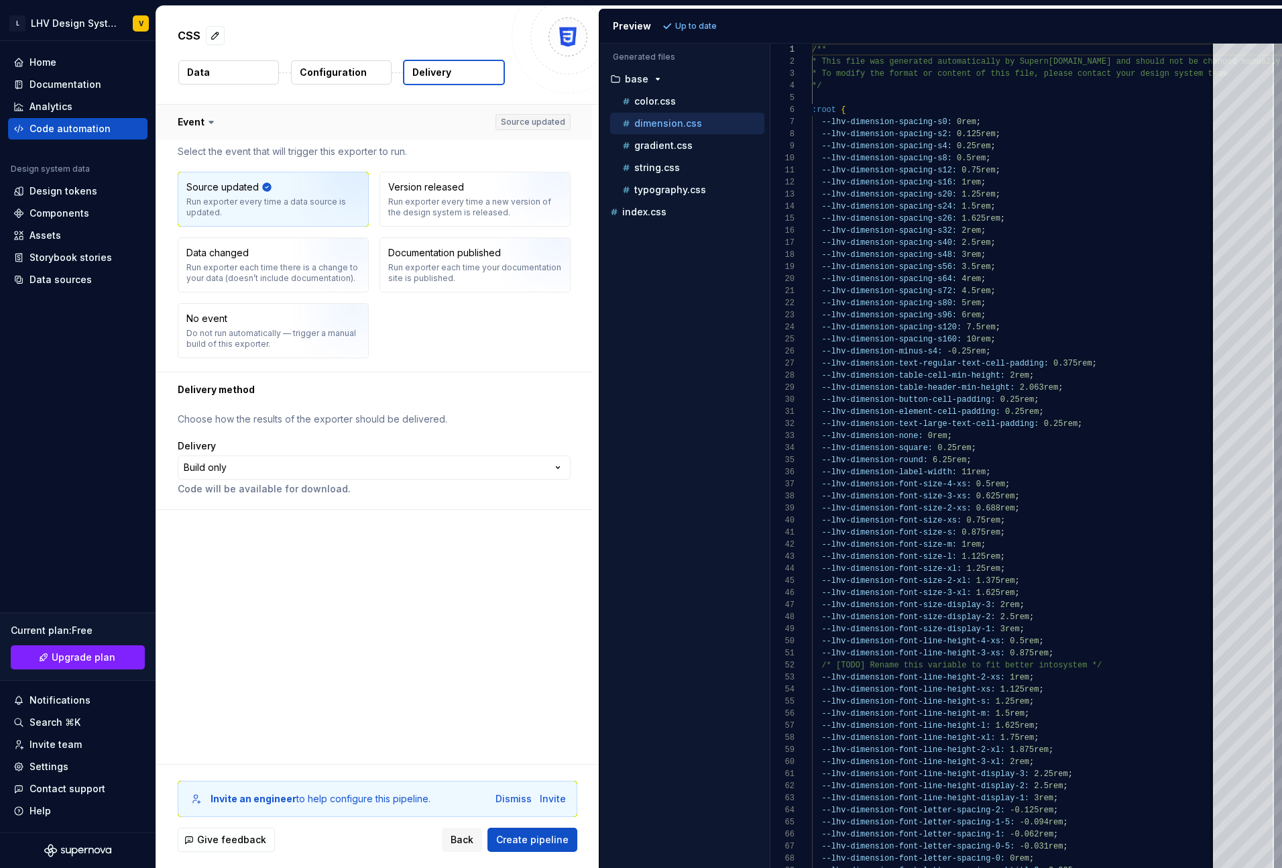
click at [199, 123] on button "button" at bounding box center [374, 122] width 436 height 35
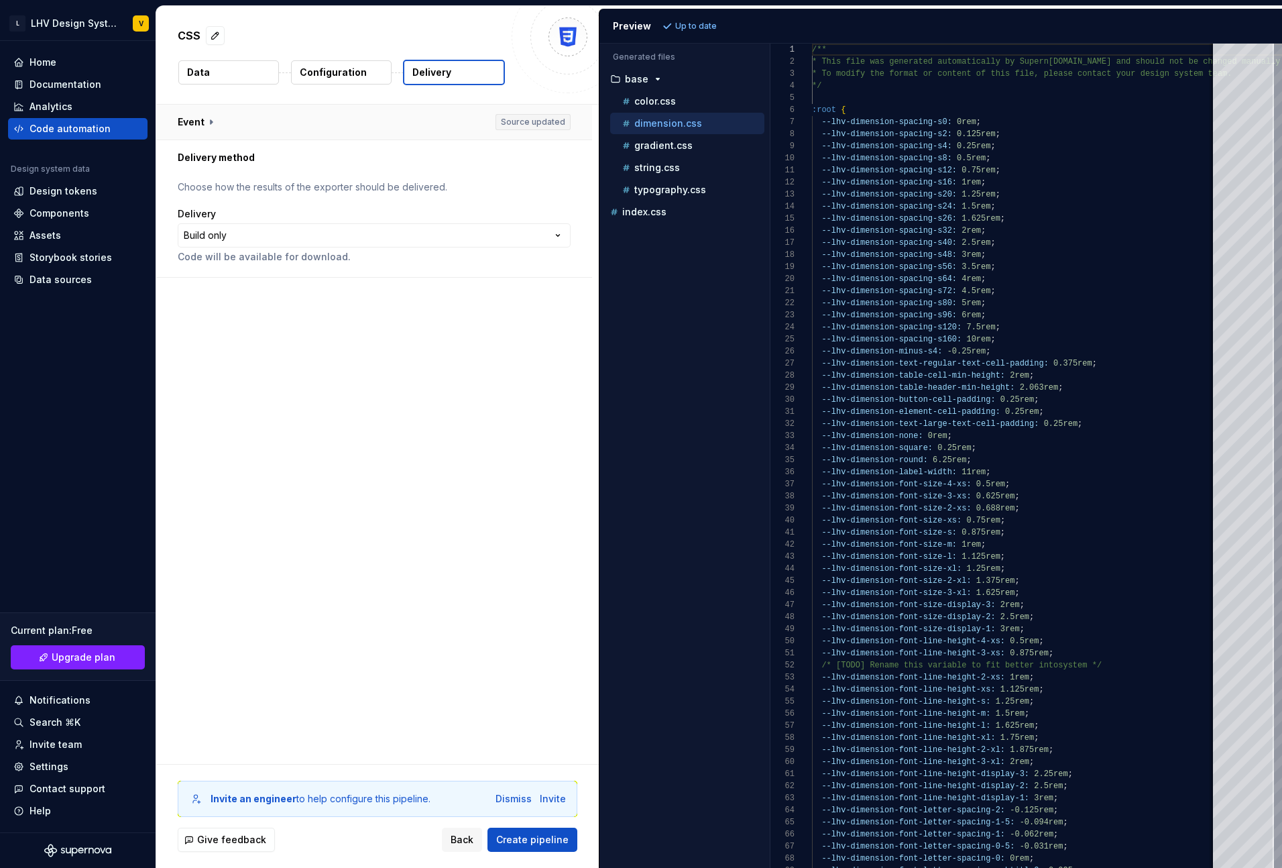
click at [199, 123] on button "button" at bounding box center [374, 122] width 436 height 35
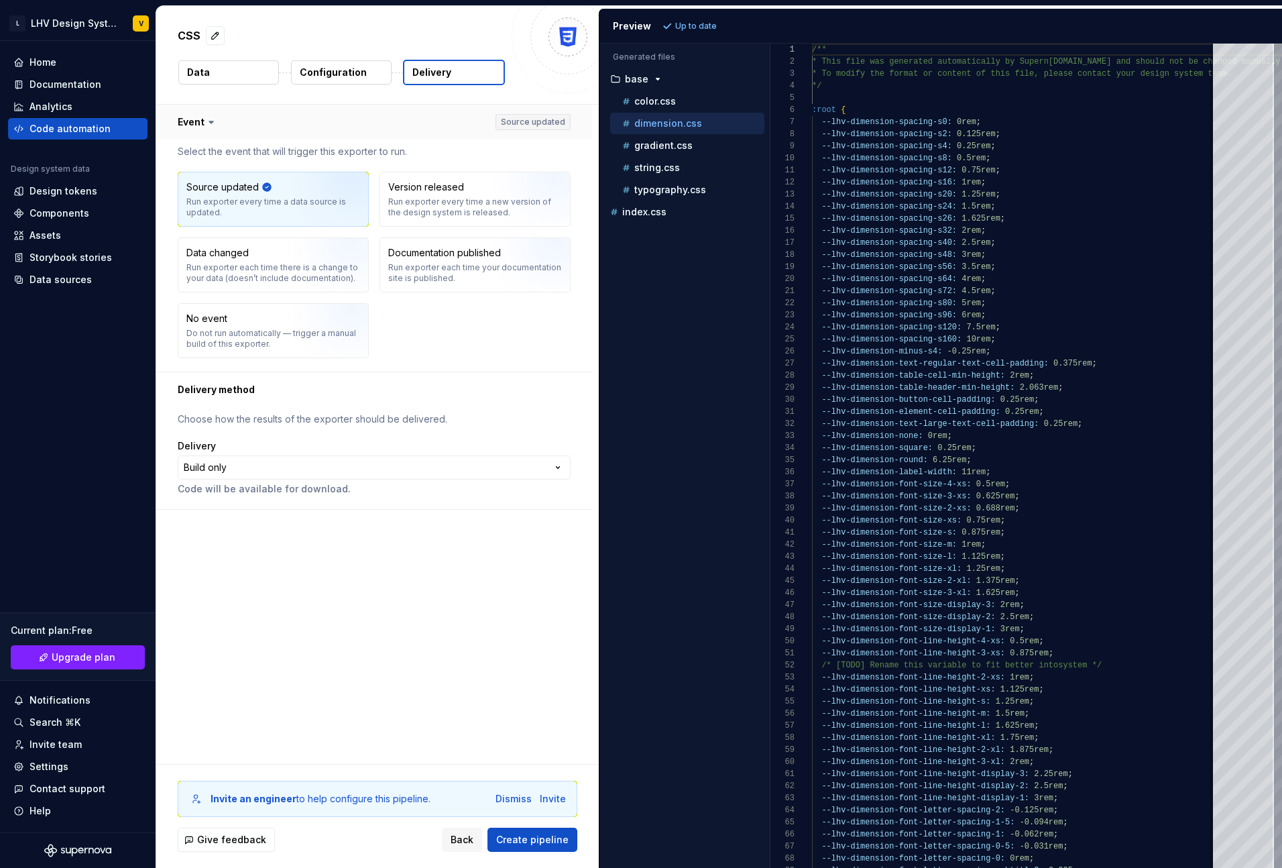
click at [199, 123] on button "button" at bounding box center [374, 122] width 436 height 35
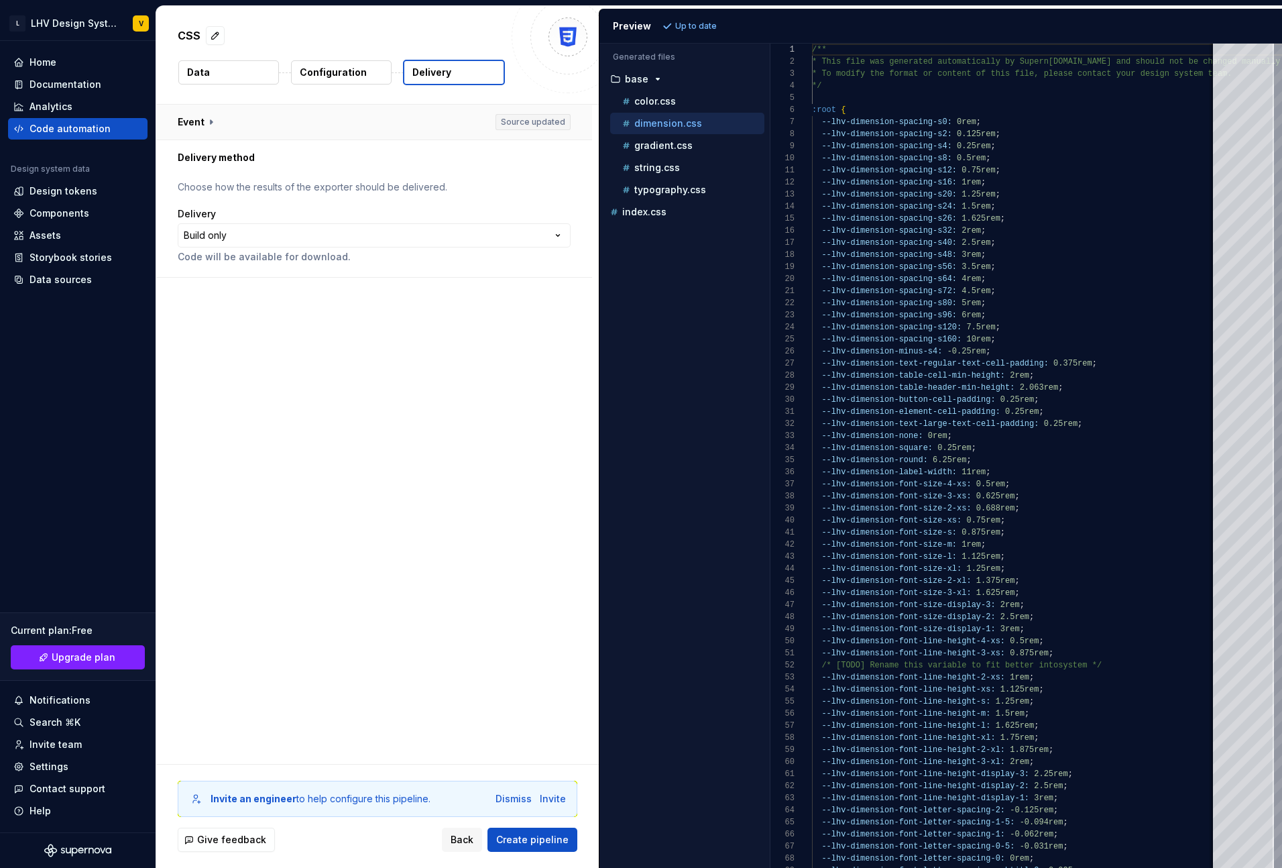
click at [233, 134] on button "button" at bounding box center [374, 122] width 436 height 35
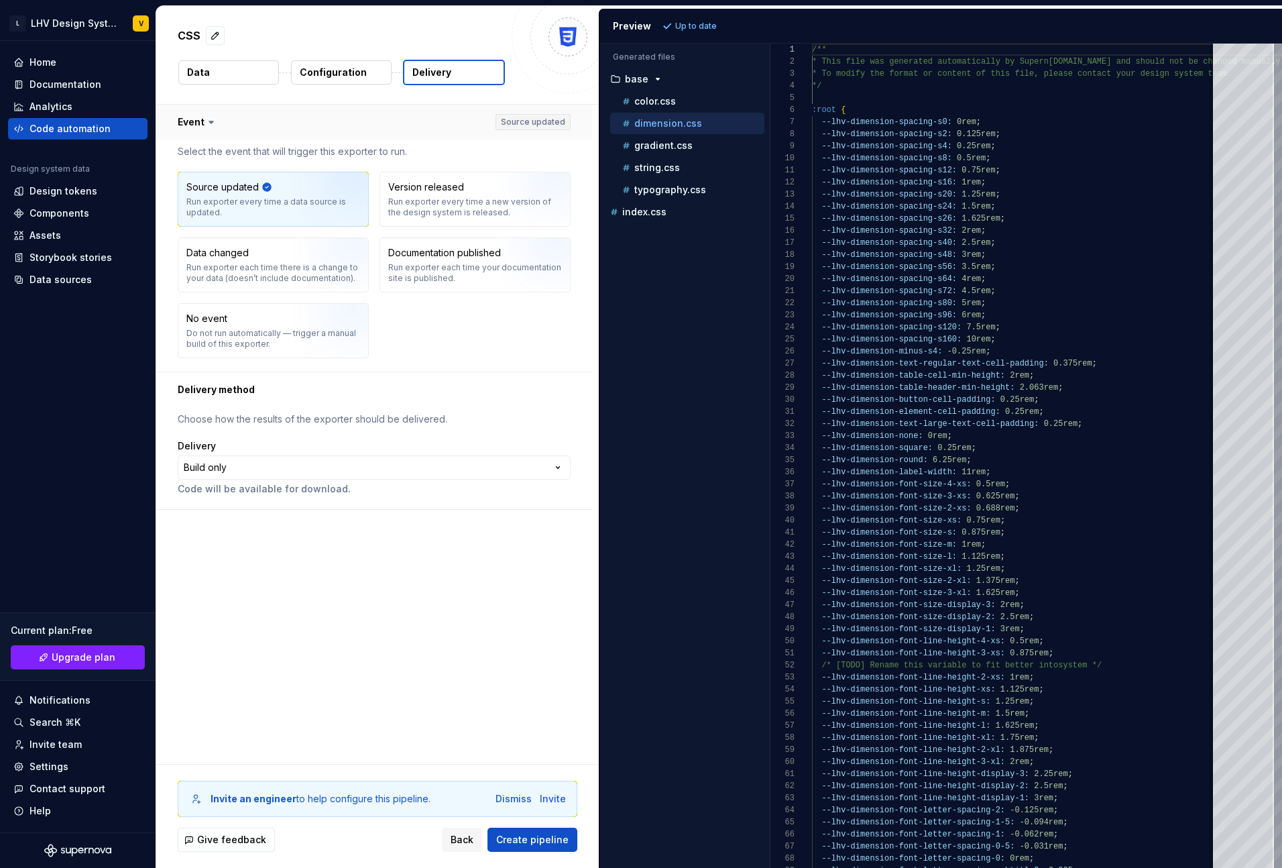
click at [231, 123] on button "button" at bounding box center [374, 122] width 436 height 35
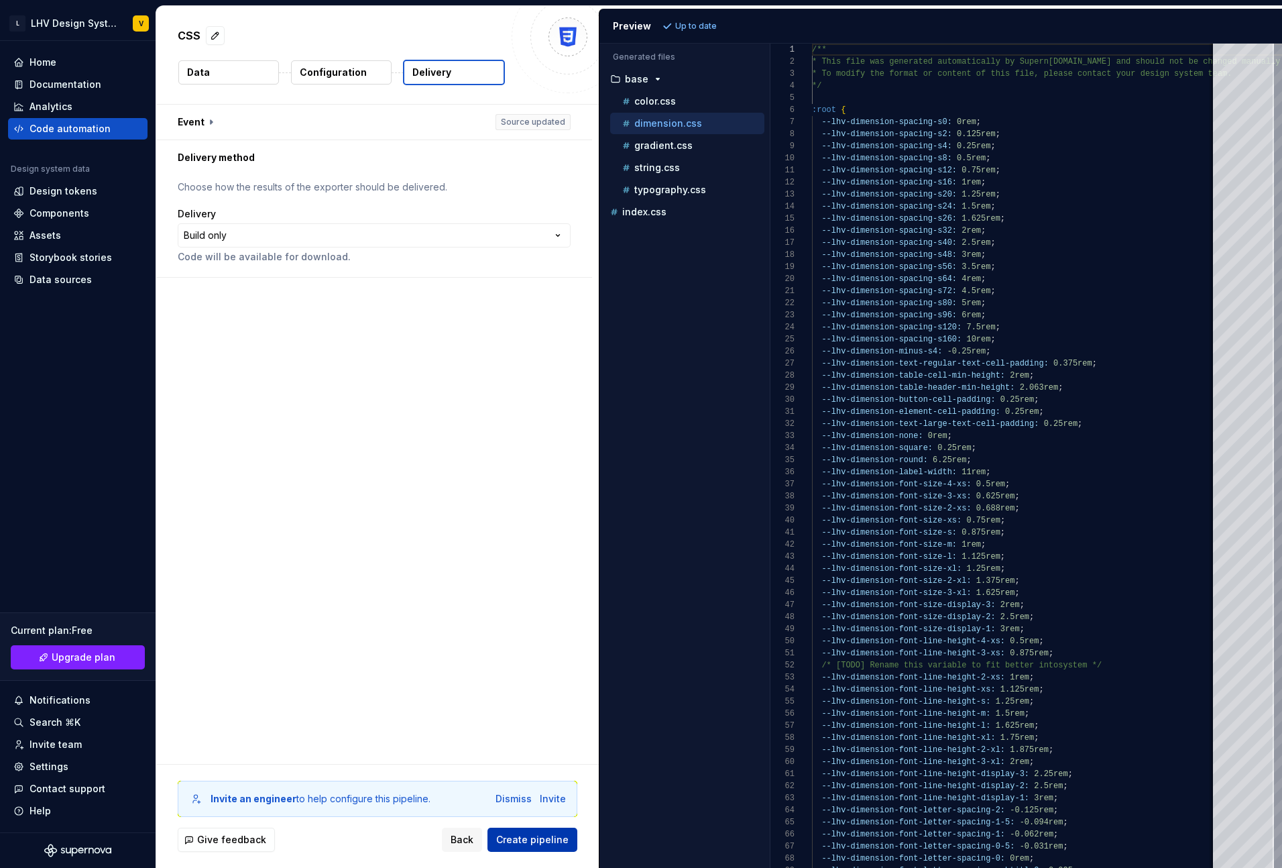
click at [509, 841] on span "Create pipeline" at bounding box center [532, 839] width 72 height 13
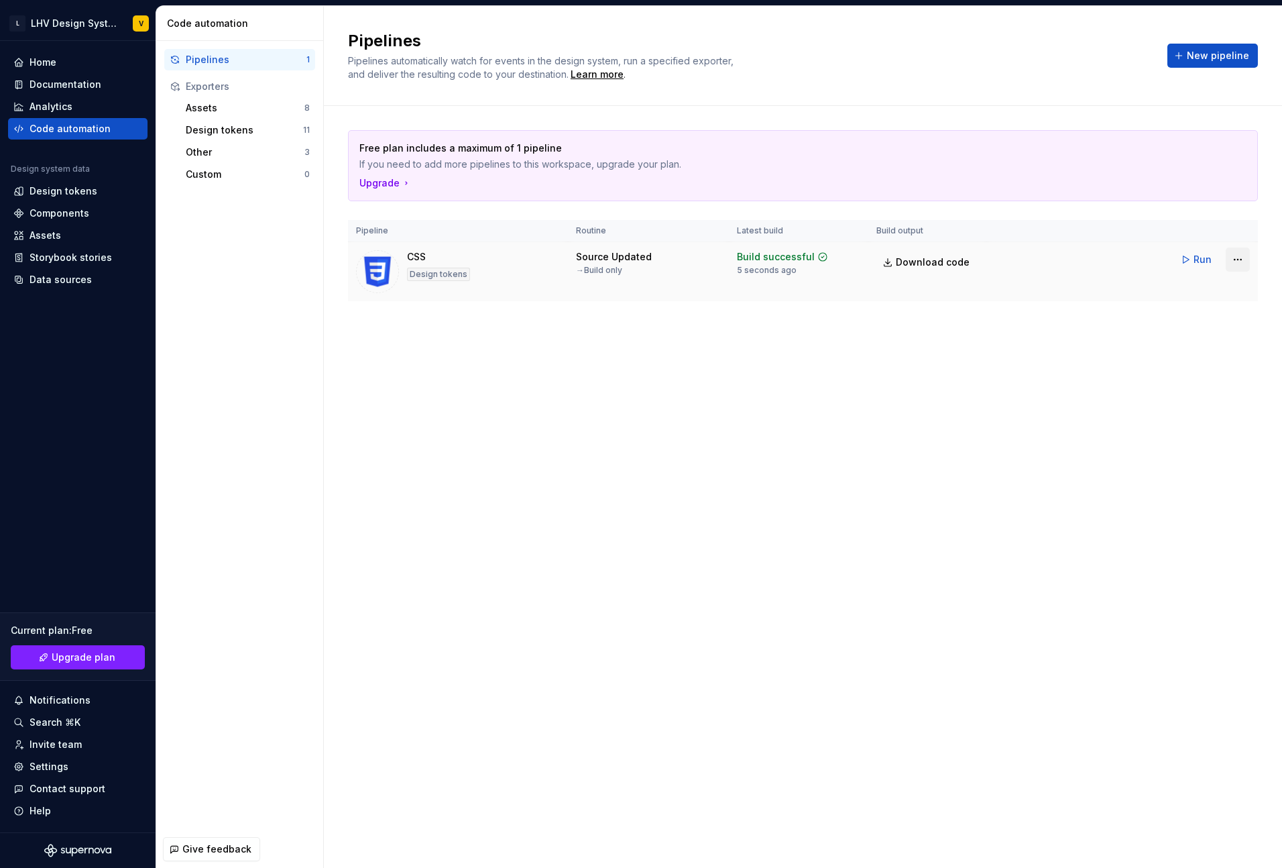
click at [1242, 270] on html "L LHV Design System V Home Documentation Analytics Code automation Design syste…" at bounding box center [641, 434] width 1282 height 868
click at [591, 263] on html "L LHV Design System V Home Documentation Analytics Code automation Design syste…" at bounding box center [641, 434] width 1282 height 868
click at [382, 270] on img at bounding box center [377, 271] width 43 height 43
click at [913, 261] on span "Download code" at bounding box center [933, 261] width 74 height 13
click at [396, 253] on div at bounding box center [377, 271] width 43 height 43
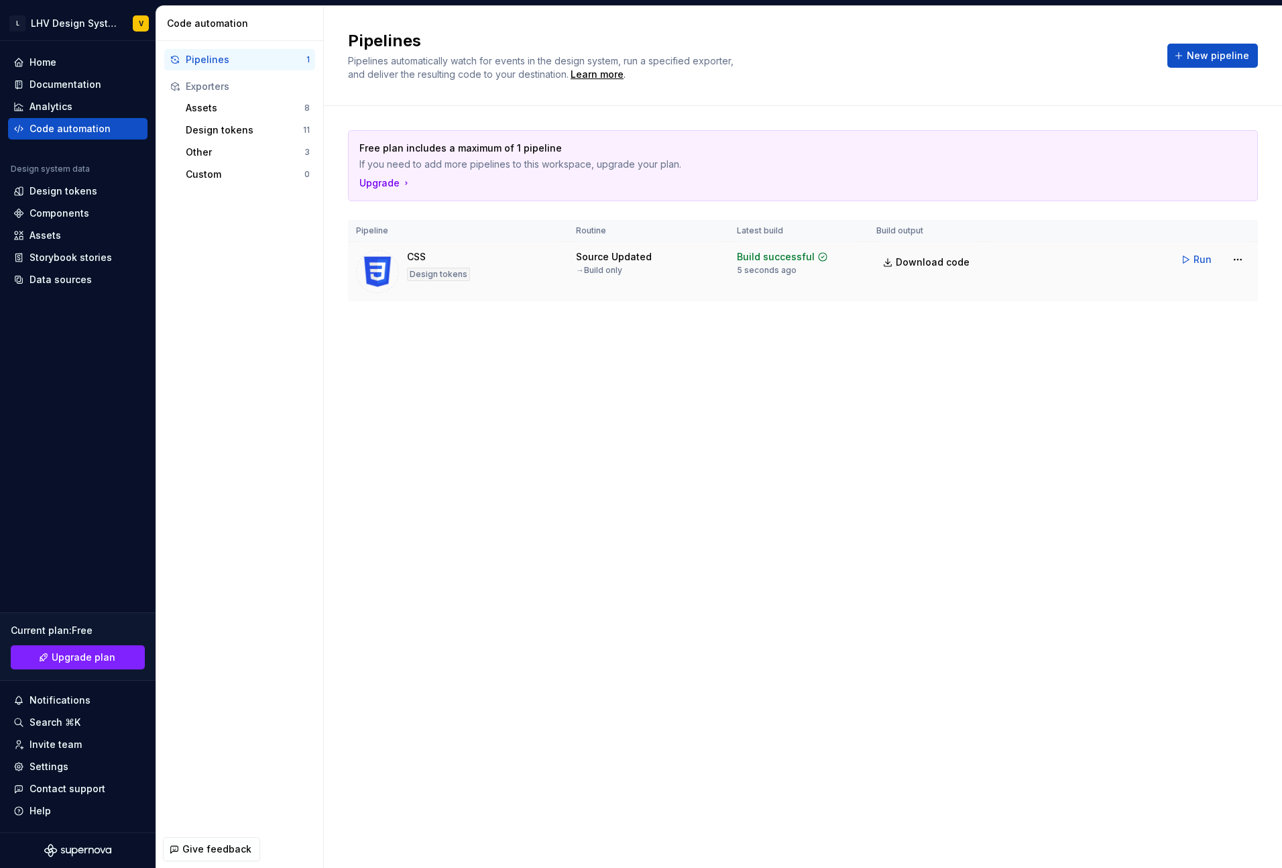
click at [418, 253] on div "CSS" at bounding box center [416, 256] width 19 height 13
click at [1227, 261] on html "L LHV Design System V Home Documentation Analytics Code automation Design syste…" at bounding box center [641, 434] width 1282 height 868
click at [1214, 281] on div "Edit pipeline" at bounding box center [1212, 288] width 141 height 21
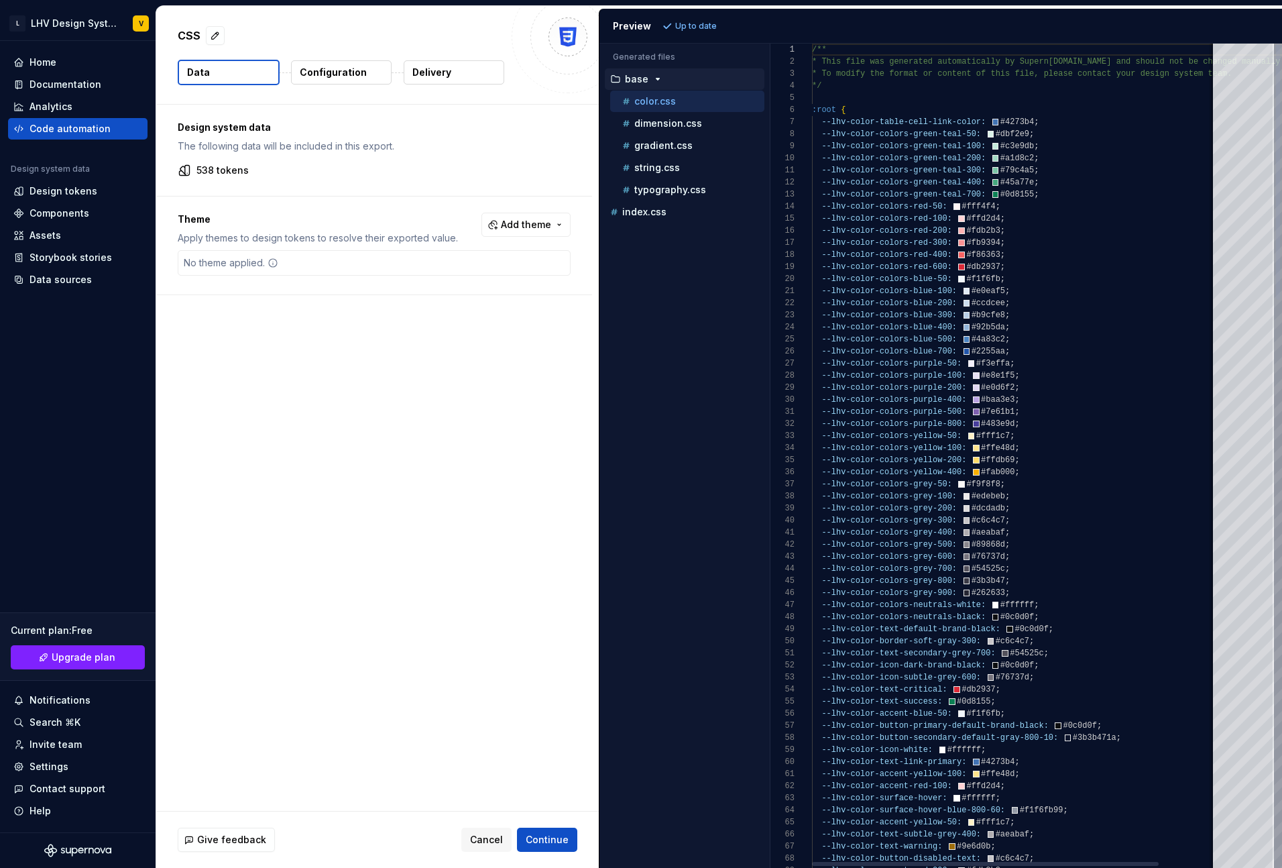
click at [346, 66] on p "Configuration" at bounding box center [333, 72] width 67 height 13
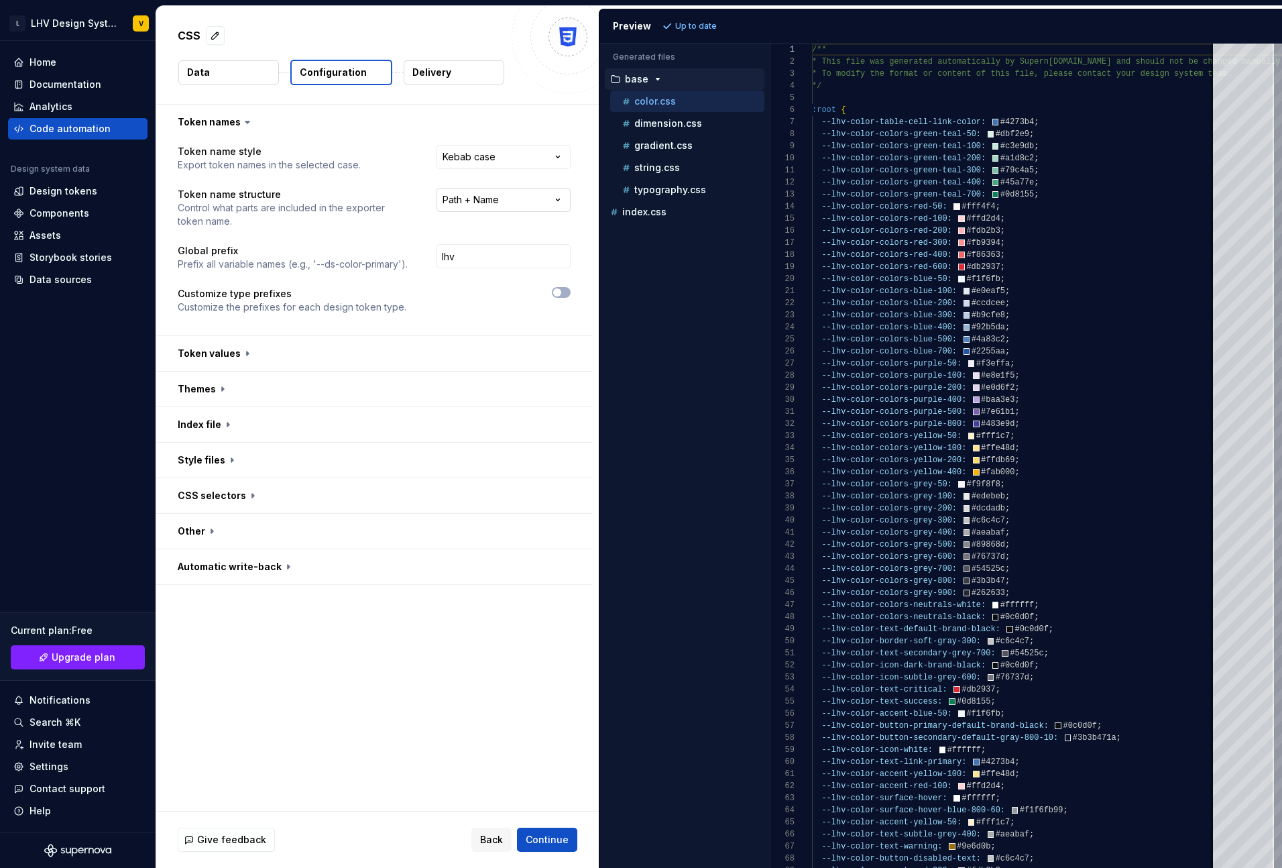
click at [507, 207] on html "**********" at bounding box center [641, 434] width 1282 height 868
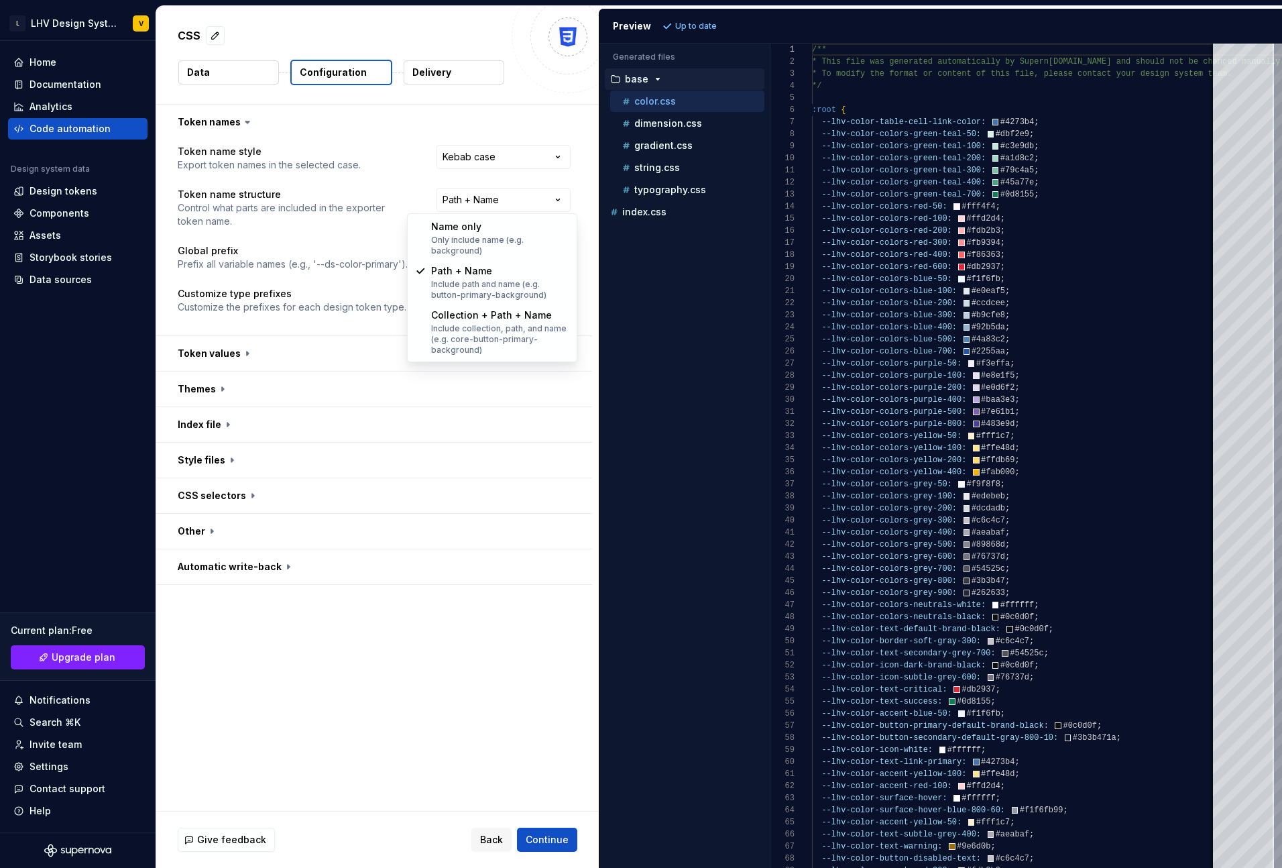
select select "********"
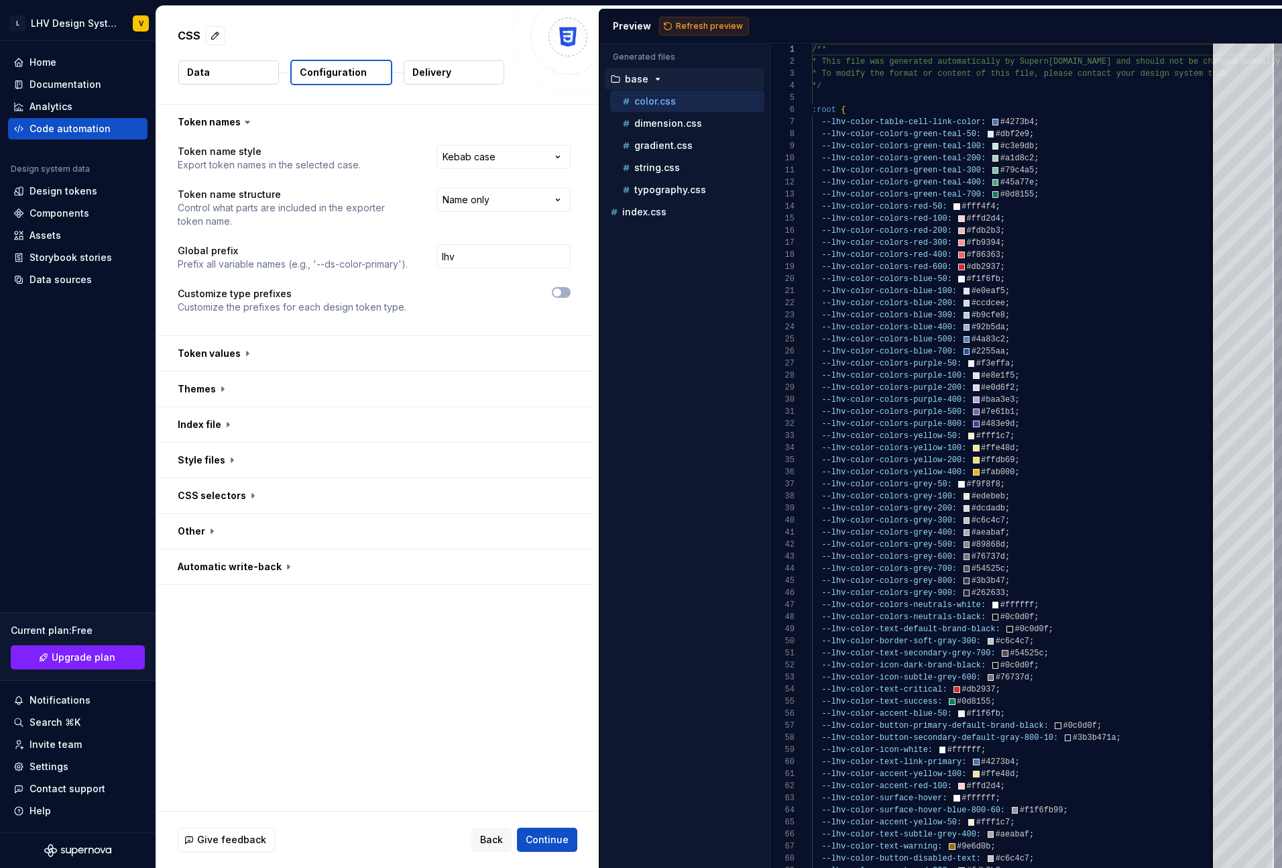
click at [695, 27] on span "Refresh preview" at bounding box center [709, 26] width 67 height 11
type textarea "**********"
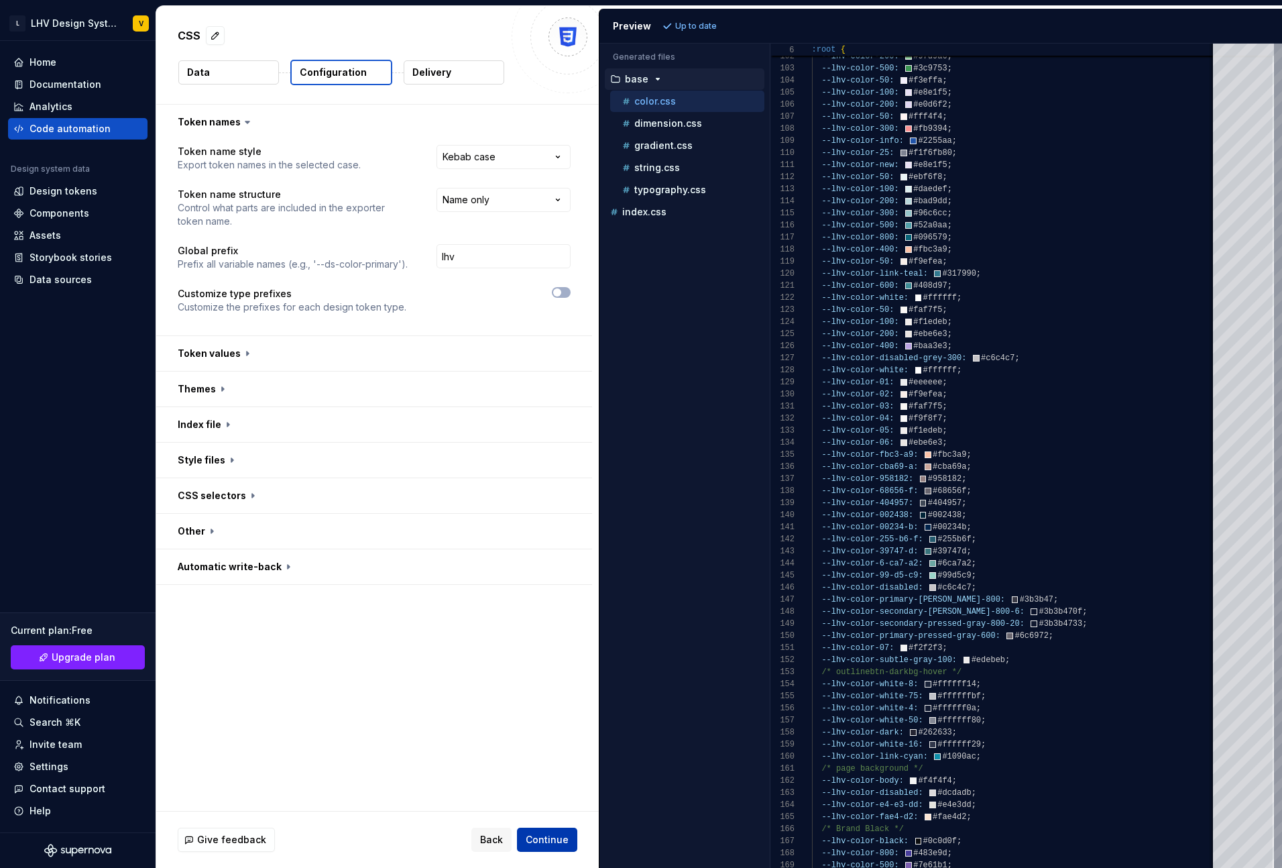
click at [537, 837] on span "Continue" at bounding box center [547, 839] width 43 height 13
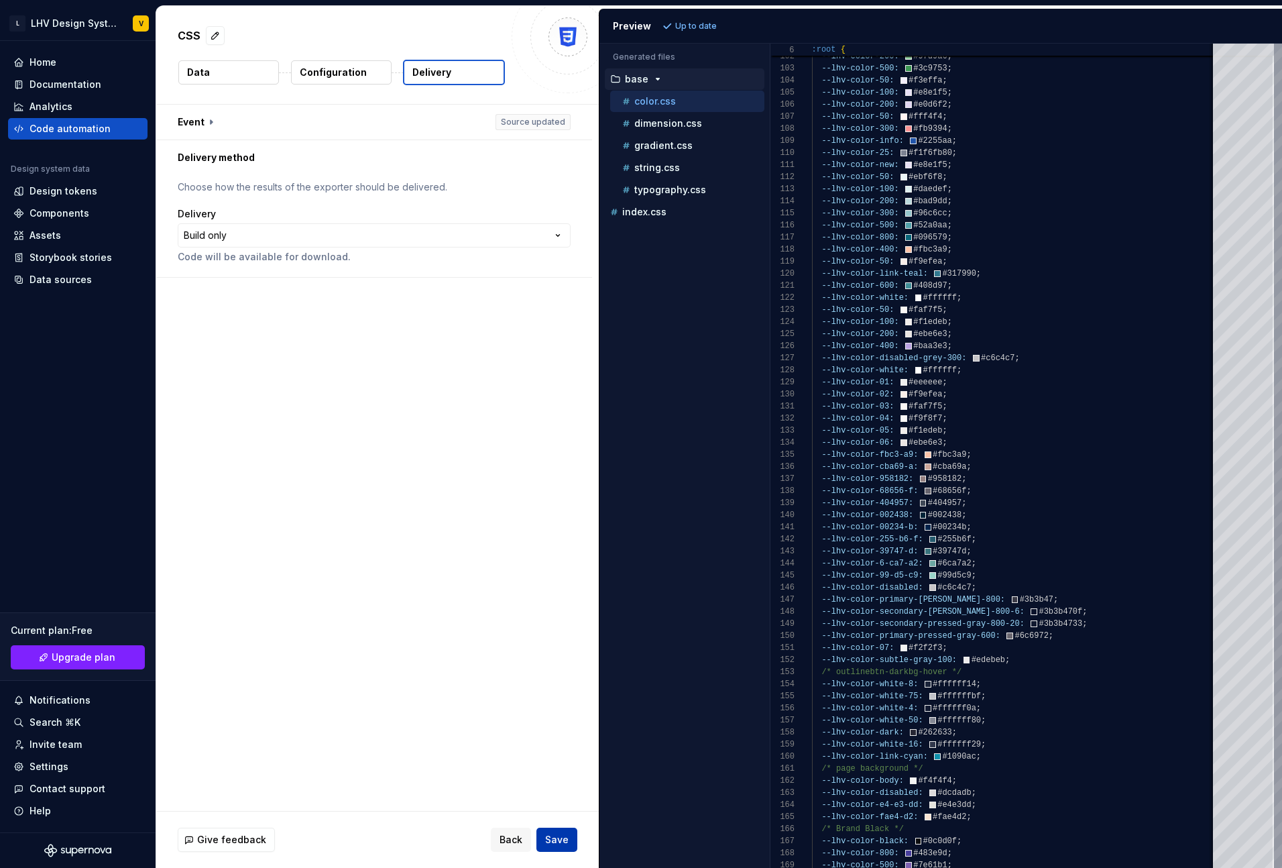
click at [551, 845] on button "Save" at bounding box center [556, 839] width 41 height 24
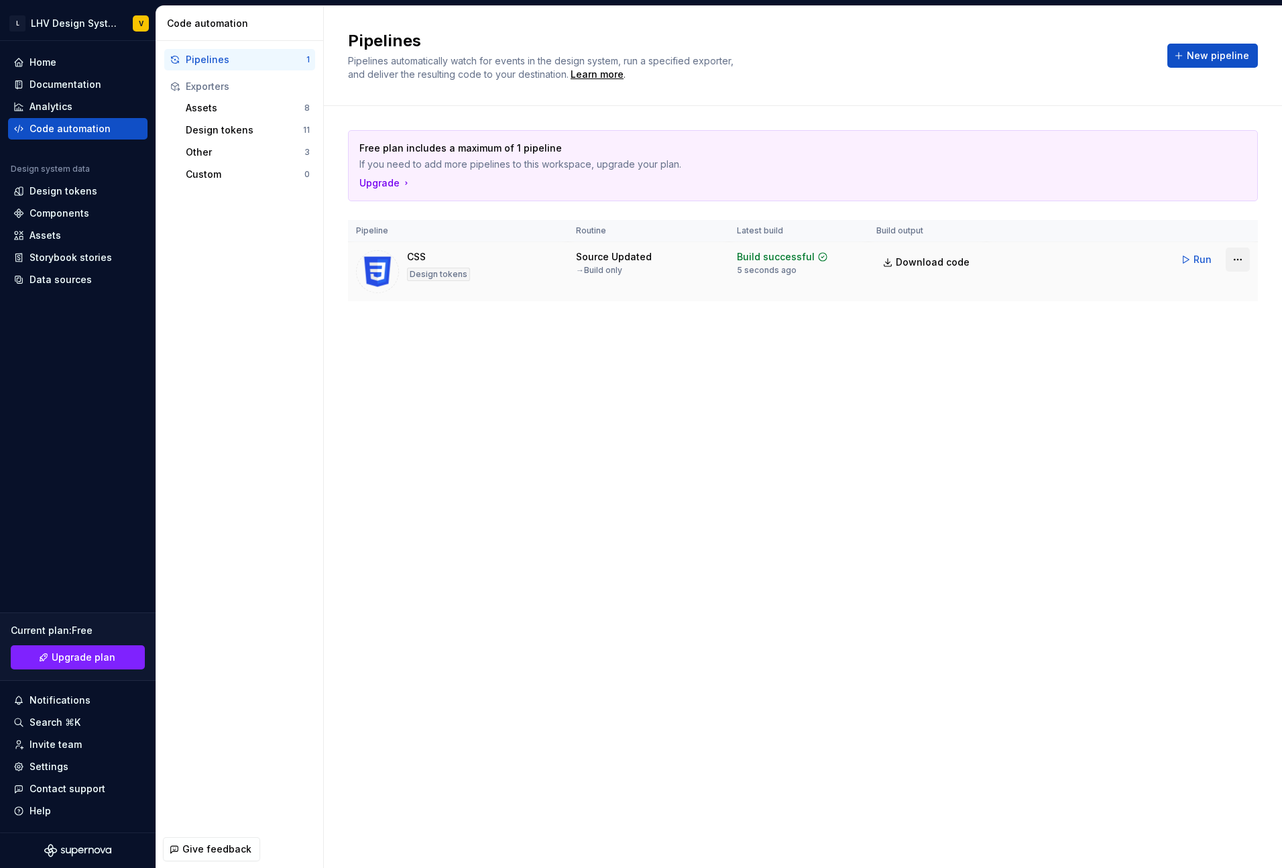
click at [1242, 260] on html "L LHV Design System V Home Documentation Analytics Code automation Design syste…" at bounding box center [641, 434] width 1282 height 868
click at [1207, 285] on div "Edit pipeline" at bounding box center [1220, 288] width 115 height 13
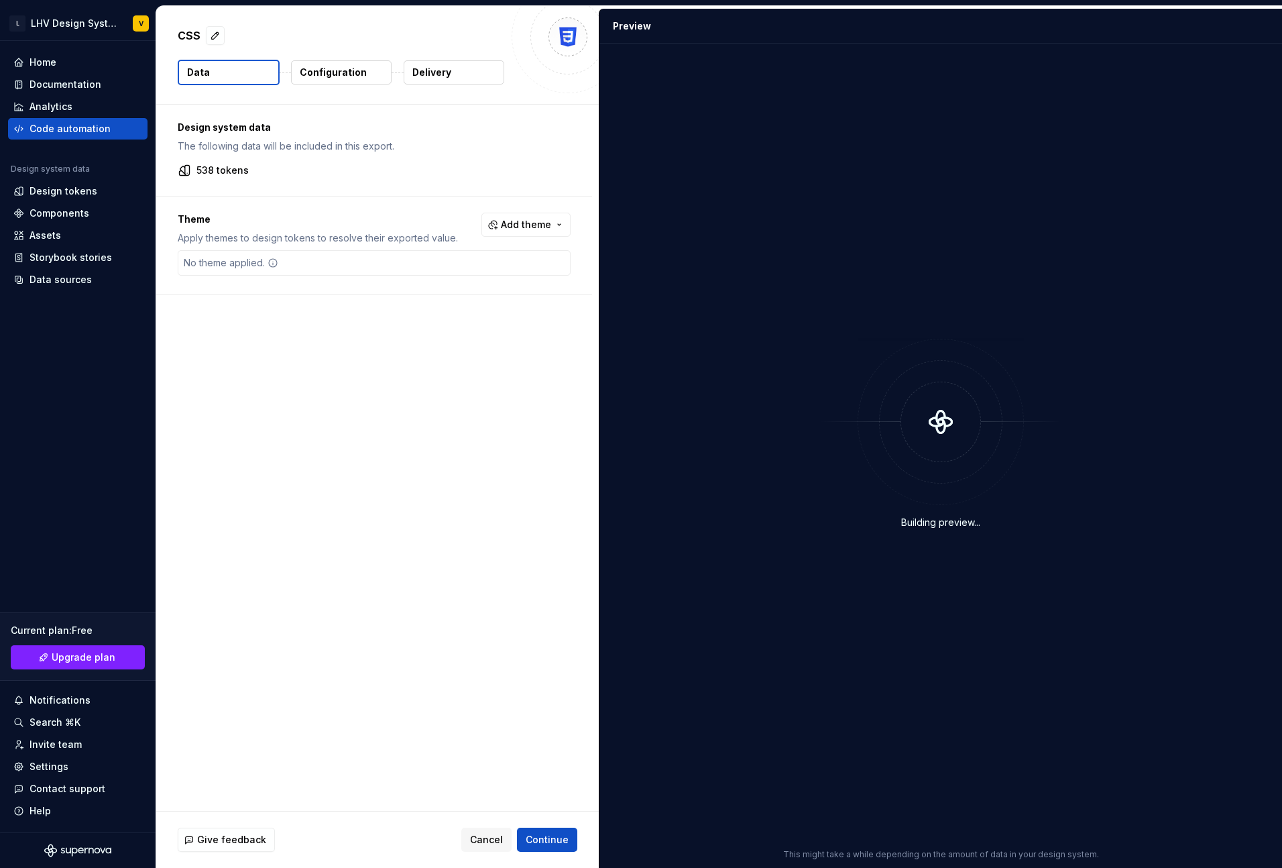
click at [455, 77] on button "Delivery" at bounding box center [454, 72] width 101 height 24
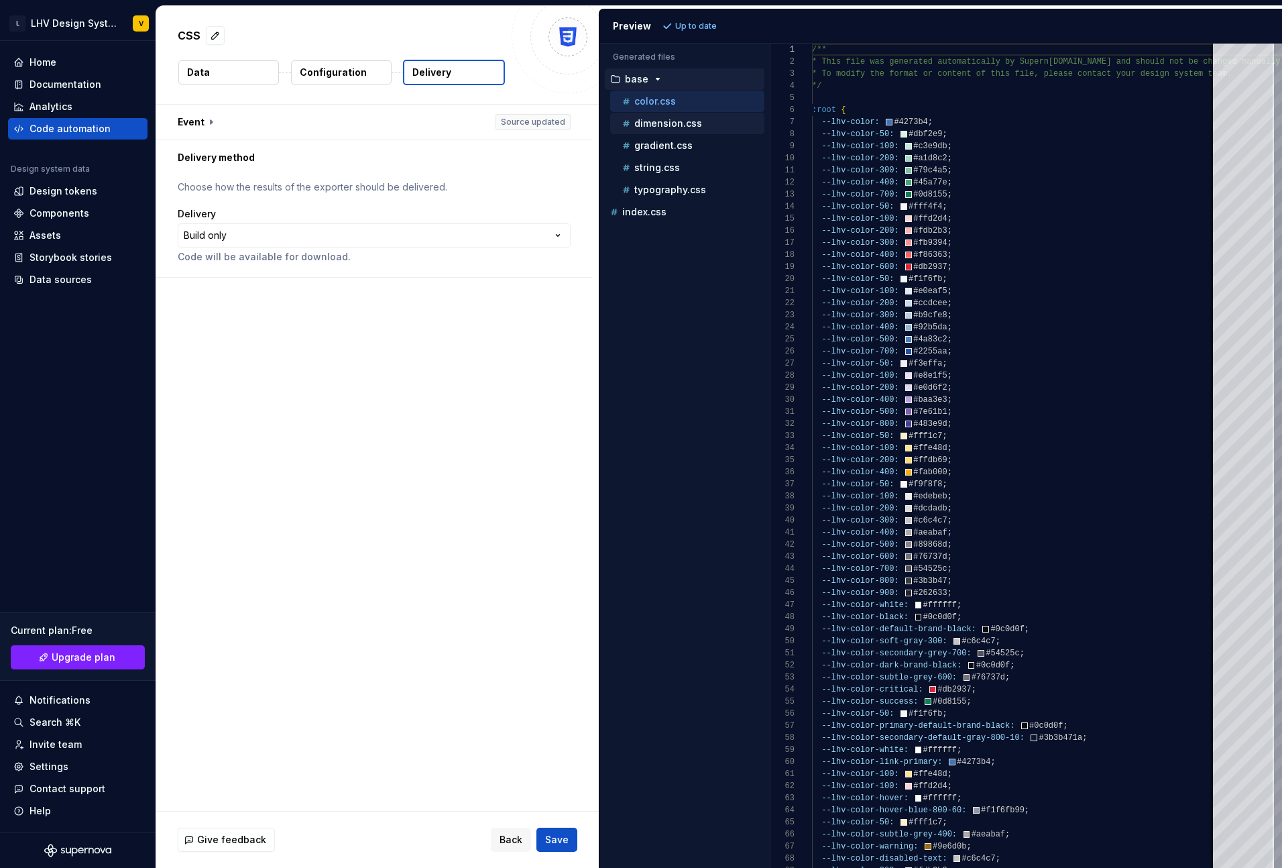
click at [698, 123] on p "dimension.css" at bounding box center [668, 123] width 68 height 11
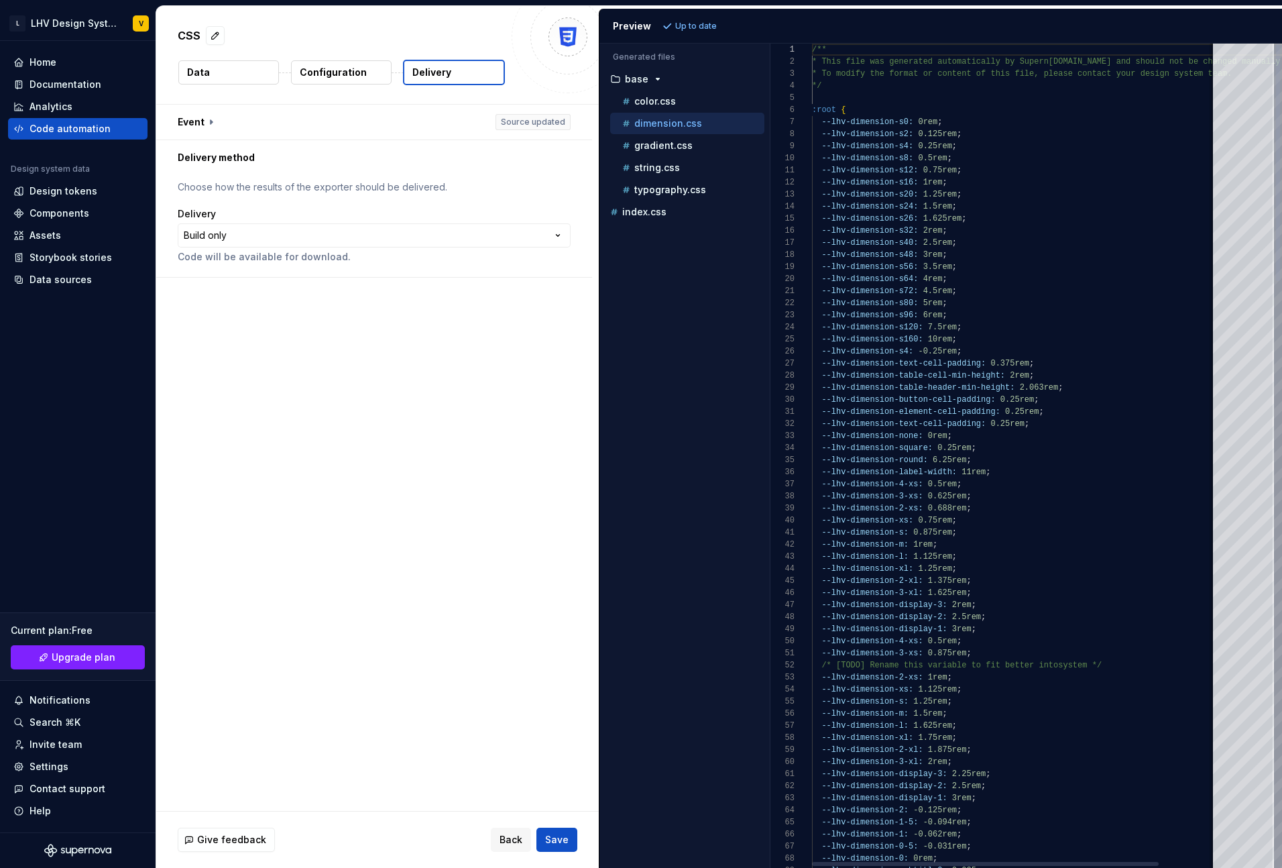
scroll to position [121, 0]
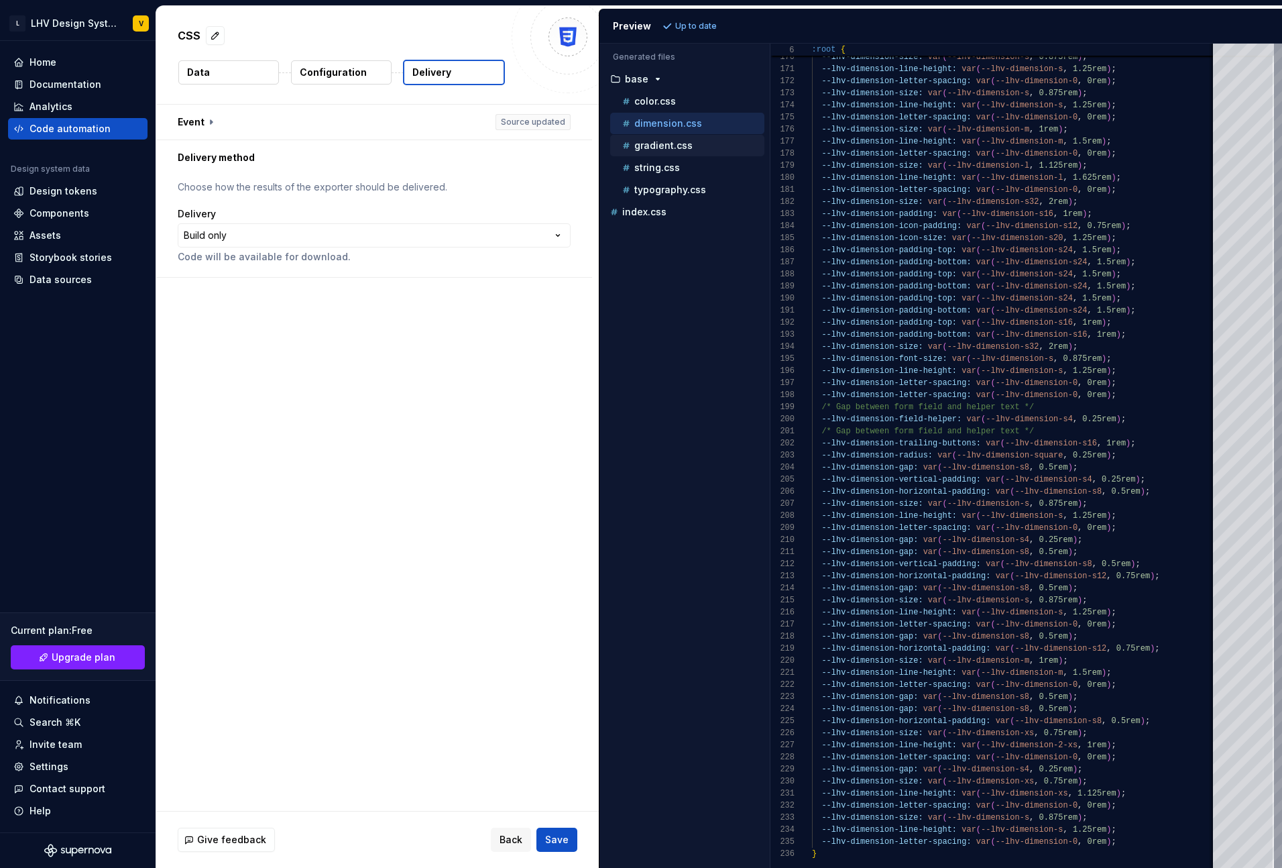
click at [655, 146] on p "gradient.css" at bounding box center [663, 145] width 58 height 11
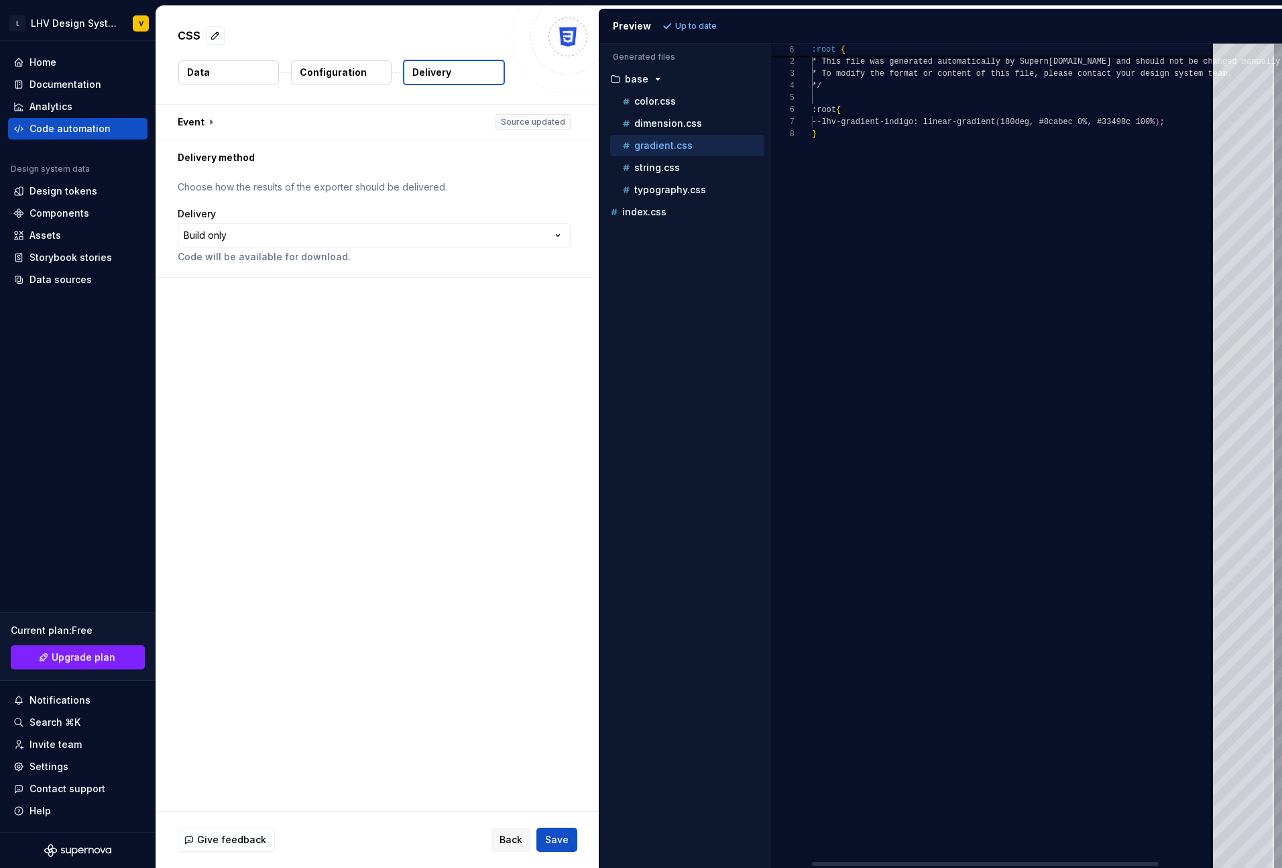
scroll to position [84, 0]
click at [651, 171] on p "string.css" at bounding box center [657, 167] width 46 height 11
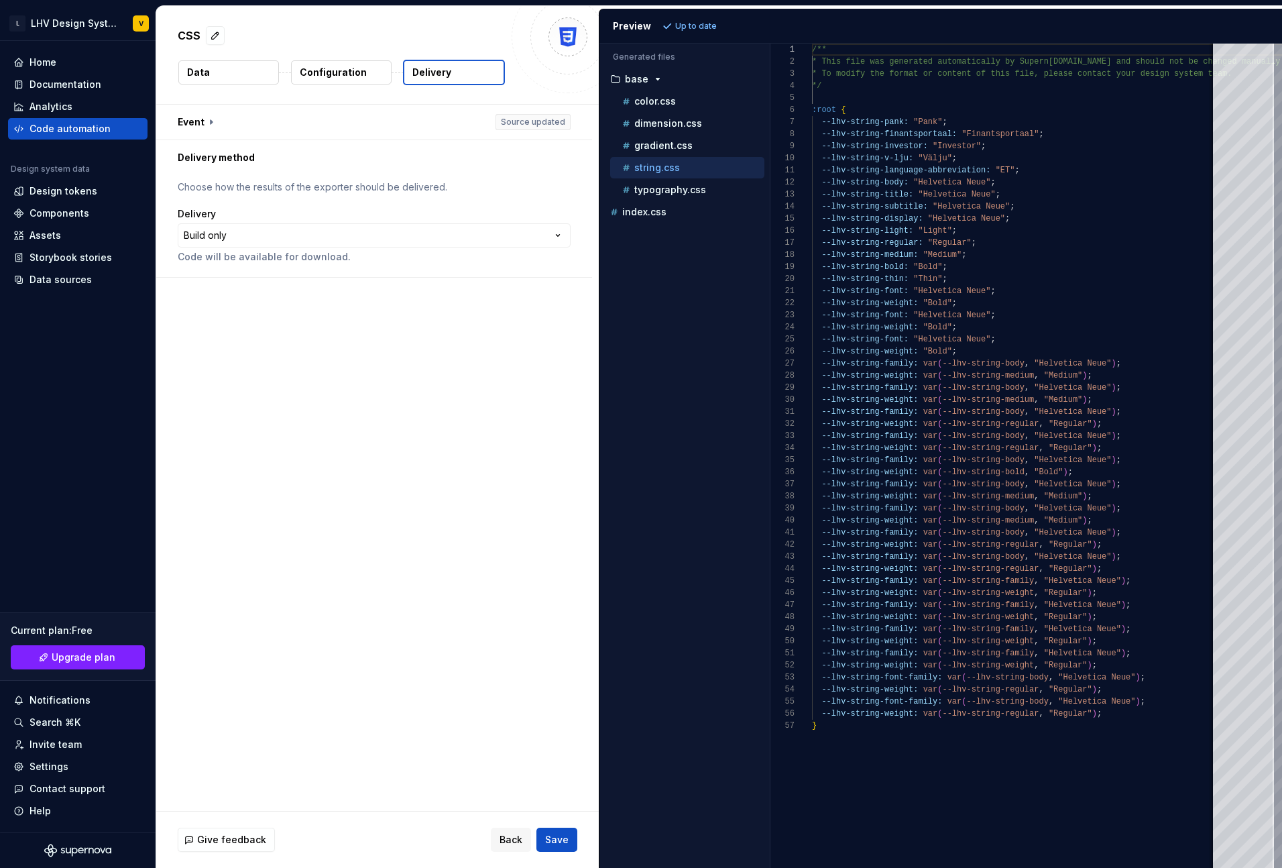
scroll to position [121, 0]
click at [646, 183] on div "typography.css" at bounding box center [692, 189] width 145 height 13
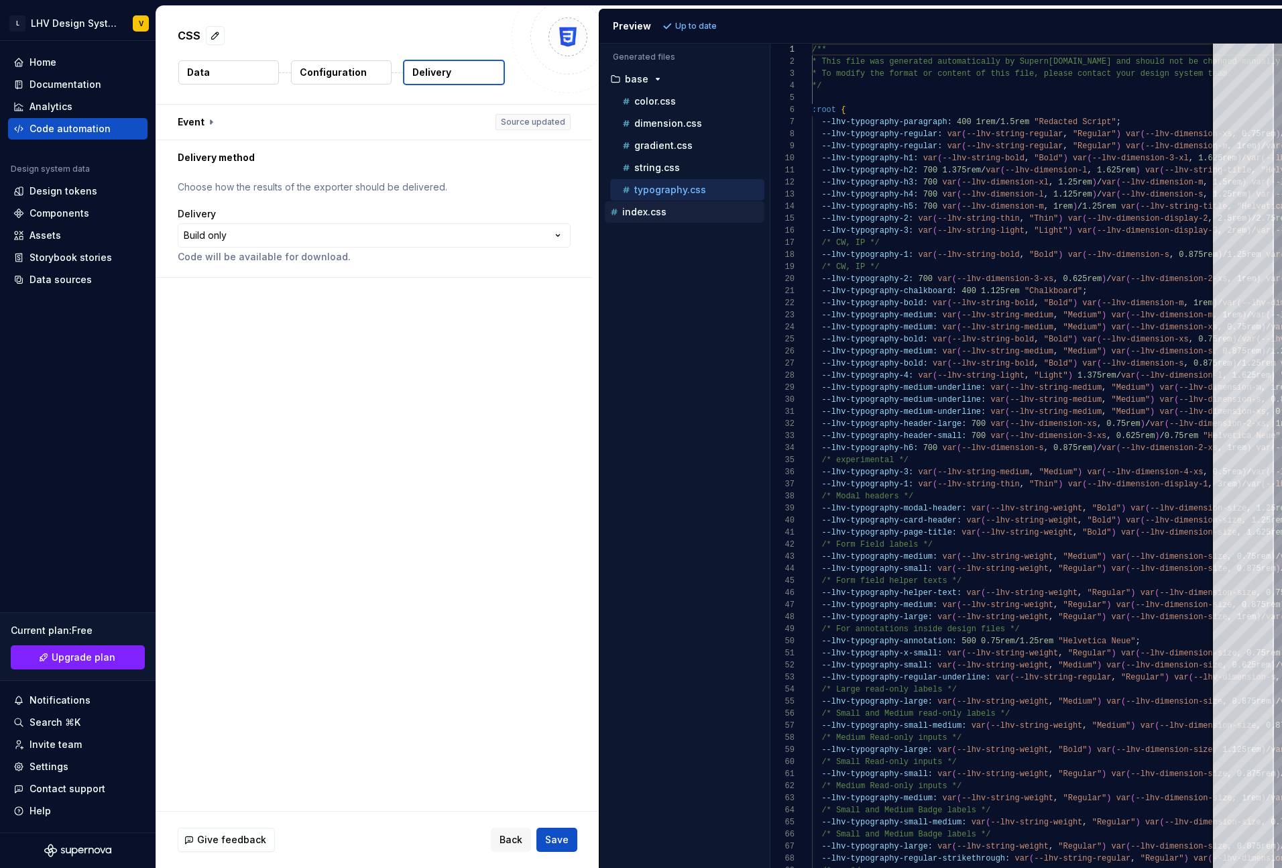
click at [637, 211] on p "index.css" at bounding box center [644, 212] width 44 height 11
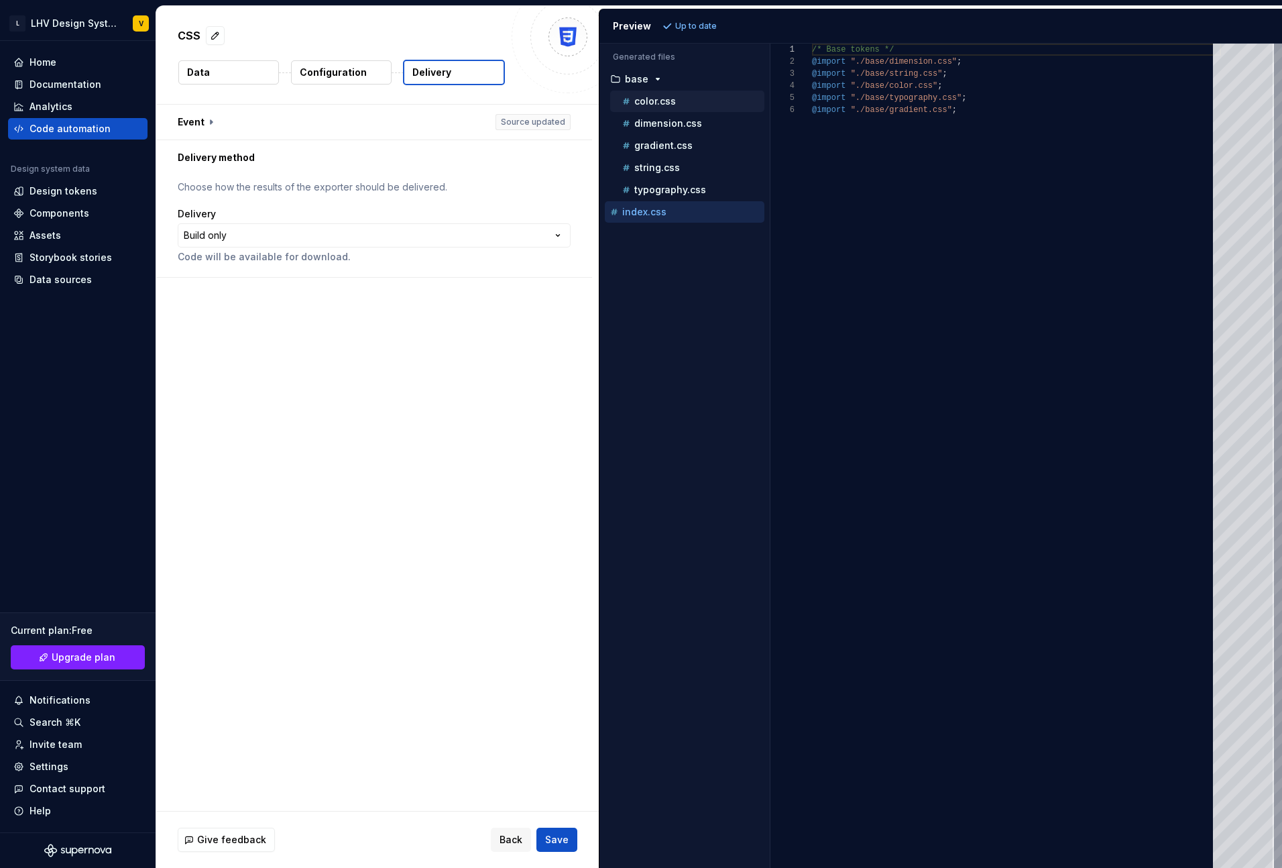
click at [656, 102] on p "color.css" at bounding box center [655, 101] width 42 height 11
type textarea "**********"
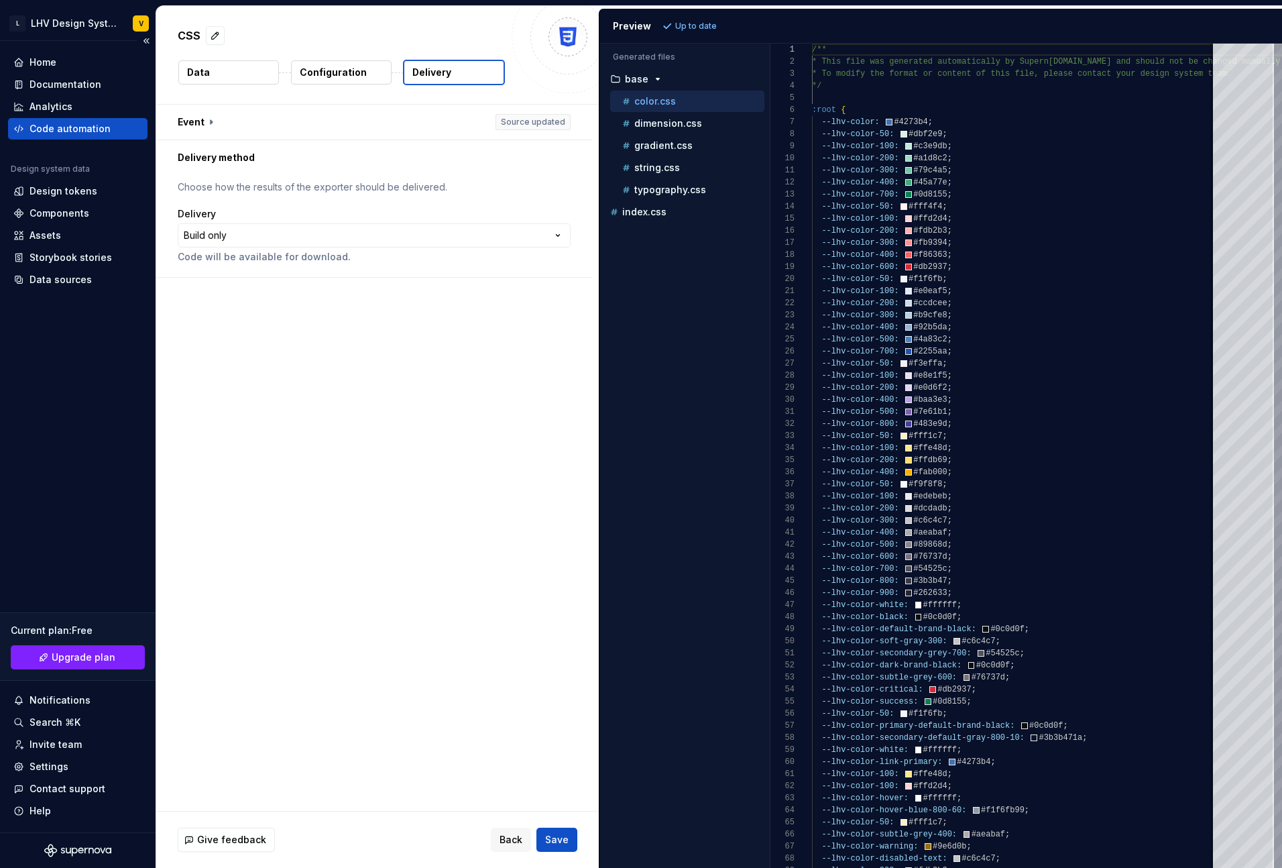
click at [54, 131] on div "Code automation" at bounding box center [70, 128] width 81 height 13
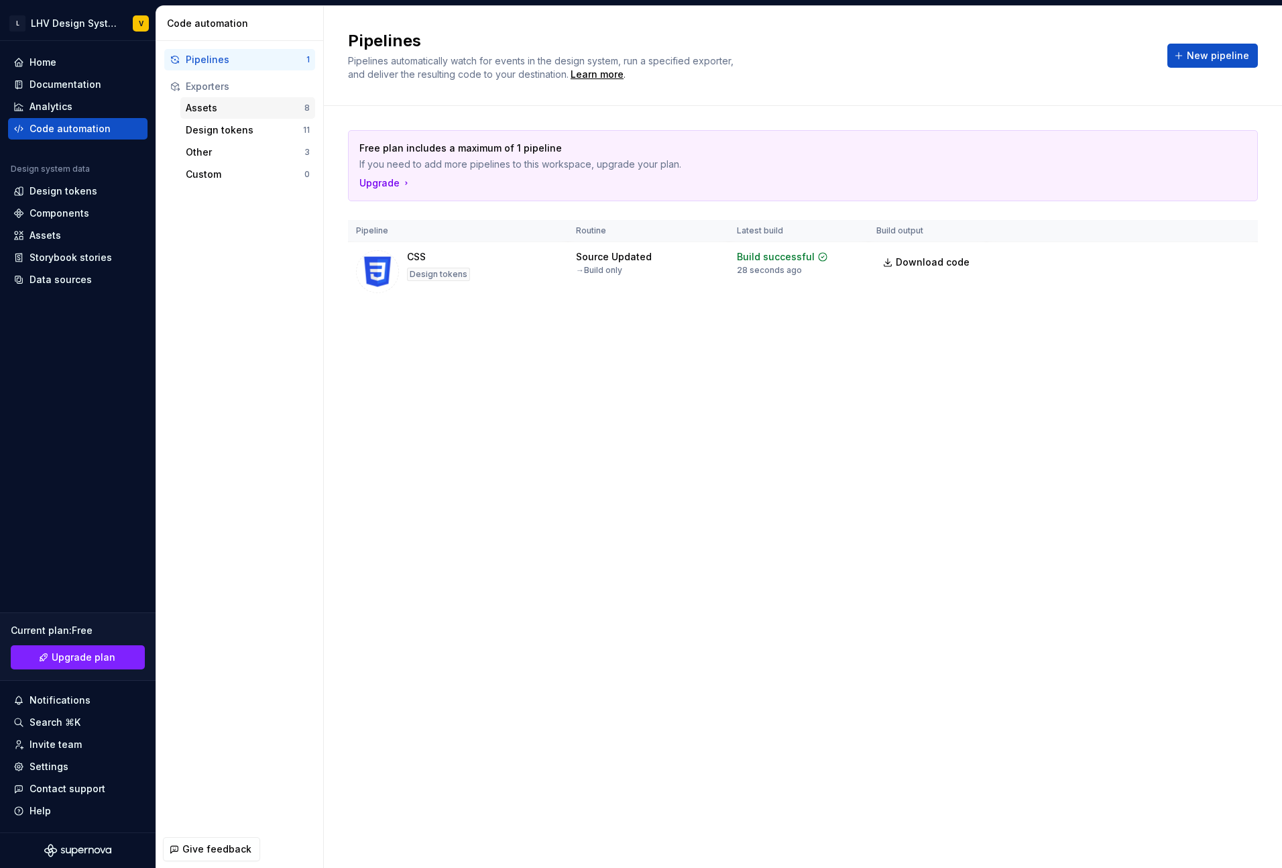
click at [235, 109] on div "Assets" at bounding box center [245, 107] width 119 height 13
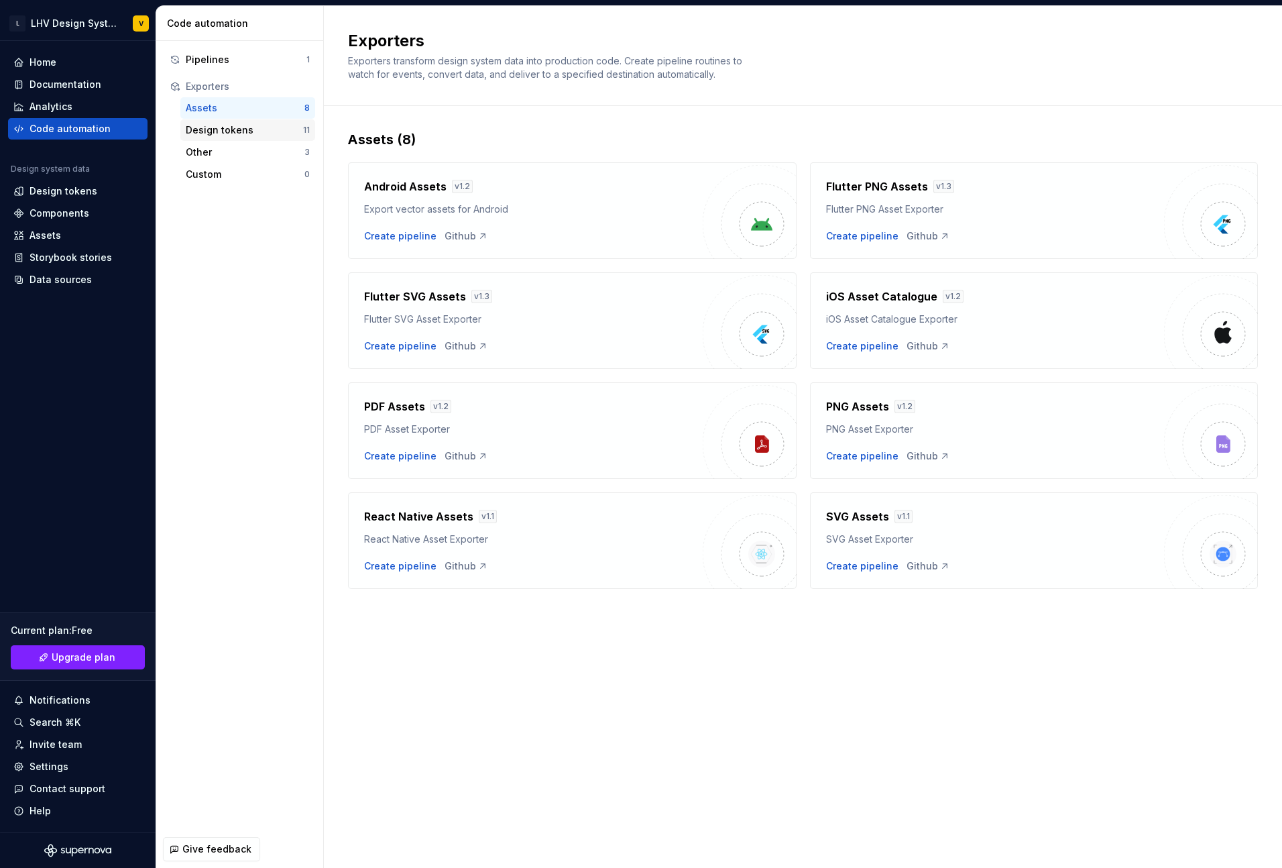
click at [232, 122] on div "Design tokens 11" at bounding box center [247, 129] width 135 height 21
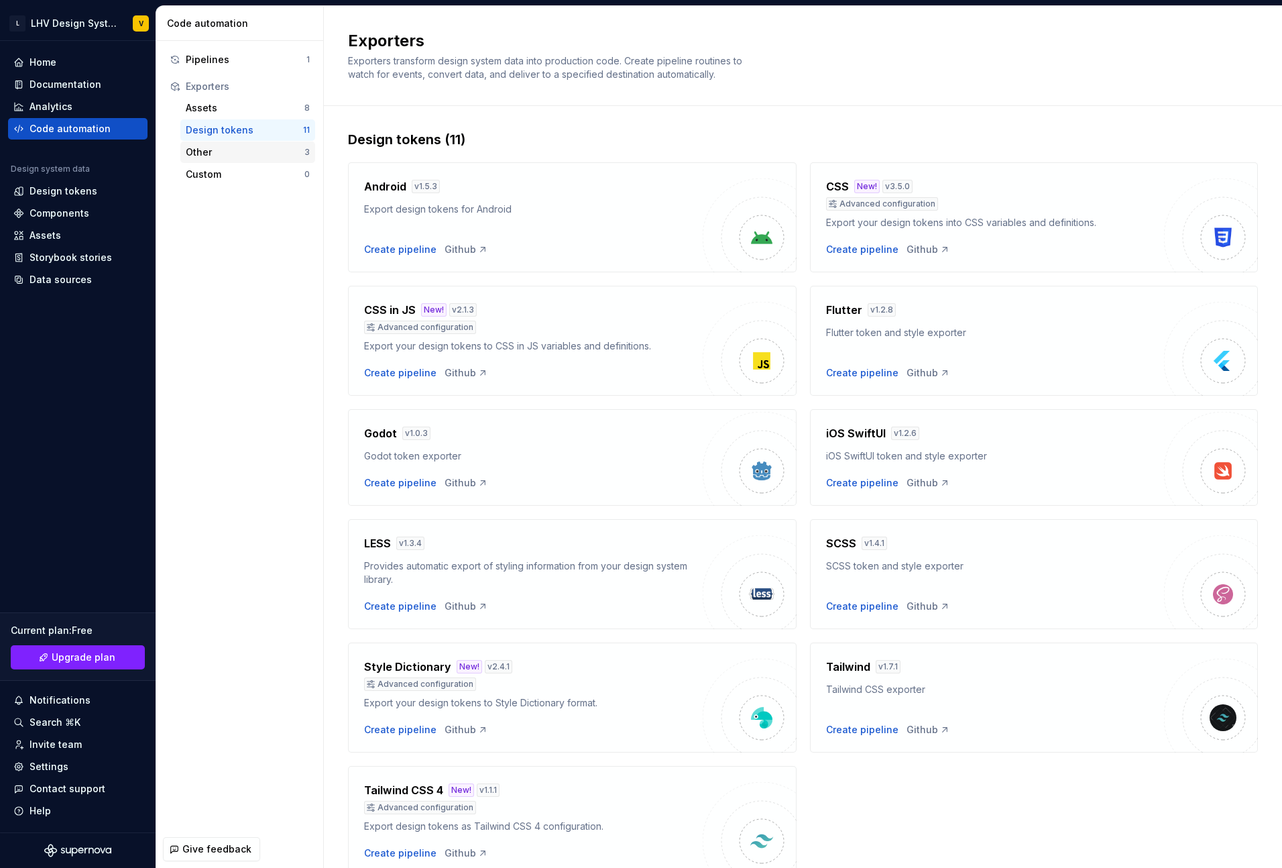
click at [217, 150] on div "Other" at bounding box center [245, 151] width 119 height 13
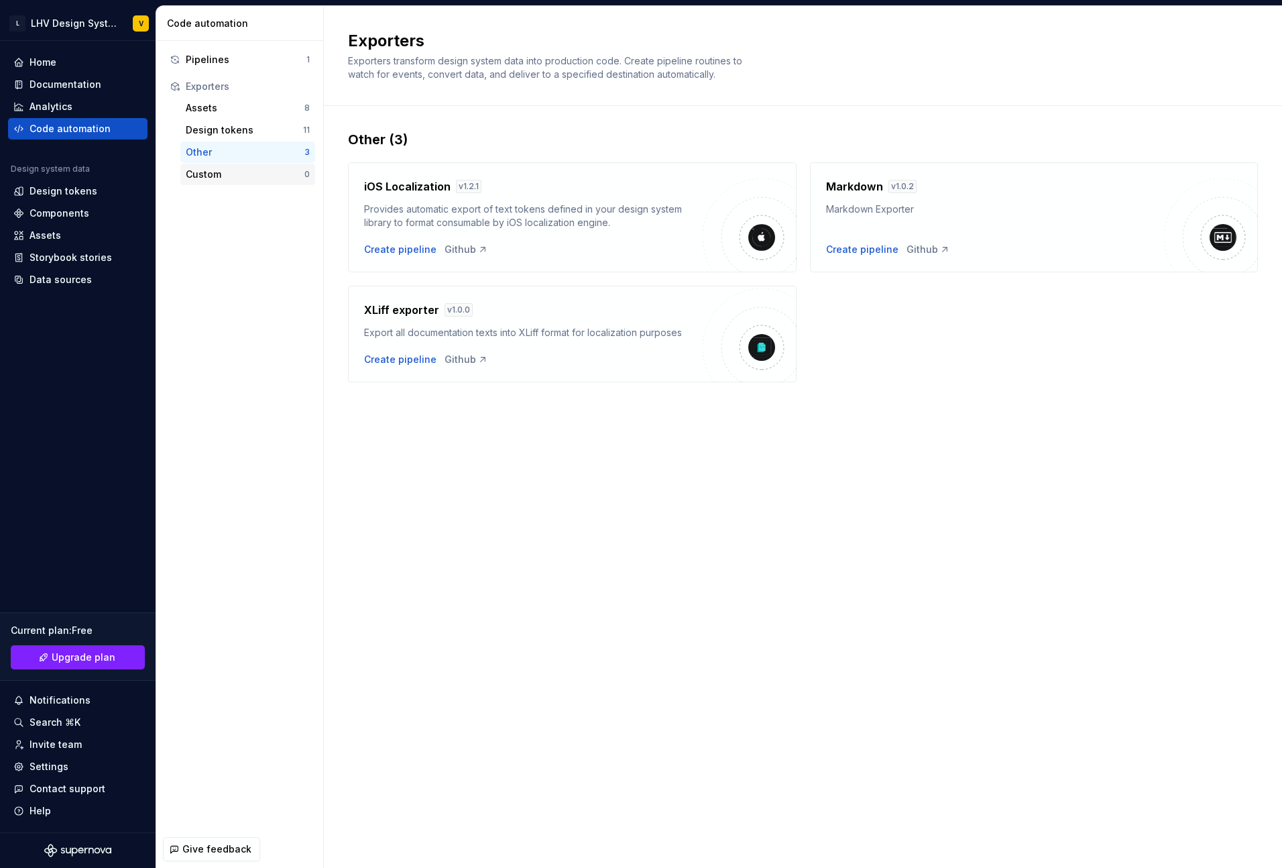
click at [209, 169] on div "Custom" at bounding box center [245, 174] width 119 height 13
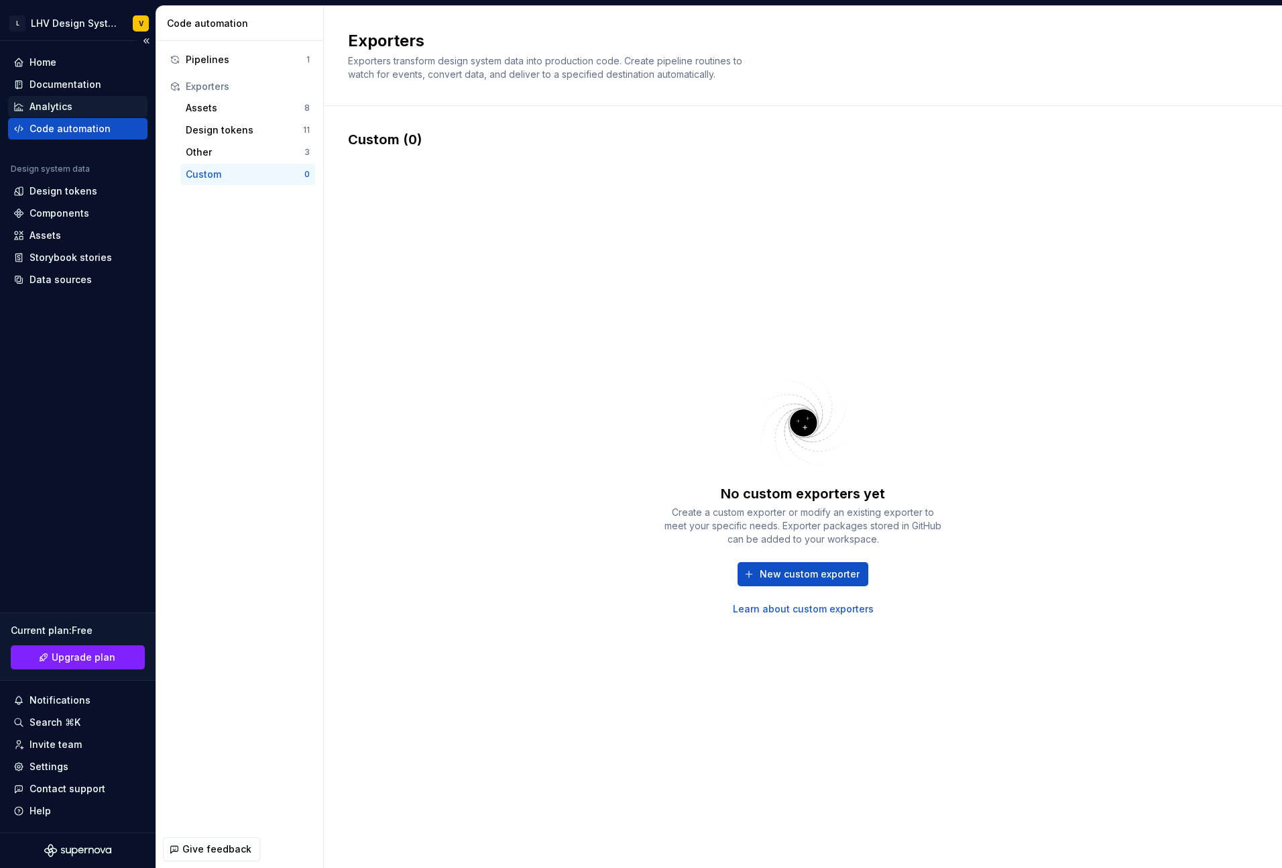
click at [91, 111] on div "Analytics" at bounding box center [77, 106] width 129 height 13
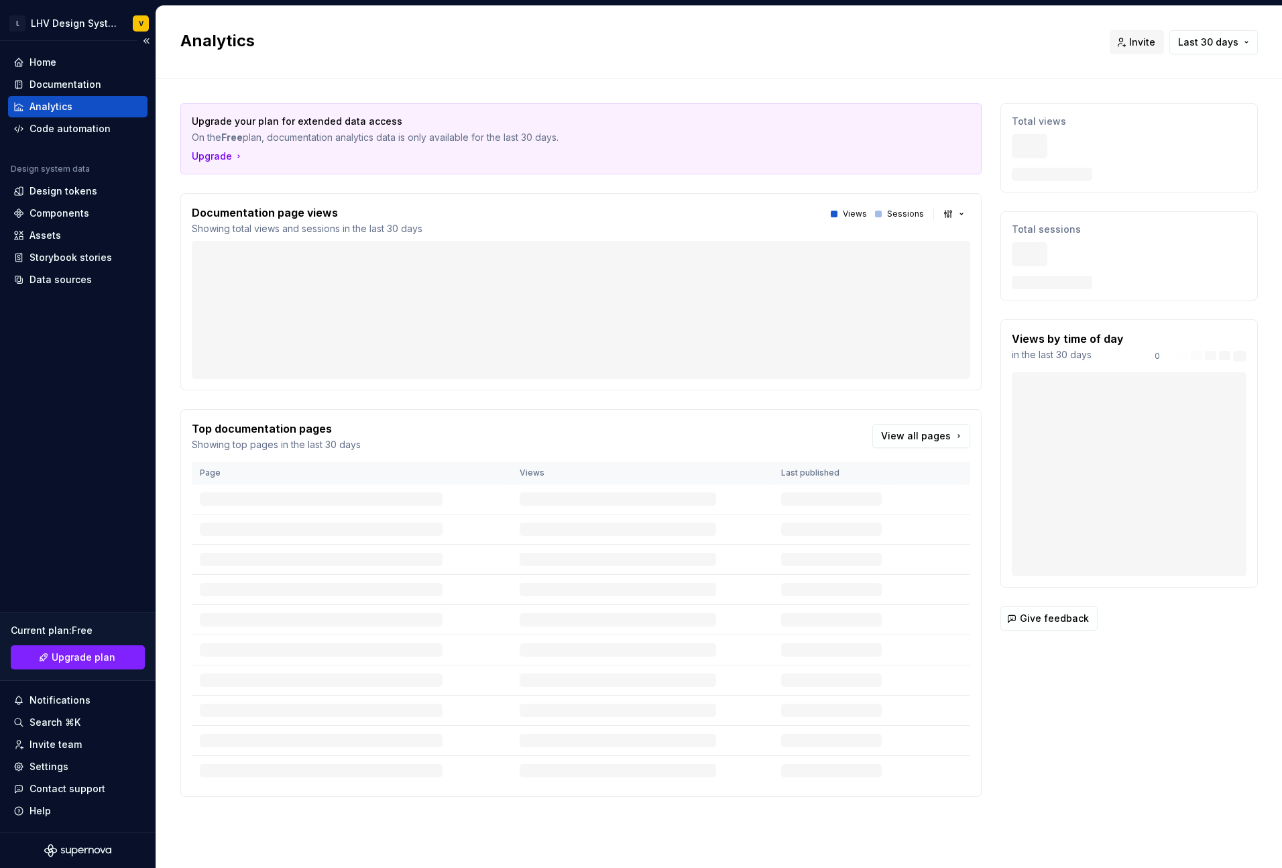
click at [72, 103] on div "Analytics" at bounding box center [77, 106] width 129 height 13
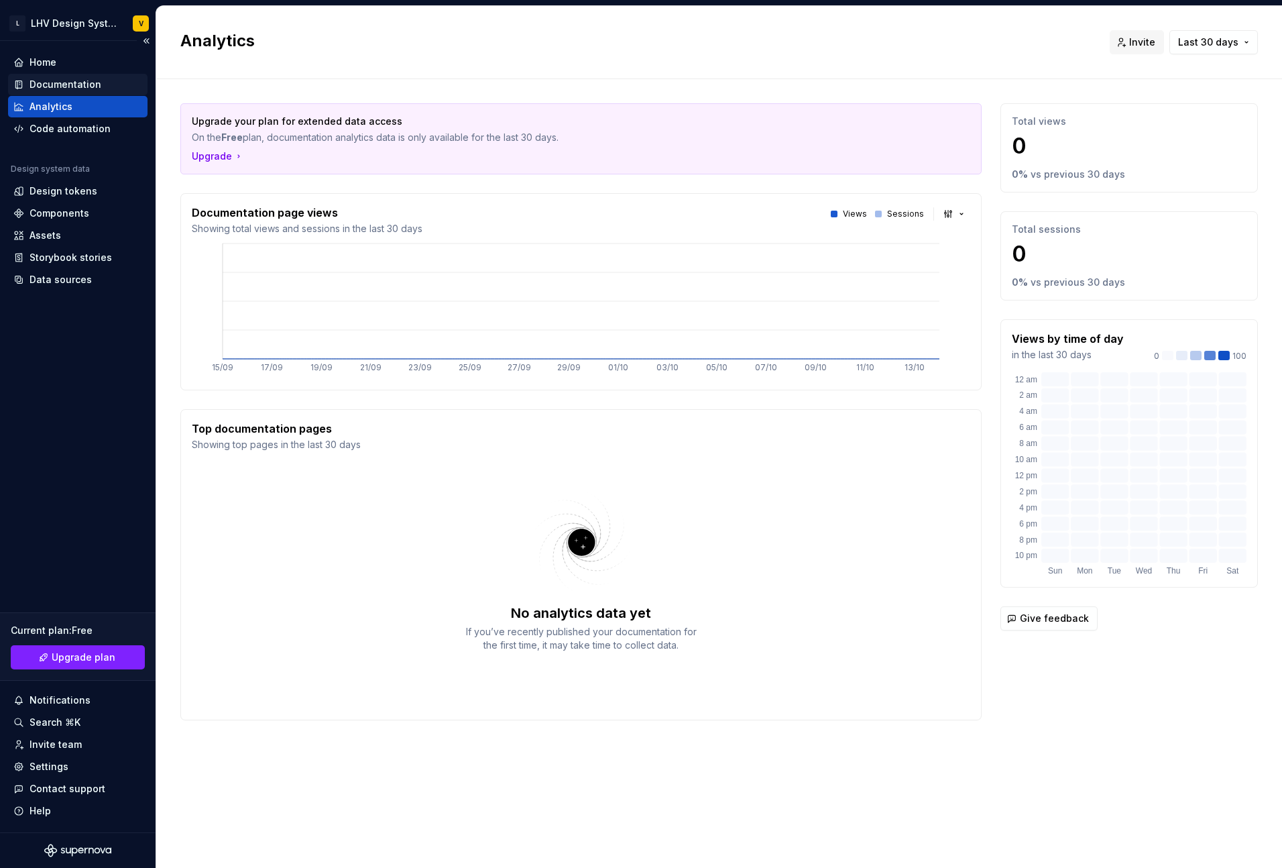
click at [88, 81] on div "Documentation" at bounding box center [66, 84] width 72 height 13
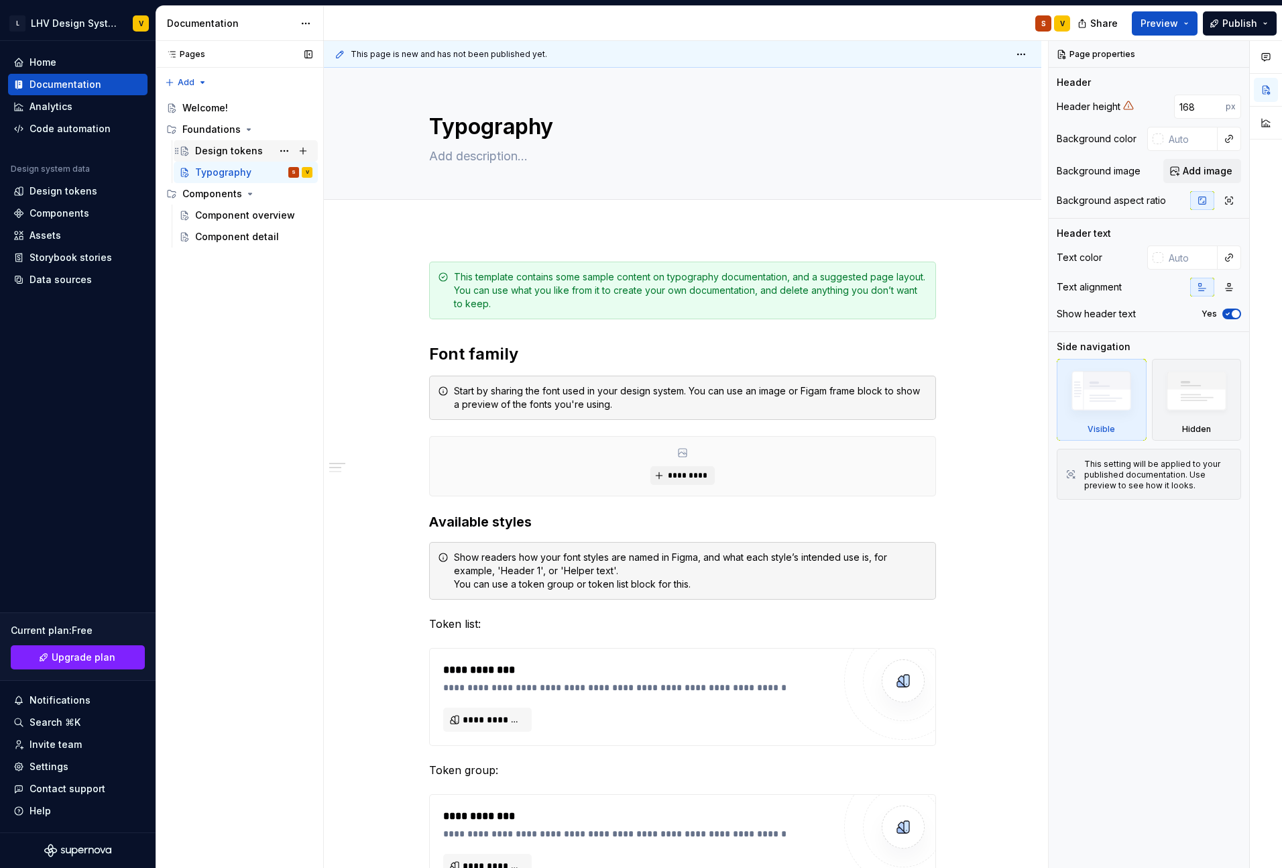
click at [231, 150] on div "Design tokens" at bounding box center [229, 150] width 68 height 13
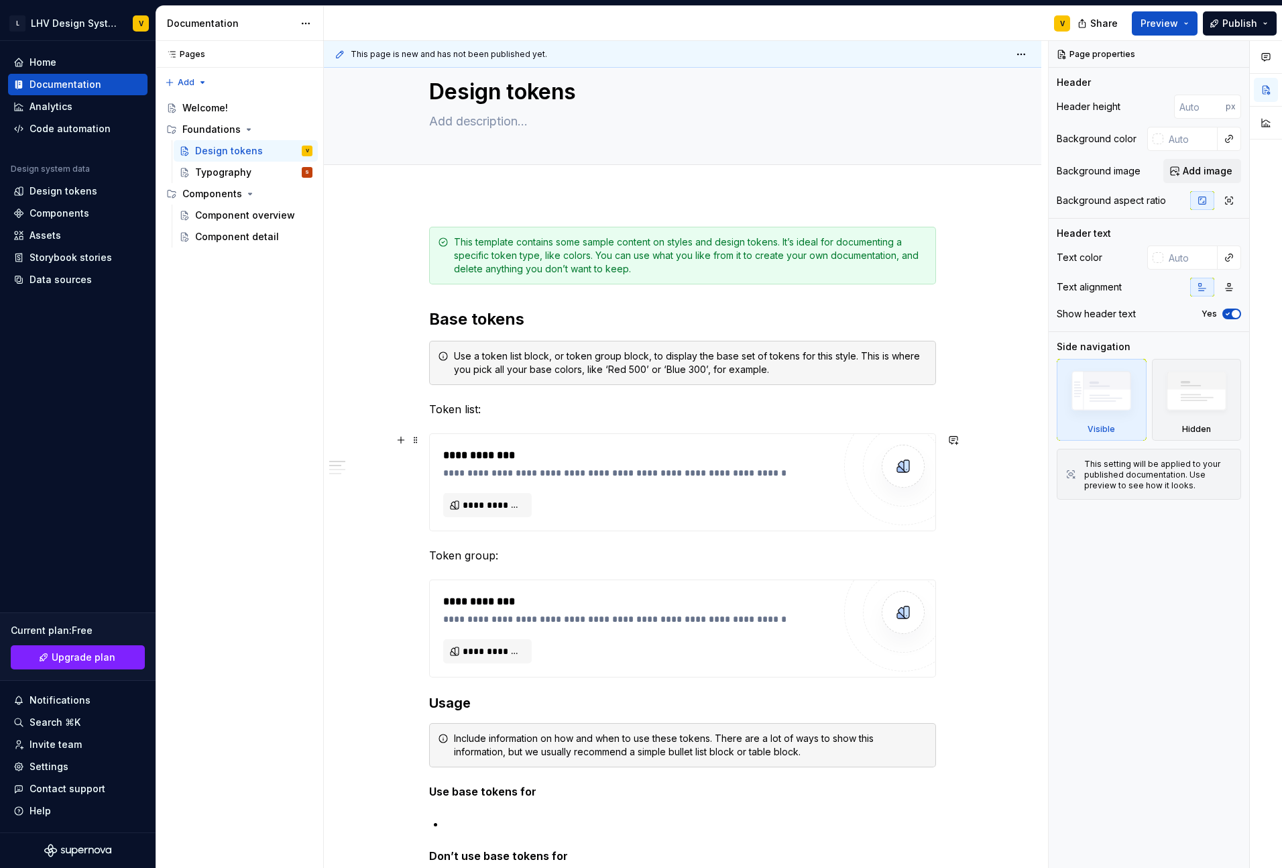
scroll to position [44, 0]
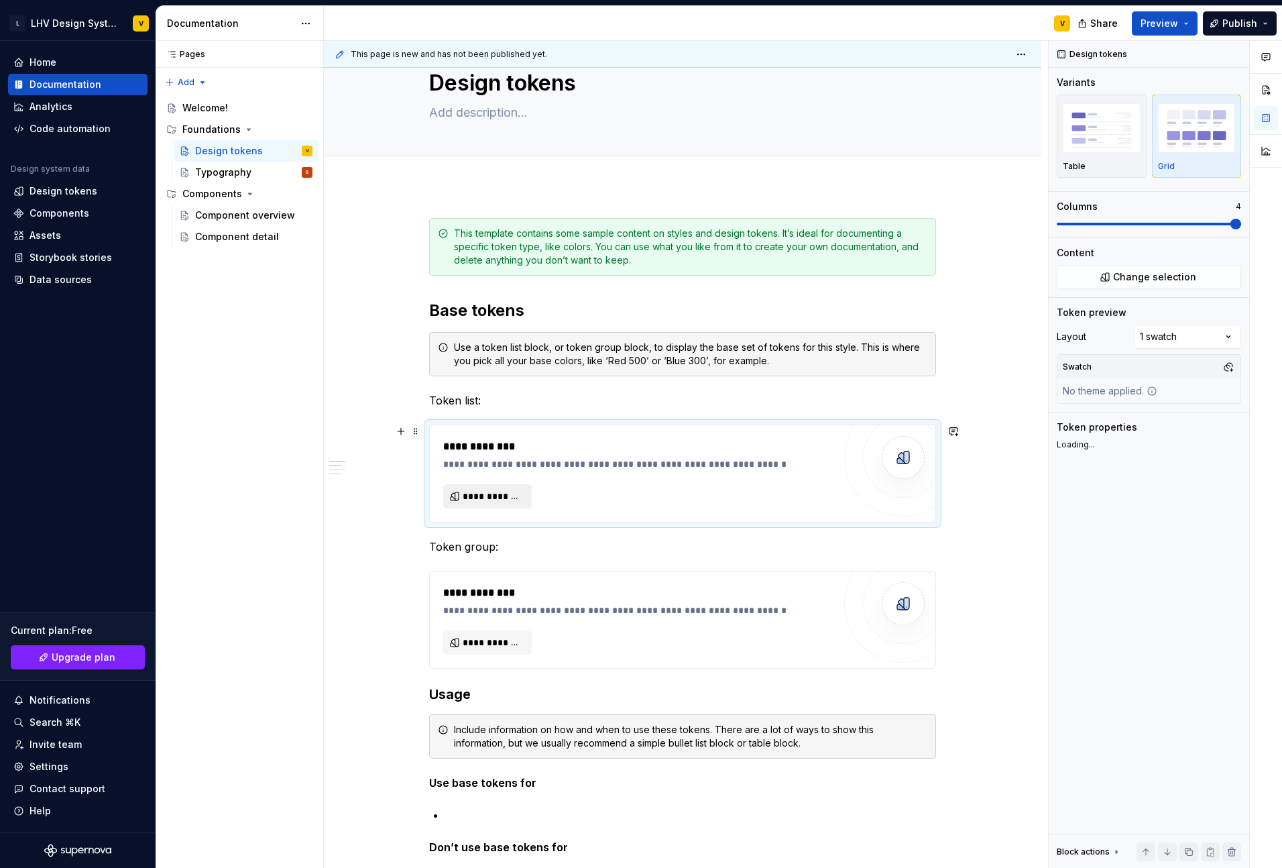
click at [506, 491] on span "**********" at bounding box center [493, 495] width 60 height 13
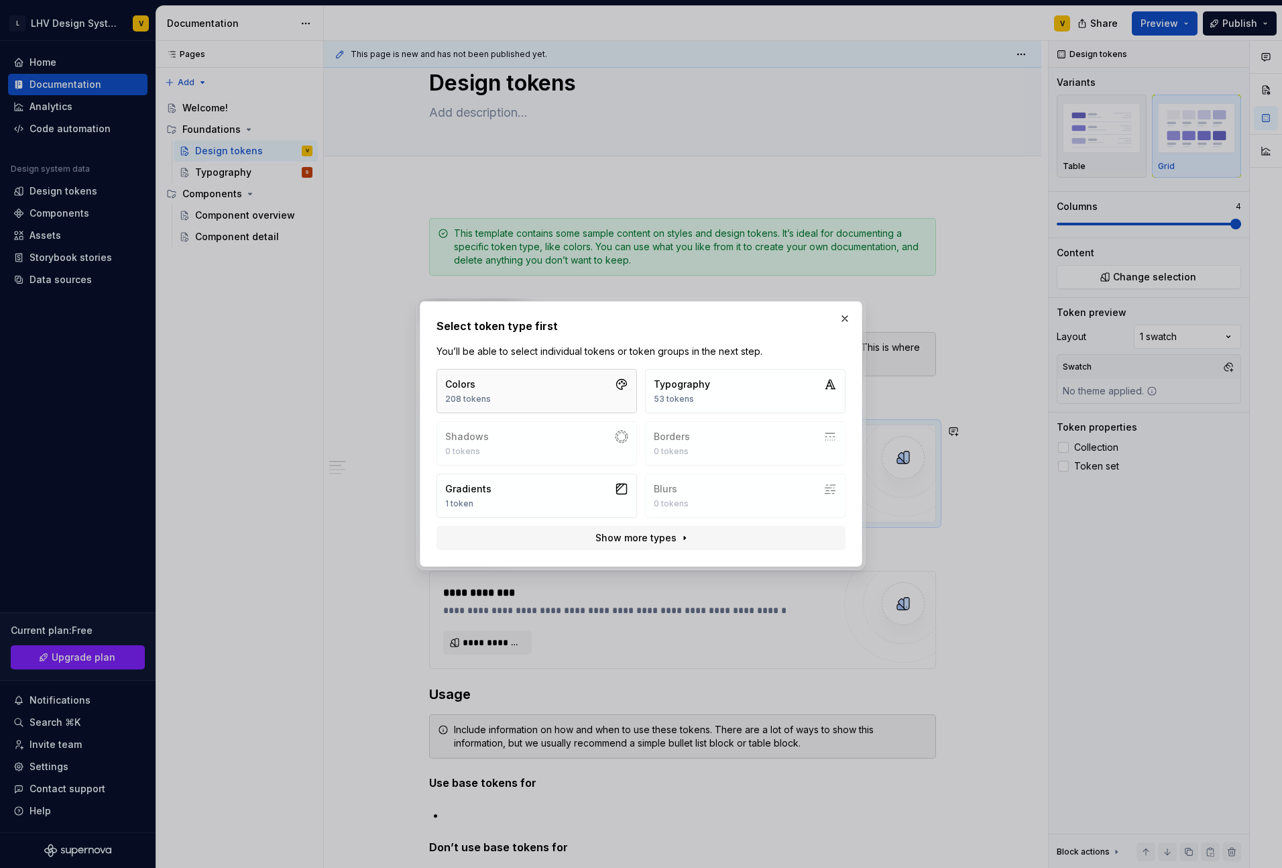
click at [575, 392] on button "Colors 208 tokens" at bounding box center [536, 391] width 200 height 44
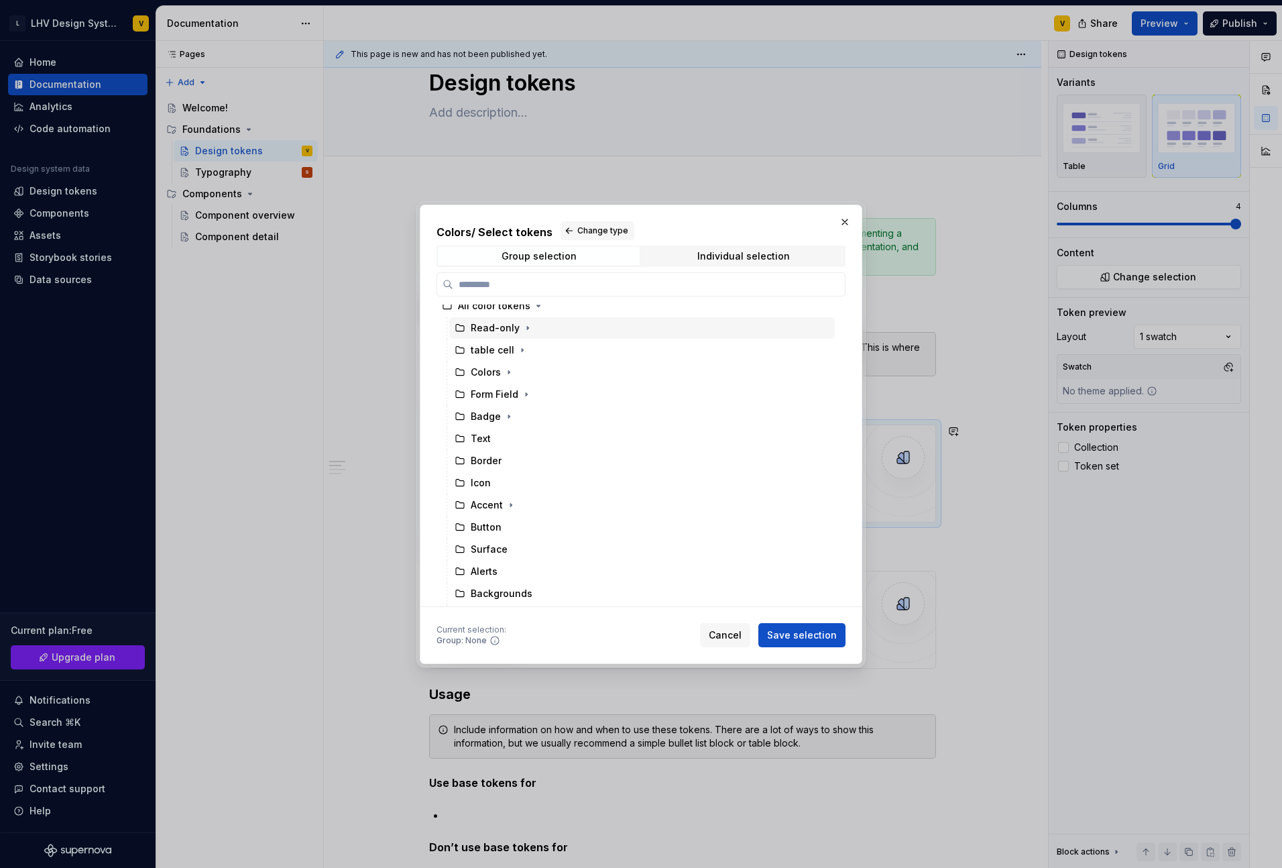
scroll to position [11, 0]
click at [460, 370] on icon at bounding box center [460, 370] width 11 height 11
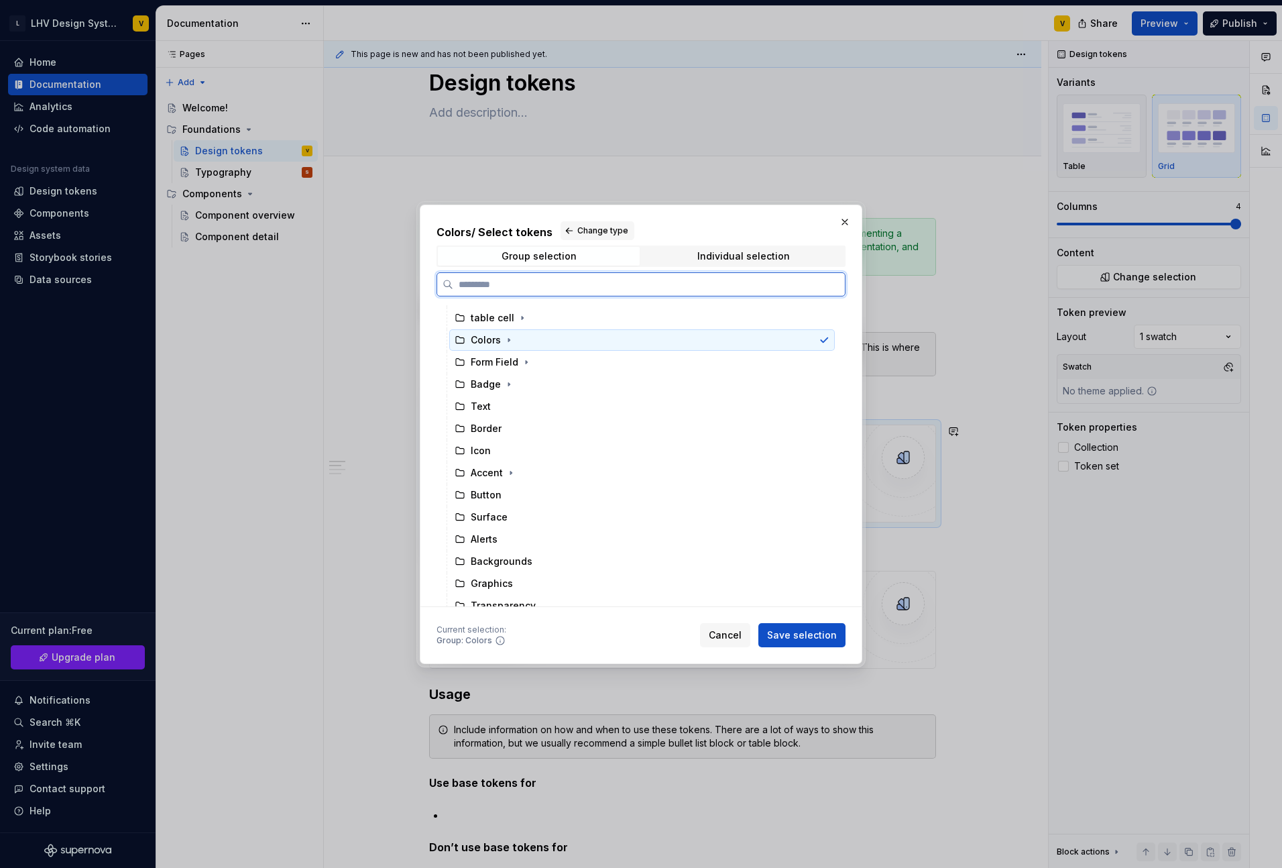
scroll to position [74, 0]
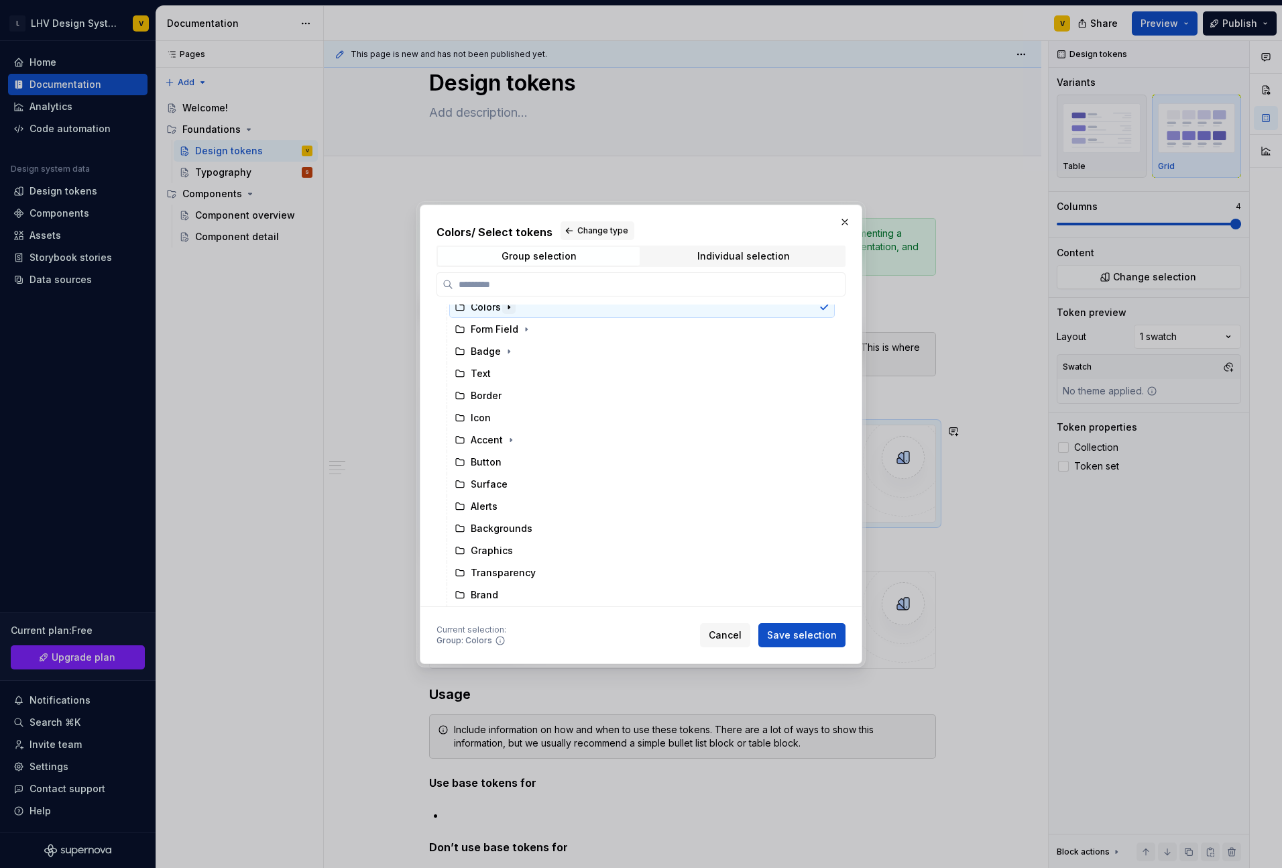
click at [509, 310] on icon "button" at bounding box center [509, 307] width 11 height 11
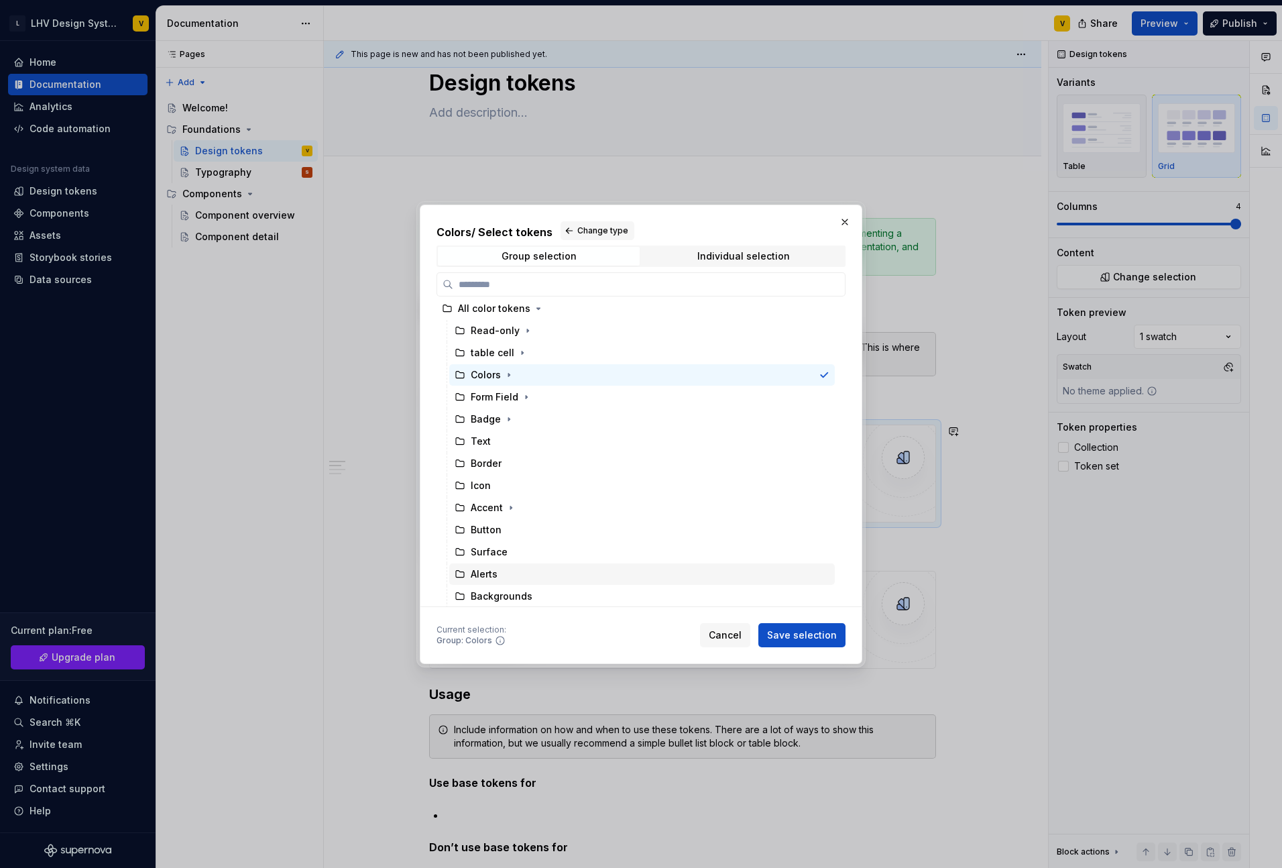
scroll to position [0, 0]
click at [809, 640] on span "Save selection" at bounding box center [802, 634] width 70 height 13
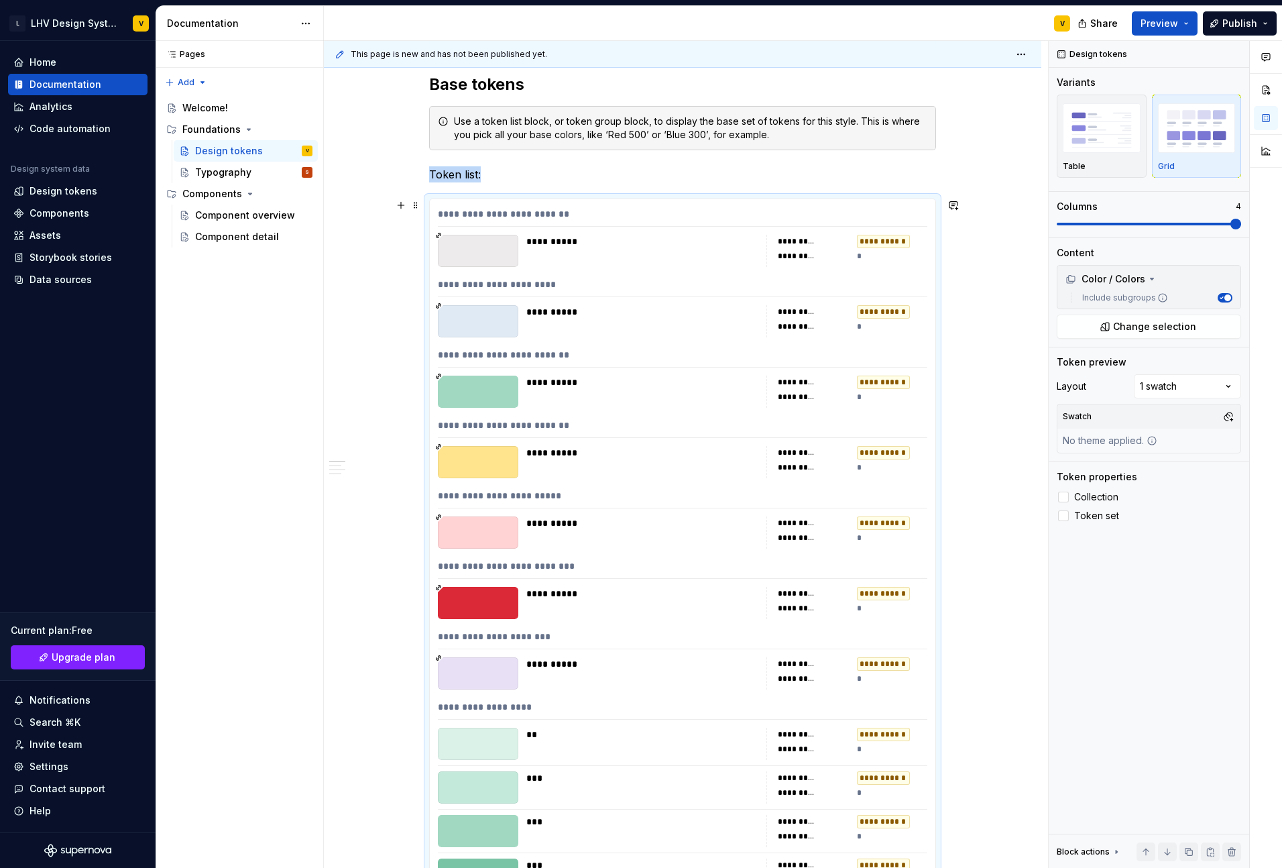
scroll to position [271, 0]
click at [1155, 15] on button "Preview" at bounding box center [1165, 23] width 66 height 24
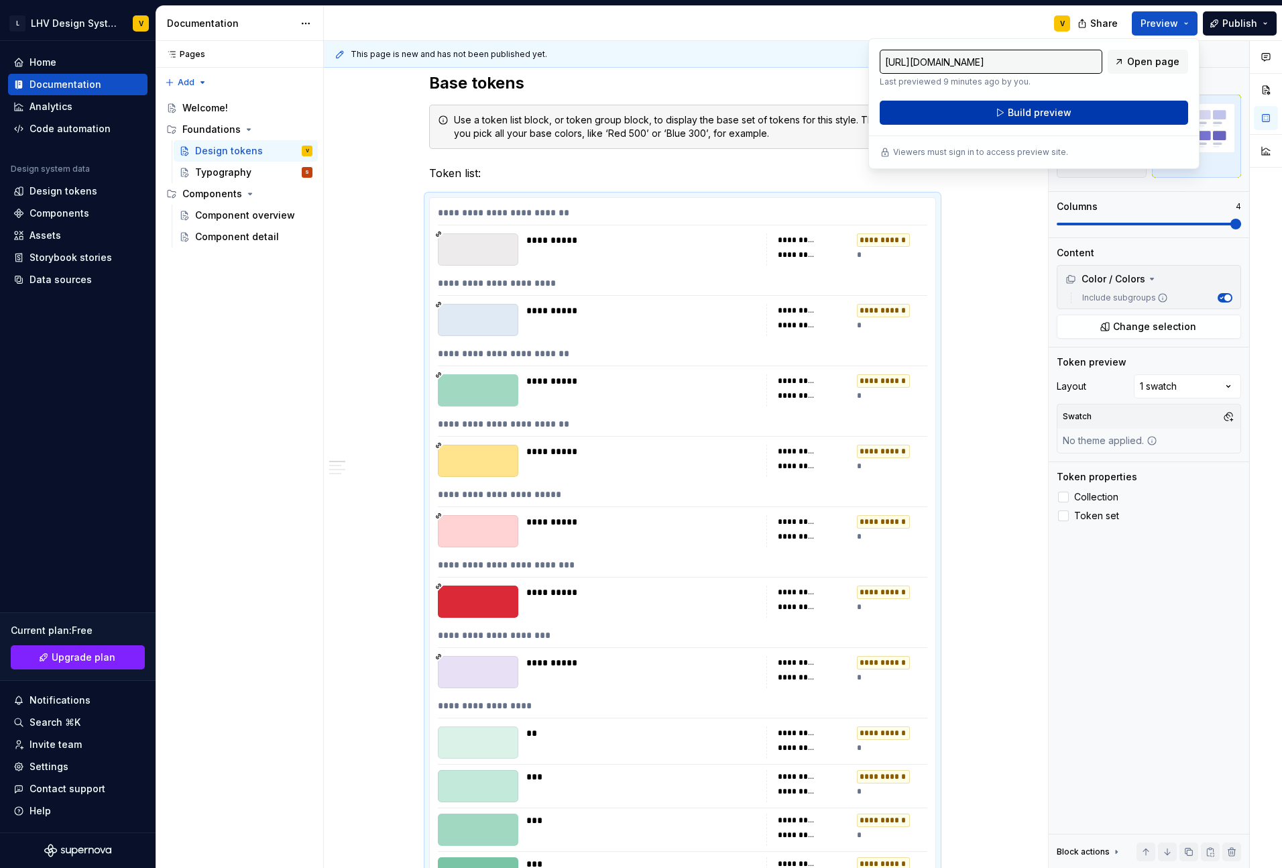
click at [1069, 106] on button "Build preview" at bounding box center [1034, 113] width 308 height 24
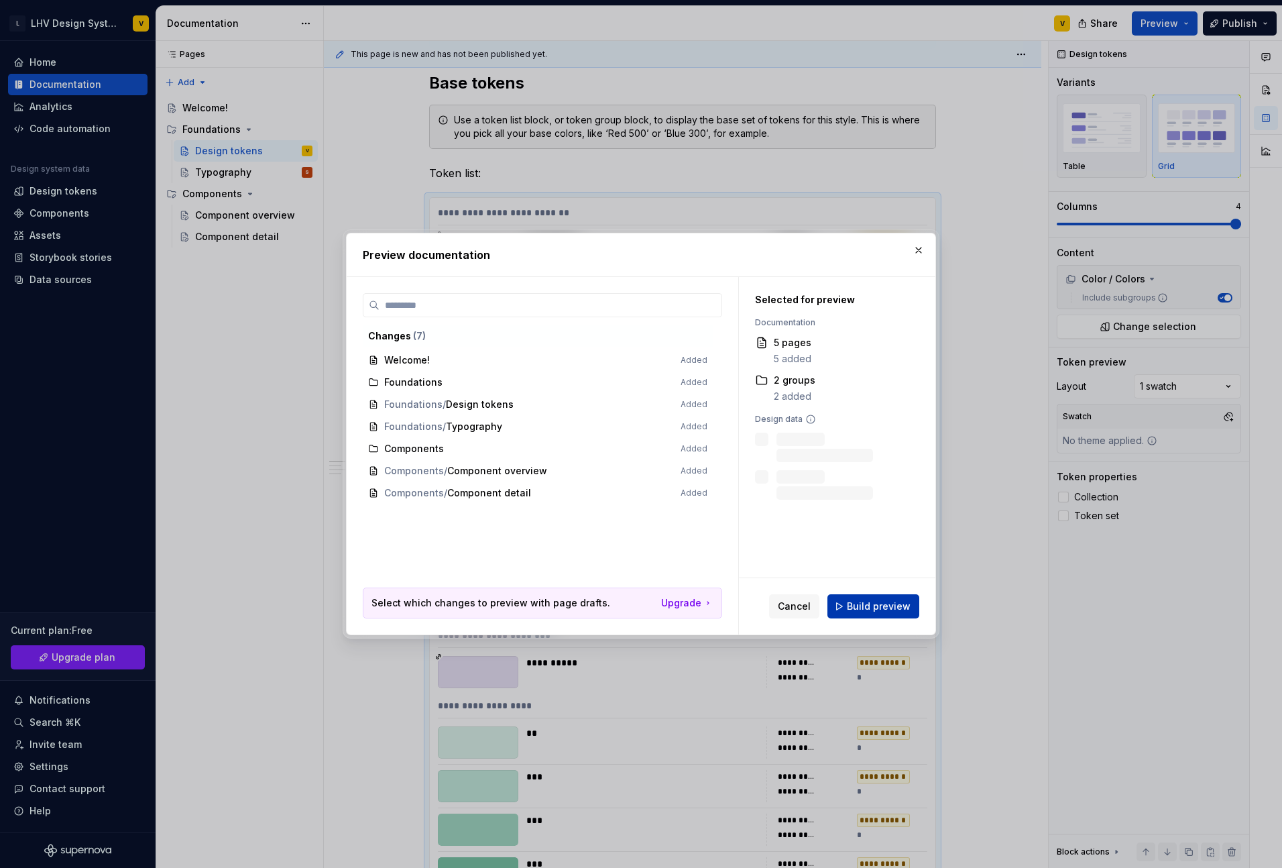
click at [868, 608] on span "Build preview" at bounding box center [879, 605] width 64 height 13
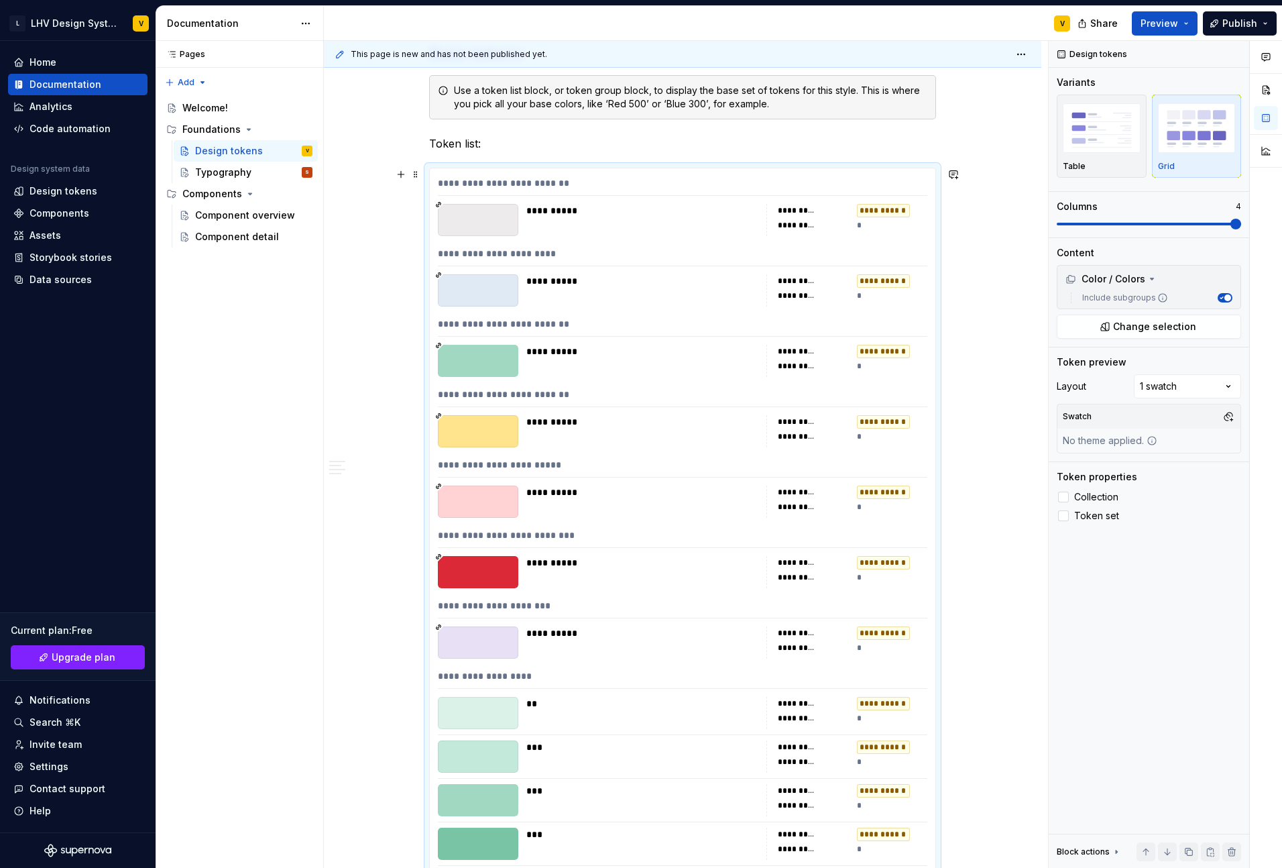
scroll to position [0, 0]
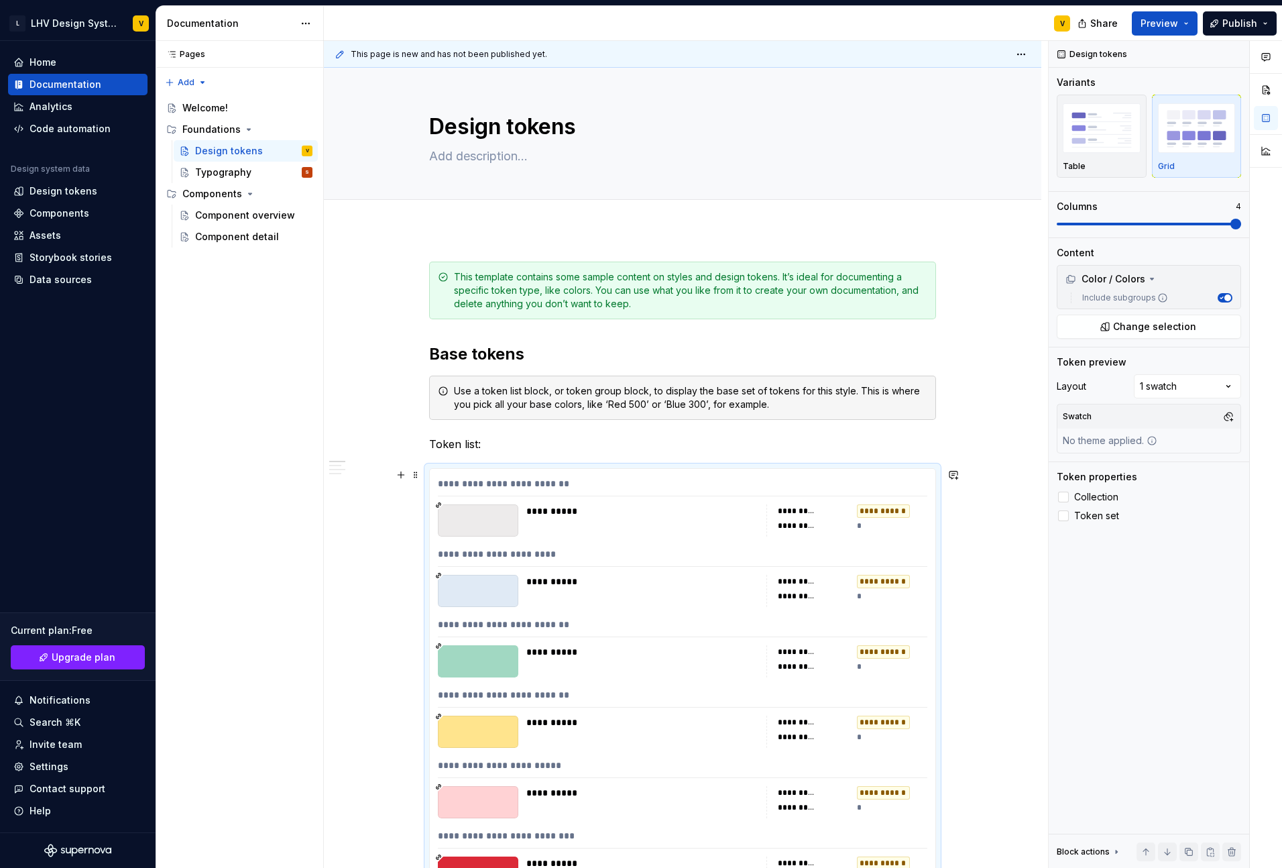
click at [510, 483] on div "**********" at bounding box center [682, 486] width 489 height 19
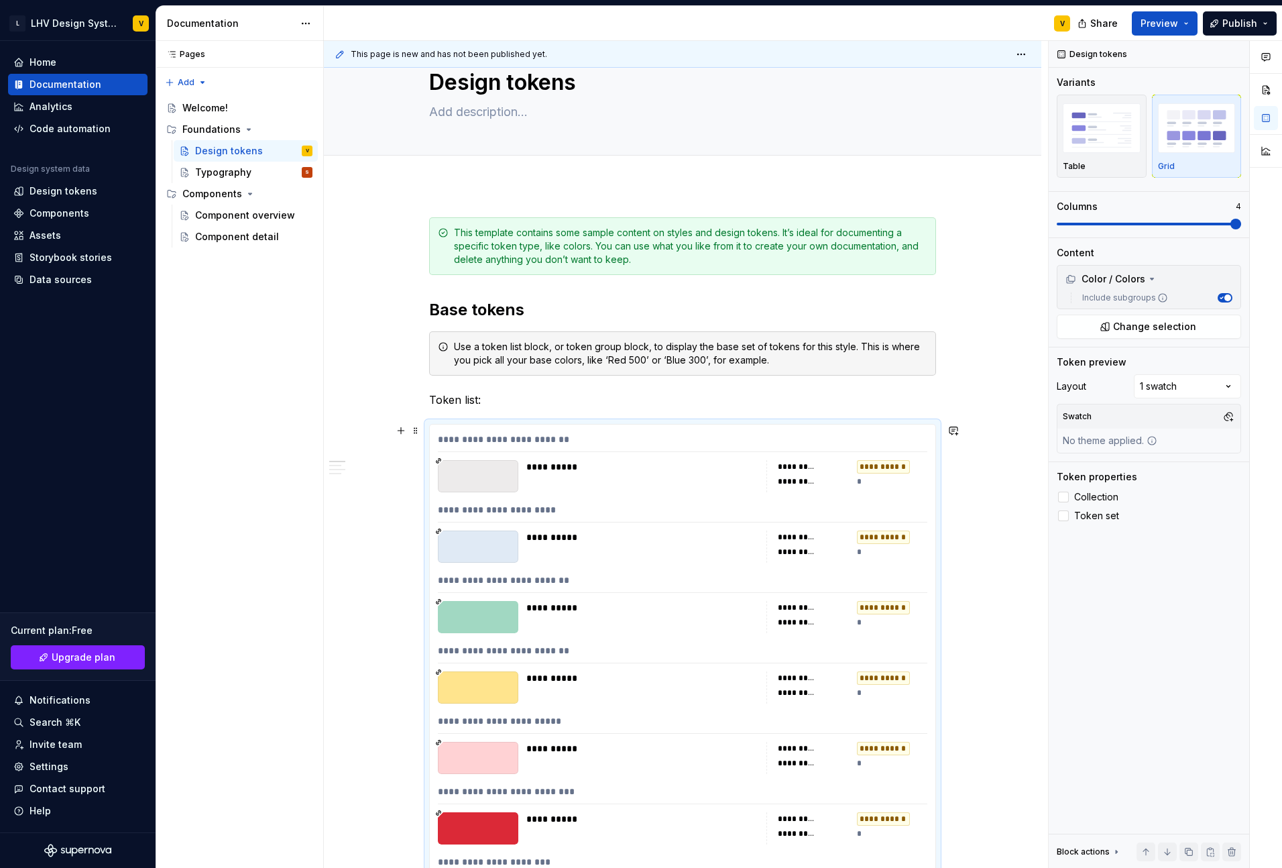
scroll to position [24, 0]
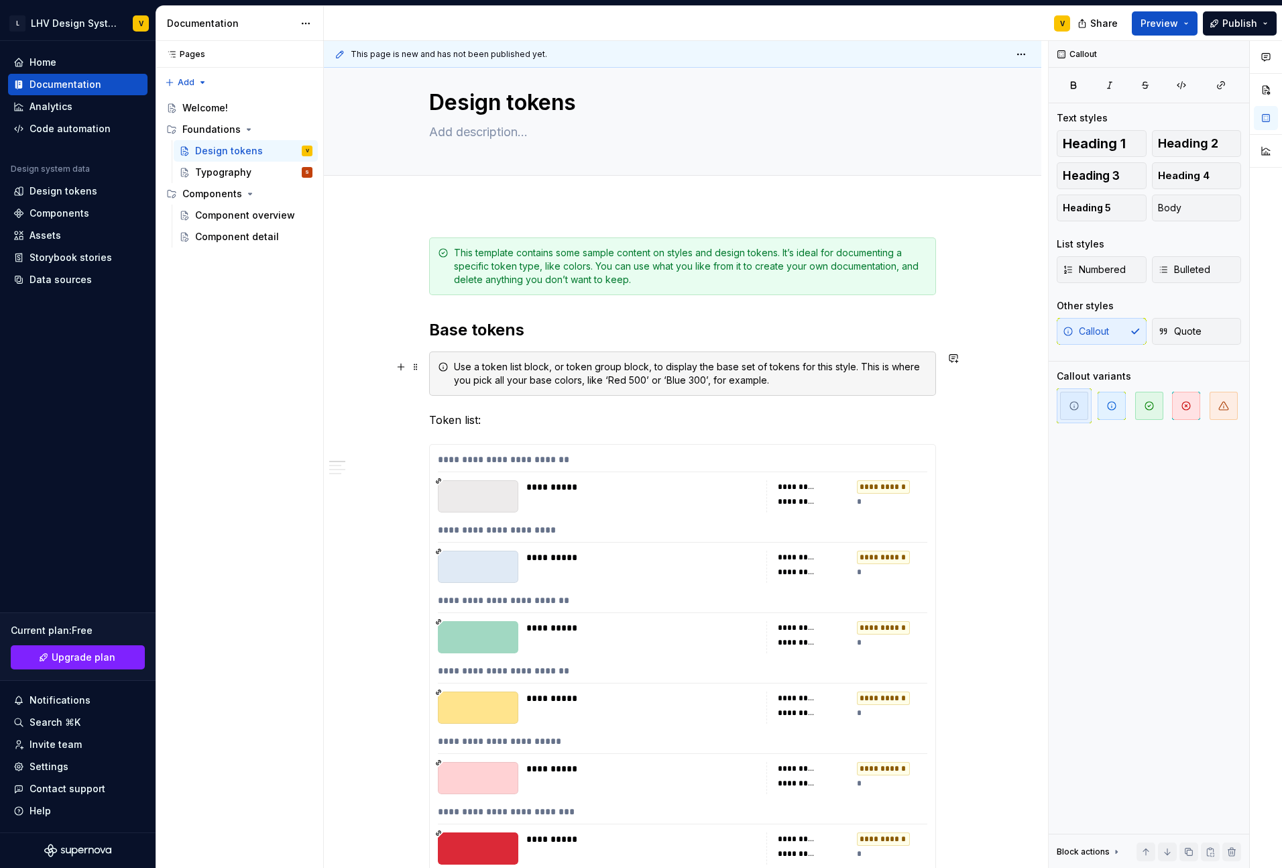
click at [870, 372] on div "Use a token list block, or token group block, to display the base set of tokens…" at bounding box center [690, 373] width 473 height 27
click at [758, 510] on div "**********" at bounding box center [642, 496] width 232 height 32
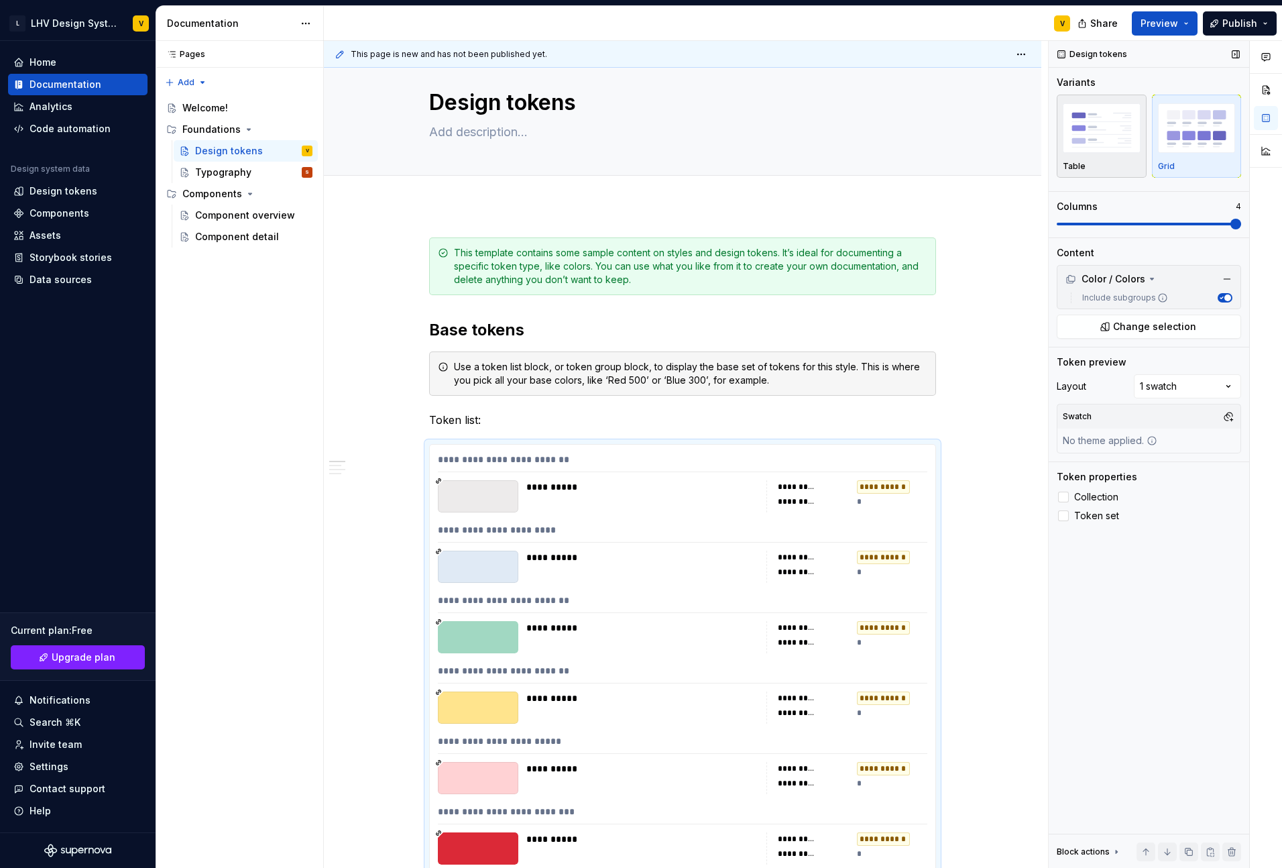
click at [1098, 131] on img "button" at bounding box center [1102, 127] width 78 height 49
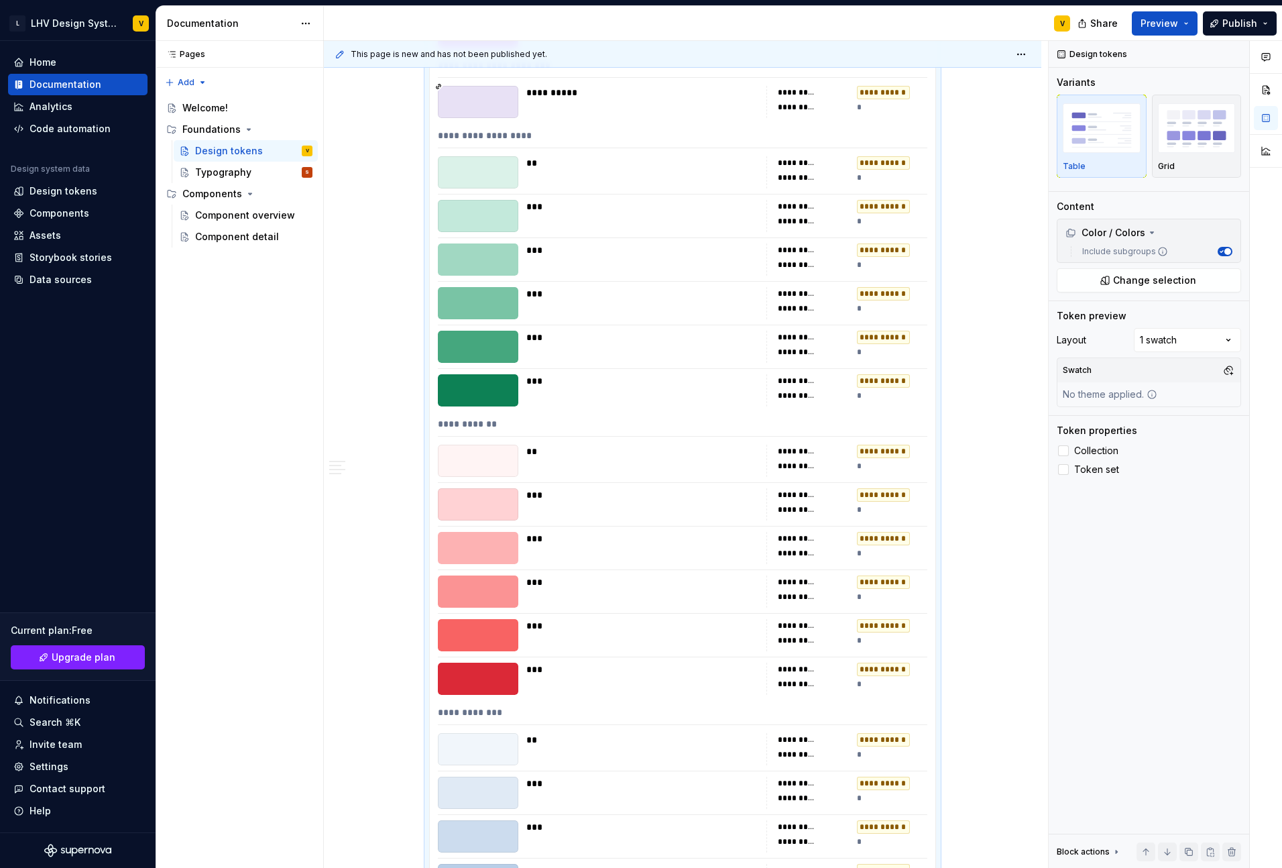
scroll to position [845, 0]
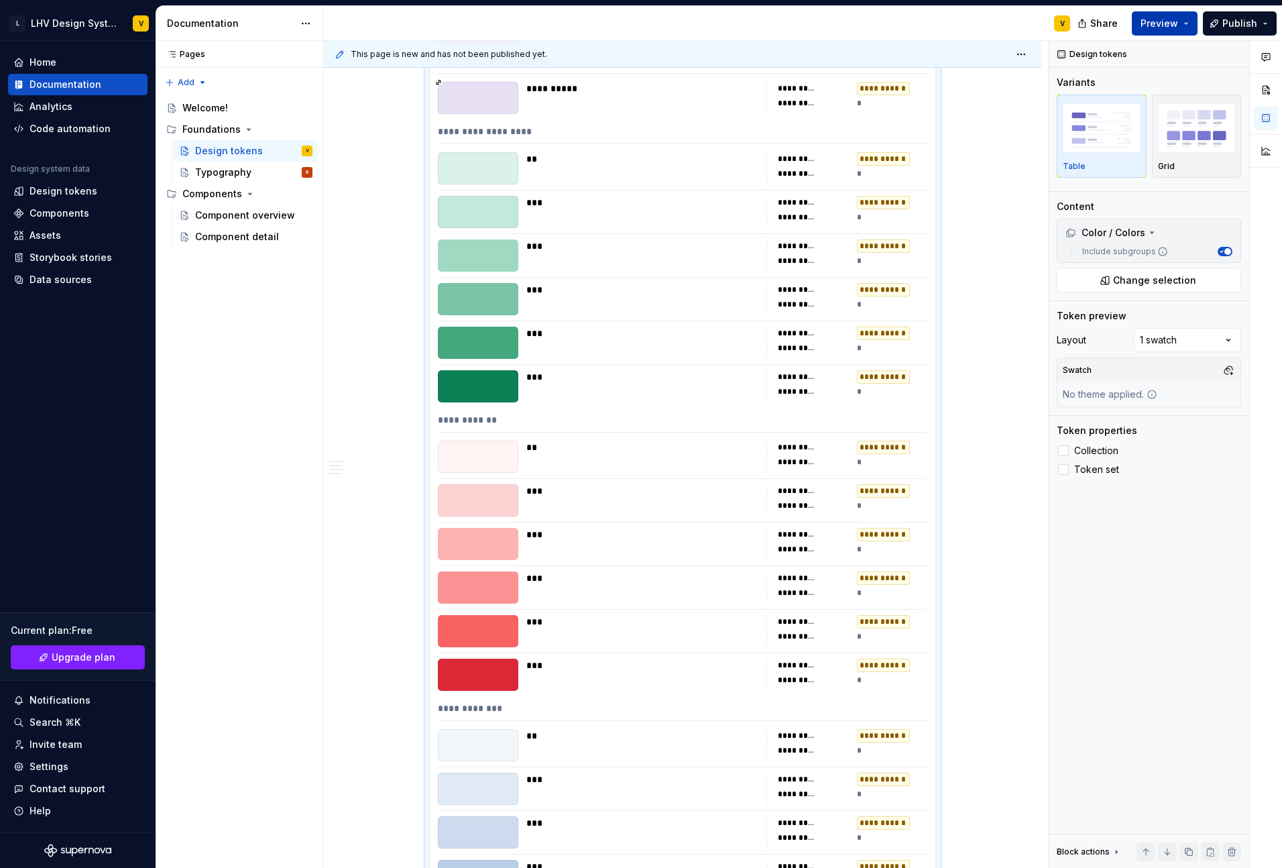
click at [1163, 32] on button "Preview" at bounding box center [1165, 23] width 66 height 24
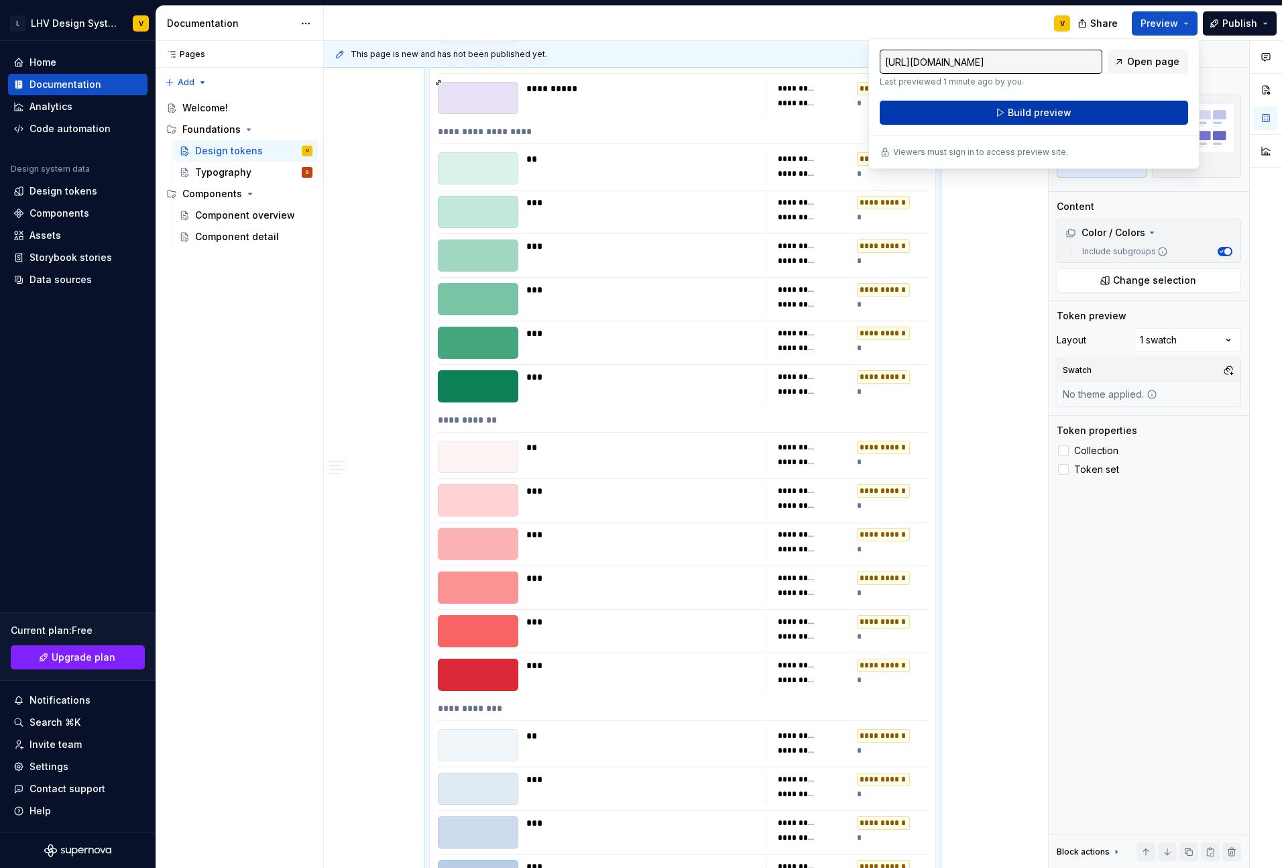
click at [1037, 117] on span "Build preview" at bounding box center [1040, 112] width 64 height 13
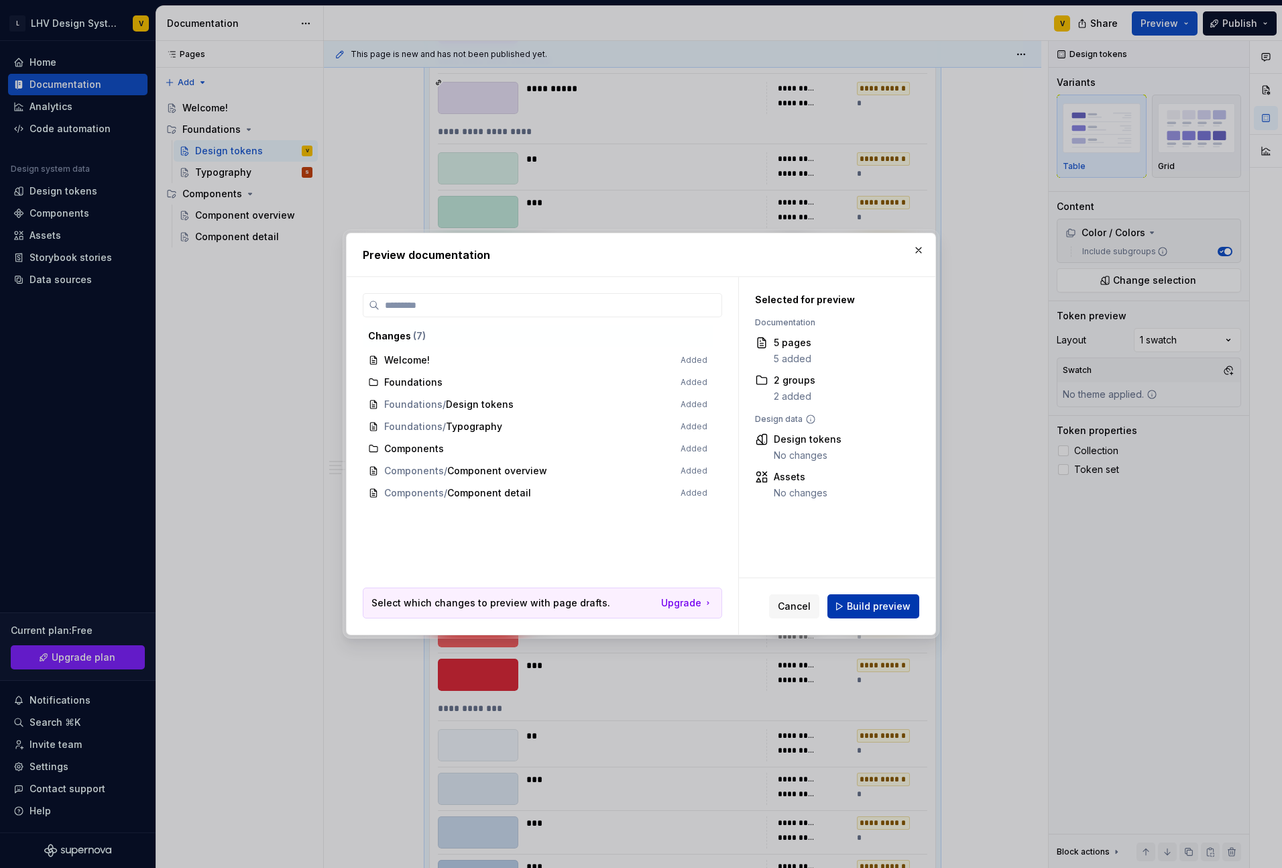
click at [884, 601] on span "Build preview" at bounding box center [879, 605] width 64 height 13
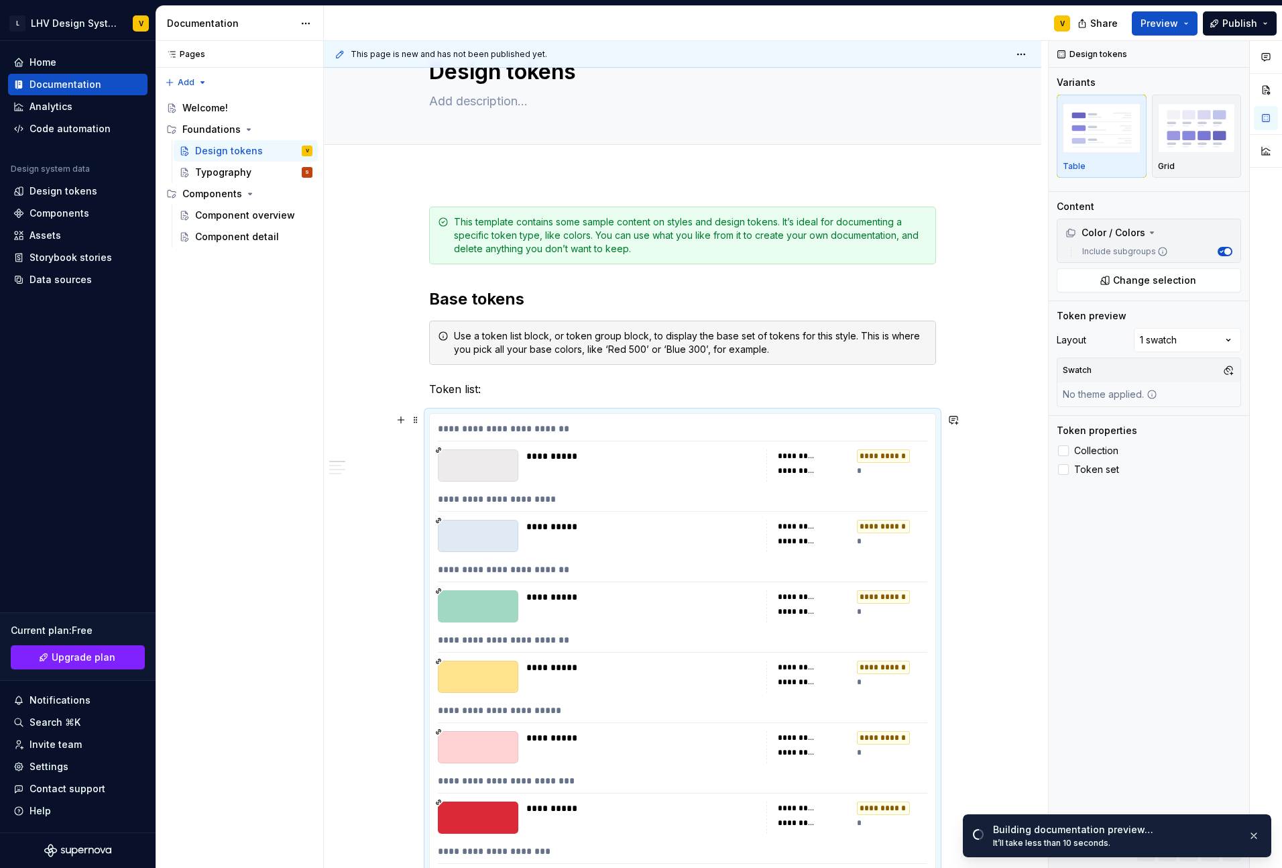
scroll to position [0, 0]
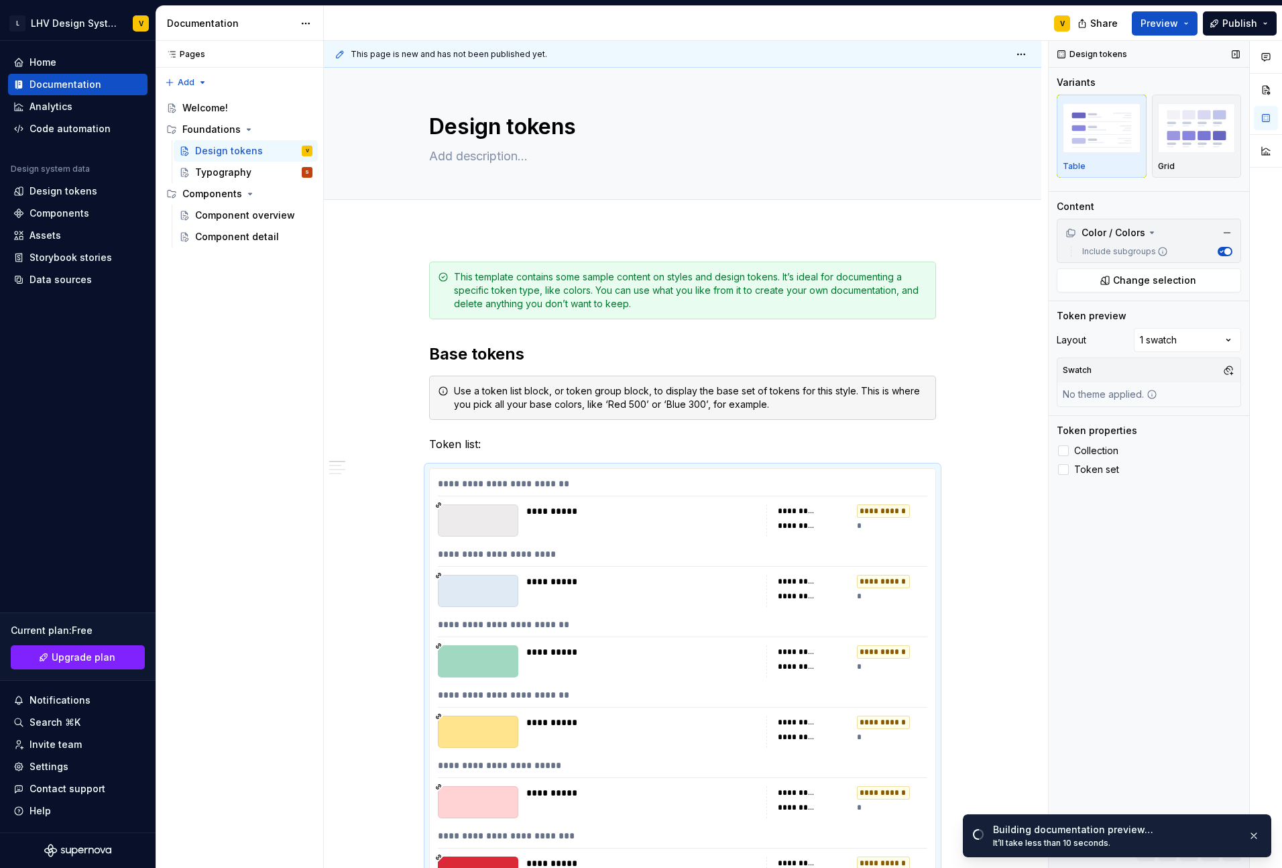
click at [1226, 254] on span "button" at bounding box center [1227, 251] width 7 height 7
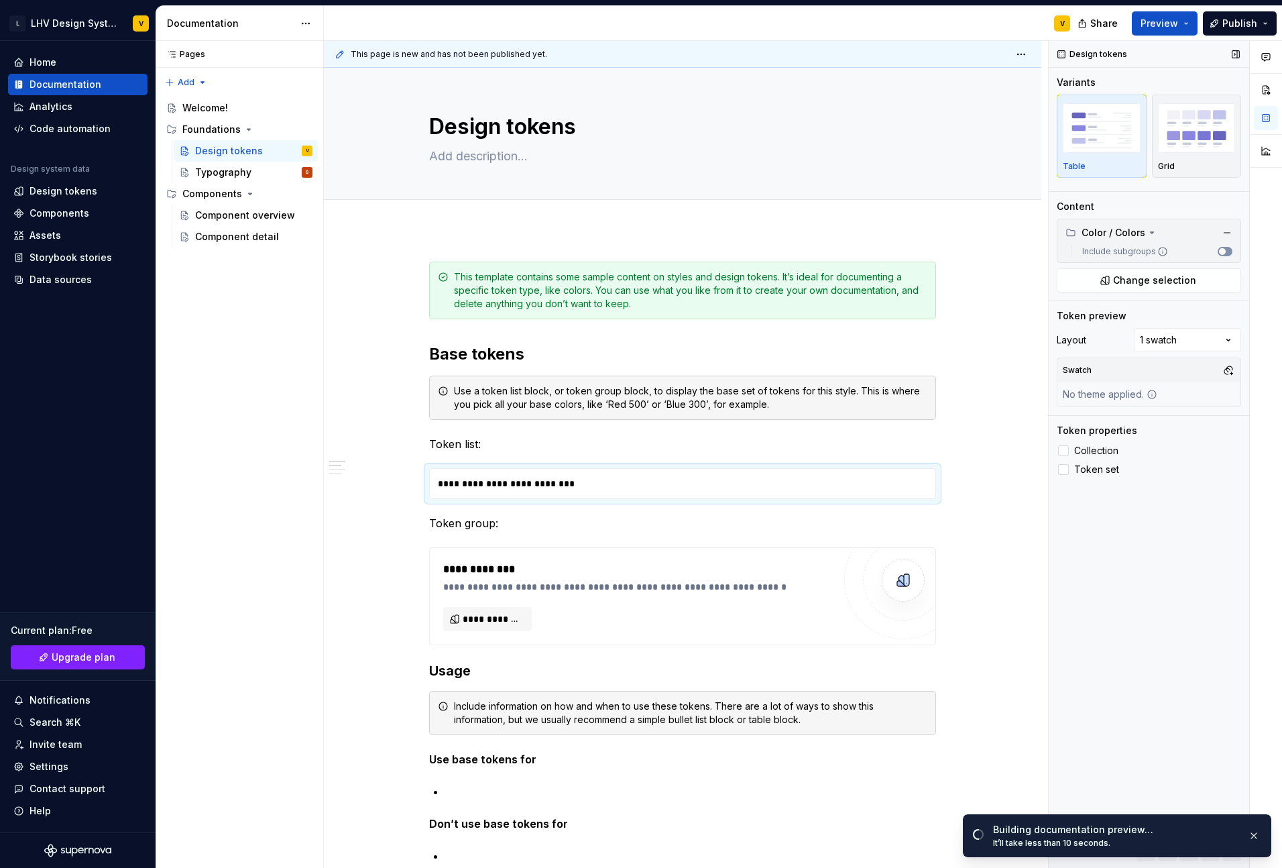
click at [1226, 254] on button "Include subgroups" at bounding box center [1225, 251] width 15 height 9
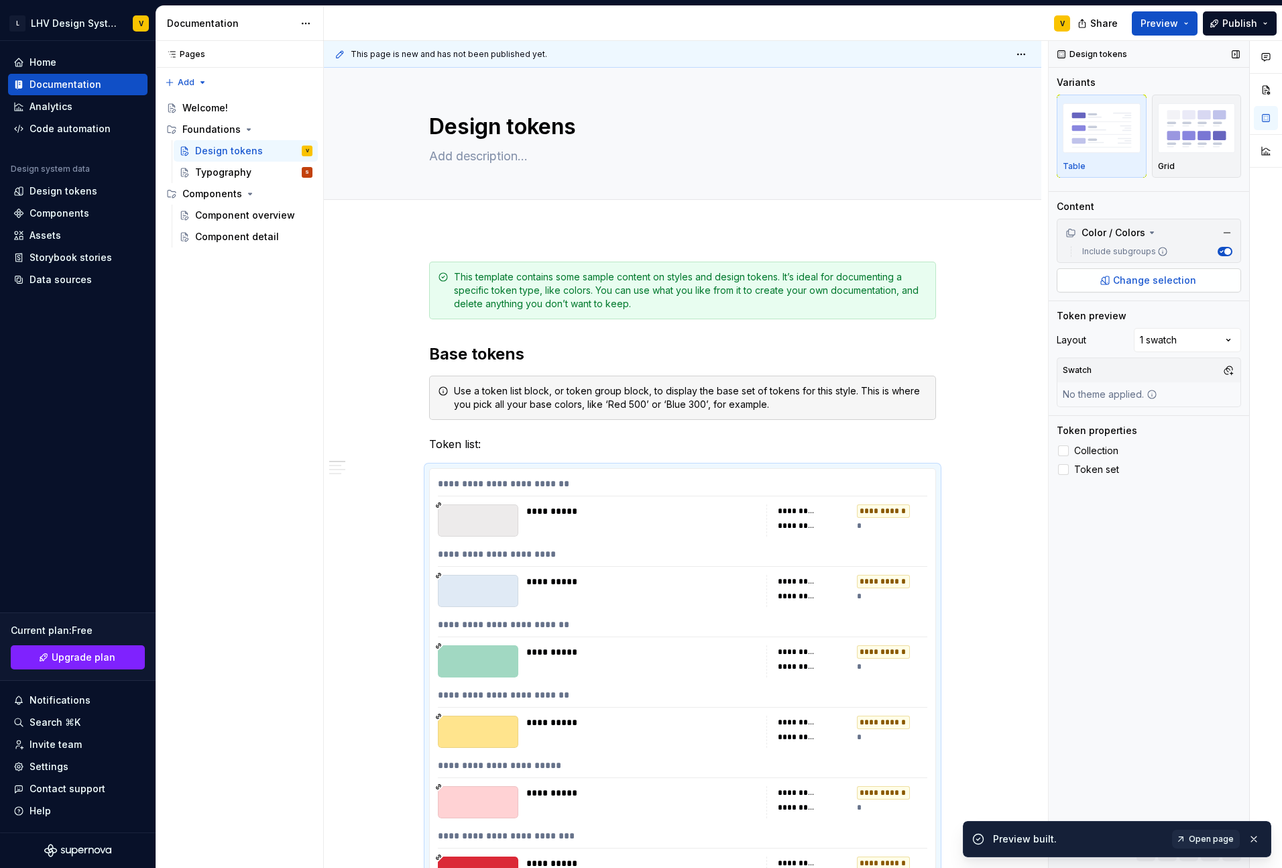
click at [1186, 280] on span "Change selection" at bounding box center [1154, 280] width 83 height 13
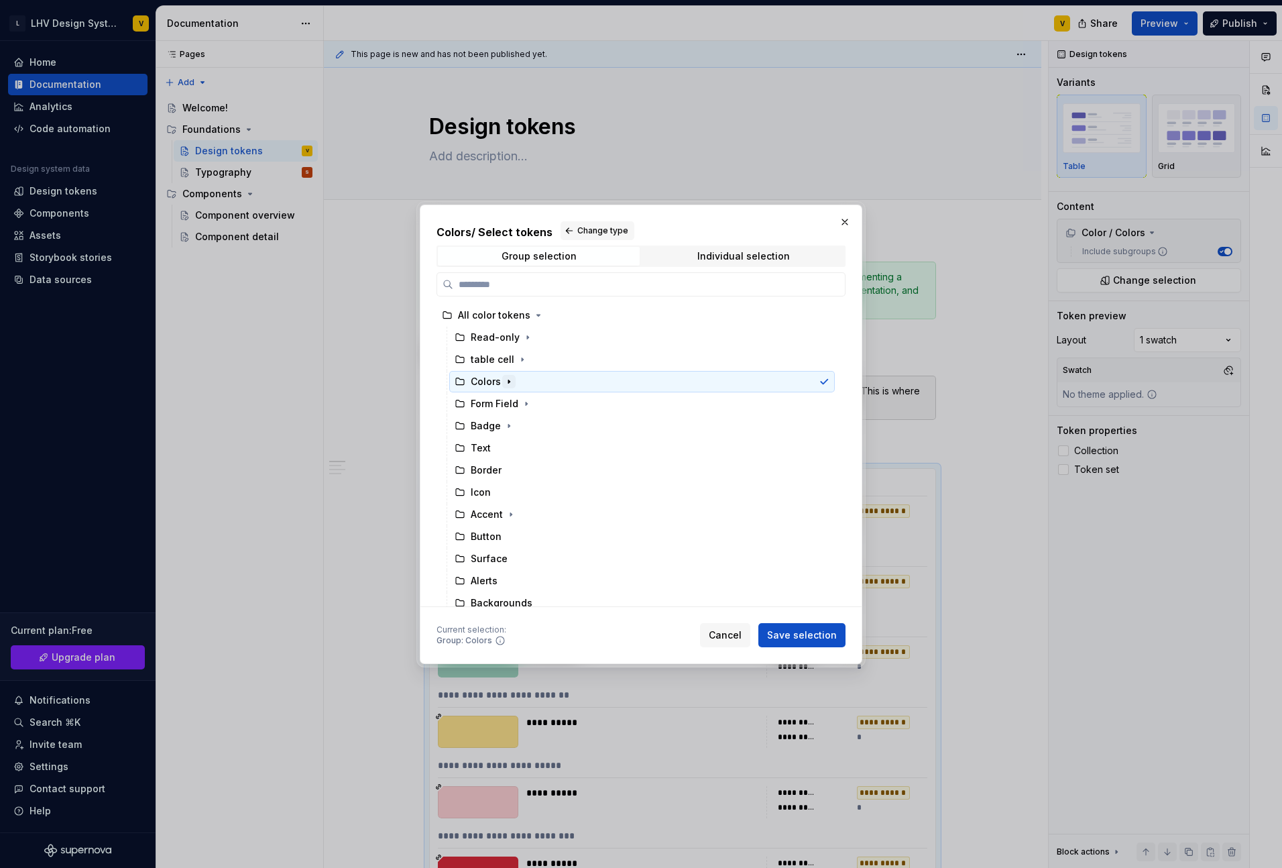
click at [504, 382] on icon "button" at bounding box center [509, 381] width 11 height 11
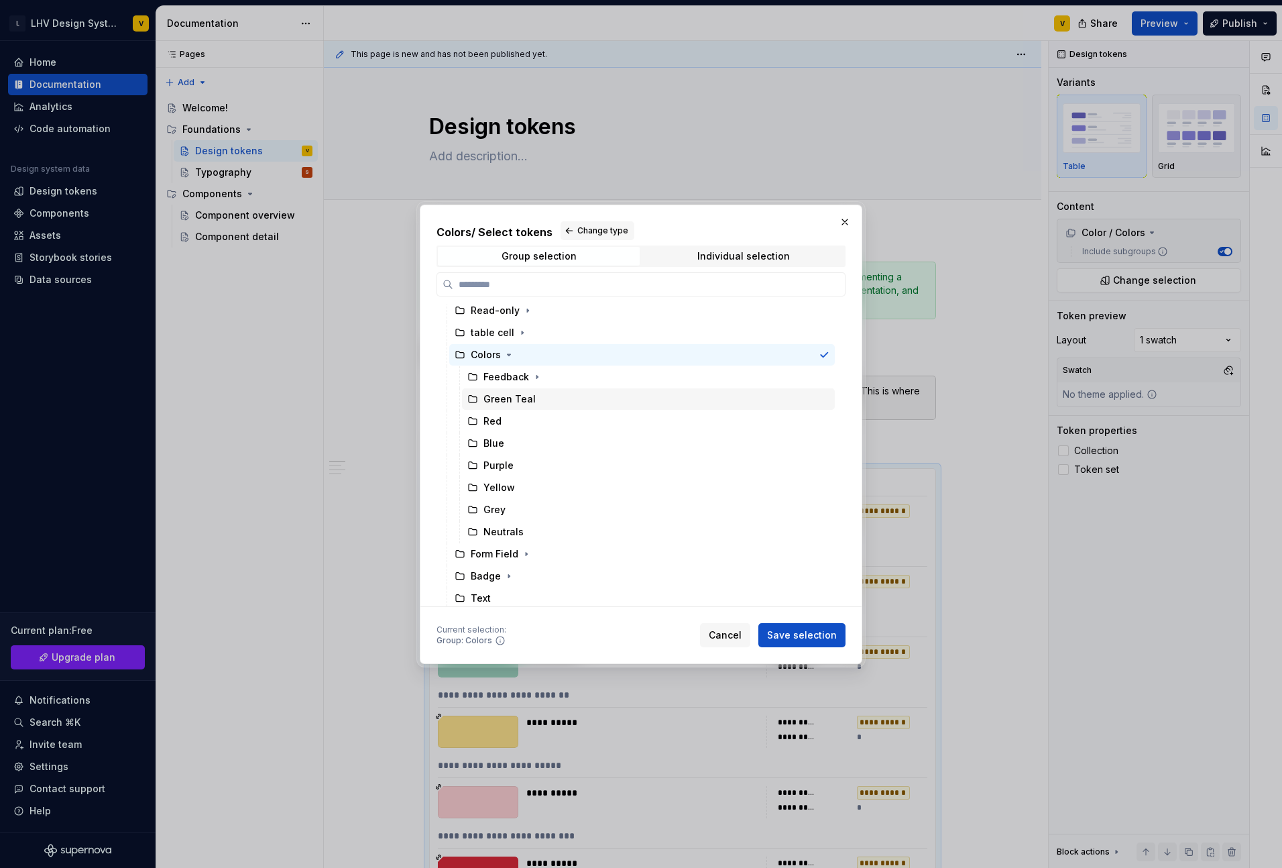
scroll to position [27, 0]
click at [514, 398] on div "Green Teal" at bounding box center [509, 398] width 52 height 13
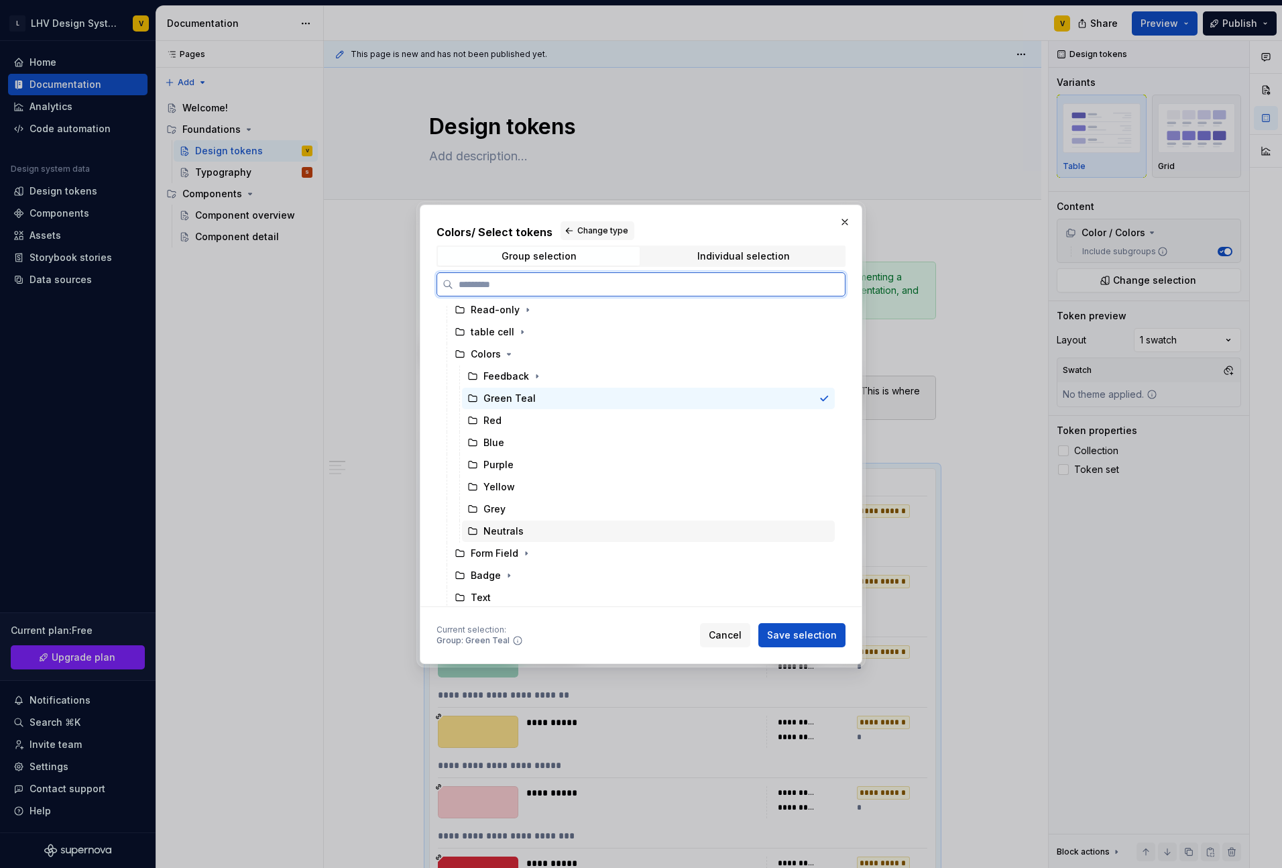
click at [518, 531] on div "Neutrals" at bounding box center [503, 530] width 40 height 13
click at [503, 510] on div "Grey" at bounding box center [494, 508] width 22 height 13
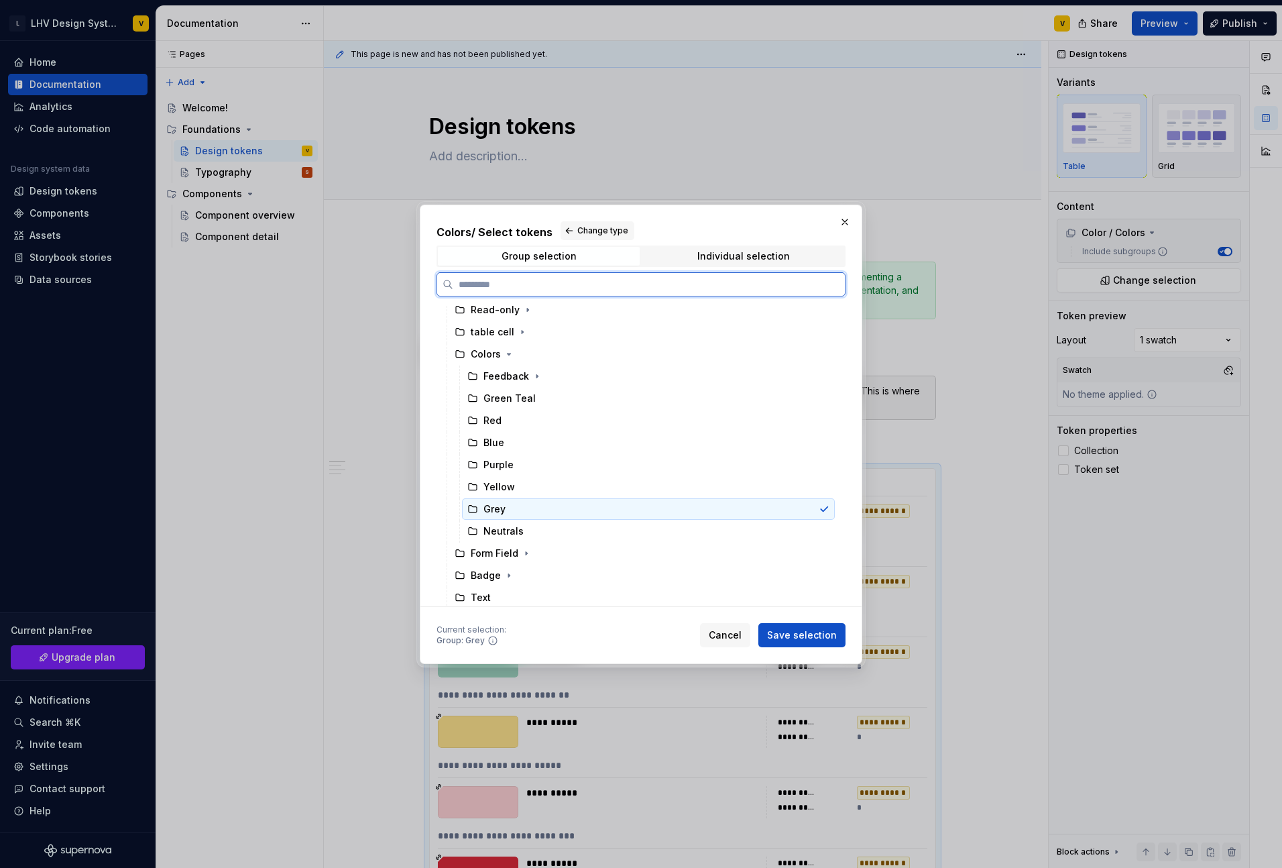
click at [513, 490] on div "Yellow" at bounding box center [648, 486] width 373 height 21
click at [518, 441] on div "Blue" at bounding box center [648, 442] width 373 height 21
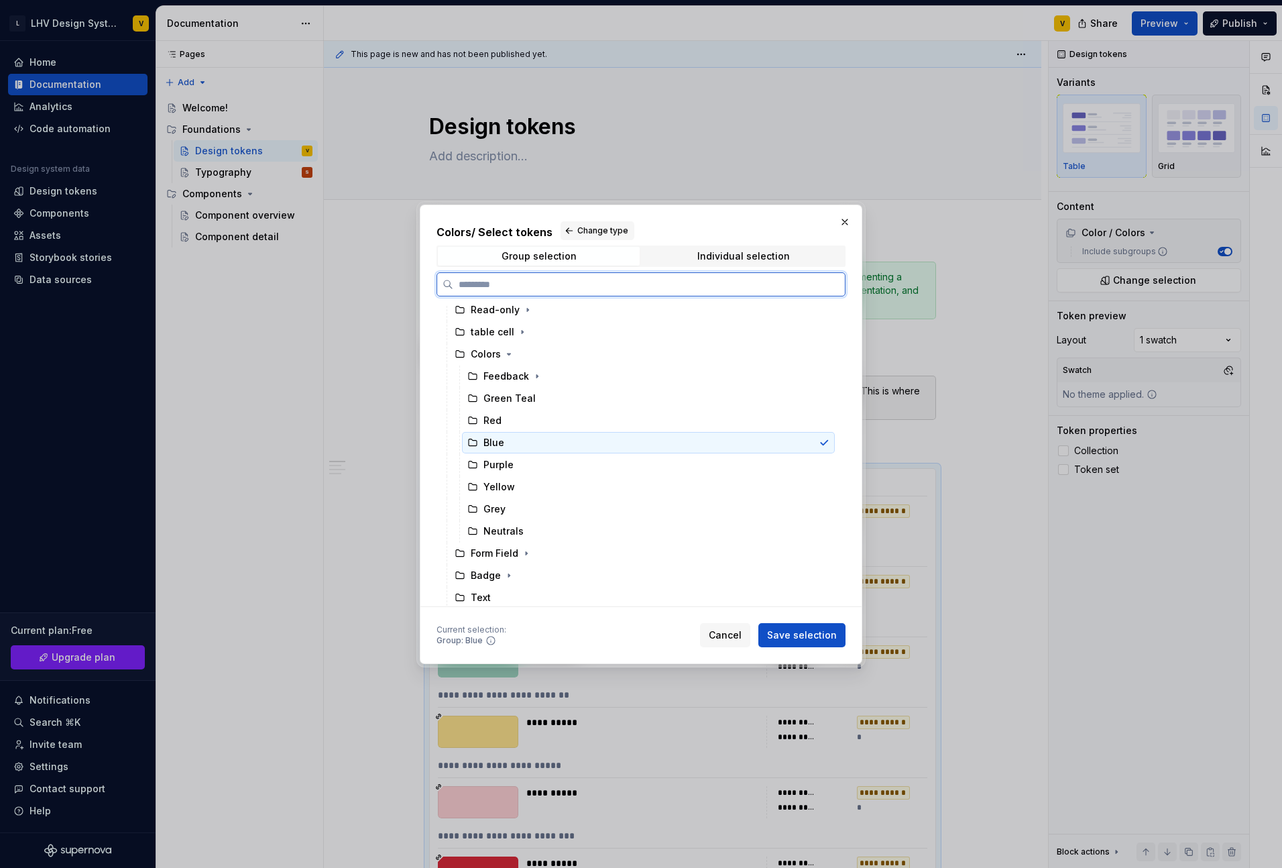
click at [522, 407] on div "Green Teal" at bounding box center [648, 398] width 373 height 21
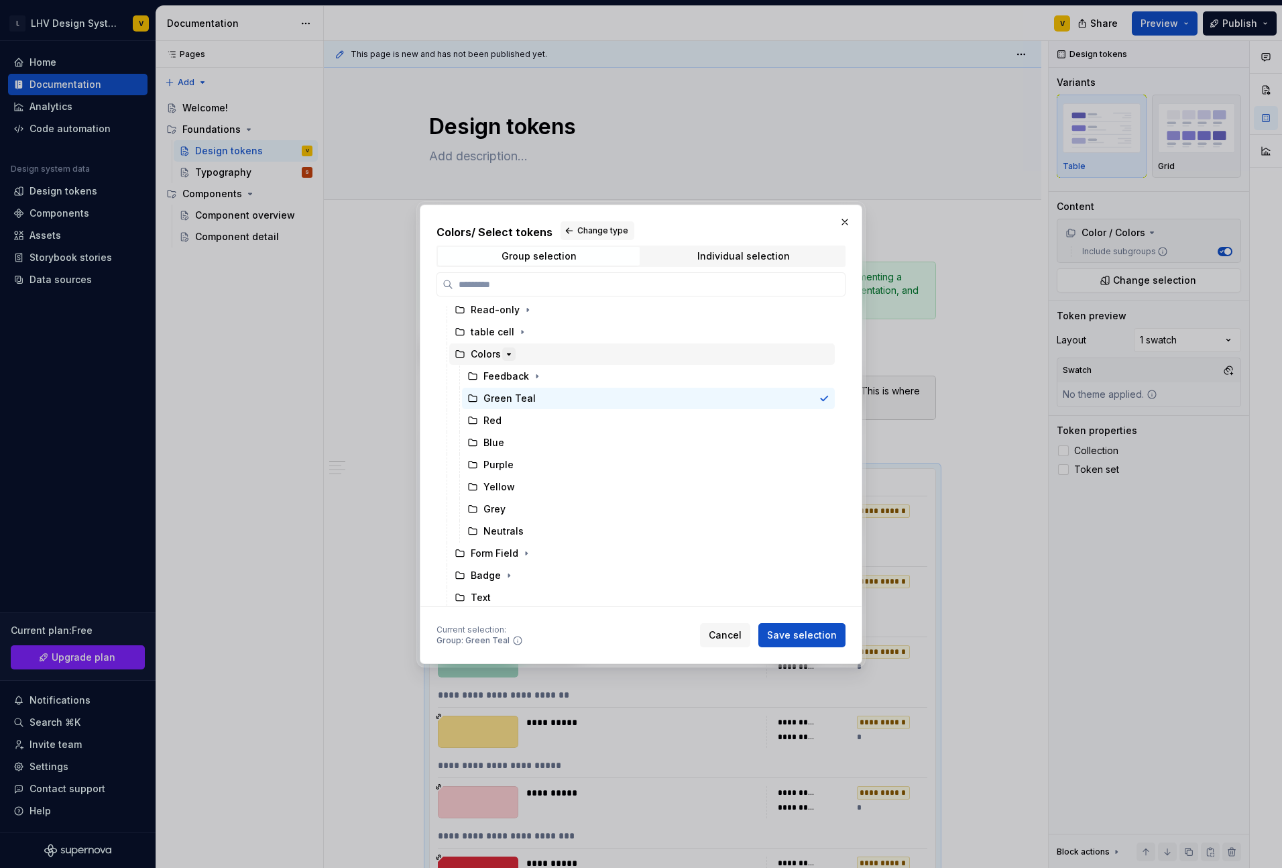
click at [513, 357] on icon "button" at bounding box center [509, 354] width 11 height 11
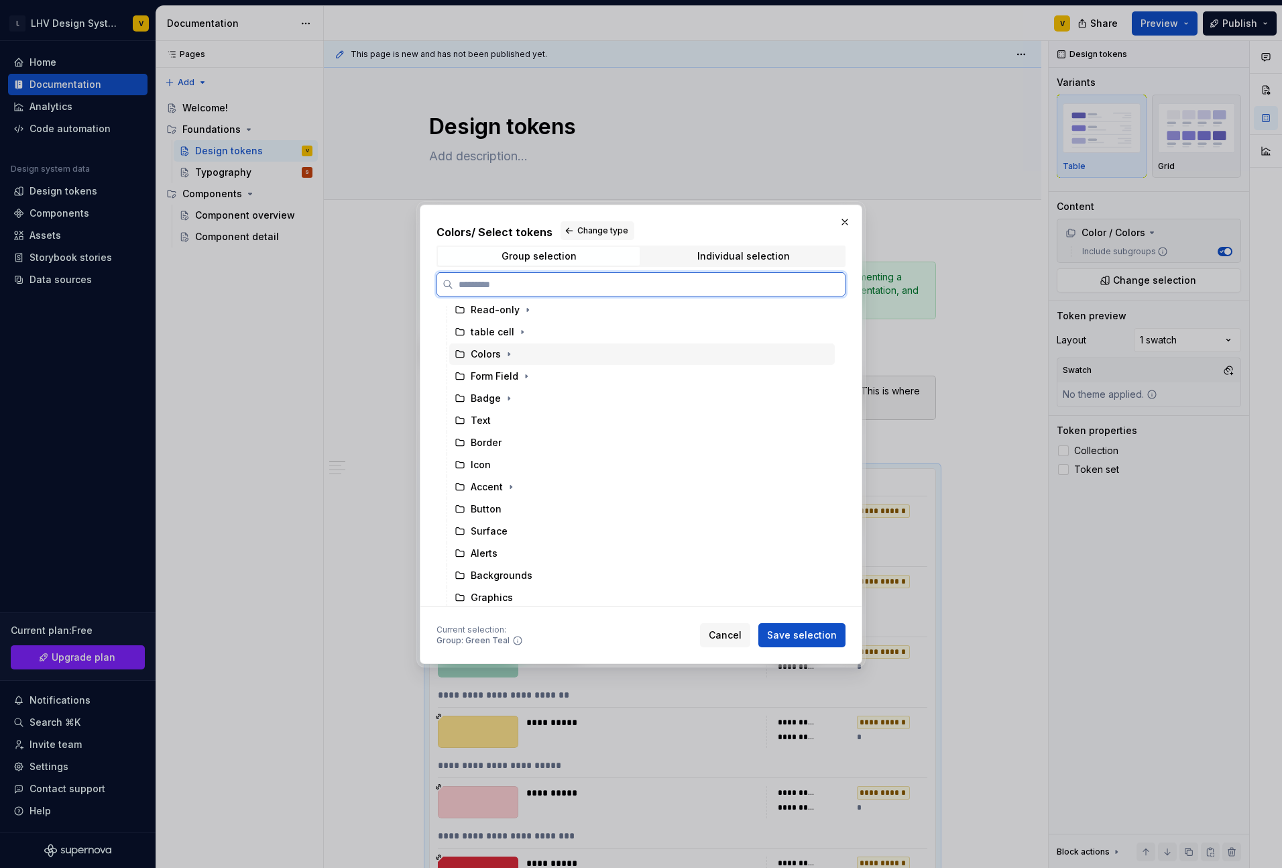
click at [479, 357] on div "Colors" at bounding box center [486, 353] width 30 height 13
click at [721, 634] on span "Cancel" at bounding box center [725, 634] width 33 height 13
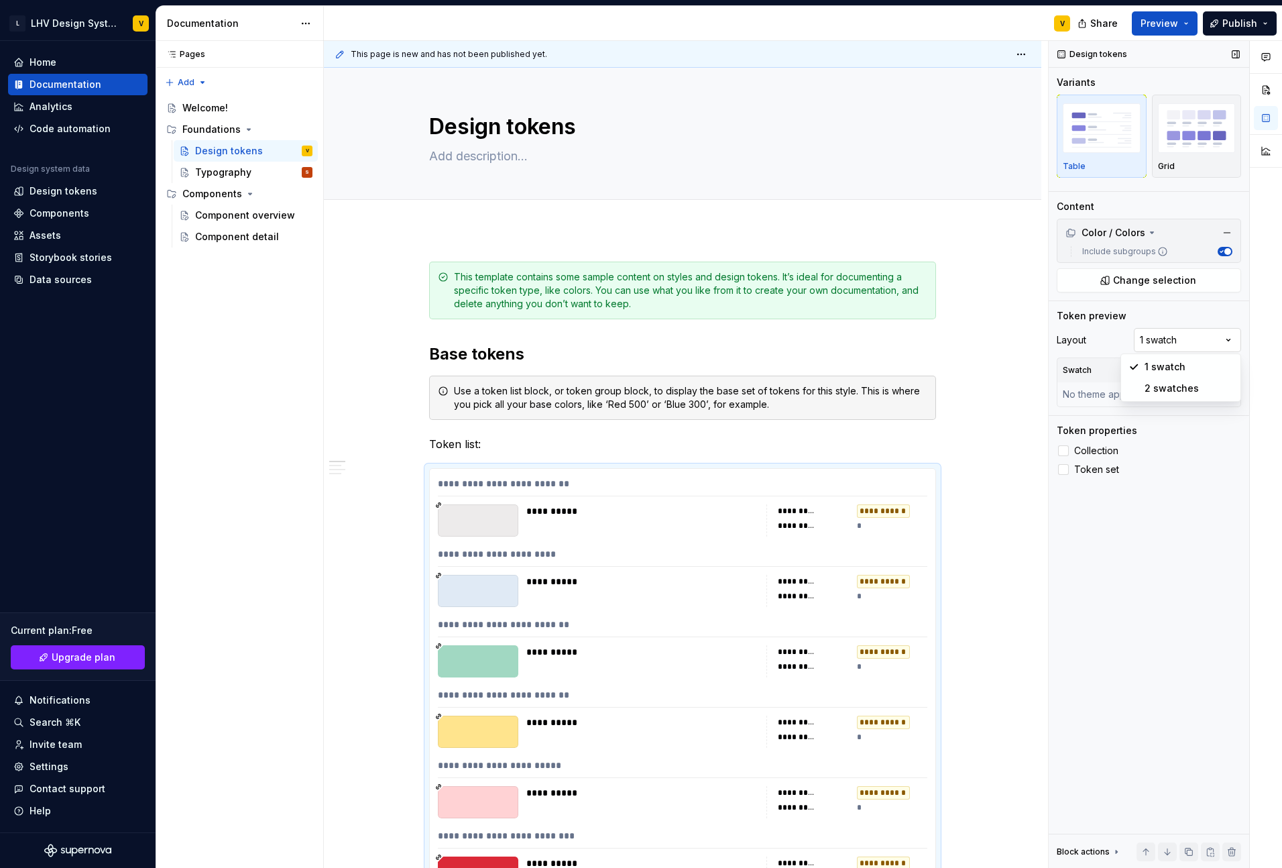
click at [1183, 346] on div "Comments Open comments No comments yet Select ‘Comment’ from the block context …" at bounding box center [1165, 454] width 233 height 827
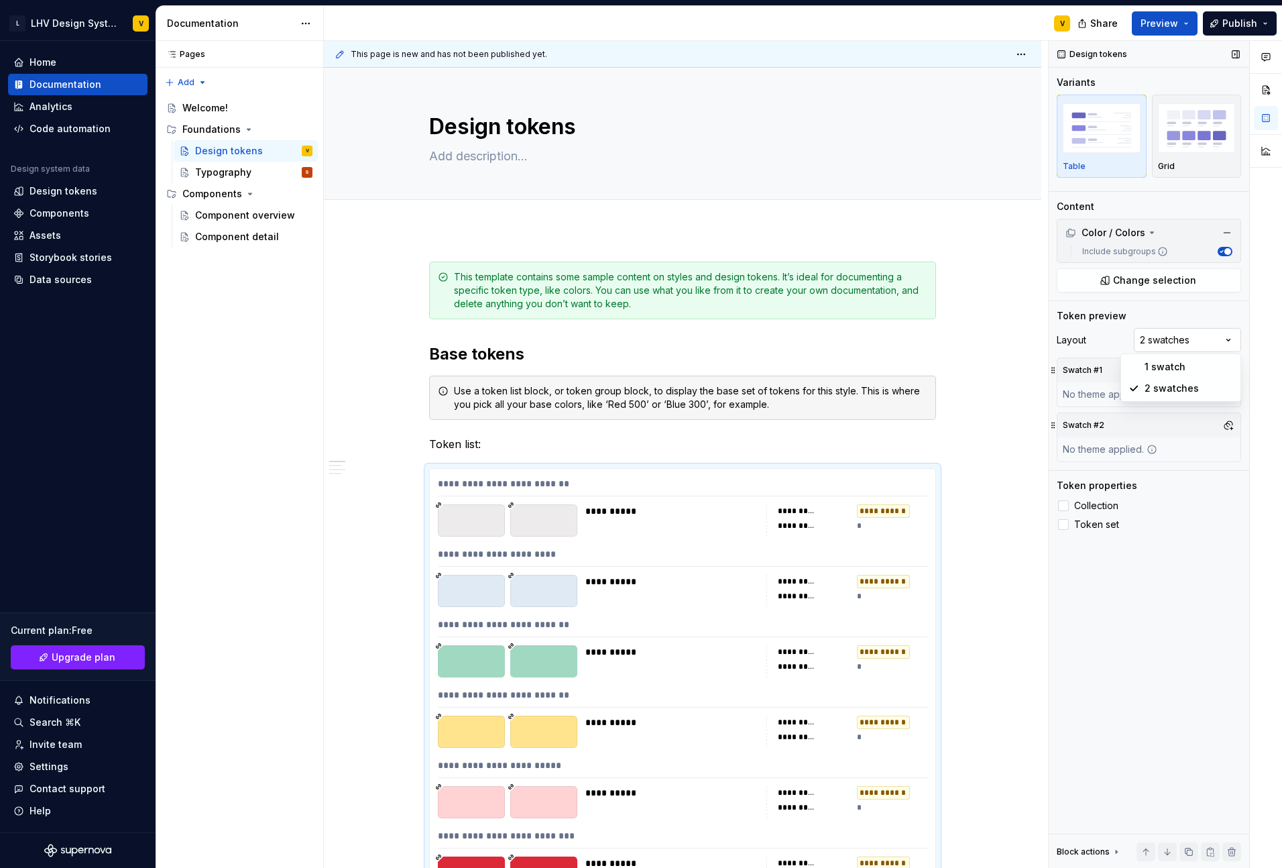
click at [1183, 341] on div "Comments Open comments No comments yet Select ‘Comment’ from the block context …" at bounding box center [1165, 454] width 233 height 827
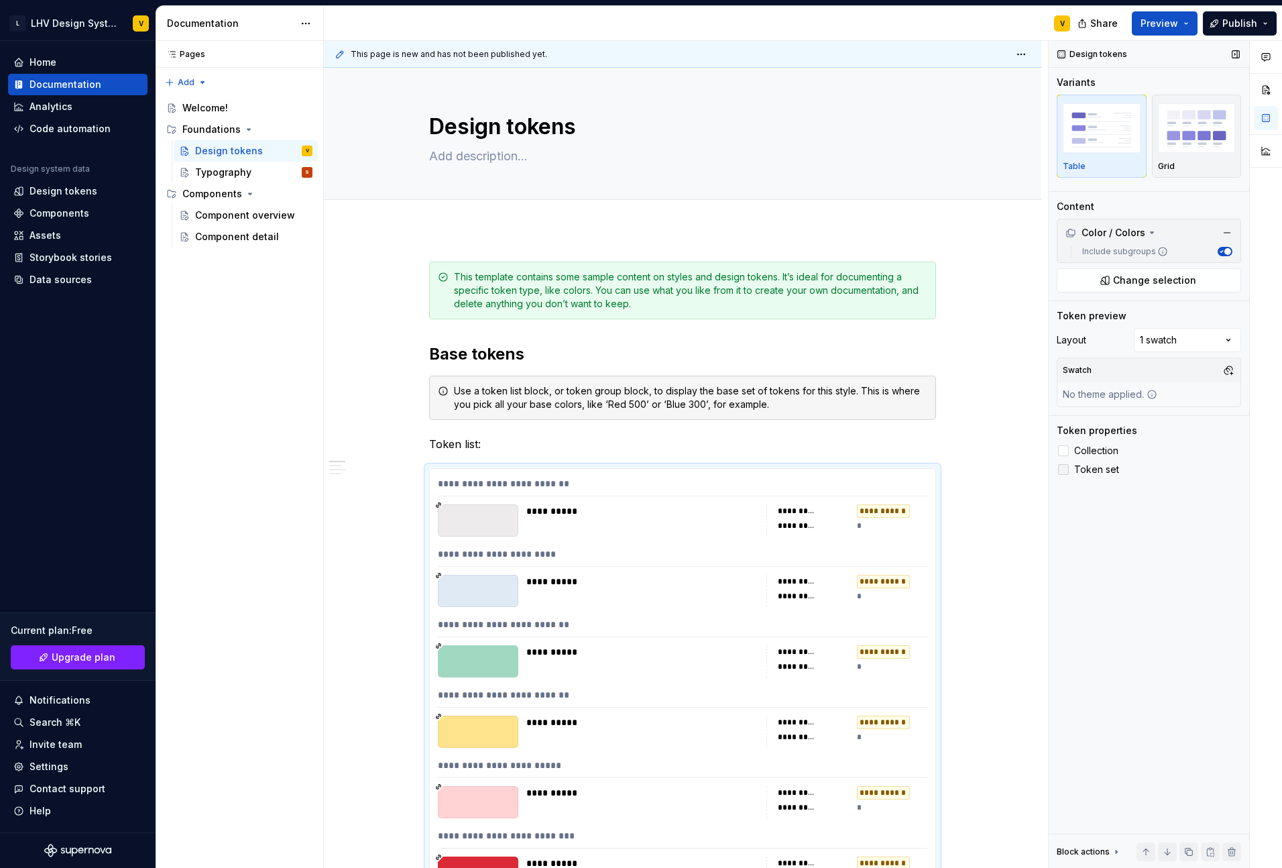
click at [1063, 469] on icon at bounding box center [1063, 469] width 0 height 0
click at [1063, 471] on div at bounding box center [1063, 469] width 11 height 11
click at [1063, 451] on icon at bounding box center [1063, 451] width 0 height 0
click at [1066, 447] on div at bounding box center [1063, 450] width 11 height 11
click at [51, 215] on div "Components" at bounding box center [60, 213] width 60 height 13
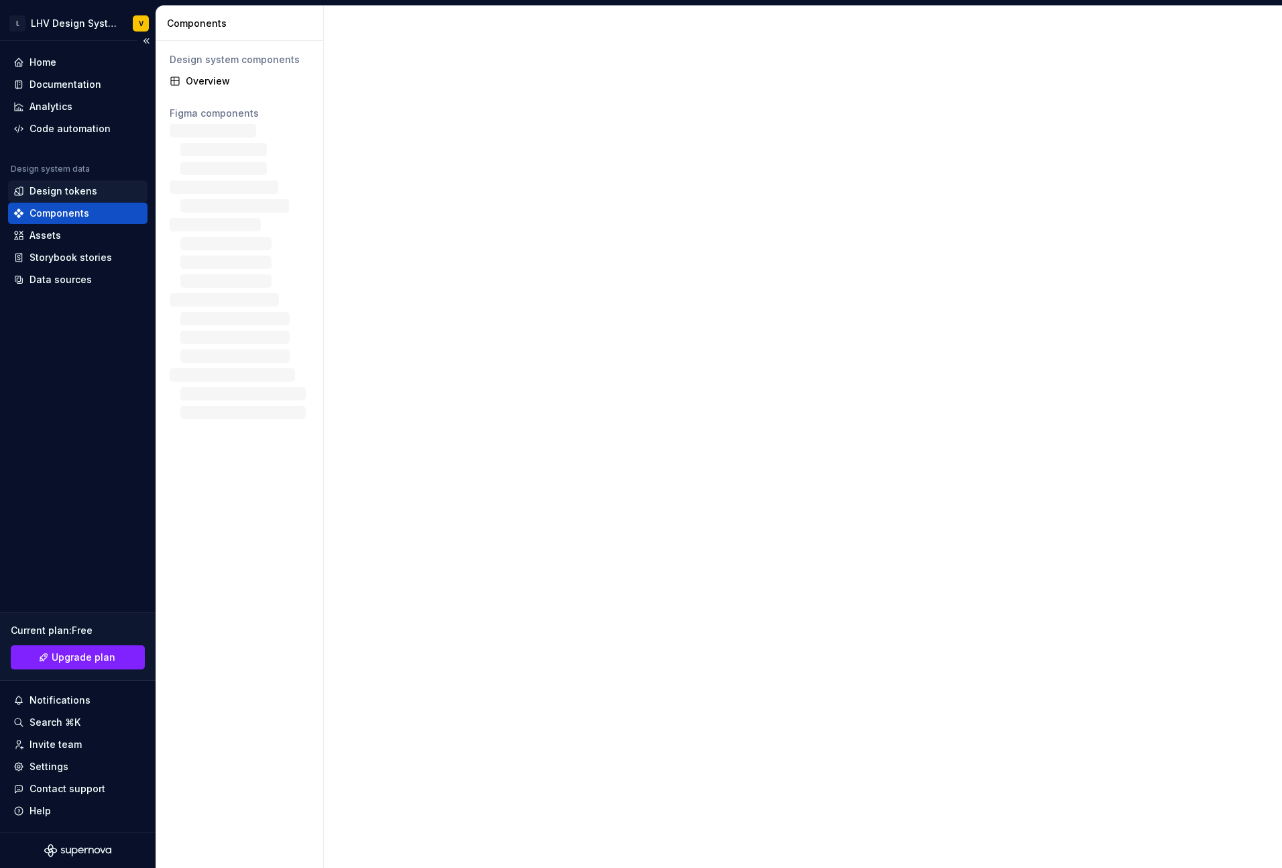
click at [61, 189] on div "Design tokens" at bounding box center [64, 190] width 68 height 13
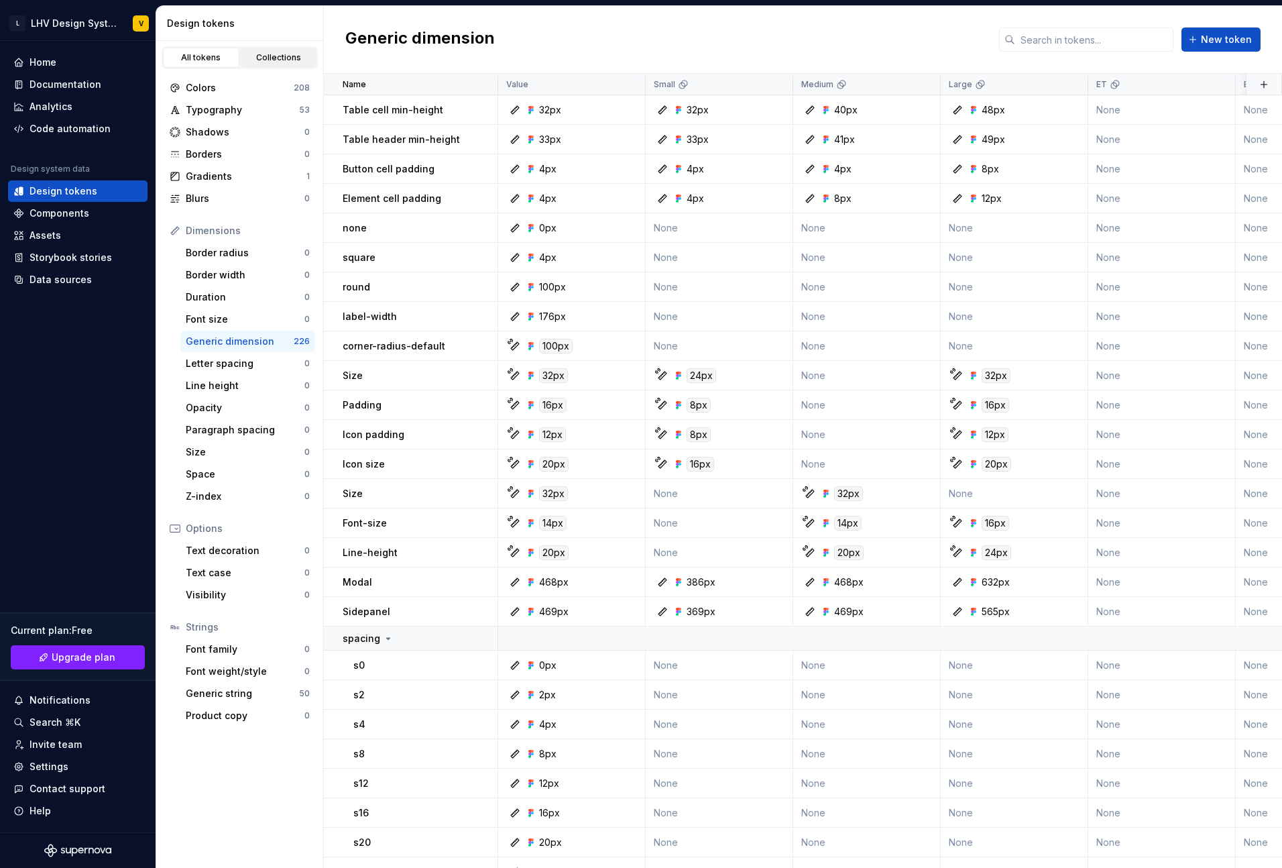
click at [273, 54] on div "Collections" at bounding box center [278, 57] width 67 height 11
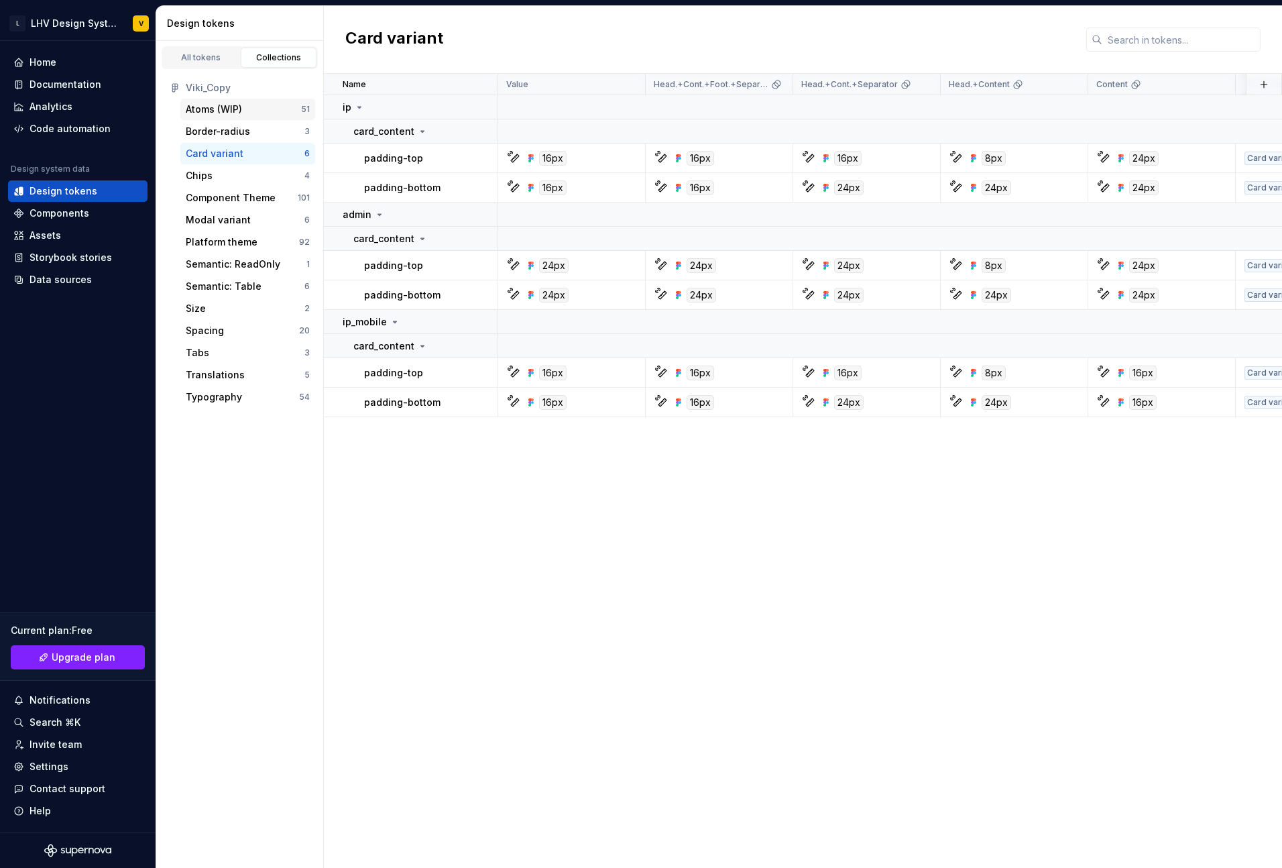
click at [229, 113] on div "Atoms (WIP)" at bounding box center [214, 109] width 56 height 13
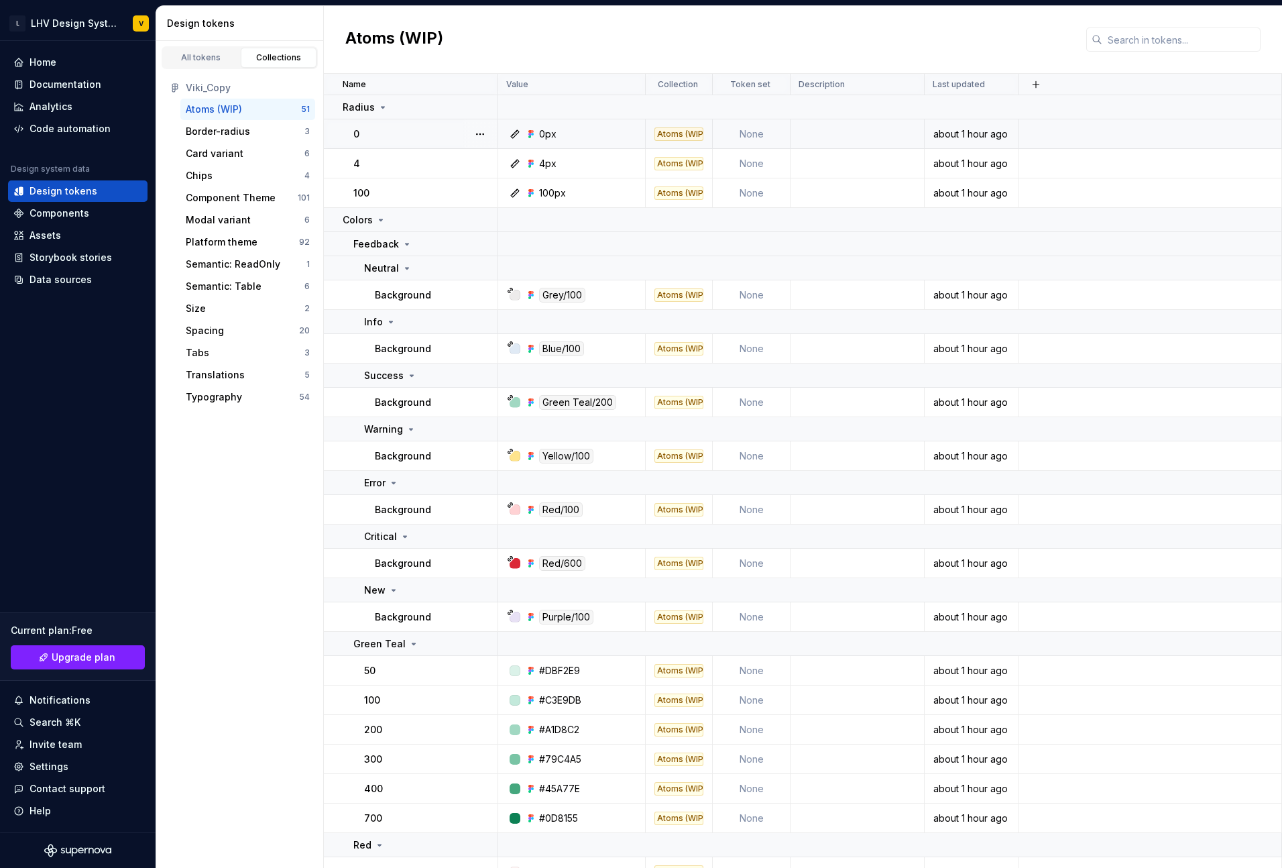
click at [671, 135] on div "Atoms (WIP)" at bounding box center [678, 133] width 49 height 13
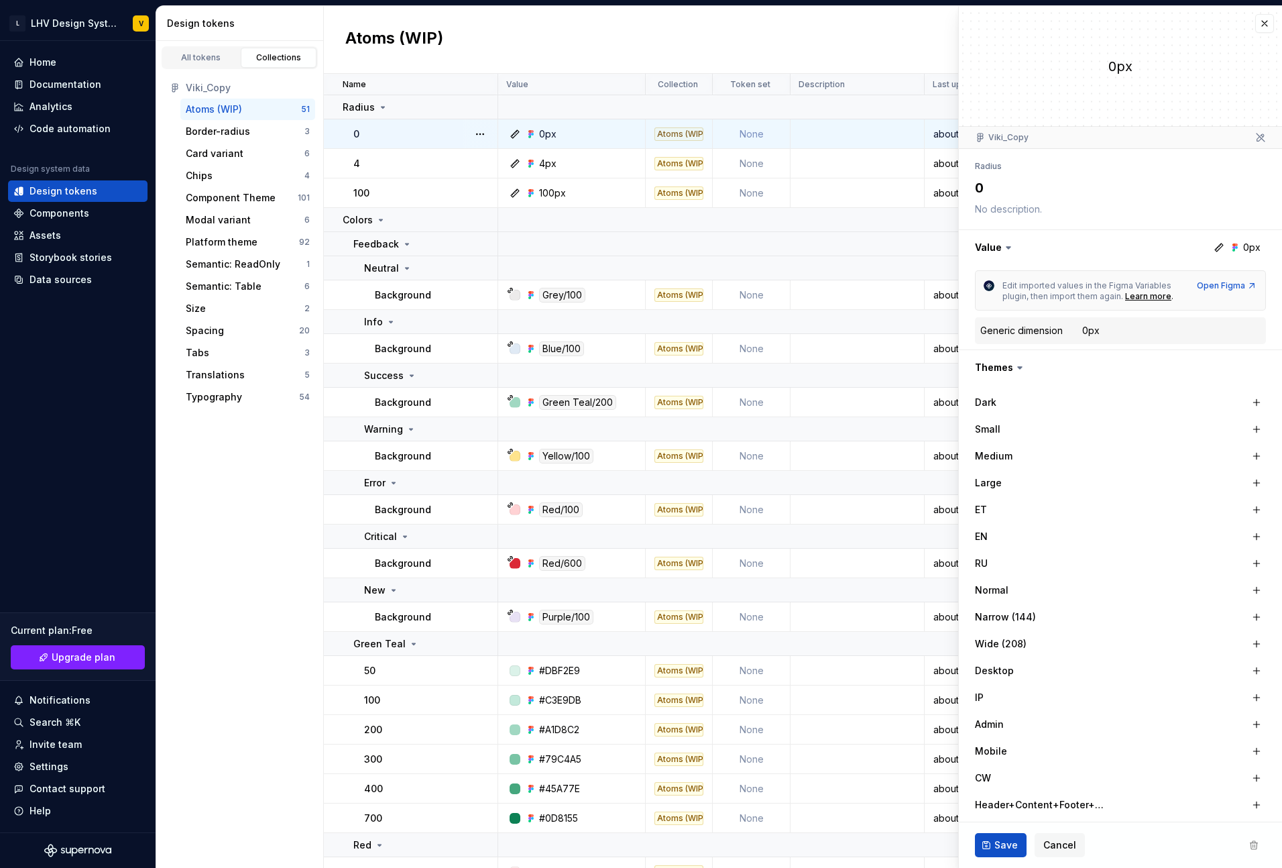
click at [1053, 332] on div "Generic dimension" at bounding box center [1021, 330] width 82 height 13
click at [1002, 364] on button "button" at bounding box center [1120, 367] width 323 height 35
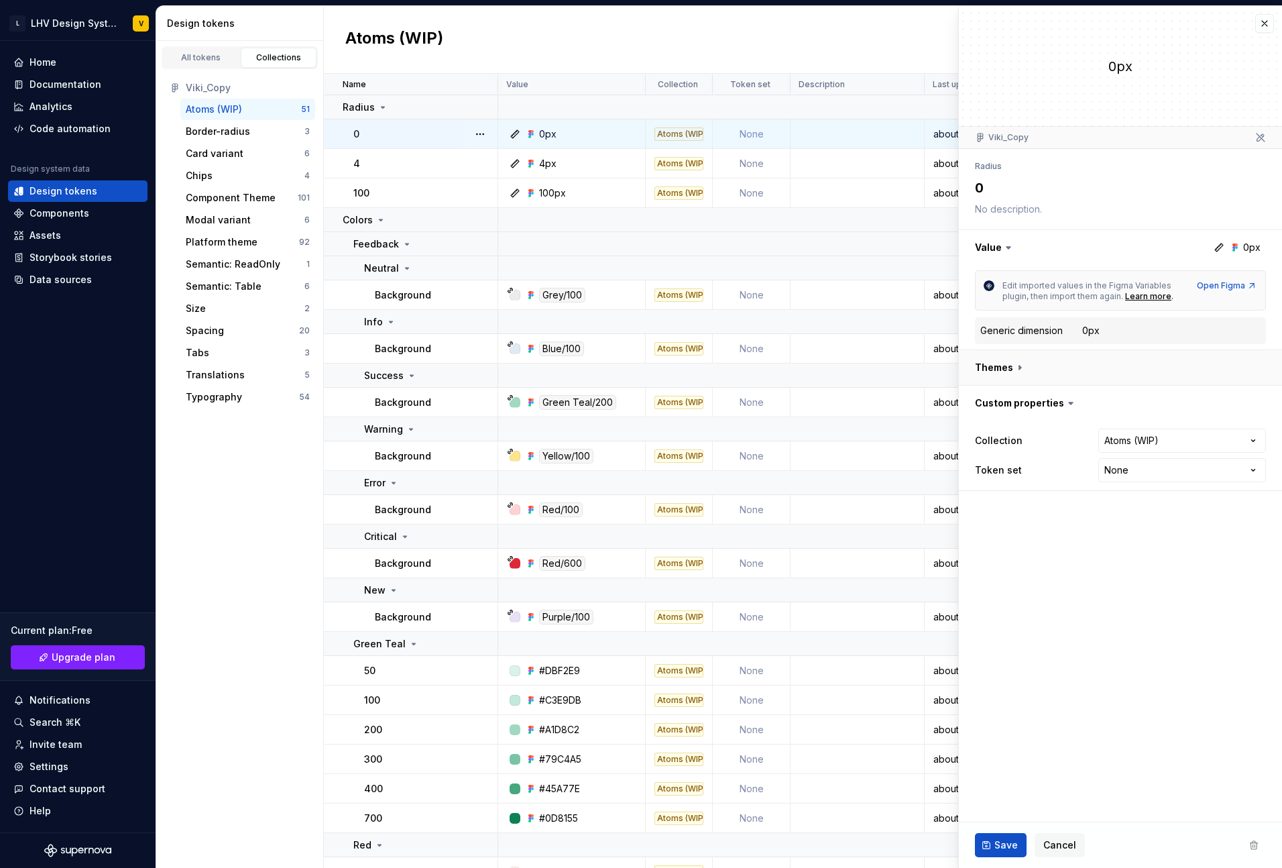
click at [1002, 364] on button "button" at bounding box center [1120, 367] width 323 height 35
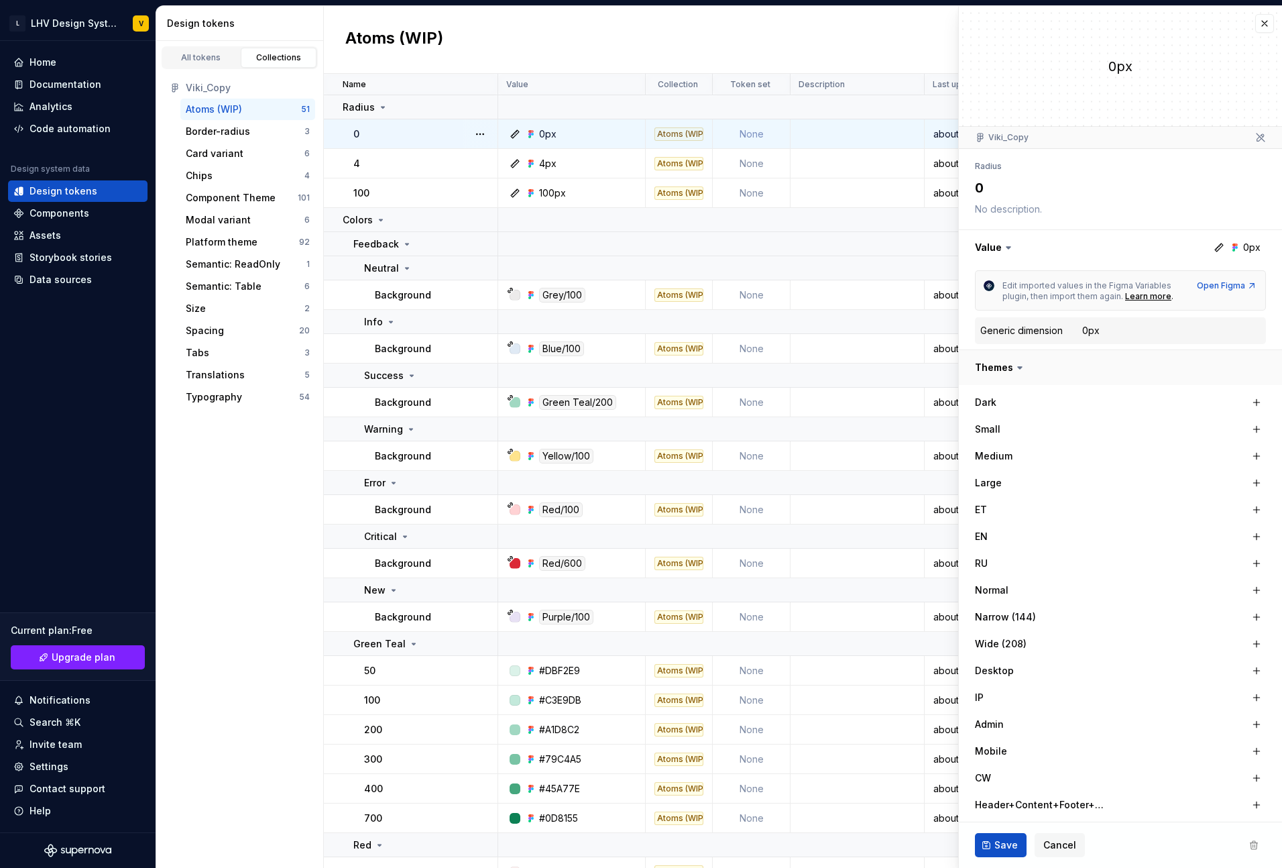
click at [1002, 364] on button "button" at bounding box center [1120, 367] width 323 height 35
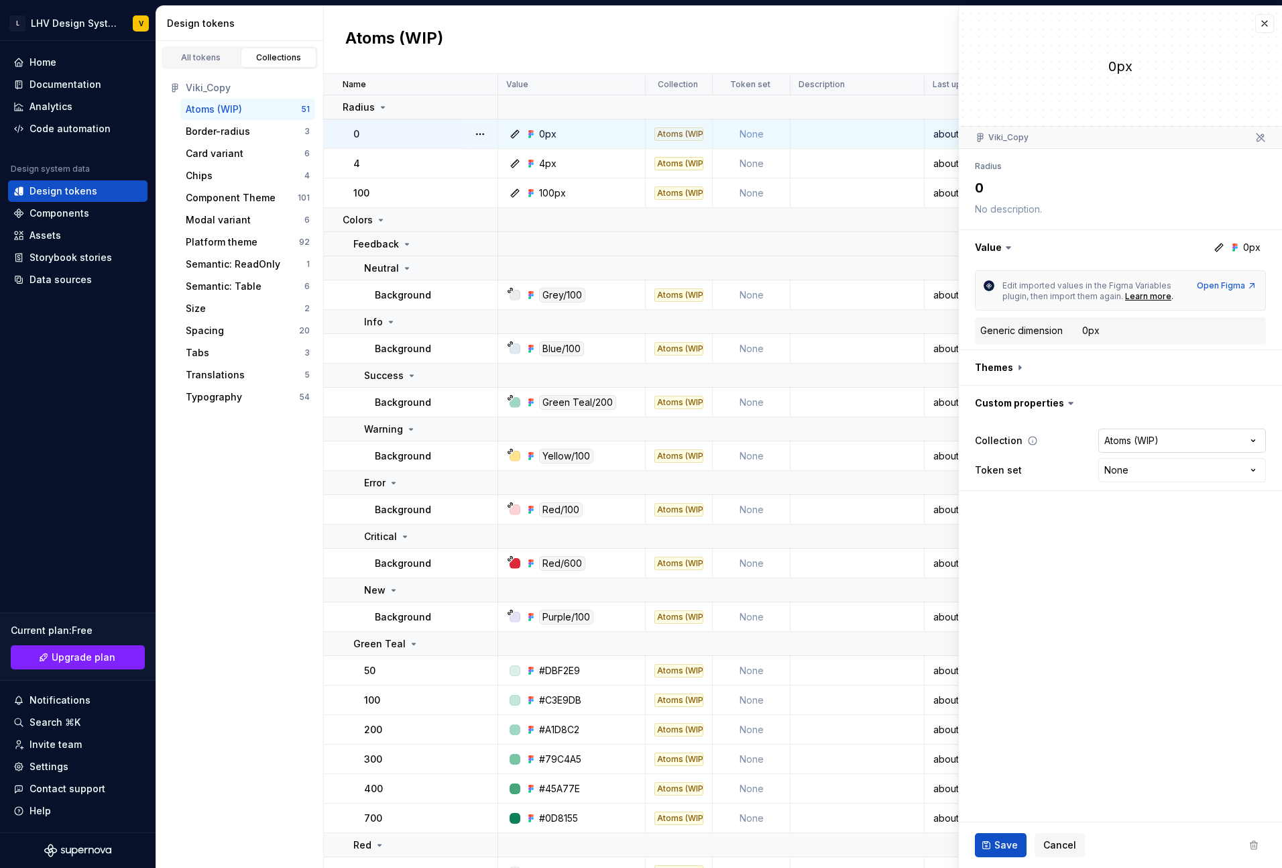
click at [1159, 443] on html "L LHV Design System V Home Documentation Analytics Code automation Design syste…" at bounding box center [641, 434] width 1282 height 868
click at [1151, 413] on html "L LHV Design System V Home Documentation Analytics Code automation Design syste…" at bounding box center [641, 434] width 1282 height 868
click at [1124, 473] on html "L LHV Design System V Home Documentation Analytics Code automation Design syste…" at bounding box center [641, 434] width 1282 height 868
click at [1088, 508] on html "L LHV Design System V Home Documentation Analytics Code automation Design syste…" at bounding box center [641, 434] width 1282 height 868
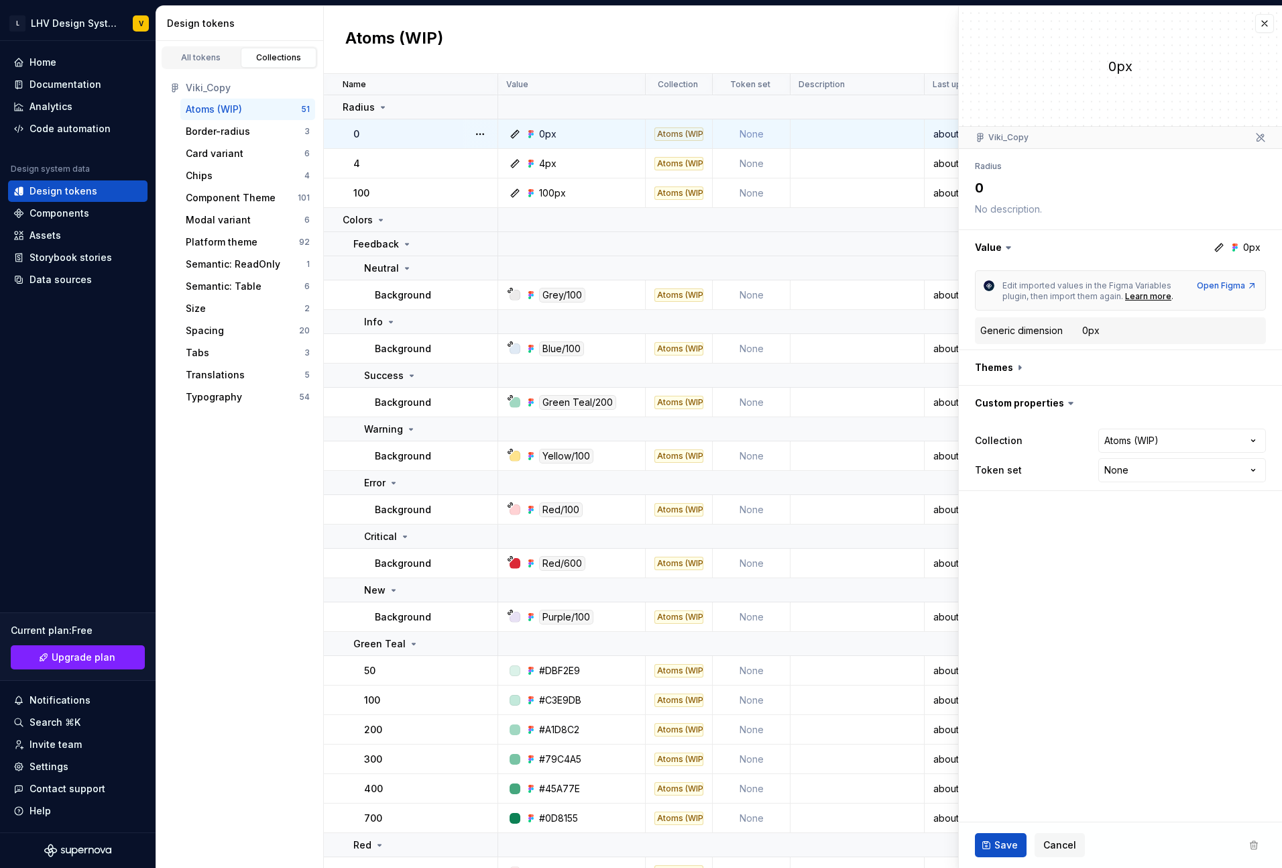
type textarea "*"
click at [210, 57] on div "All tokens" at bounding box center [201, 57] width 67 height 11
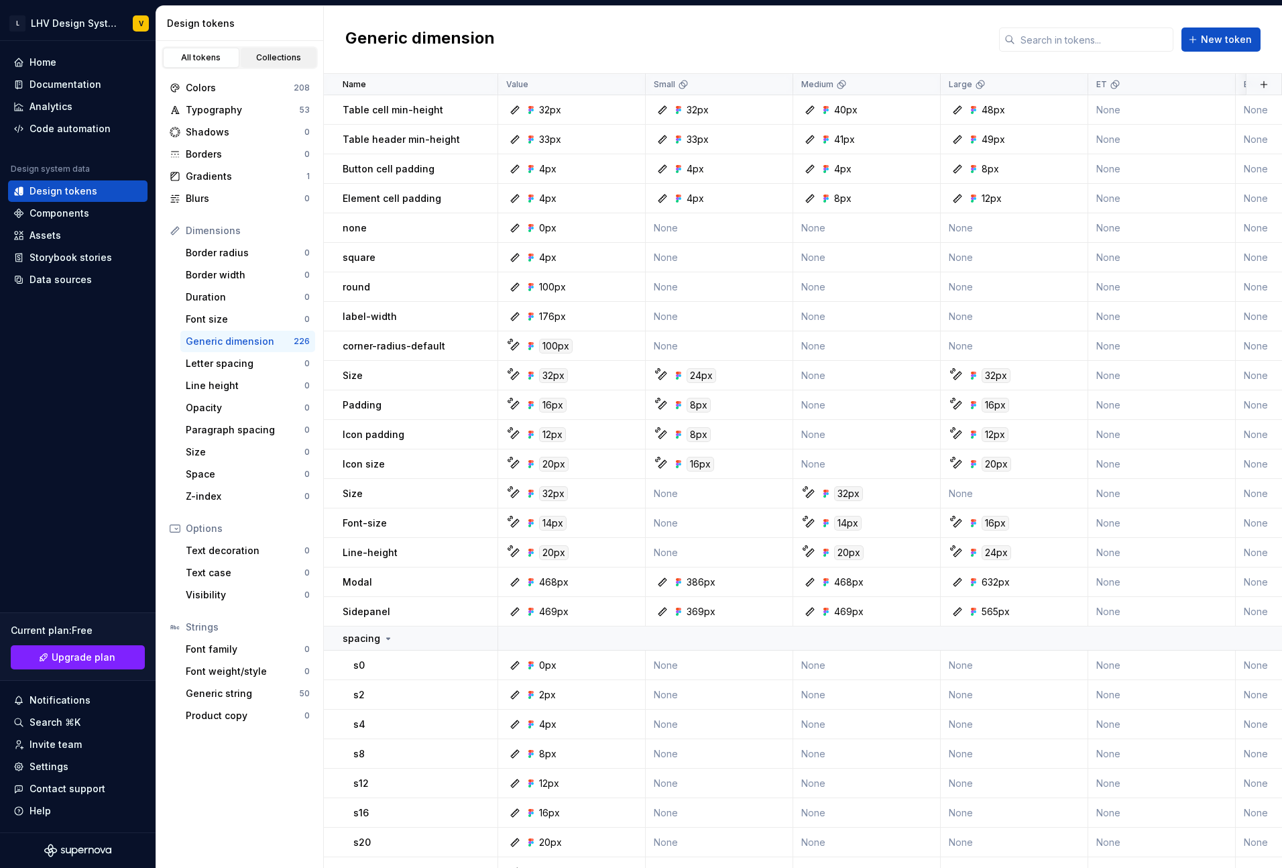
click at [261, 58] on div "Collections" at bounding box center [278, 57] width 67 height 11
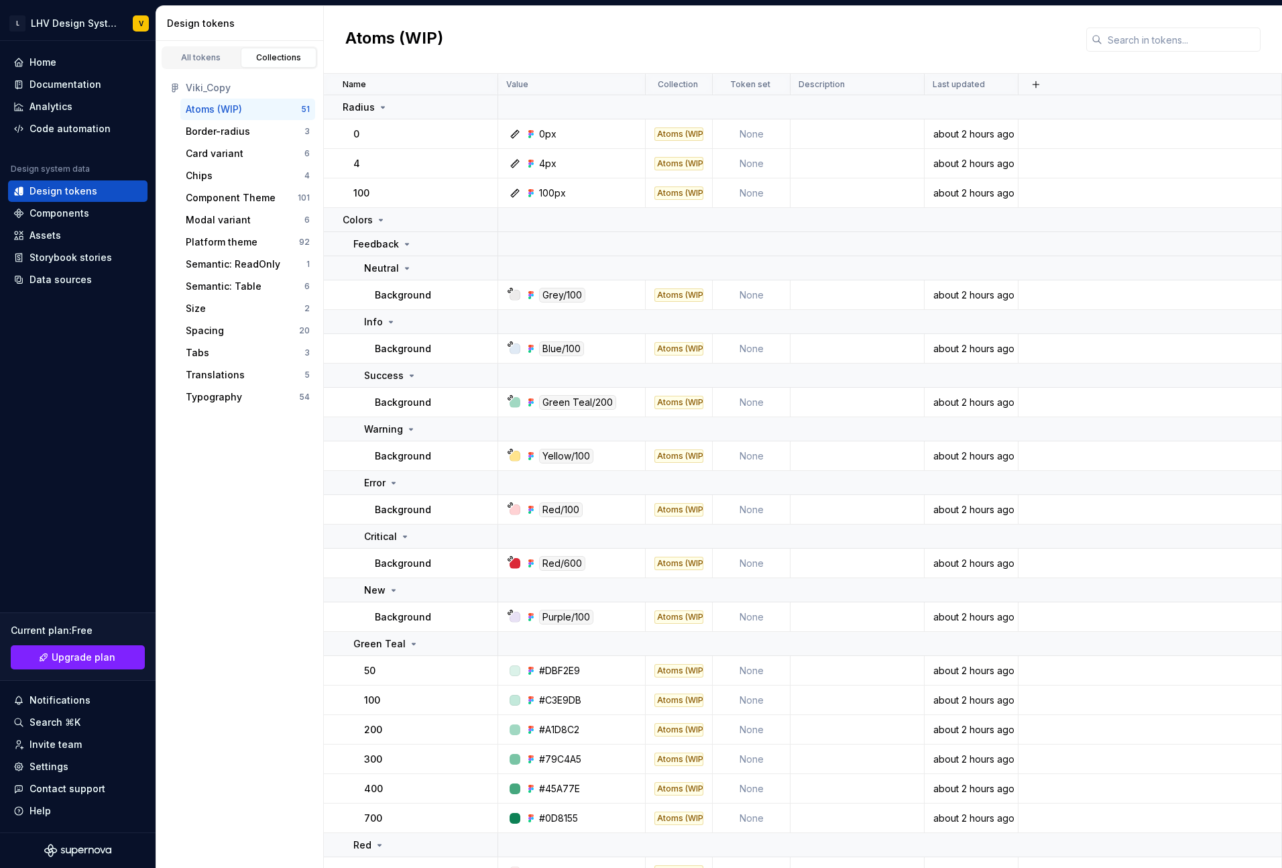
click at [222, 88] on div "Viki_Copy" at bounding box center [248, 87] width 124 height 13
click at [301, 51] on link "Collections" at bounding box center [279, 58] width 76 height 20
click at [227, 111] on div "Atoms (WIP)" at bounding box center [214, 109] width 56 height 13
click at [213, 92] on div "Viki_Copy" at bounding box center [248, 87] width 124 height 13
click at [209, 60] on div "All tokens" at bounding box center [201, 57] width 67 height 11
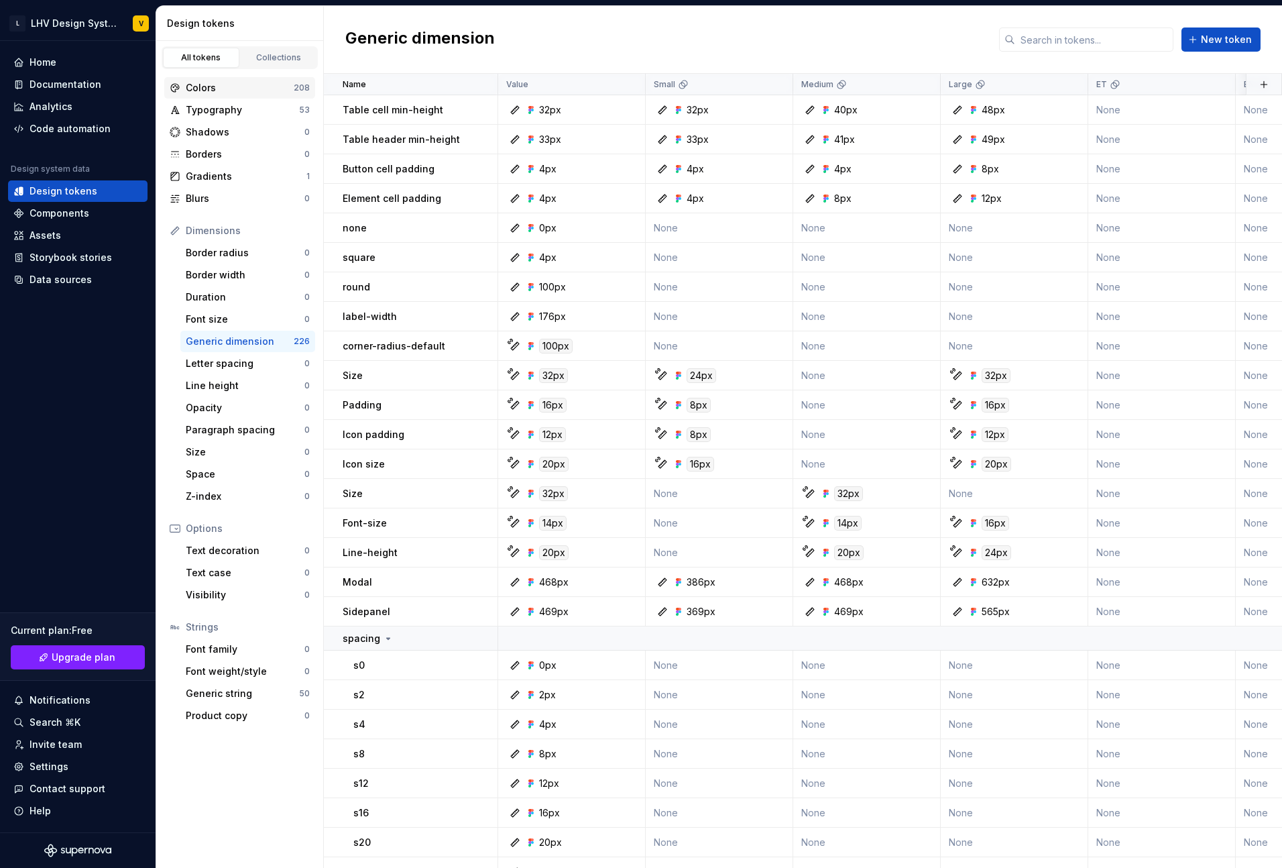
click at [221, 89] on div "Colors" at bounding box center [240, 87] width 108 height 13
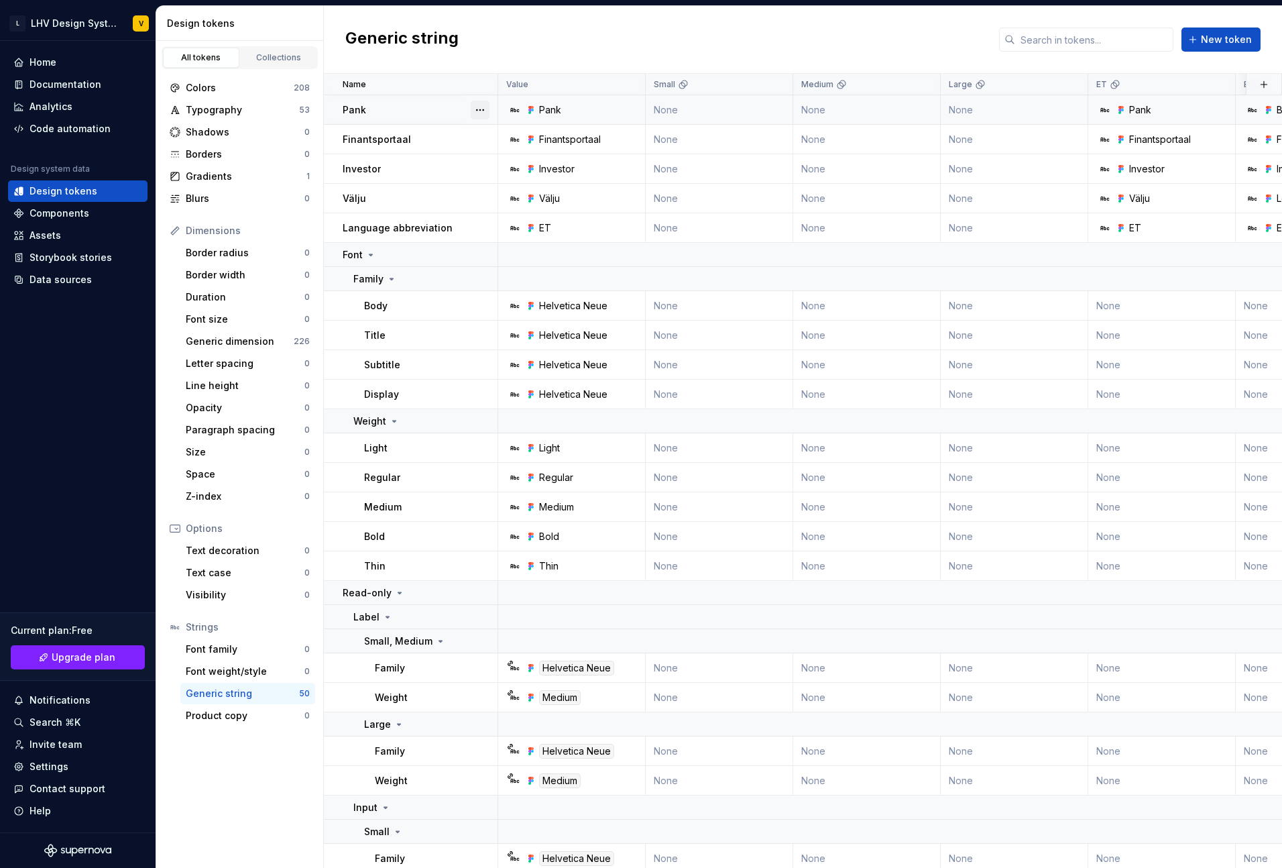
click at [485, 115] on button "button" at bounding box center [480, 110] width 19 height 19
click at [498, 188] on span "Delete token" at bounding box center [517, 184] width 87 height 21
click at [456, 63] on html "L LHV Design System V Home Documentation Analytics Code automation Design syste…" at bounding box center [641, 434] width 1282 height 868
click at [481, 257] on button "button" at bounding box center [480, 254] width 19 height 19
click at [406, 257] on html "L LHV Design System V Home Documentation Analytics Code automation Design syste…" at bounding box center [641, 434] width 1282 height 868
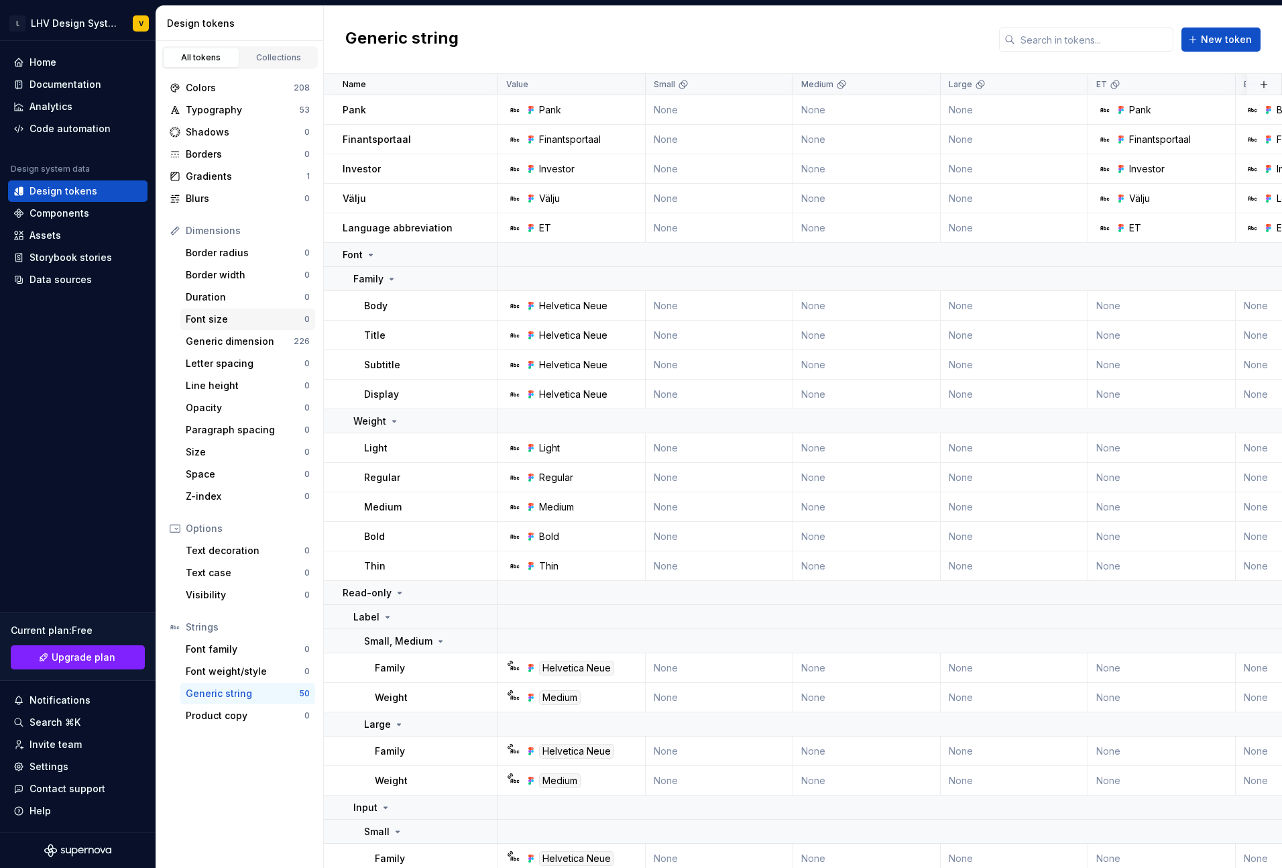
click at [235, 327] on div "Font size 0" at bounding box center [247, 318] width 135 height 21
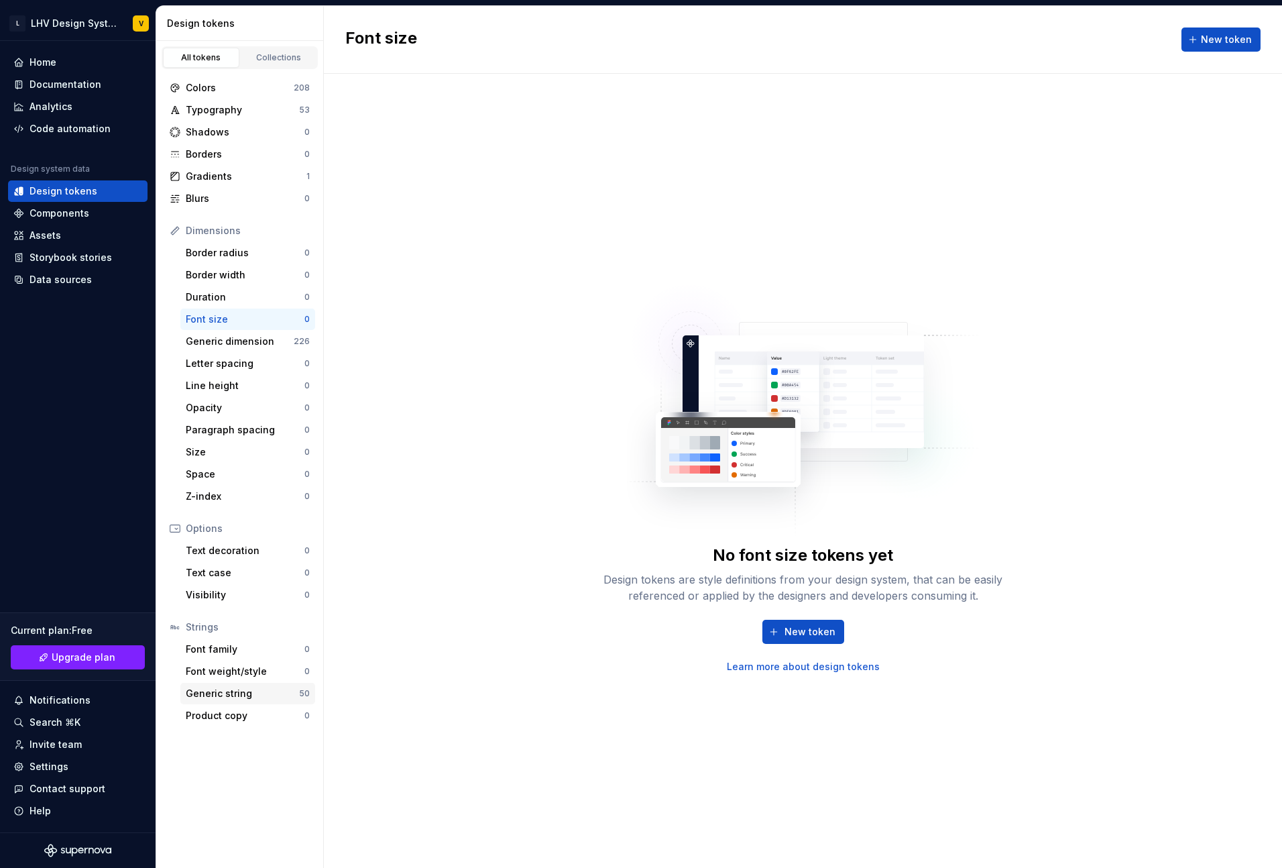
click at [237, 691] on div "Generic string" at bounding box center [242, 693] width 113 height 13
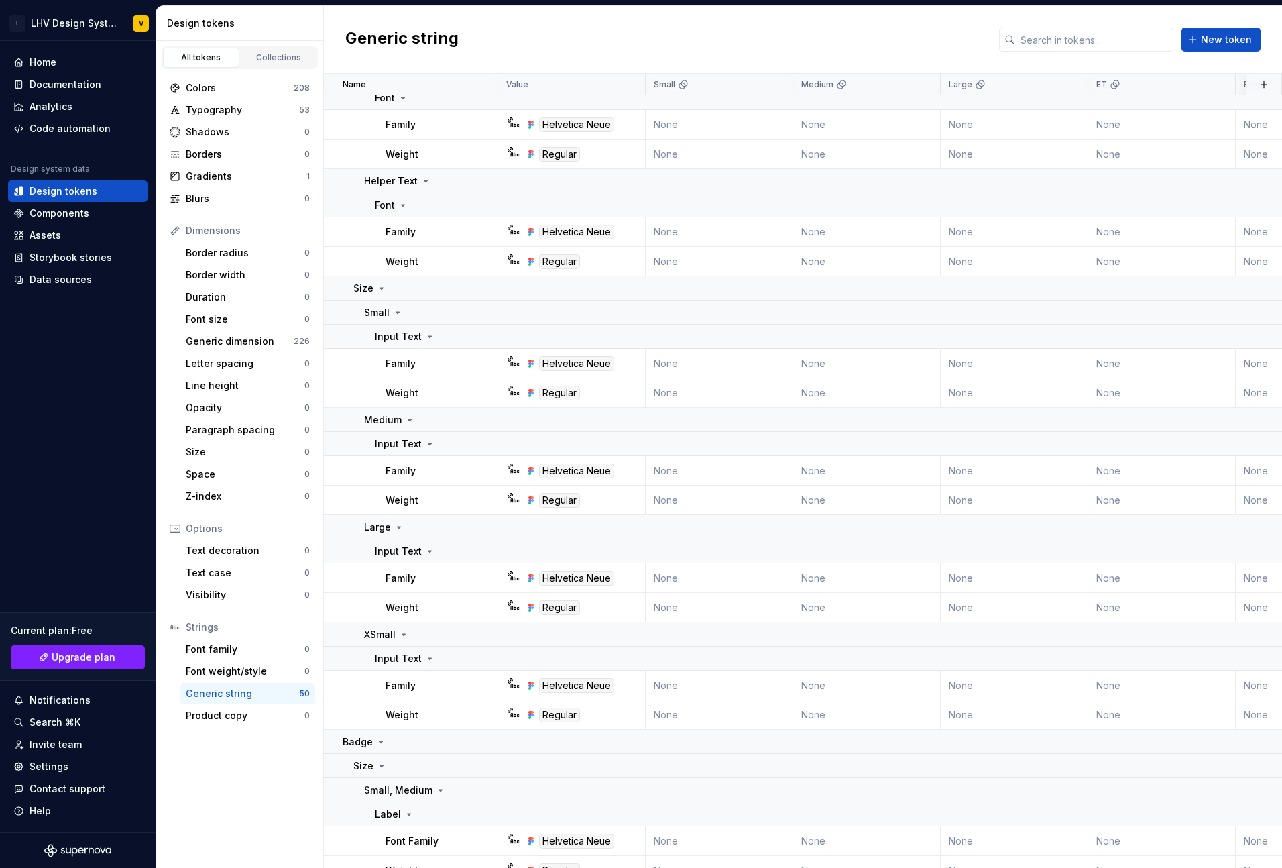
scroll to position [1741, 0]
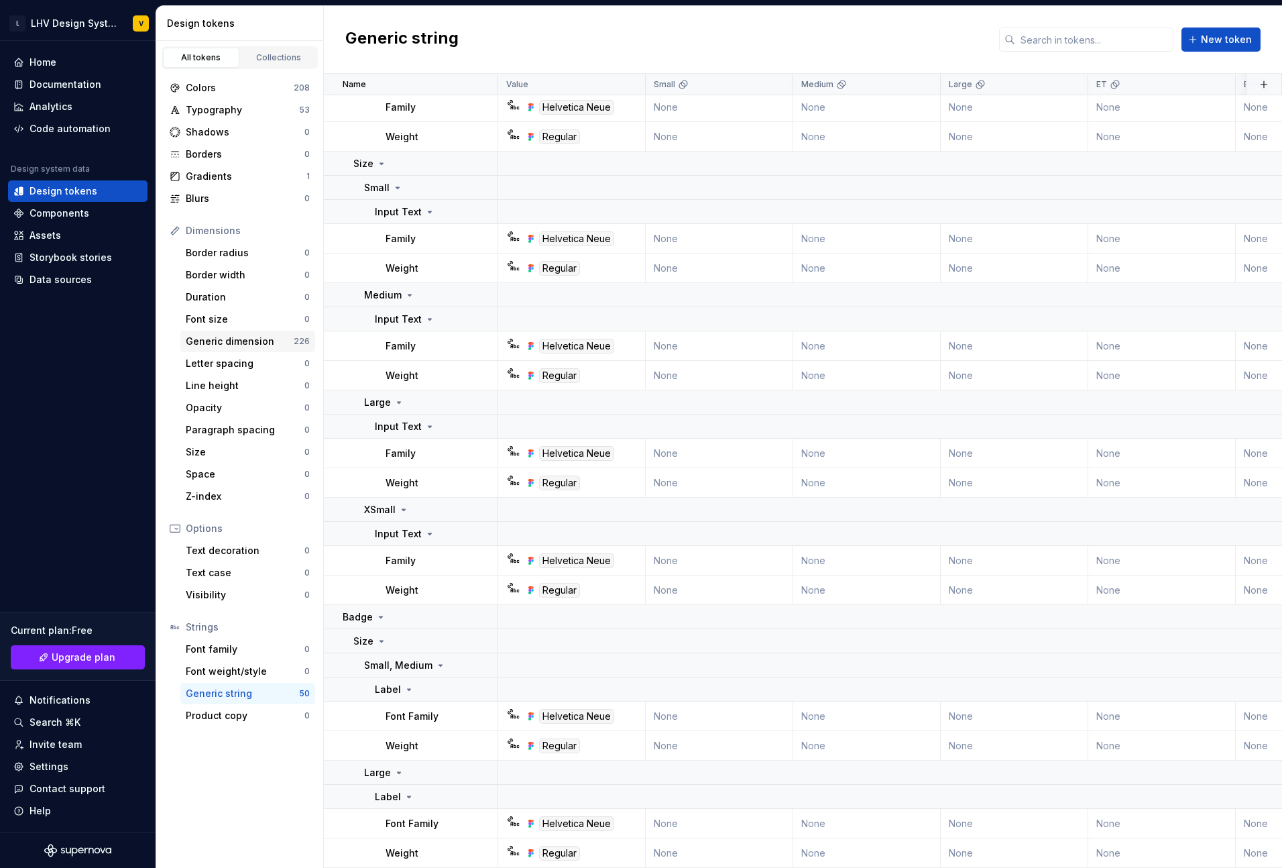
click at [243, 335] on div "Generic dimension" at bounding box center [240, 341] width 108 height 13
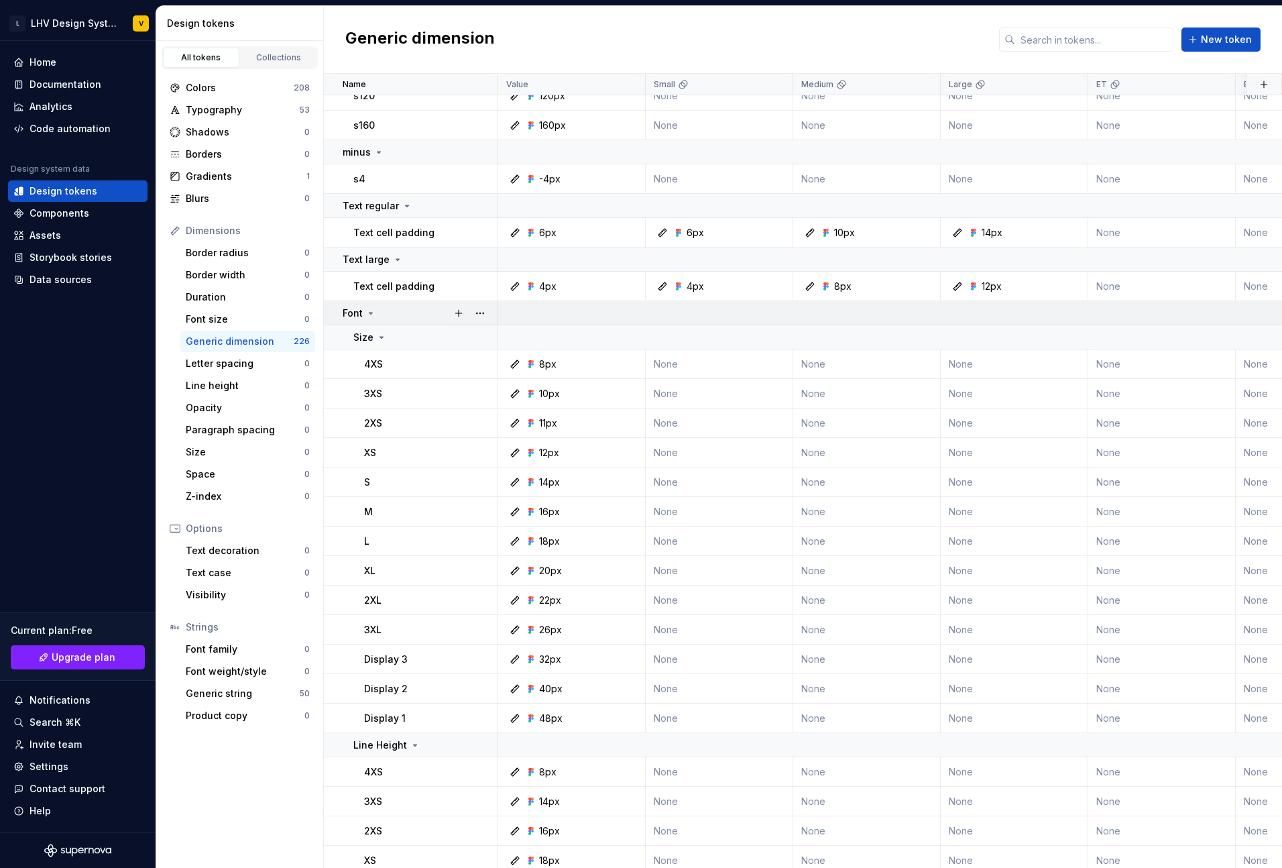
scroll to position [1104, 0]
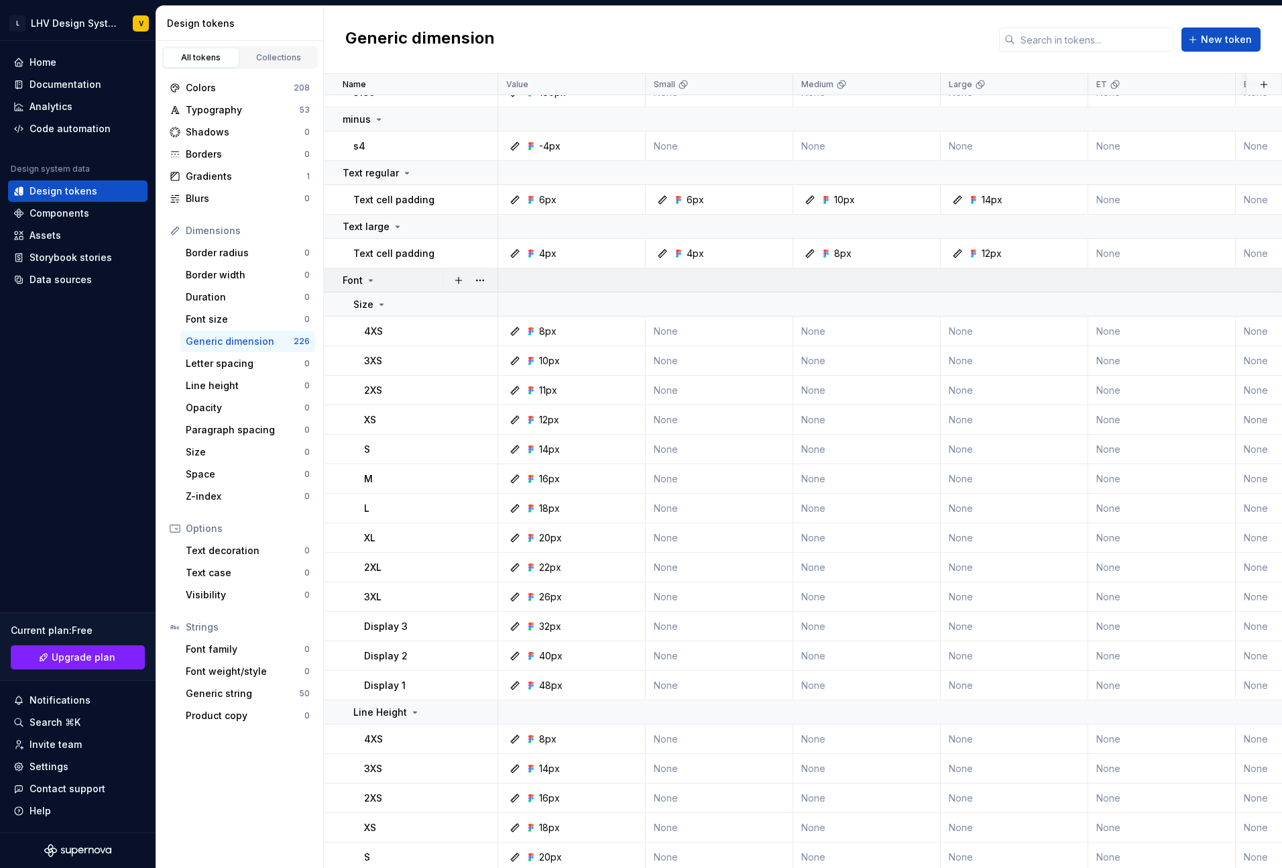
click at [491, 284] on div at bounding box center [469, 279] width 56 height 23
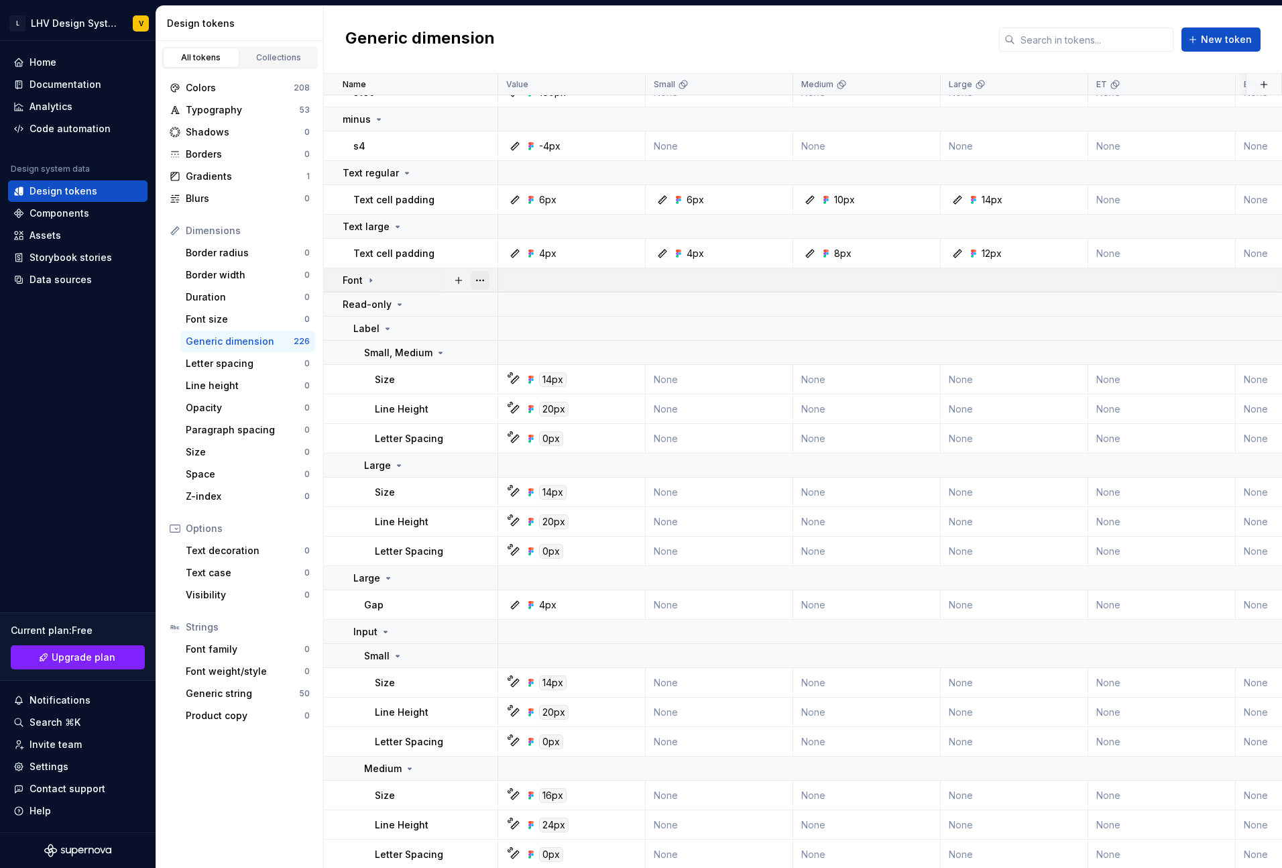
click at [484, 283] on button "button" at bounding box center [480, 280] width 19 height 19
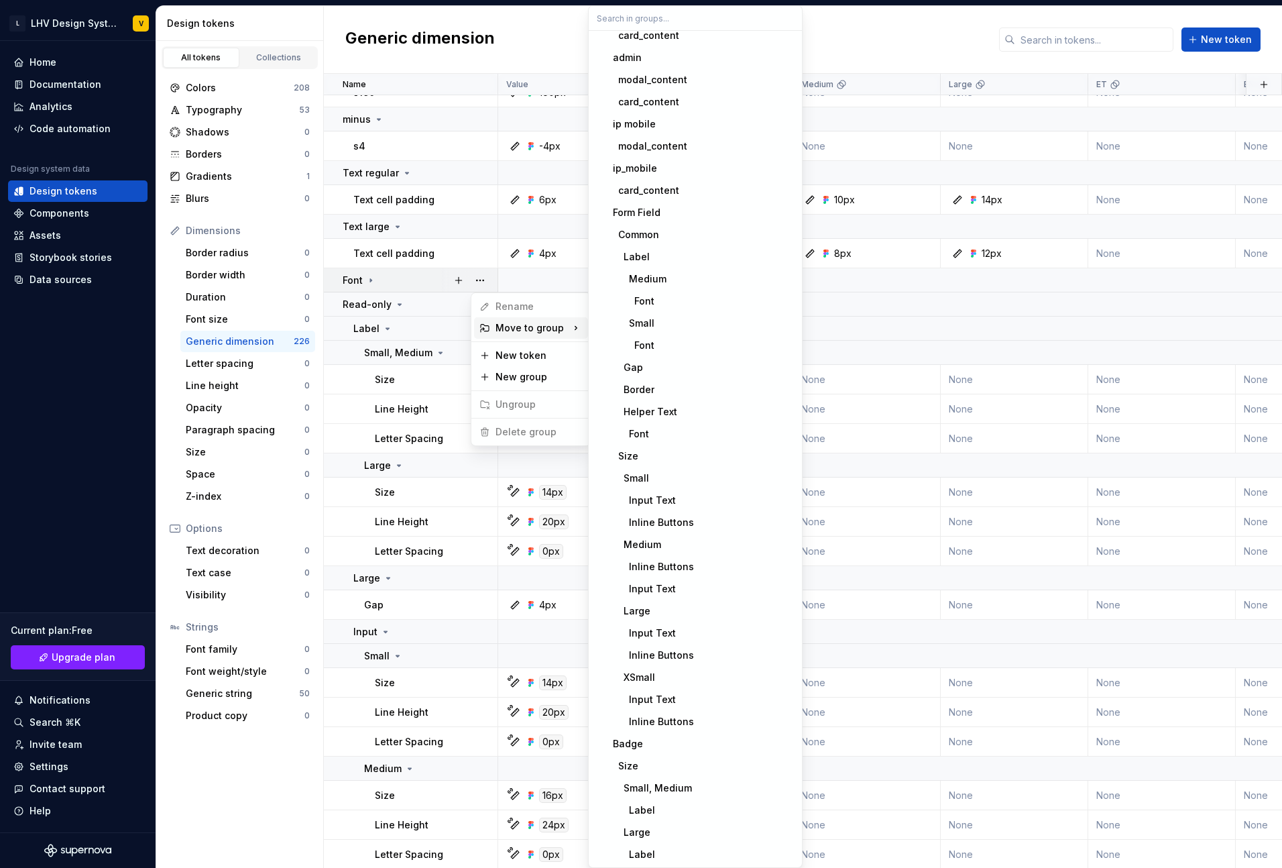
scroll to position [861, 0]
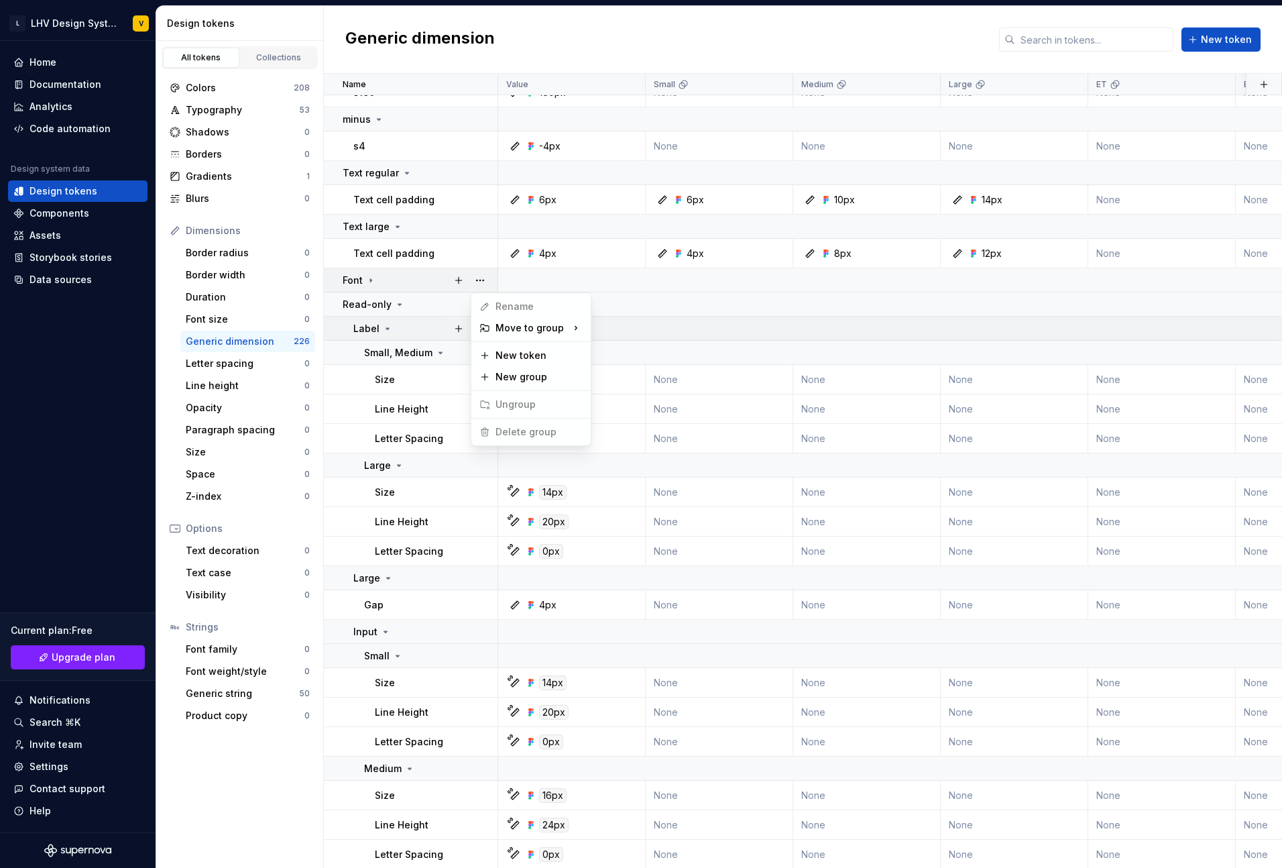
click at [414, 327] on html "L LHV Design System V Home Documentation Analytics Code automation Design syste…" at bounding box center [641, 434] width 1282 height 868
click at [376, 278] on div "Font" at bounding box center [420, 280] width 154 height 13
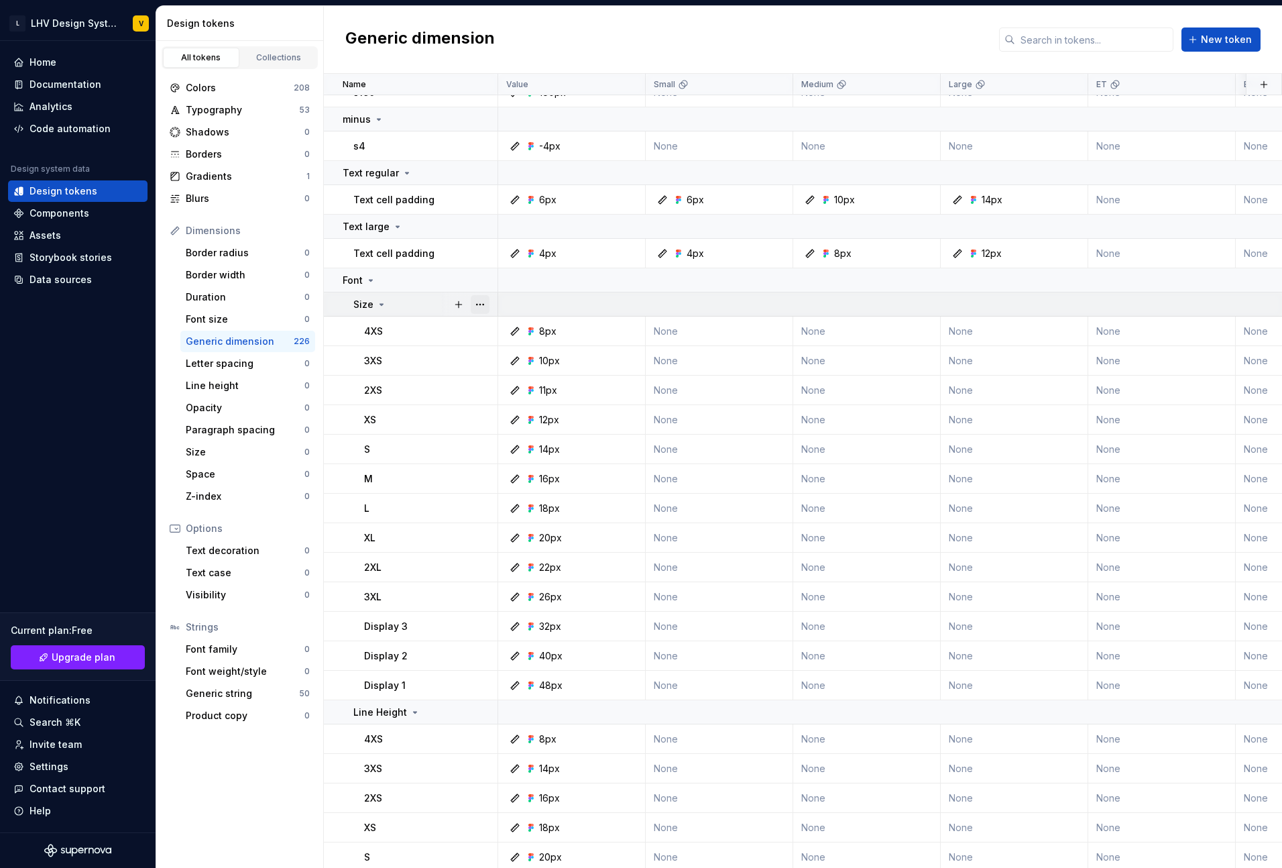
click at [479, 307] on button "button" at bounding box center [480, 304] width 19 height 19
click at [394, 304] on html "L LHV Design System V Home Documentation Analytics Code automation Design syste…" at bounding box center [641, 434] width 1282 height 868
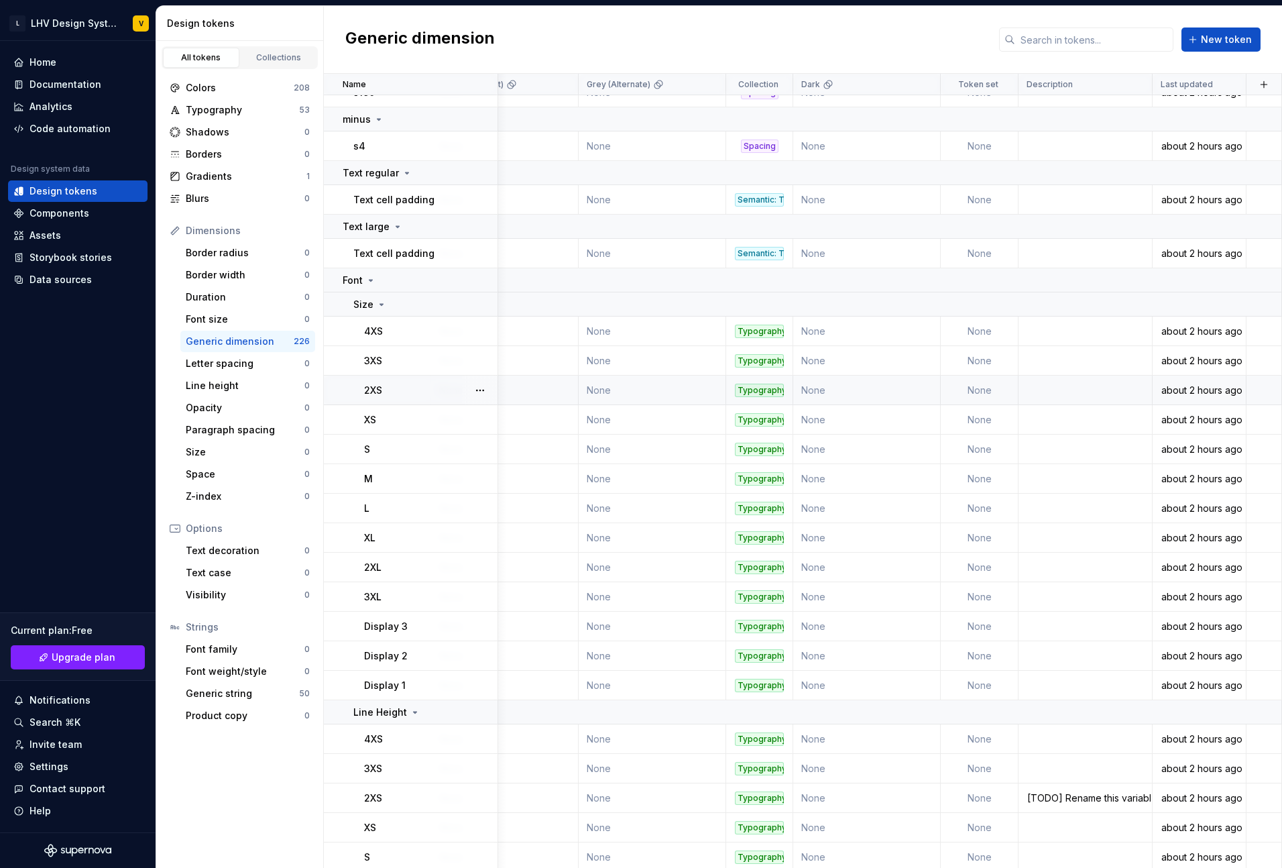
scroll to position [1104, 3607]
click at [268, 340] on div "Generic dimension" at bounding box center [240, 341] width 108 height 13
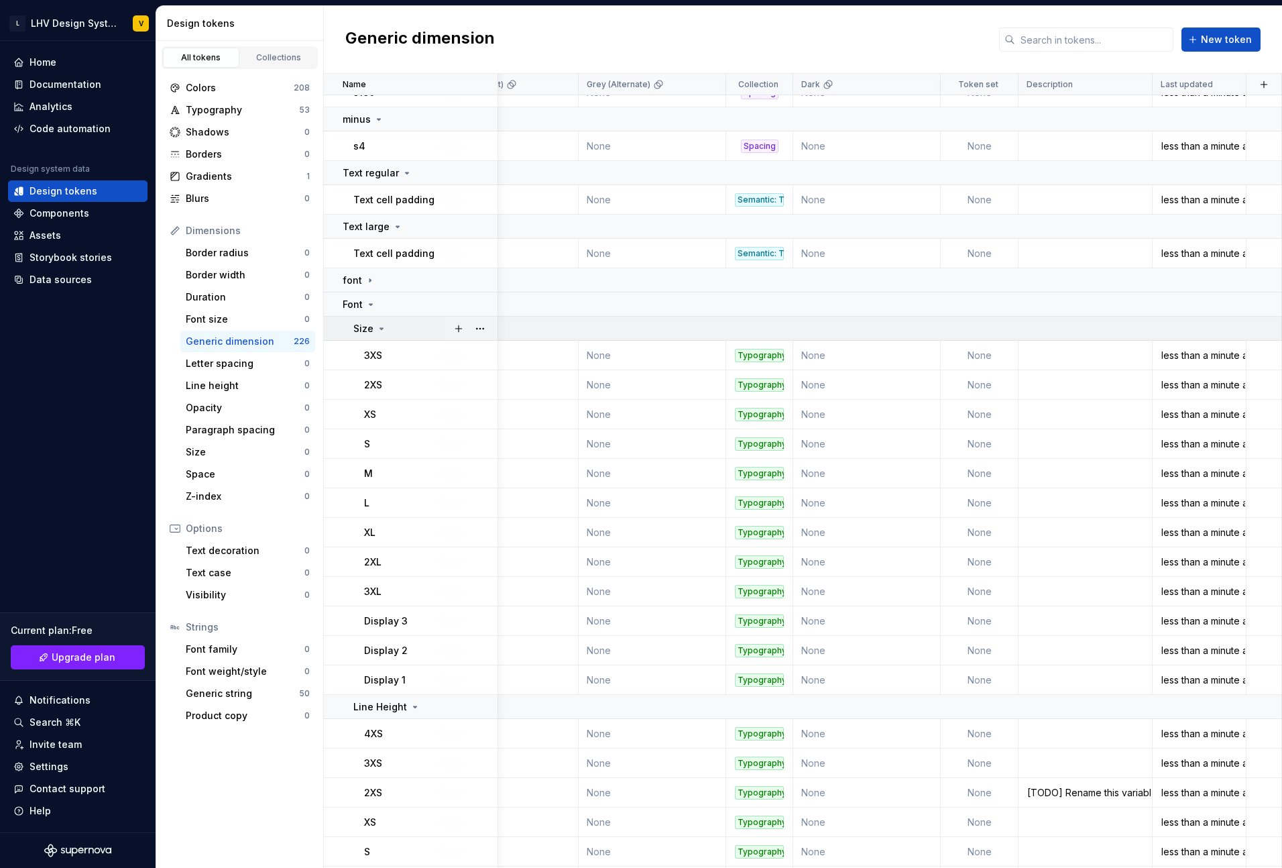
click at [359, 331] on p "Size" at bounding box center [363, 328] width 20 height 13
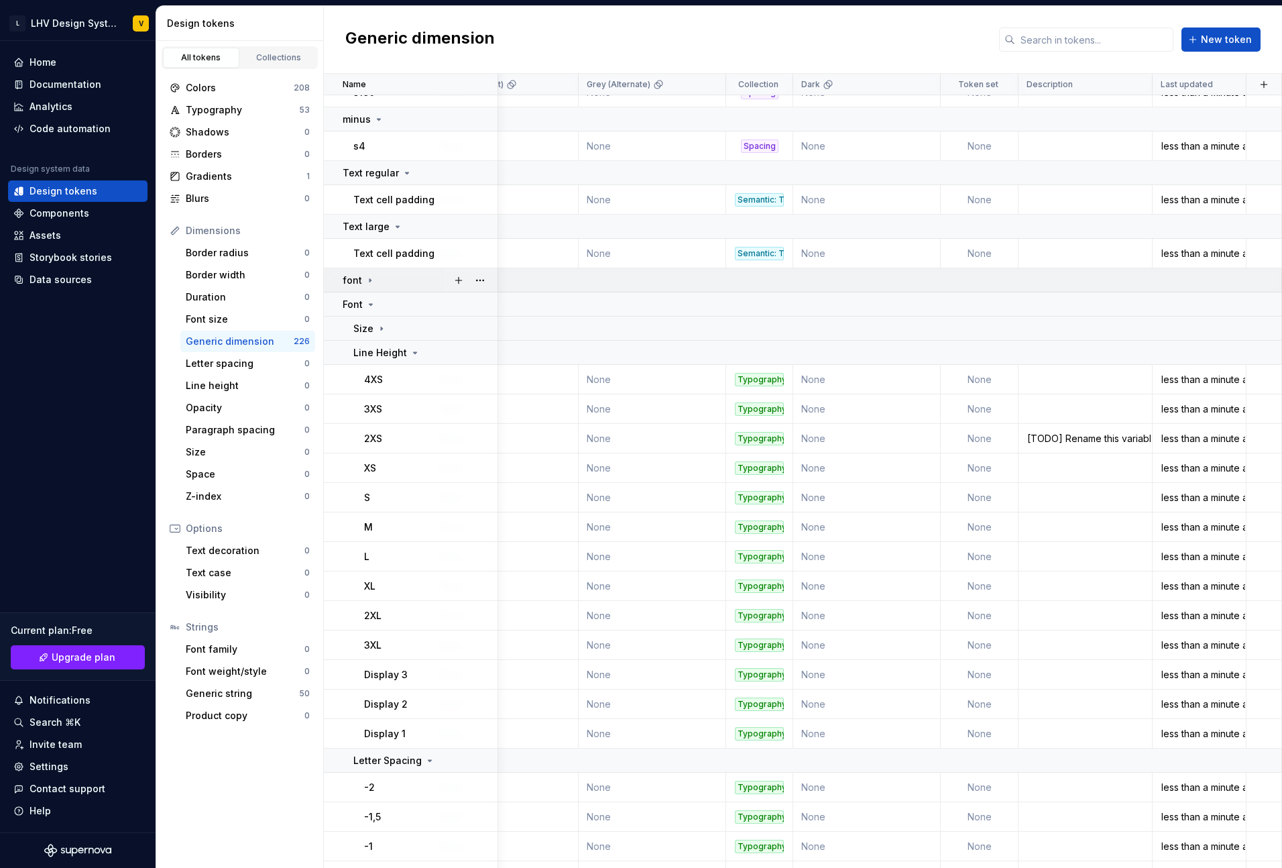
click at [367, 282] on icon at bounding box center [370, 280] width 11 height 11
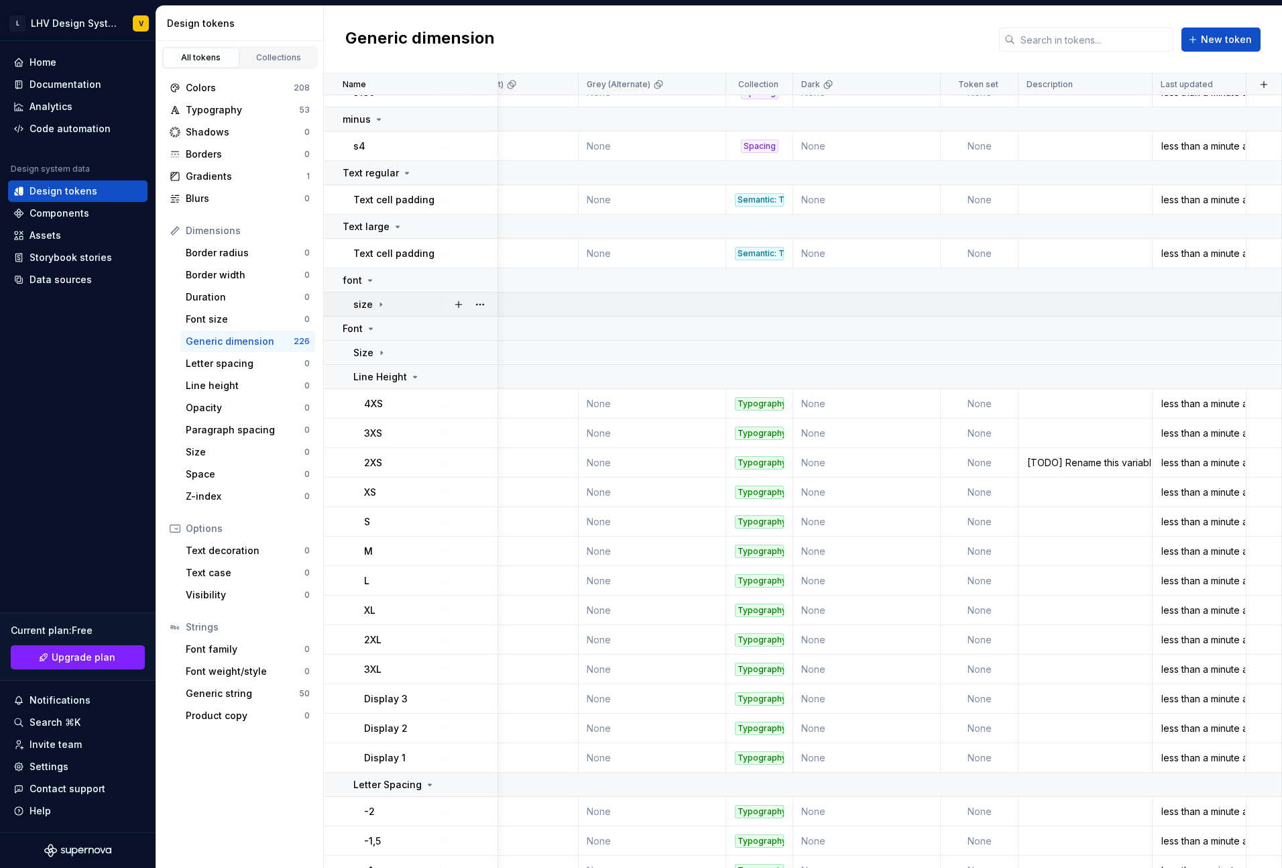
click at [375, 300] on icon at bounding box center [380, 304] width 11 height 11
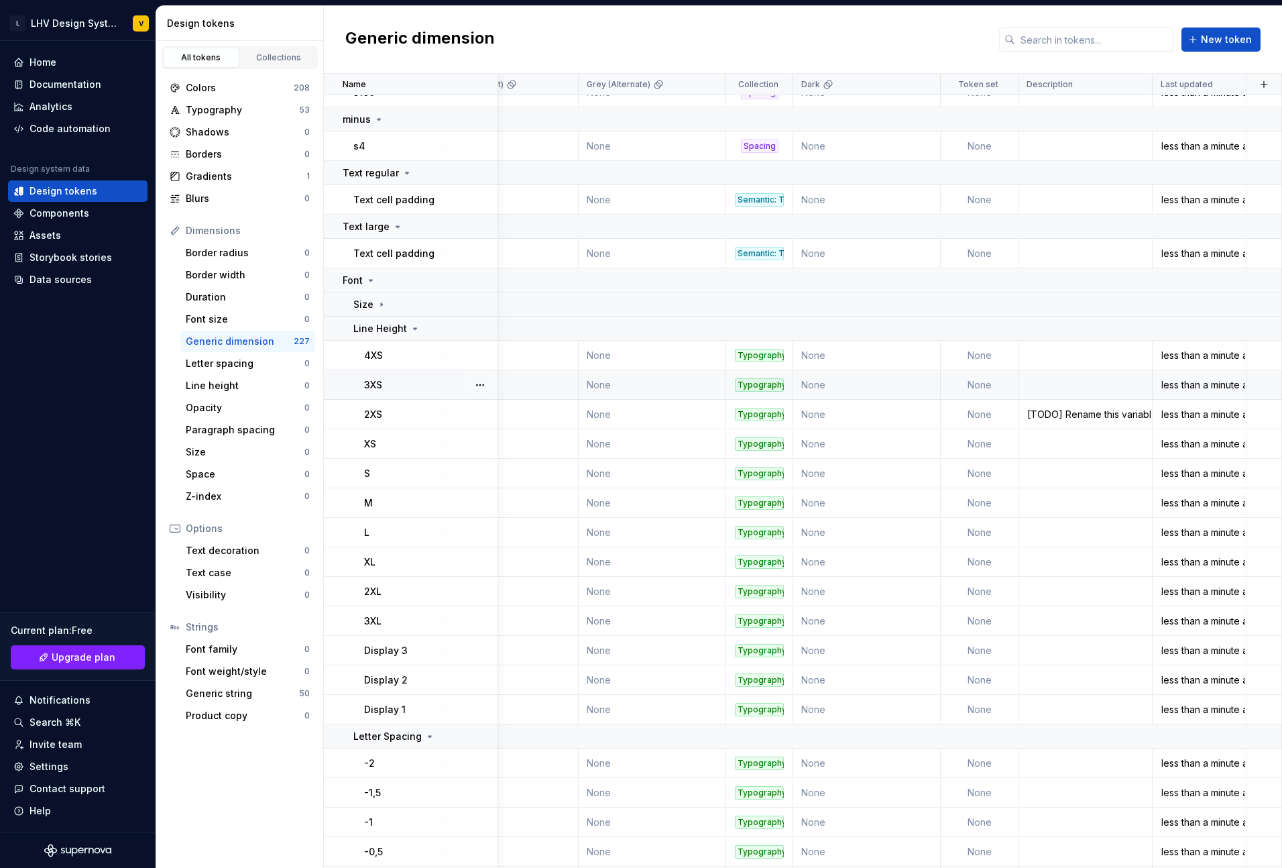
scroll to position [1065, 3607]
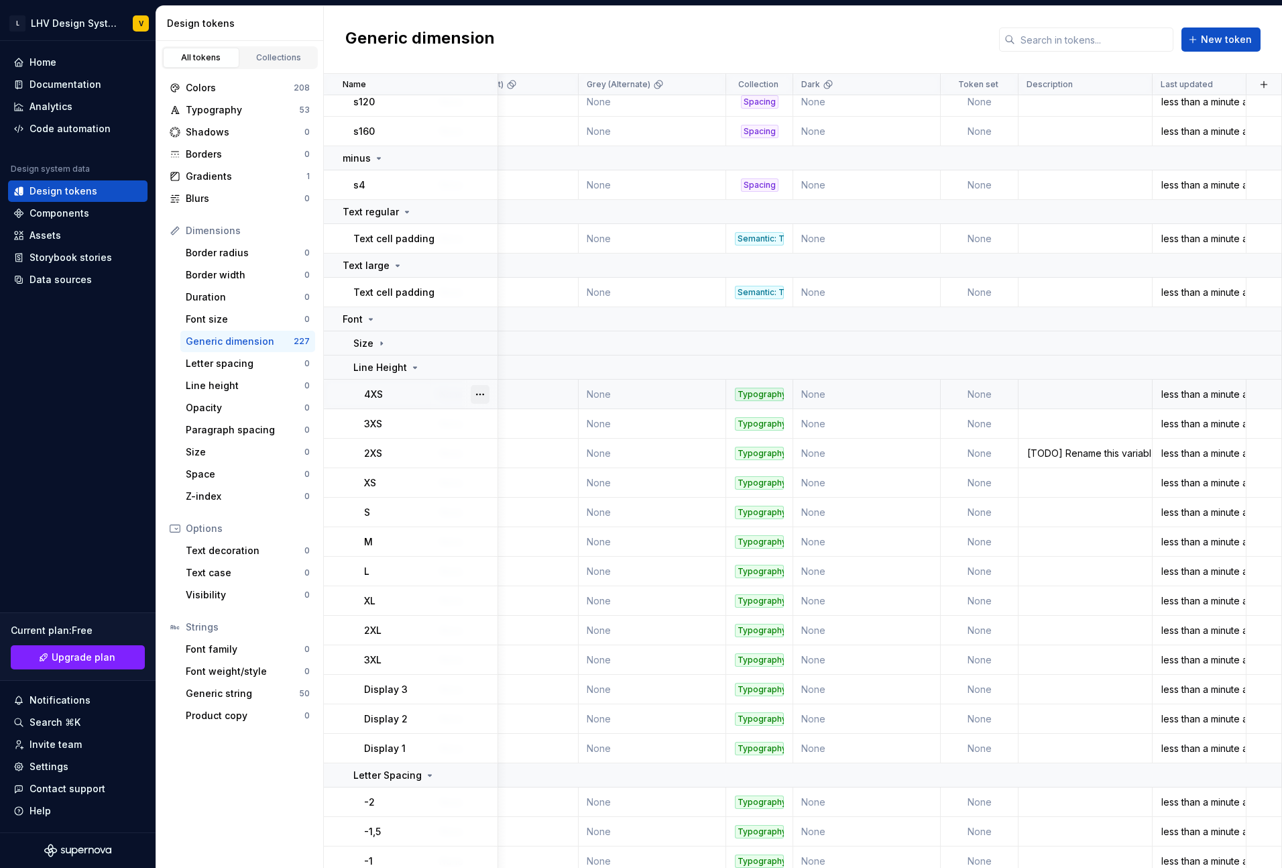
click at [477, 394] on button "button" at bounding box center [480, 394] width 19 height 19
click at [524, 425] on div "Open detail" at bounding box center [538, 420] width 87 height 13
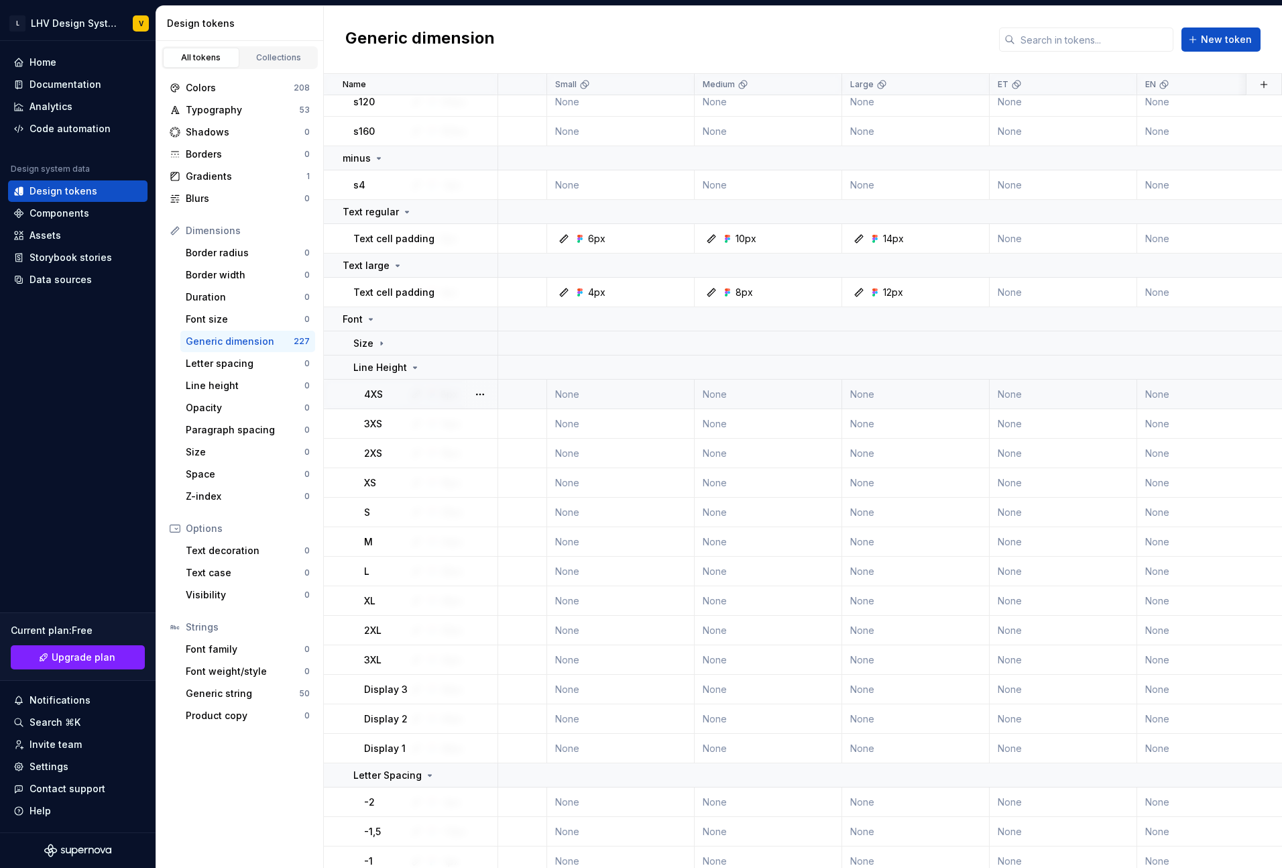
scroll to position [1065, 0]
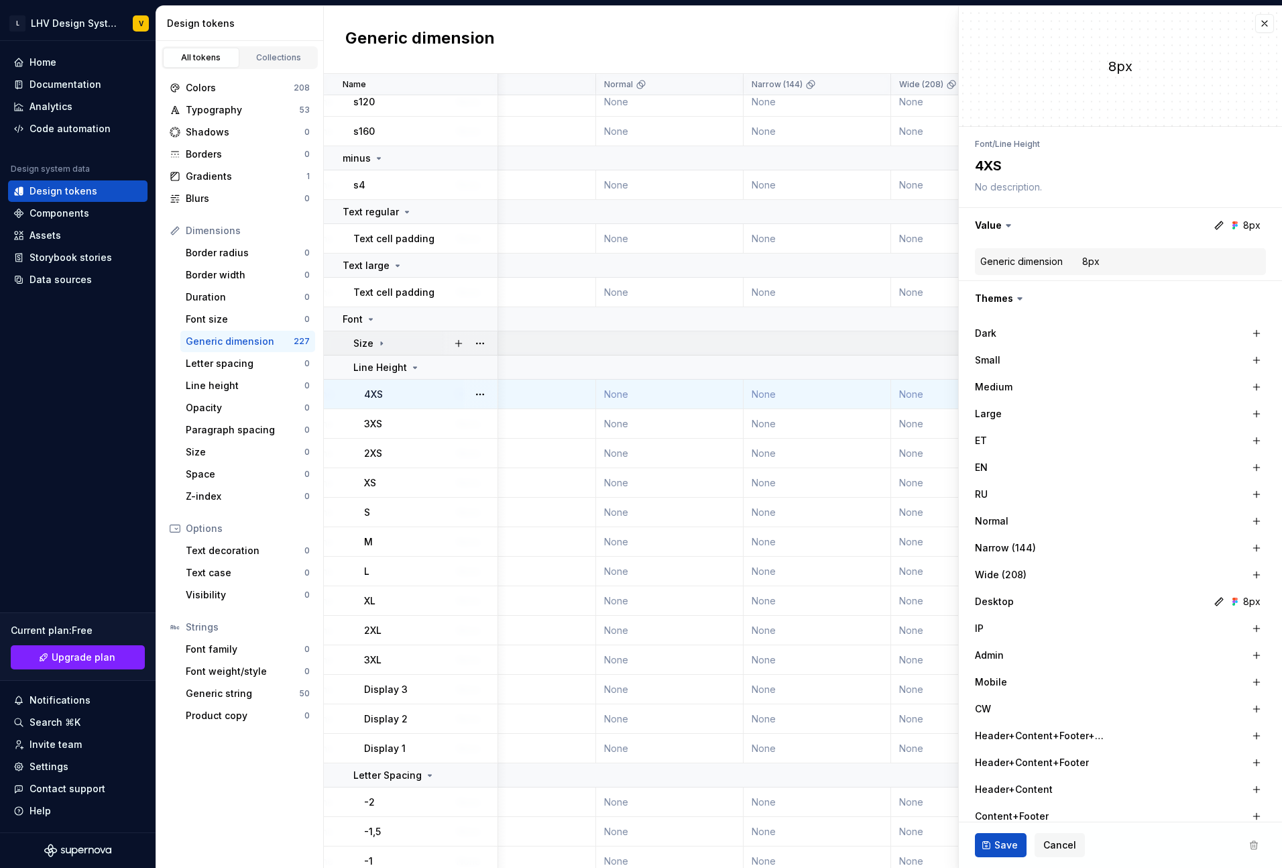
scroll to position [1065, 850]
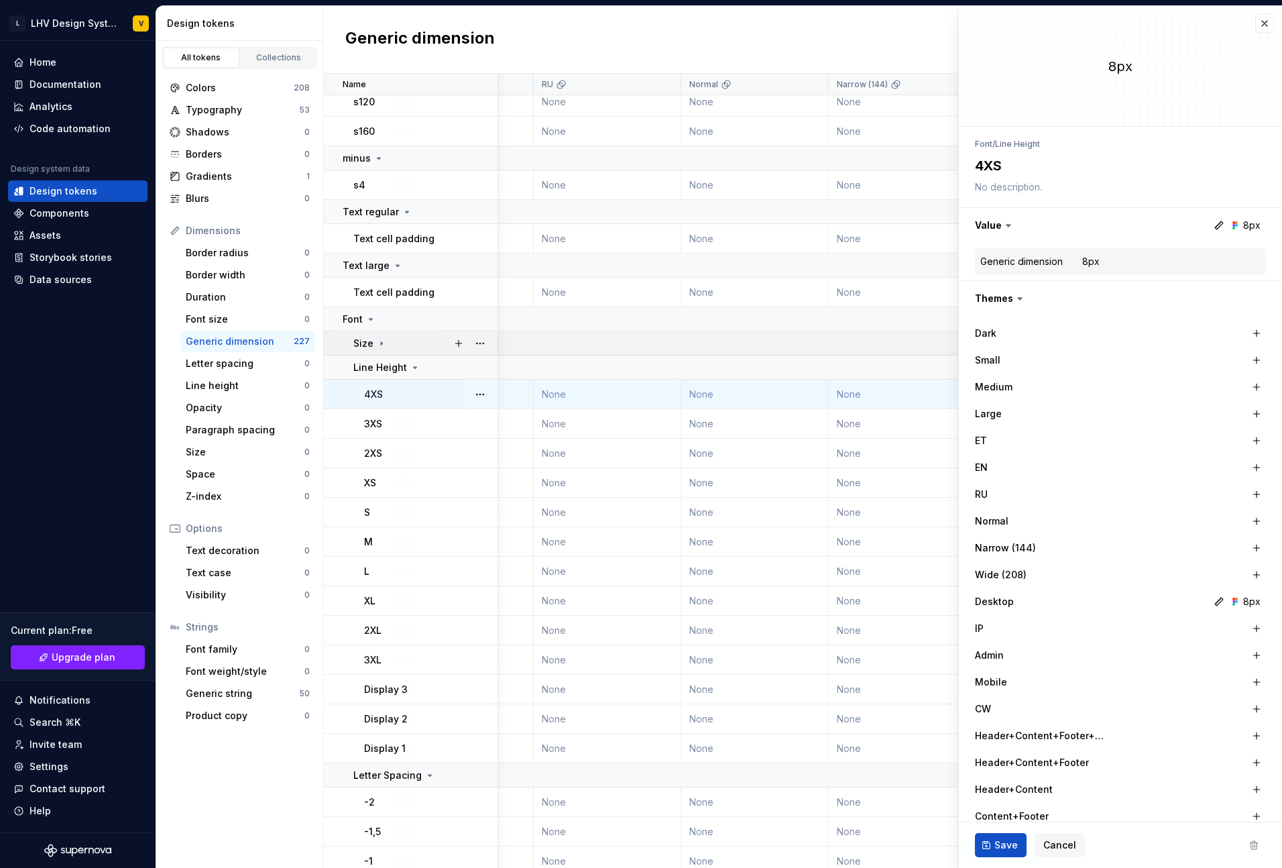
click at [382, 345] on icon at bounding box center [381, 343] width 11 height 11
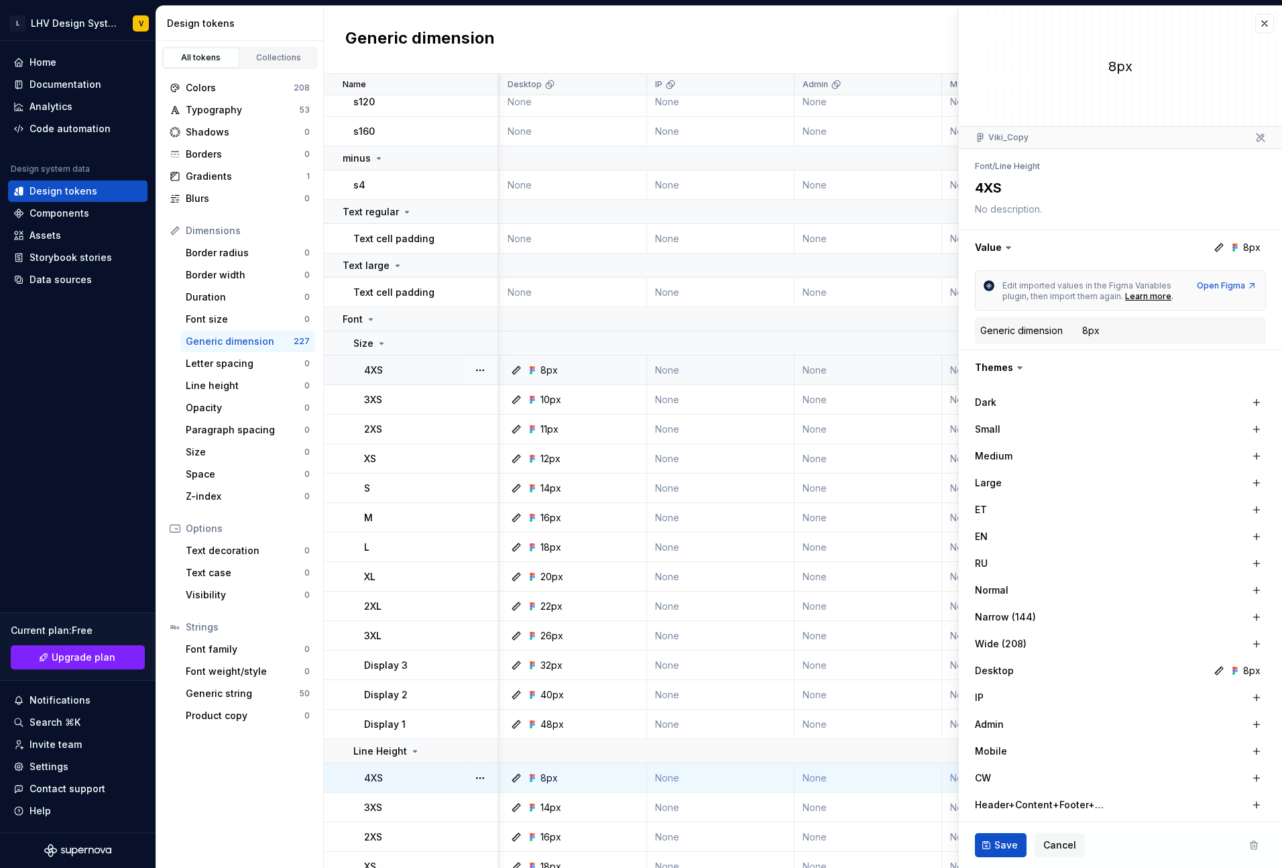
scroll to position [1065, 1475]
click at [513, 370] on icon at bounding box center [515, 370] width 11 height 11
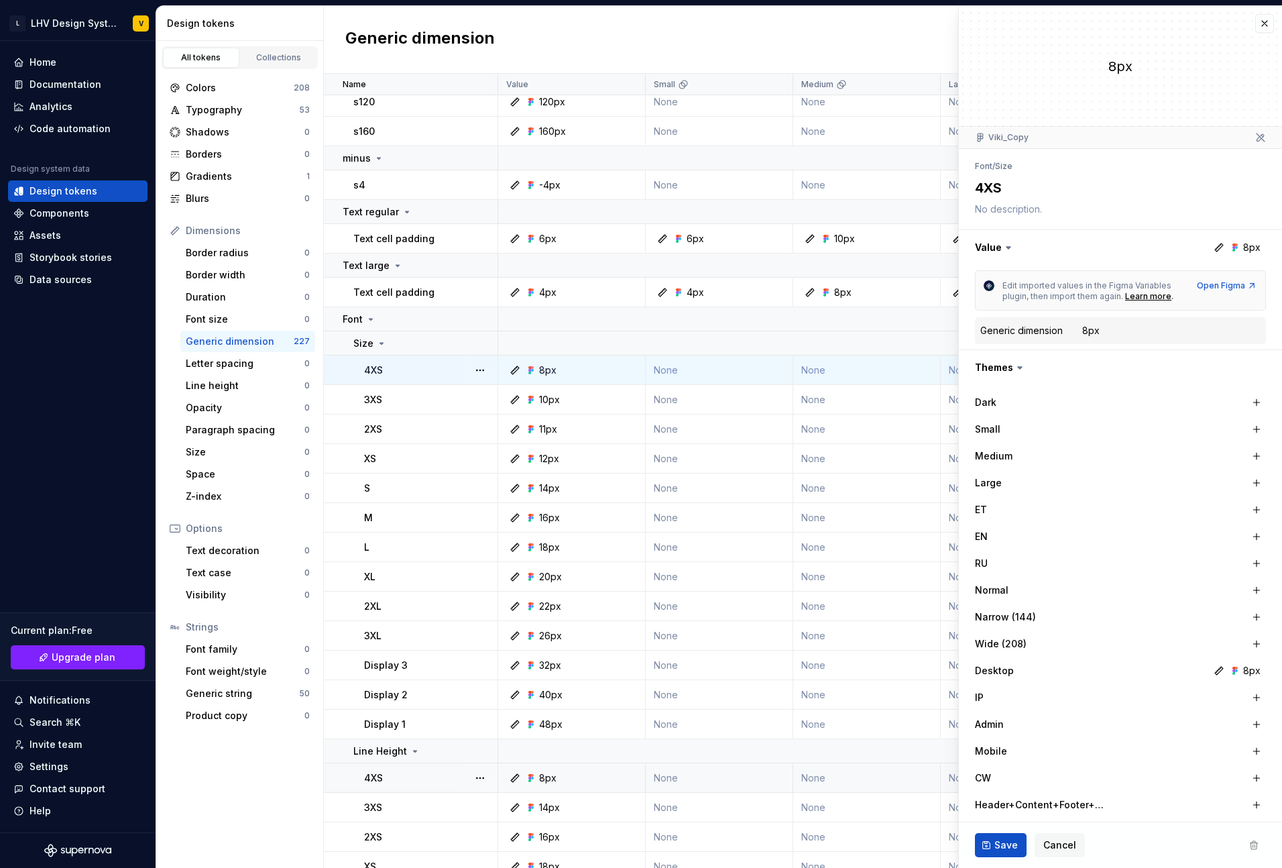
scroll to position [1065, 0]
click at [1000, 404] on div "Dark" at bounding box center [1042, 402] width 134 height 13
click at [1257, 406] on button "button" at bounding box center [1256, 402] width 19 height 19
click at [1182, 377] on button "button" at bounding box center [1120, 367] width 323 height 35
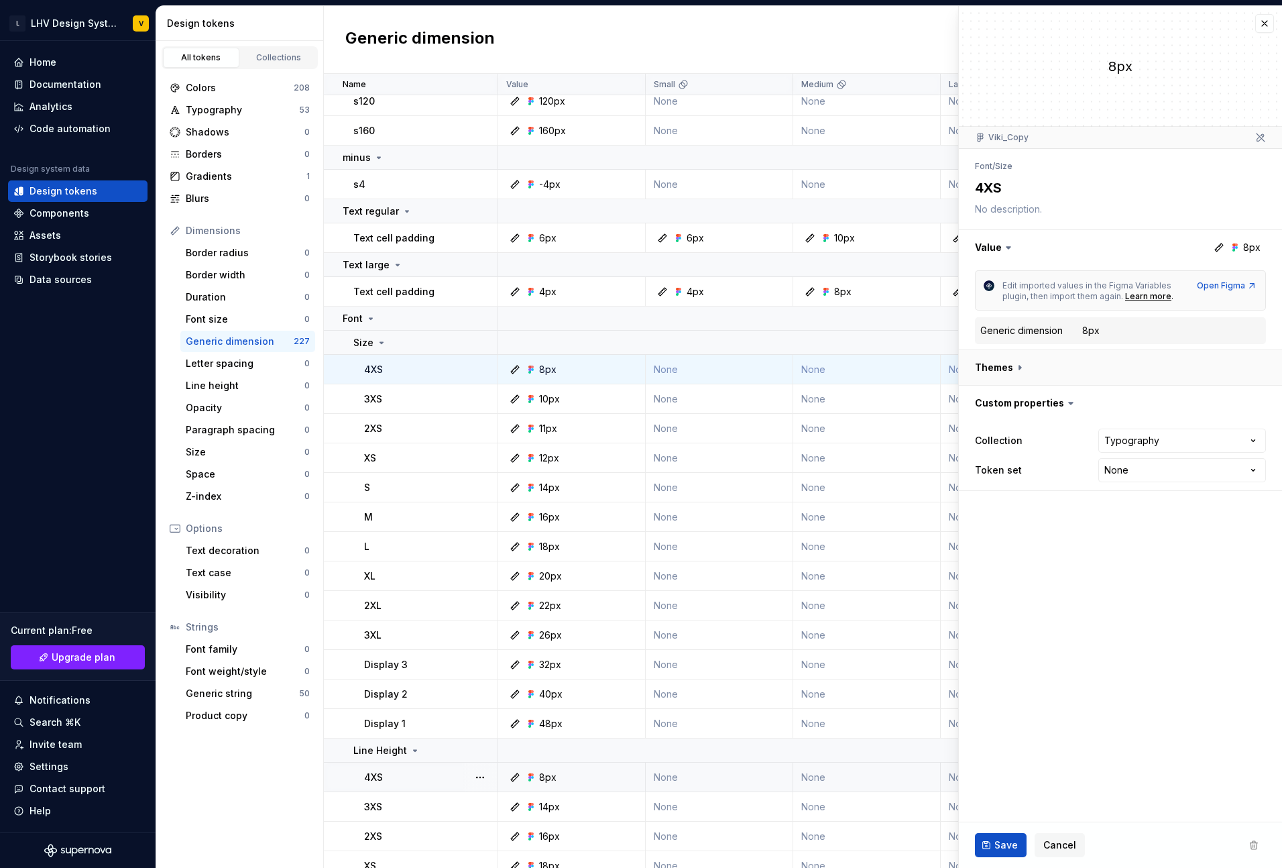
click at [1182, 377] on button "button" at bounding box center [1120, 367] width 323 height 35
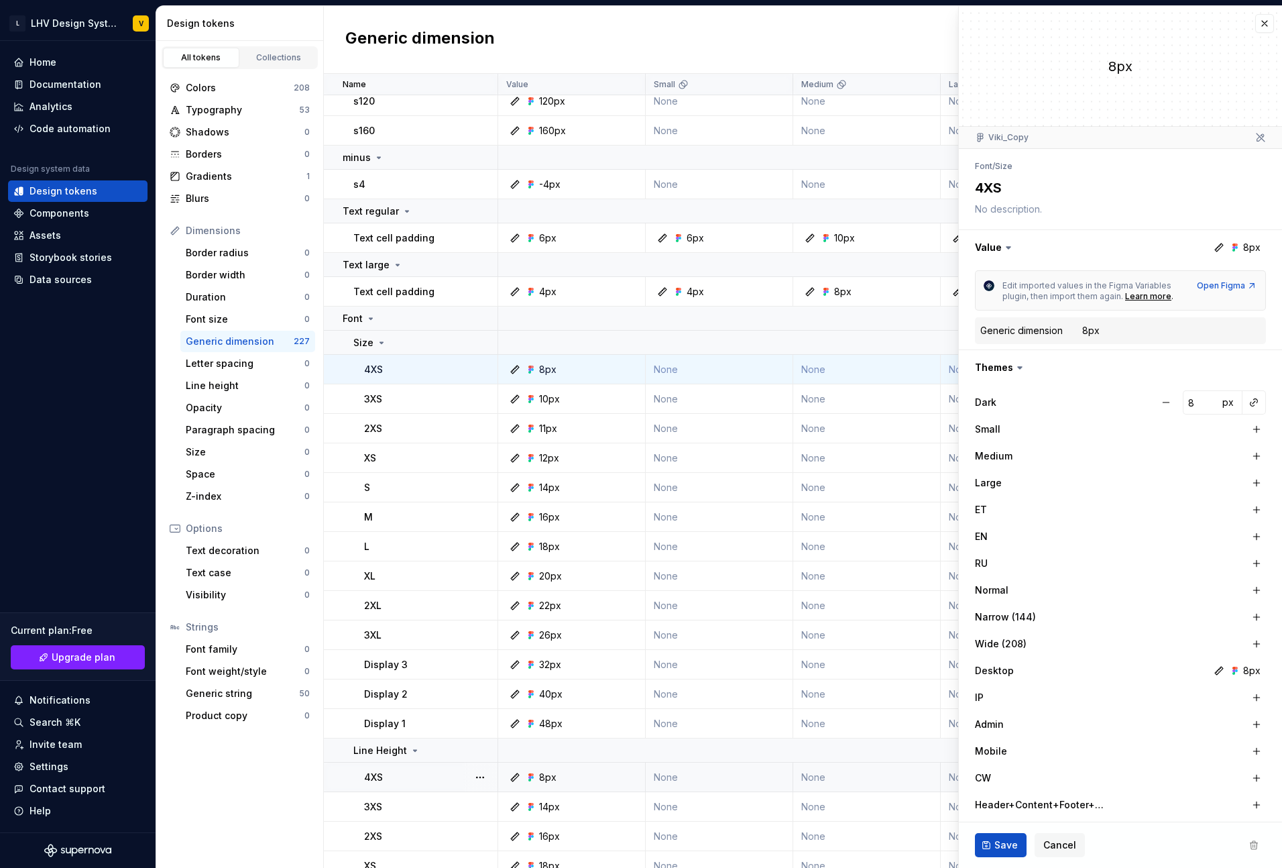
click at [1272, 336] on div "Edit imported values in the Figma Variables plugin, then import them again. Lea…" at bounding box center [1120, 307] width 323 height 84
click at [1169, 404] on button "button" at bounding box center [1166, 402] width 24 height 24
type textarea "*"
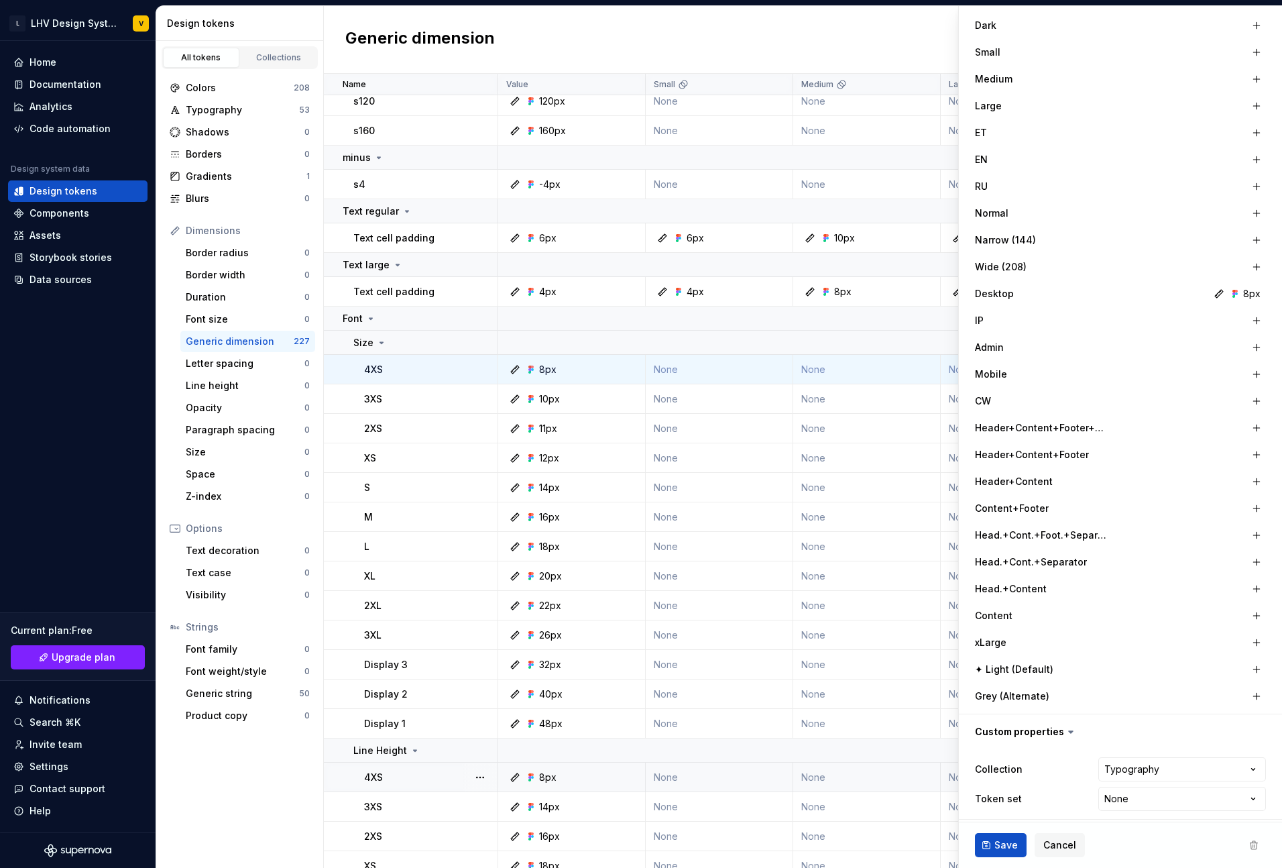
scroll to position [383, 0]
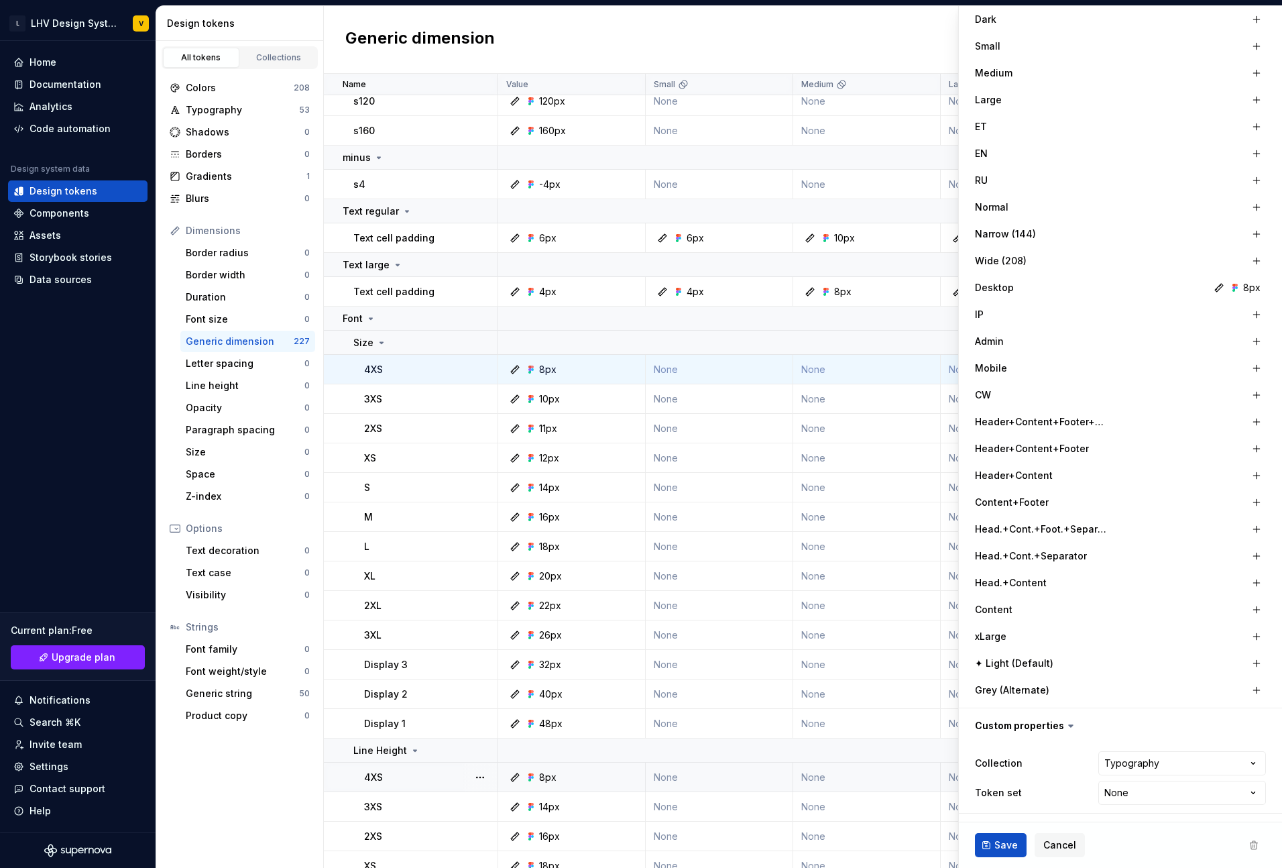
click at [1218, 288] on icon at bounding box center [1219, 287] width 11 height 11
click at [1242, 288] on div "8px" at bounding box center [1245, 287] width 31 height 13
click at [1252, 288] on div "8px" at bounding box center [1251, 287] width 17 height 13
click at [1235, 288] on icon at bounding box center [1235, 287] width 11 height 11
click at [1130, 795] on html "L LHV Design System V Home Documentation Analytics Code automation Design syste…" at bounding box center [641, 434] width 1282 height 868
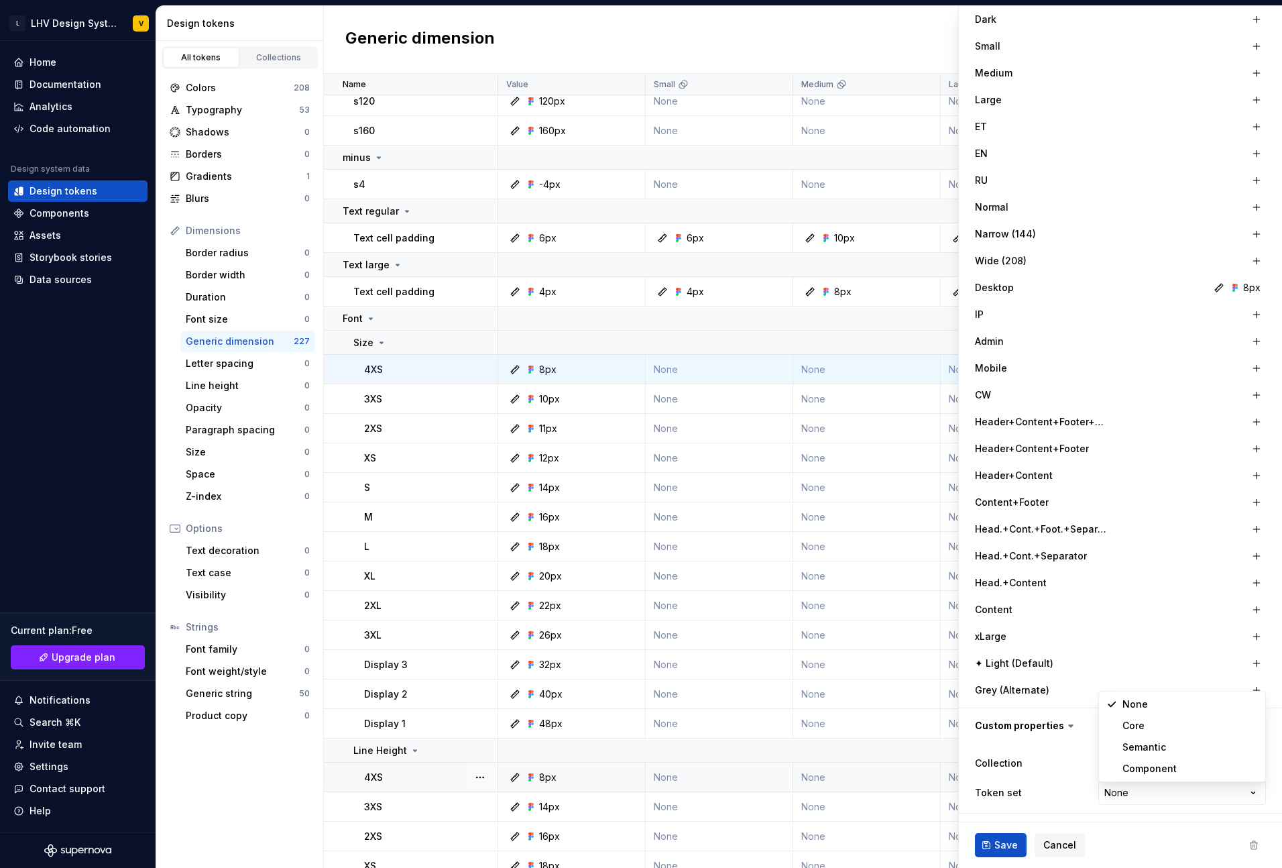
select select "**********"
click at [1010, 838] on span "Save" at bounding box center [1005, 844] width 23 height 13
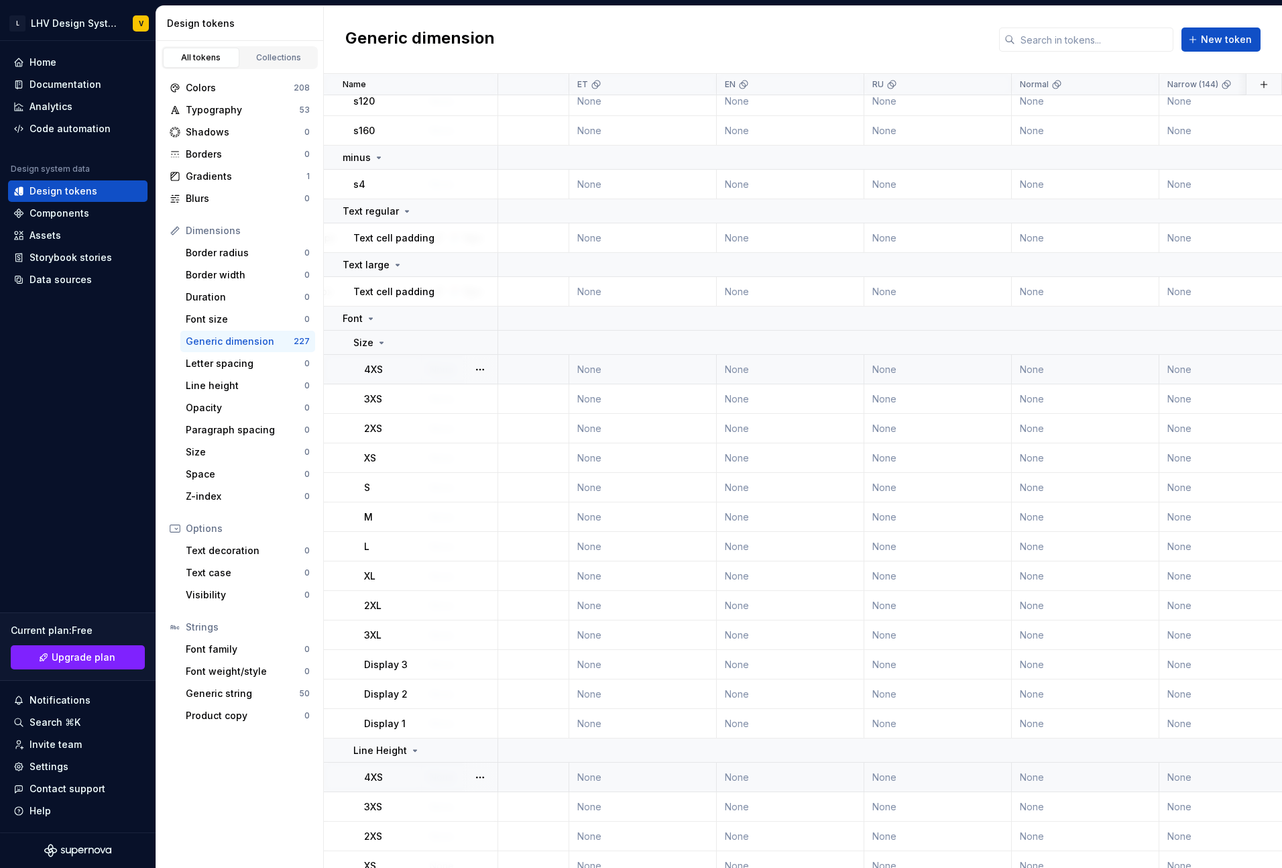
scroll to position [1065, 0]
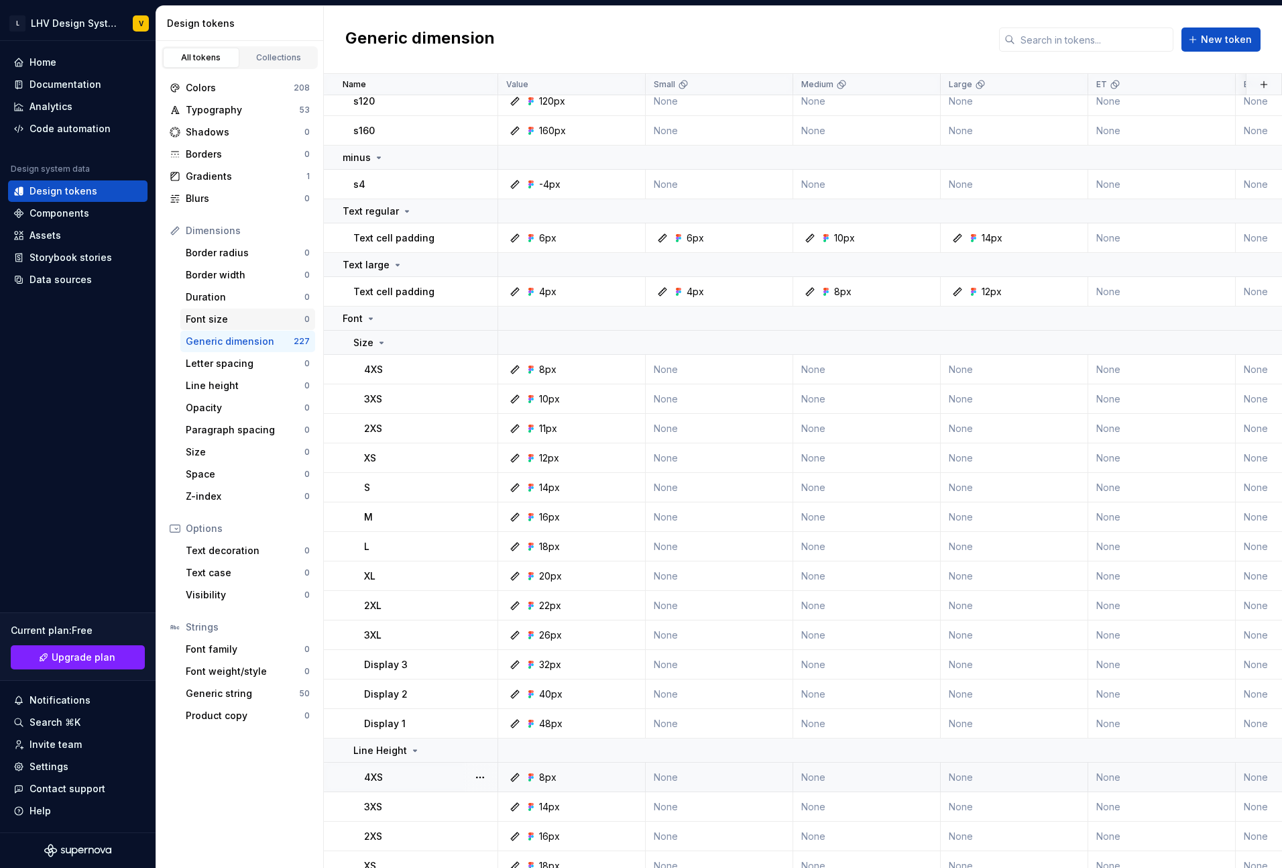
click at [235, 319] on div "Font size" at bounding box center [245, 318] width 119 height 13
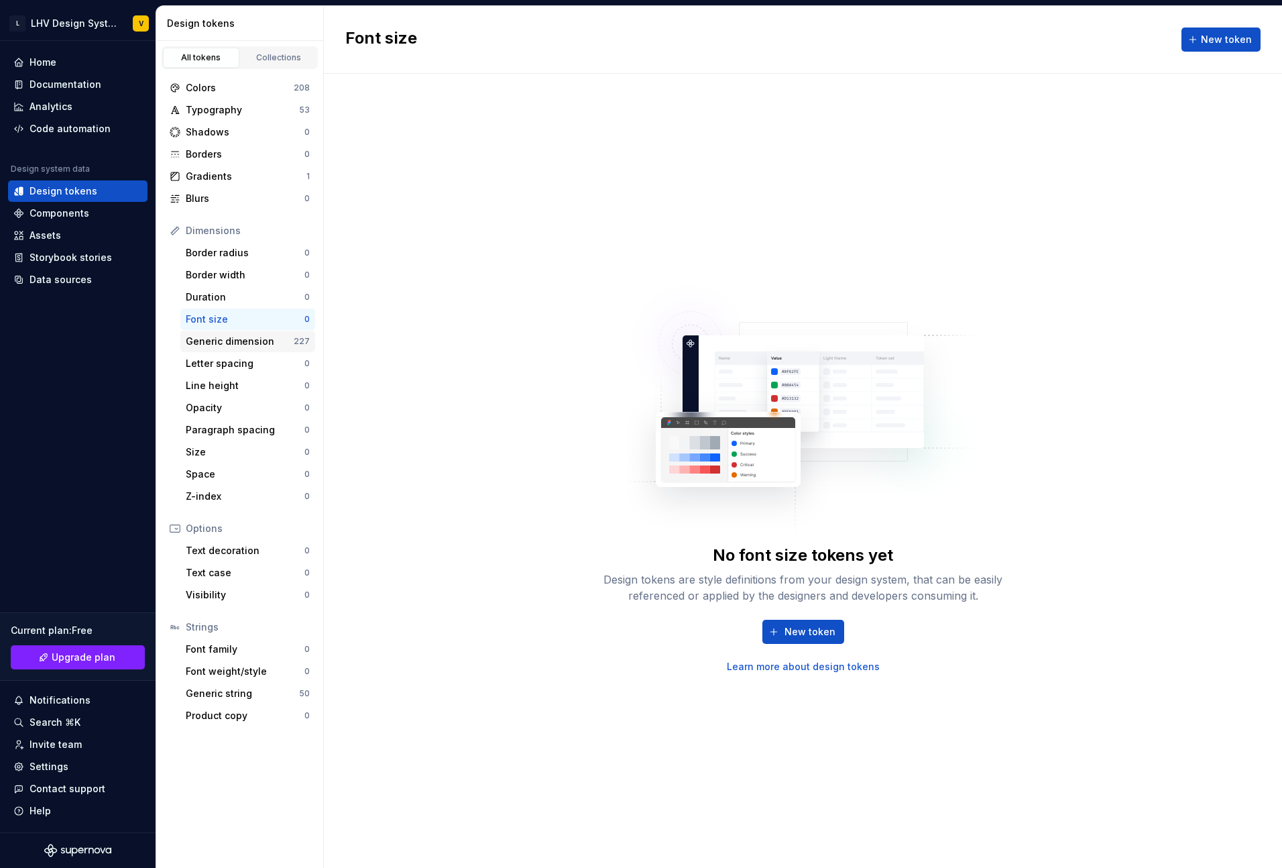
click at [222, 345] on div "Generic dimension" at bounding box center [240, 341] width 108 height 13
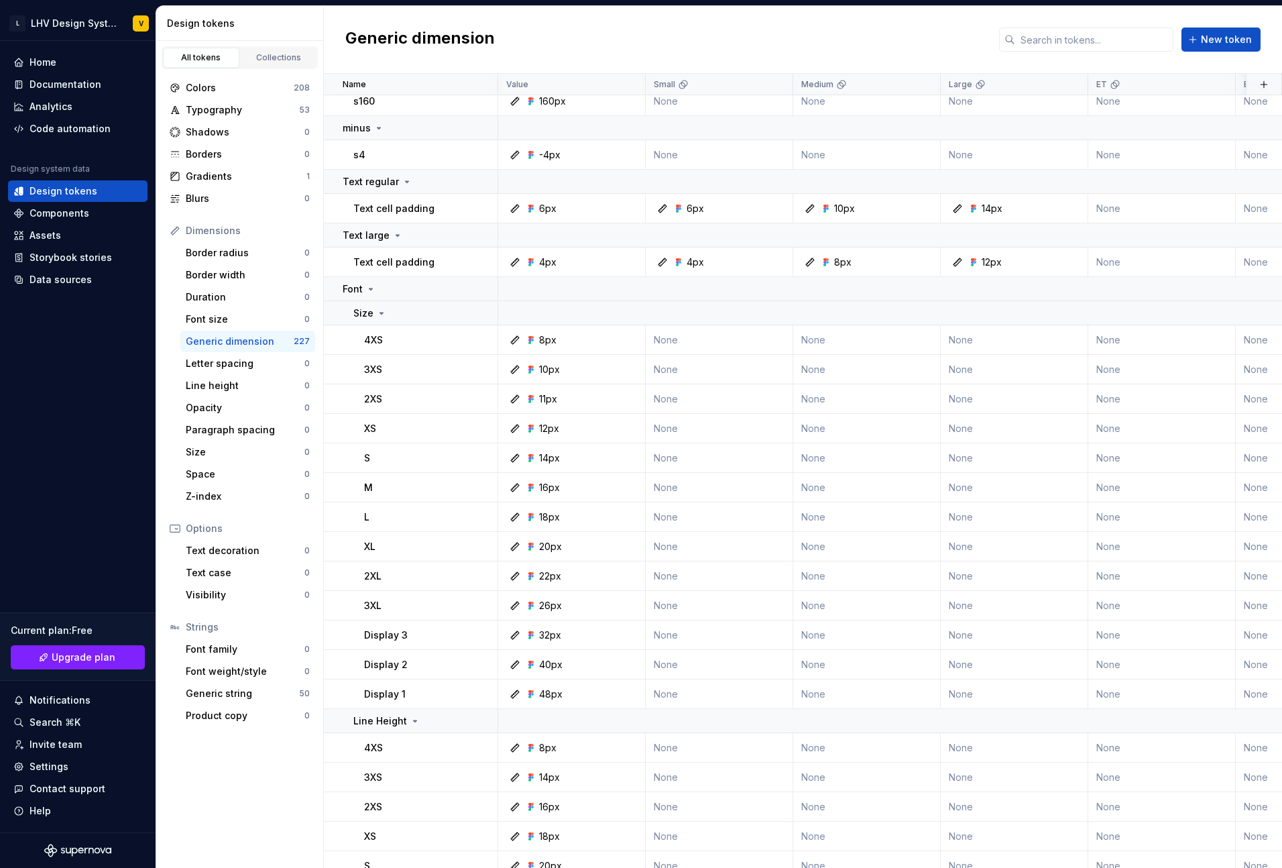
scroll to position [1096, 0]
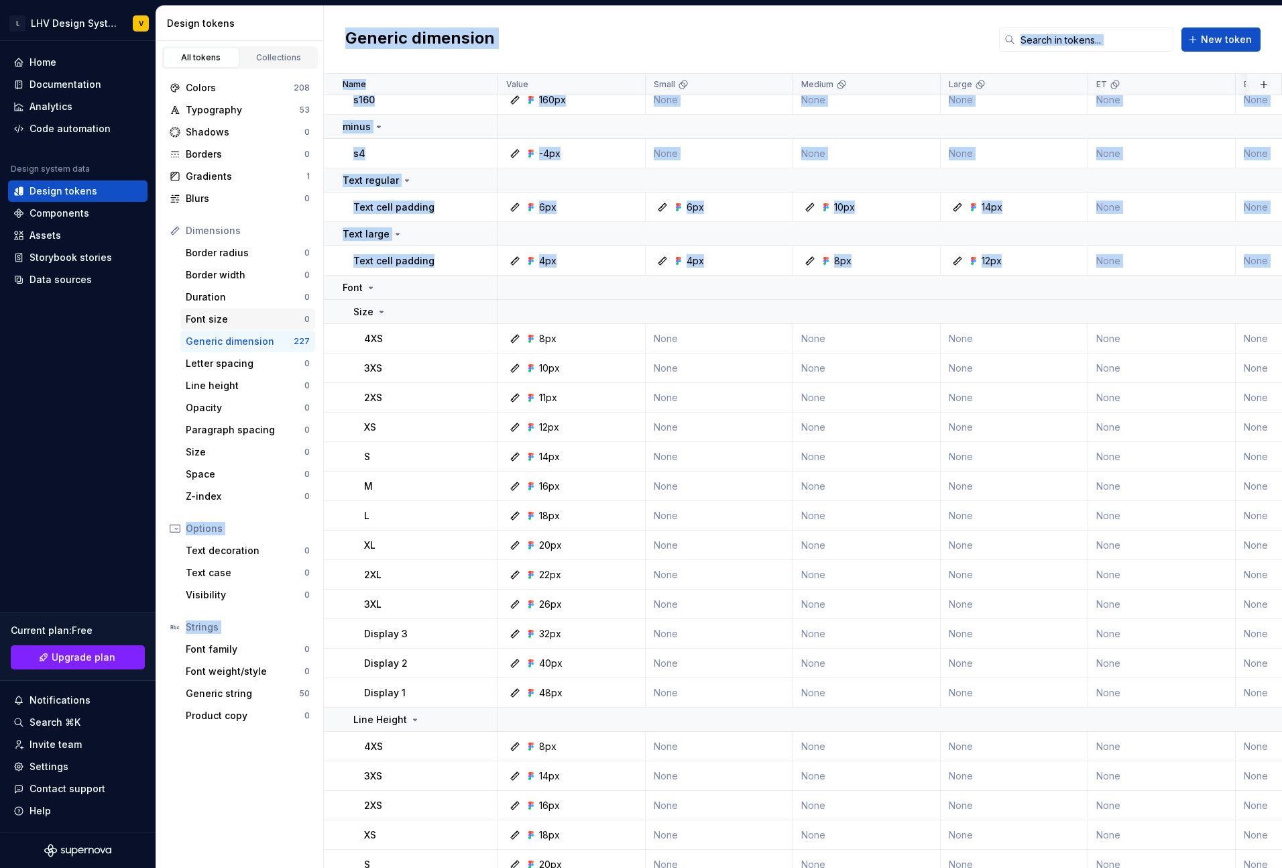
drag, startPoint x: 343, startPoint y: 286, endPoint x: 210, endPoint y: 329, distance: 139.7
click at [209, 329] on div "Design tokens All tokens Collections Colors 208 Typography 53 Shadows 0 Borders…" at bounding box center [719, 437] width 1126 height 862
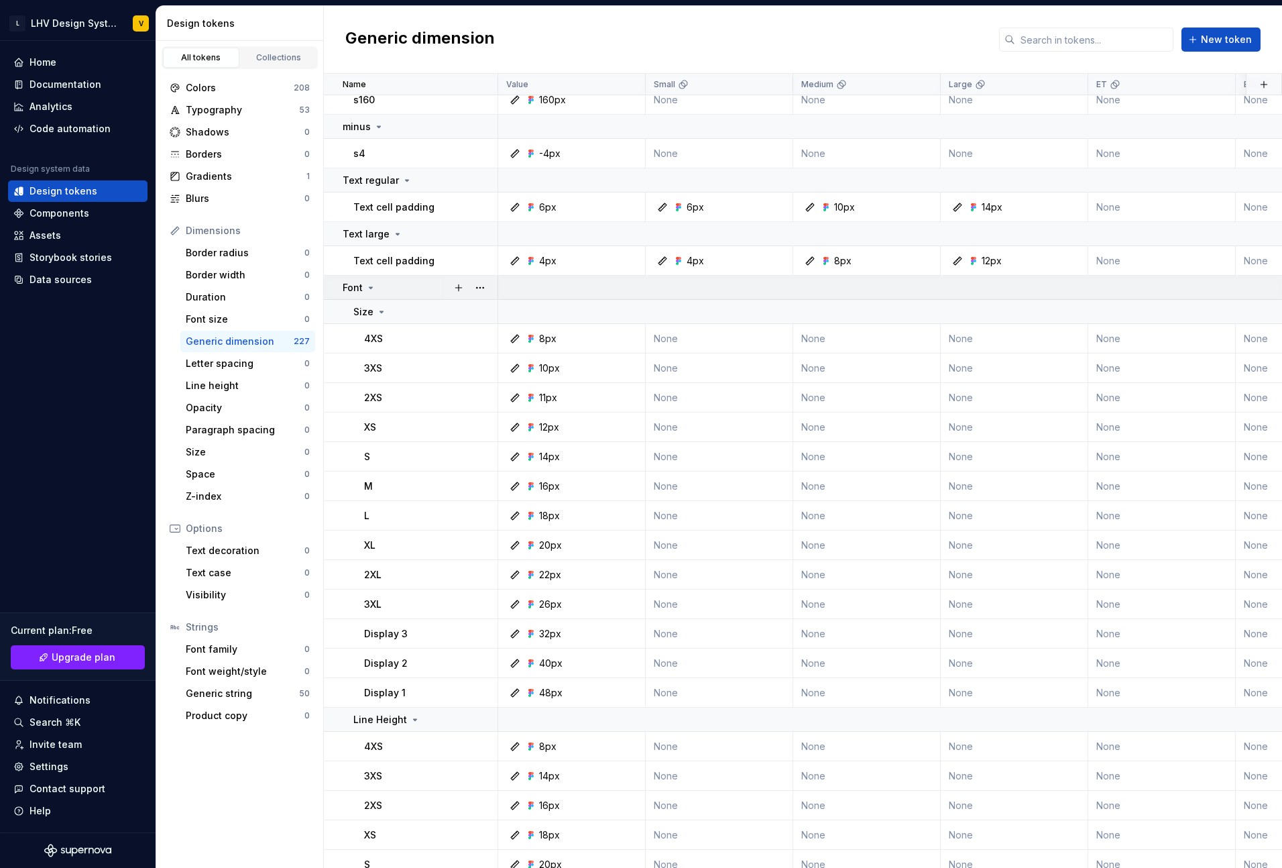
click at [372, 293] on div "Font" at bounding box center [360, 287] width 34 height 13
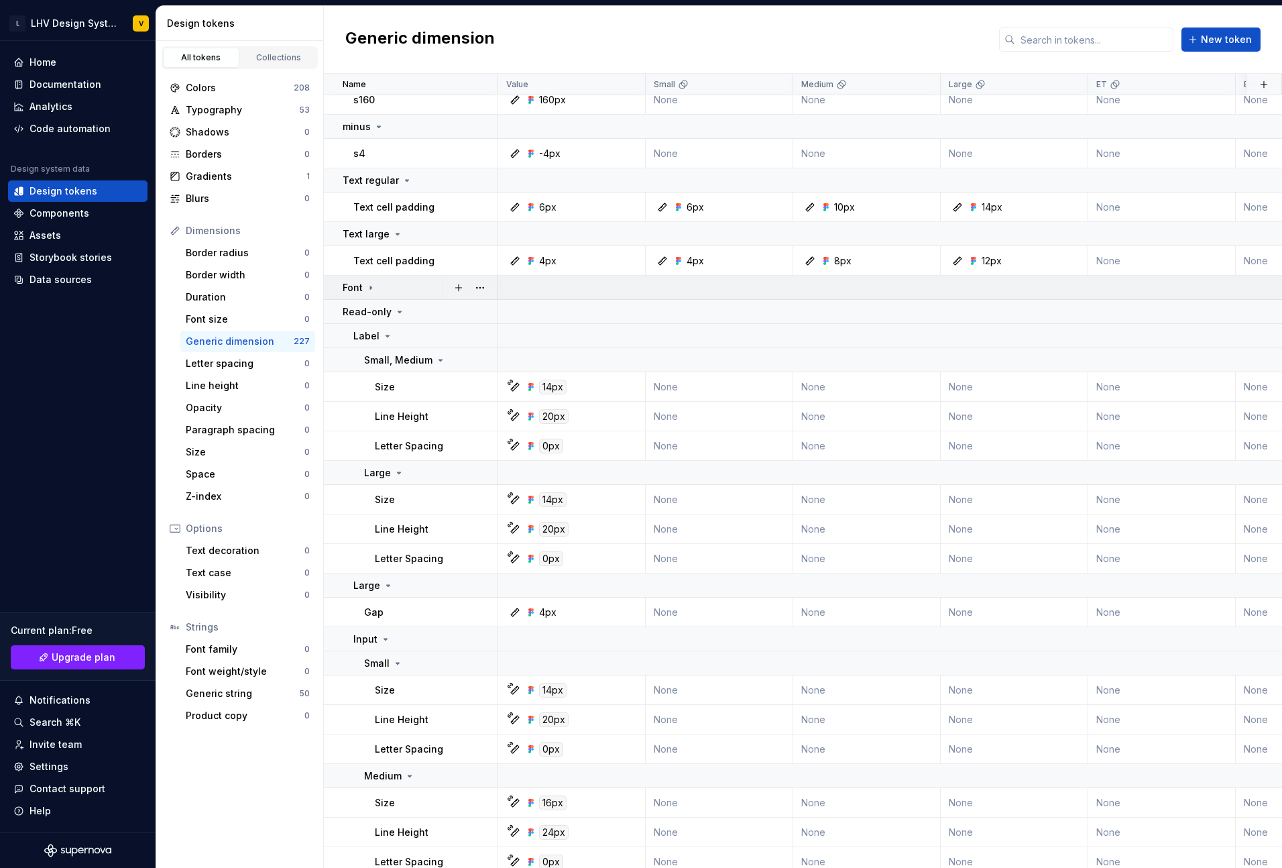
click at [386, 288] on div "Font" at bounding box center [420, 287] width 154 height 13
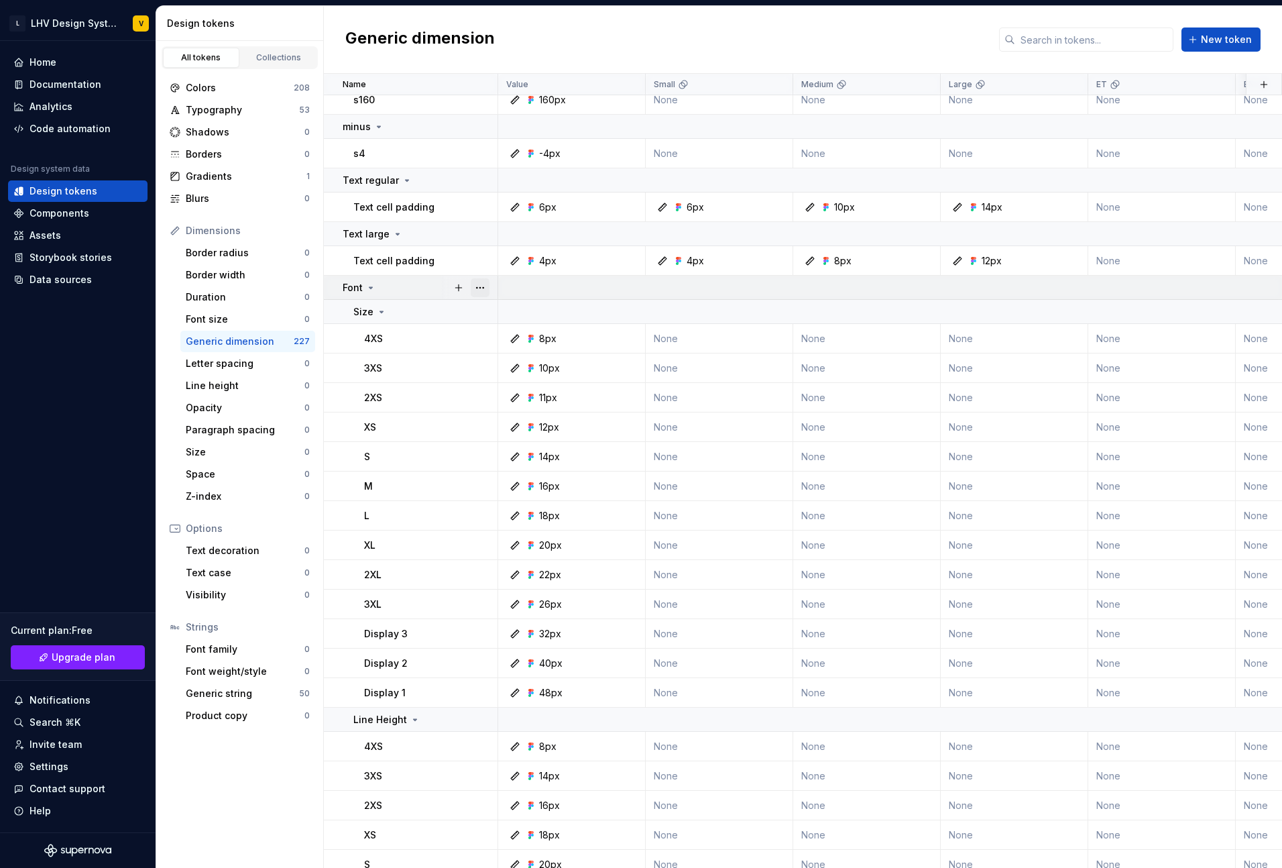
click at [477, 290] on button "button" at bounding box center [480, 287] width 19 height 19
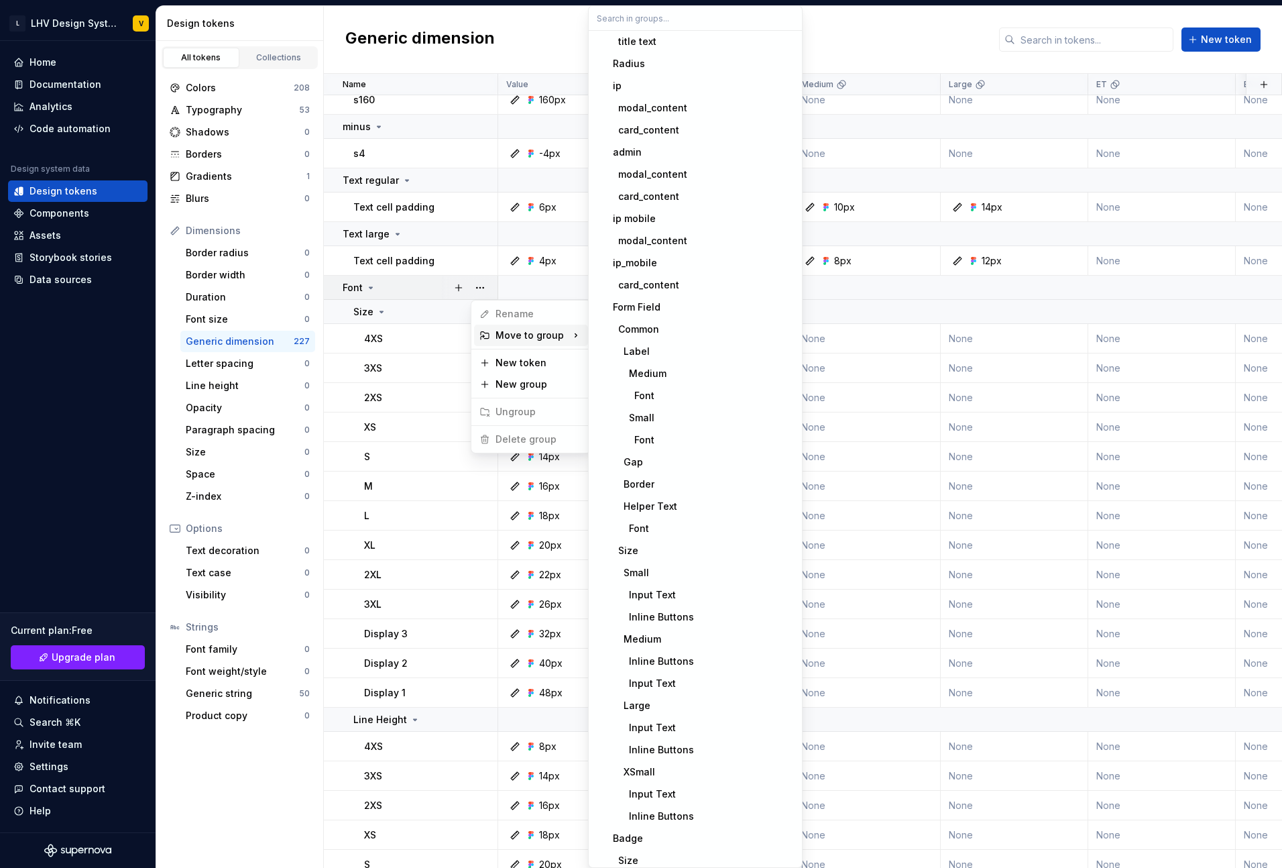
scroll to position [905, 0]
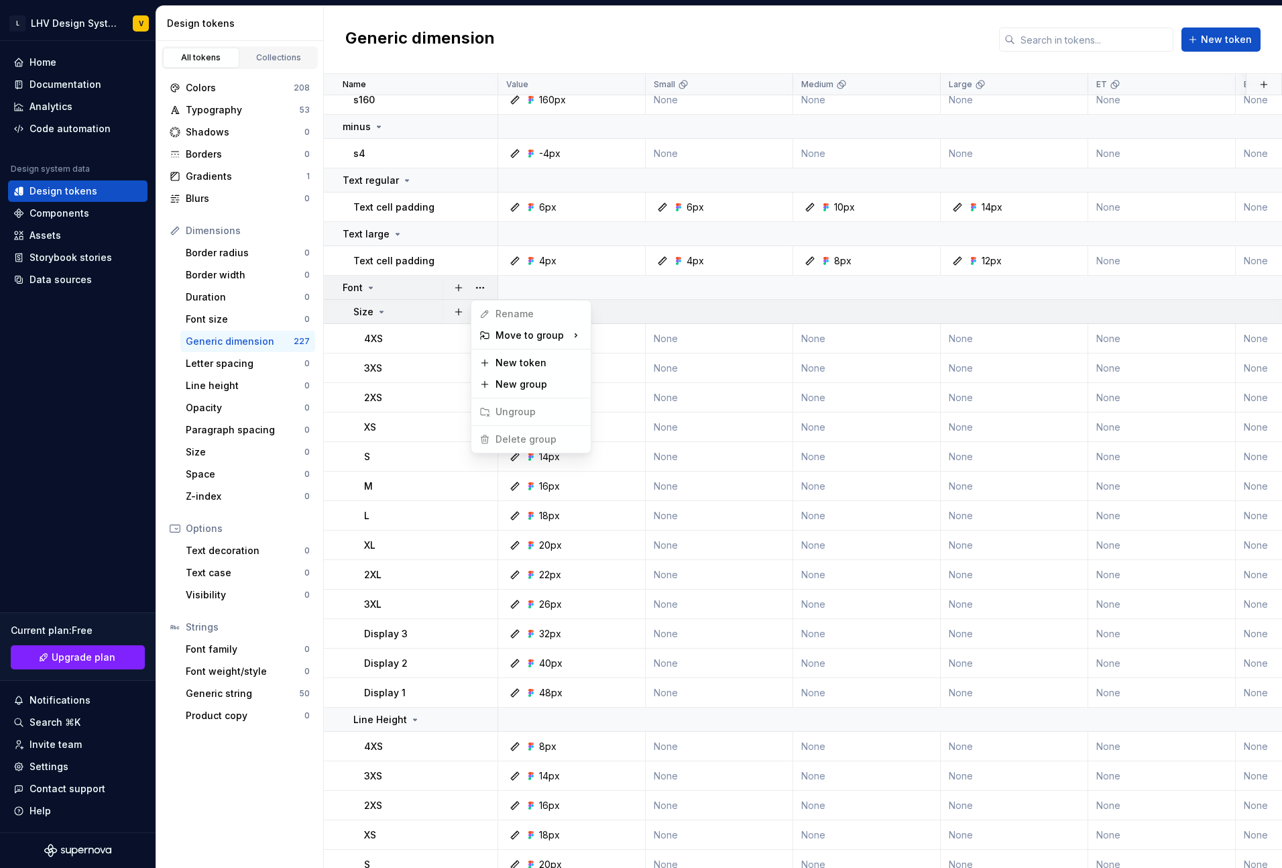
click at [534, 292] on html "L LHV Design System V Home Documentation Analytics Code automation Design syste…" at bounding box center [641, 434] width 1282 height 868
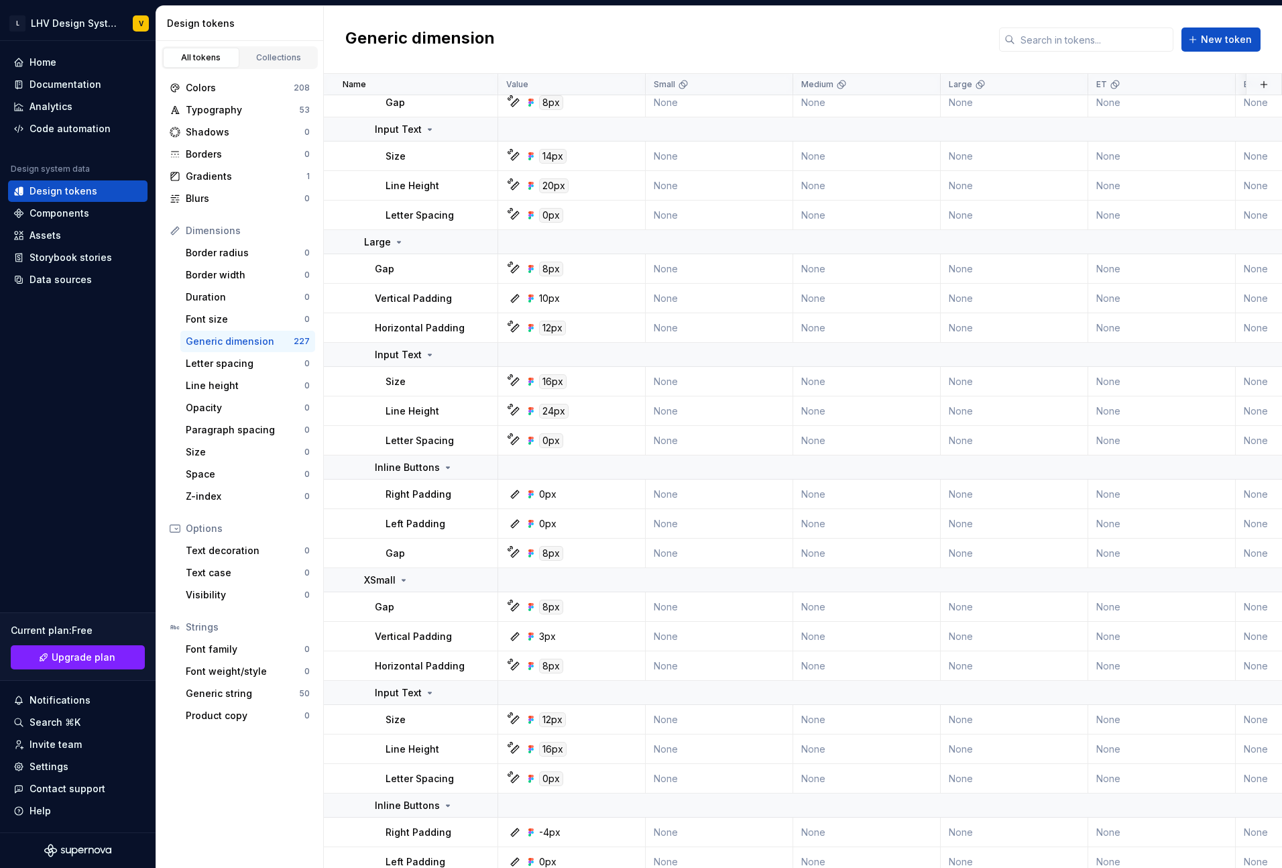
scroll to position [7759, 0]
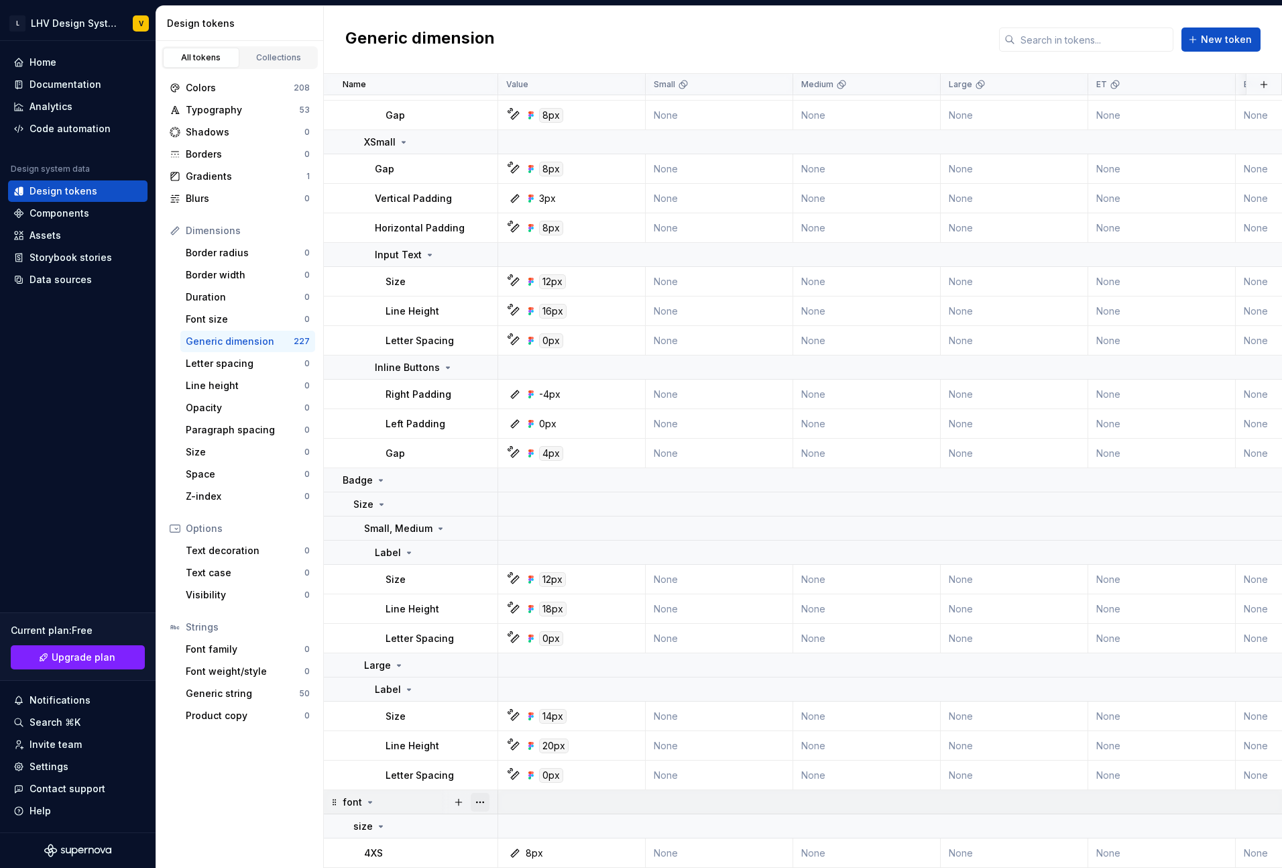
click at [486, 802] on button "button" at bounding box center [480, 802] width 19 height 19
click at [512, 775] on div "Delete group" at bounding box center [538, 775] width 87 height 13
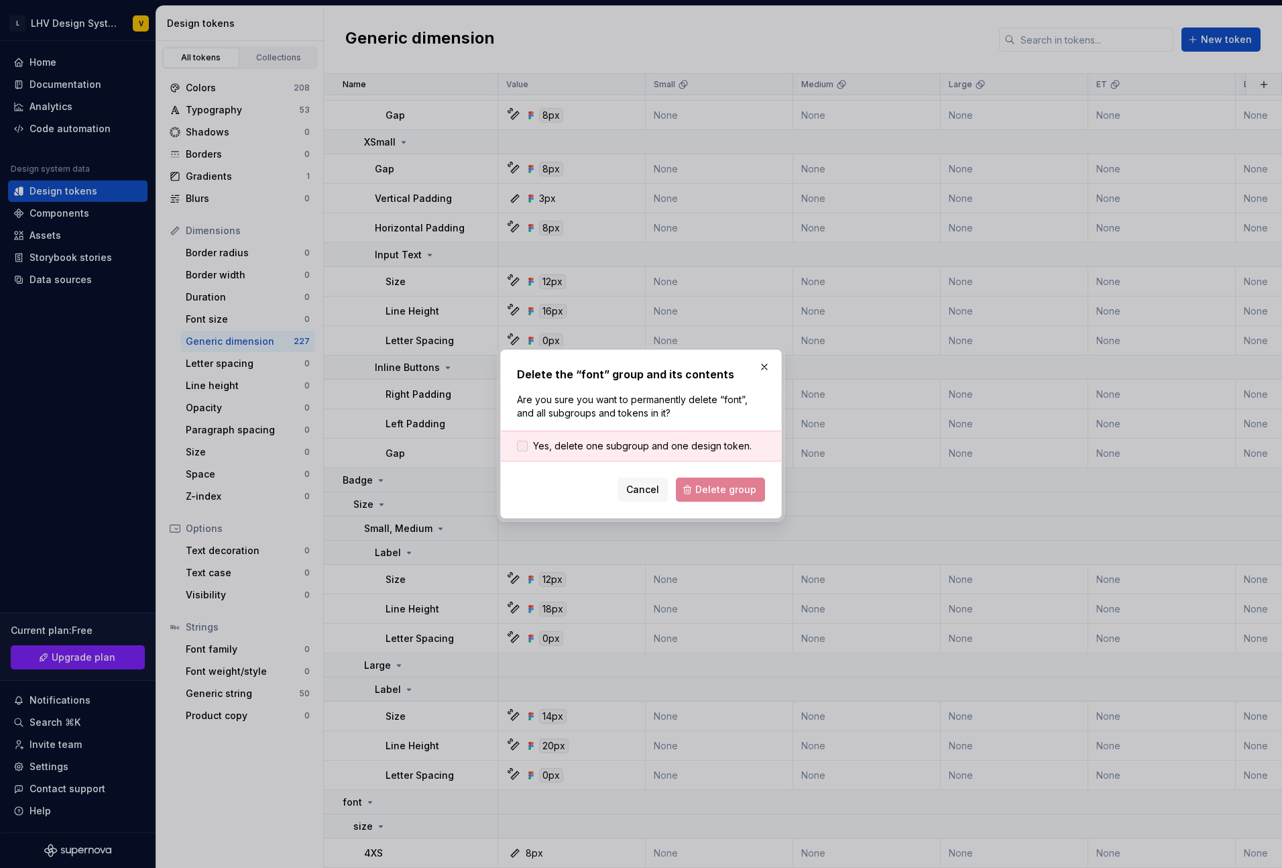
click at [675, 449] on span "Yes, delete one subgroup and one design token." at bounding box center [642, 445] width 219 height 13
click at [717, 489] on span "Delete group" at bounding box center [725, 489] width 61 height 13
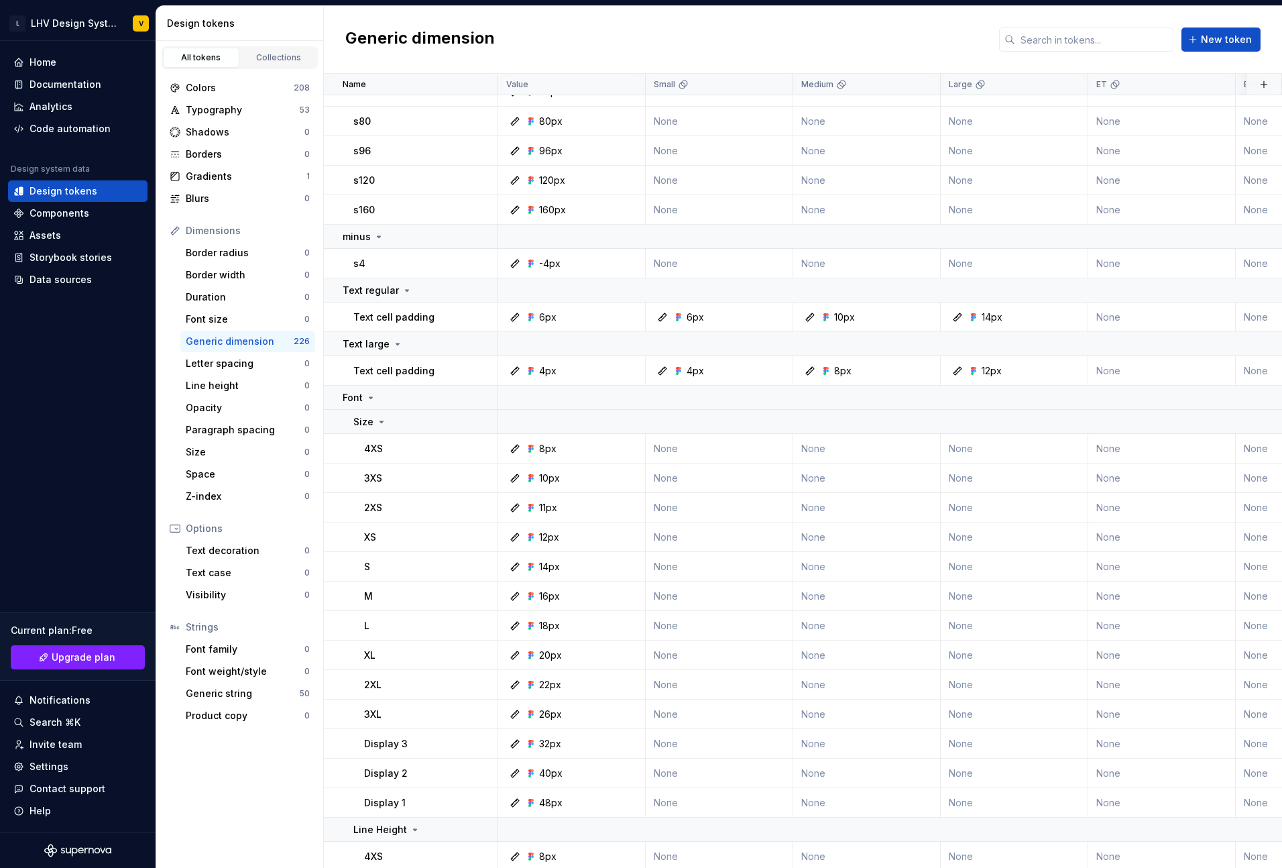
scroll to position [1005, 0]
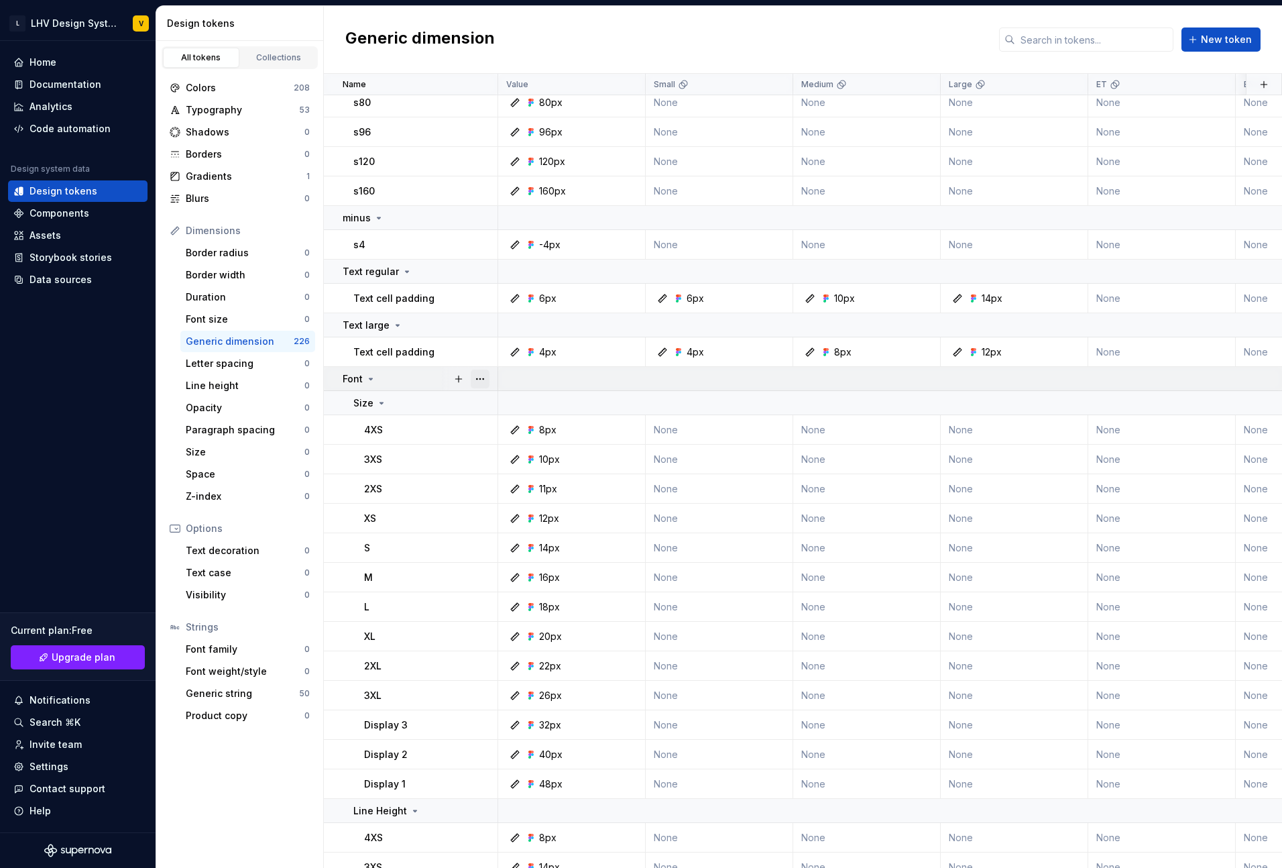
click at [481, 378] on button "button" at bounding box center [480, 378] width 19 height 19
click at [411, 377] on html "L LHV Design System V Home Documentation Analytics Code automation Design syste…" at bounding box center [641, 434] width 1282 height 868
click at [461, 380] on button "button" at bounding box center [458, 378] width 19 height 19
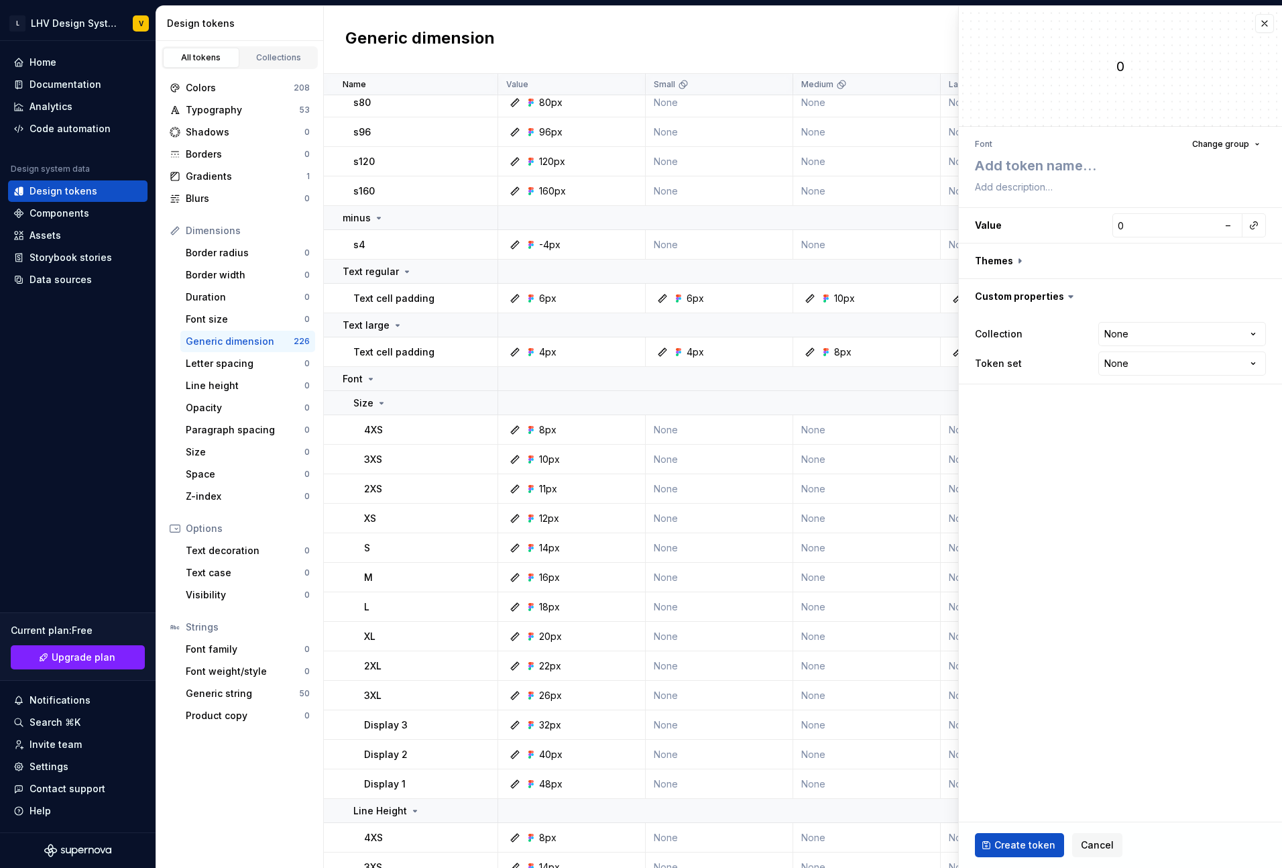
type textarea "*"
click at [1268, 24] on button "button" at bounding box center [1264, 23] width 19 height 19
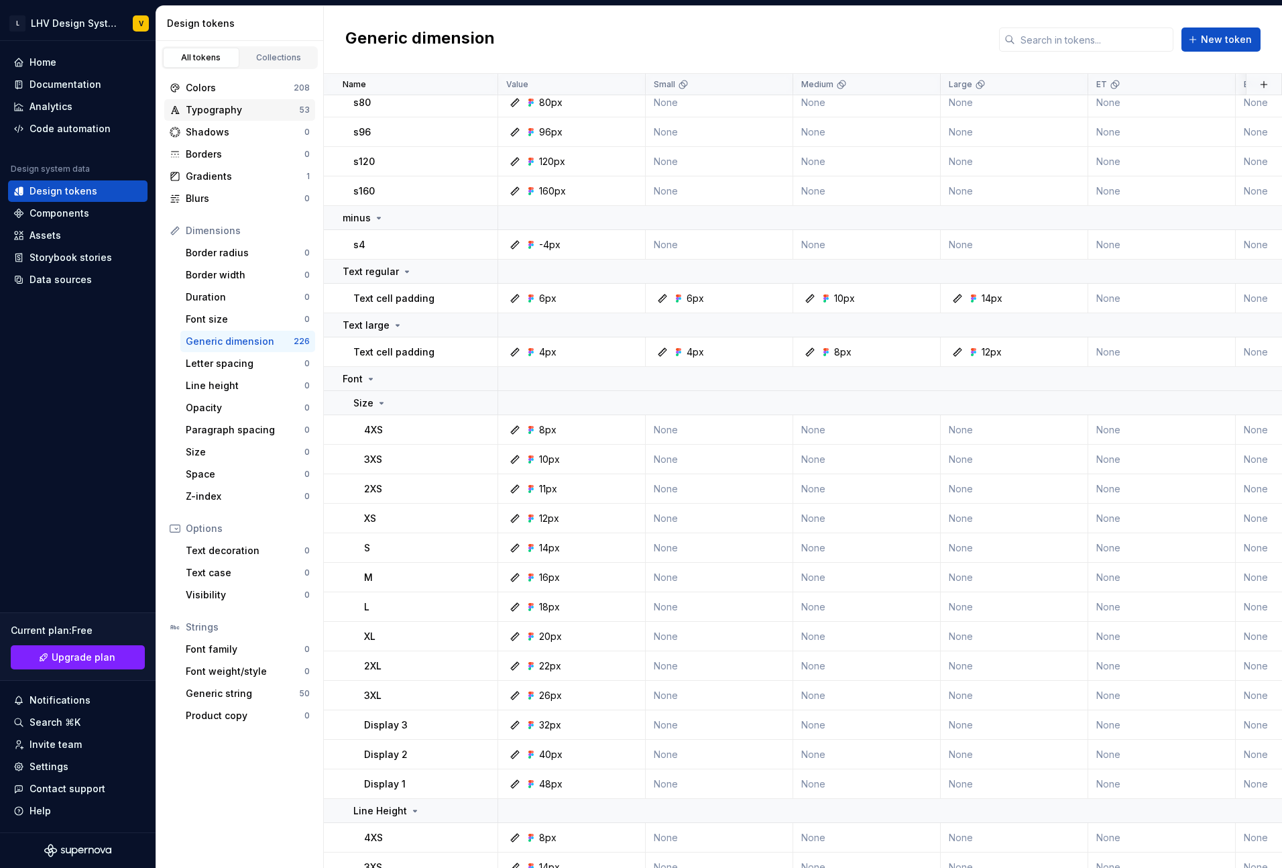
click at [268, 112] on div "Typography" at bounding box center [242, 109] width 113 height 13
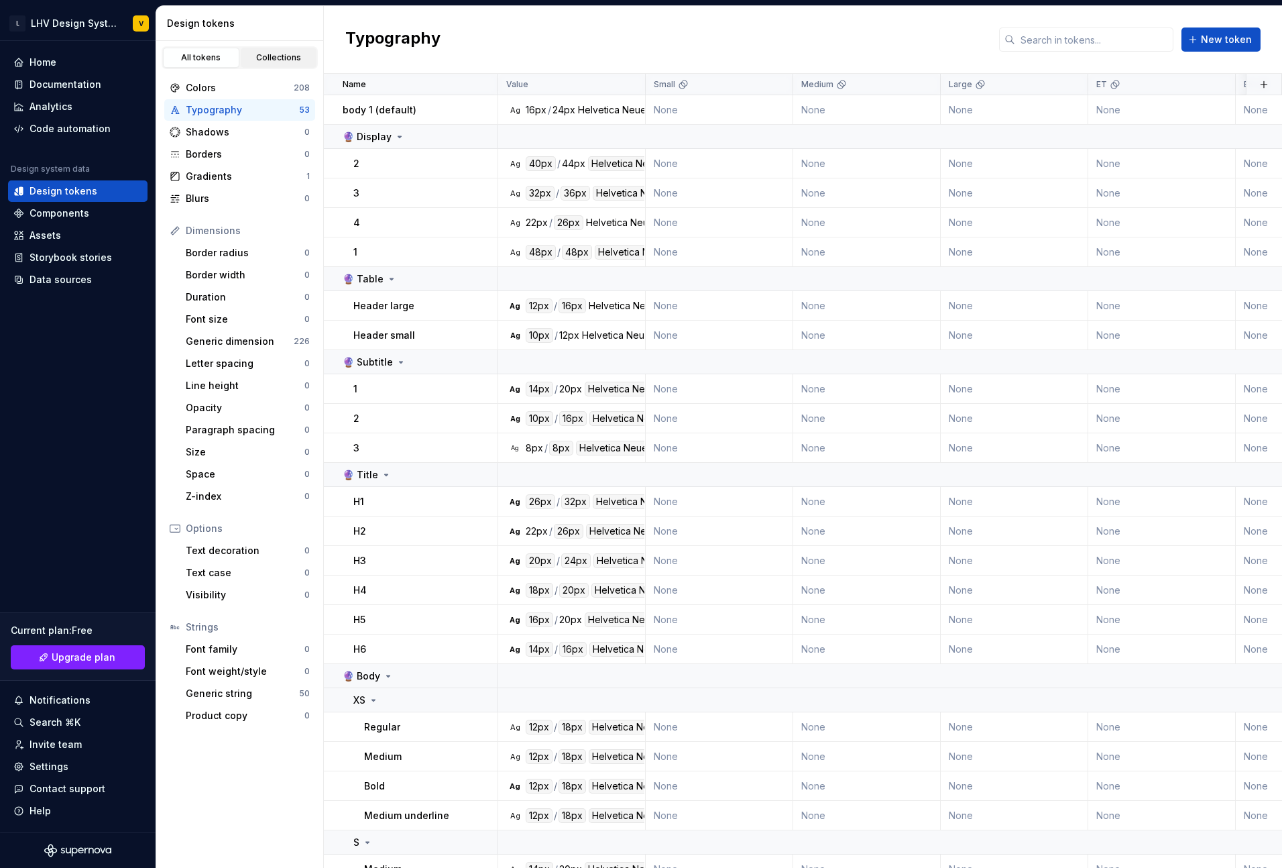
click at [268, 50] on link "Collections" at bounding box center [279, 58] width 76 height 20
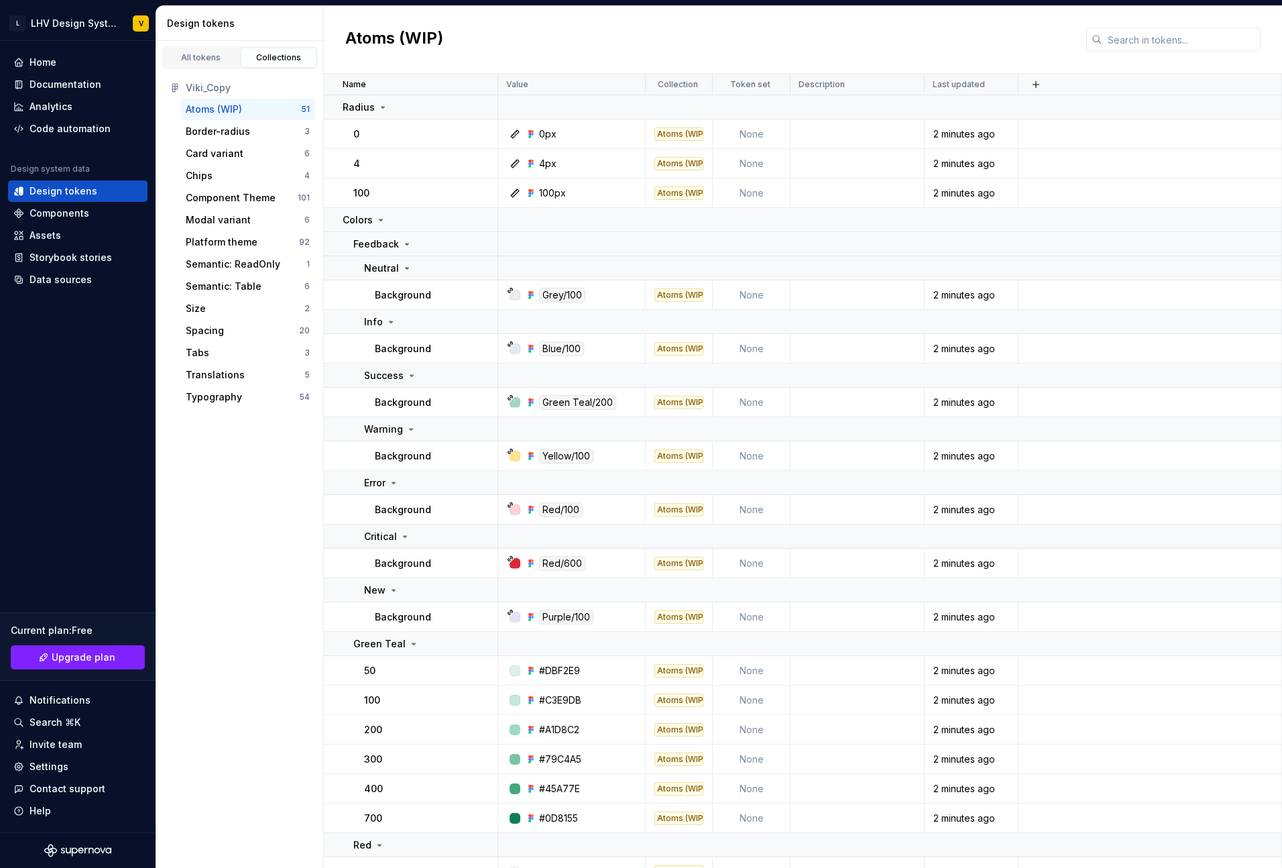
click at [214, 89] on div "Viki_Copy" at bounding box center [248, 87] width 124 height 13
click at [199, 62] on div "All tokens" at bounding box center [201, 57] width 67 height 11
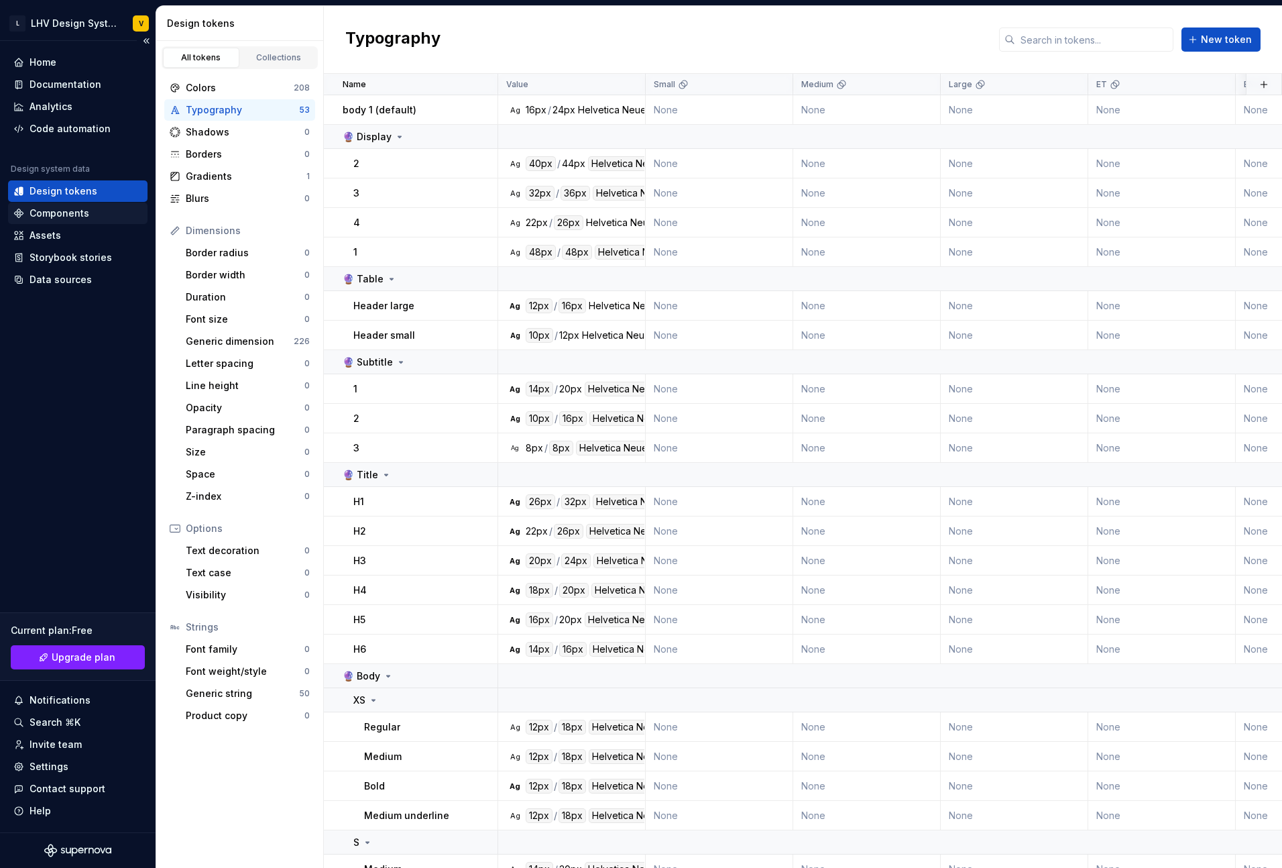
click at [82, 218] on div "Components" at bounding box center [60, 213] width 60 height 13
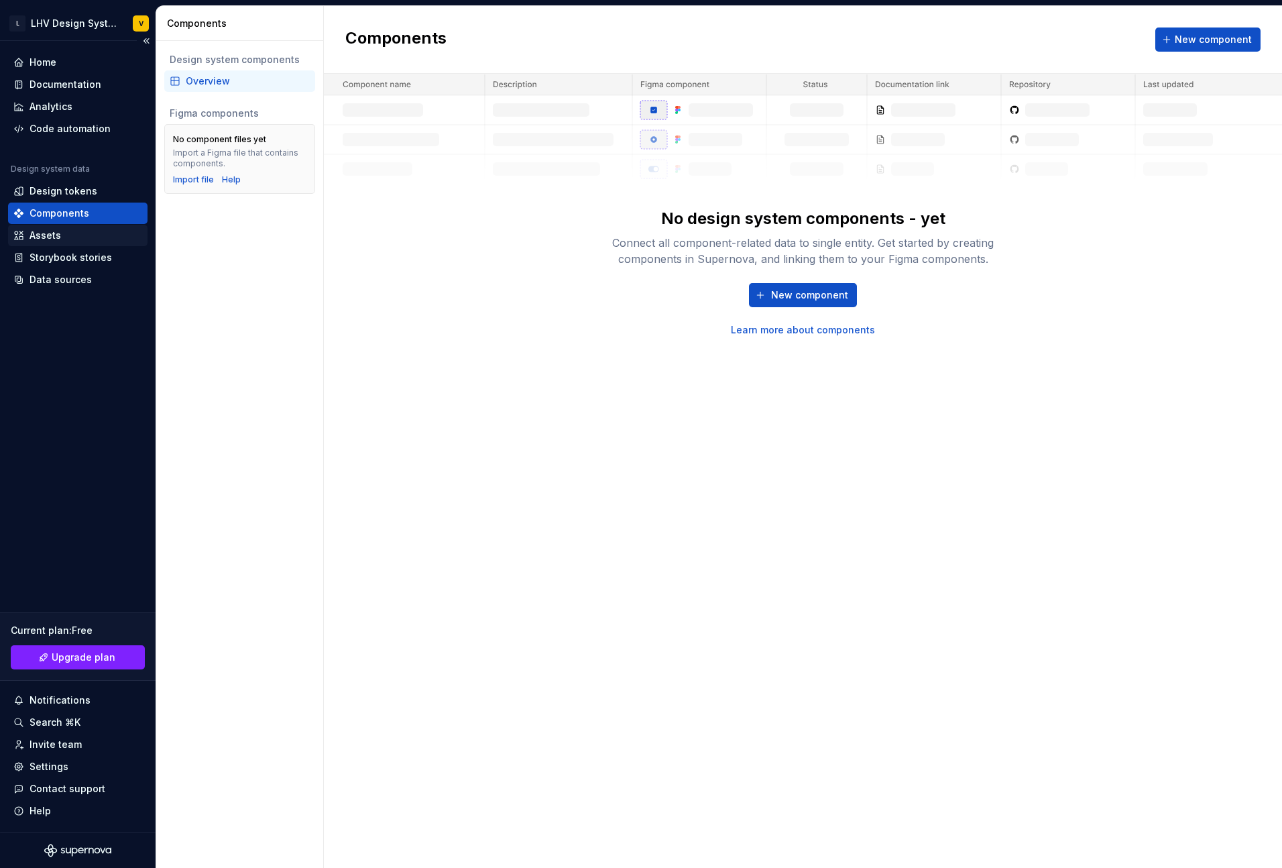
click at [60, 235] on div "Assets" at bounding box center [77, 235] width 129 height 13
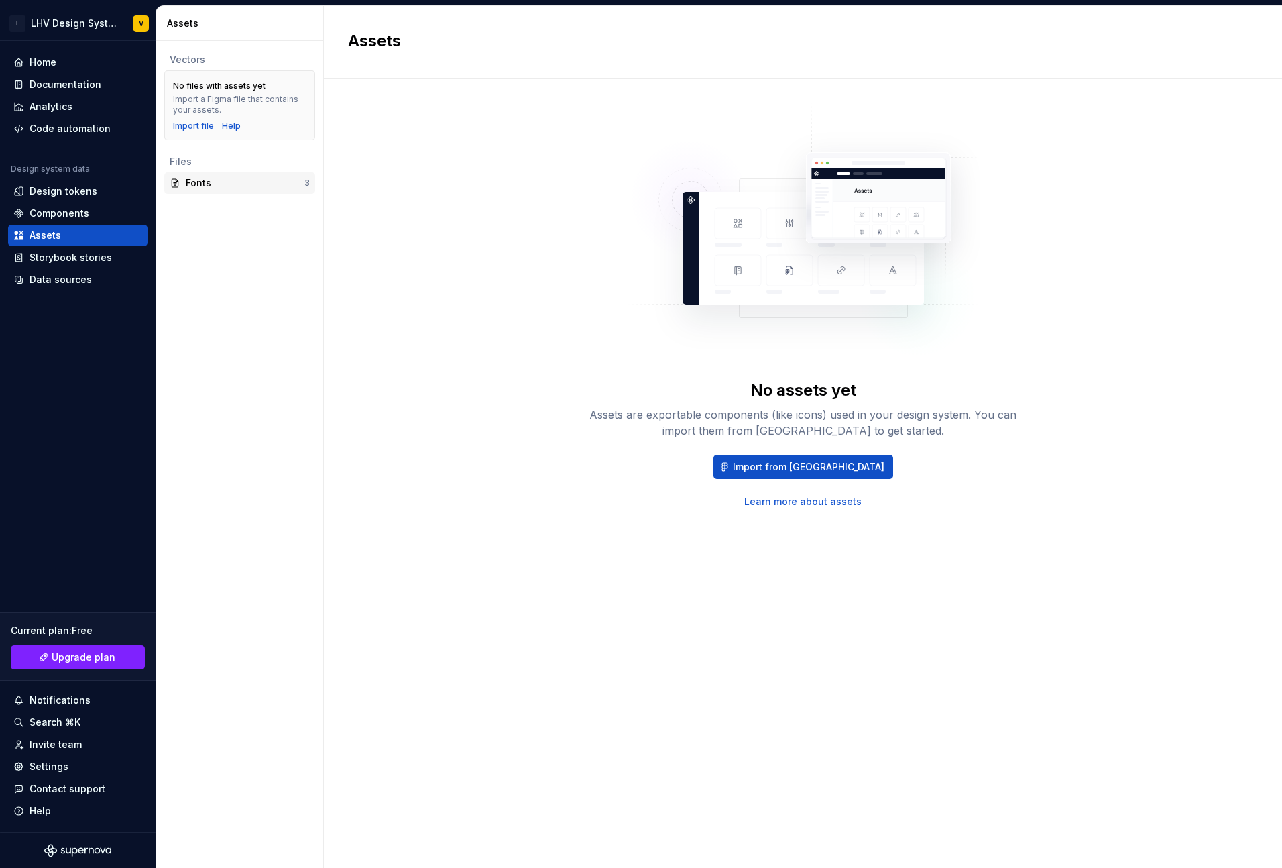
click at [196, 180] on div "Fonts" at bounding box center [245, 182] width 119 height 13
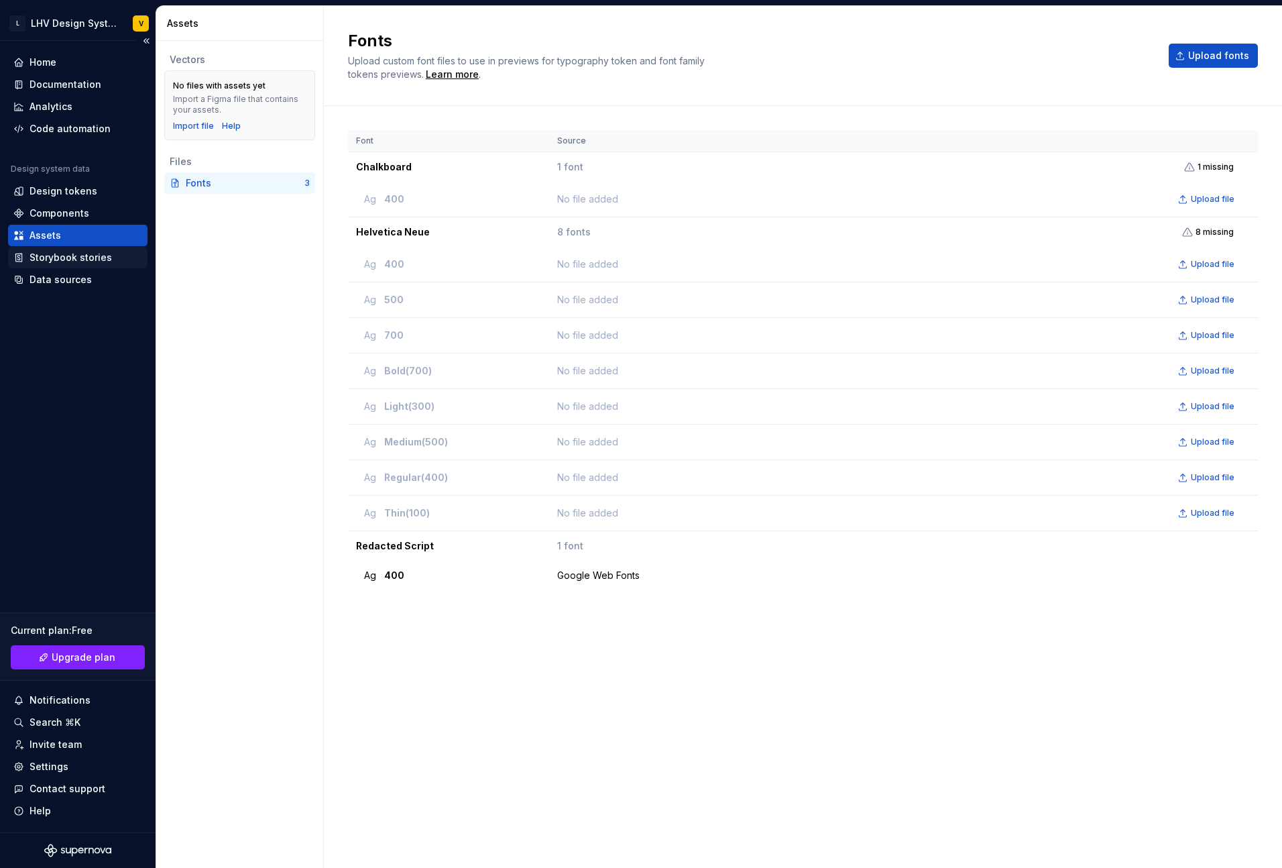
click at [51, 256] on div "Storybook stories" at bounding box center [71, 257] width 82 height 13
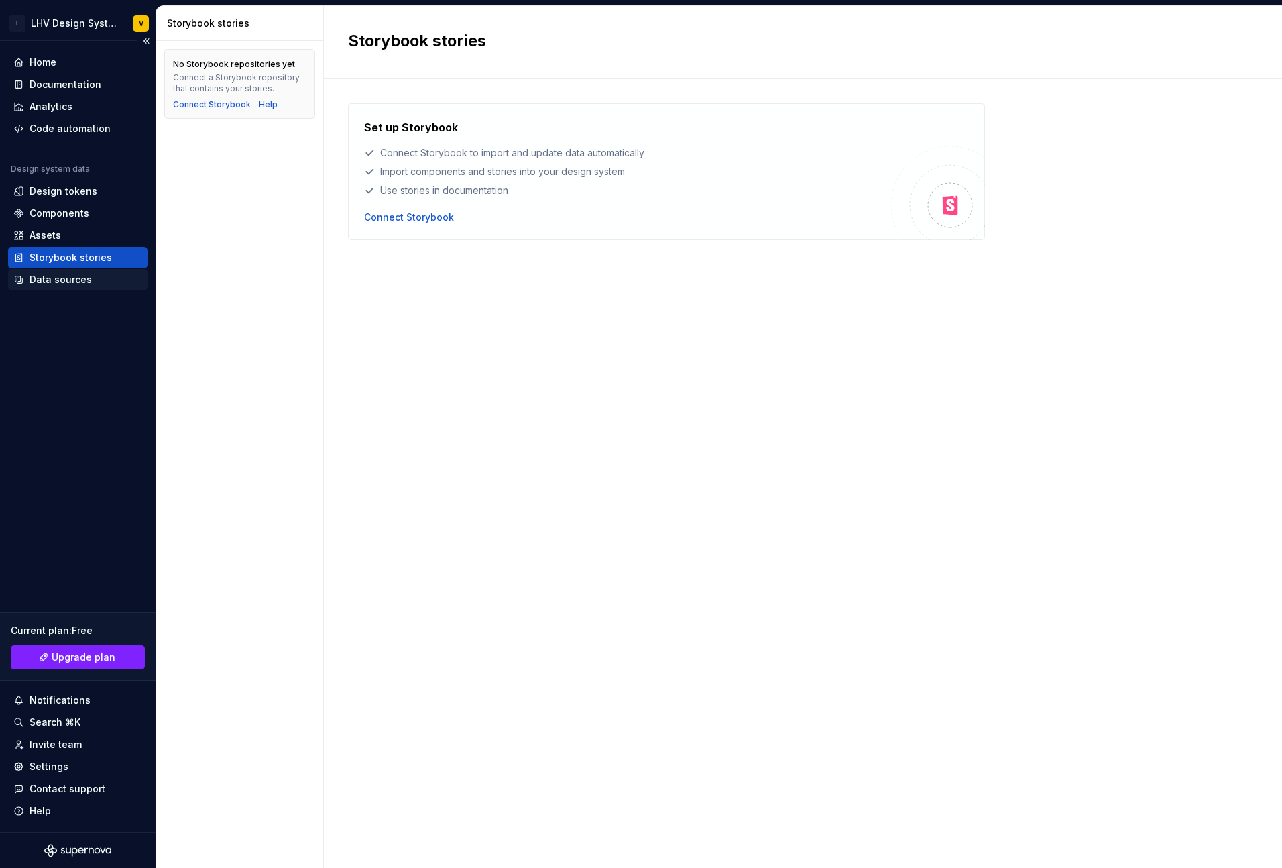
click at [47, 280] on div "Data sources" at bounding box center [61, 279] width 62 height 13
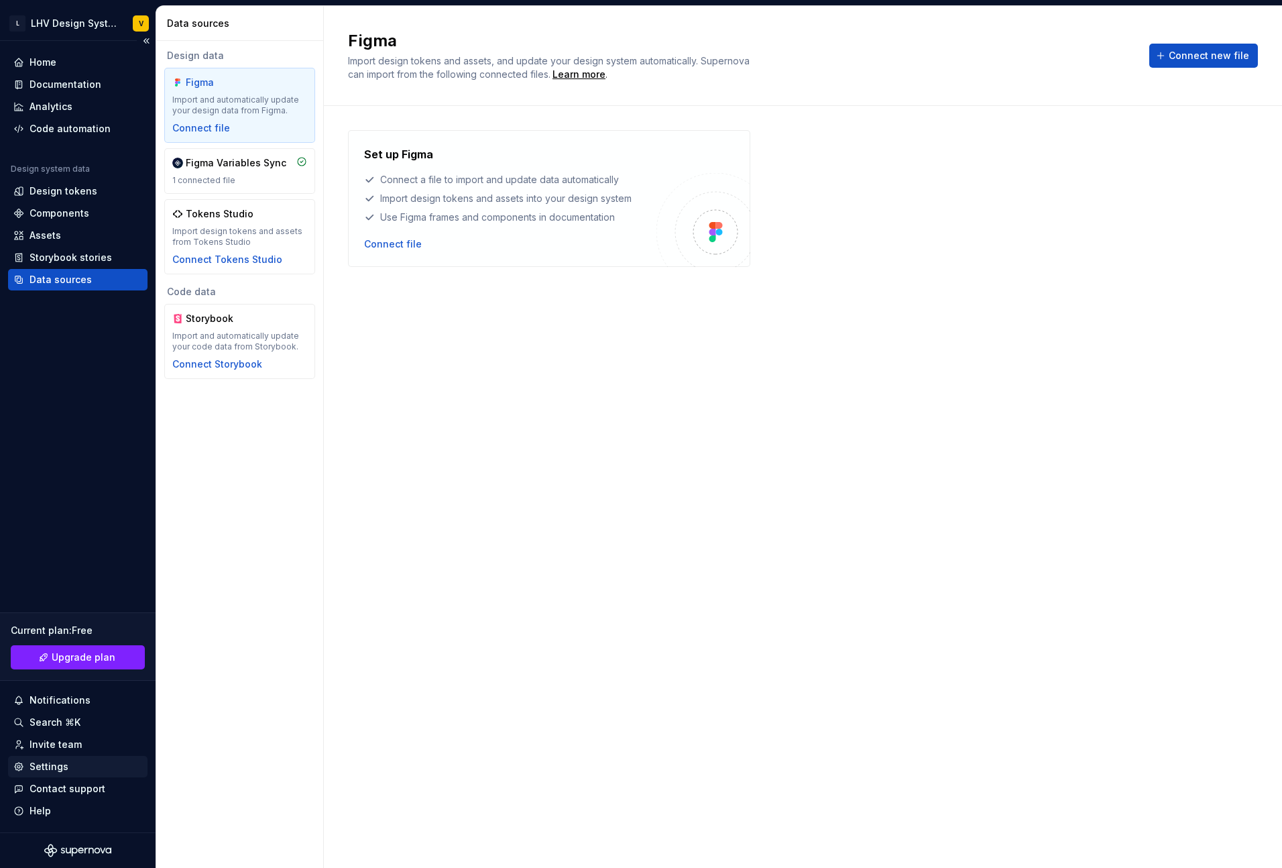
click at [47, 760] on div "Settings" at bounding box center [49, 766] width 39 height 13
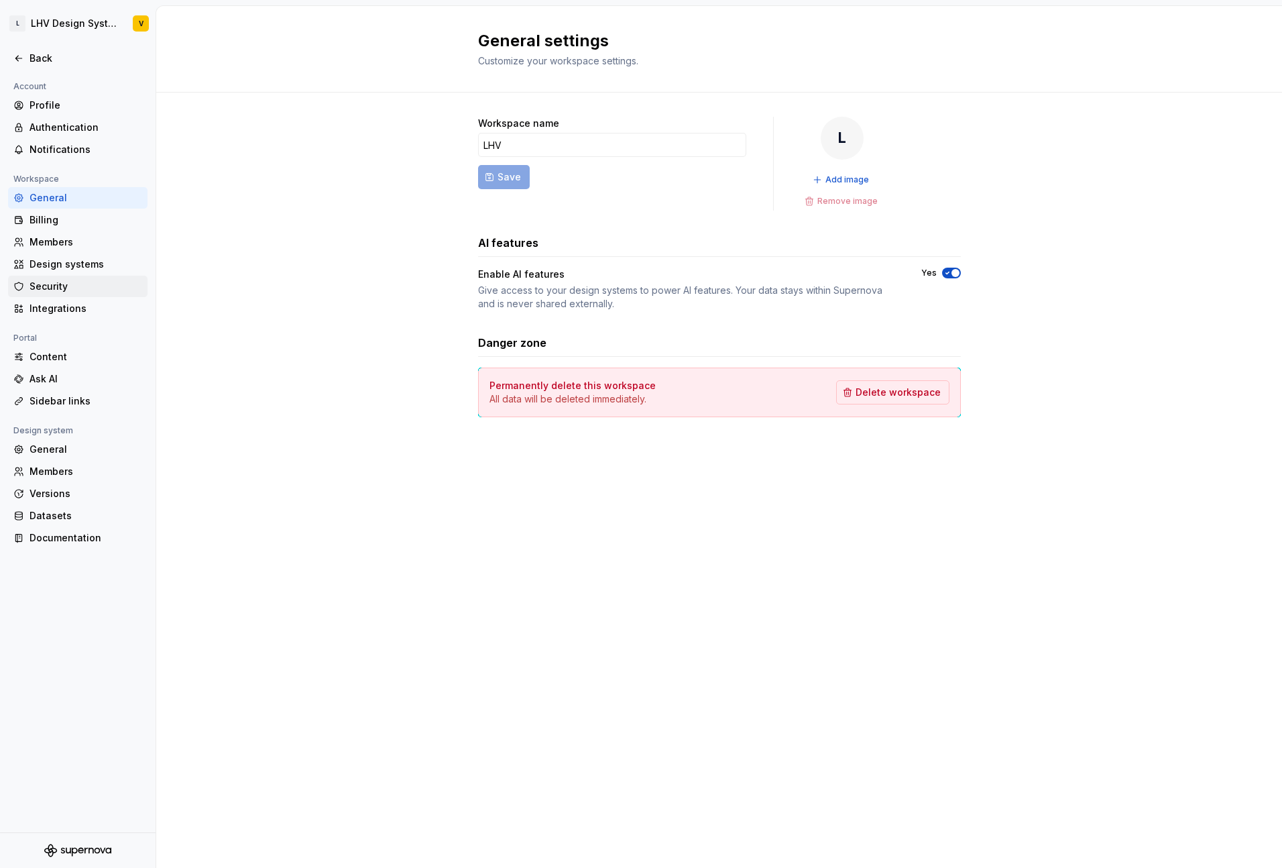
click at [58, 296] on div "Security" at bounding box center [77, 286] width 139 height 21
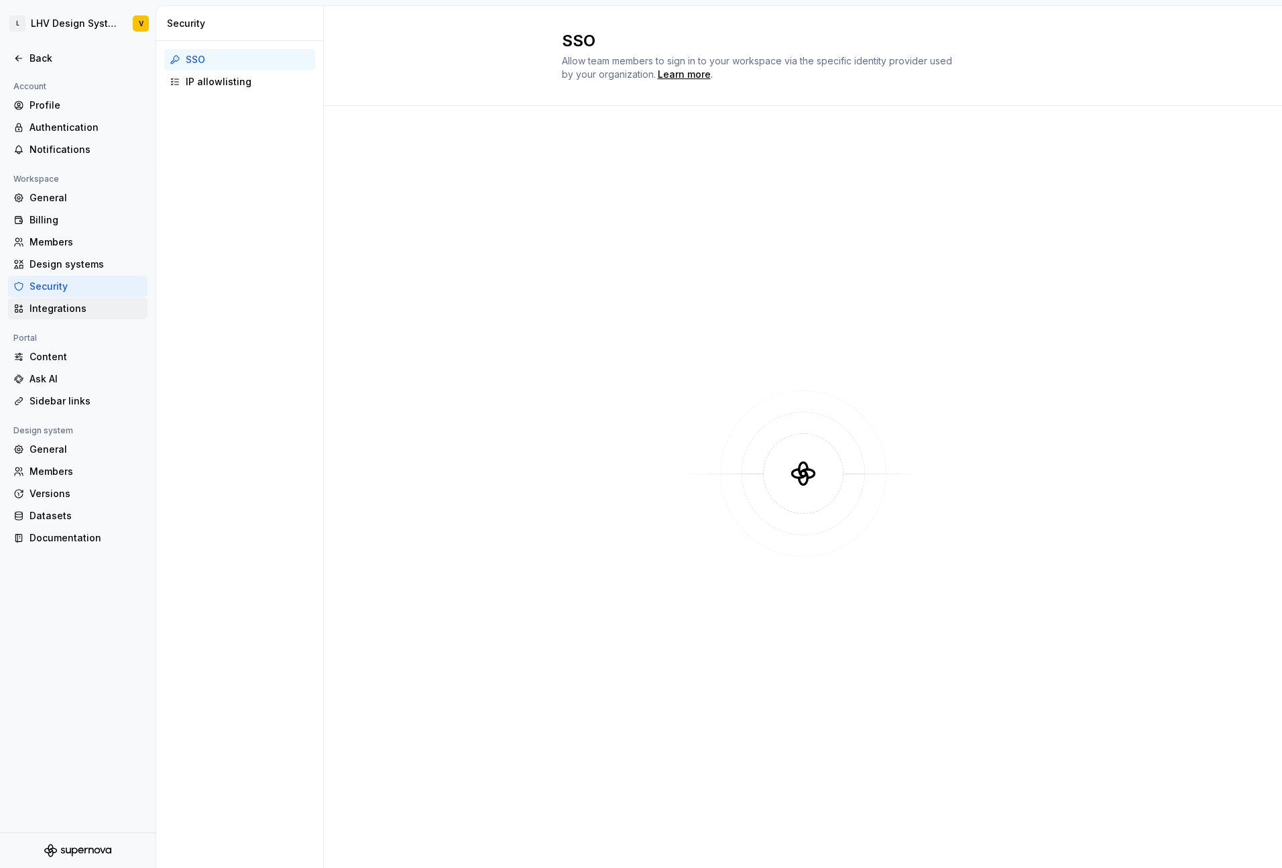
click at [57, 306] on div "Integrations" at bounding box center [86, 308] width 113 height 13
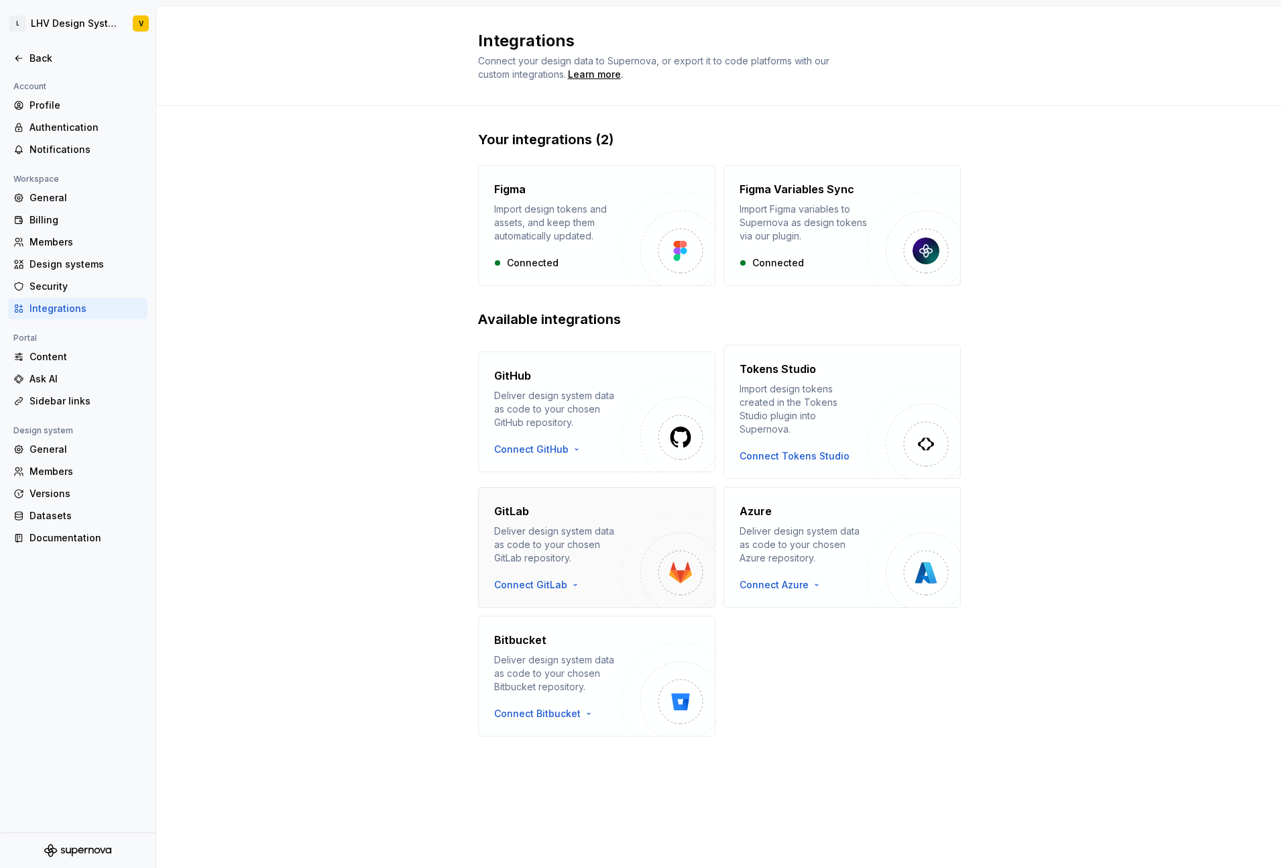
click at [559, 536] on div "Deliver design system data as code to your chosen GitLab repository." at bounding box center [557, 544] width 127 height 40
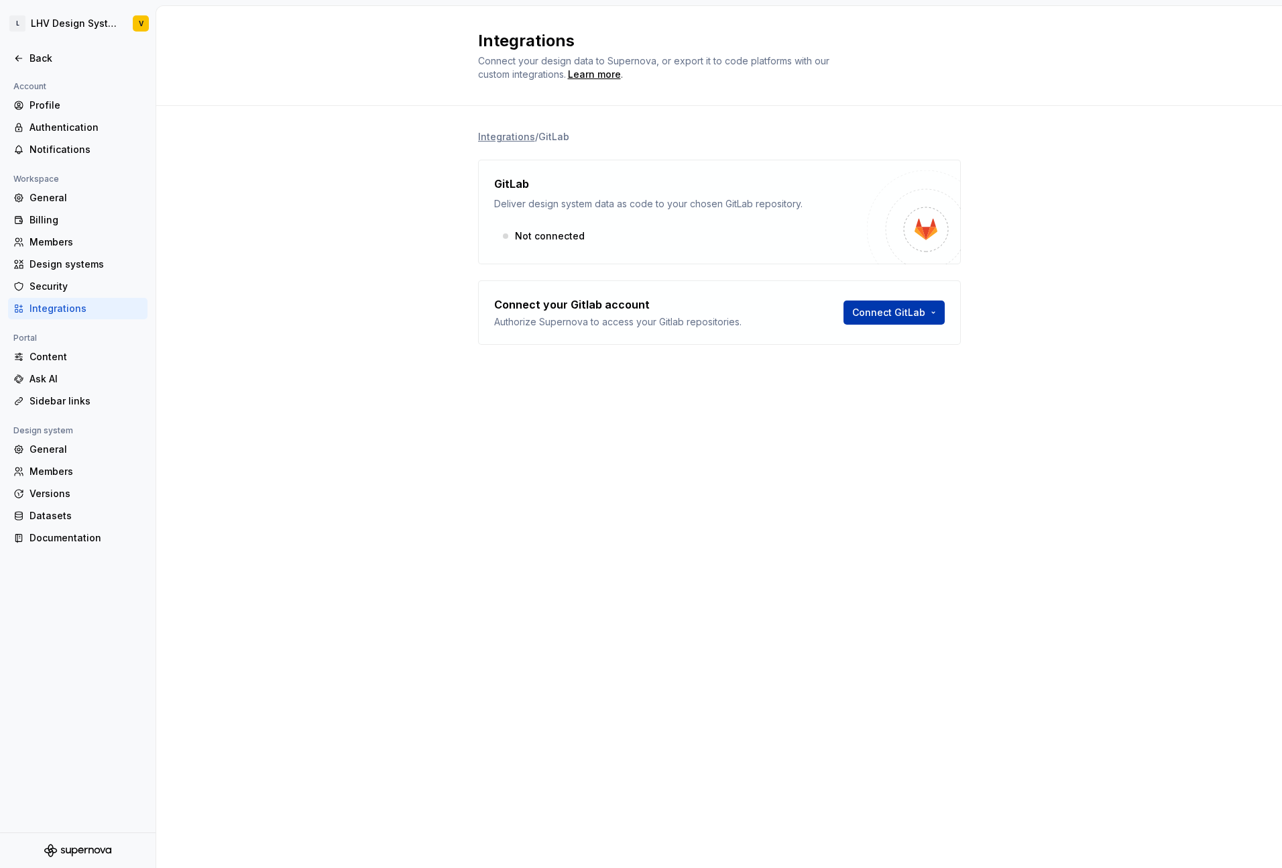
click at [874, 304] on html "L LHV Design System V Back Account Profile Authentication Notifications Workspa…" at bounding box center [641, 434] width 1282 height 868
click at [902, 367] on div "Use a personal access token" at bounding box center [924, 362] width 137 height 13
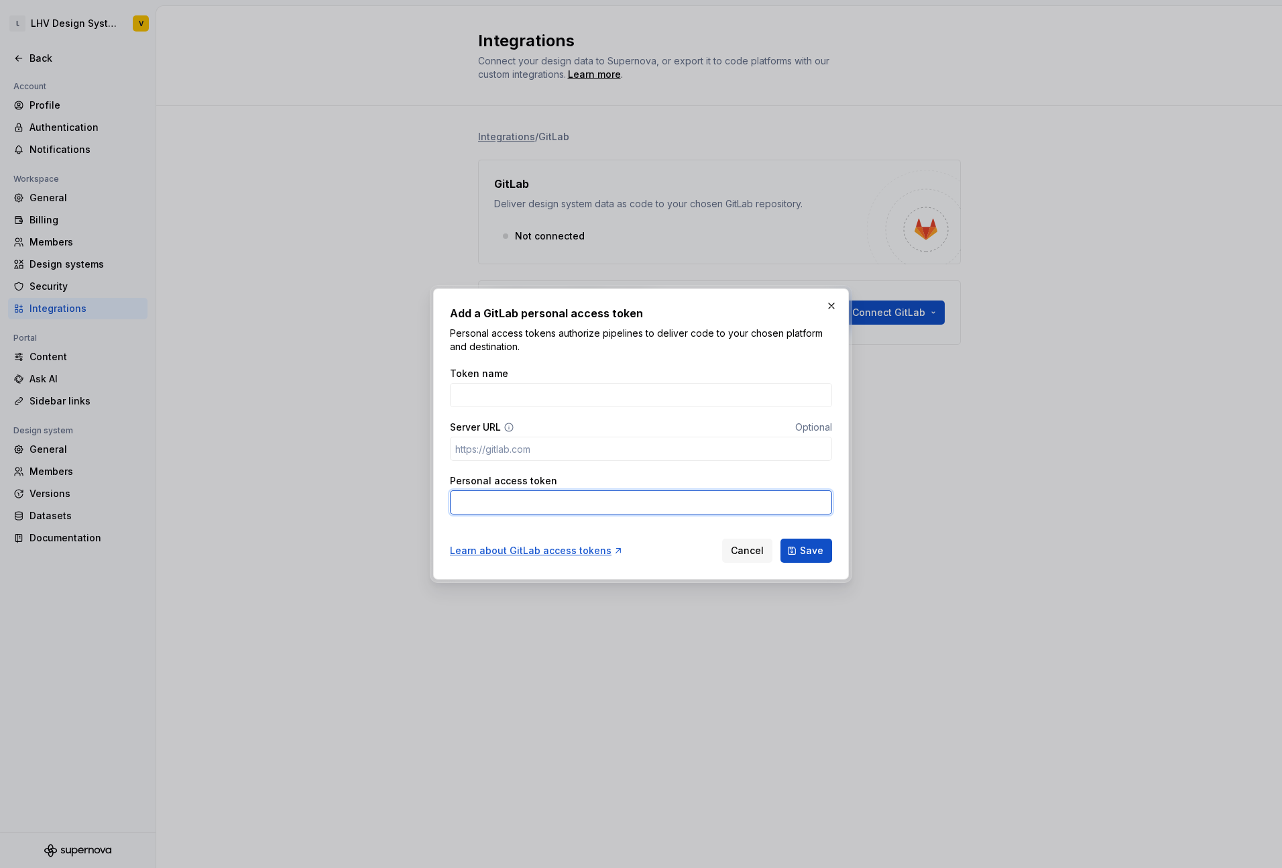
click at [551, 507] on input "Personal access token" at bounding box center [641, 502] width 382 height 24
paste input "bBDC2jPBs8nsd9M5ZLVGiW86MQp1OjE4egk.01.0z19i2365"
type input "bBDC2jPBs8nsd9M5ZLVGiW86MQp1OjE4egk.01.0z19i2365"
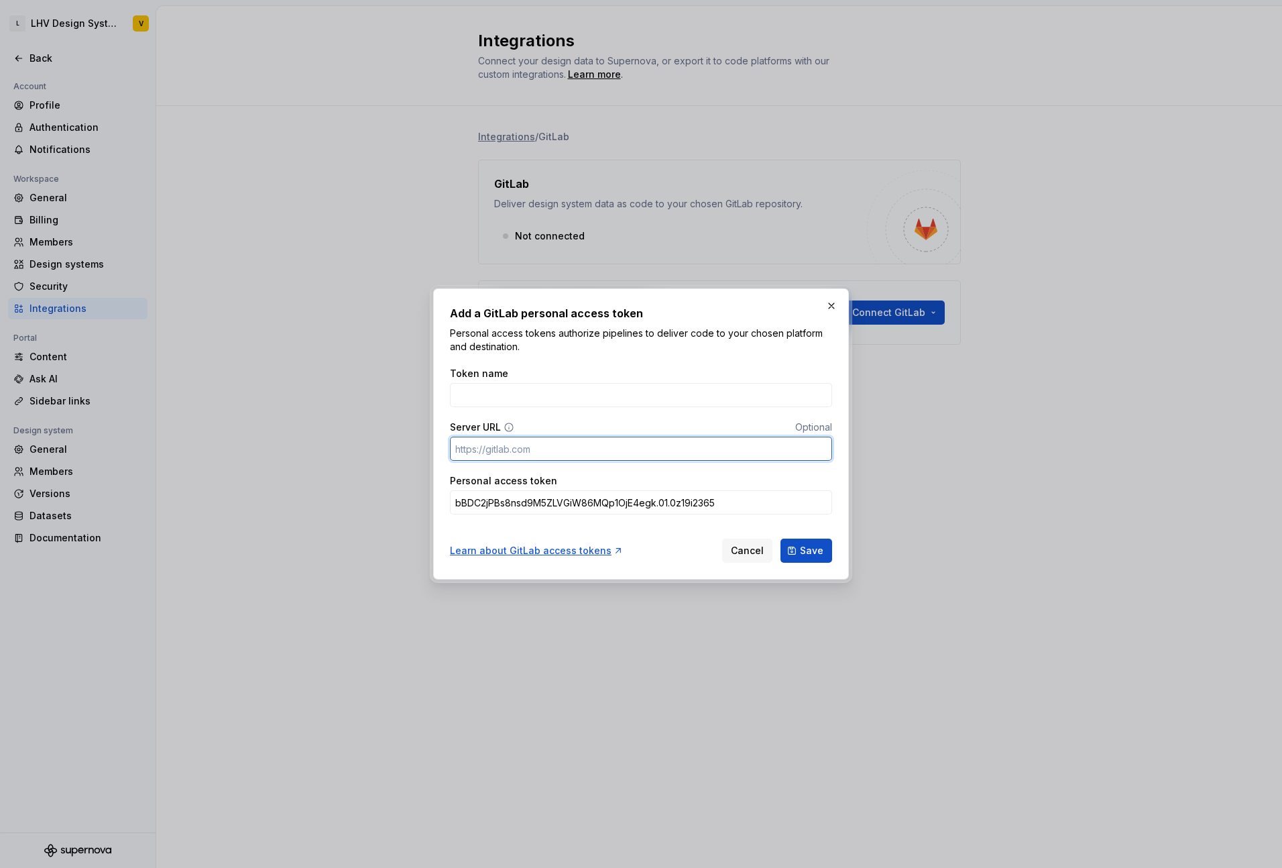
click at [581, 455] on input "Server URL" at bounding box center [641, 448] width 382 height 24
paste input "[URL][DOMAIN_NAME]"
type input "[URL][DOMAIN_NAME]"
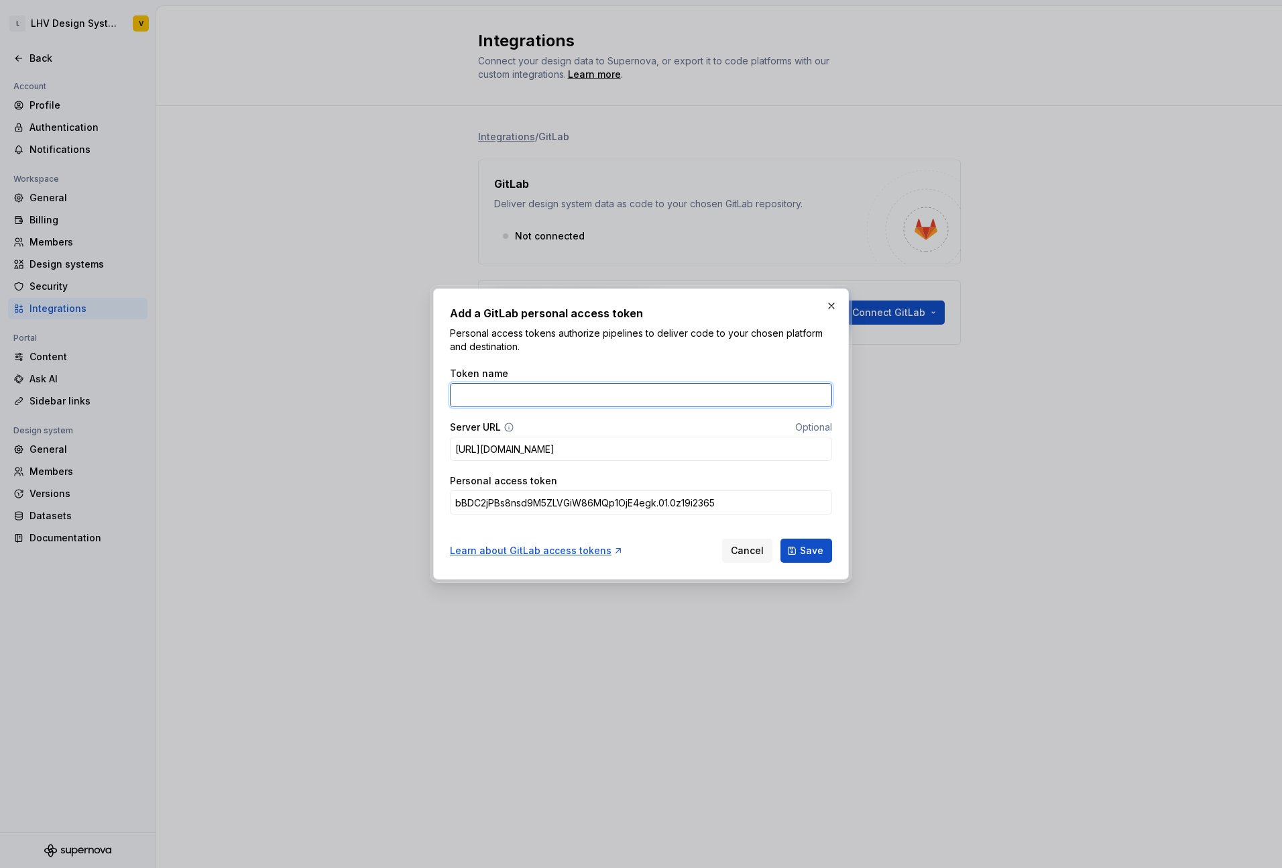
click at [564, 403] on input "Token name" at bounding box center [641, 395] width 382 height 24
type input "Gitlab token"
click at [809, 552] on span "Save" at bounding box center [811, 550] width 23 height 13
click at [802, 554] on span "Save" at bounding box center [811, 550] width 23 height 13
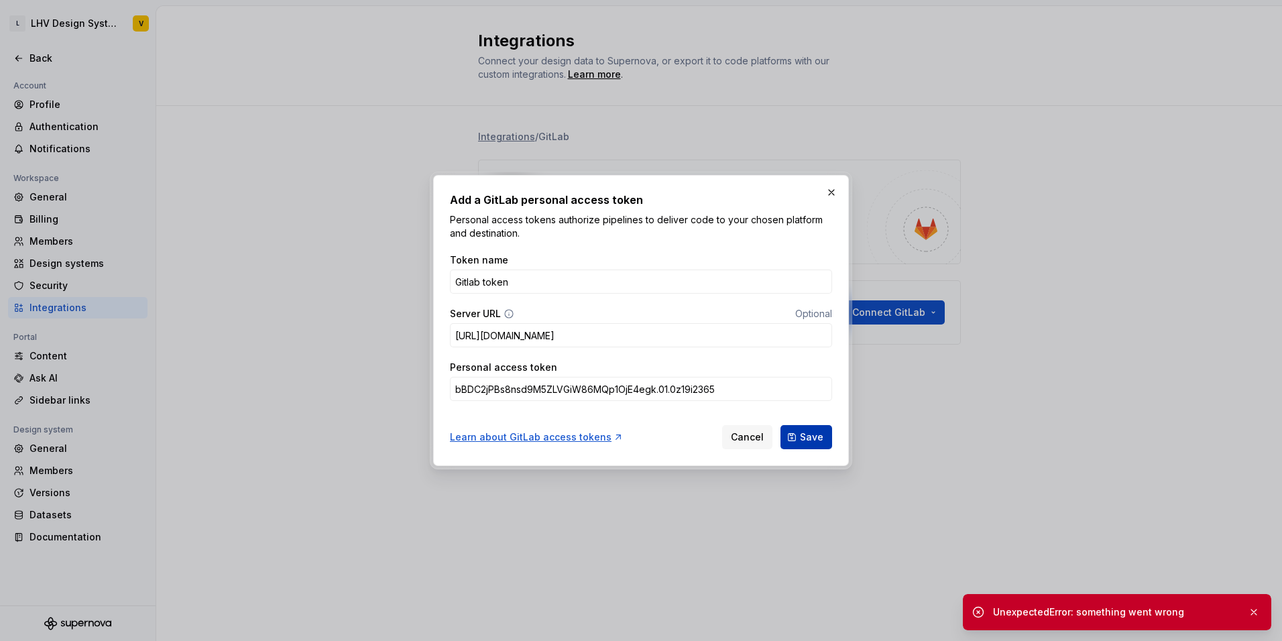
click at [810, 440] on span "Save" at bounding box center [811, 436] width 23 height 13
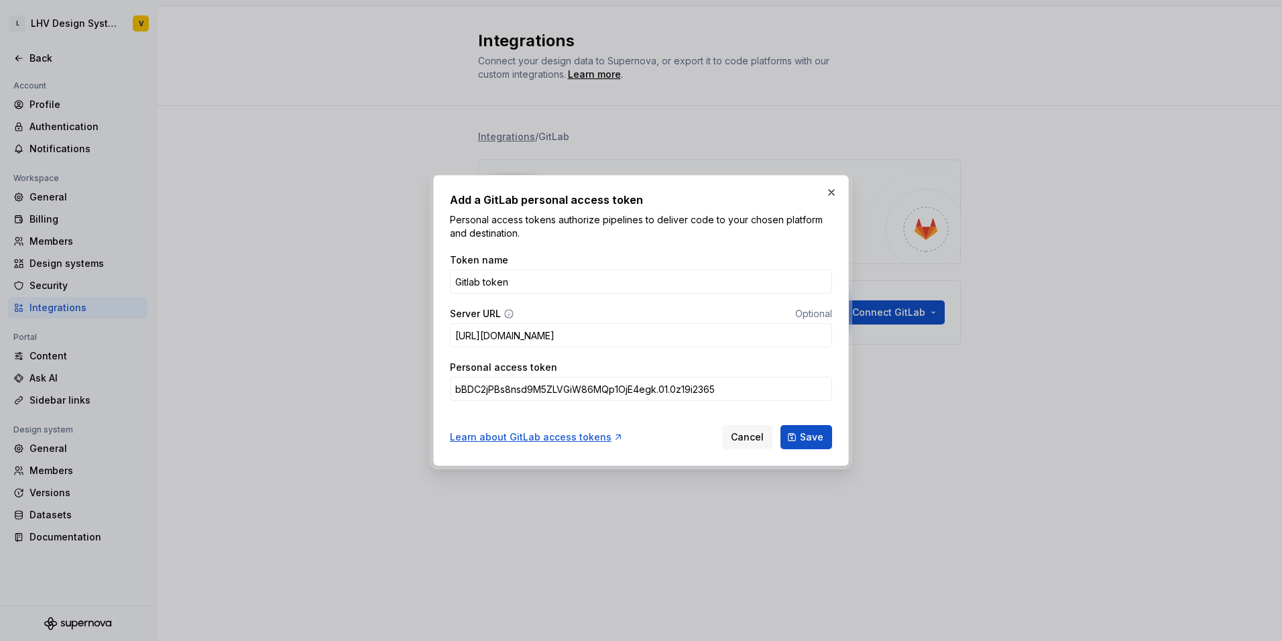
click at [545, 317] on div "Server URL Optional" at bounding box center [641, 313] width 382 height 13
click at [761, 389] on input "bBDC2jPBs8nsd9M5ZLVGiW86MQp1OjE4egk.01.0z19i2365" at bounding box center [641, 389] width 382 height 24
click at [587, 441] on div "Learn about GitLab access tokens" at bounding box center [537, 436] width 174 height 13
click at [829, 192] on button "button" at bounding box center [831, 192] width 19 height 19
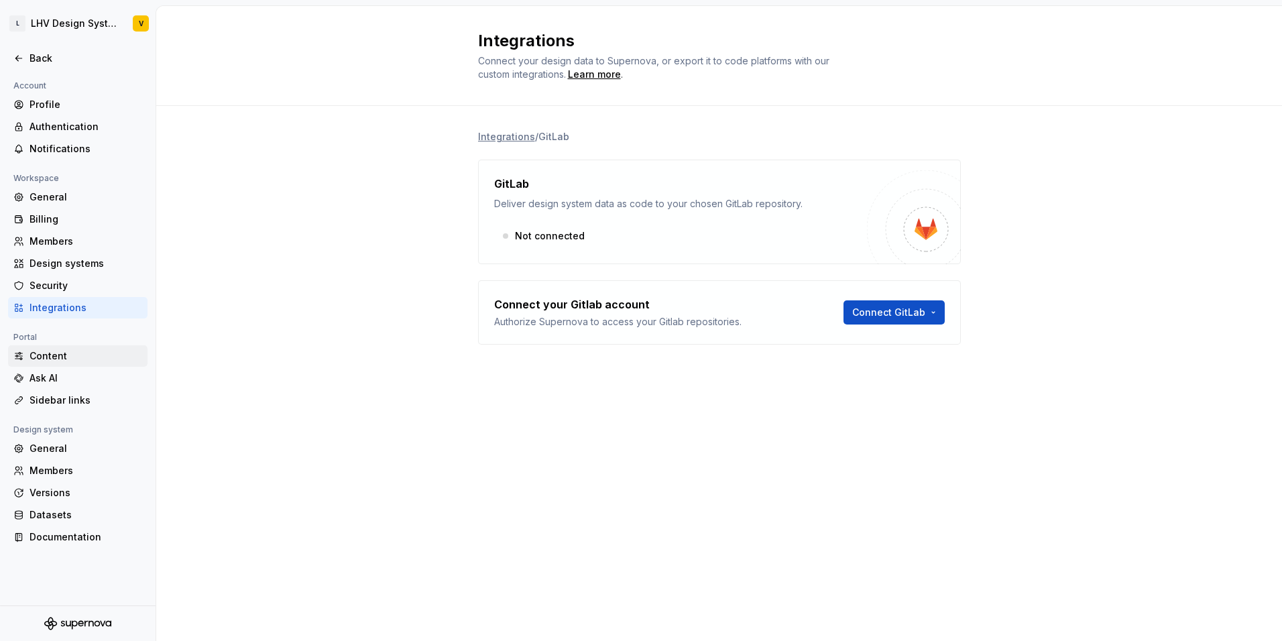
click at [67, 353] on div "Content" at bounding box center [86, 355] width 113 height 13
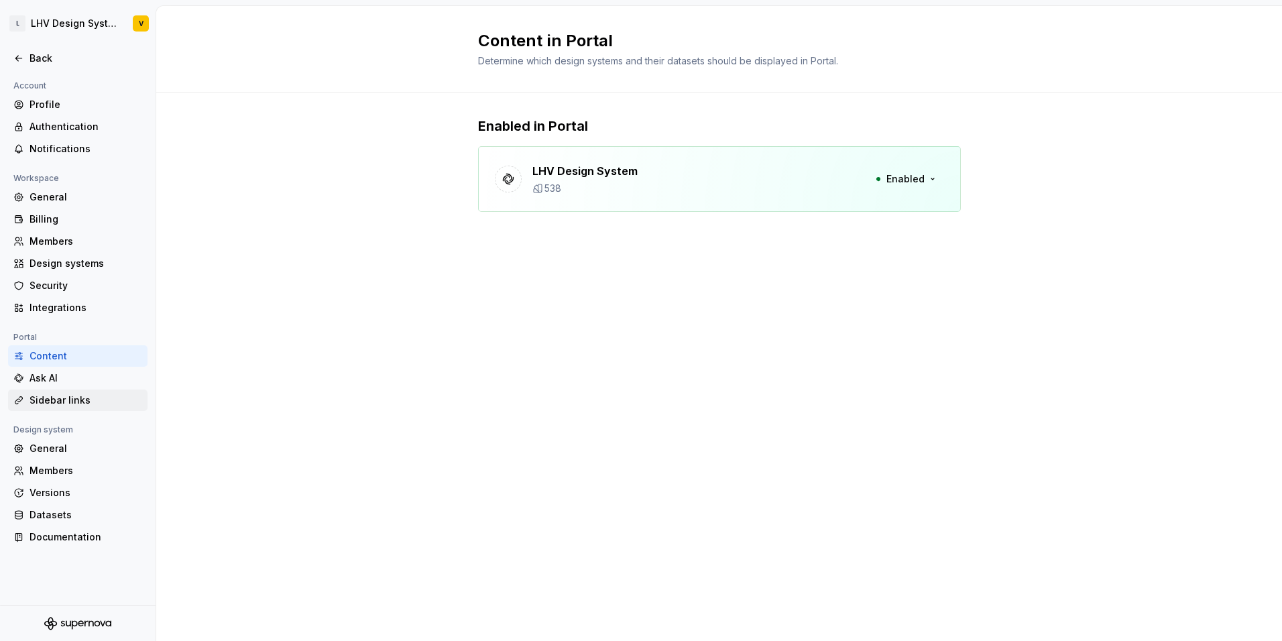
click at [58, 399] on div "Sidebar links" at bounding box center [86, 400] width 113 height 13
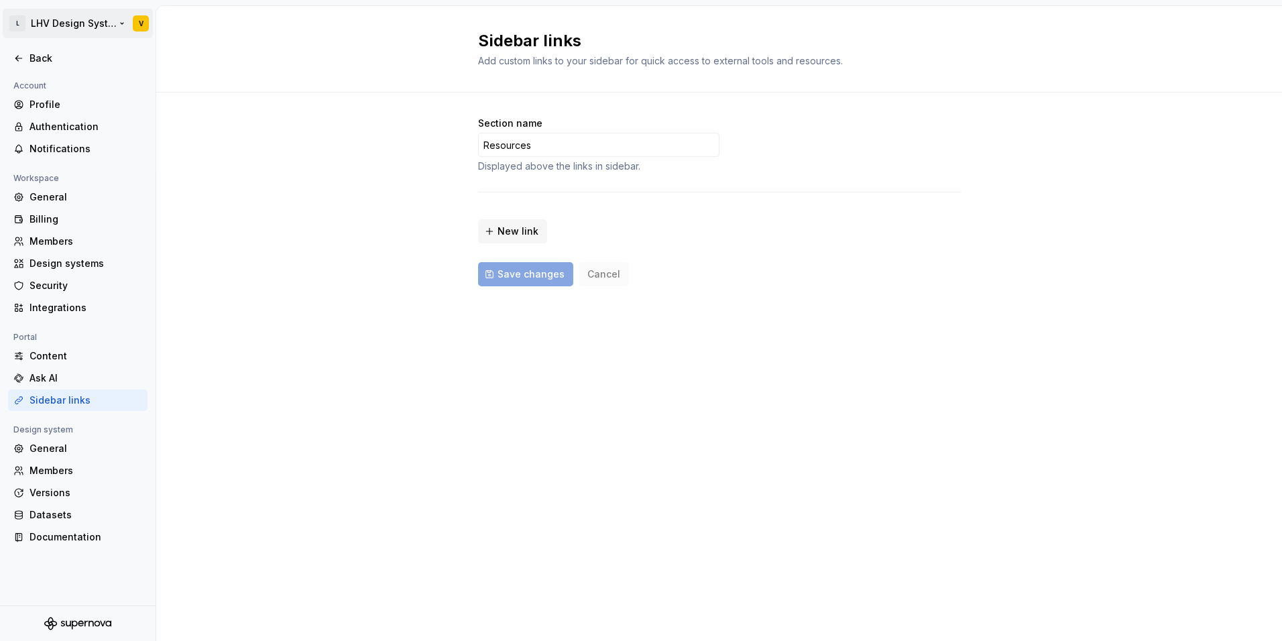
click at [57, 27] on html "L LHV Design System V Back Account Profile Authentication Notifications Workspa…" at bounding box center [641, 320] width 1282 height 641
click at [227, 30] on html "L LHV Design System V Back Account Profile Authentication Notifications Workspa…" at bounding box center [641, 320] width 1282 height 641
click at [58, 62] on div "Back" at bounding box center [86, 58] width 113 height 13
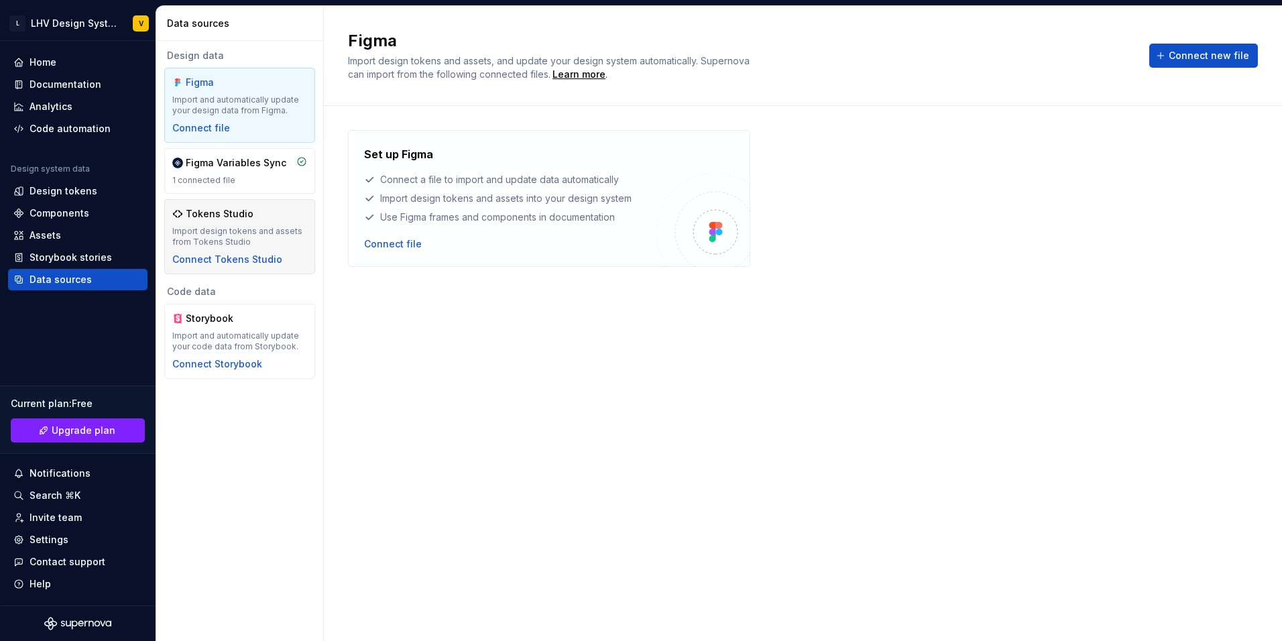
click at [224, 221] on div "Tokens Studio Import design tokens and assets from Tokens Studio Connect Tokens…" at bounding box center [239, 236] width 135 height 59
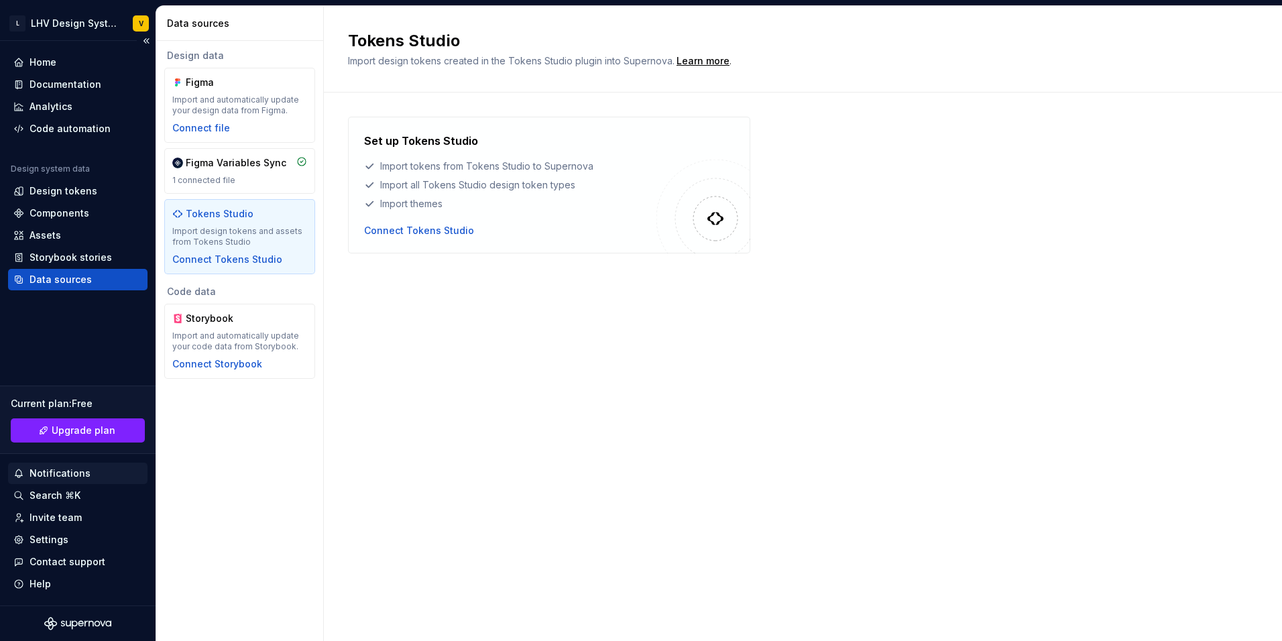
click at [64, 477] on div "Notifications" at bounding box center [60, 473] width 61 height 13
click at [64, 484] on html "L LHV Design System V Home Documentation Analytics Code automation Design syste…" at bounding box center [641, 320] width 1282 height 641
click at [58, 60] on div "Home" at bounding box center [77, 62] width 129 height 13
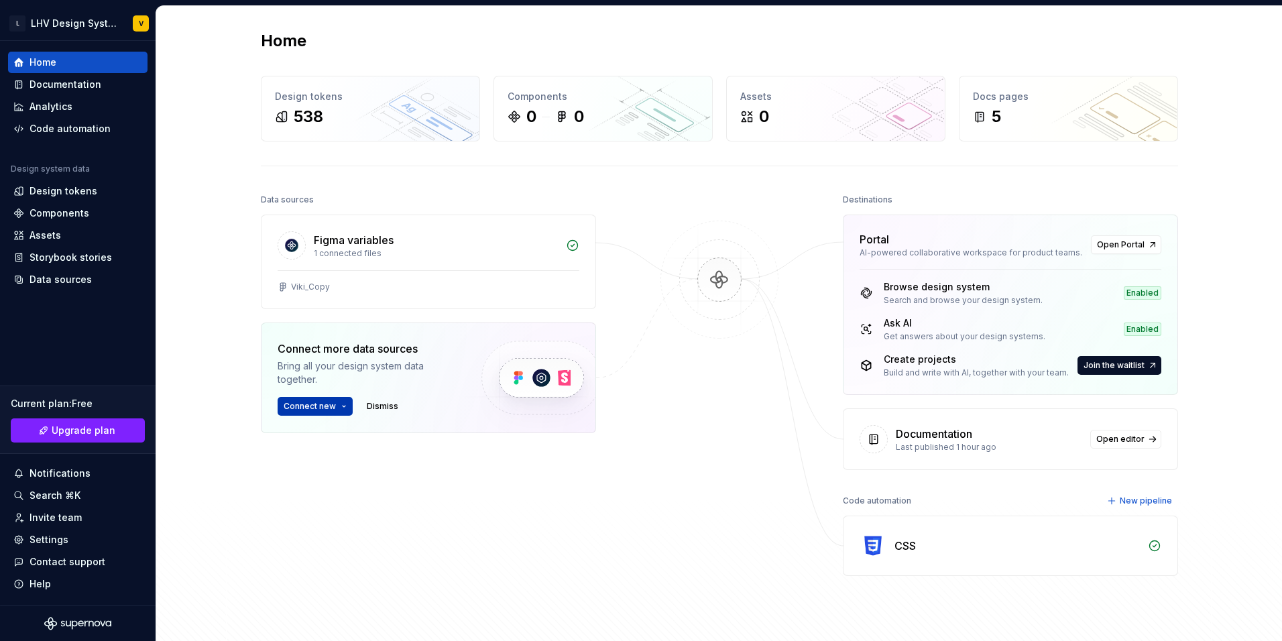
click at [341, 410] on button "Connect new" at bounding box center [315, 406] width 75 height 19
click at [604, 442] on div "Data sources Figma variables 1 connected files Viki_Copy Connect more data sour…" at bounding box center [719, 409] width 917 height 439
click at [1136, 499] on span "New pipeline" at bounding box center [1146, 500] width 52 height 11
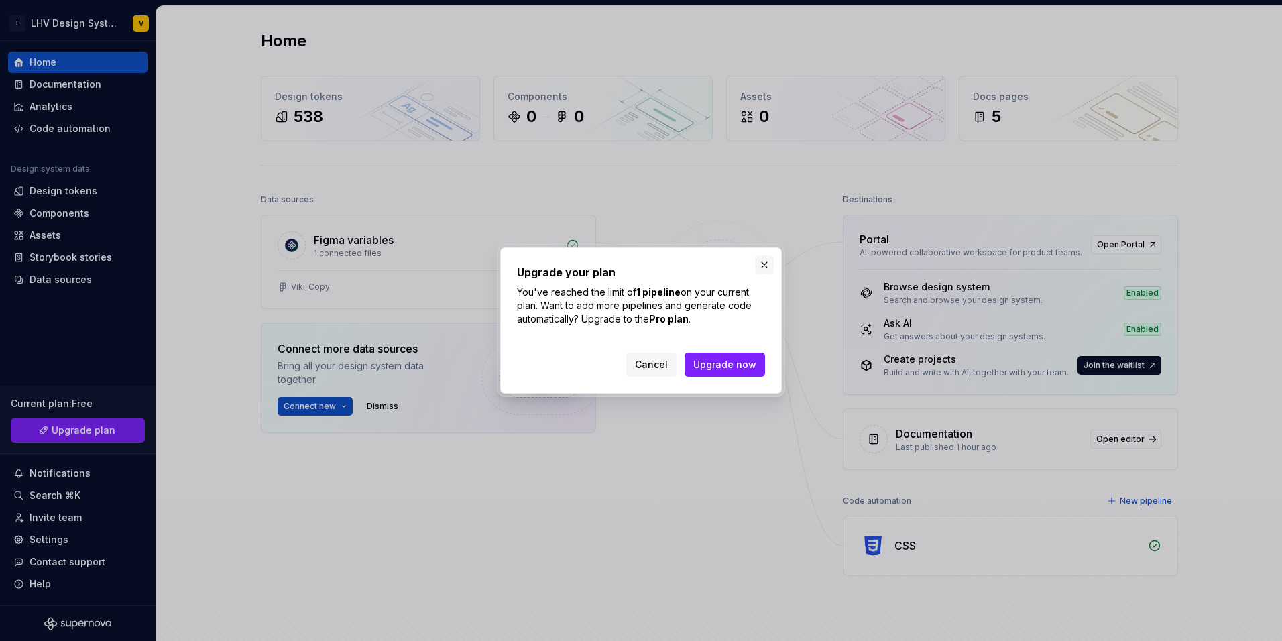
click at [764, 264] on button "button" at bounding box center [764, 264] width 19 height 19
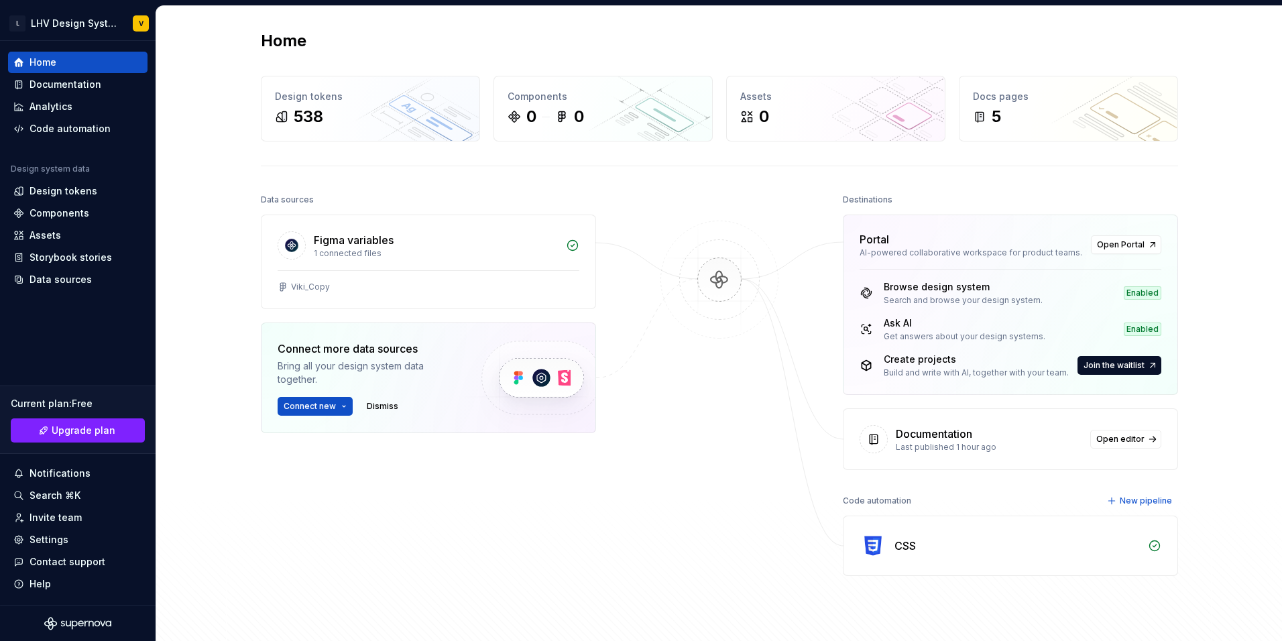
click at [886, 540] on div "CSS" at bounding box center [1010, 545] width 334 height 59
click at [1155, 541] on icon at bounding box center [1154, 546] width 10 height 10
click at [350, 118] on div "538" at bounding box center [370, 116] width 191 height 21
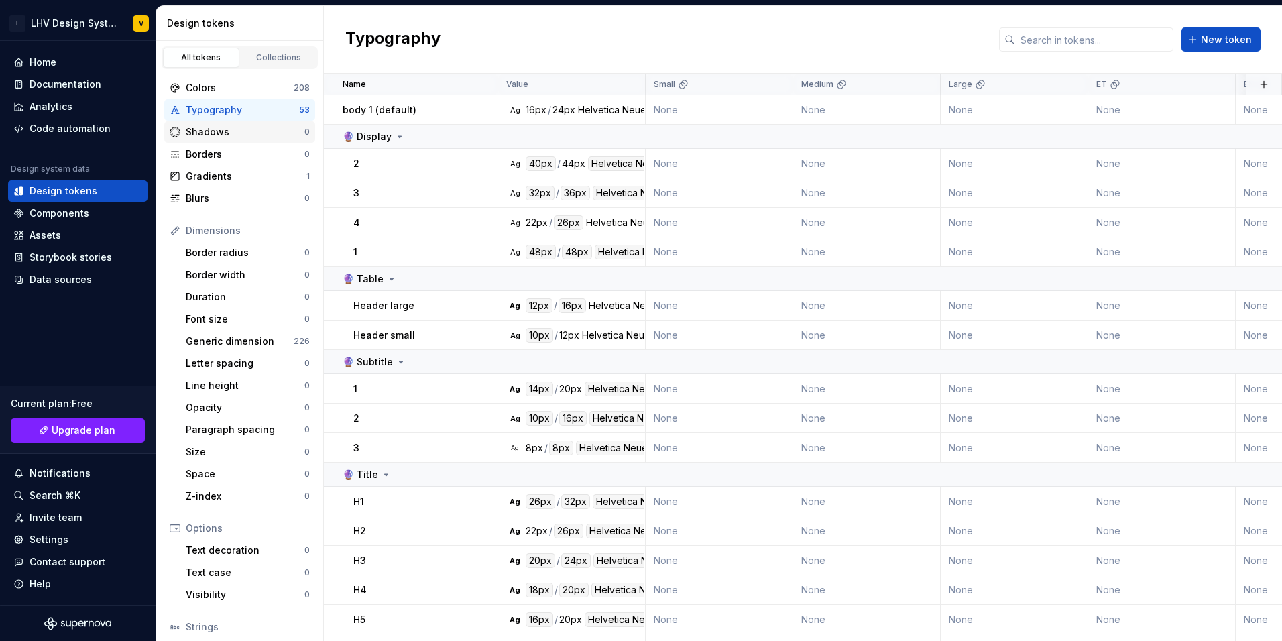
click at [229, 130] on div "Shadows" at bounding box center [245, 131] width 119 height 13
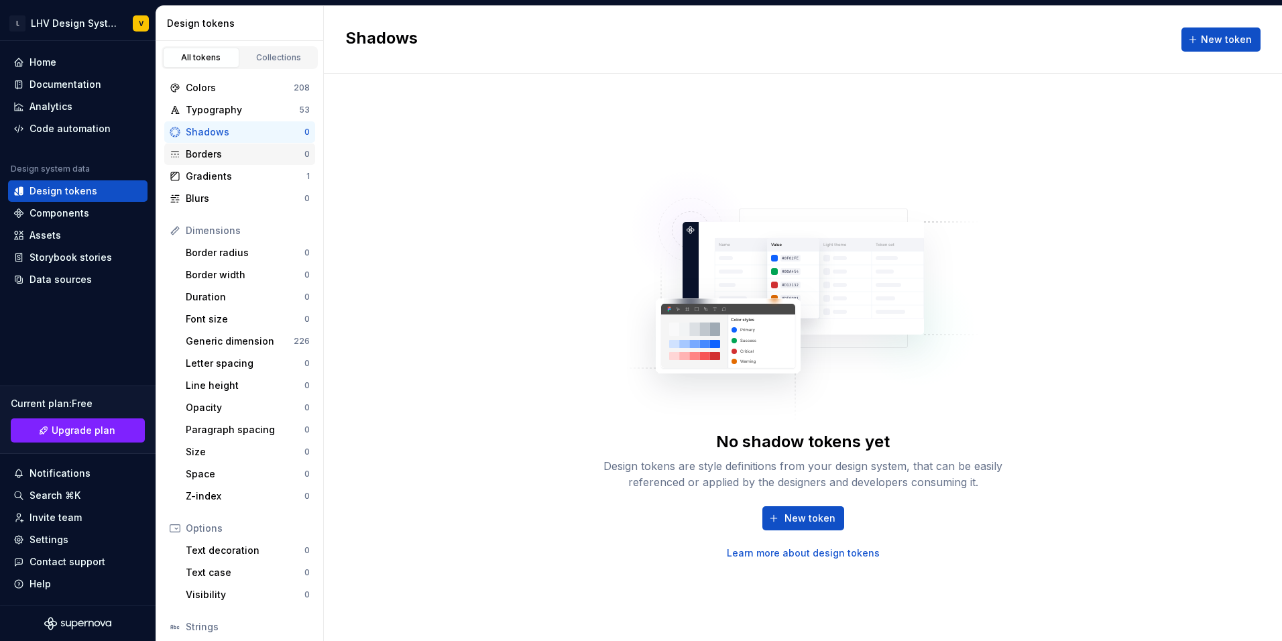
click at [223, 150] on div "Borders" at bounding box center [245, 154] width 119 height 13
click at [221, 168] on div "Gradients 1" at bounding box center [239, 176] width 151 height 21
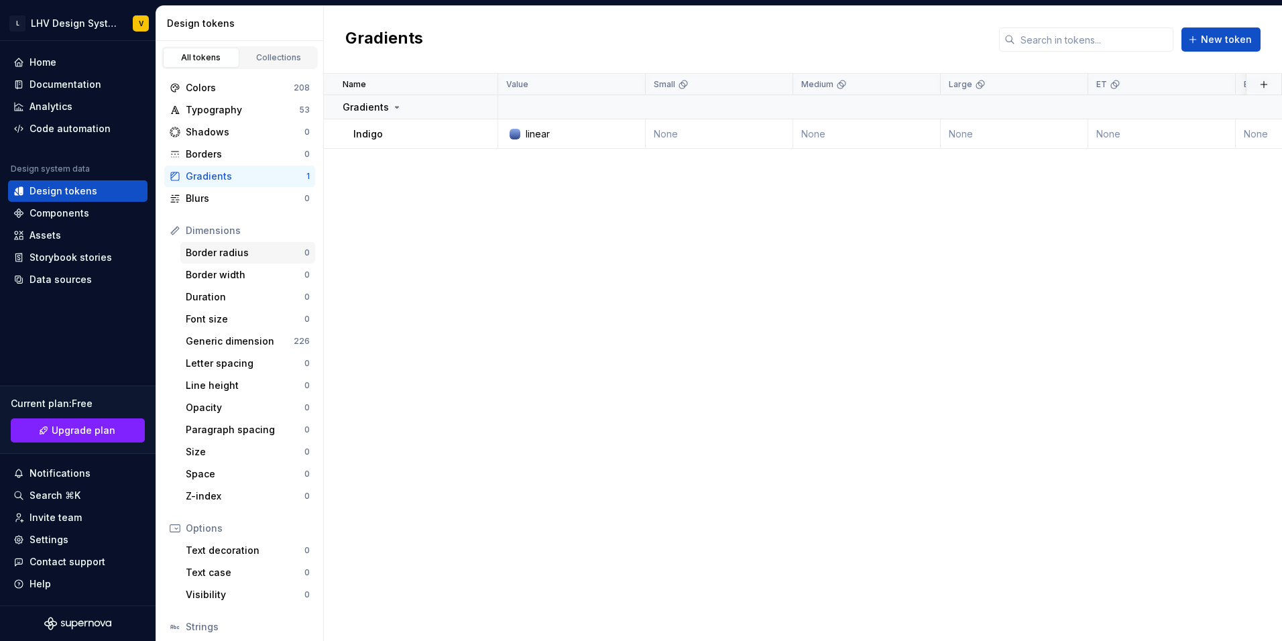
click at [229, 251] on div "Border radius" at bounding box center [245, 252] width 119 height 13
